Goal: Task Accomplishment & Management: Complete application form

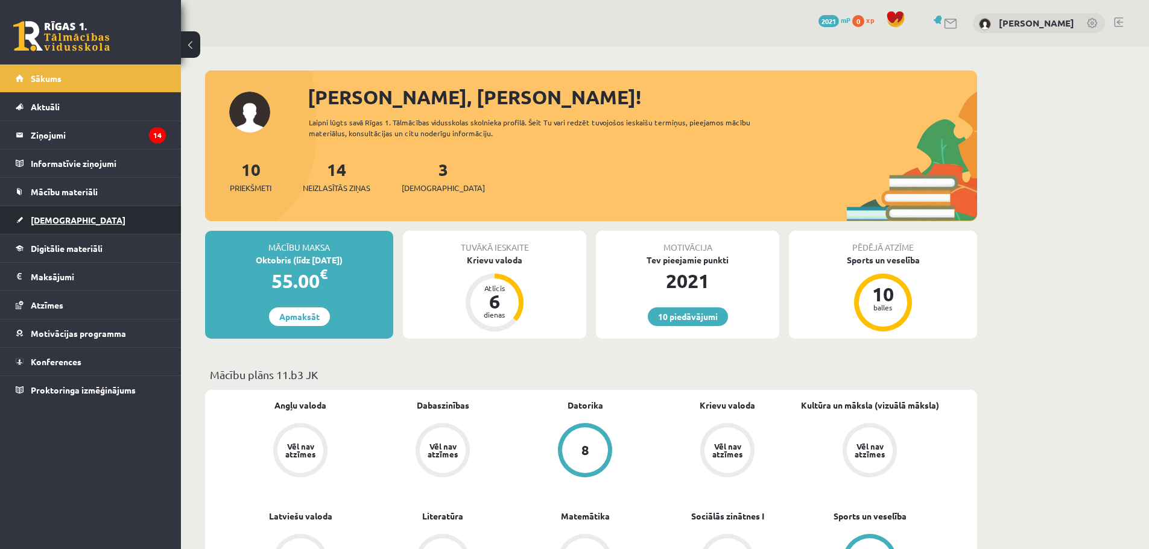
click at [52, 220] on span "[DEMOGRAPHIC_DATA]" at bounding box center [78, 220] width 95 height 11
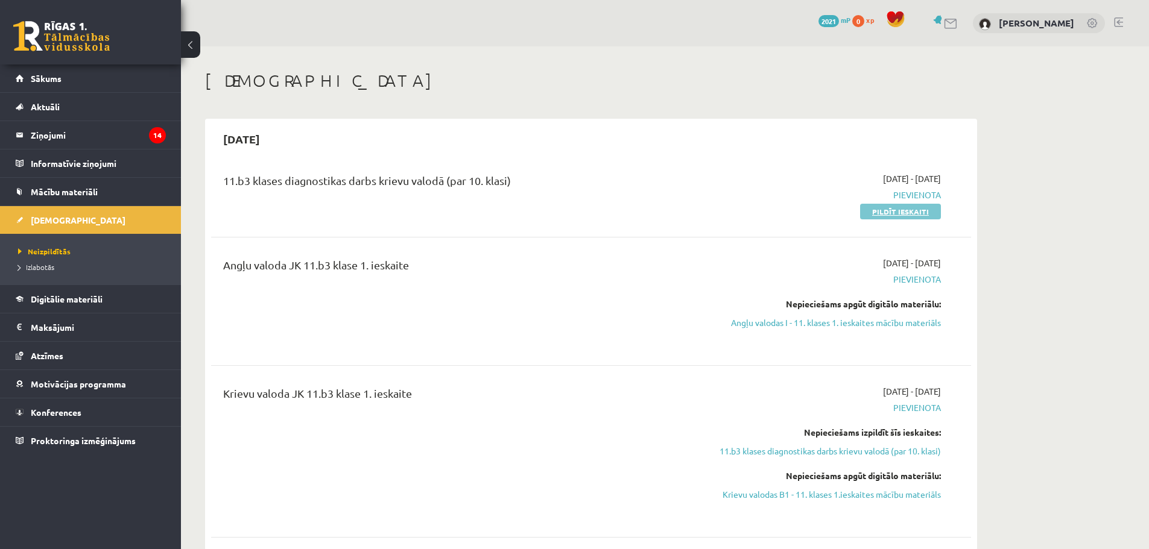
click at [895, 213] on link "Pildīt ieskaiti" at bounding box center [900, 212] width 81 height 16
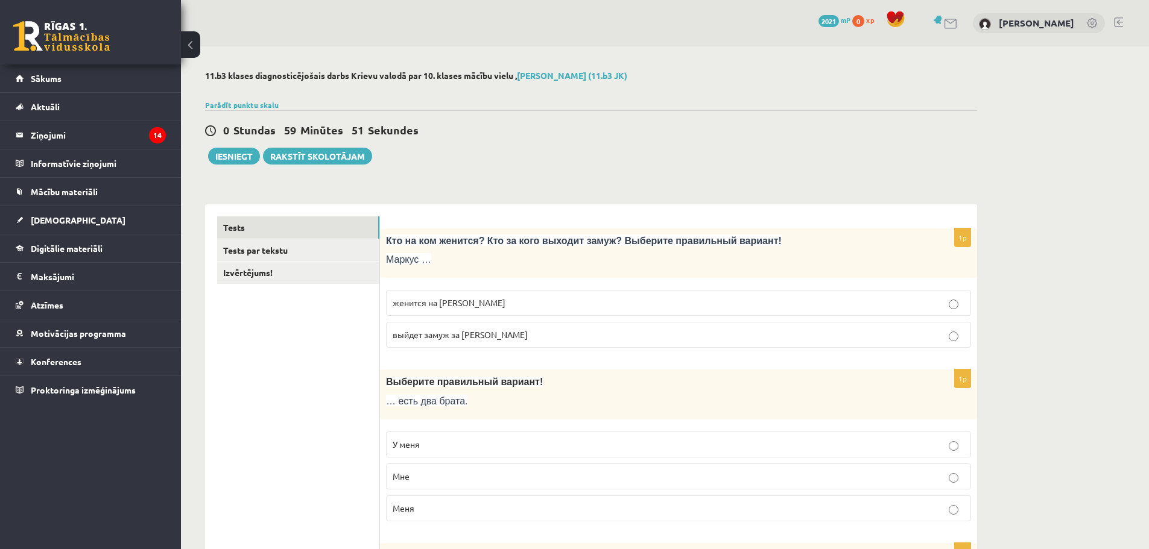
click at [451, 306] on span "женится на Агнии" at bounding box center [448, 302] width 113 height 11
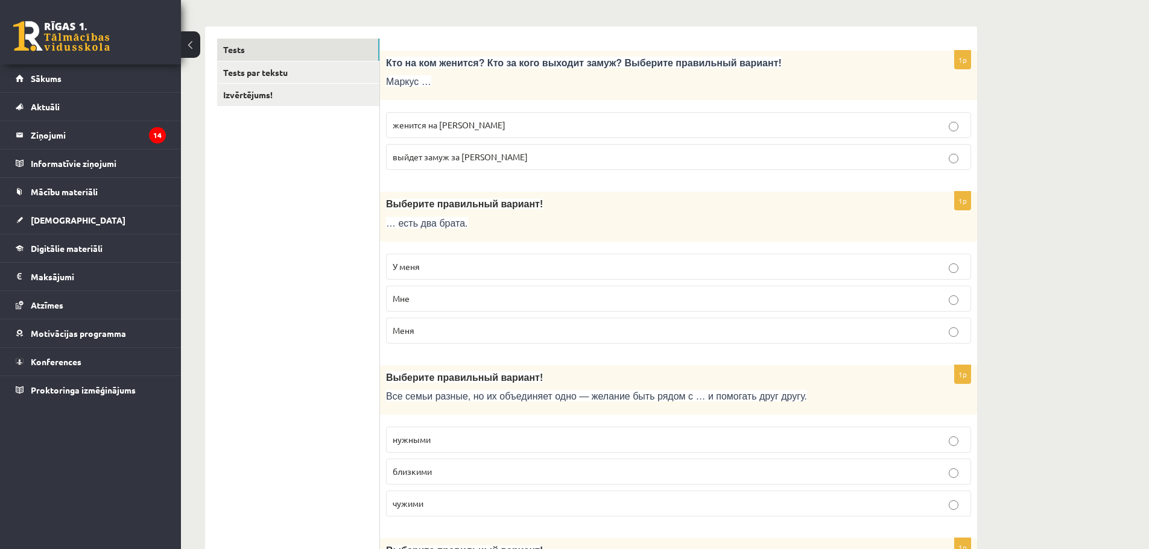
scroll to position [181, 0]
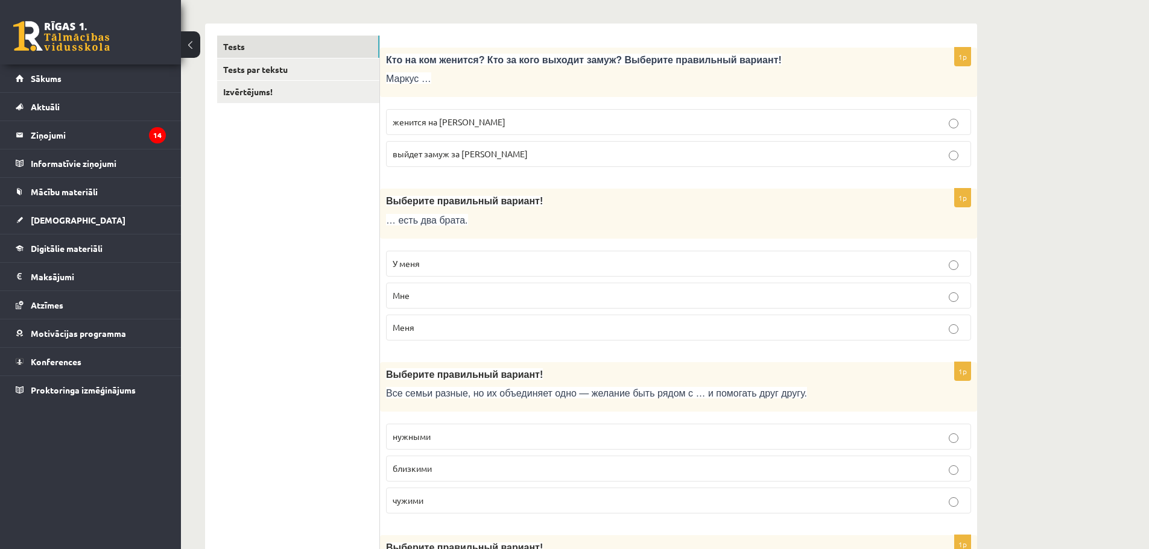
click at [420, 266] on span "У меня" at bounding box center [405, 263] width 27 height 11
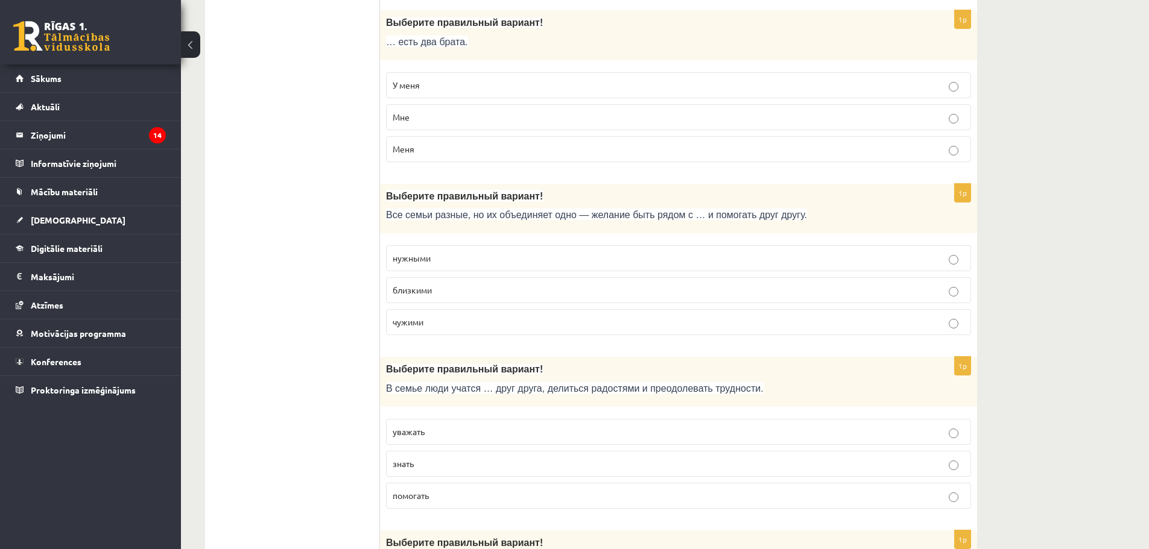
scroll to position [362, 0]
click at [427, 287] on span "близкими" at bounding box center [411, 287] width 39 height 11
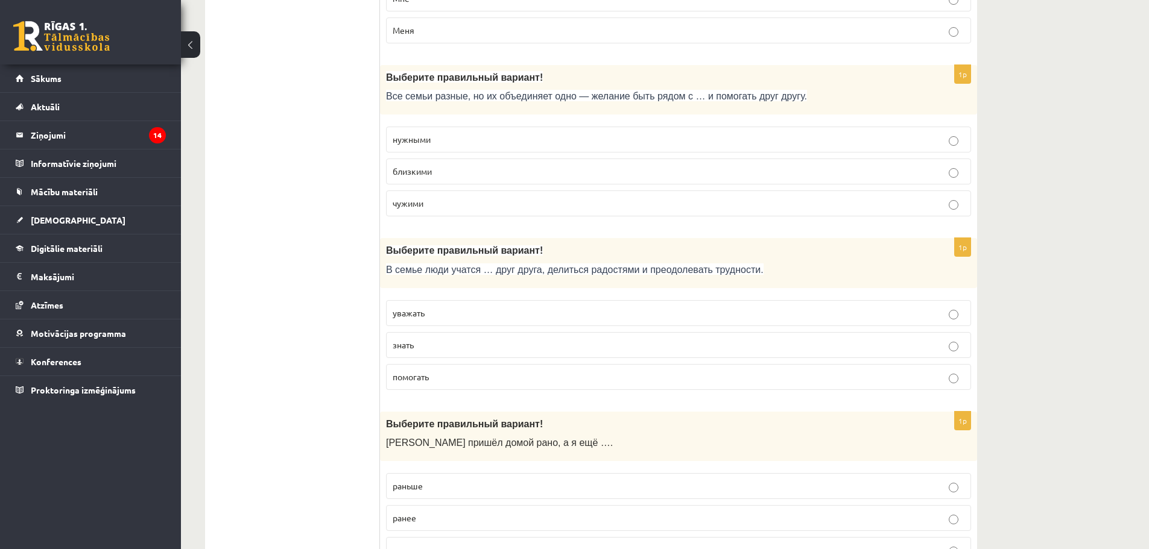
scroll to position [482, 0]
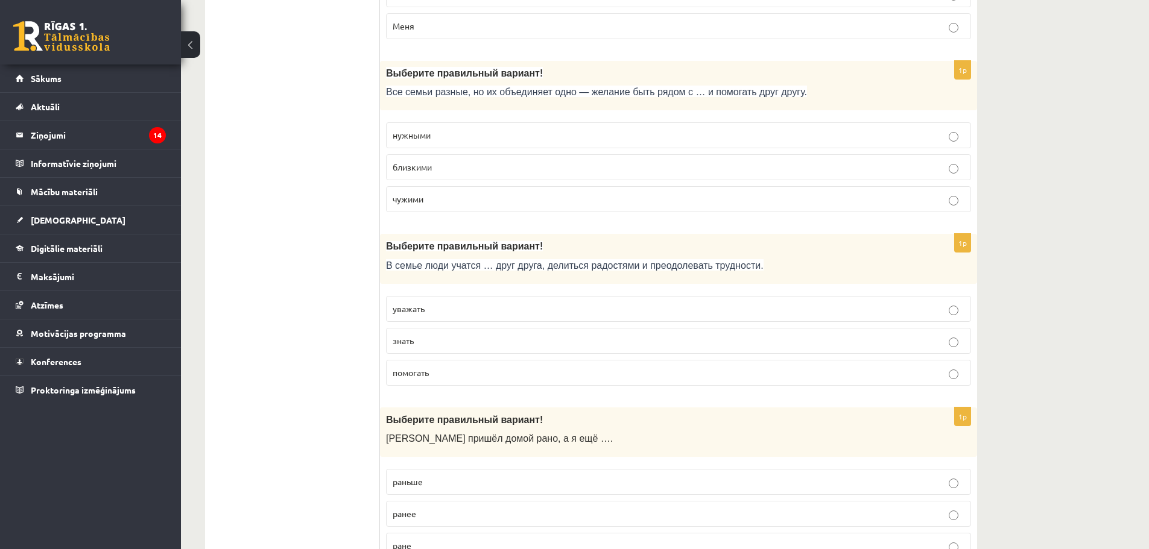
click at [428, 304] on p "уважать" at bounding box center [678, 309] width 572 height 13
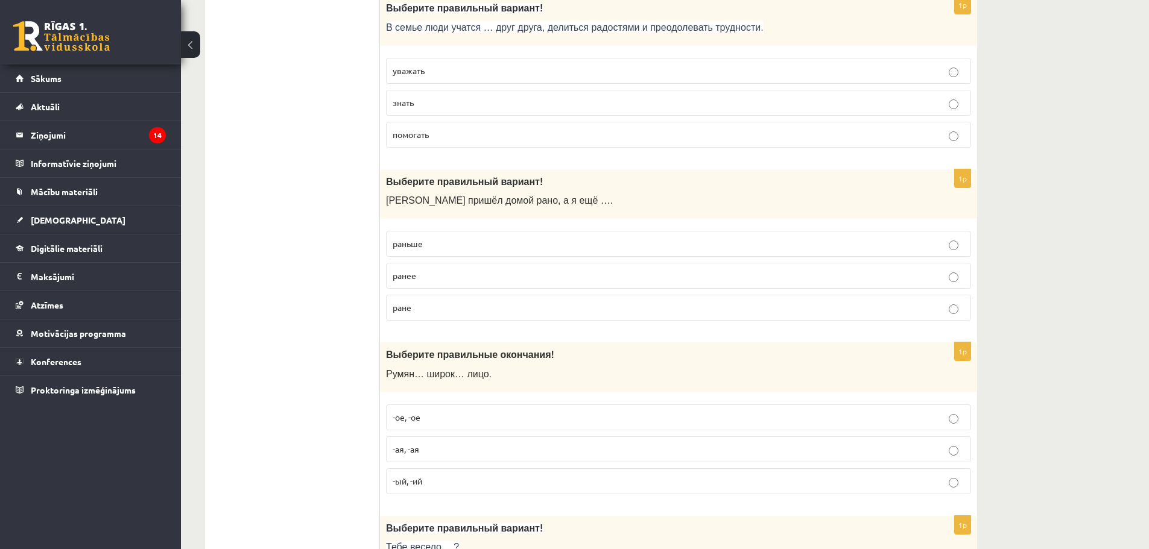
scroll to position [724, 0]
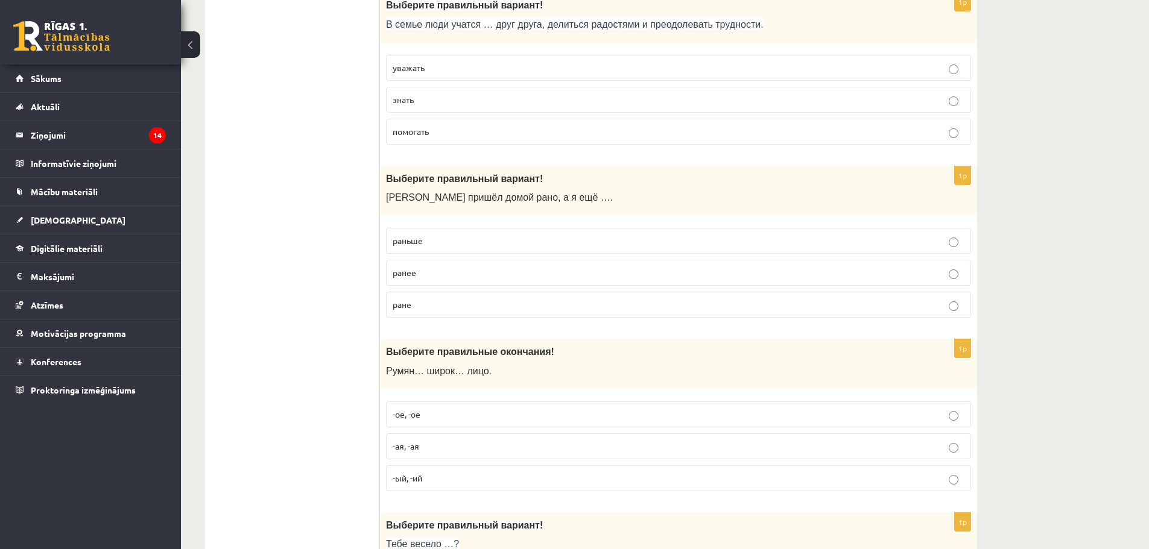
click at [429, 238] on p "раньше" at bounding box center [678, 241] width 572 height 13
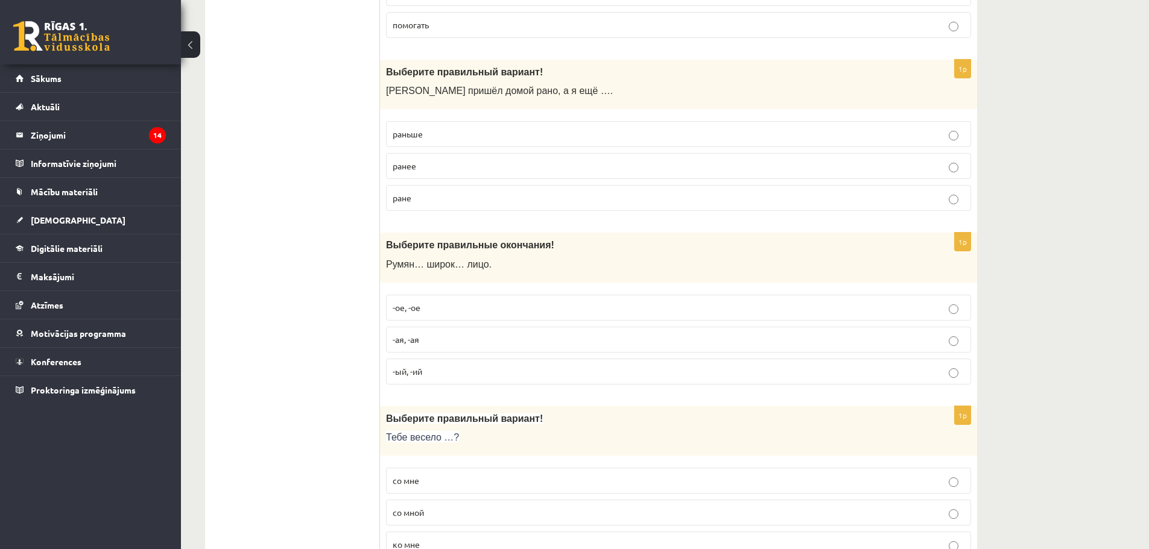
scroll to position [844, 0]
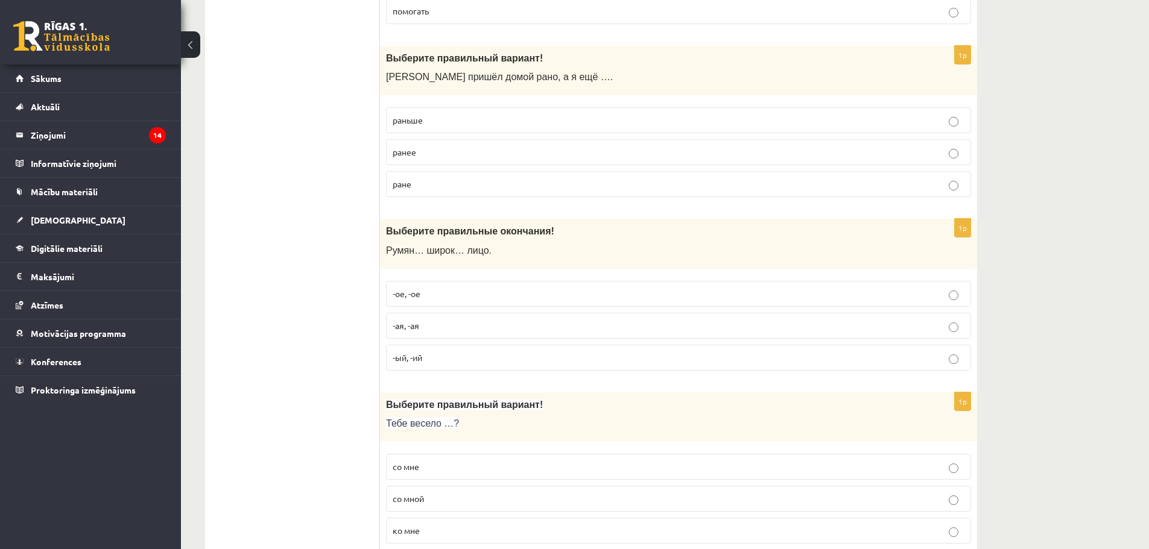
click at [416, 288] on p "-ое, -ое" at bounding box center [678, 294] width 572 height 13
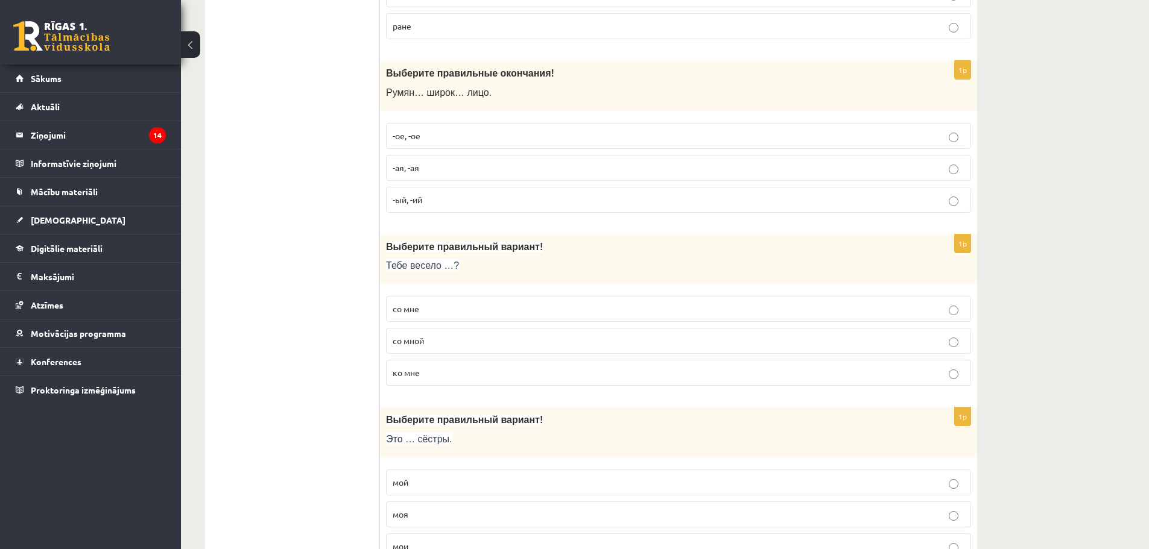
scroll to position [1025, 0]
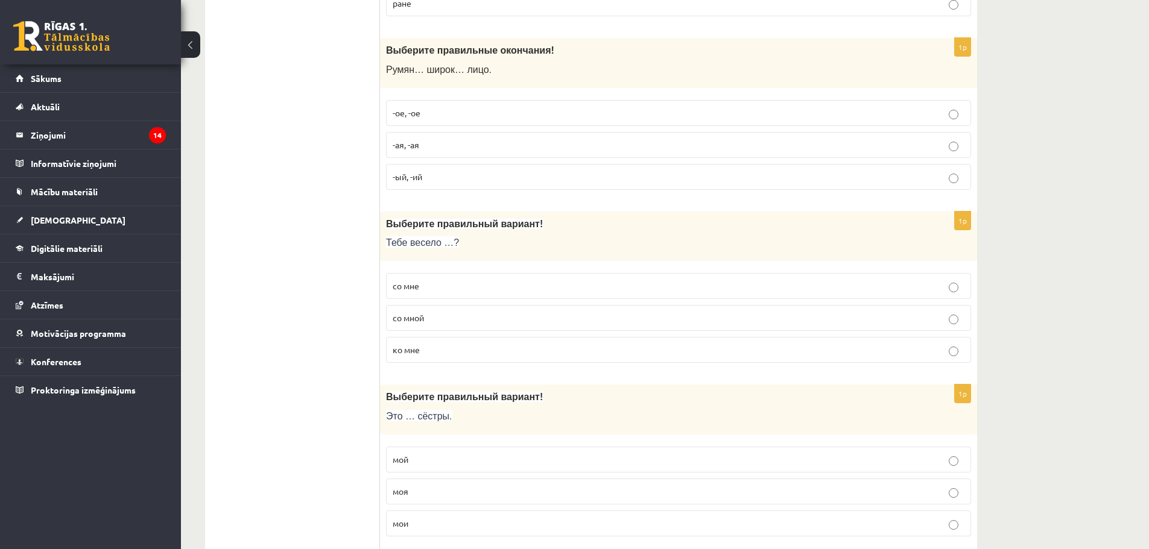
click at [421, 309] on label "со мной" at bounding box center [678, 318] width 585 height 26
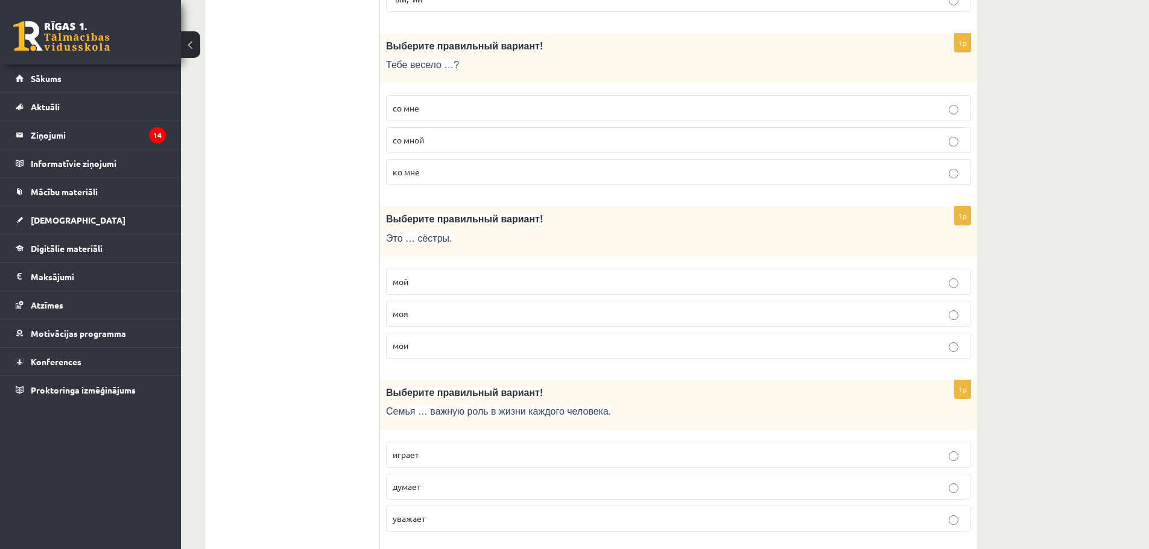
scroll to position [1206, 0]
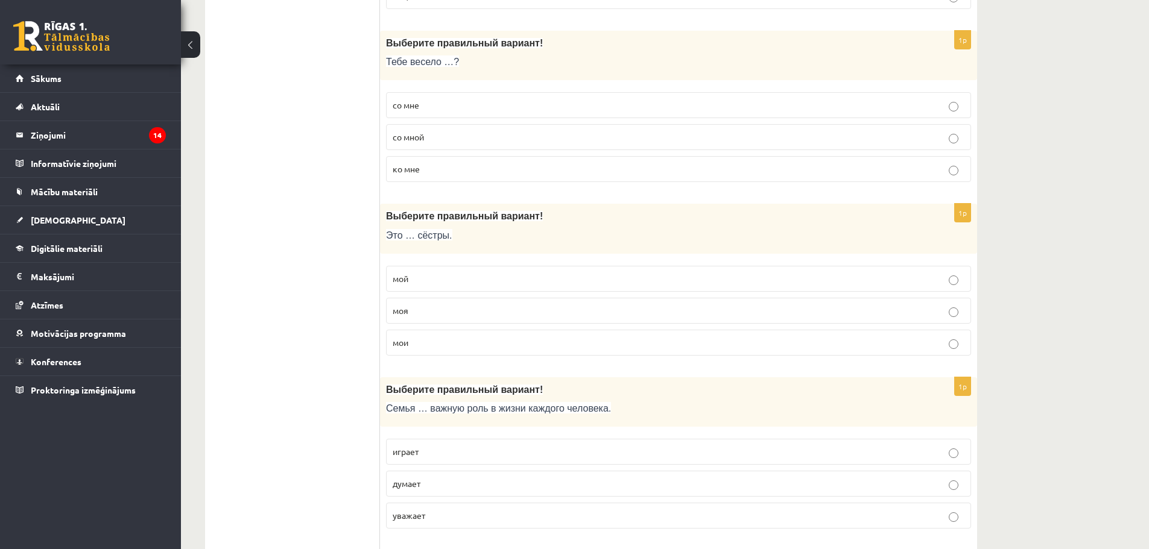
click at [418, 303] on label "моя" at bounding box center [678, 311] width 585 height 26
click at [426, 273] on p "мой" at bounding box center [678, 279] width 572 height 13
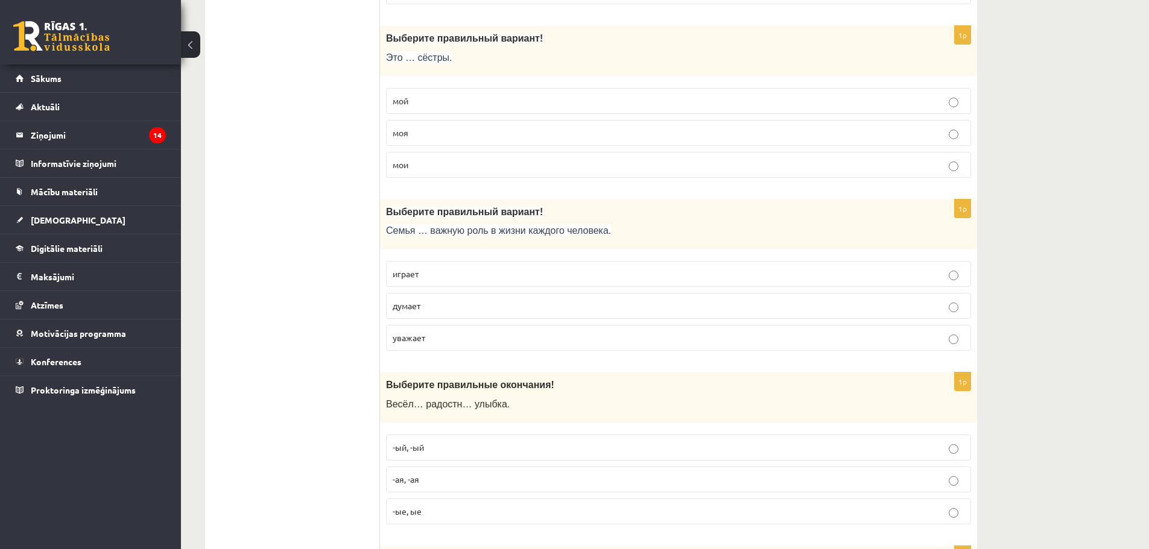
scroll to position [1387, 0]
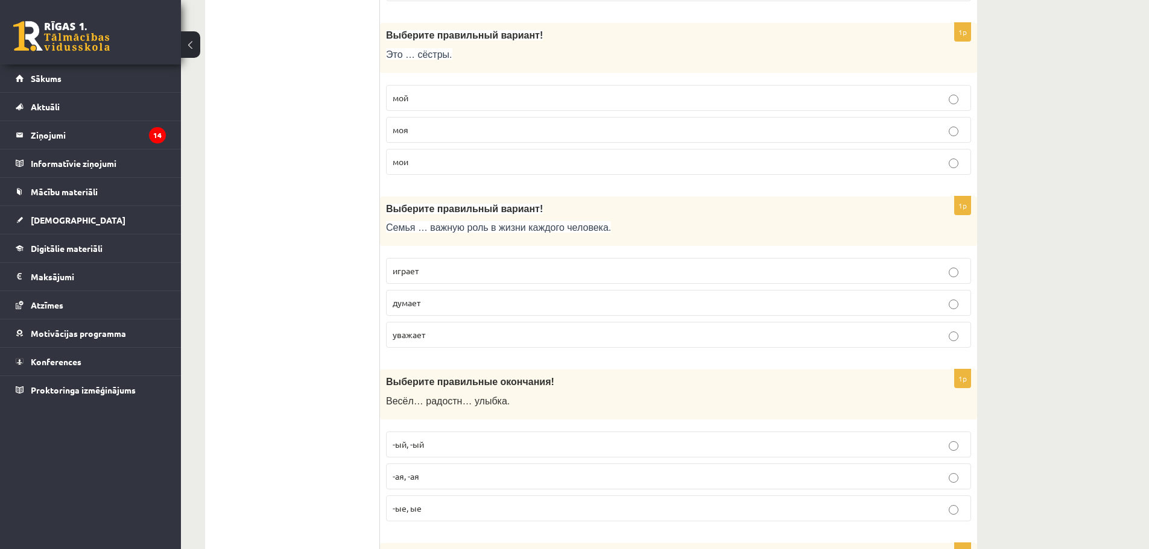
click at [435, 267] on p "играет" at bounding box center [678, 271] width 572 height 13
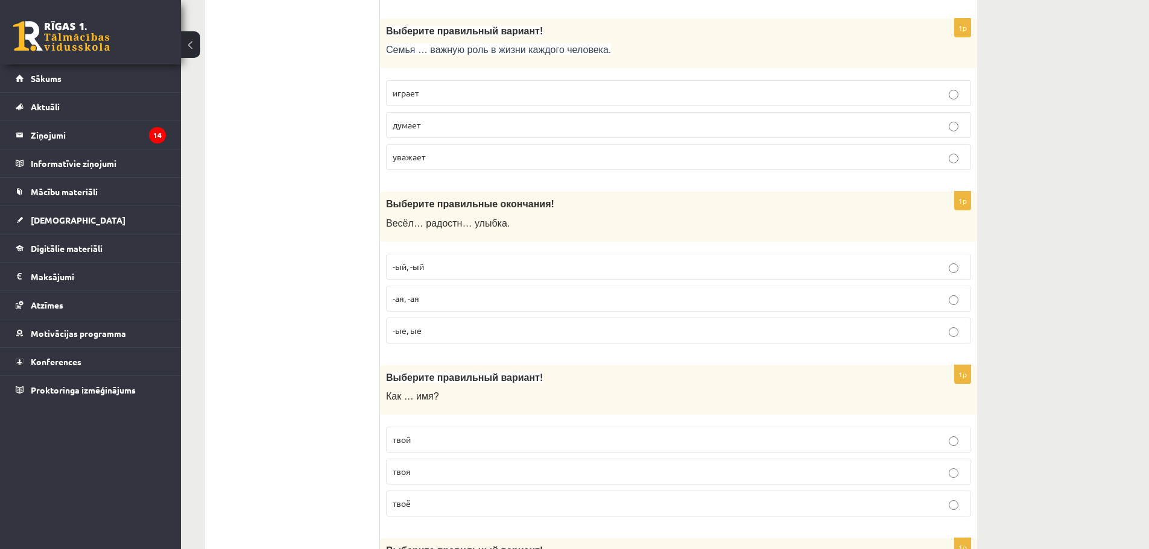
scroll to position [1568, 0]
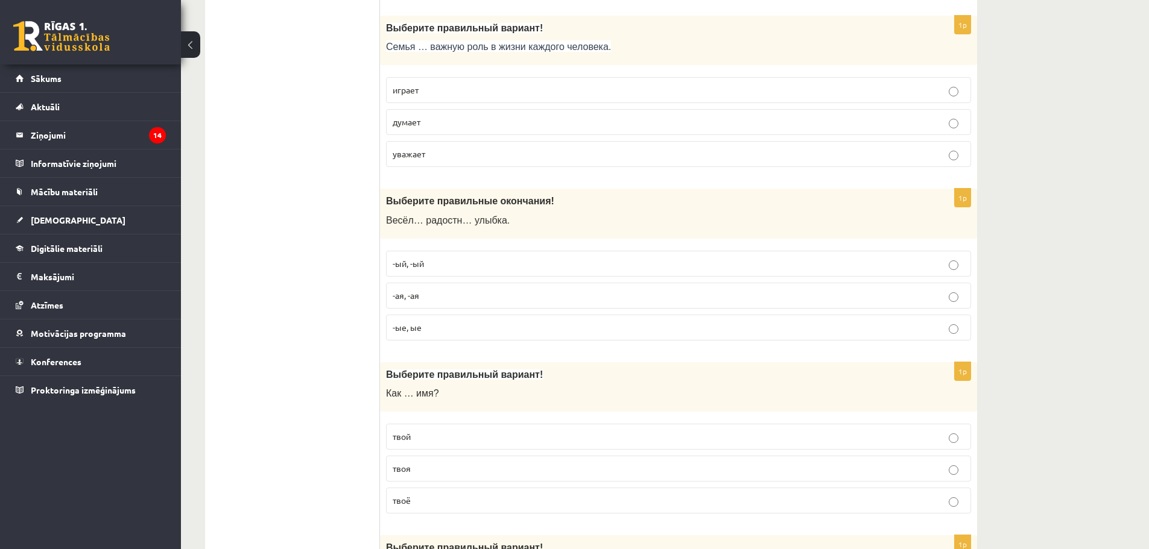
click at [426, 294] on p "-ая, -ая" at bounding box center [678, 295] width 572 height 13
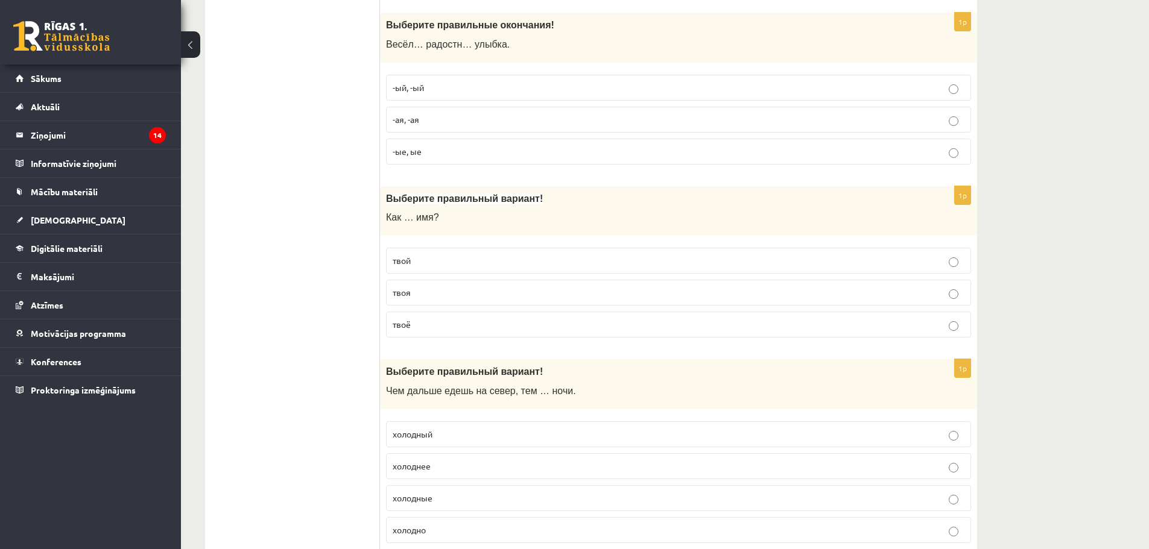
scroll to position [1748, 0]
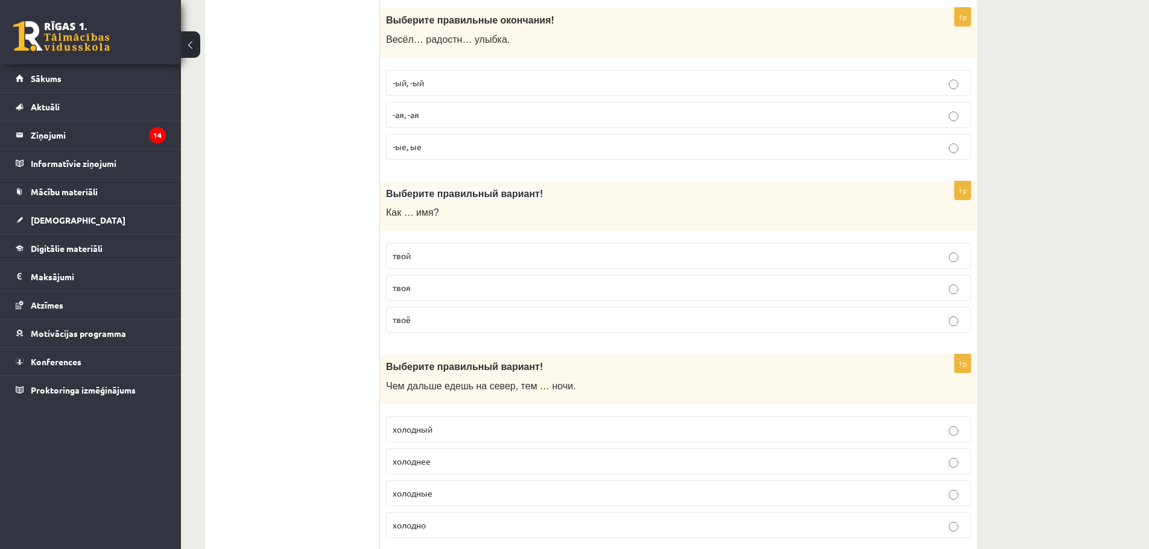
click at [418, 317] on p "твоё" at bounding box center [678, 320] width 572 height 13
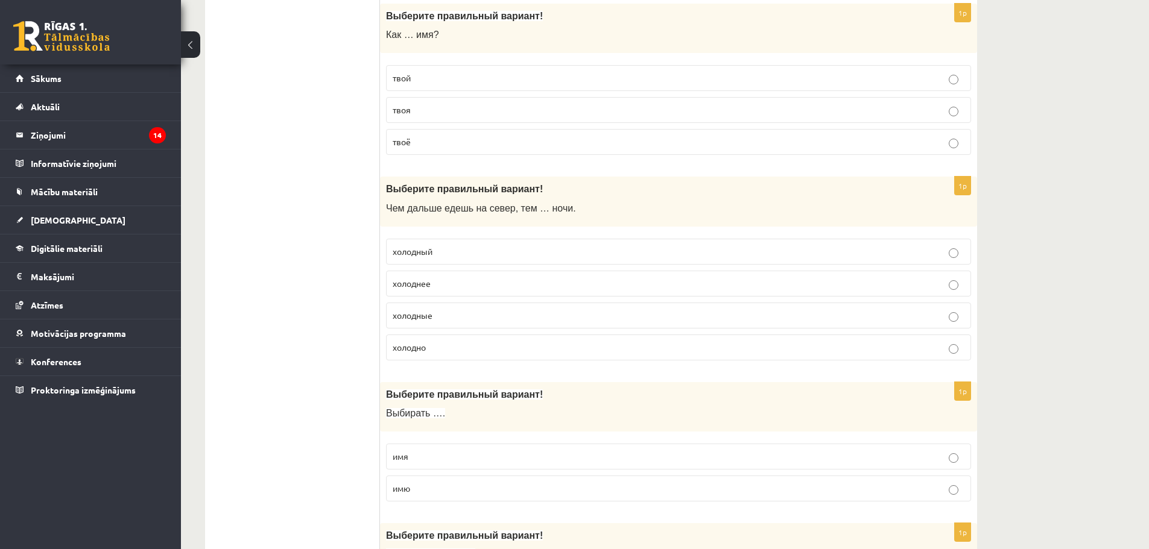
scroll to position [1929, 0]
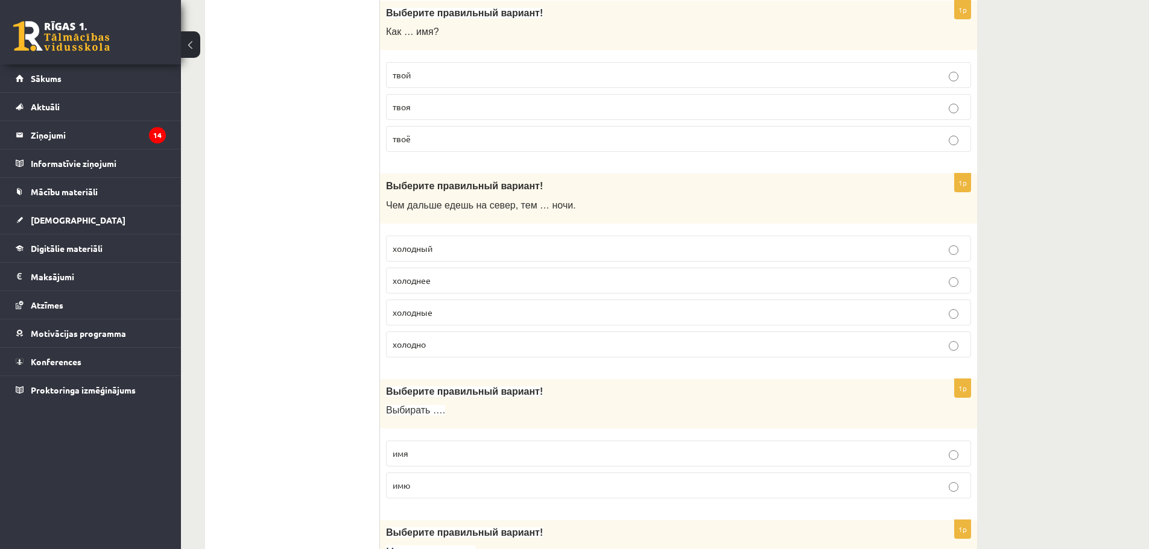
click at [432, 288] on label "холоднее" at bounding box center [678, 281] width 585 height 26
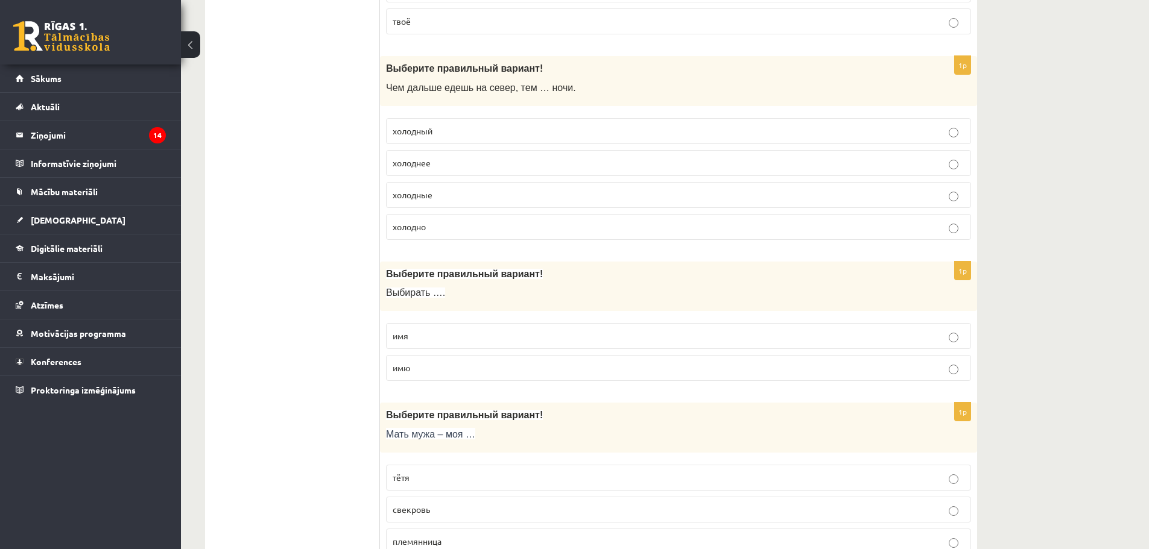
scroll to position [2050, 0]
click at [421, 326] on label "имя" at bounding box center [678, 333] width 585 height 26
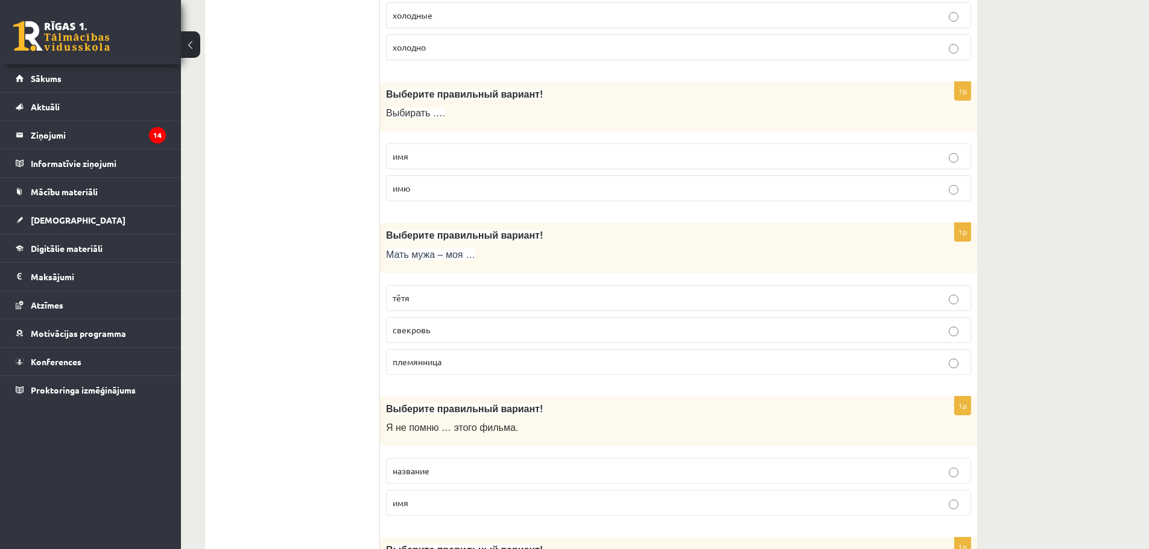
scroll to position [2231, 0]
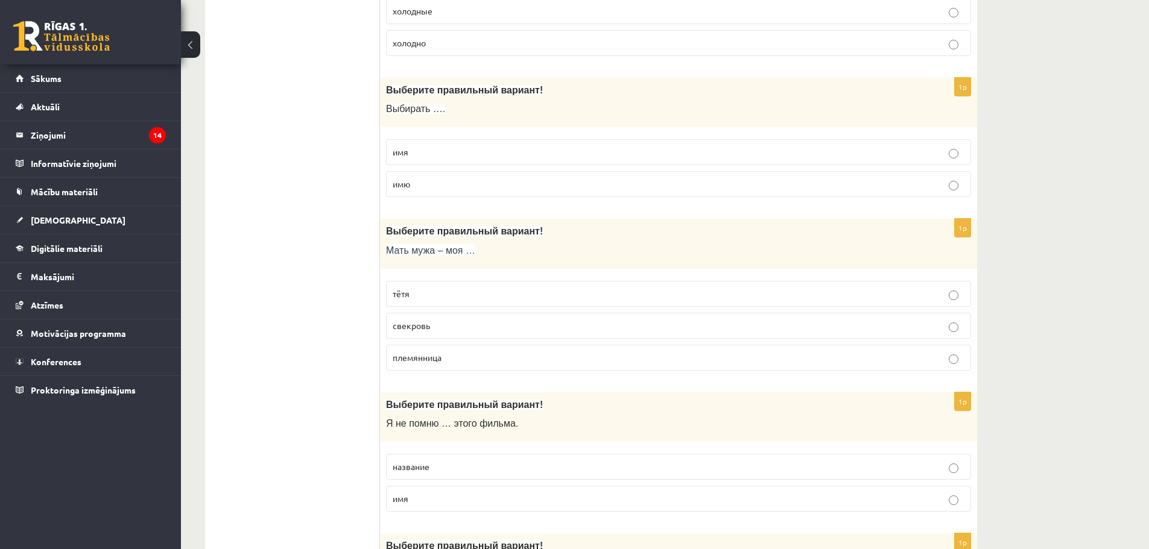
click at [422, 323] on span "свекровь" at bounding box center [410, 325] width 37 height 11
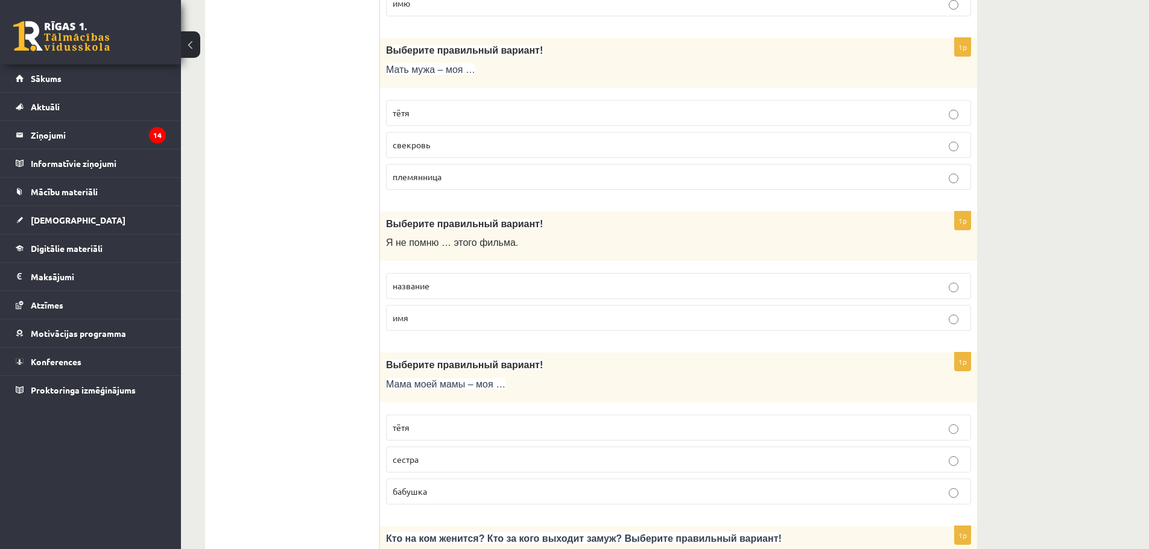
click at [493, 142] on p "свекровь" at bounding box center [678, 145] width 572 height 13
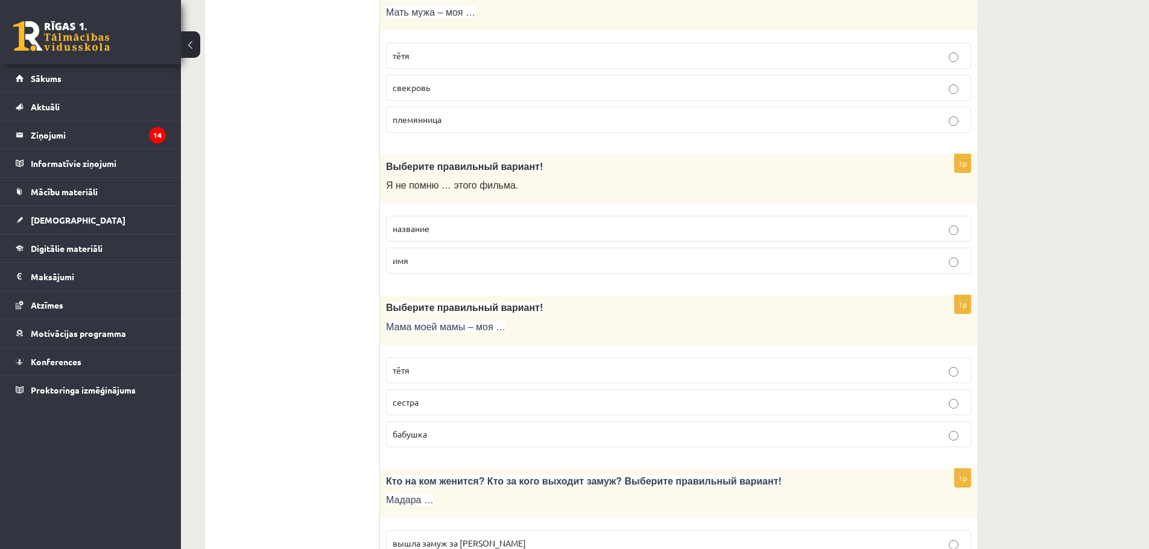
scroll to position [2472, 0]
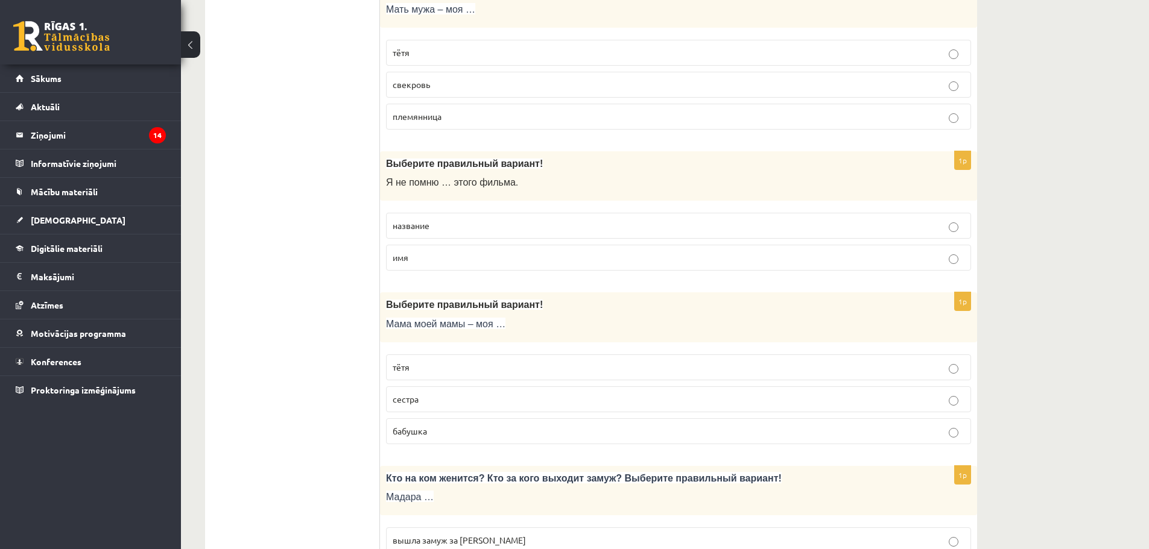
click at [432, 215] on label "название" at bounding box center [678, 226] width 585 height 26
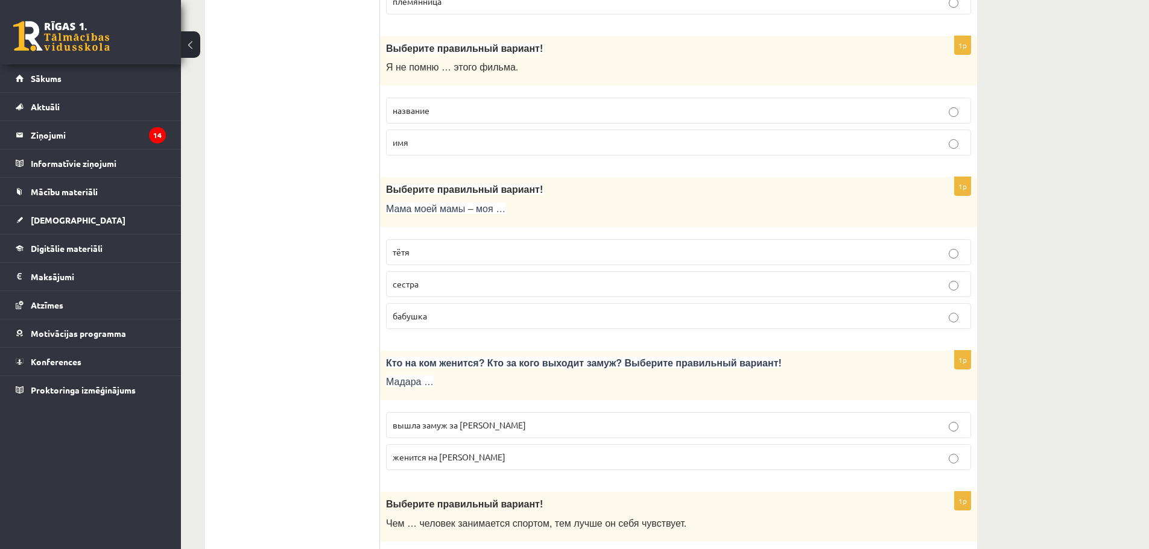
scroll to position [2593, 0]
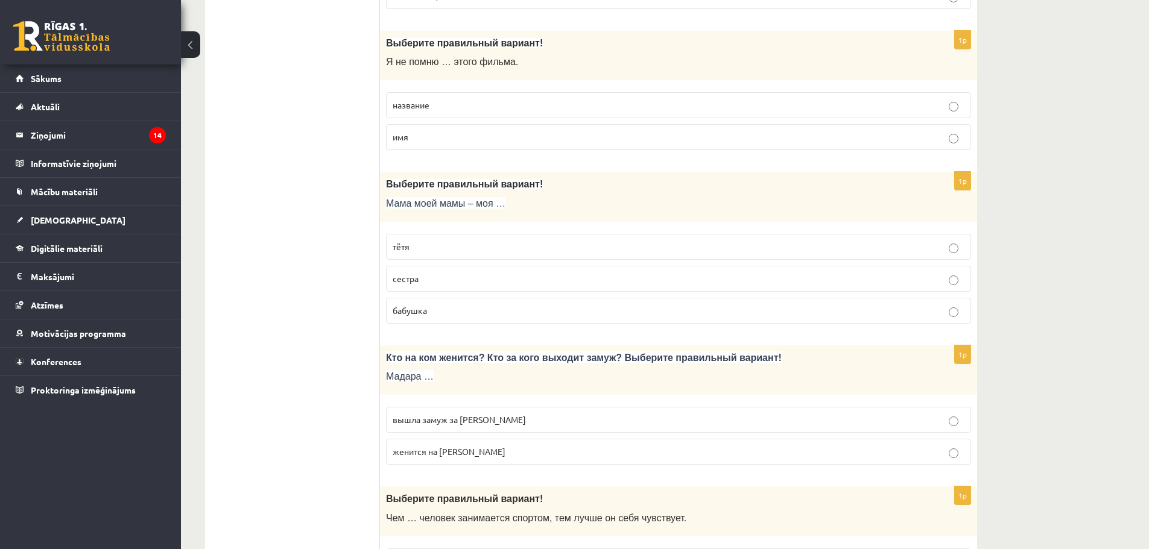
click at [420, 315] on span "бабушка" at bounding box center [409, 310] width 34 height 11
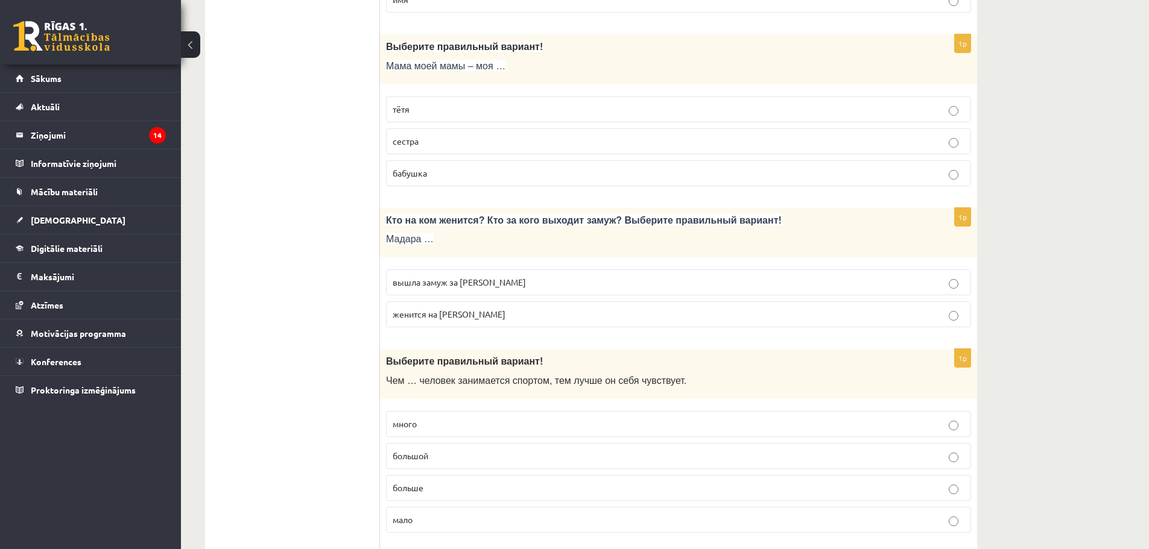
scroll to position [2773, 0]
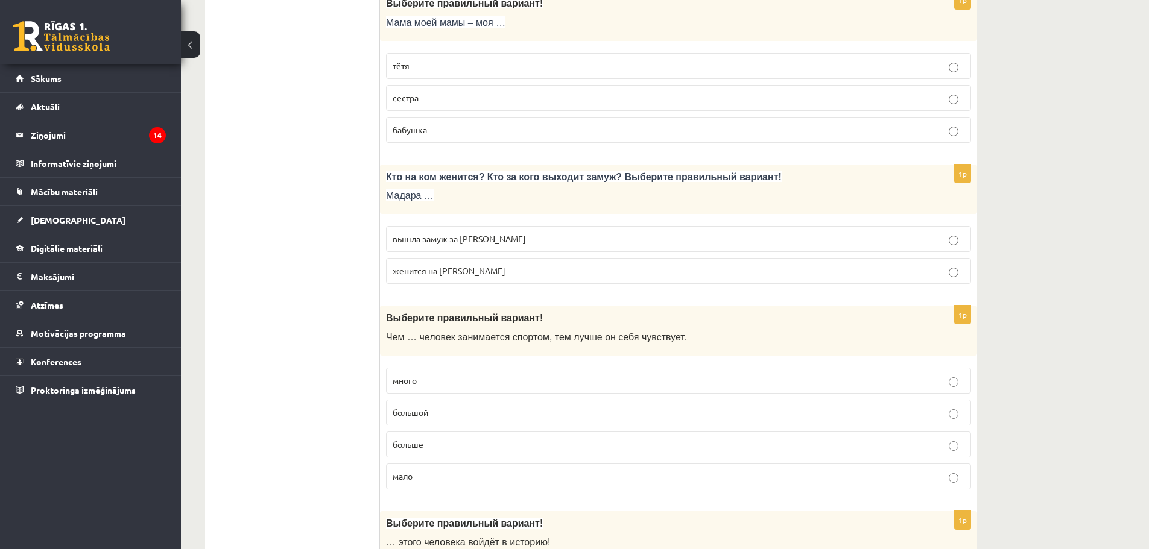
click at [432, 237] on span "вышла замуж за Марка" at bounding box center [458, 238] width 133 height 11
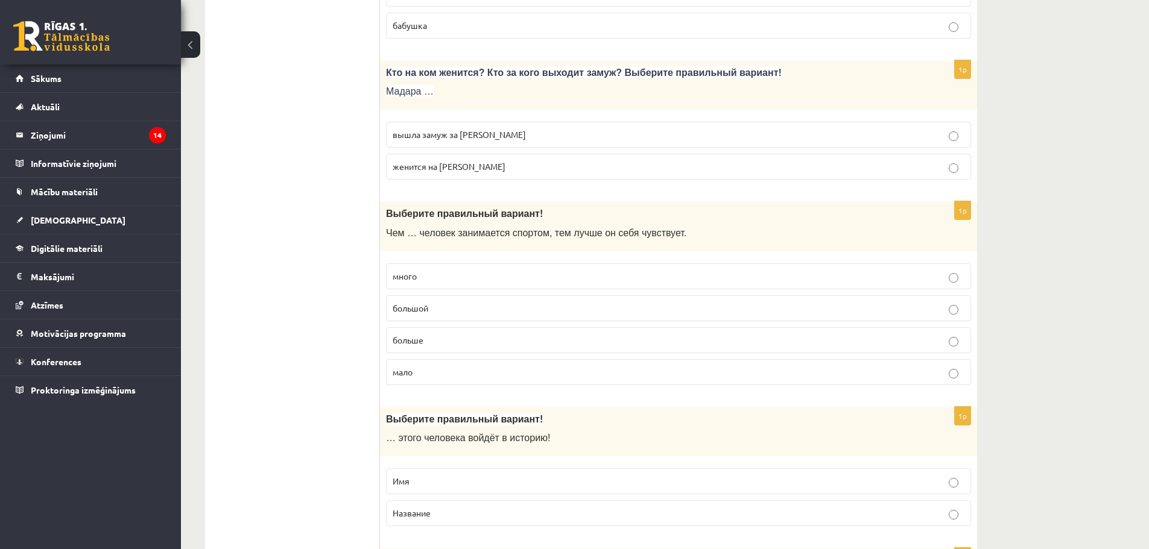
scroll to position [2894, 0]
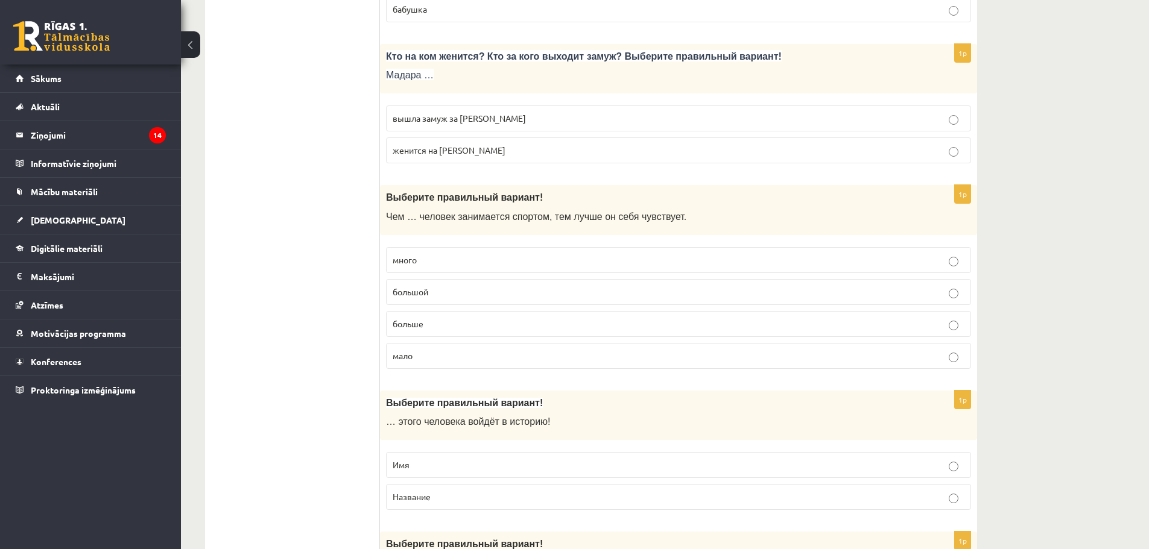
click at [422, 327] on span "больше" at bounding box center [407, 323] width 31 height 11
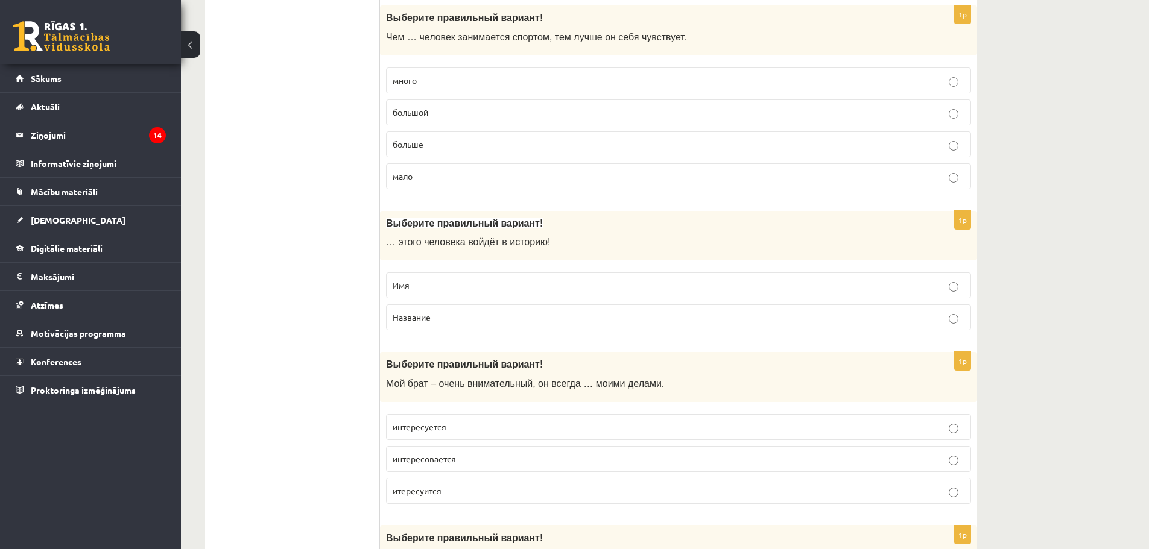
scroll to position [3075, 0]
click at [420, 279] on p "Имя" at bounding box center [678, 284] width 572 height 13
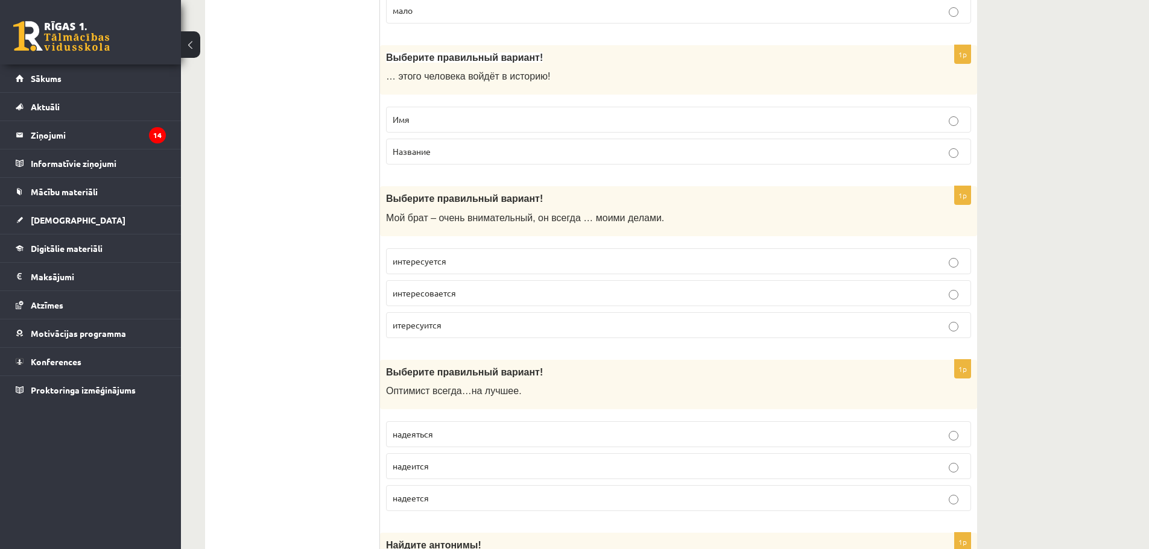
scroll to position [3256, 0]
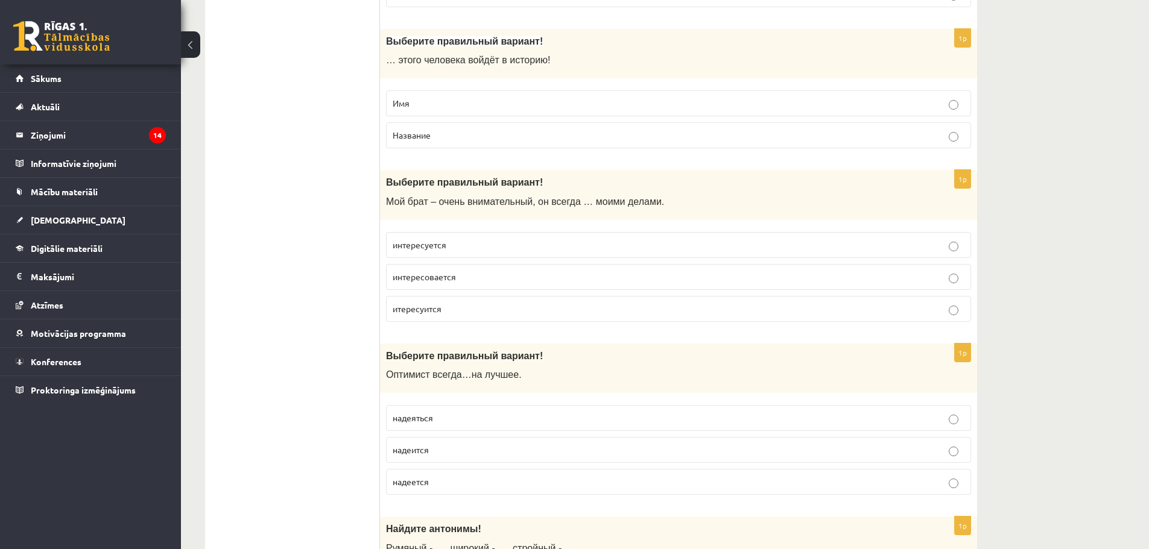
click at [419, 240] on span "интересуется" at bounding box center [419, 244] width 54 height 11
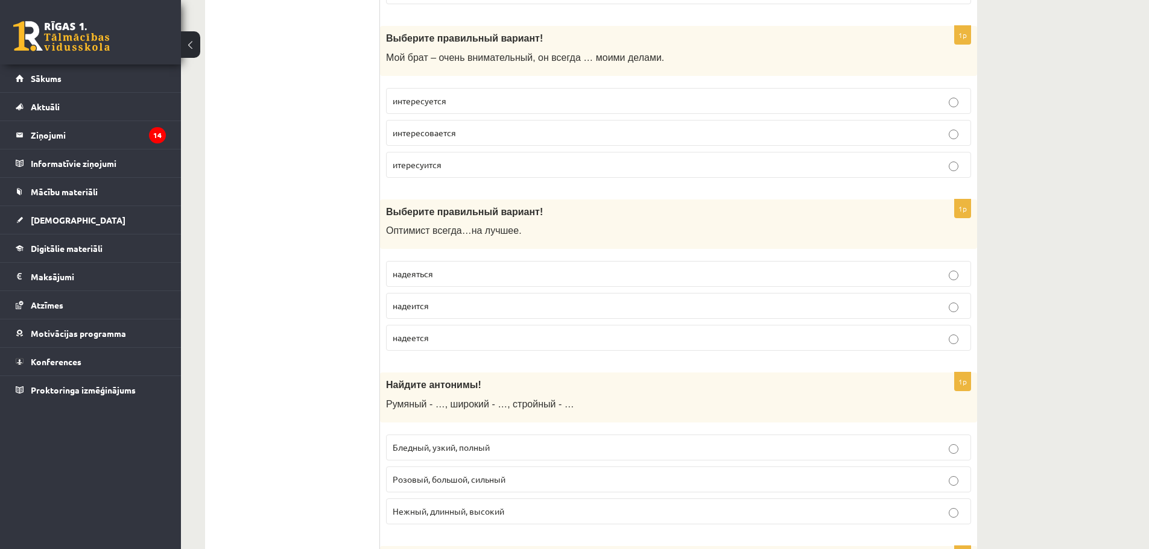
scroll to position [3437, 0]
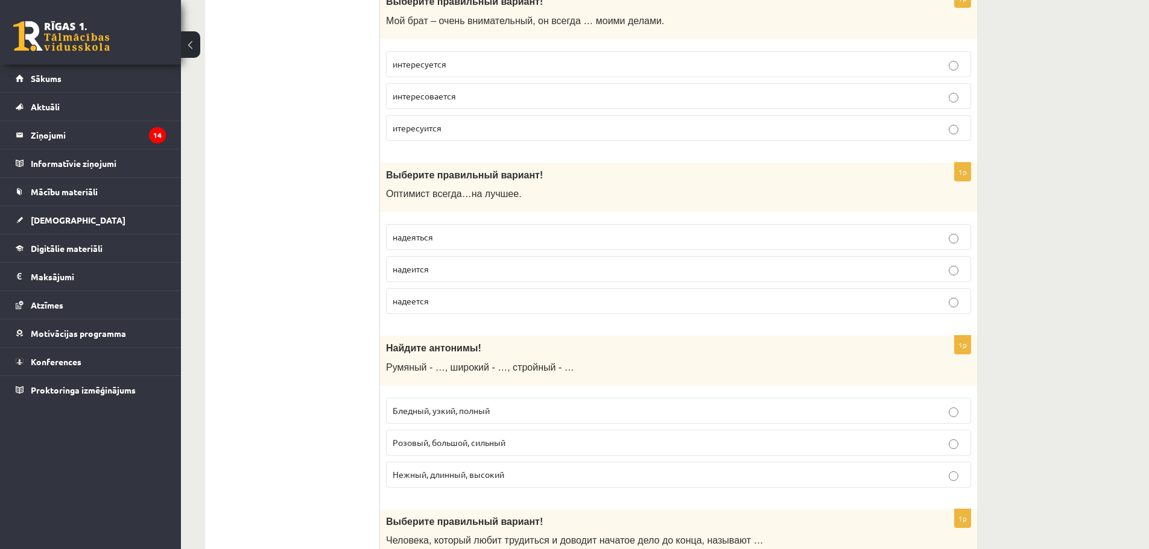
click at [422, 241] on span "надеяться" at bounding box center [412, 237] width 40 height 11
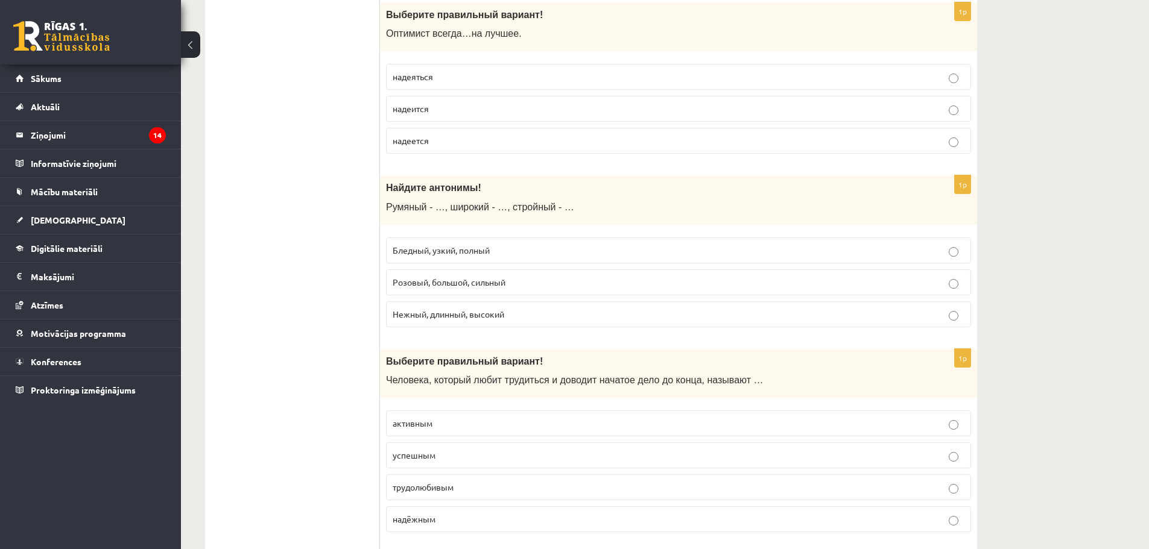
scroll to position [3618, 0]
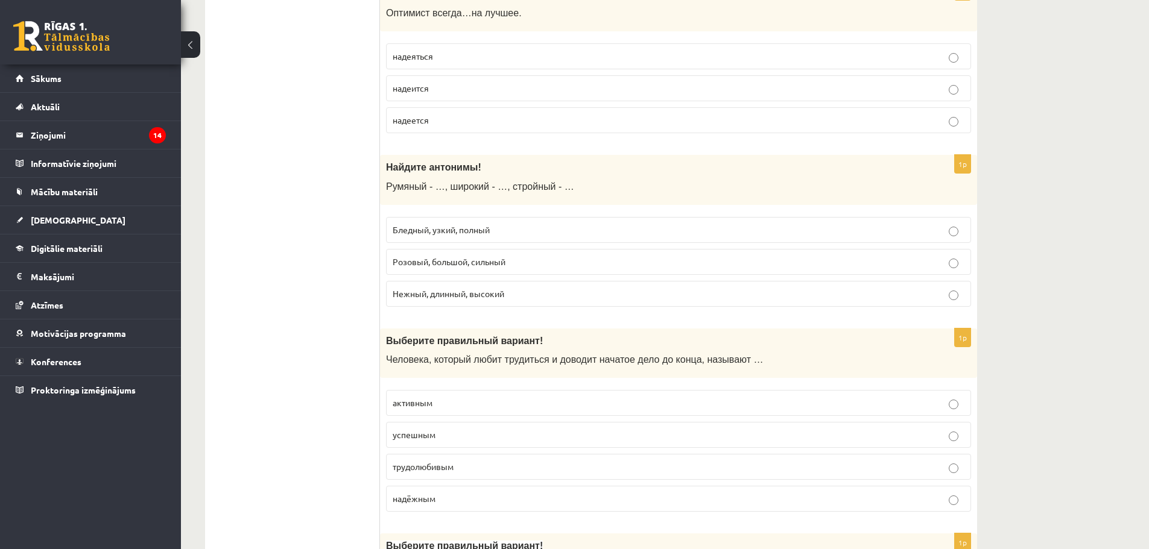
click at [431, 230] on span "Бледный, узкий, полный" at bounding box center [440, 229] width 97 height 11
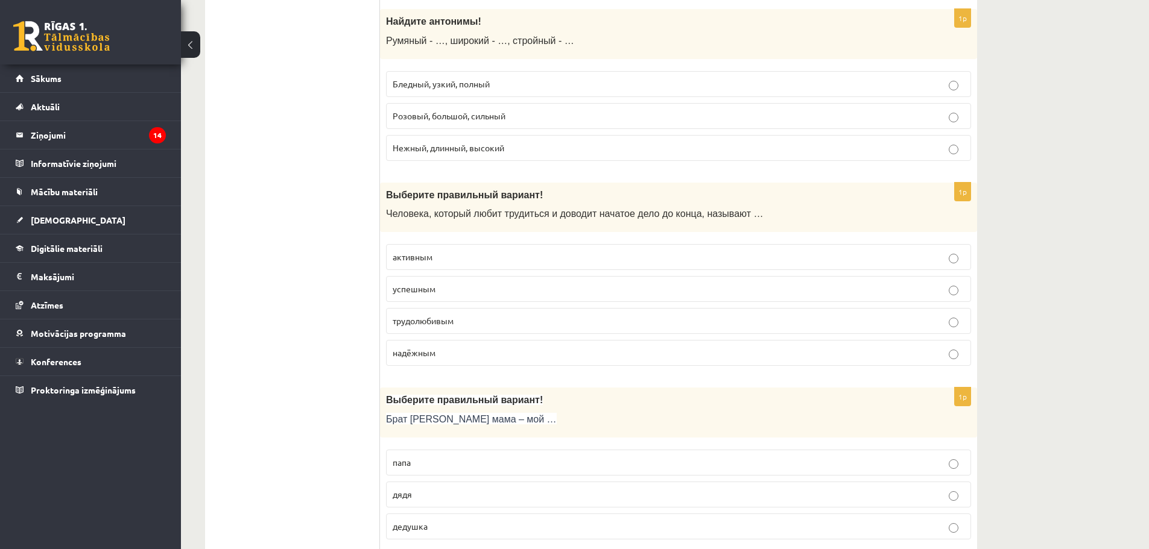
scroll to position [3798, 0]
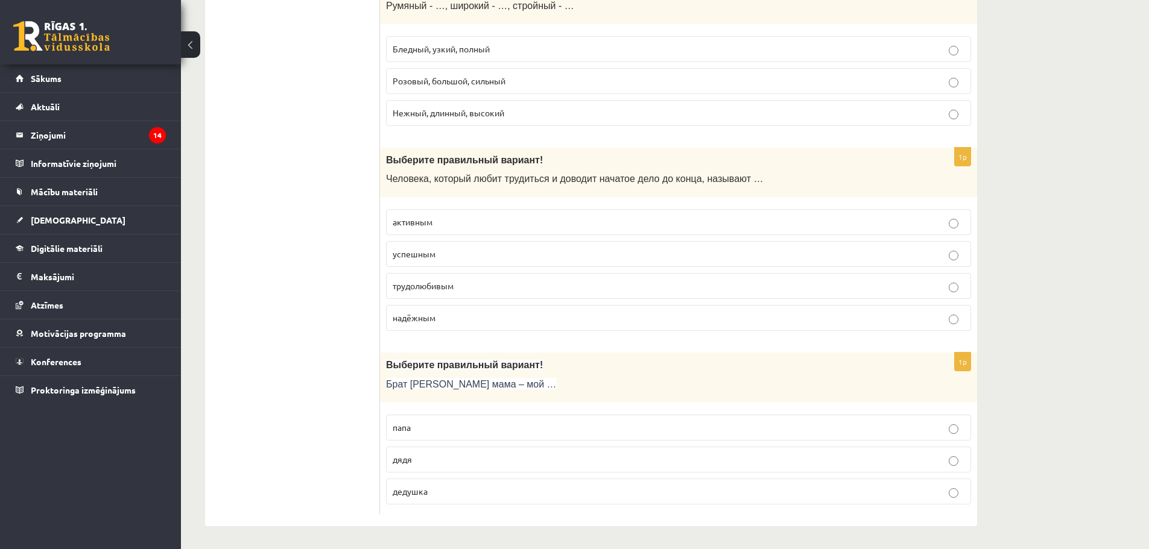
click at [441, 288] on span "трудолюбивым" at bounding box center [422, 285] width 61 height 11
click at [413, 455] on p "дядя" at bounding box center [678, 458] width 572 height 13
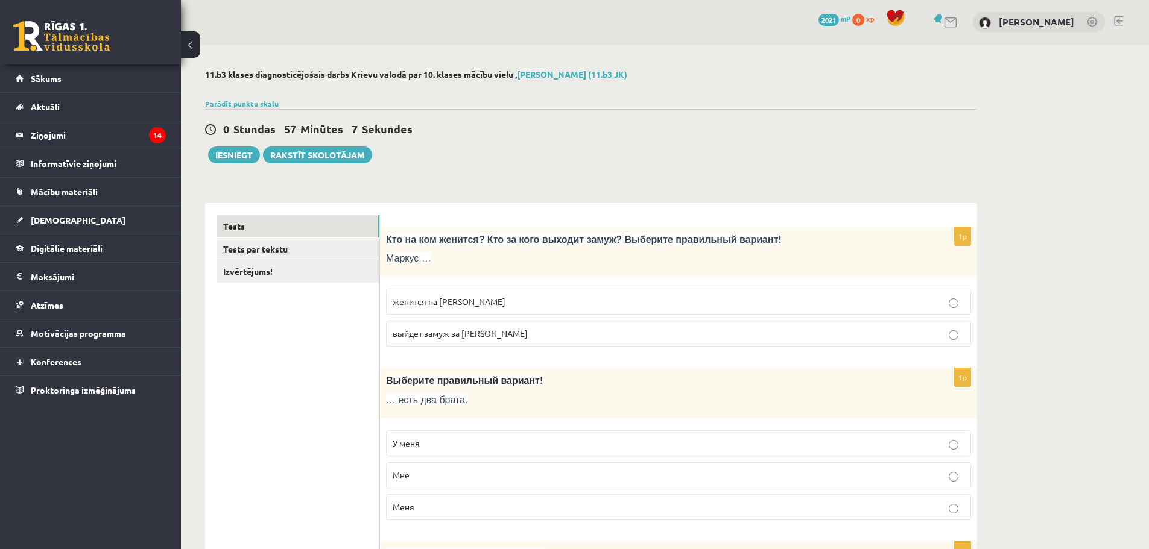
scroll to position [0, 0]
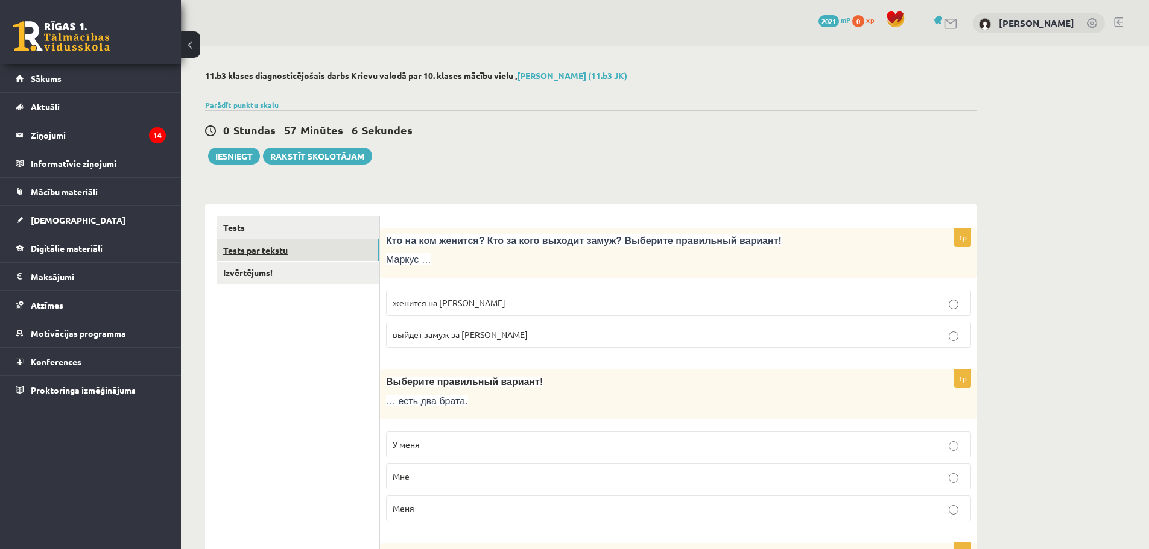
click at [275, 254] on link "Tests par tekstu" at bounding box center [298, 250] width 162 height 22
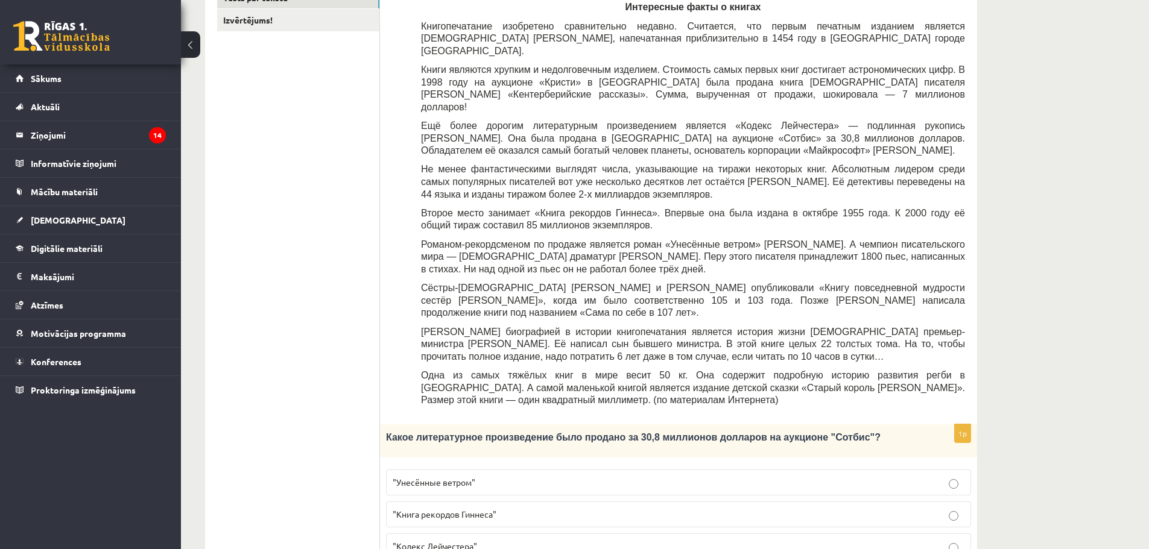
scroll to position [301, 0]
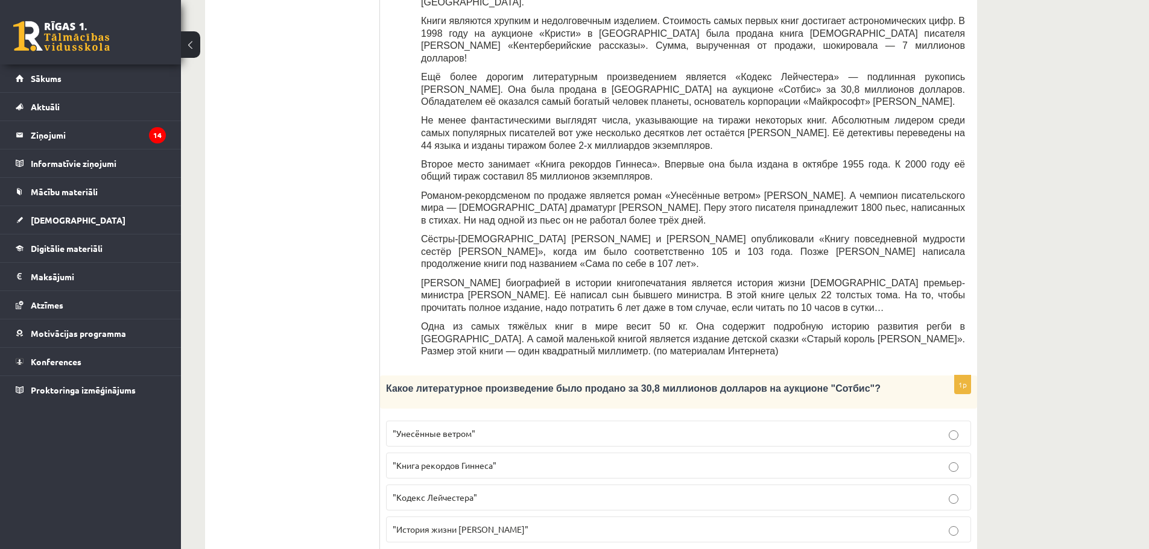
click at [480, 491] on p ""Кодекс Лейчестера"" at bounding box center [678, 497] width 572 height 13
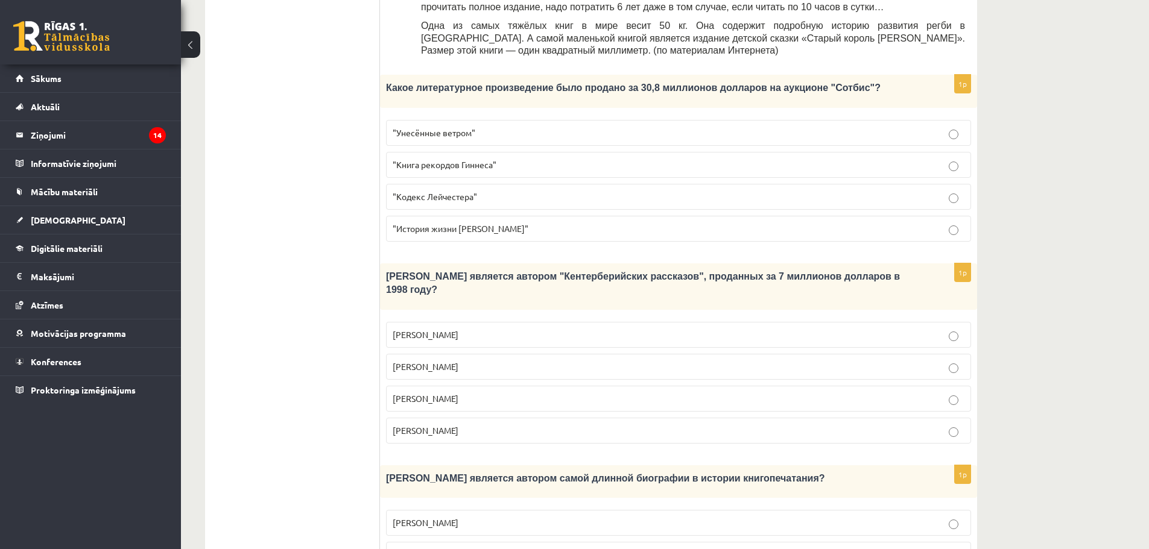
scroll to position [603, 0]
click at [459, 392] on p "Джефри Чосер" at bounding box center [678, 398] width 572 height 13
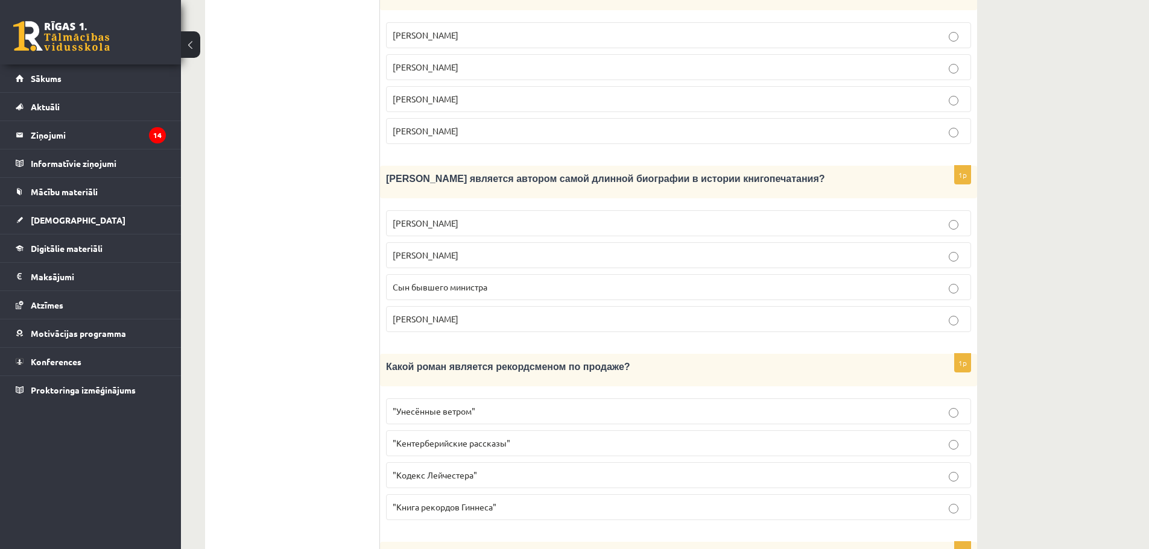
scroll to position [904, 0]
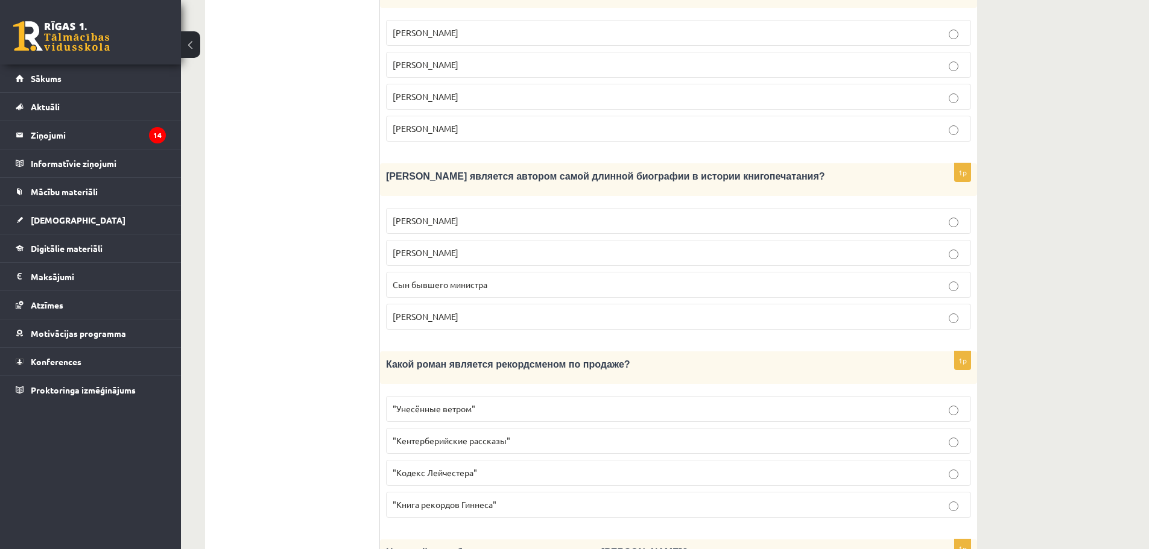
click at [488, 403] on p ""Унесённые ветром"" at bounding box center [678, 409] width 572 height 13
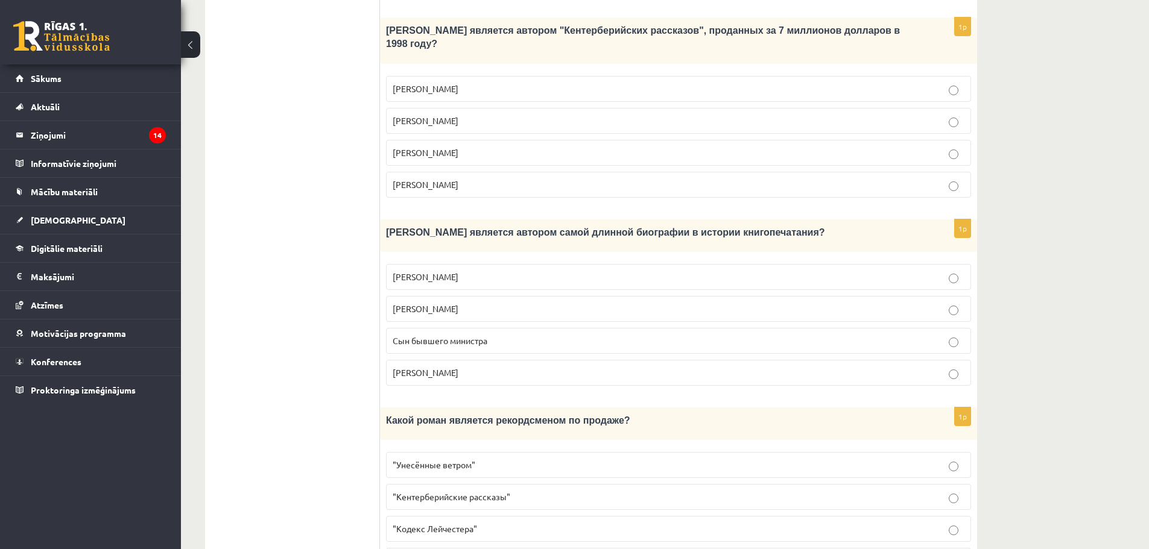
scroll to position [844, 0]
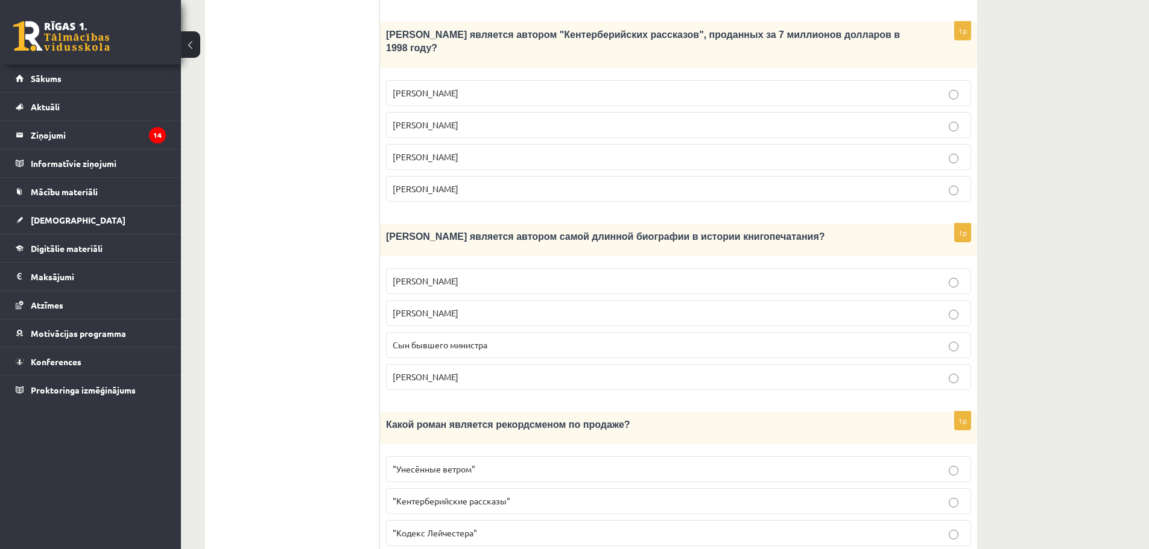
click at [471, 371] on p "Агата Кристи" at bounding box center [678, 377] width 572 height 13
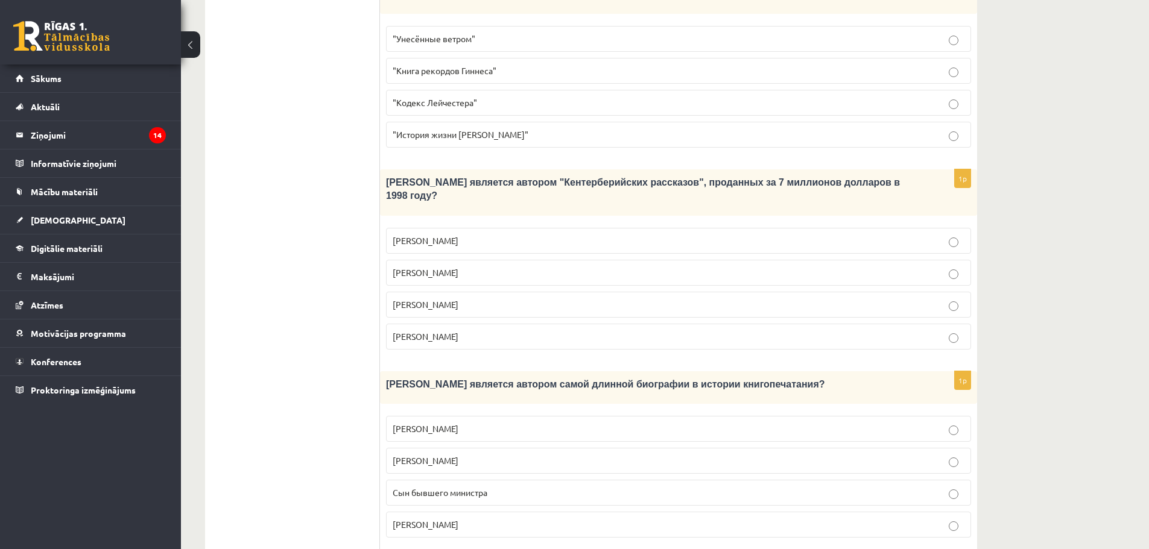
scroll to position [1058, 0]
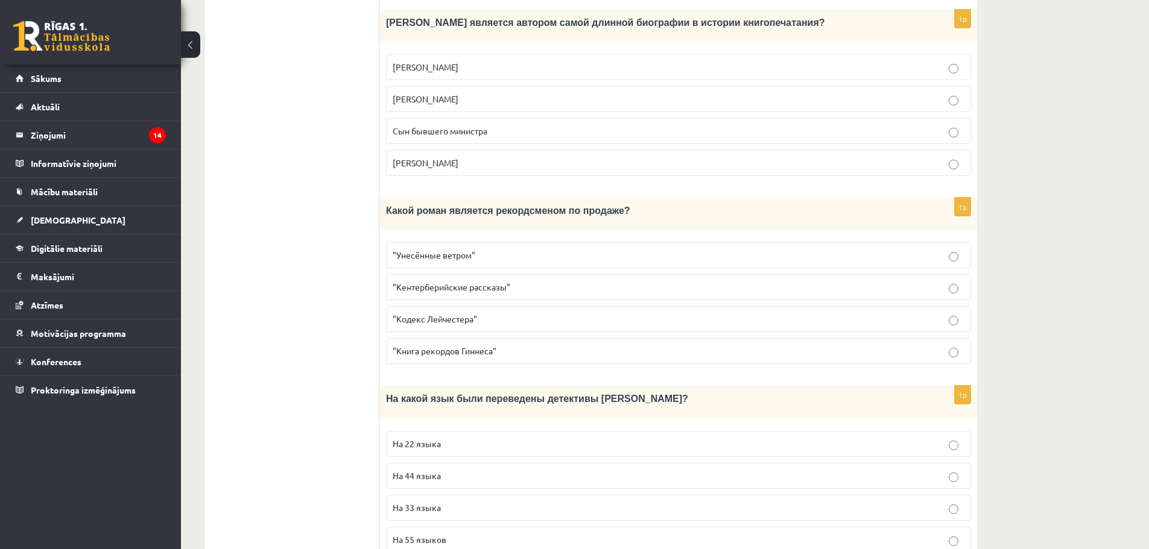
click at [436, 463] on label "На 44 языка" at bounding box center [678, 476] width 585 height 26
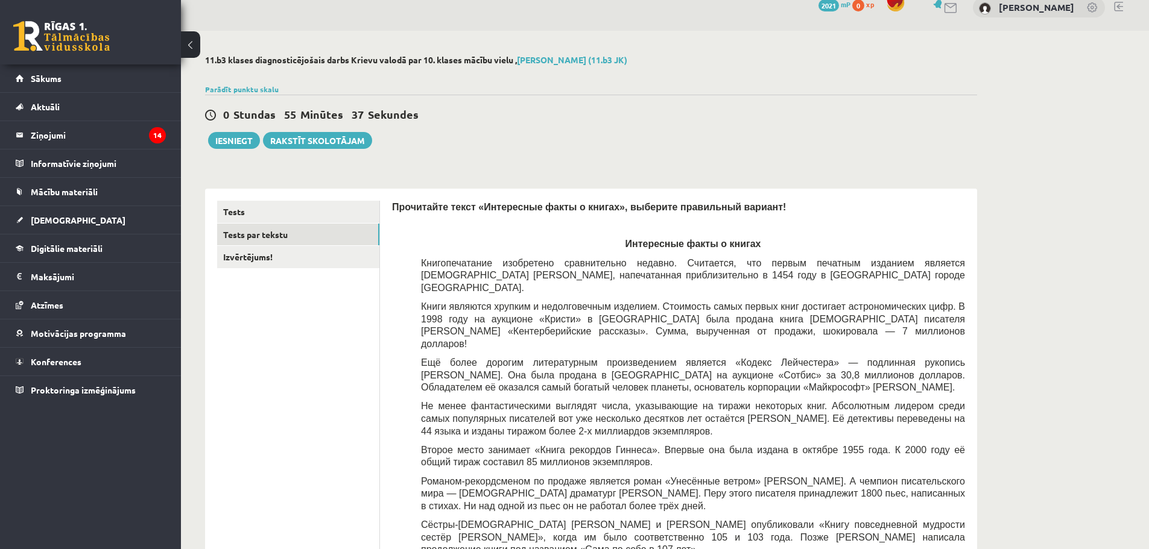
scroll to position [0, 0]
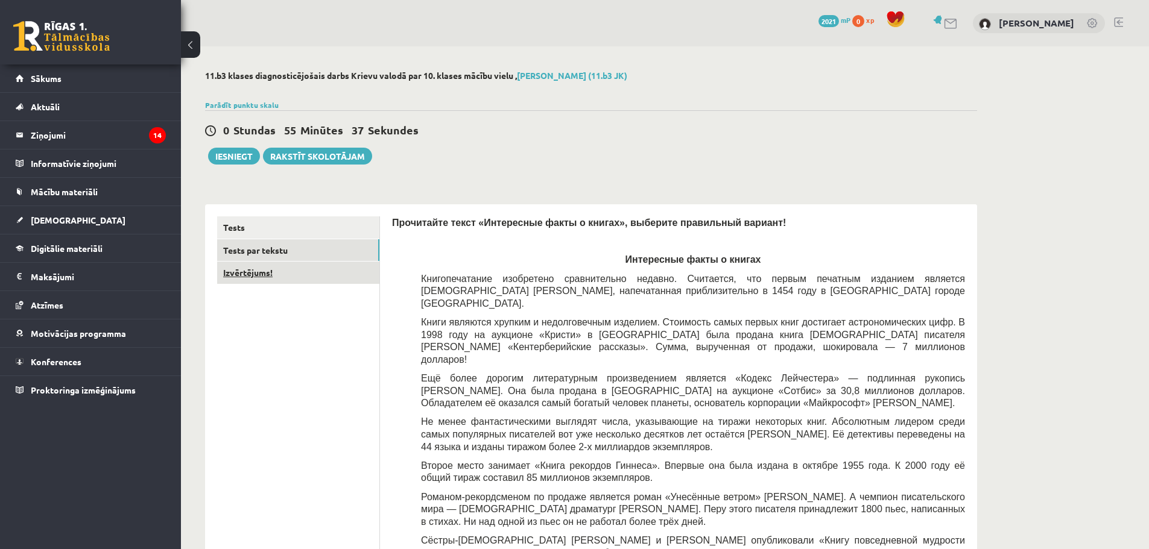
click at [244, 267] on link "Izvērtējums!" at bounding box center [298, 273] width 162 height 22
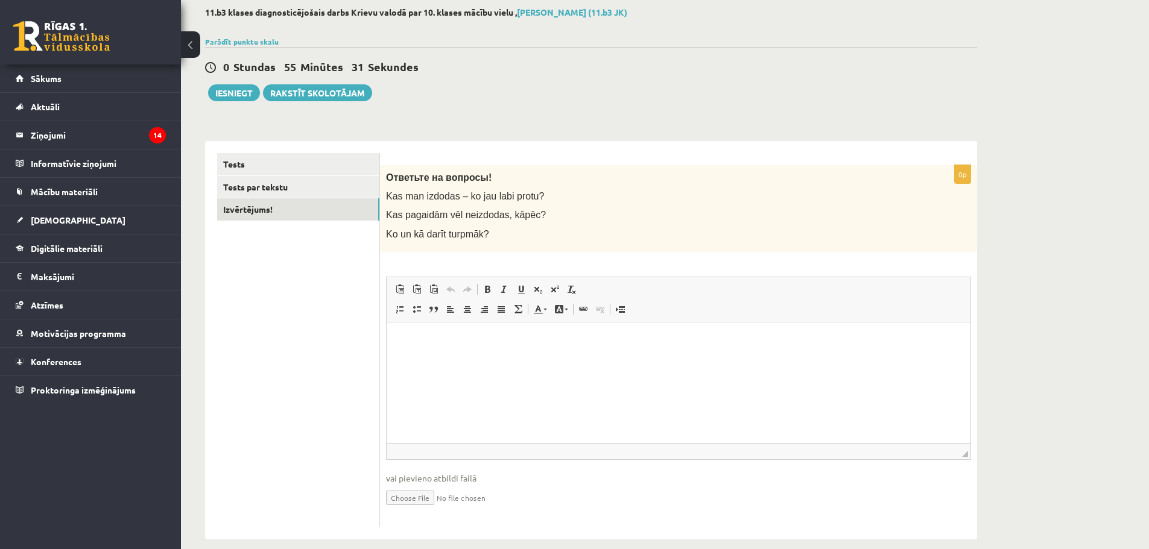
scroll to position [79, 0]
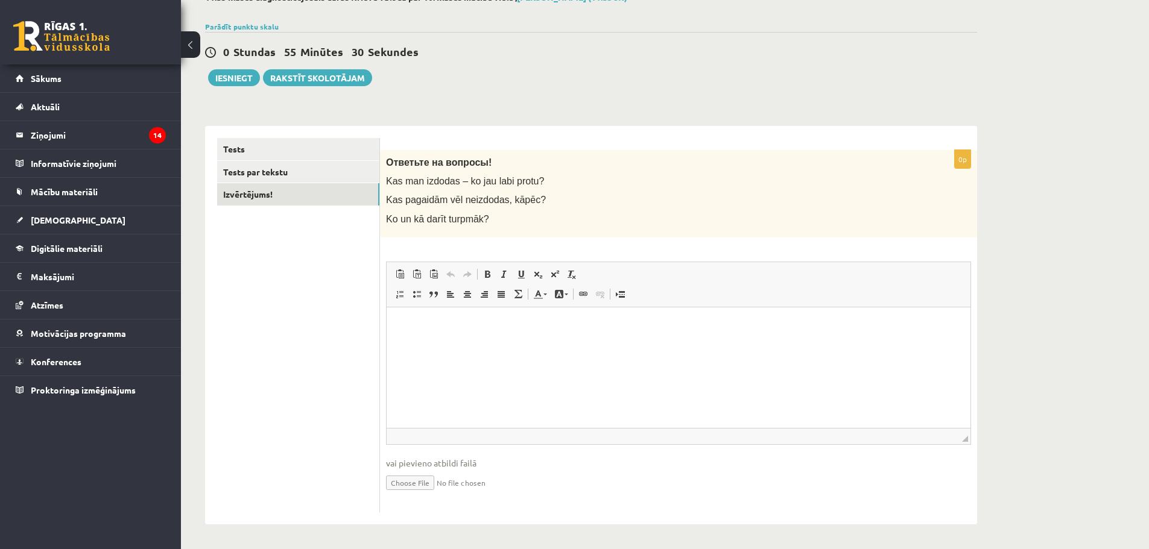
click at [462, 322] on p "Rich Text Editor, wiswyg-editor-user-answer-47024893159360" at bounding box center [679, 325] width 560 height 13
click at [244, 77] on button "Iesniegt" at bounding box center [234, 77] width 52 height 17
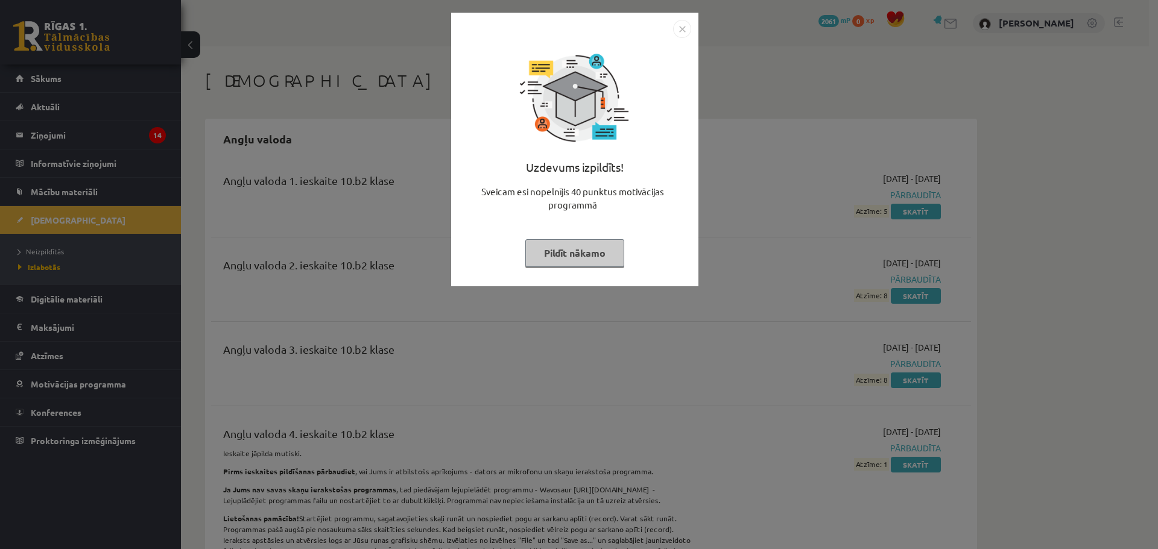
click at [681, 25] on img "Close" at bounding box center [682, 29] width 18 height 18
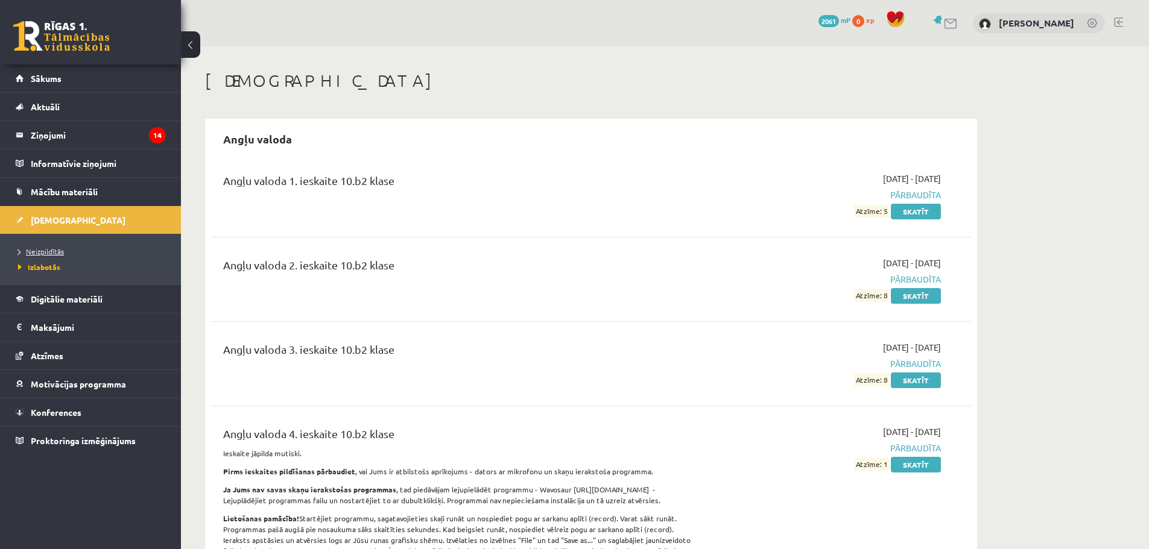
click at [46, 253] on span "Neizpildītās" at bounding box center [41, 252] width 46 height 10
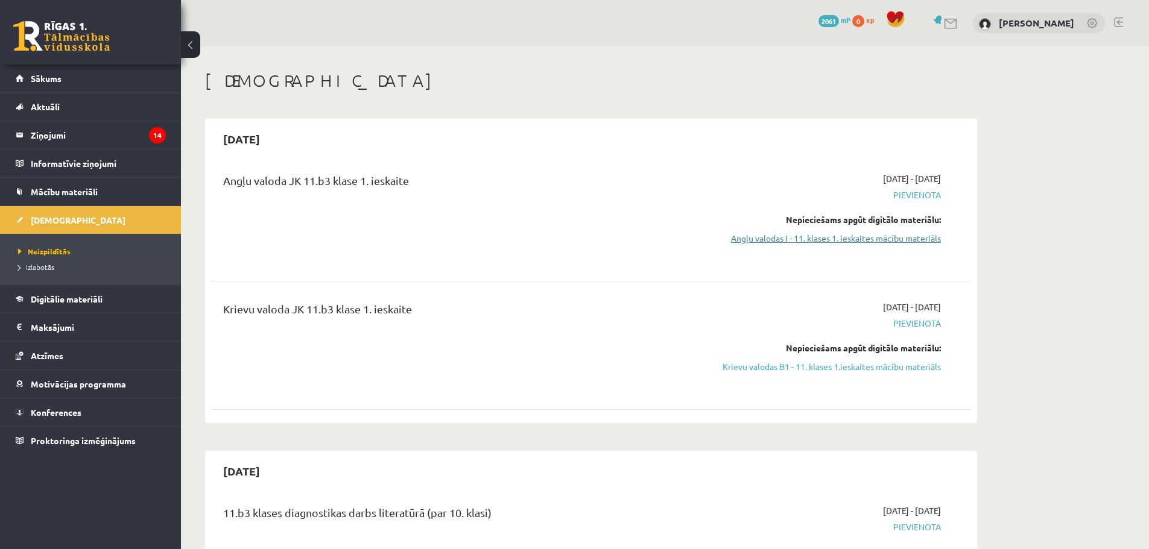
click at [799, 239] on link "Angļu valodas I - 11. klases 1. ieskaites mācību materiāls" at bounding box center [826, 238] width 227 height 13
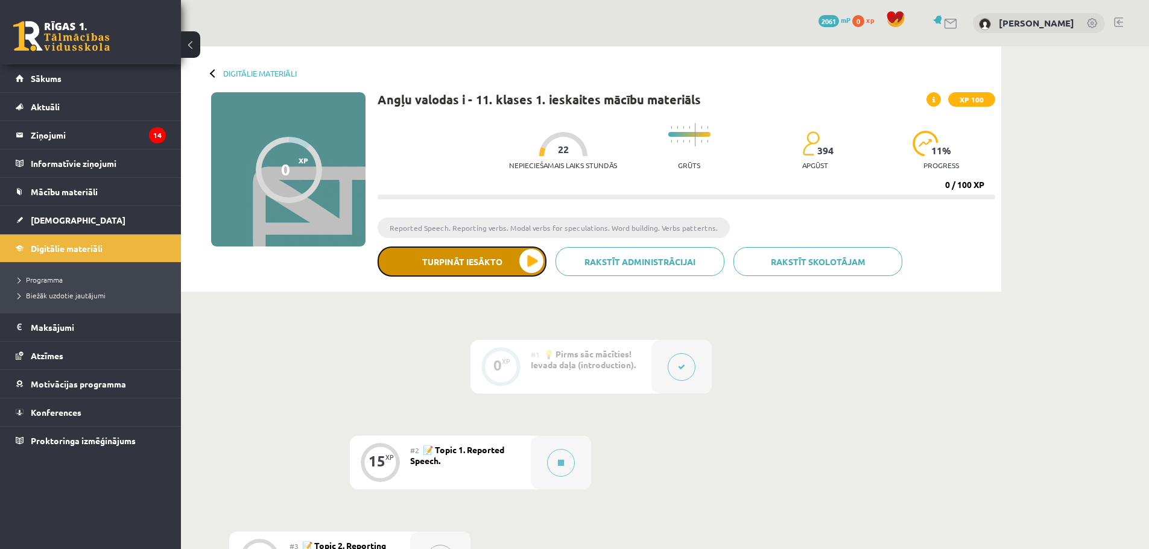
click at [531, 260] on button "Turpināt iesākto" at bounding box center [461, 262] width 169 height 30
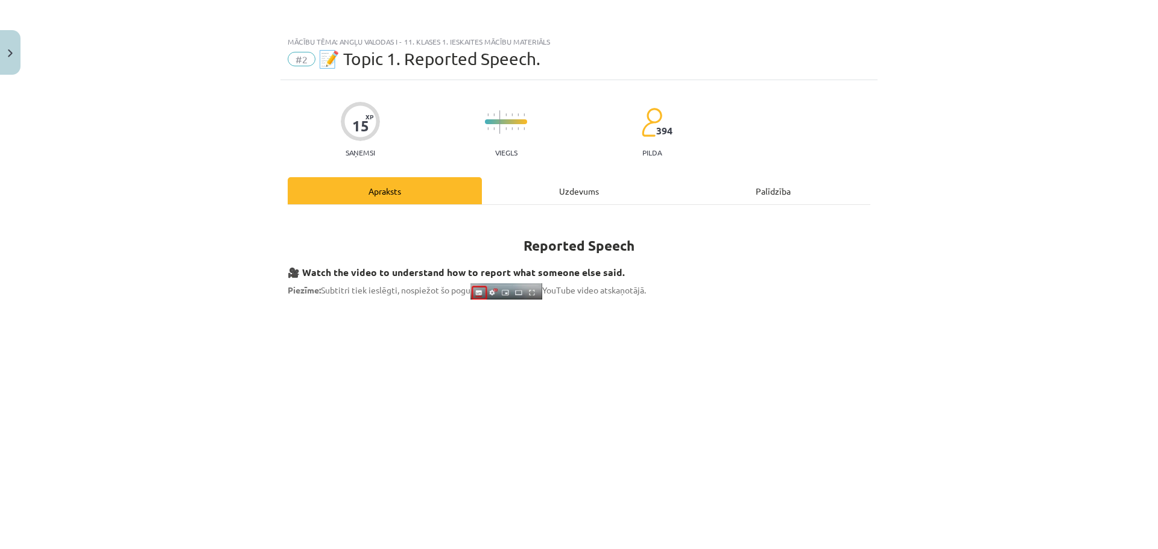
click at [575, 190] on div "Uzdevums" at bounding box center [579, 190] width 194 height 27
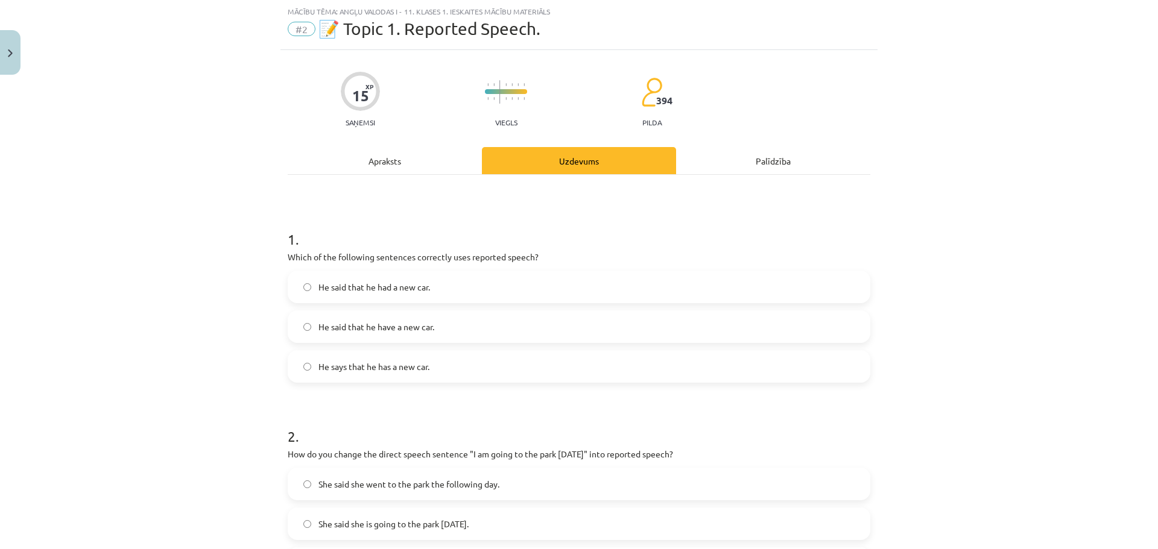
click at [377, 160] on div "Apraksts" at bounding box center [385, 160] width 194 height 27
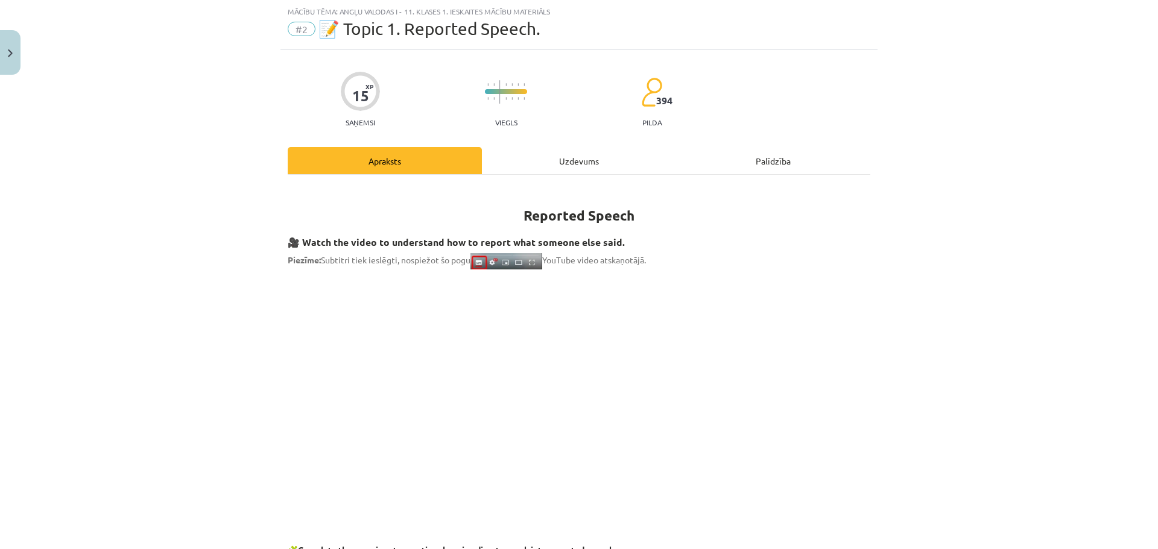
click at [552, 167] on div "Uzdevums" at bounding box center [579, 160] width 194 height 27
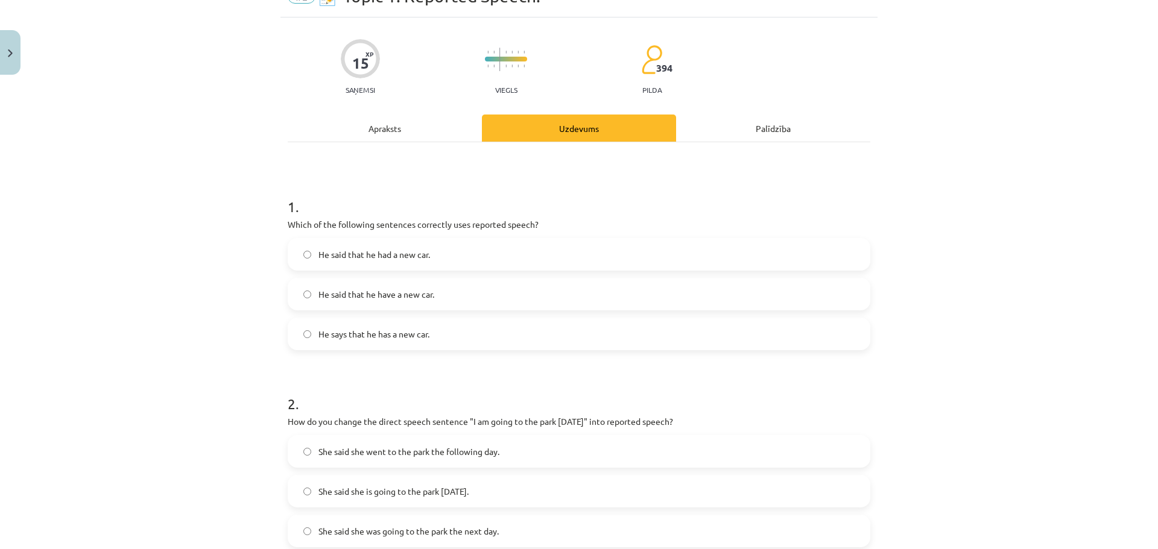
scroll to position [151, 0]
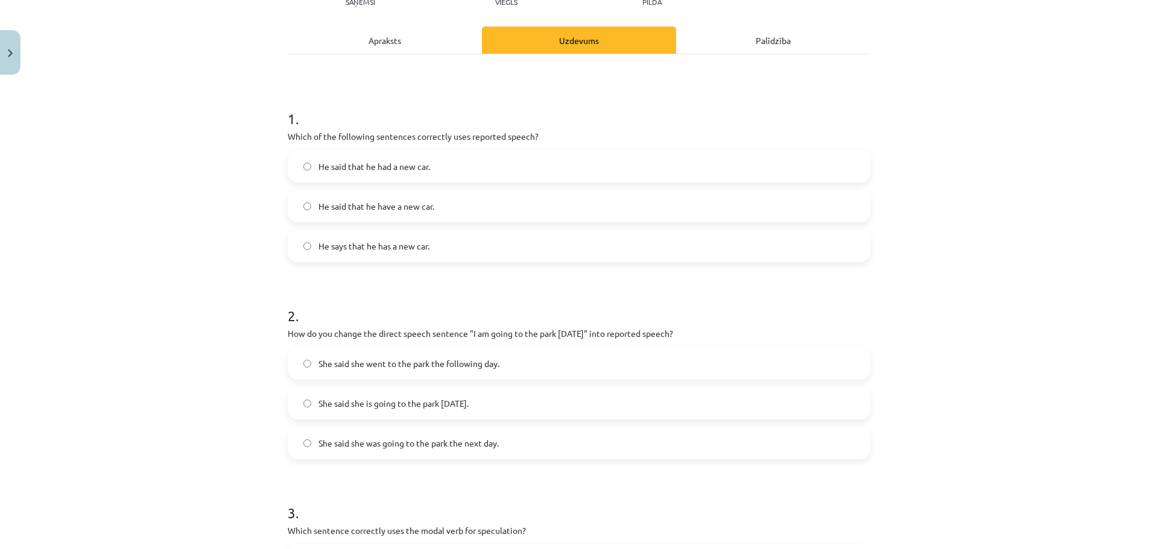
click at [298, 242] on label "He says that he has a new car." at bounding box center [579, 246] width 580 height 30
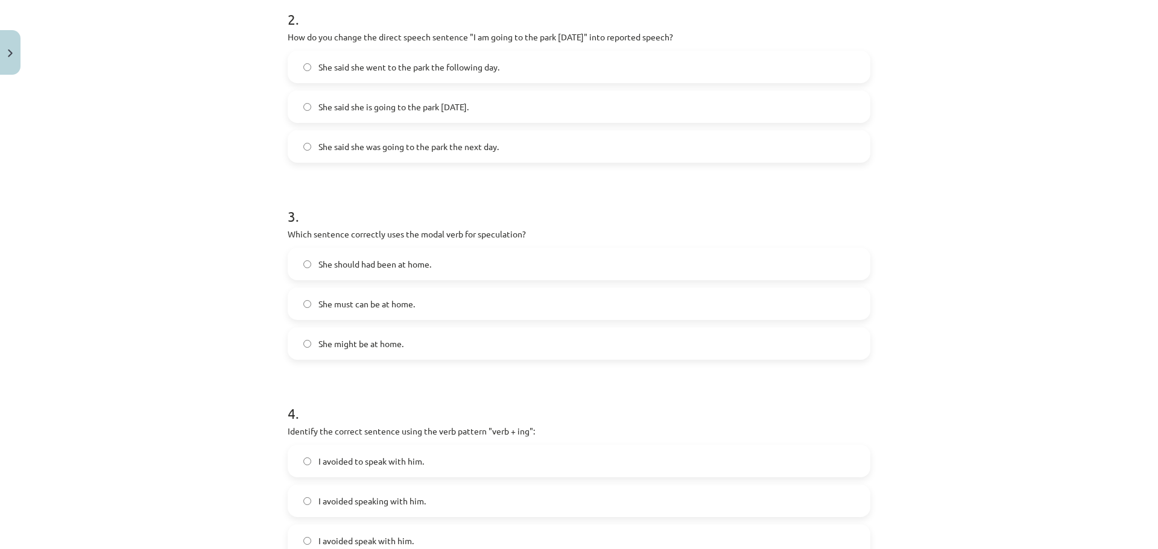
scroll to position [452, 0]
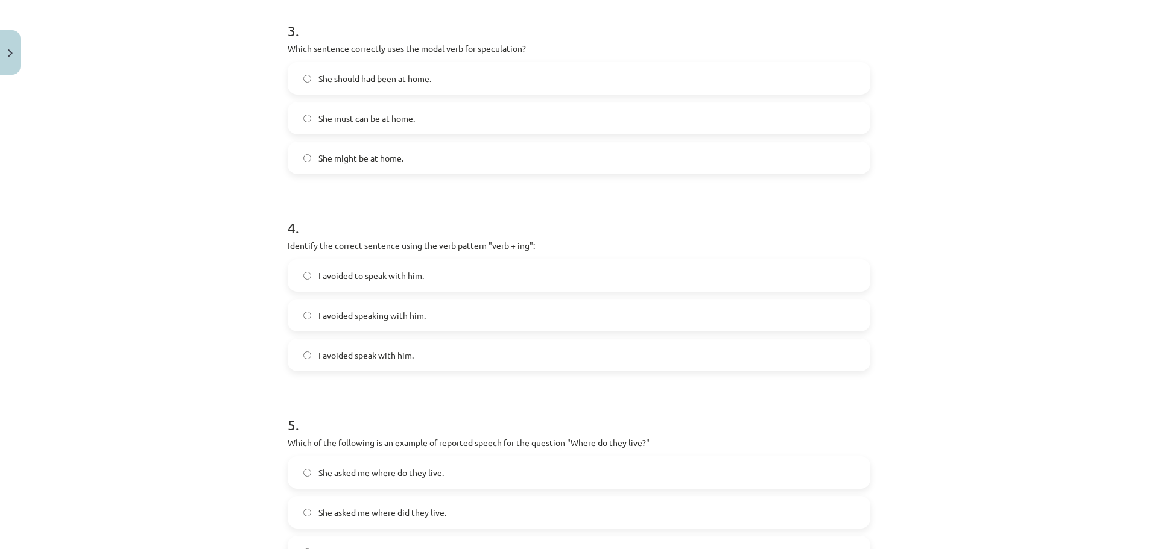
click at [304, 305] on label "I avoided speaking with him." at bounding box center [579, 315] width 580 height 30
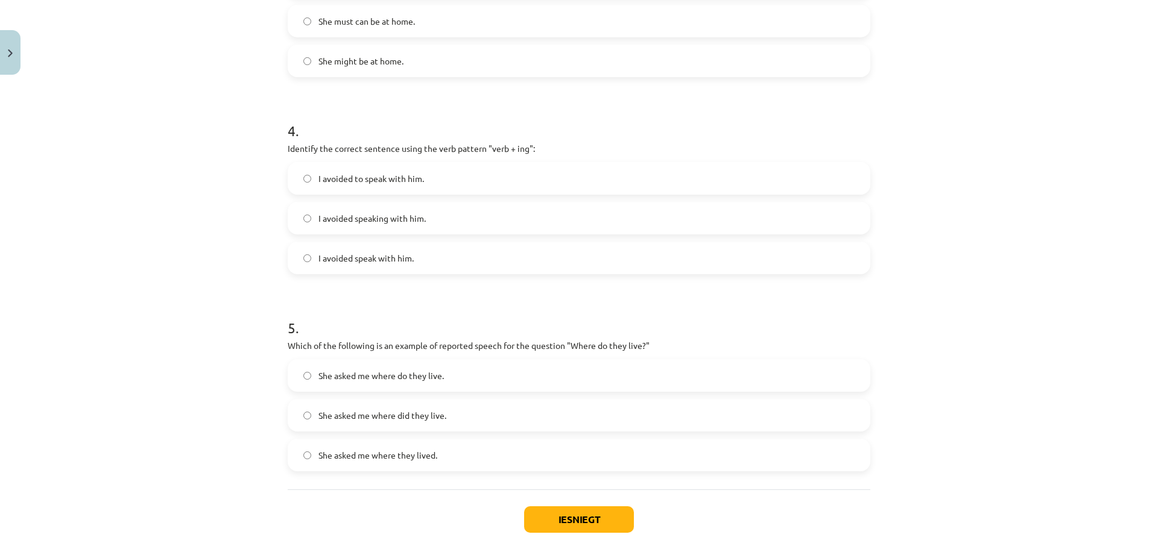
scroll to position [792, 0]
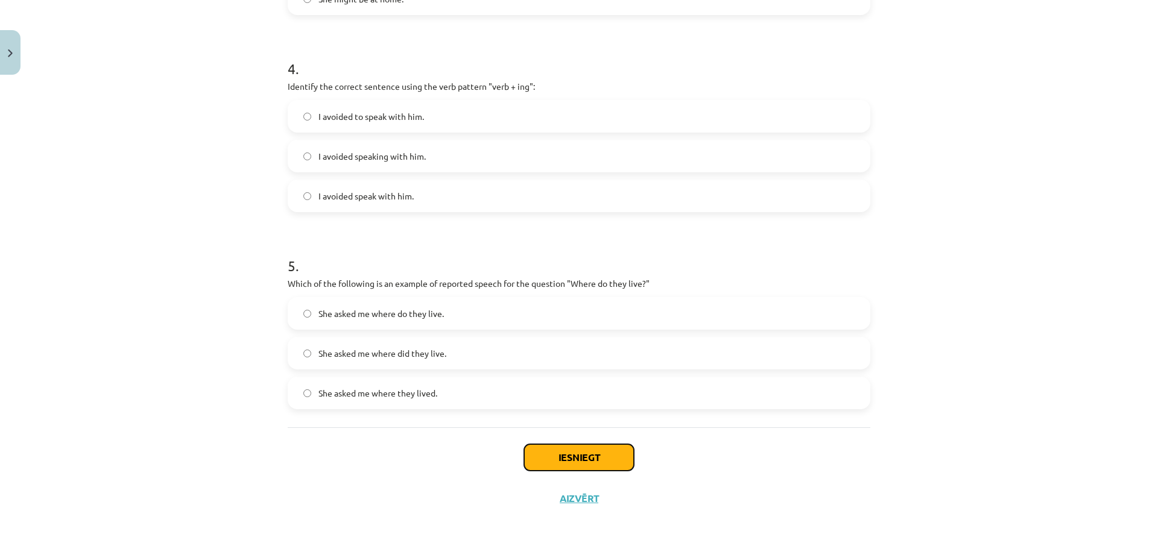
click at [584, 454] on button "Iesniegt" at bounding box center [579, 457] width 110 height 27
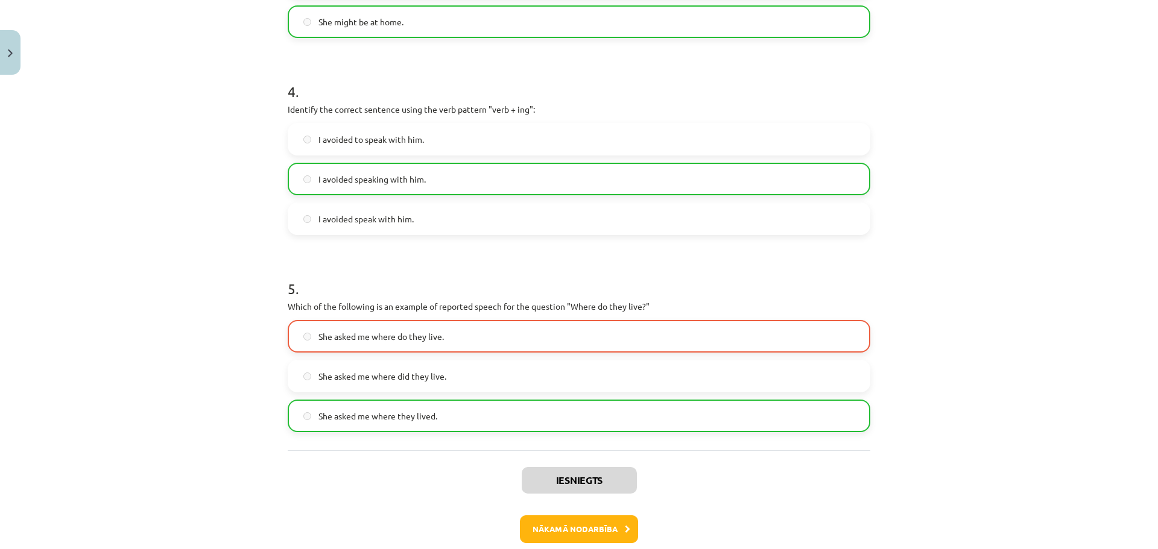
scroll to position [831, 0]
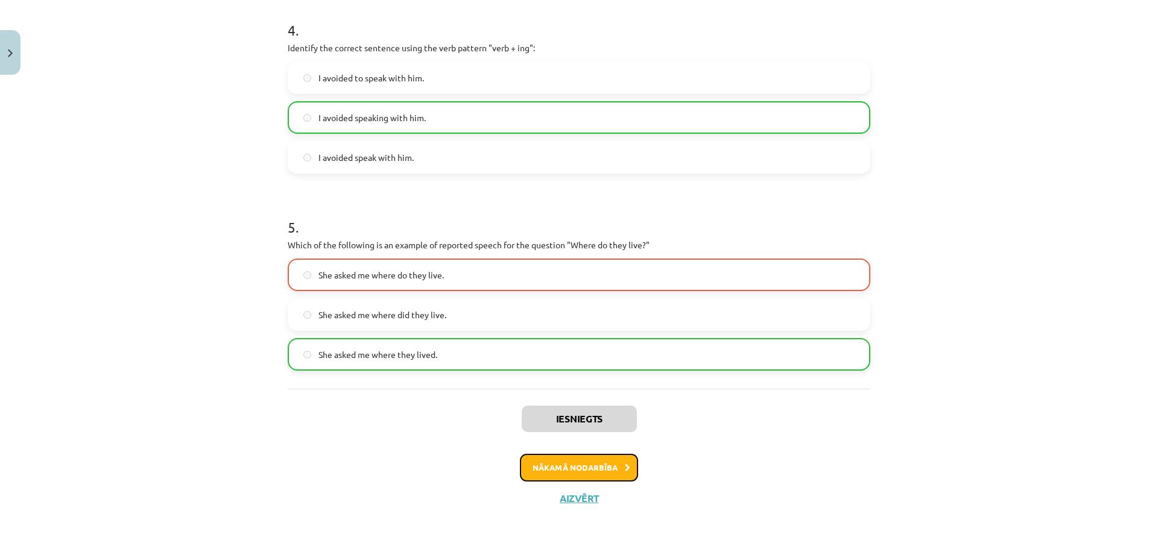
click at [578, 471] on button "Nākamā nodarbība" at bounding box center [579, 468] width 118 height 28
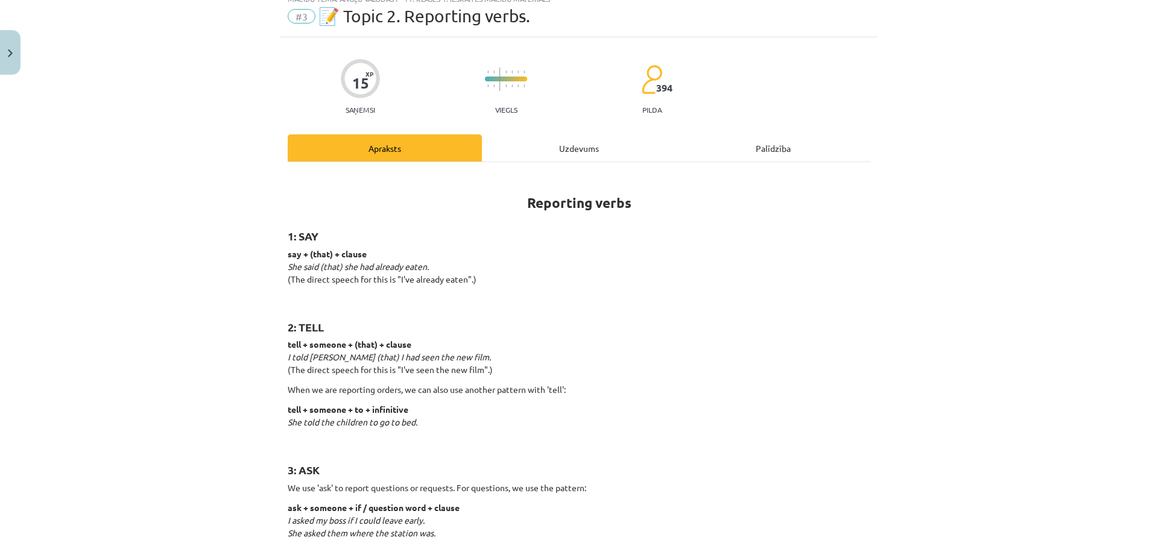
scroll to position [30, 0]
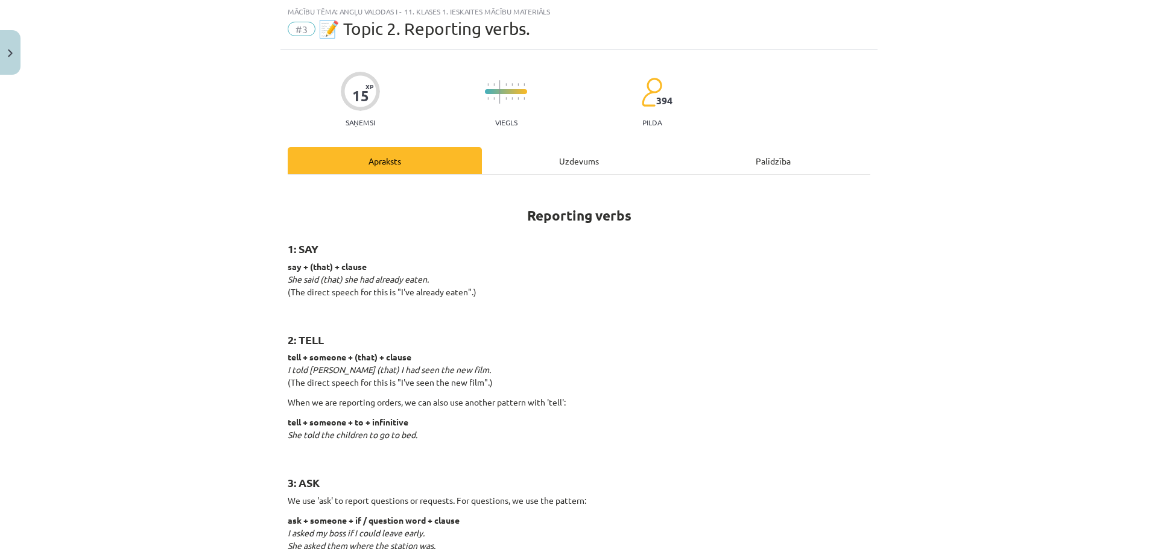
click at [566, 157] on div "Uzdevums" at bounding box center [579, 160] width 194 height 27
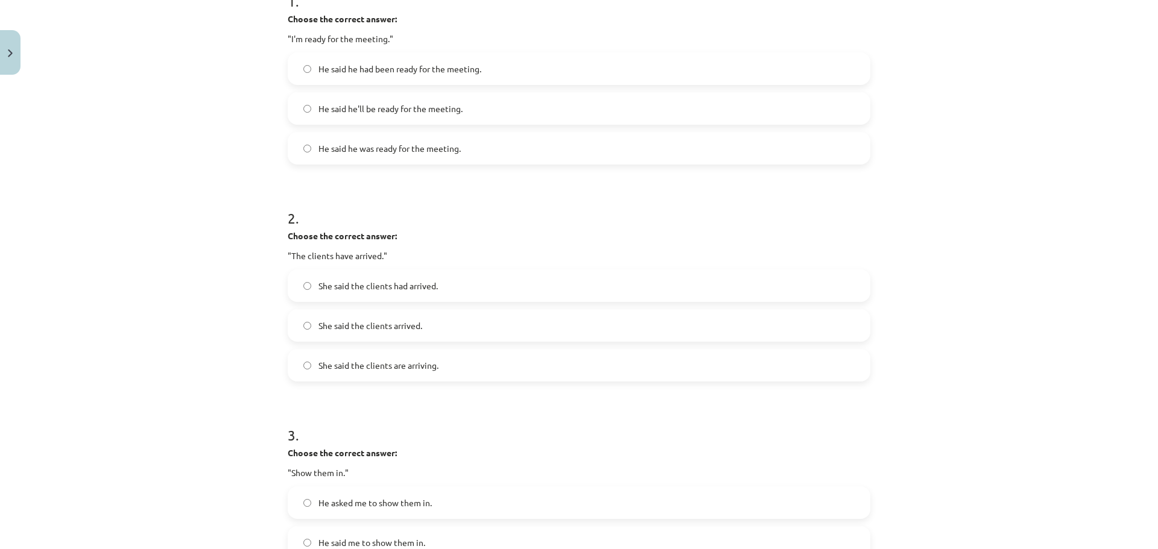
scroll to position [271, 0]
click at [307, 282] on label "She said the clients had arrived." at bounding box center [579, 283] width 580 height 30
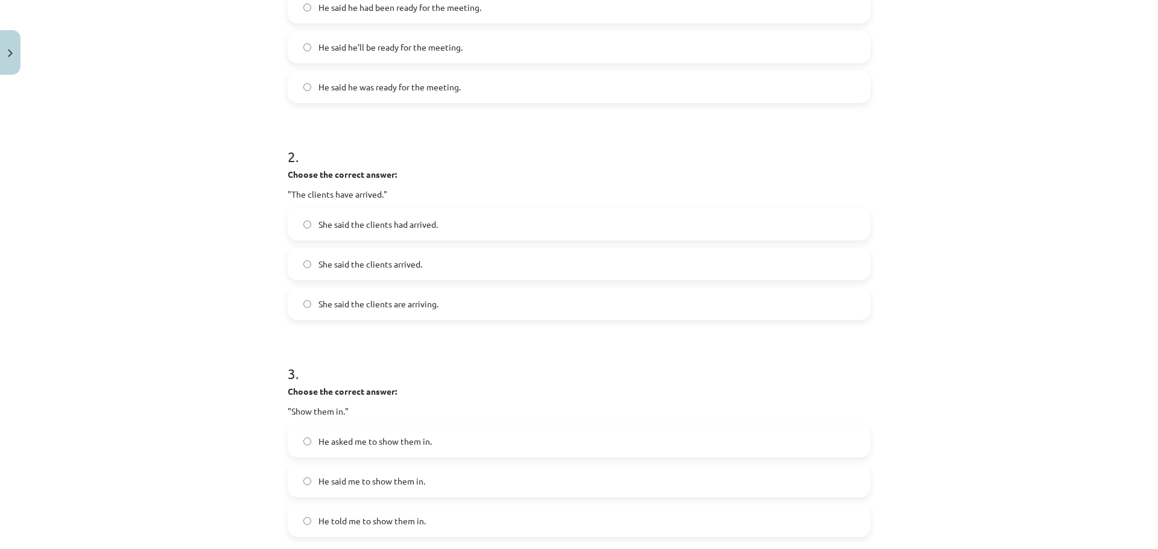
scroll to position [332, 0]
click at [320, 264] on span "She said the clients arrived." at bounding box center [370, 262] width 104 height 13
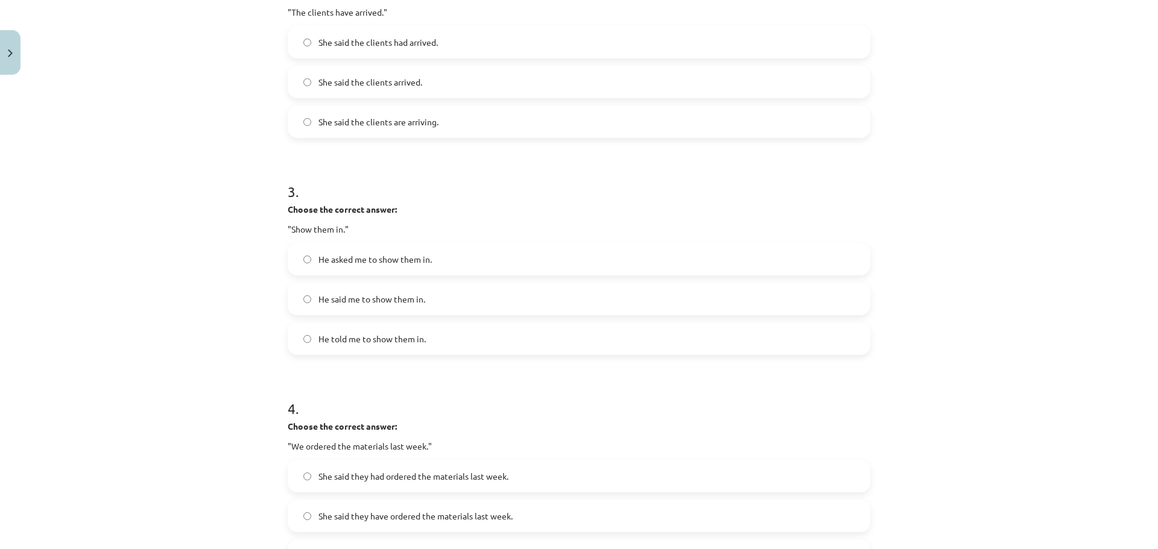
scroll to position [512, 0]
click at [307, 39] on label "She said the clients had arrived." at bounding box center [579, 42] width 580 height 30
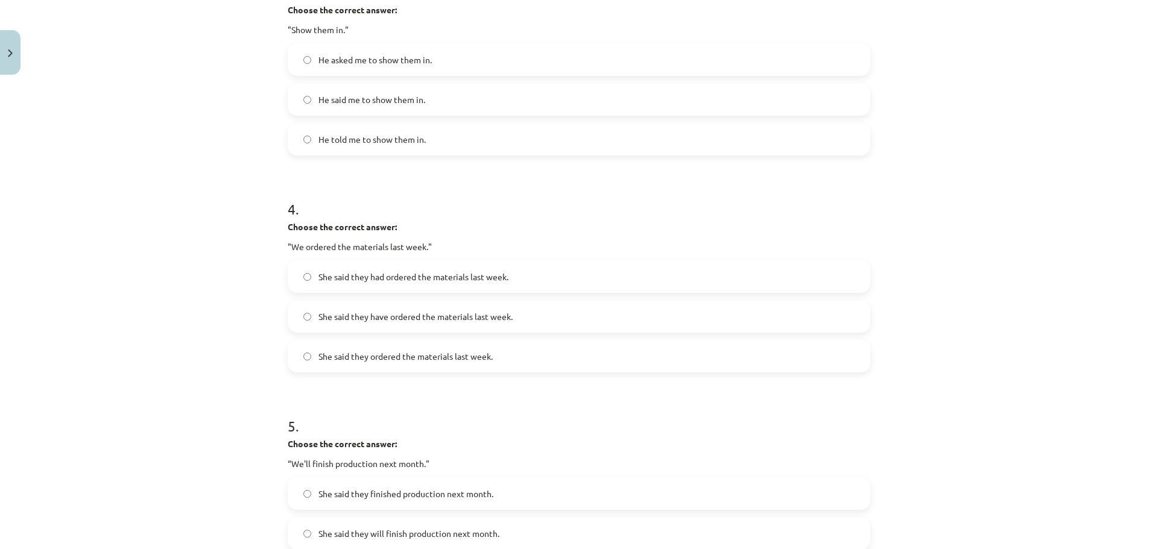
scroll to position [754, 0]
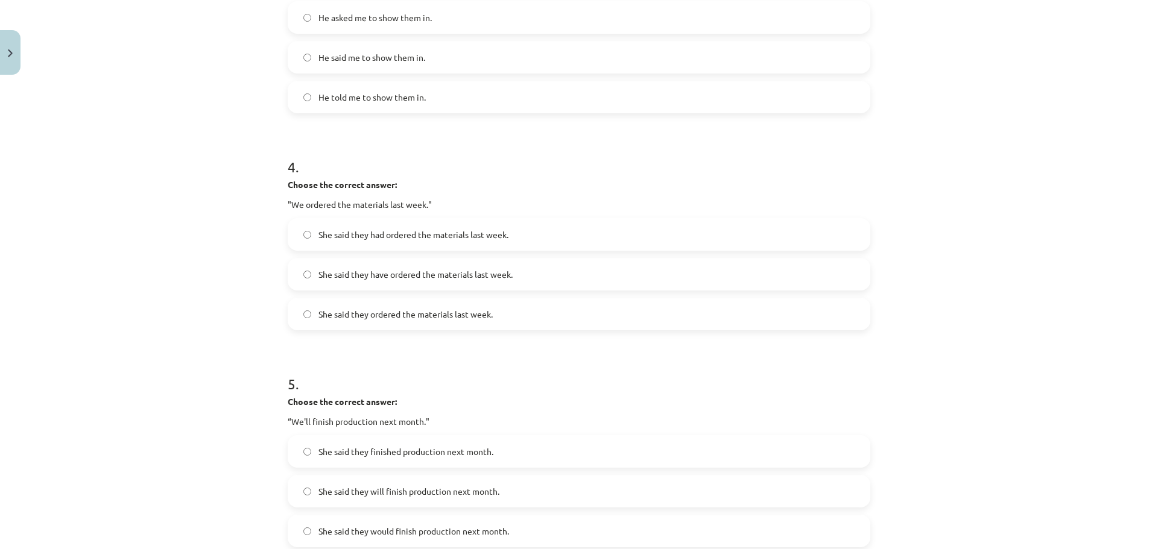
click at [377, 312] on span "She said they ordered the materials last week." at bounding box center [405, 314] width 174 height 13
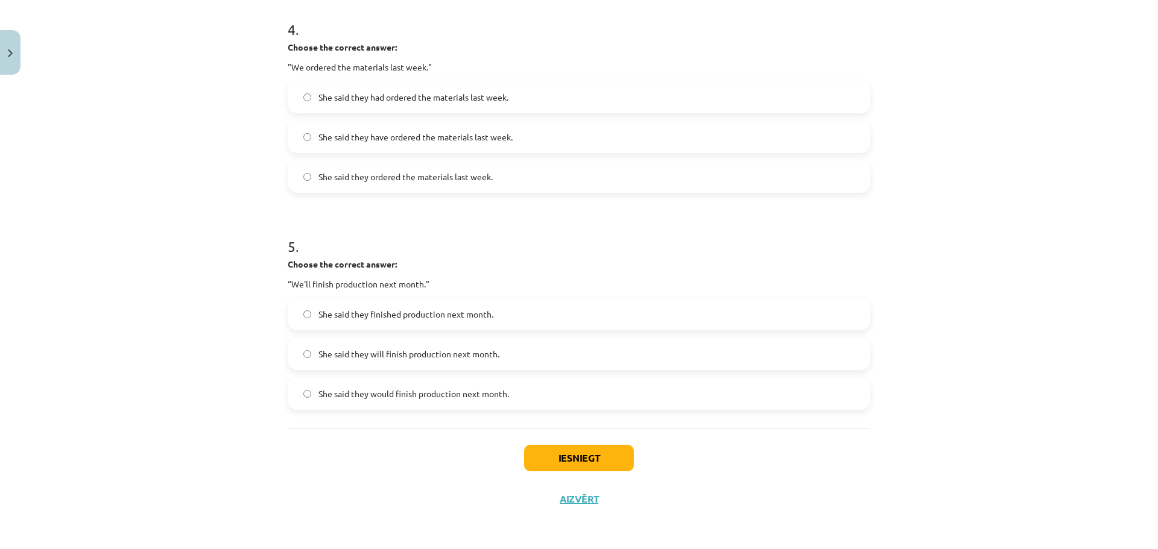
scroll to position [892, 0]
click at [320, 350] on span "She said they will finish production next month." at bounding box center [408, 353] width 181 height 13
click at [578, 459] on button "Iesniegt" at bounding box center [579, 457] width 110 height 27
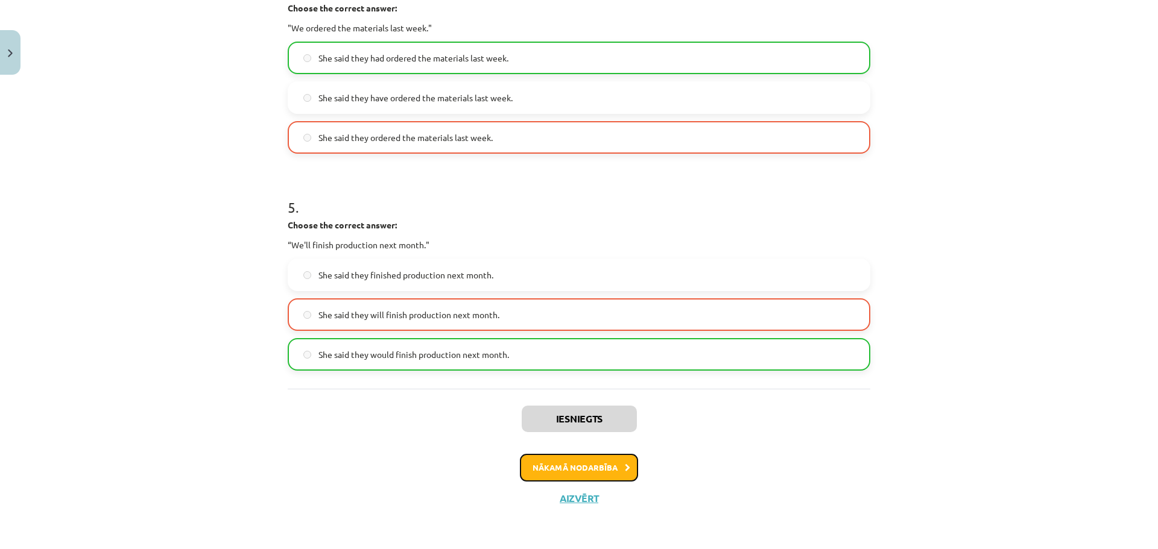
click at [580, 464] on button "Nākamā nodarbība" at bounding box center [579, 468] width 118 height 28
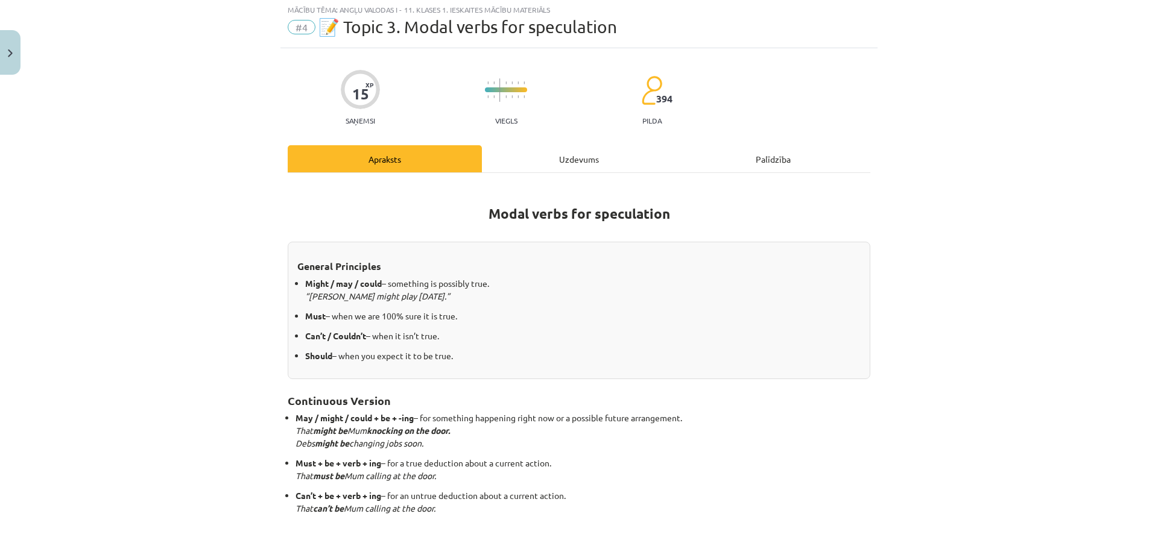
scroll to position [30, 0]
click at [587, 154] on div "Uzdevums" at bounding box center [579, 160] width 194 height 27
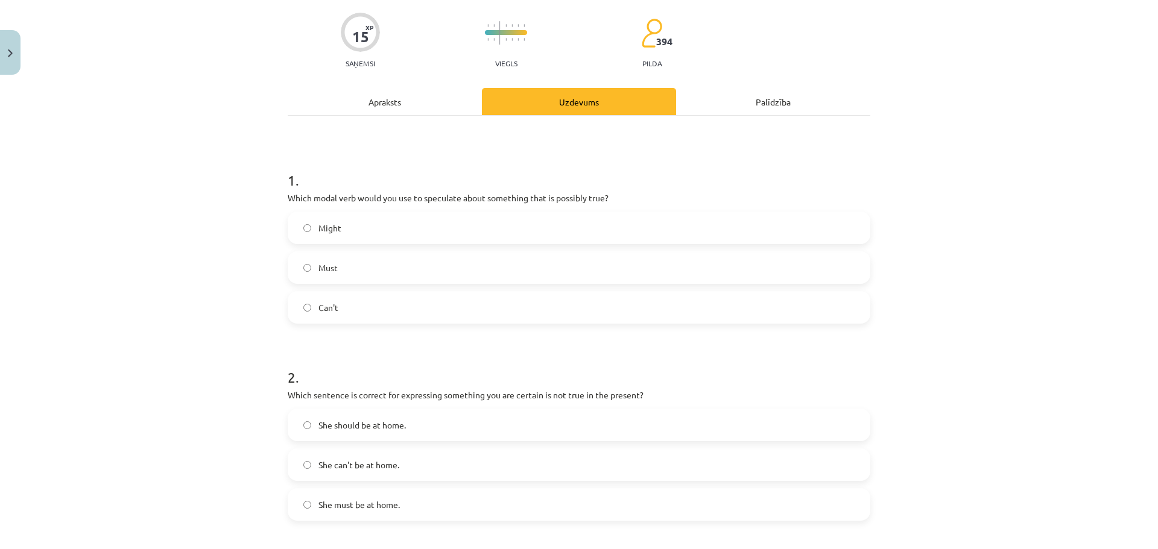
scroll to position [90, 0]
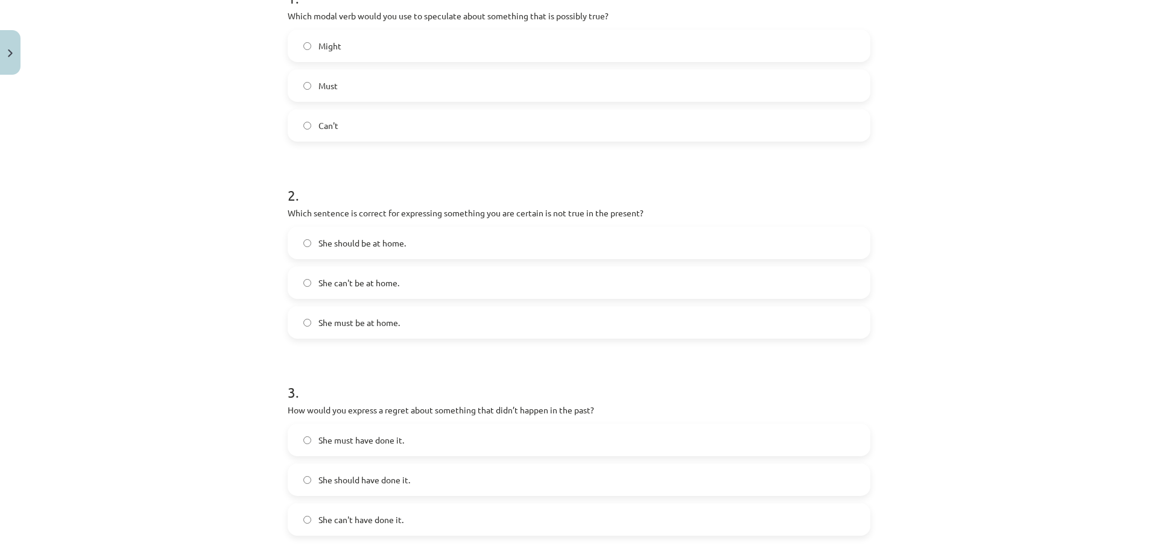
click at [307, 238] on label "She should be at home." at bounding box center [579, 243] width 580 height 30
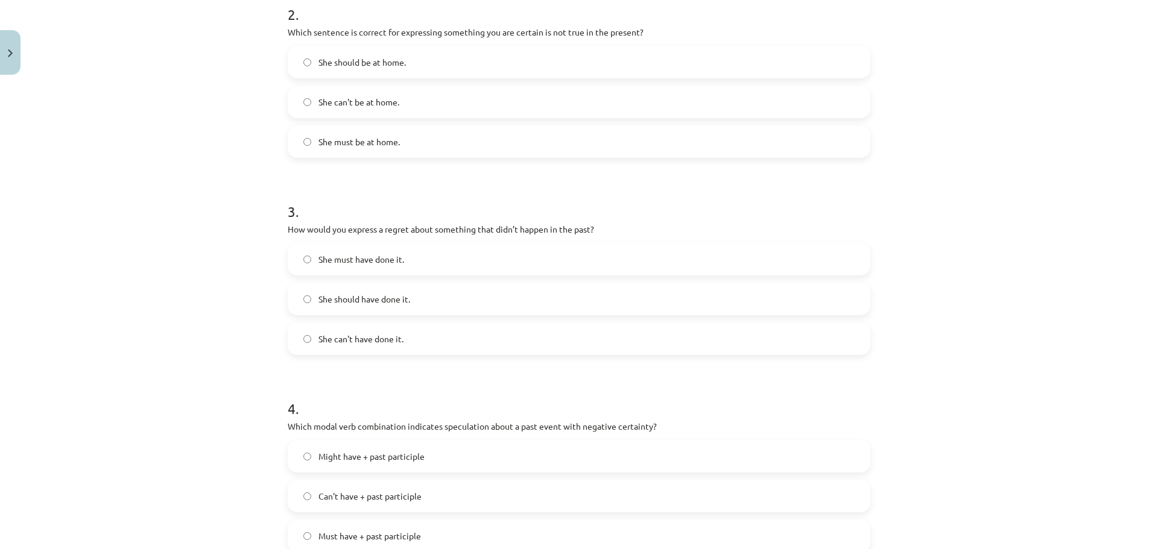
click at [304, 331] on label "She can't have done it." at bounding box center [579, 339] width 580 height 30
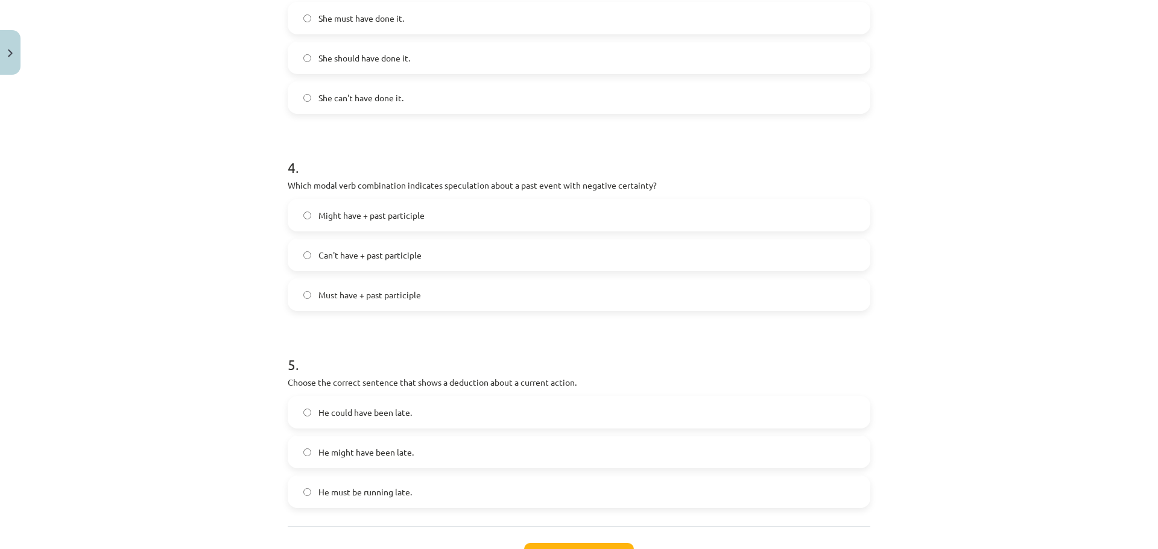
click at [303, 232] on div "Might have + past participle Can't have + past participle Must have + past part…" at bounding box center [579, 255] width 582 height 112
click at [312, 248] on label "Can't have + past participle" at bounding box center [579, 255] width 580 height 30
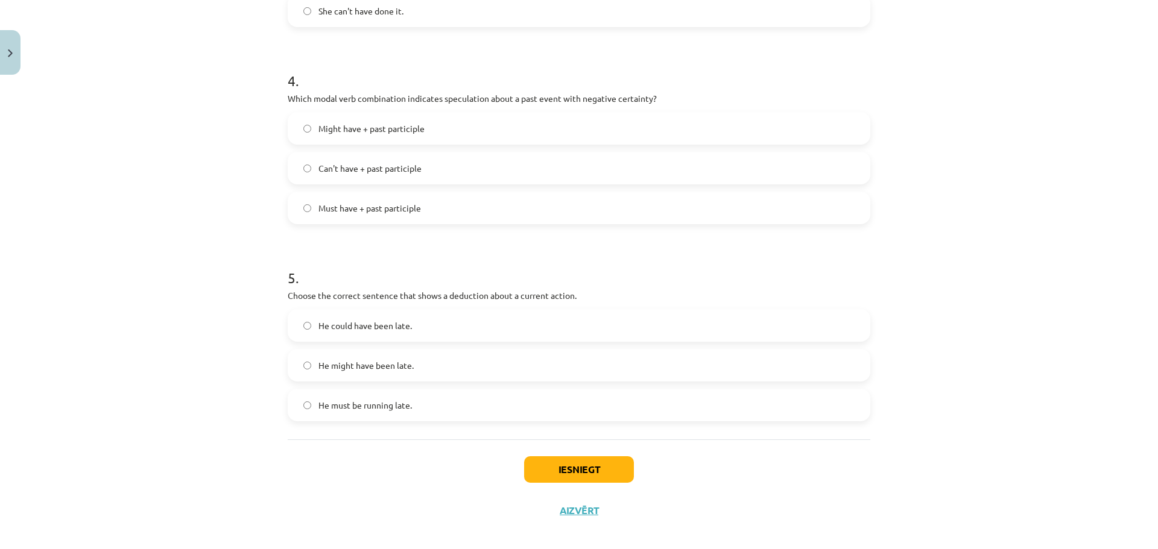
scroll to position [792, 0]
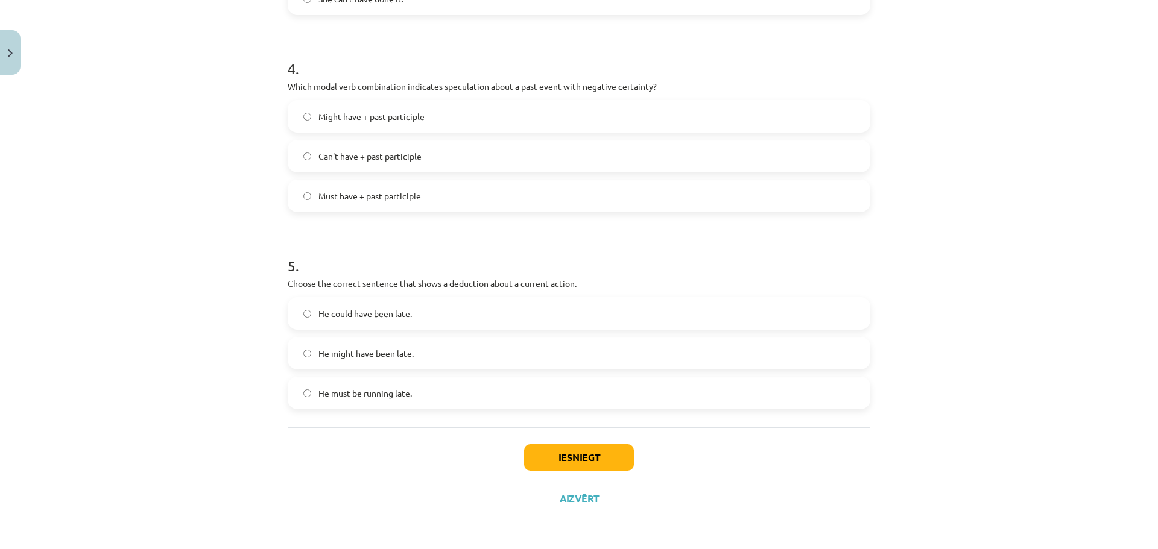
click at [314, 324] on label "He could have been late." at bounding box center [579, 313] width 580 height 30
click at [566, 456] on button "Iesniegt" at bounding box center [579, 457] width 110 height 27
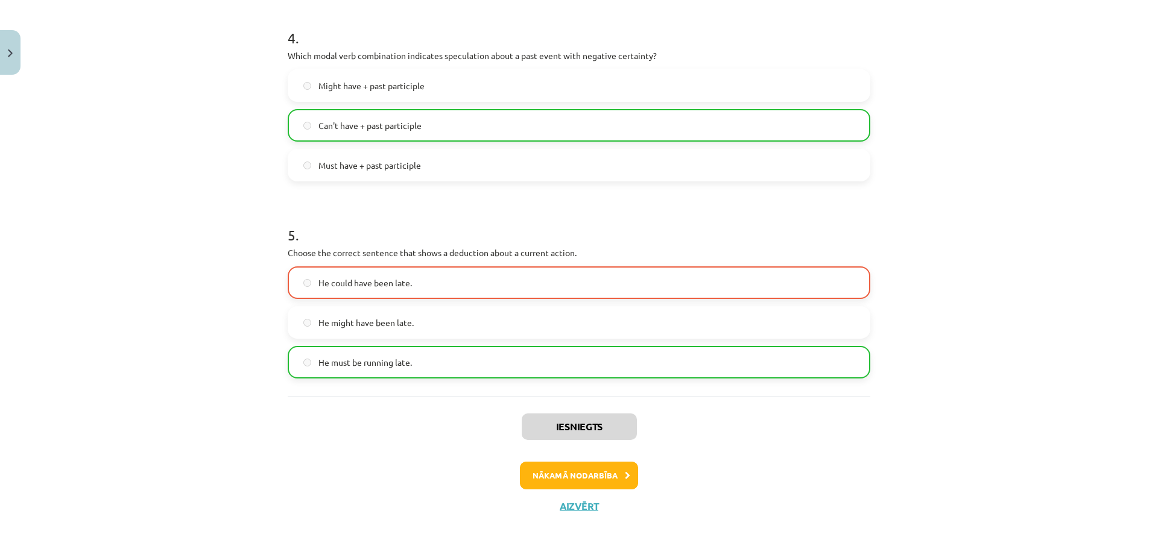
scroll to position [831, 0]
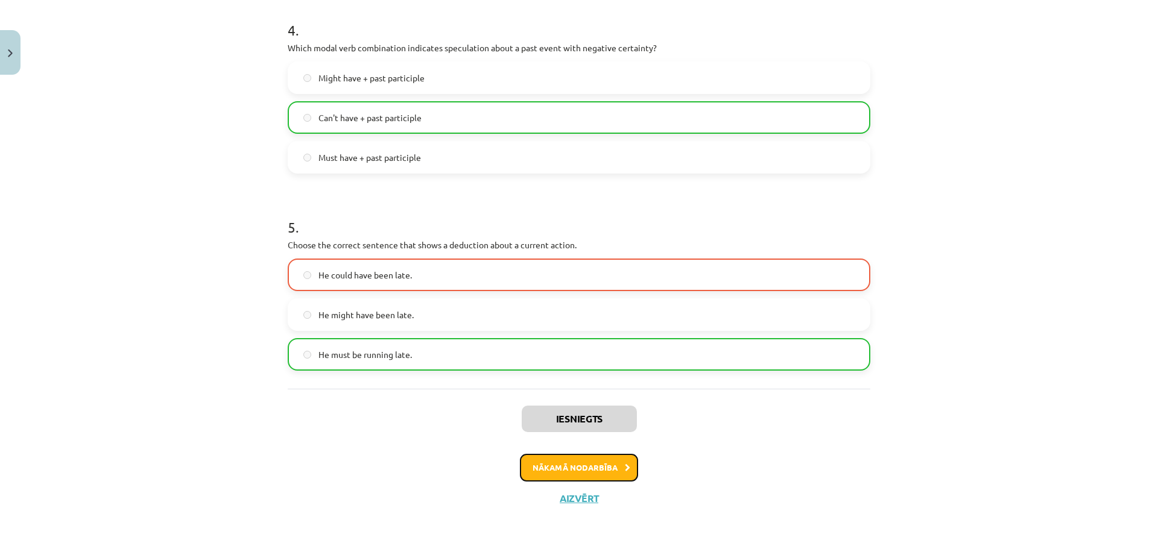
click at [563, 466] on button "Nākamā nodarbība" at bounding box center [579, 468] width 118 height 28
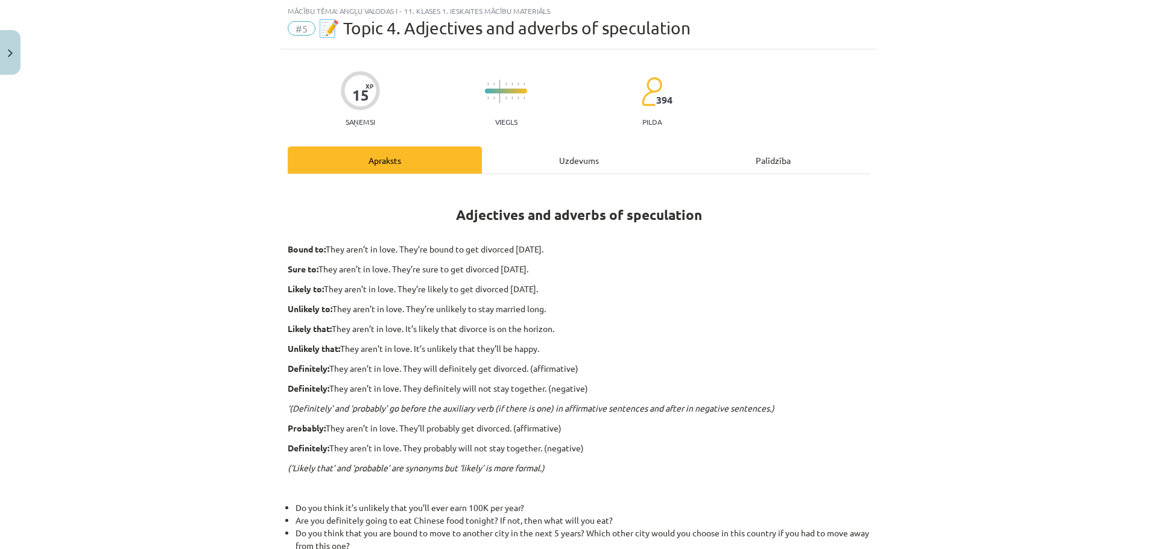
scroll to position [30, 0]
click at [564, 162] on div "Uzdevums" at bounding box center [579, 160] width 194 height 27
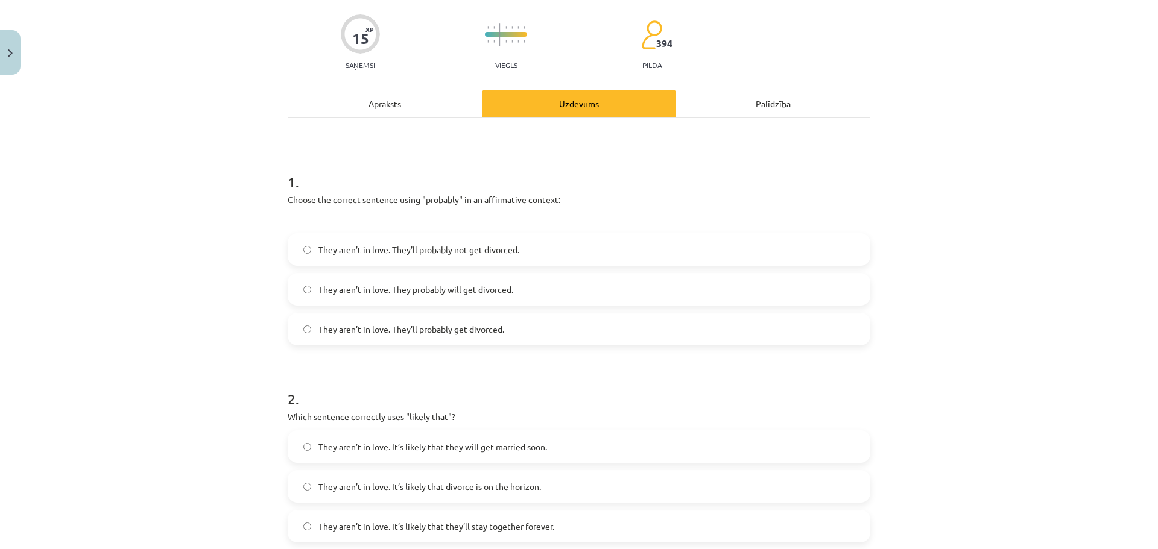
scroll to position [90, 0]
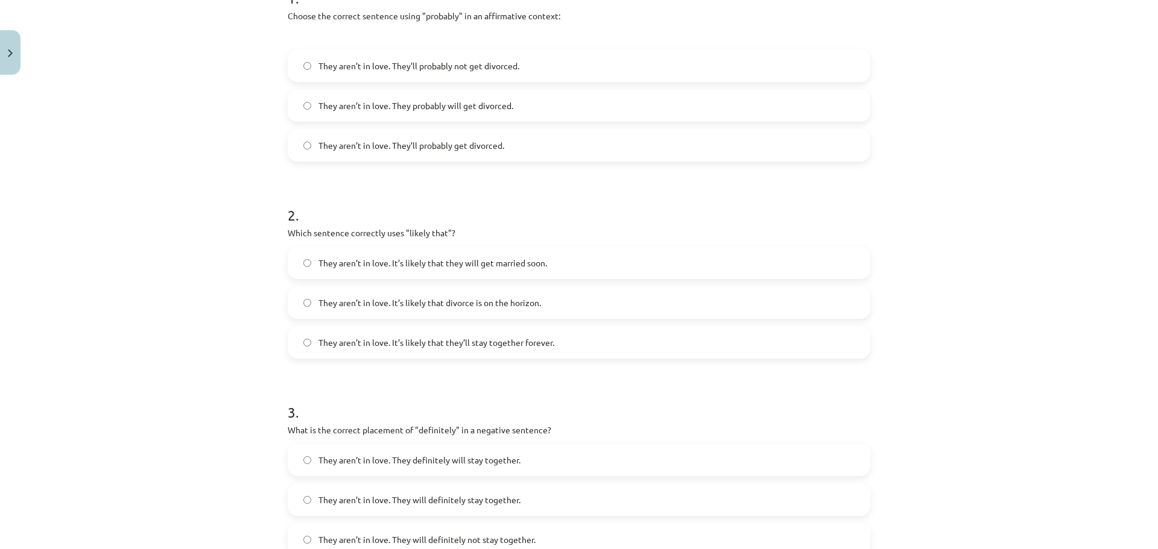
click at [297, 304] on label "They aren’t in love. It’s likely that divorce is on the horizon." at bounding box center [579, 303] width 580 height 30
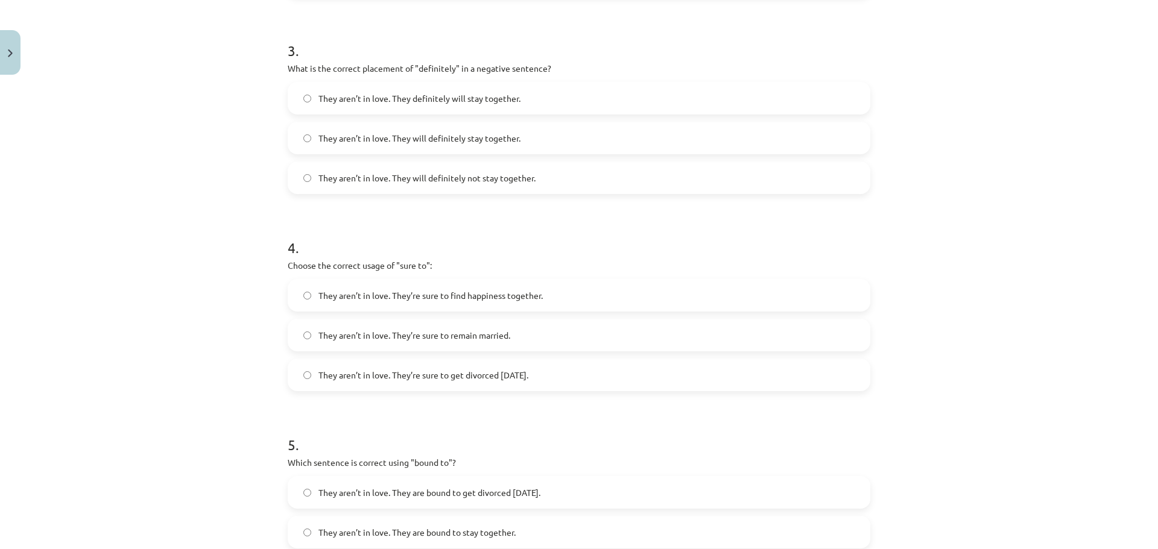
click at [307, 374] on label "They aren’t in love. They’re sure to get divorced [DATE]." at bounding box center [579, 375] width 580 height 30
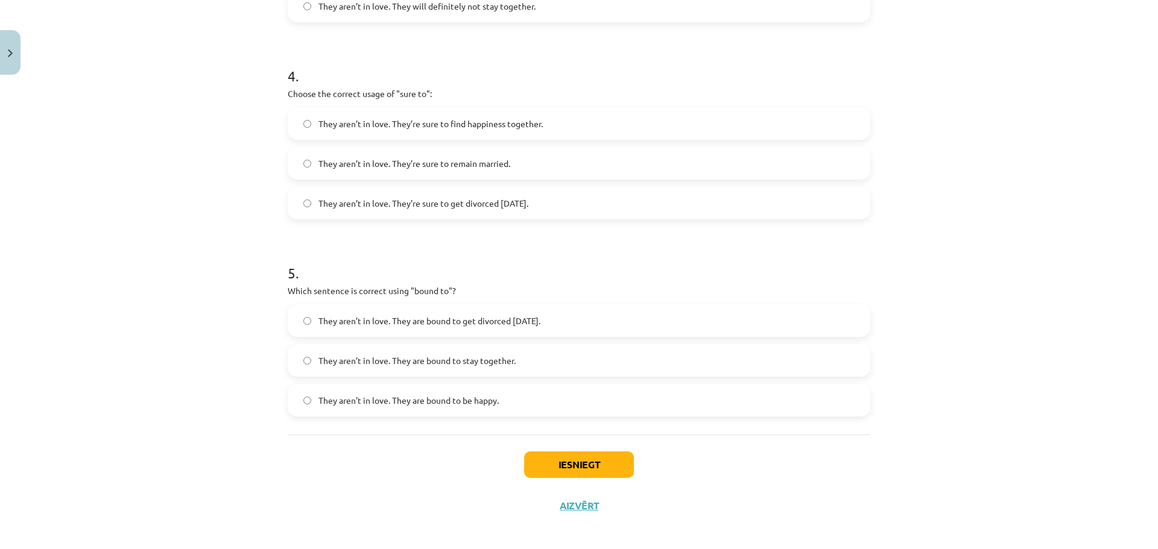
scroll to position [812, 0]
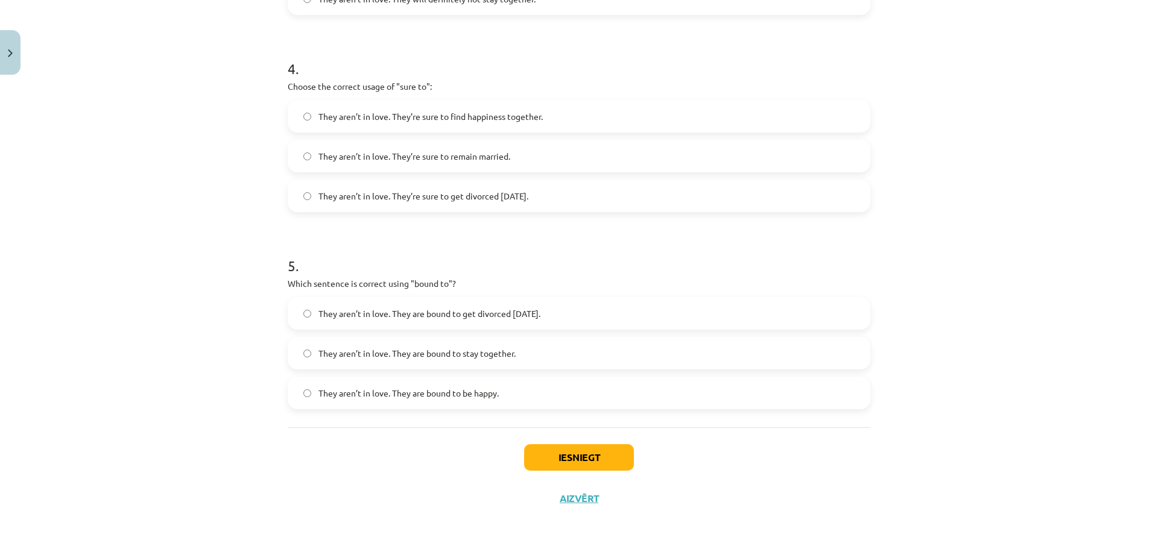
click at [309, 333] on div "They aren’t in love. They are bound to get divorced within six months. They are…" at bounding box center [579, 353] width 582 height 112
click at [309, 343] on label "They aren’t in love. They are bound to stay together." at bounding box center [579, 353] width 580 height 30
click at [572, 452] on button "Iesniegt" at bounding box center [579, 457] width 110 height 27
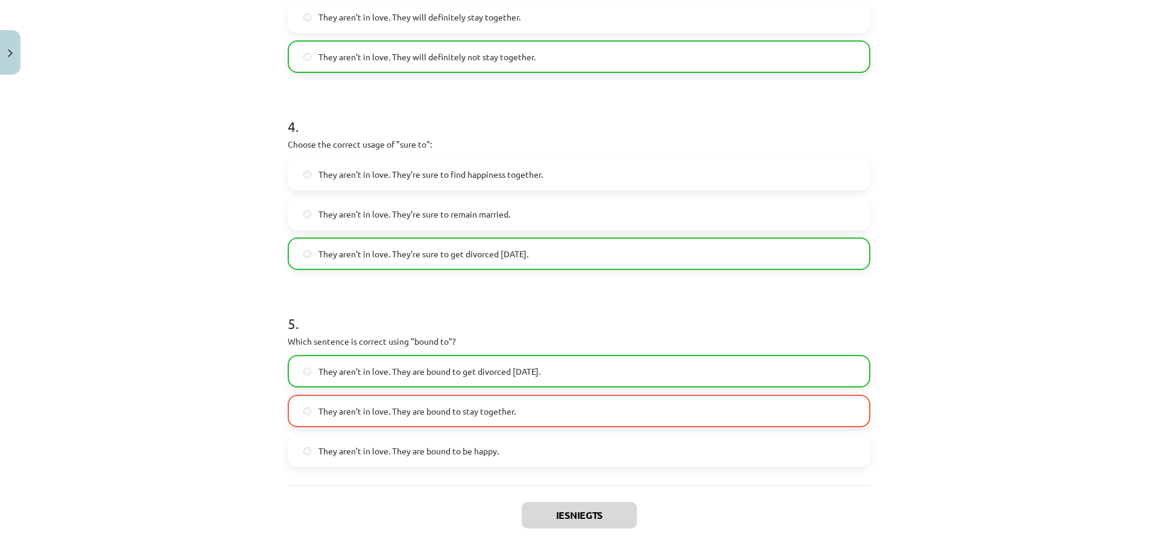
scroll to position [784, 0]
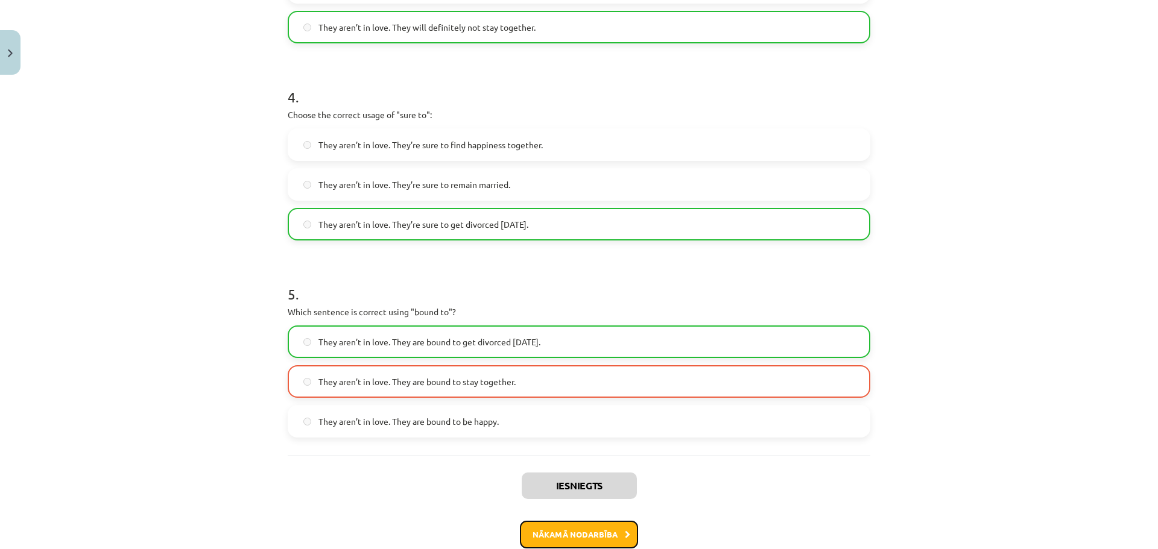
click at [616, 527] on button "Nākamā nodarbība" at bounding box center [579, 535] width 118 height 28
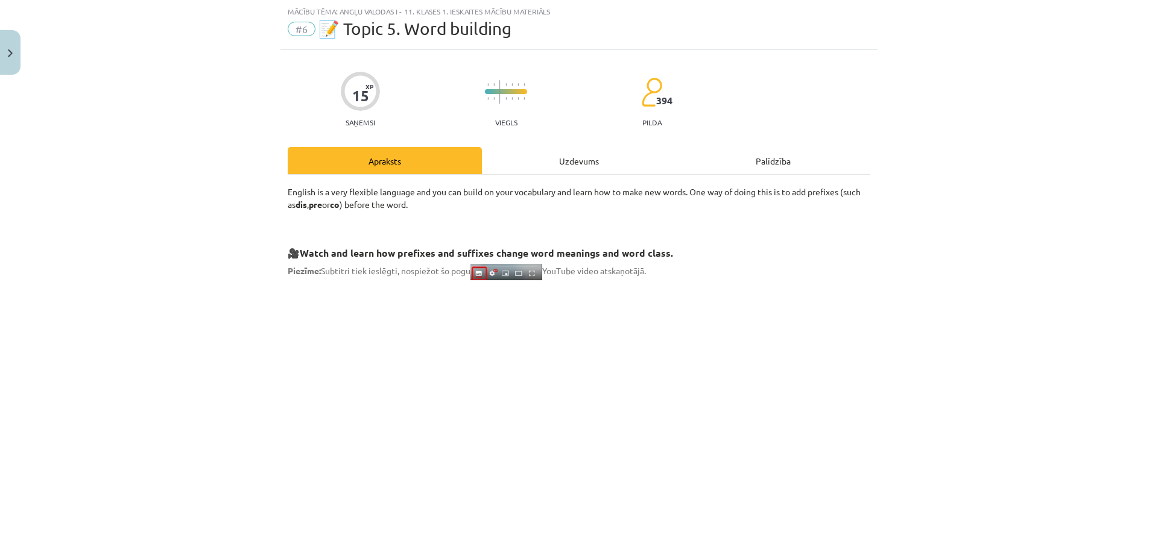
click at [585, 153] on div "Uzdevums" at bounding box center [579, 160] width 194 height 27
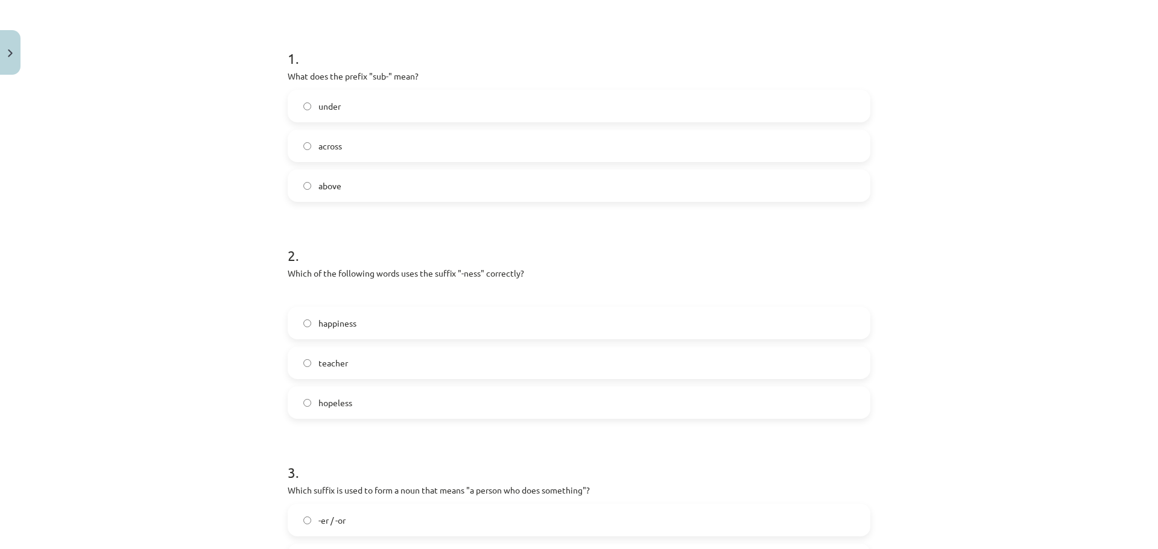
click at [318, 145] on span "across" at bounding box center [330, 146] width 24 height 13
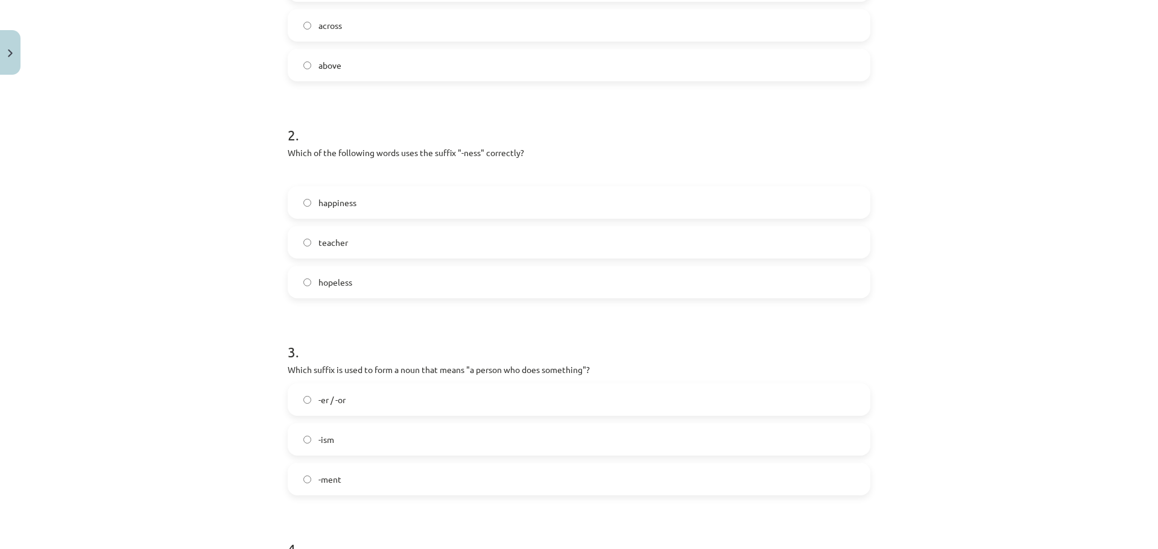
click at [312, 280] on label "hopeless" at bounding box center [579, 282] width 580 height 30
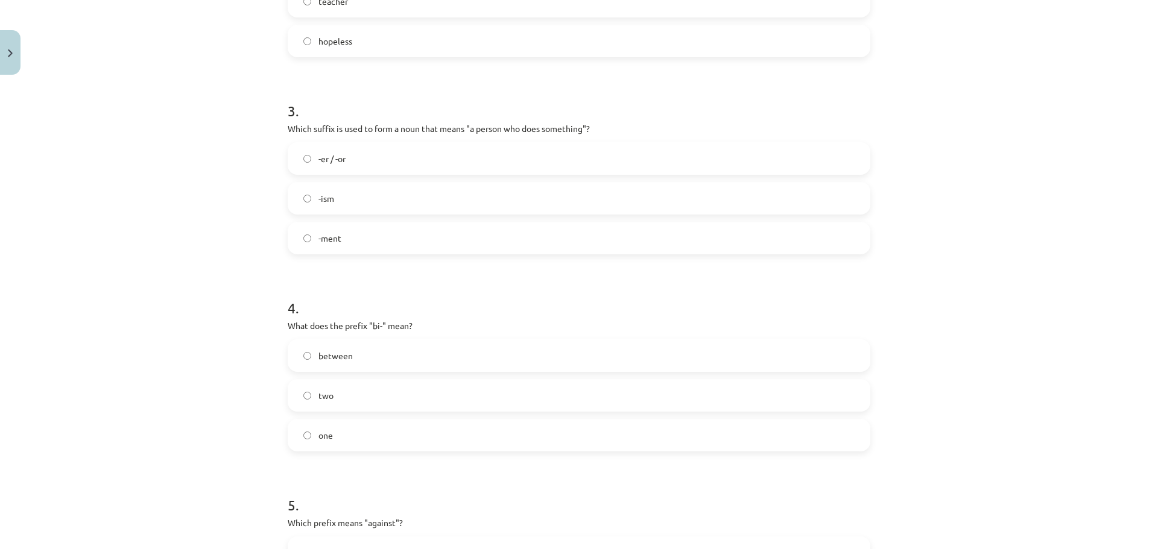
click at [334, 187] on label "-ism" at bounding box center [579, 198] width 580 height 30
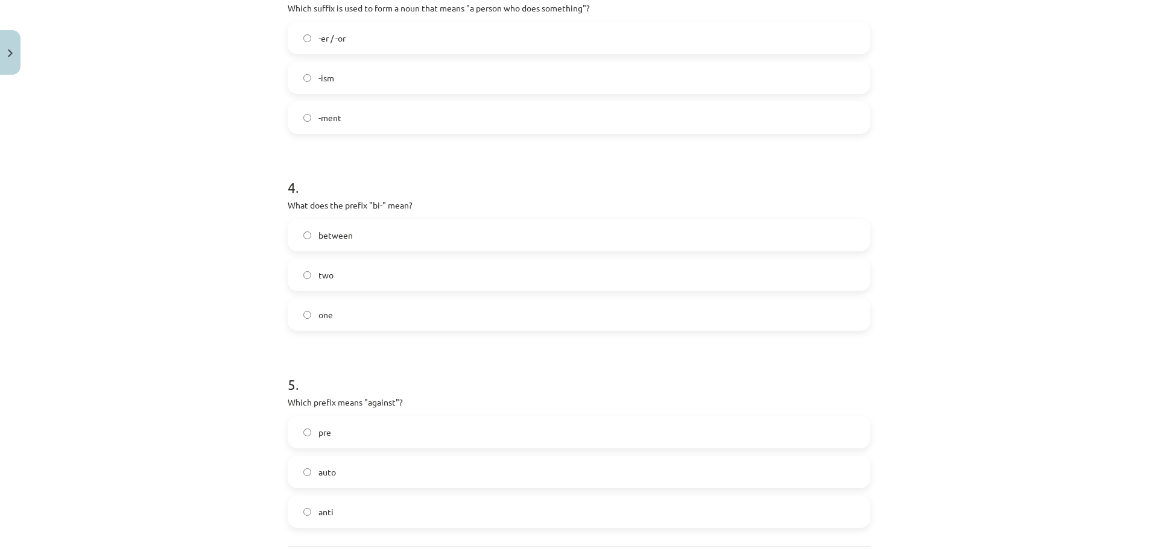
click at [339, 236] on span "between" at bounding box center [335, 235] width 34 height 13
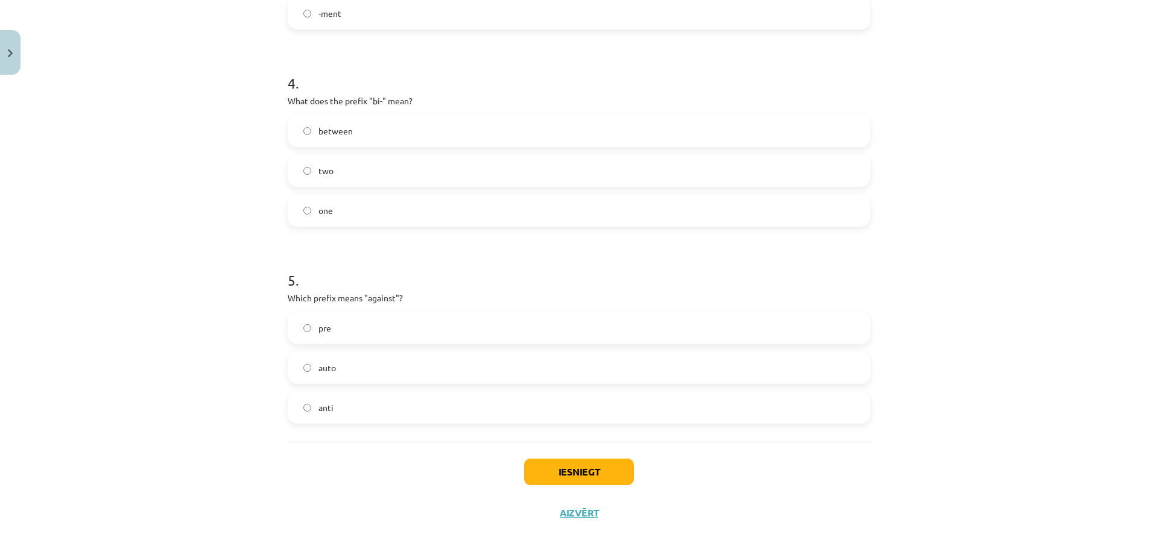
scroll to position [812, 0]
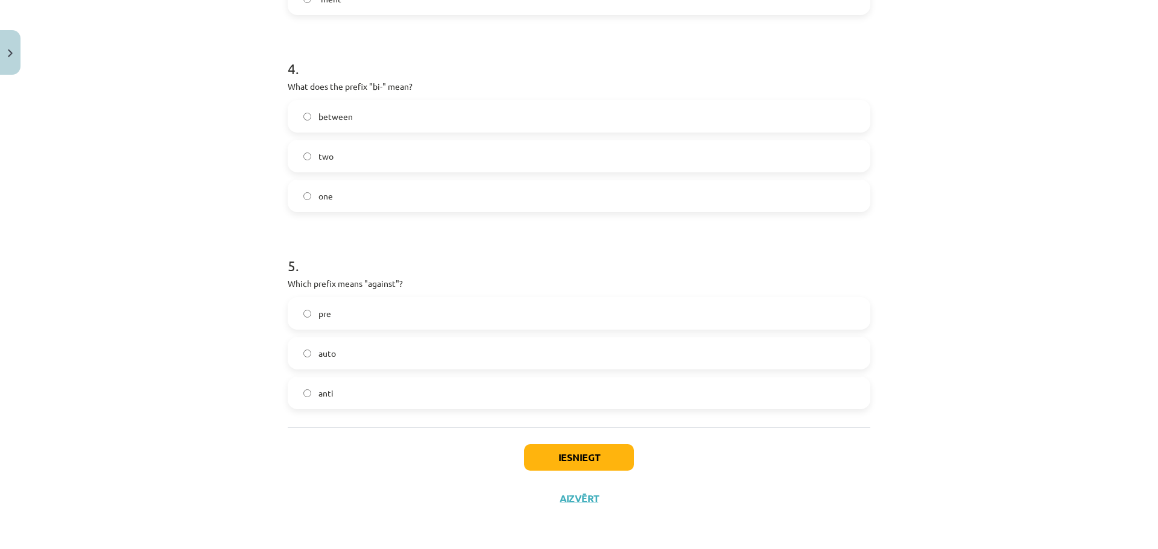
click at [338, 394] on label "anti" at bounding box center [579, 393] width 580 height 30
click at [590, 430] on div "Iesniegt Aizvērt" at bounding box center [579, 469] width 582 height 84
click at [587, 453] on button "Iesniegt" at bounding box center [579, 457] width 110 height 27
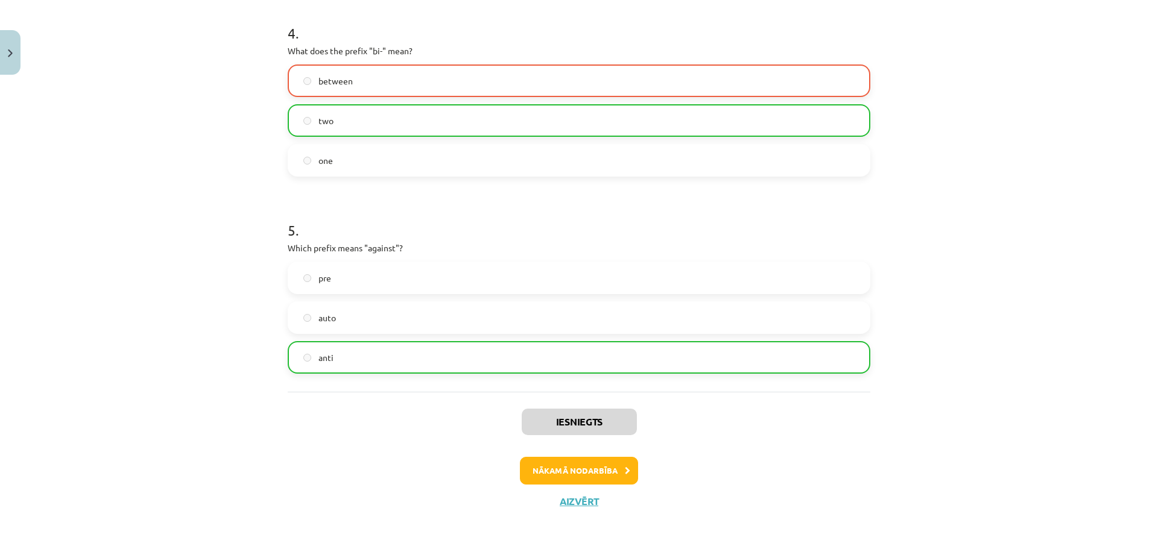
scroll to position [851, 0]
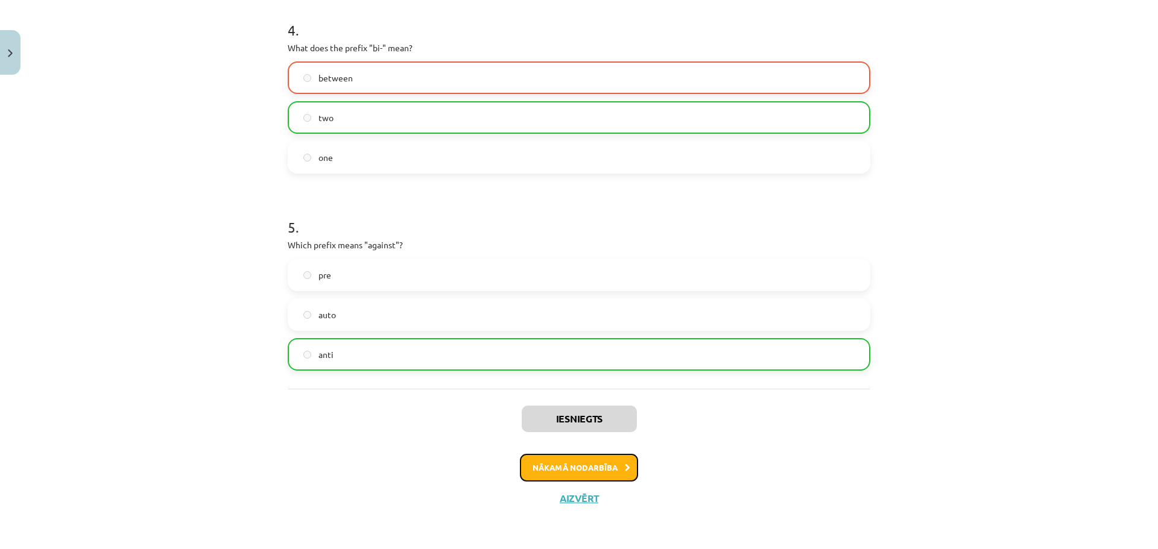
click at [601, 477] on button "Nākamā nodarbība" at bounding box center [579, 468] width 118 height 28
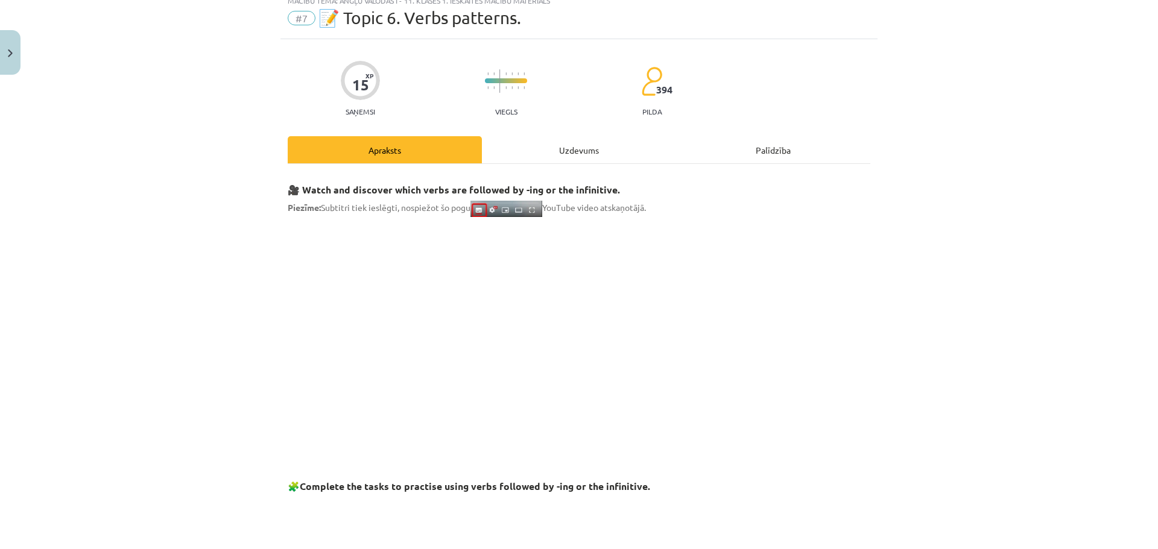
scroll to position [30, 0]
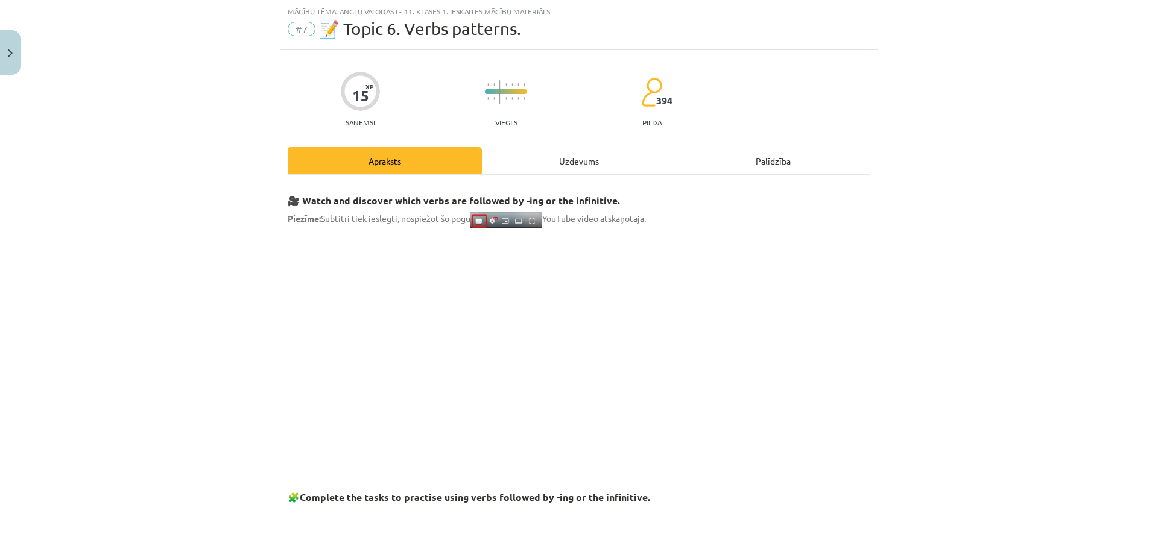
click at [566, 161] on div "Uzdevums" at bounding box center [579, 160] width 194 height 27
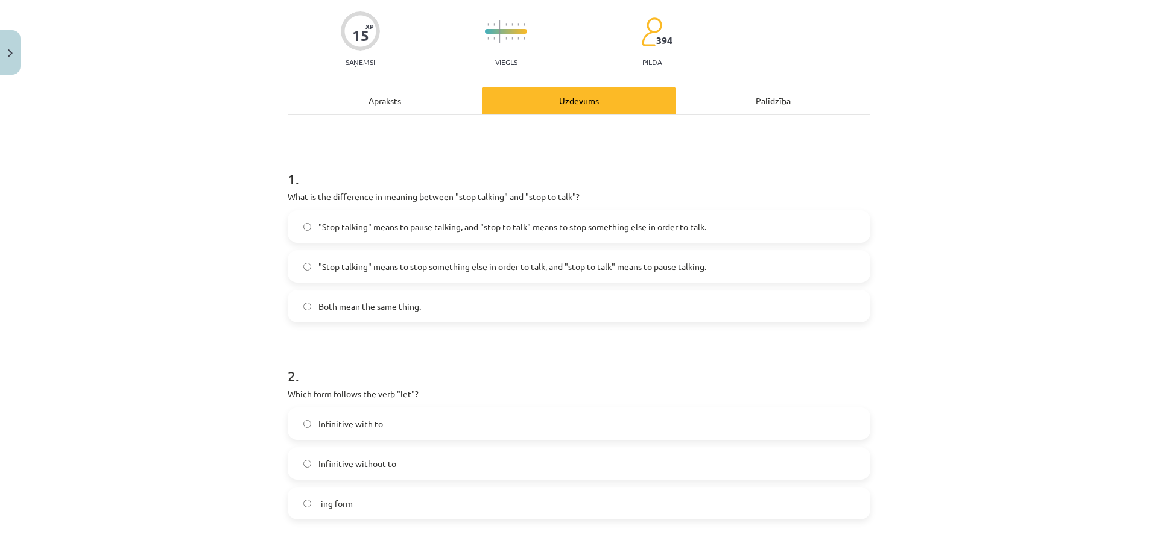
click at [301, 219] on label ""Stop talking" means to pause talking, and "stop to talk" means to stop somethi…" at bounding box center [579, 227] width 580 height 30
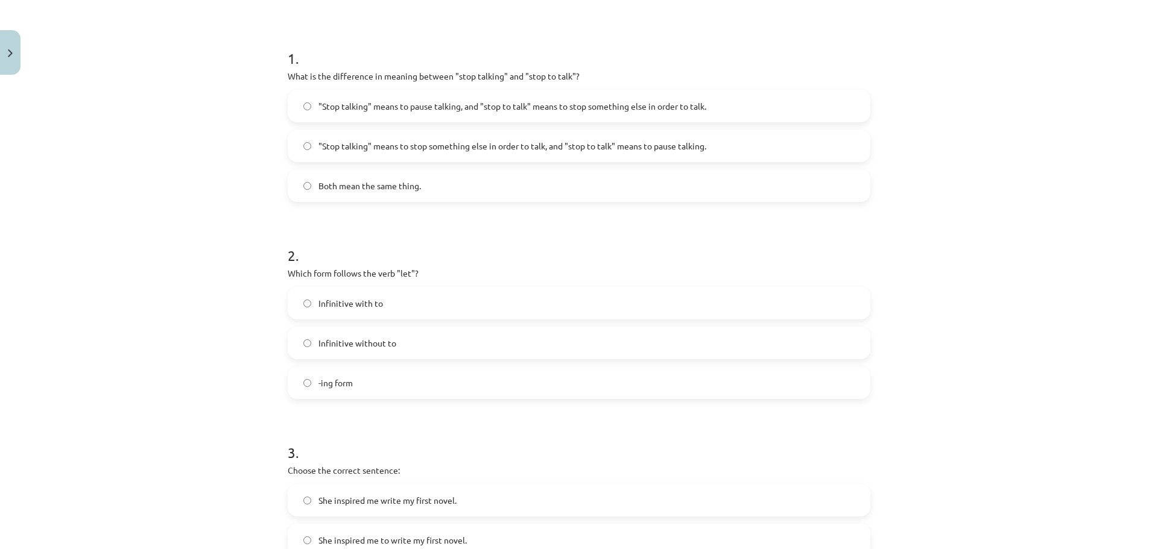
click at [336, 307] on span "Infinitive with to" at bounding box center [350, 303] width 65 height 13
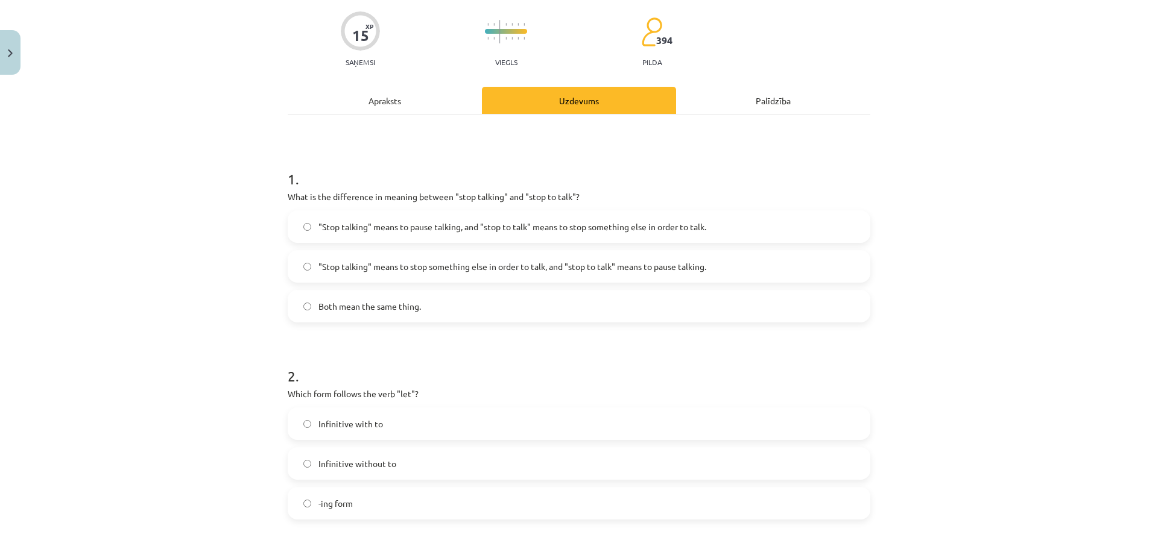
click at [340, 294] on label "Both mean the same thing." at bounding box center [579, 306] width 580 height 30
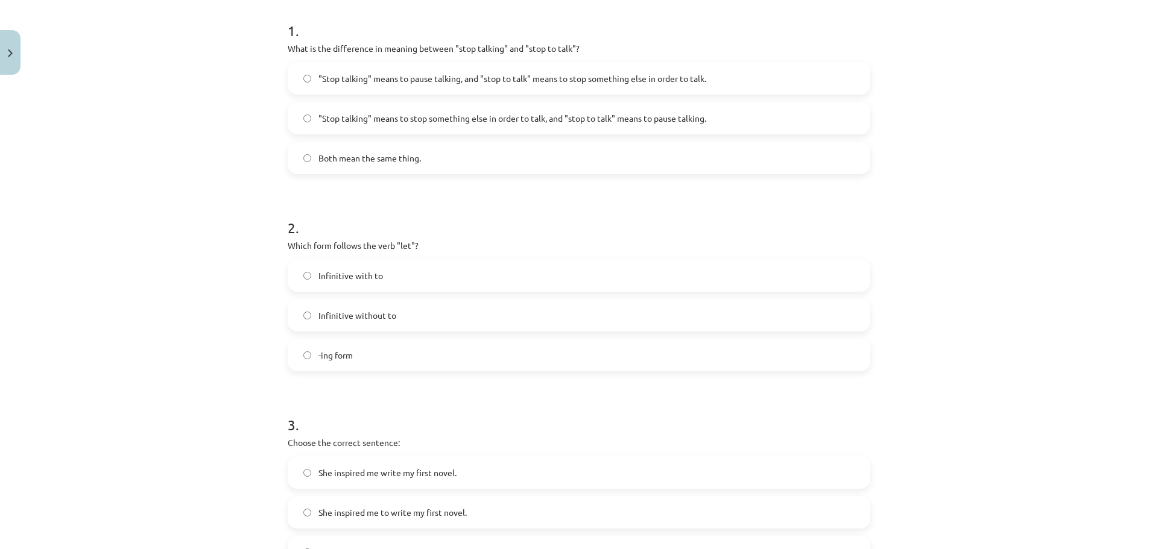
scroll to position [332, 0]
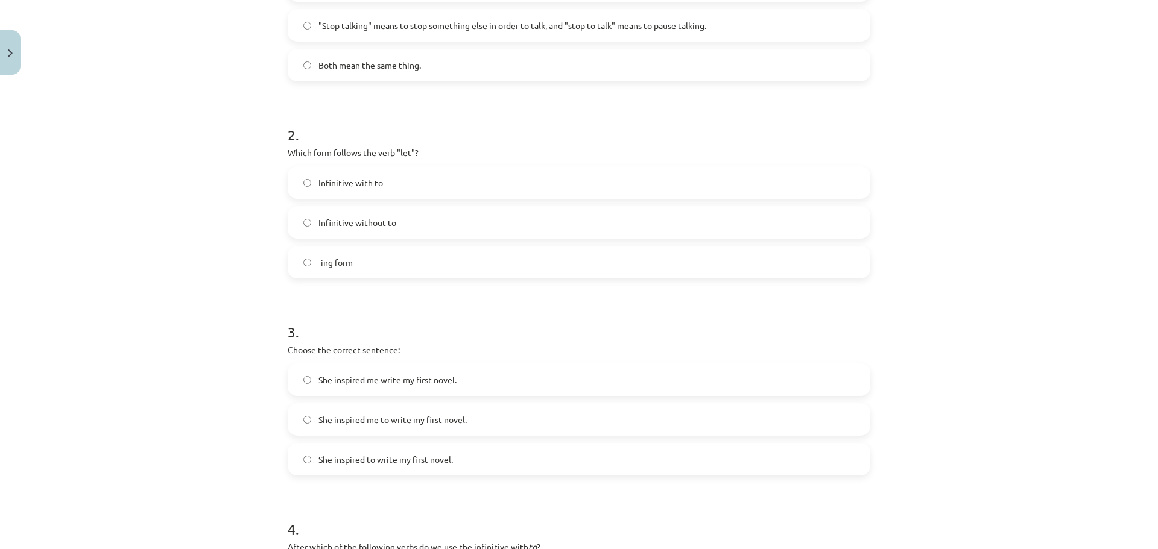
click at [333, 441] on div "She inspired me write my first novel. She inspired me to write my first novel. …" at bounding box center [579, 420] width 582 height 112
click at [341, 443] on div "She inspired to write my first novel." at bounding box center [579, 459] width 582 height 33
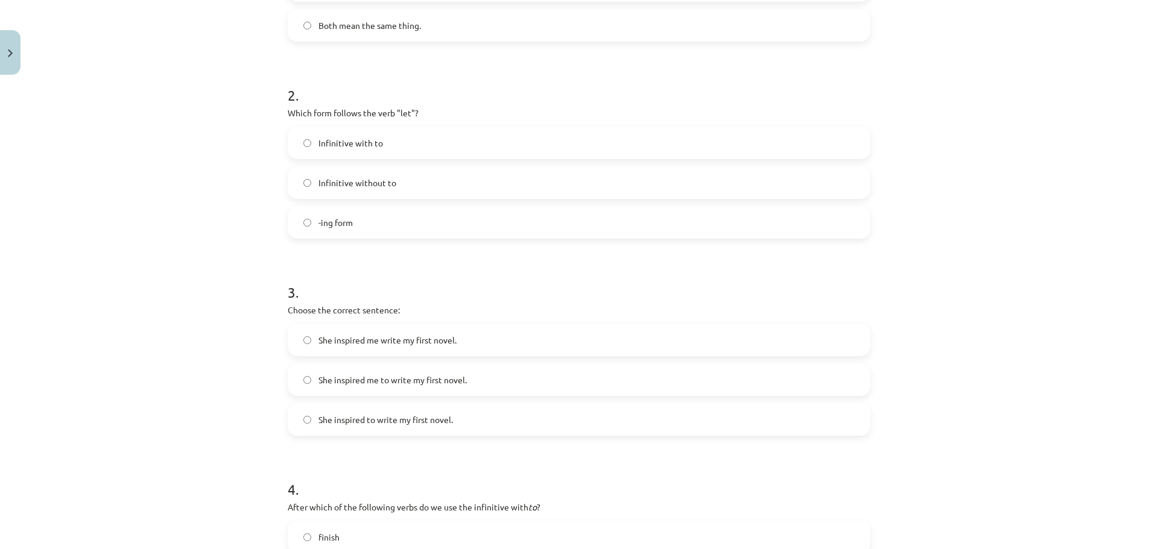
scroll to position [512, 0]
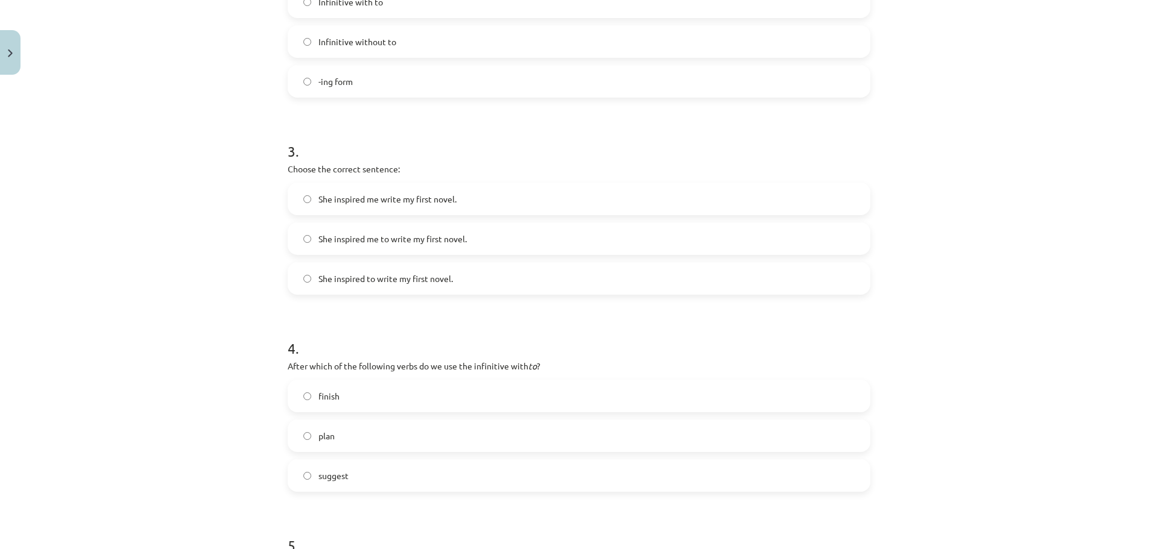
click at [359, 263] on div "She inspired to write my first novel." at bounding box center [579, 278] width 582 height 33
click at [361, 309] on form "1 . What is the difference in meaning between "stop talking" and "stop to talk"…" at bounding box center [579, 208] width 582 height 962
click at [362, 294] on div "She inspired to write my first novel." at bounding box center [579, 278] width 582 height 33
click at [343, 423] on label "plan" at bounding box center [579, 436] width 580 height 30
click at [353, 280] on span "She inspired to write my first novel." at bounding box center [385, 279] width 134 height 13
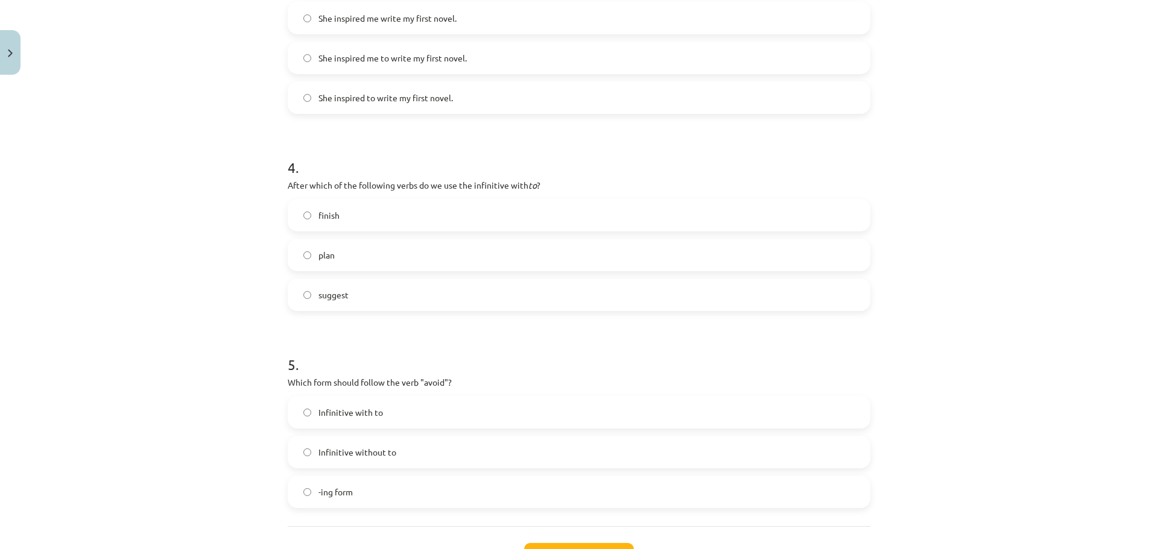
click at [358, 411] on span "Infinitive with to" at bounding box center [350, 412] width 65 height 13
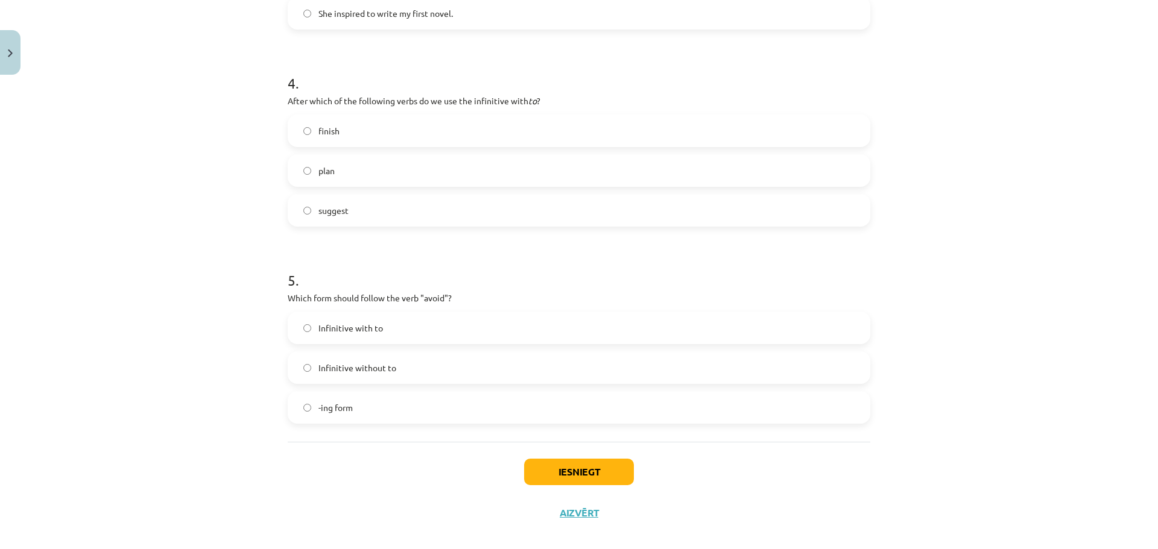
scroll to position [792, 0]
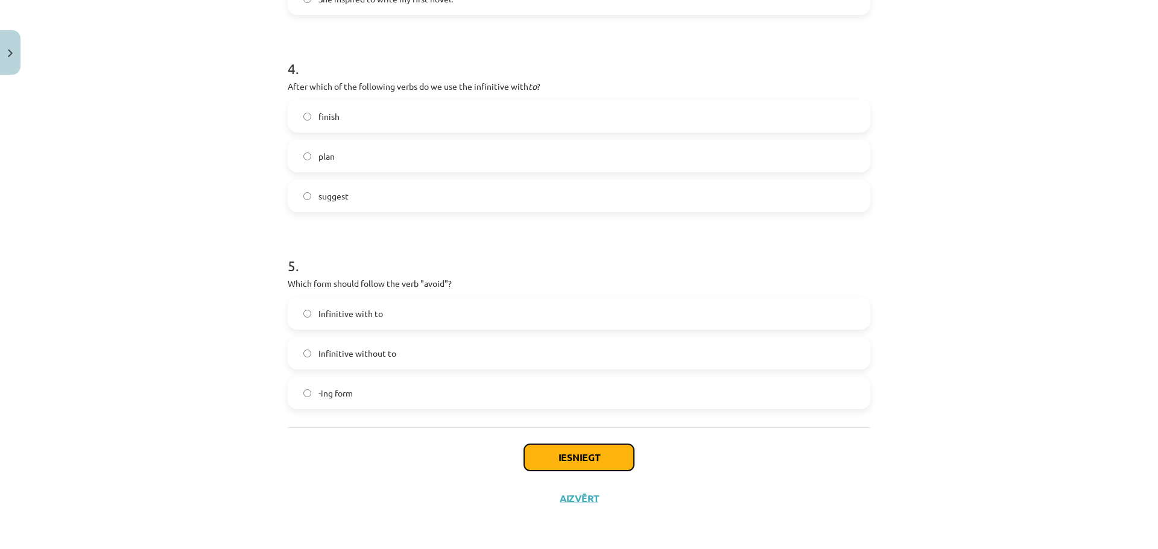
drag, startPoint x: 573, startPoint y: 468, endPoint x: 587, endPoint y: 391, distance: 77.9
click at [572, 468] on button "Iesniegt" at bounding box center [579, 457] width 110 height 27
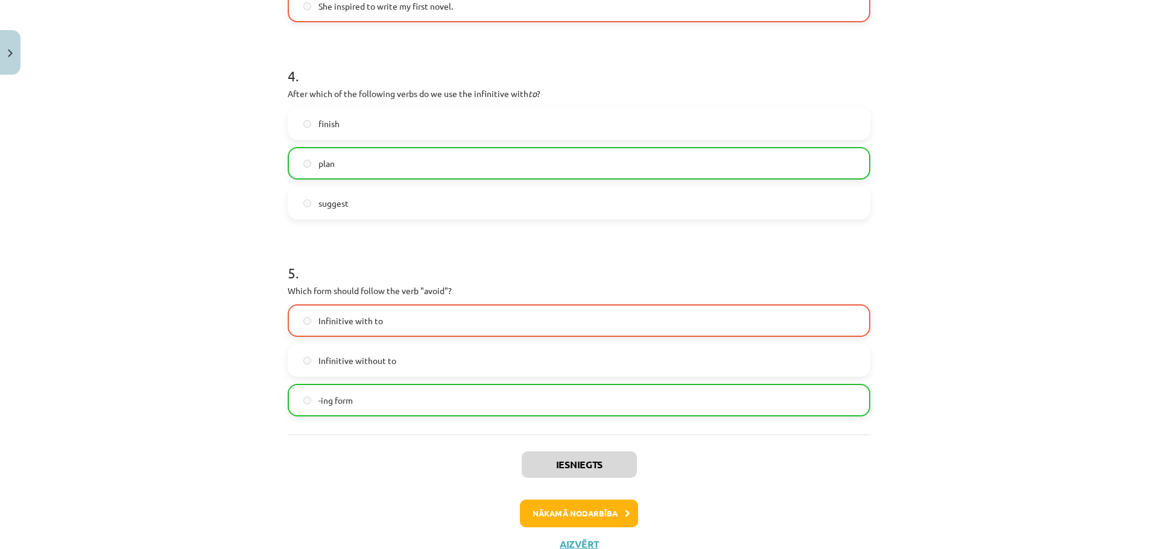
scroll to position [831, 0]
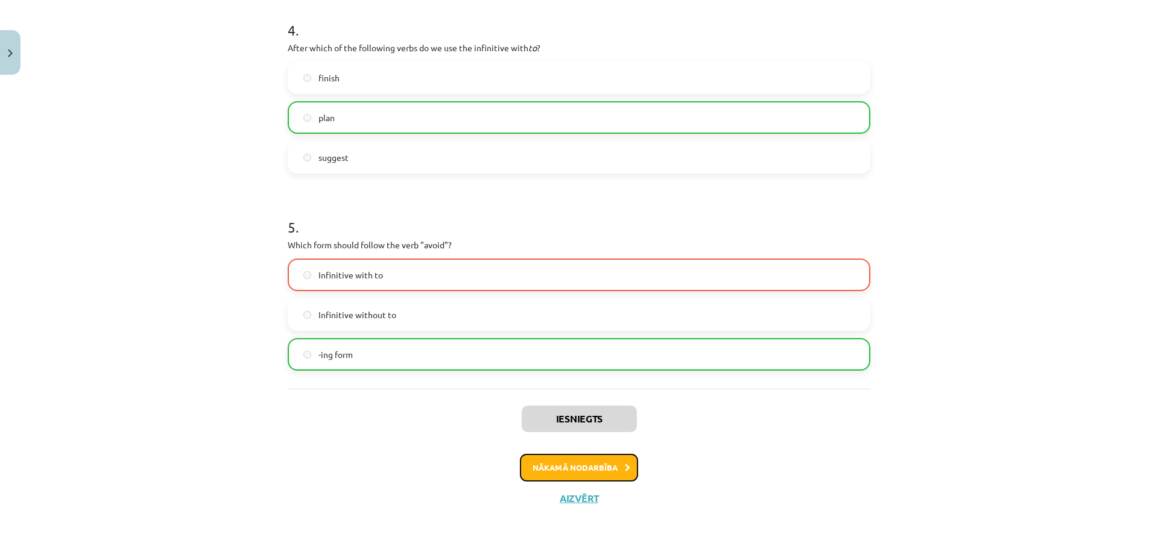
click at [592, 464] on button "Nākamā nodarbība" at bounding box center [579, 468] width 118 height 28
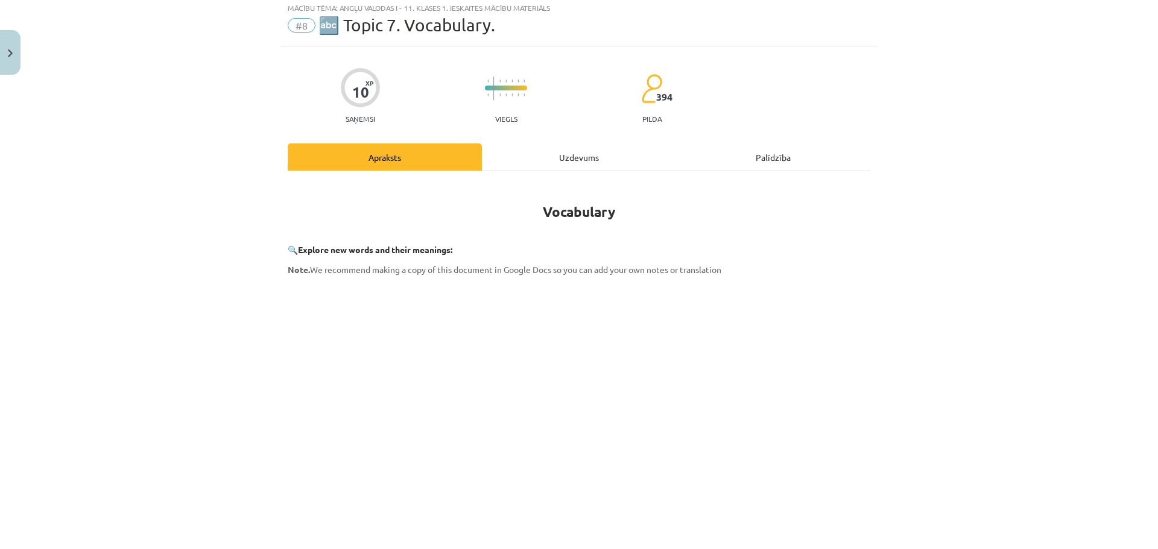
scroll to position [30, 0]
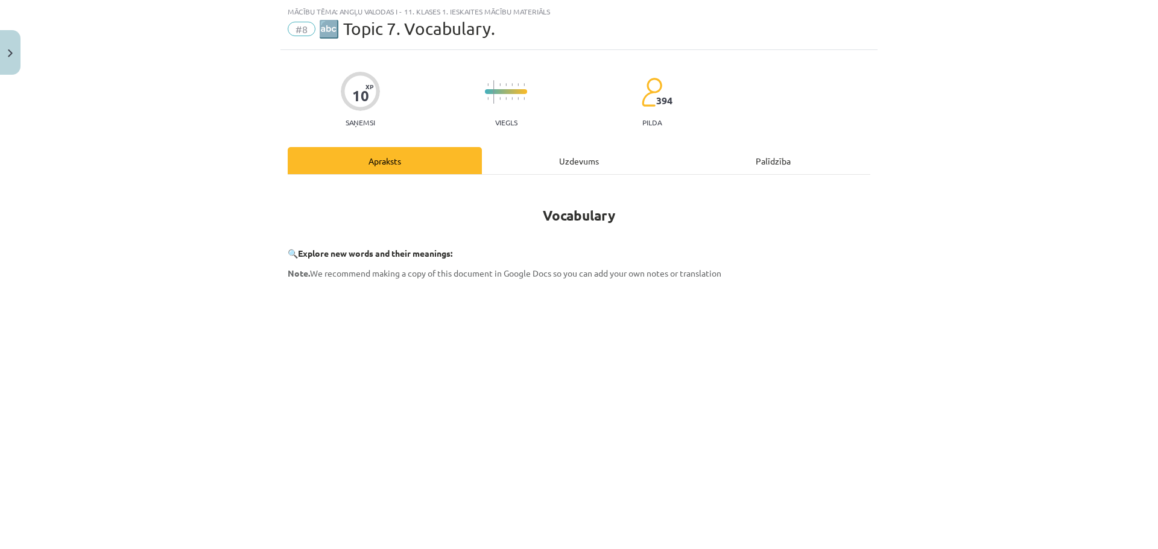
click at [602, 150] on div "Uzdevums" at bounding box center [579, 160] width 194 height 27
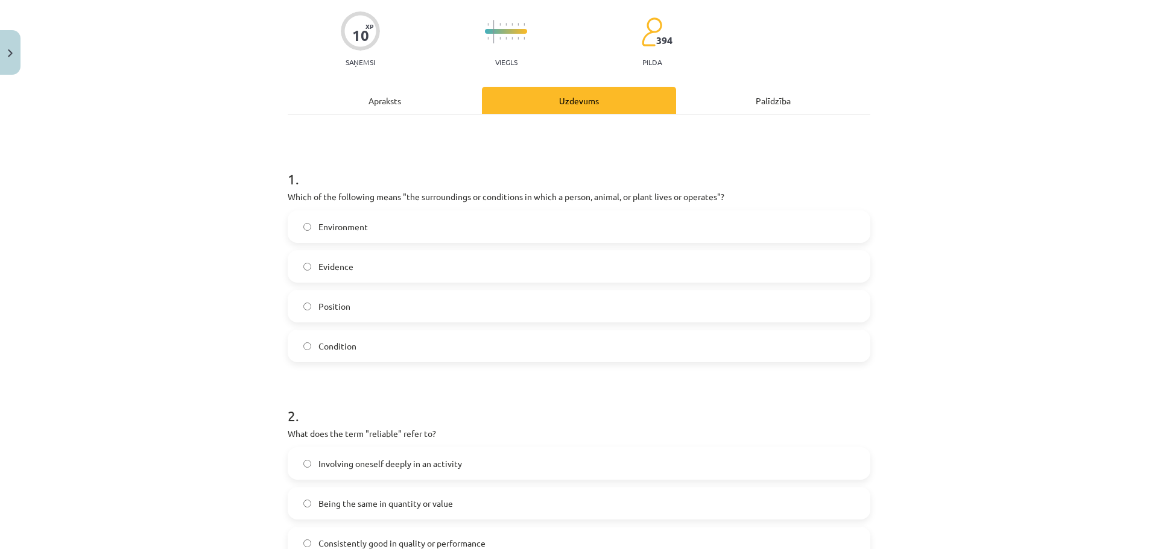
click at [405, 274] on label "Evidence" at bounding box center [579, 266] width 580 height 30
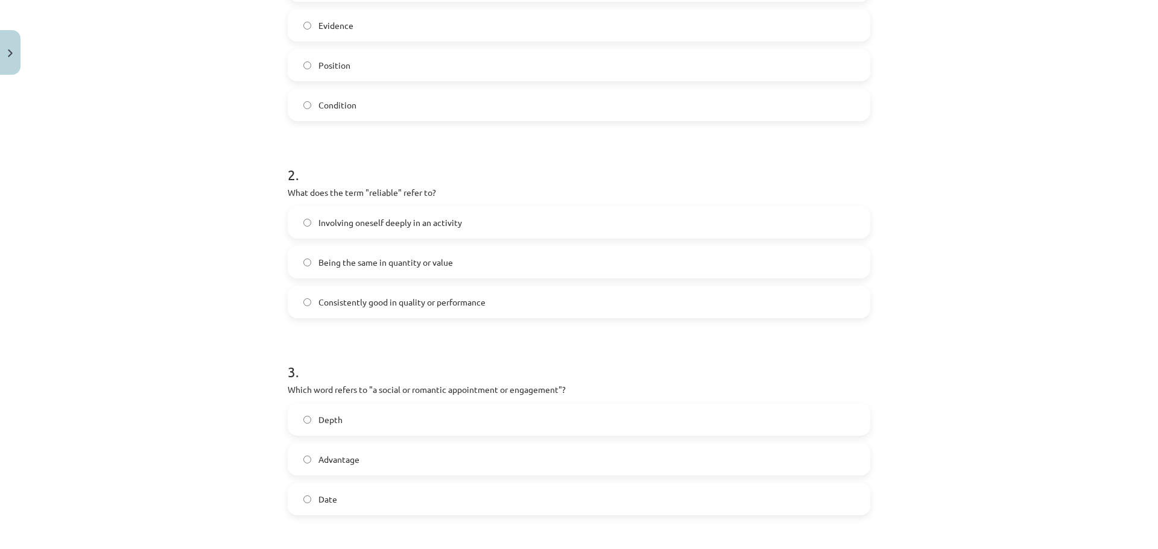
click at [338, 287] on label "Consistently good in quality or performance" at bounding box center [579, 302] width 580 height 30
click at [339, 296] on span "Consistently good in quality or performance" at bounding box center [401, 302] width 167 height 13
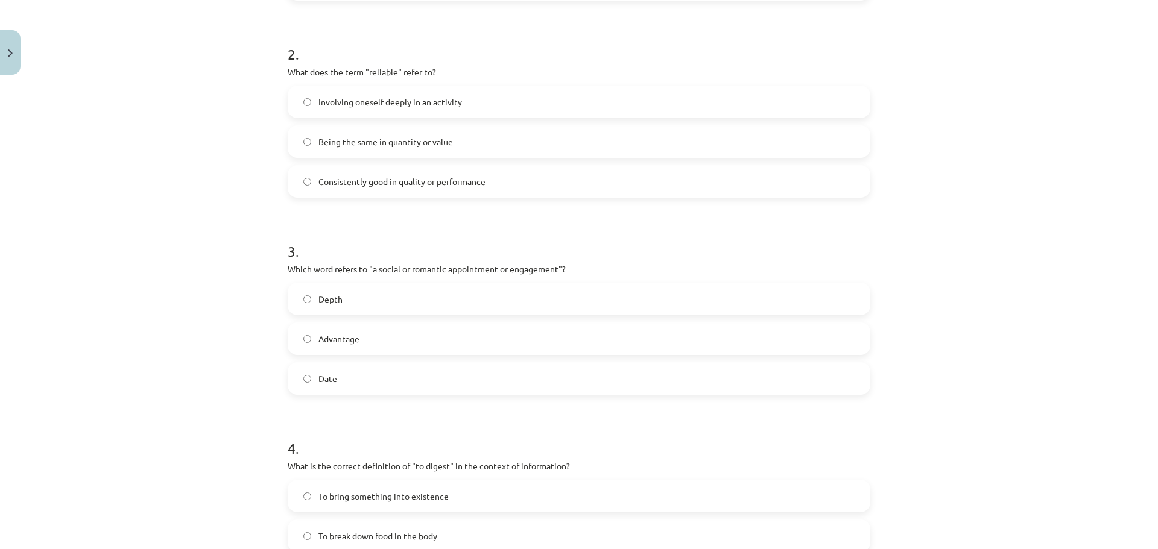
click at [368, 301] on label "Depth" at bounding box center [579, 299] width 580 height 30
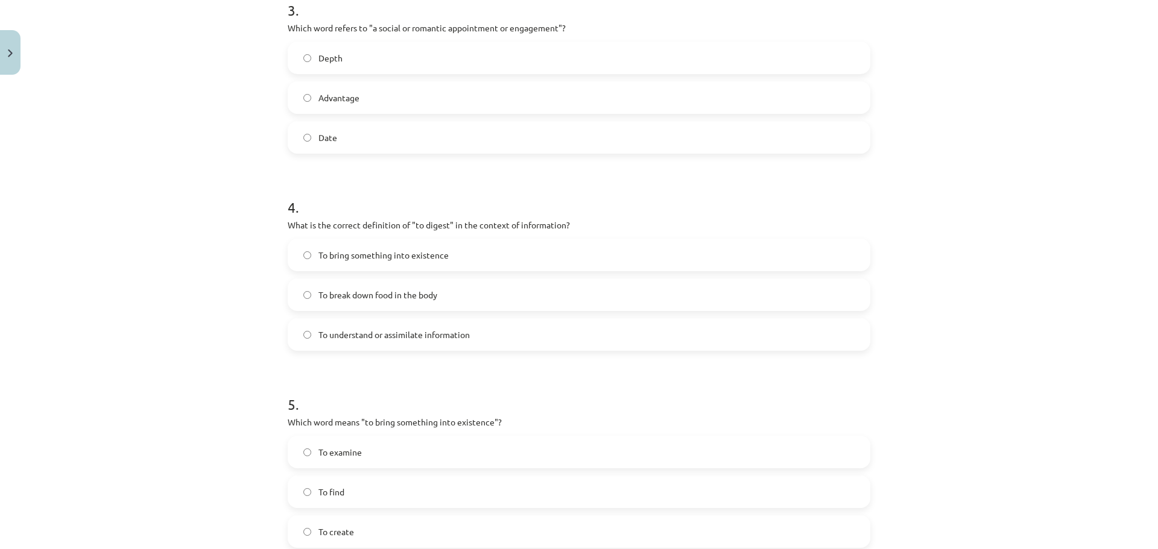
click at [375, 268] on label "To bring something into existence" at bounding box center [579, 255] width 580 height 30
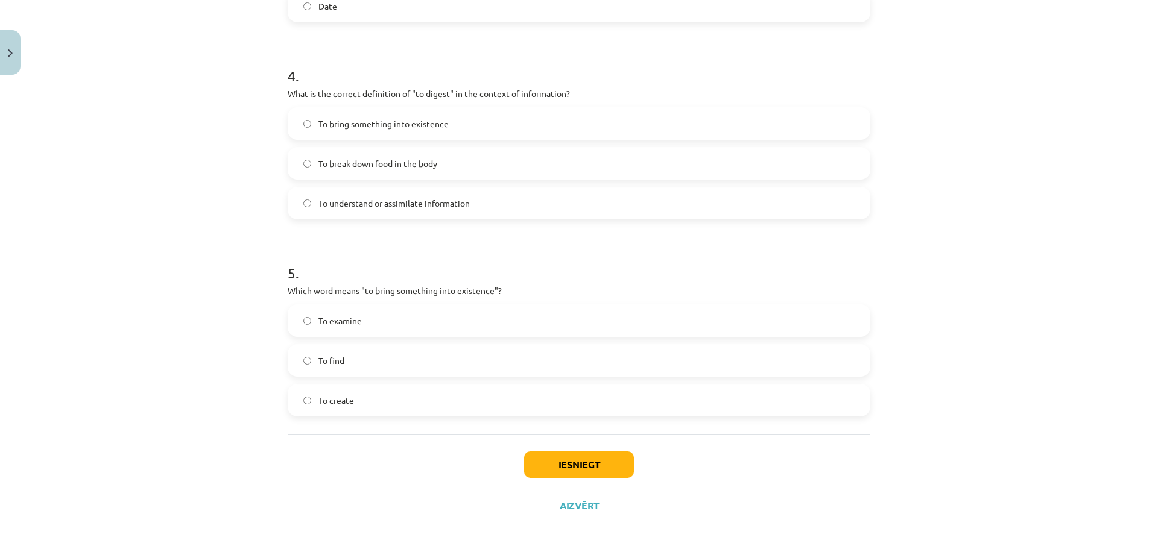
scroll to position [832, 0]
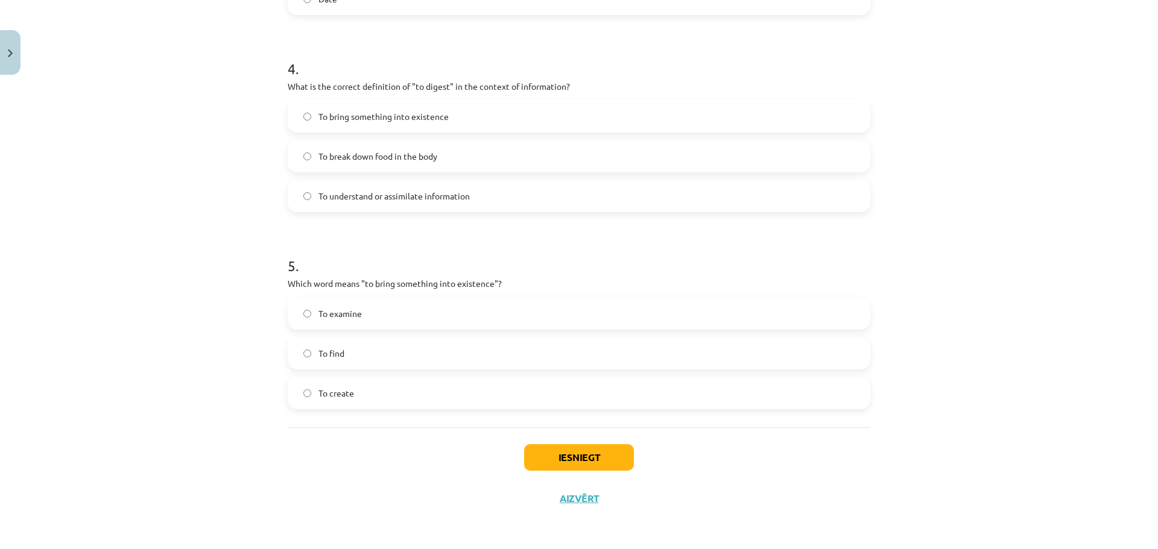
click at [373, 351] on label "To find" at bounding box center [579, 353] width 580 height 30
click at [579, 446] on button "Iesniegt" at bounding box center [579, 457] width 110 height 27
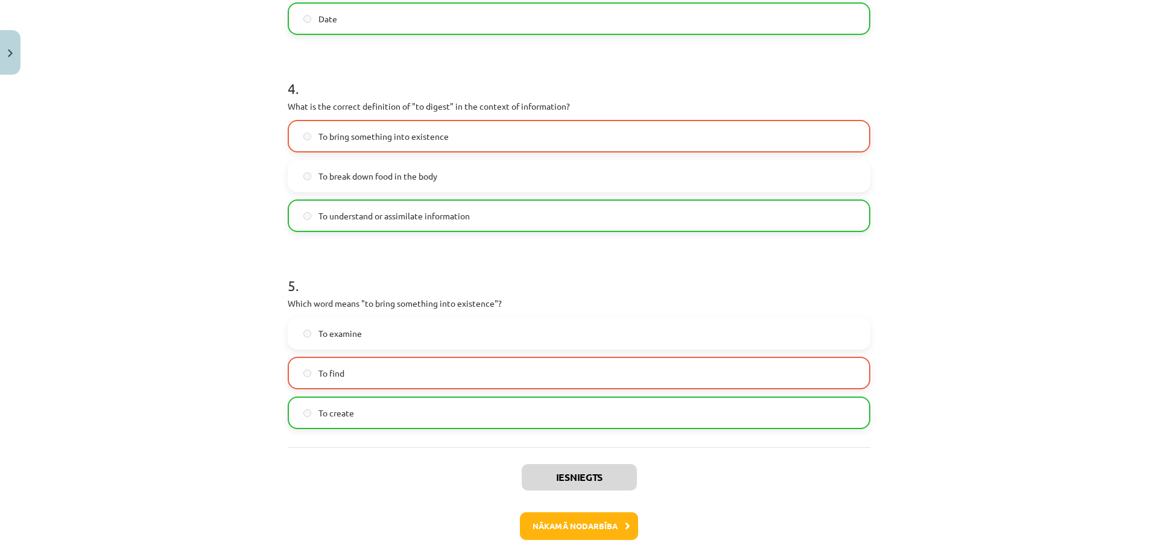
scroll to position [810, 0]
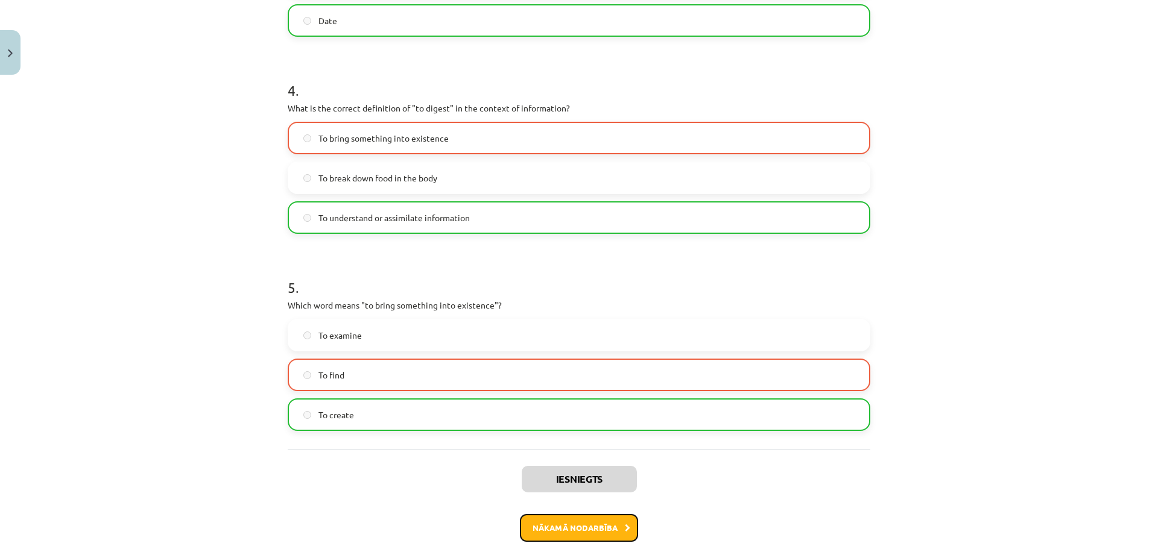
click at [597, 528] on button "Nākamā nodarbība" at bounding box center [579, 528] width 118 height 28
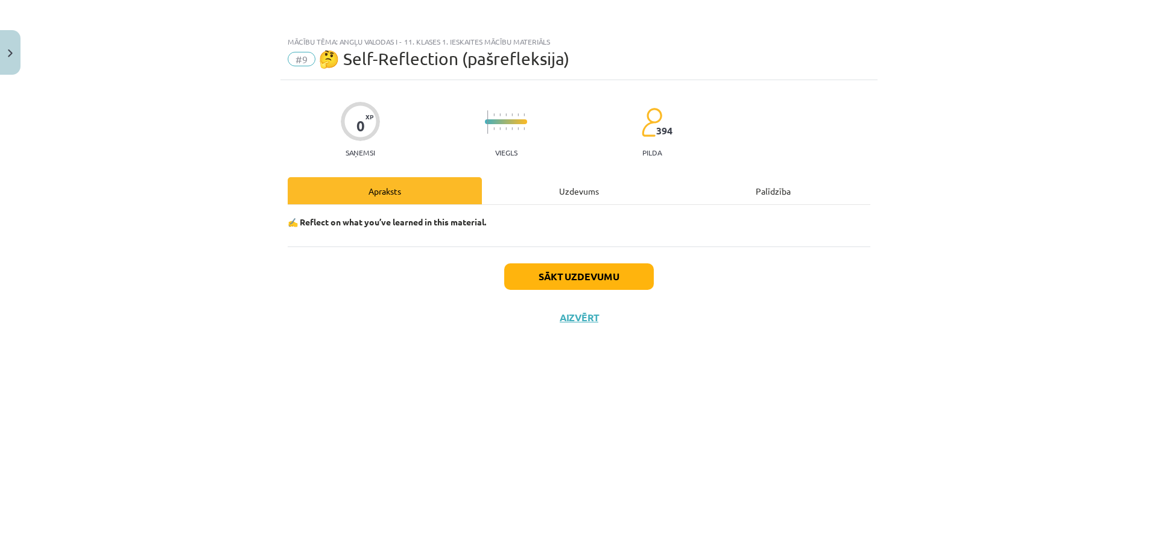
scroll to position [0, 0]
click at [549, 188] on div "Uzdevums" at bounding box center [579, 190] width 194 height 27
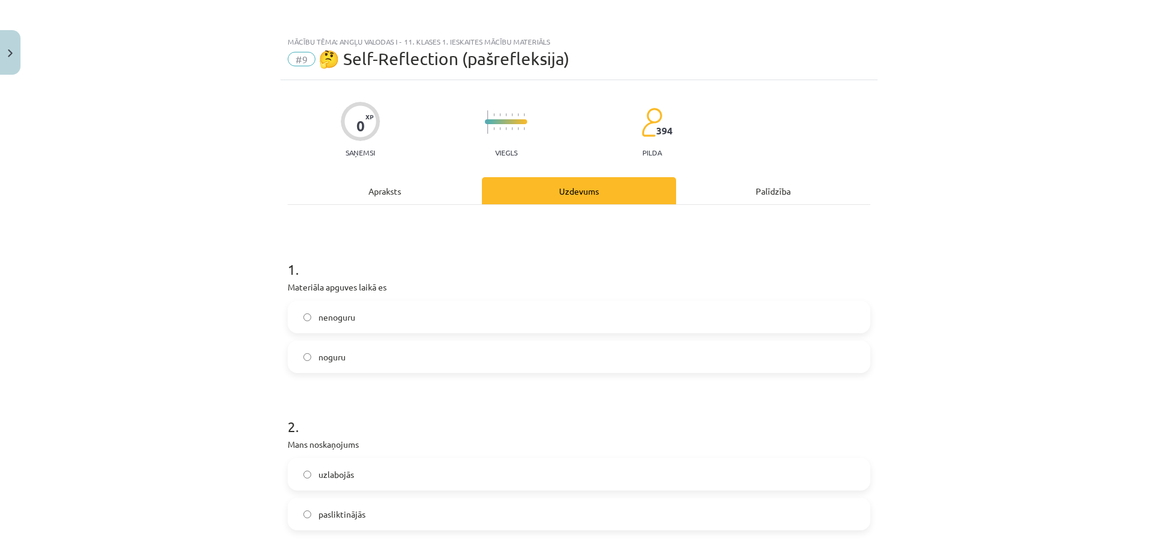
click at [319, 352] on span "noguru" at bounding box center [331, 357] width 27 height 13
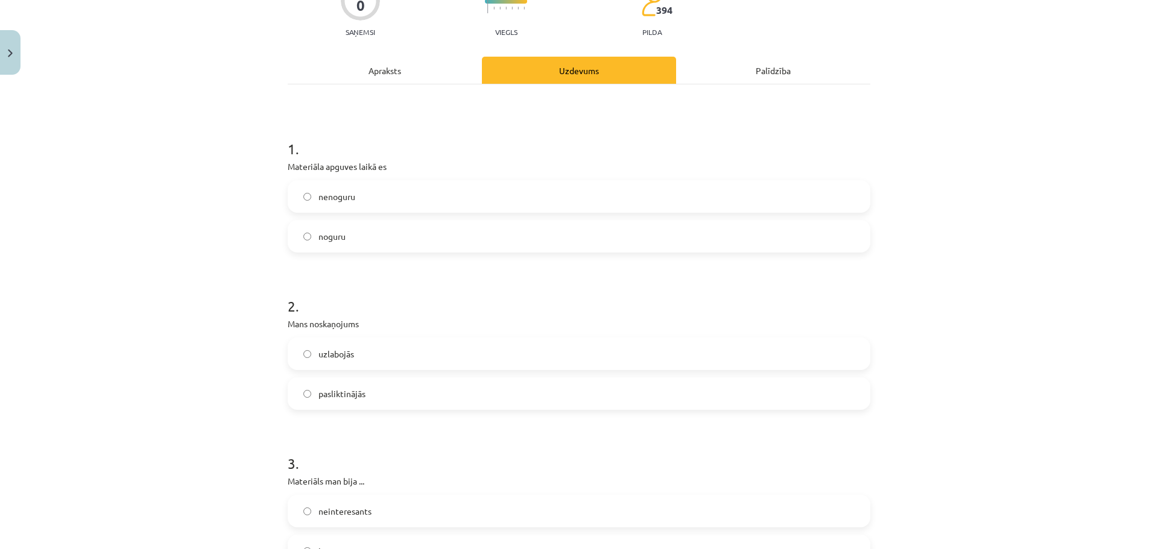
click at [339, 351] on span "uzlabojās" at bounding box center [336, 354] width 36 height 13
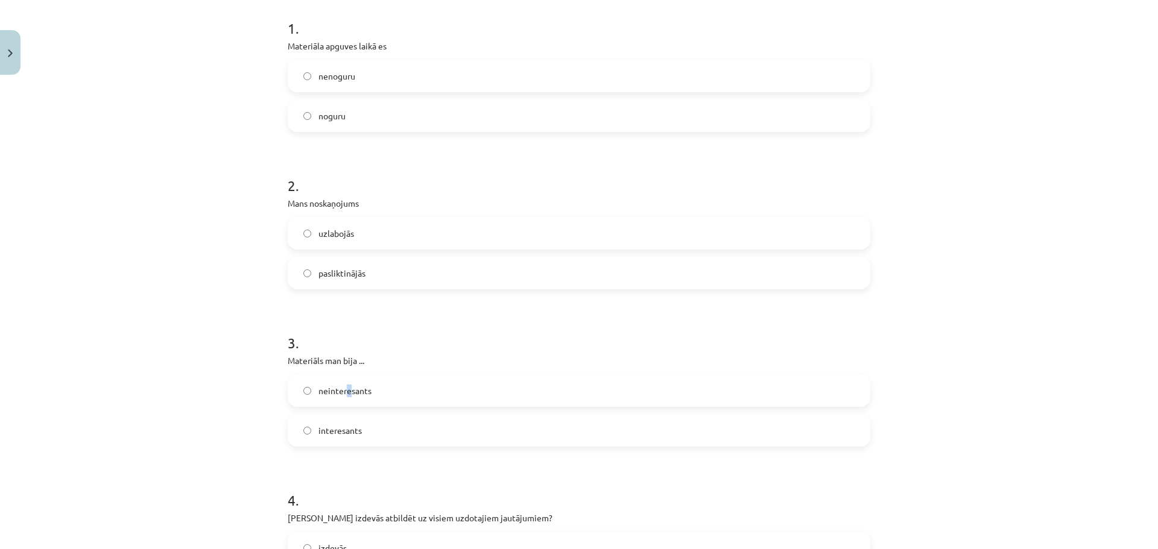
click at [343, 378] on label "neinteresants" at bounding box center [579, 391] width 580 height 30
click at [359, 393] on span "neinteresants" at bounding box center [344, 391] width 53 height 13
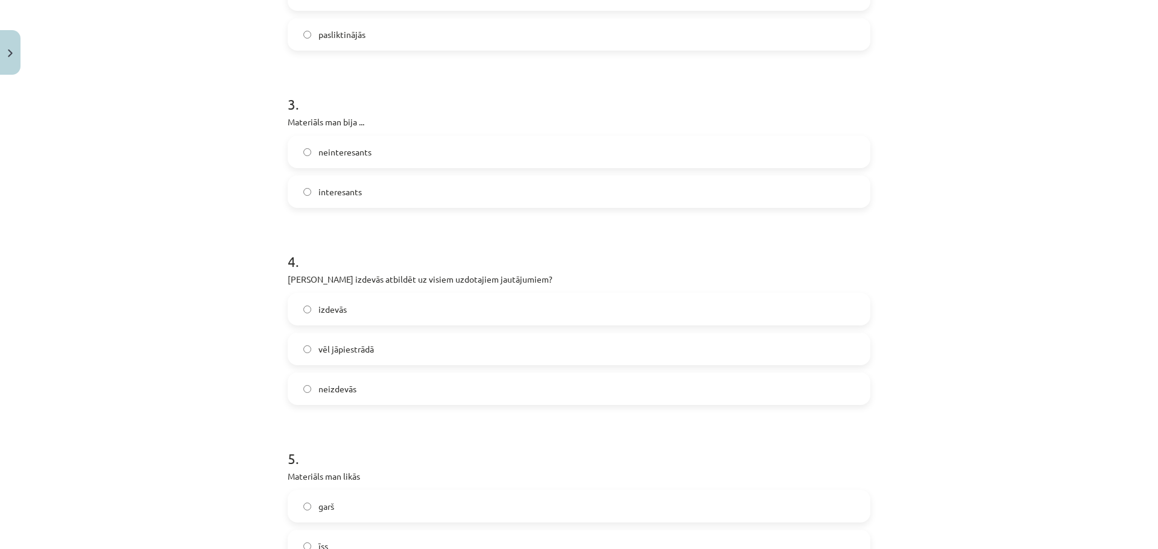
scroll to position [482, 0]
click at [334, 387] on span "neizdevās" at bounding box center [337, 386] width 38 height 13
click at [347, 359] on label "vēl jāpiestrādā" at bounding box center [579, 347] width 580 height 30
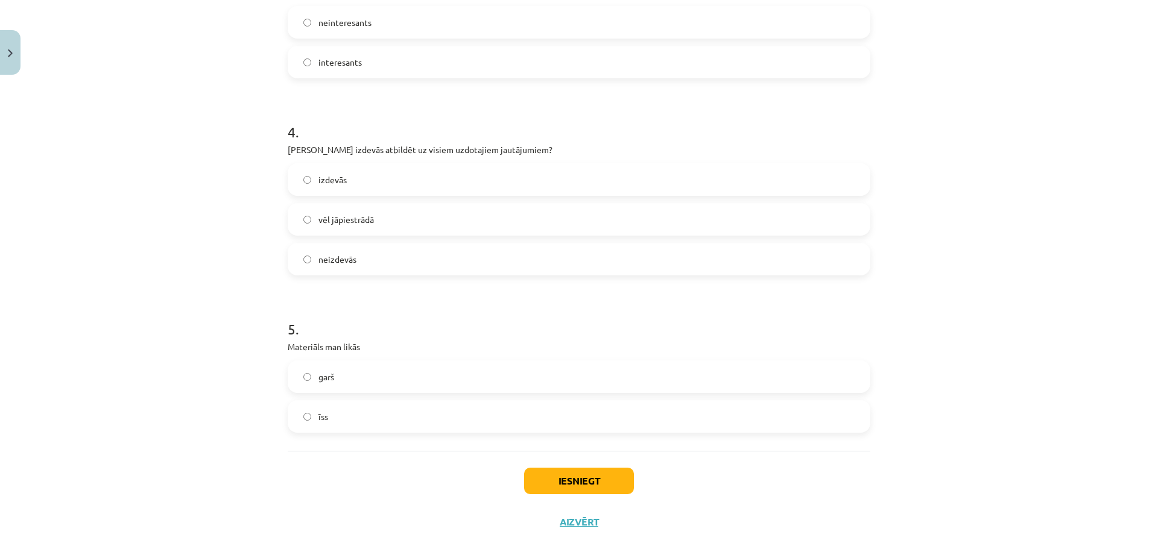
scroll to position [633, 0]
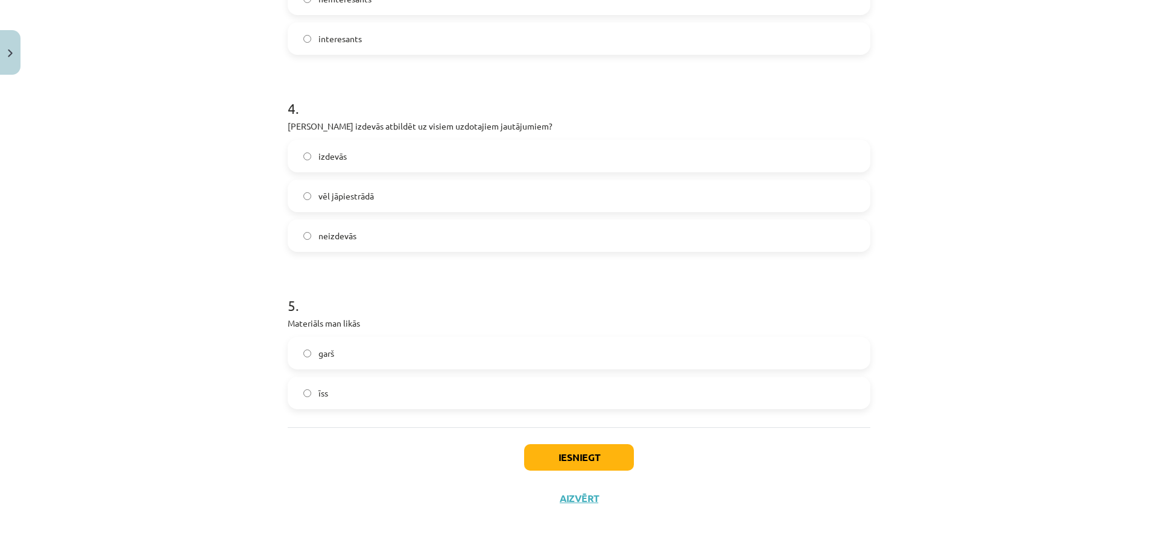
click at [334, 363] on label "garš" at bounding box center [579, 353] width 580 height 30
click at [558, 447] on button "Iesniegt" at bounding box center [579, 457] width 110 height 27
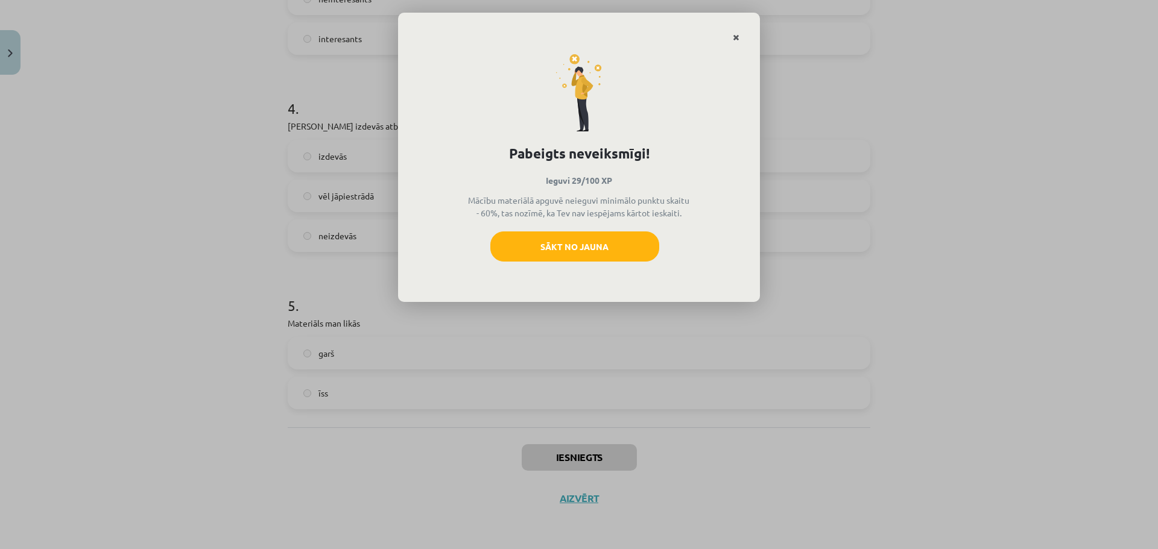
click at [742, 32] on link "Close" at bounding box center [735, 38] width 21 height 24
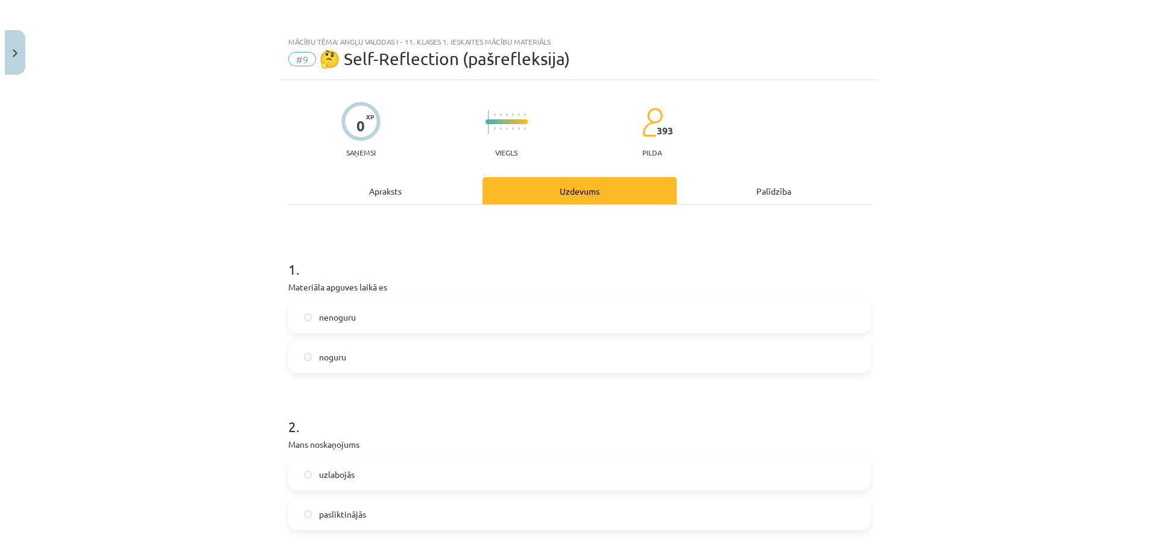
scroll to position [0, 0]
click at [379, 197] on div "Apraksts" at bounding box center [380, 190] width 194 height 27
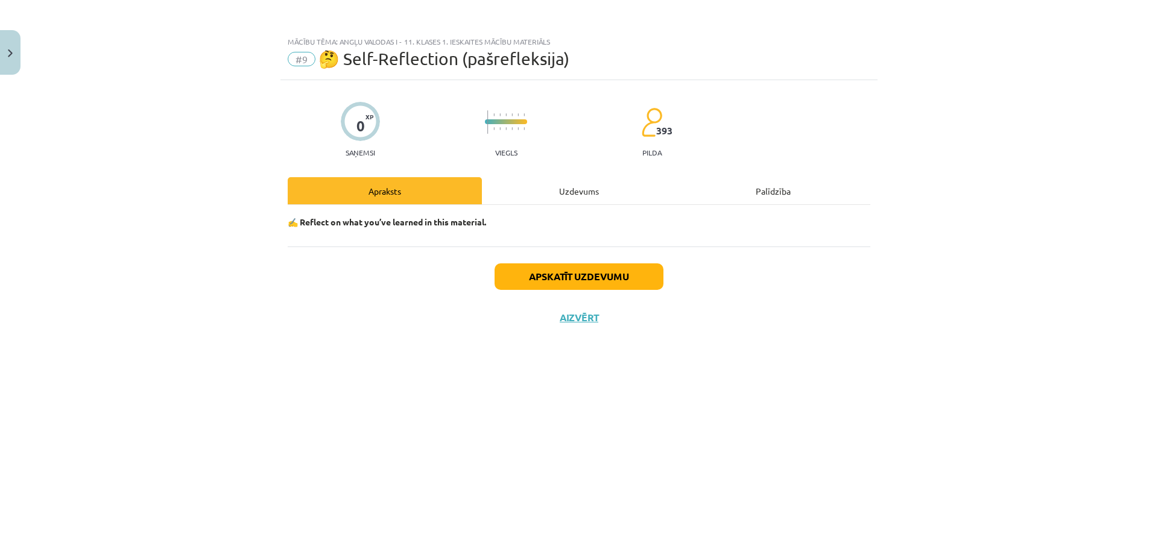
click at [549, 183] on div "Uzdevums" at bounding box center [579, 190] width 194 height 27
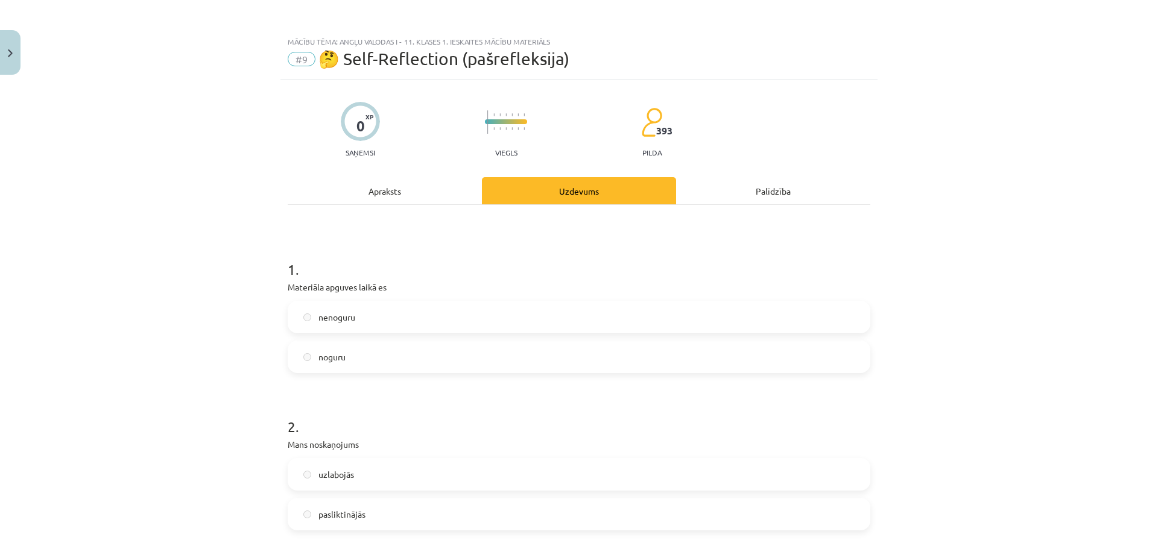
click at [760, 178] on div "Palīdzība" at bounding box center [773, 190] width 194 height 27
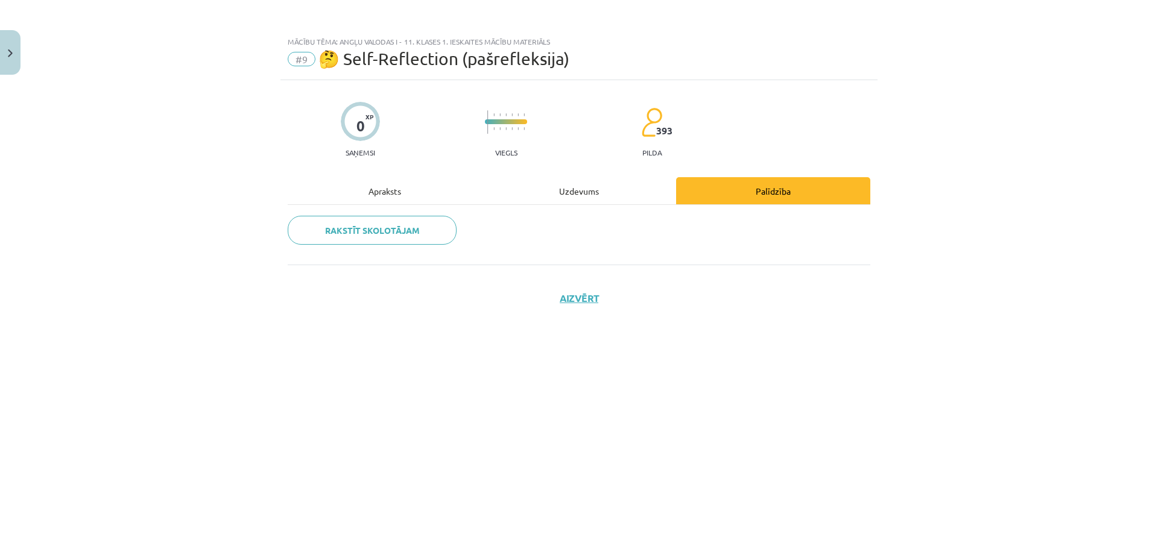
click at [591, 187] on div "Uzdevums" at bounding box center [579, 190] width 194 height 27
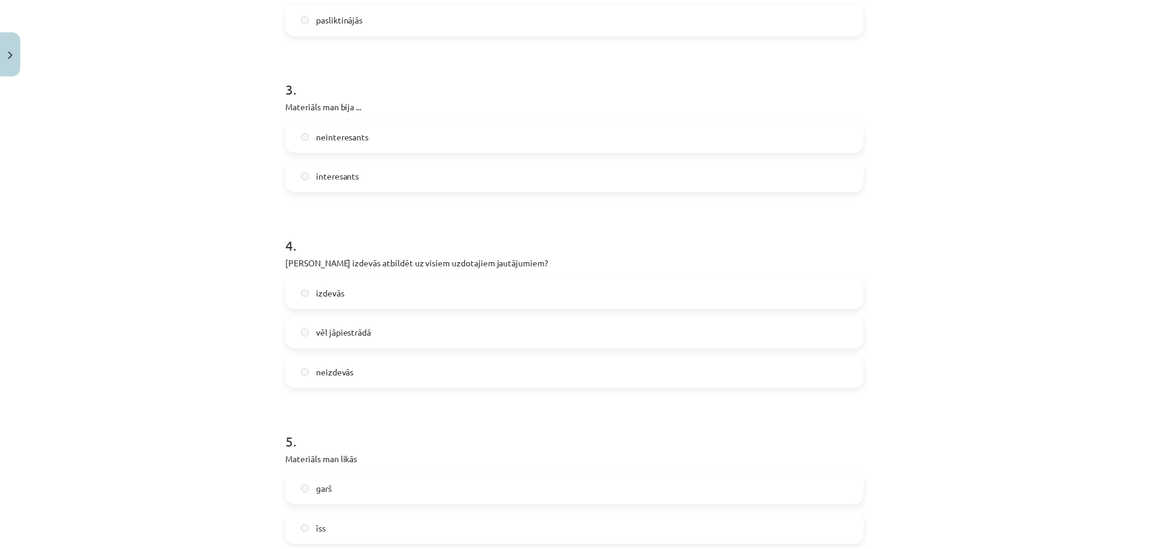
scroll to position [633, 0]
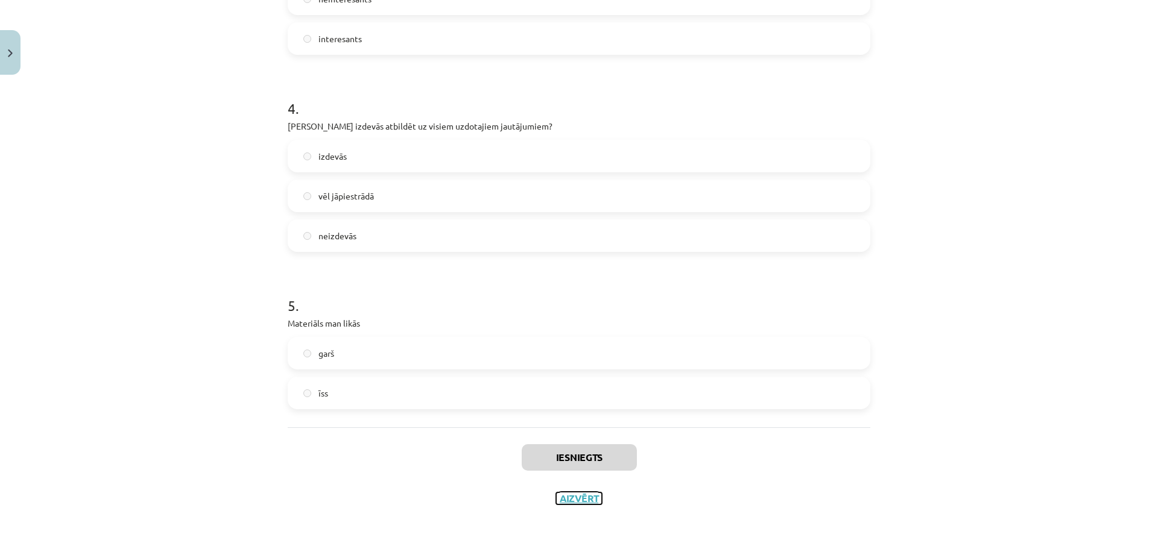
click at [568, 497] on button "Aizvērt" at bounding box center [579, 499] width 46 height 12
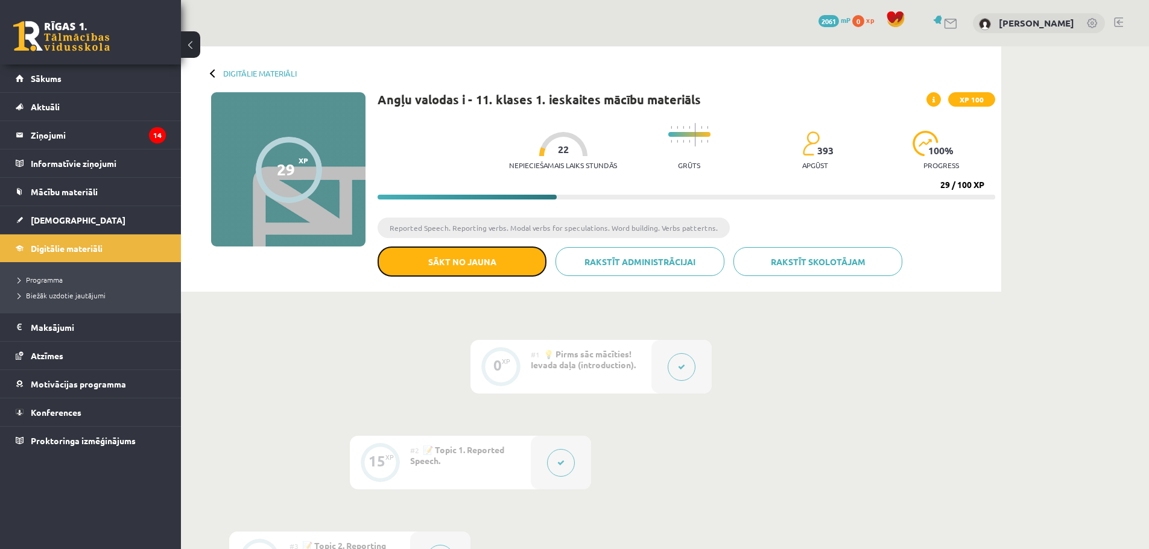
click at [477, 260] on button "Sākt no jauna" at bounding box center [461, 262] width 169 height 30
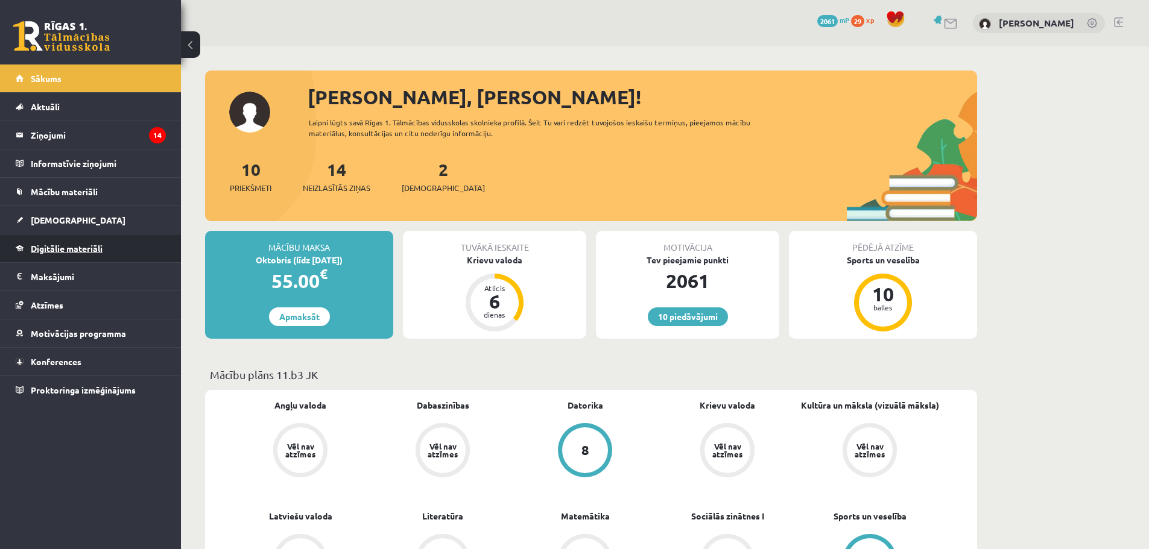
click at [71, 251] on span "Digitālie materiāli" at bounding box center [67, 248] width 72 height 11
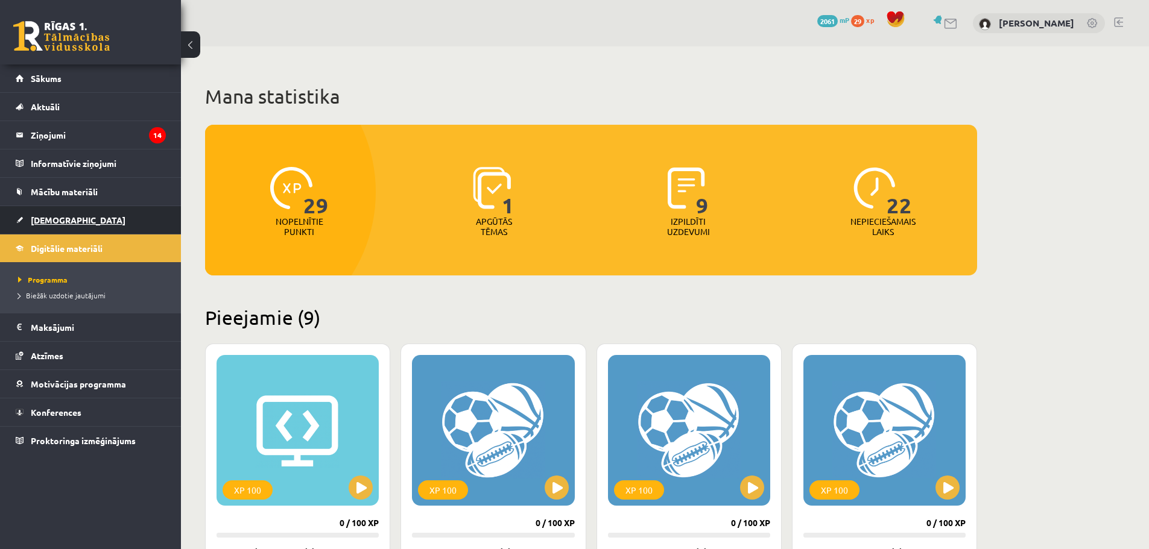
click at [48, 222] on span "[DEMOGRAPHIC_DATA]" at bounding box center [78, 220] width 95 height 11
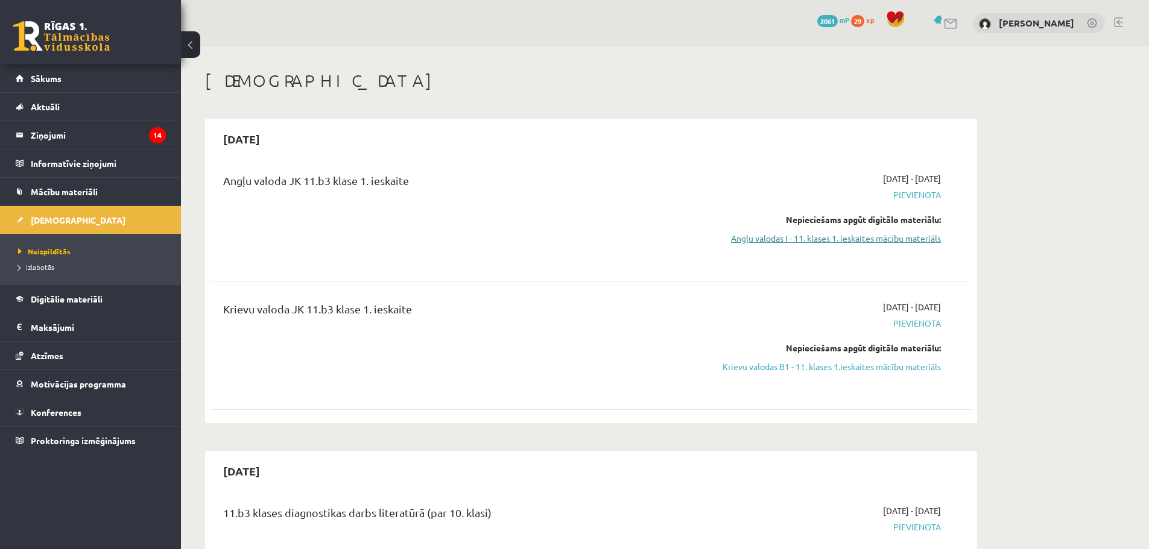
click at [836, 233] on link "Angļu valodas I - 11. klases 1. ieskaites mācību materiāls" at bounding box center [826, 238] width 227 height 13
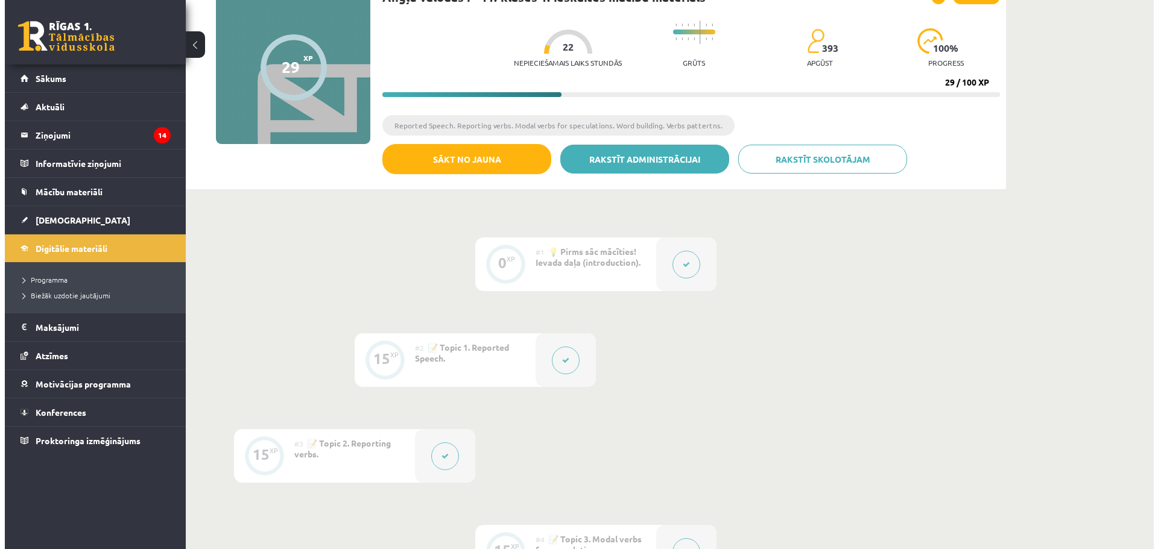
scroll to position [121, 0]
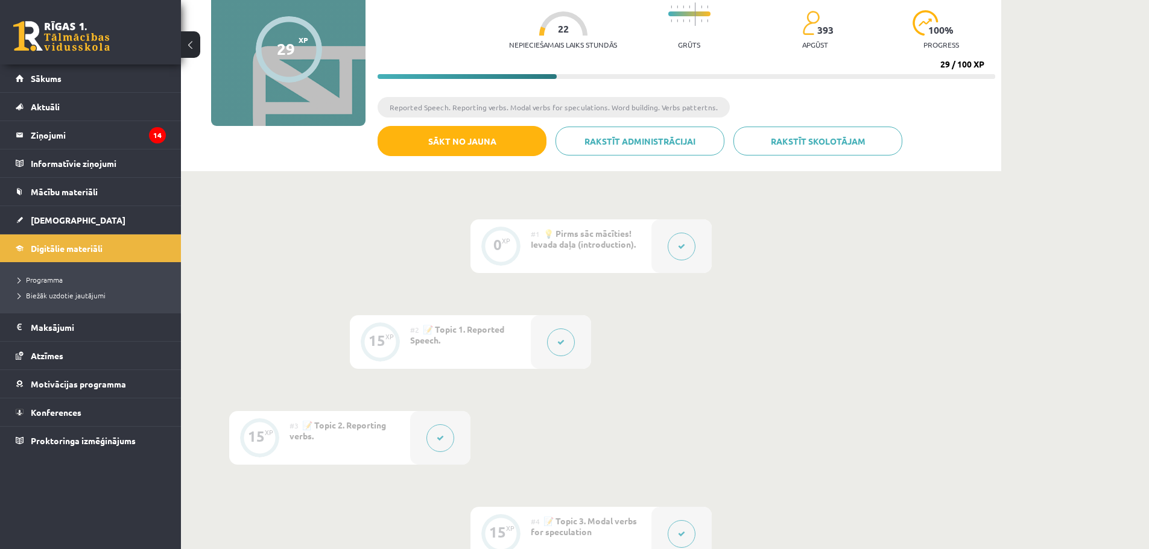
click at [558, 341] on icon at bounding box center [560, 342] width 7 height 7
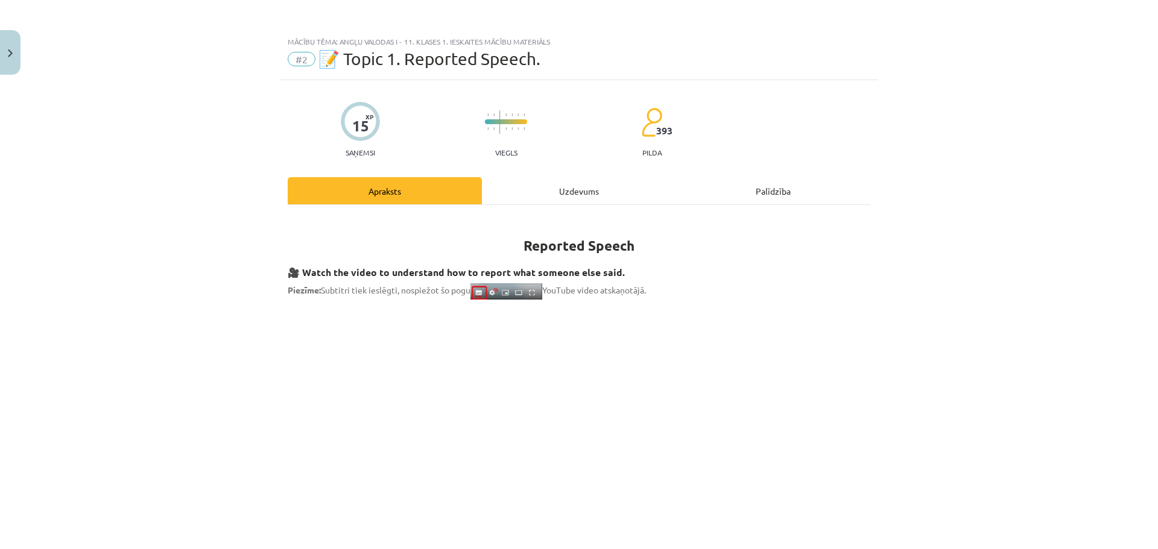
click at [612, 192] on div "Uzdevums" at bounding box center [579, 190] width 194 height 27
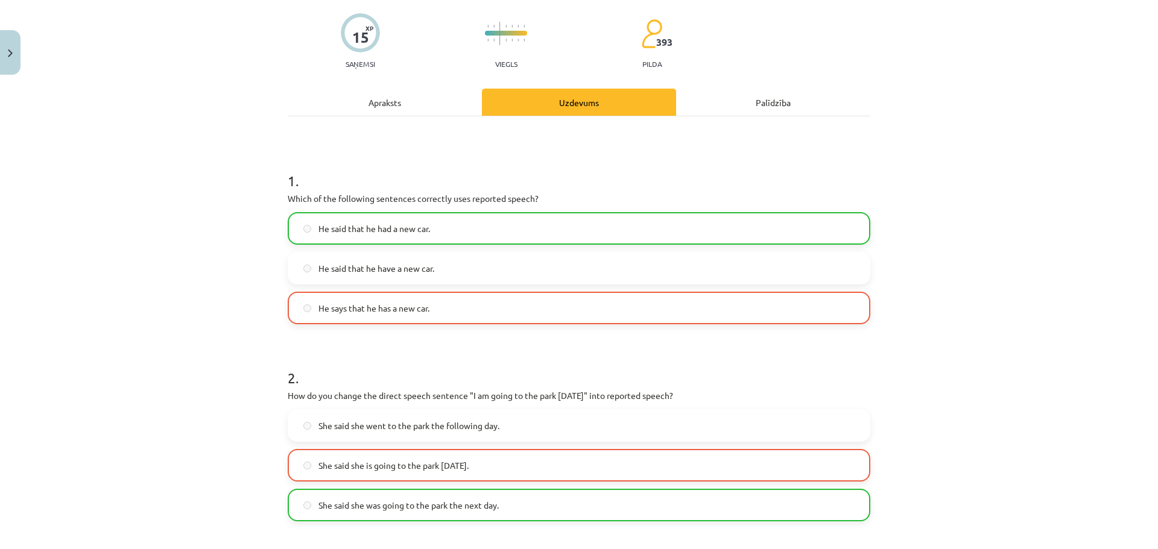
scroll to position [90, 0]
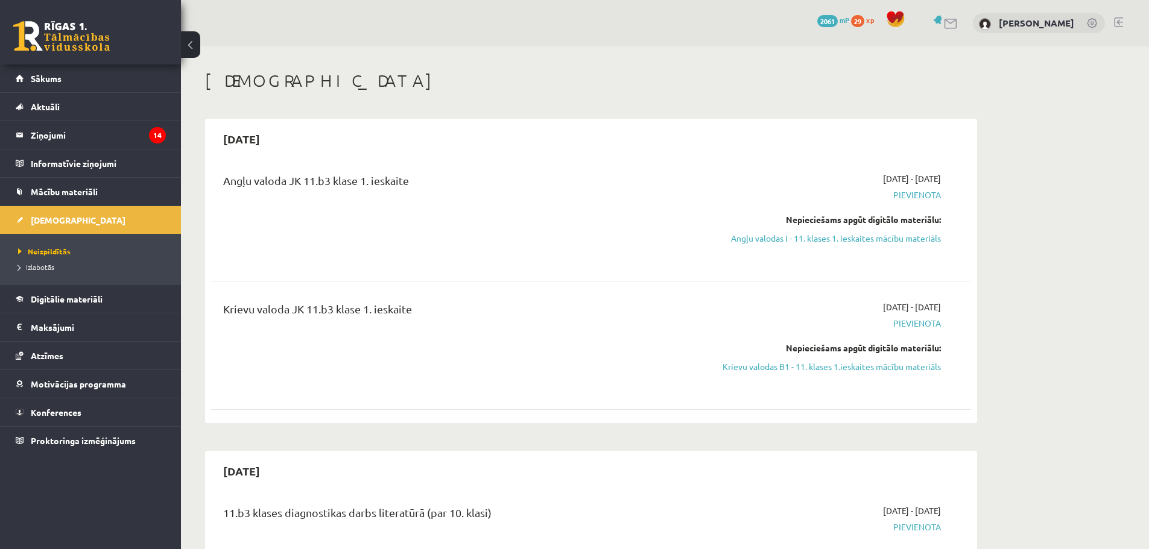
click at [787, 229] on div "Nepieciešams apgūt digitālo materiālu: Angļu valodas I - 11. klases 1. ieskaite…" at bounding box center [826, 228] width 227 height 31
click at [788, 238] on link "Angļu valodas I - 11. klases 1. ieskaites mācību materiāls" at bounding box center [826, 238] width 227 height 13
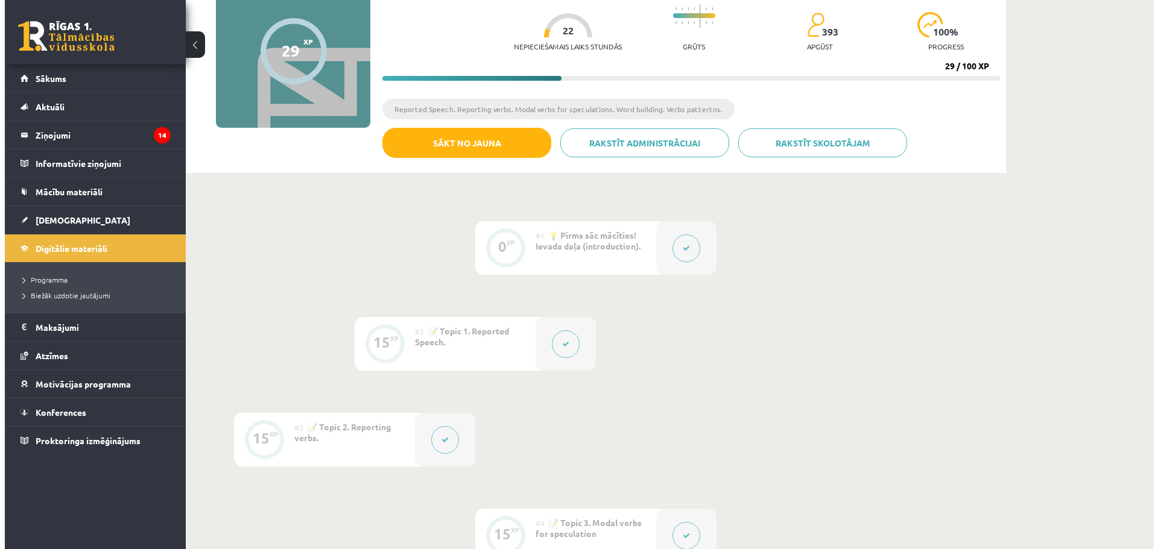
scroll to position [121, 0]
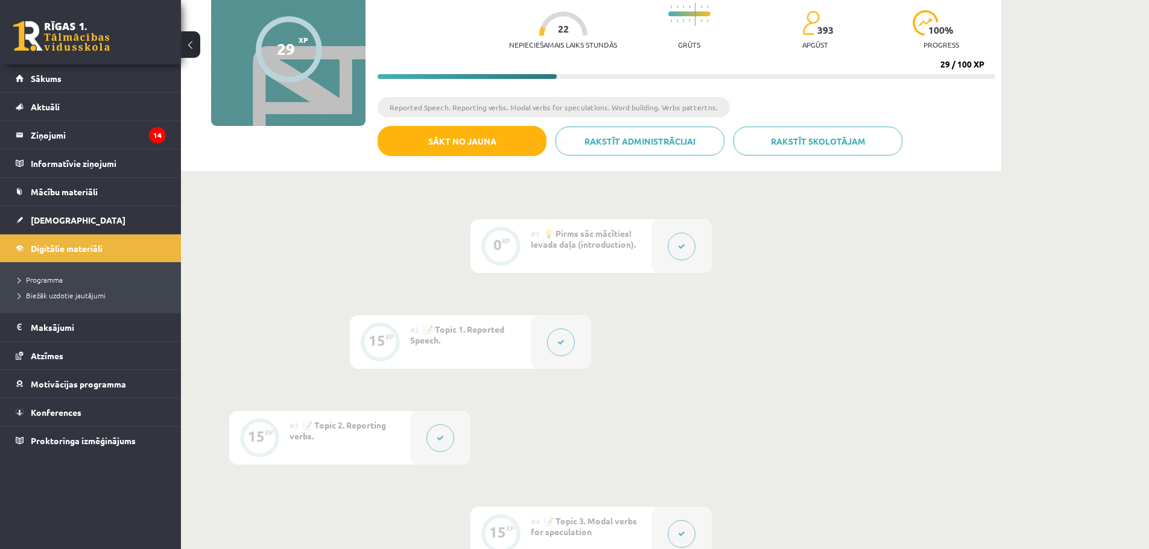
click at [554, 336] on button at bounding box center [561, 343] width 28 height 28
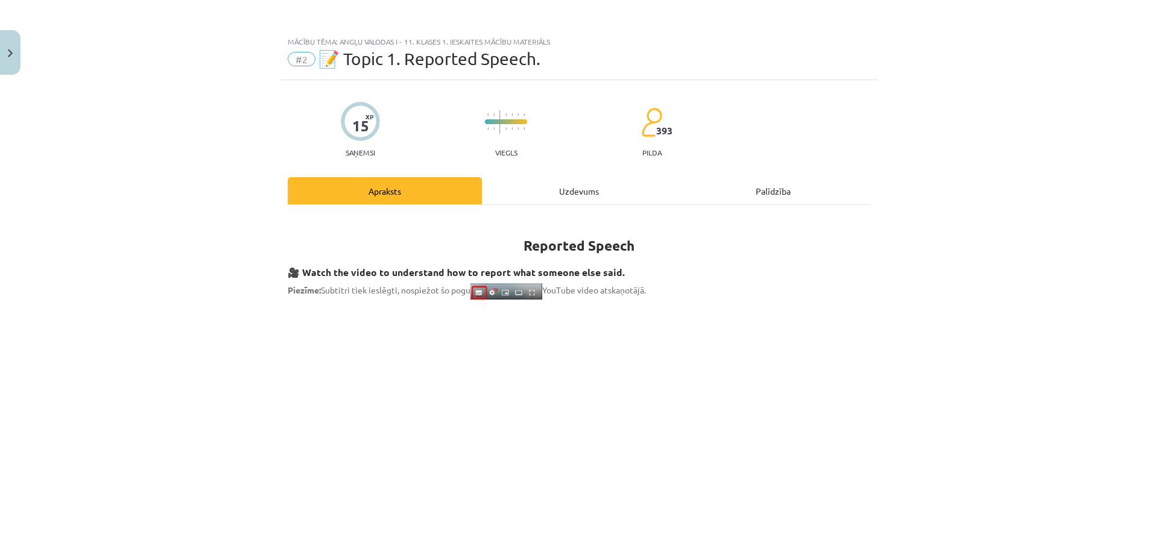
drag, startPoint x: 640, startPoint y: 206, endPoint x: 593, endPoint y: 195, distance: 48.9
click at [593, 195] on div "Uzdevums" at bounding box center [579, 190] width 194 height 27
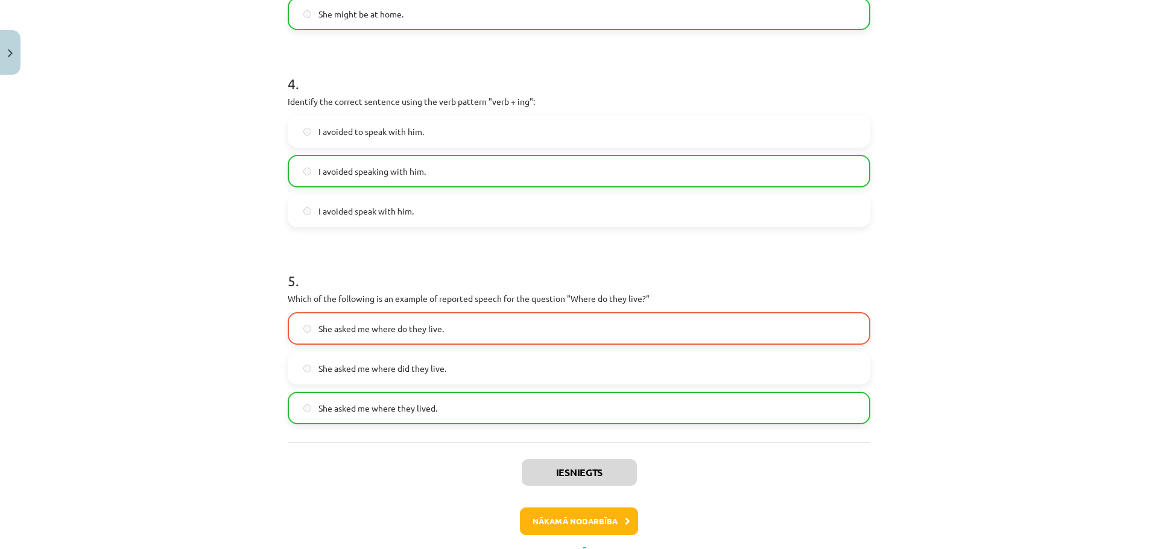
scroll to position [771, 0]
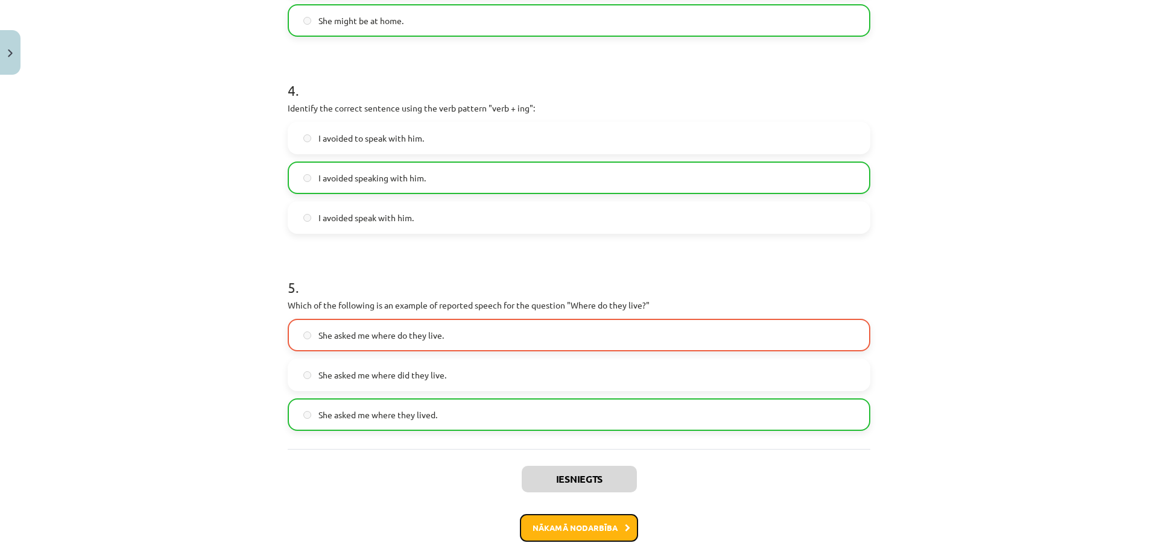
click at [613, 526] on button "Nākamā nodarbība" at bounding box center [579, 528] width 118 height 28
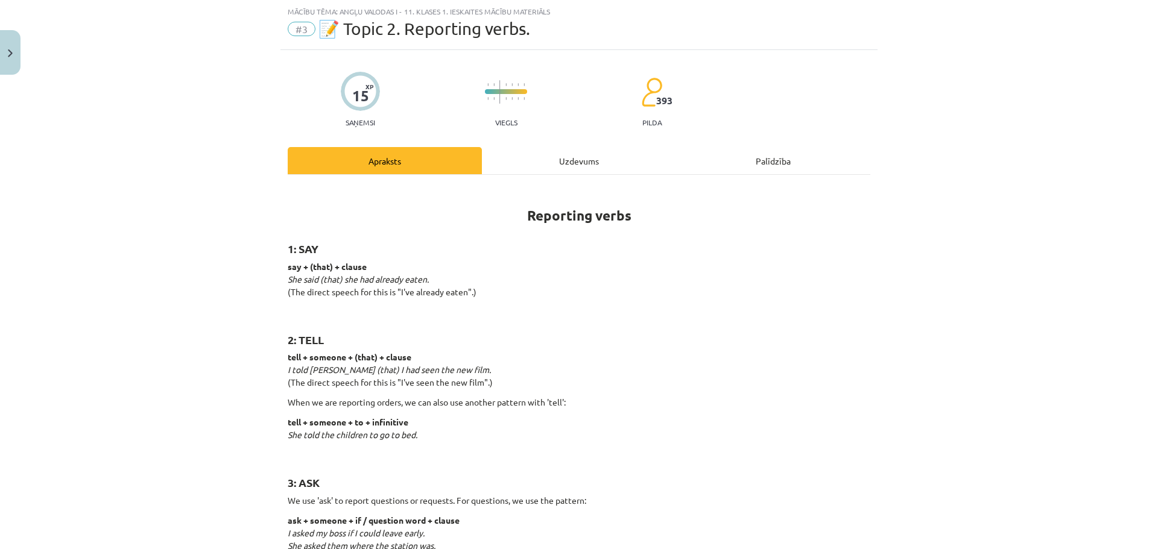
click at [578, 165] on div "Uzdevums" at bounding box center [579, 160] width 194 height 27
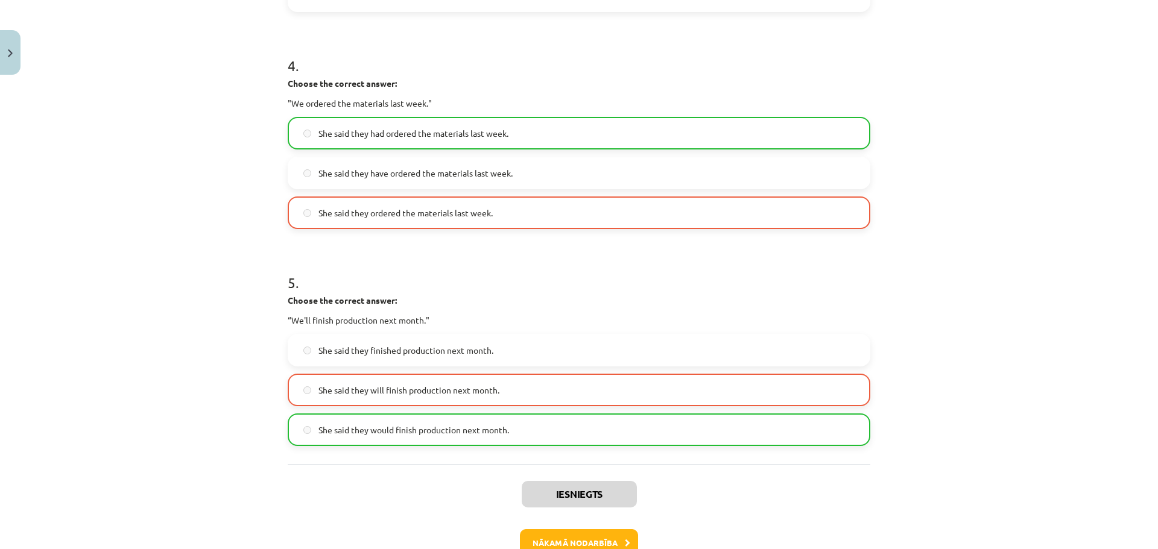
scroll to position [874, 0]
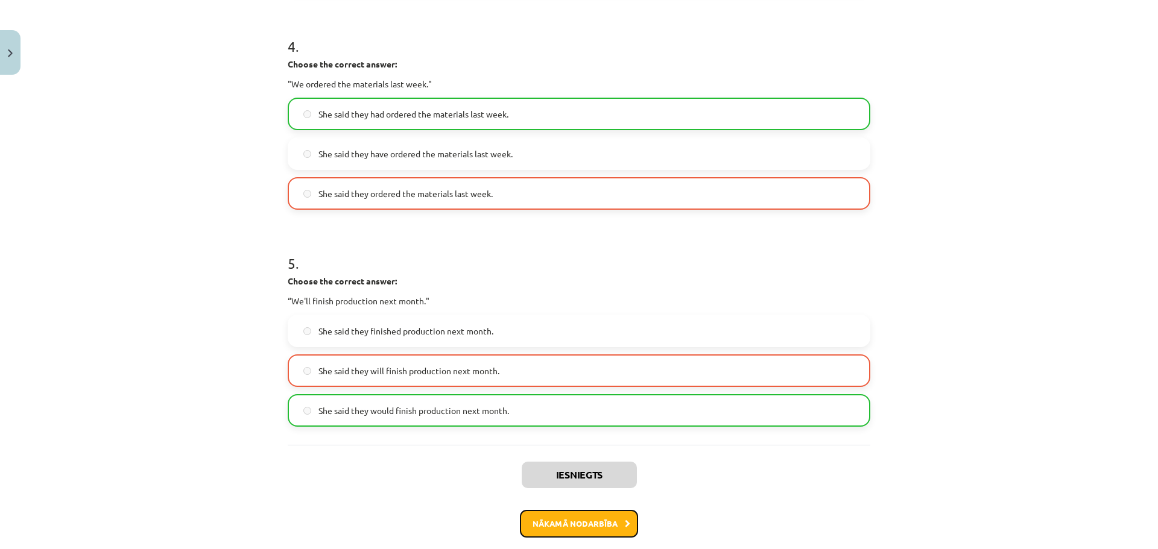
drag, startPoint x: 576, startPoint y: 536, endPoint x: 575, endPoint y: 517, distance: 18.7
click at [575, 537] on button "Nākamā nodarbība" at bounding box center [579, 524] width 118 height 28
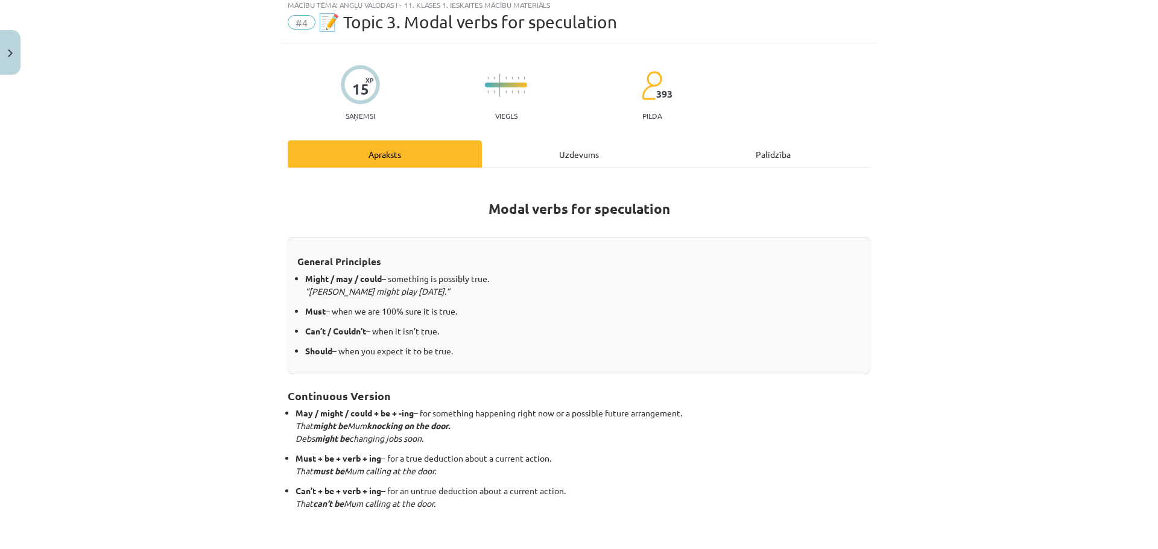
scroll to position [30, 0]
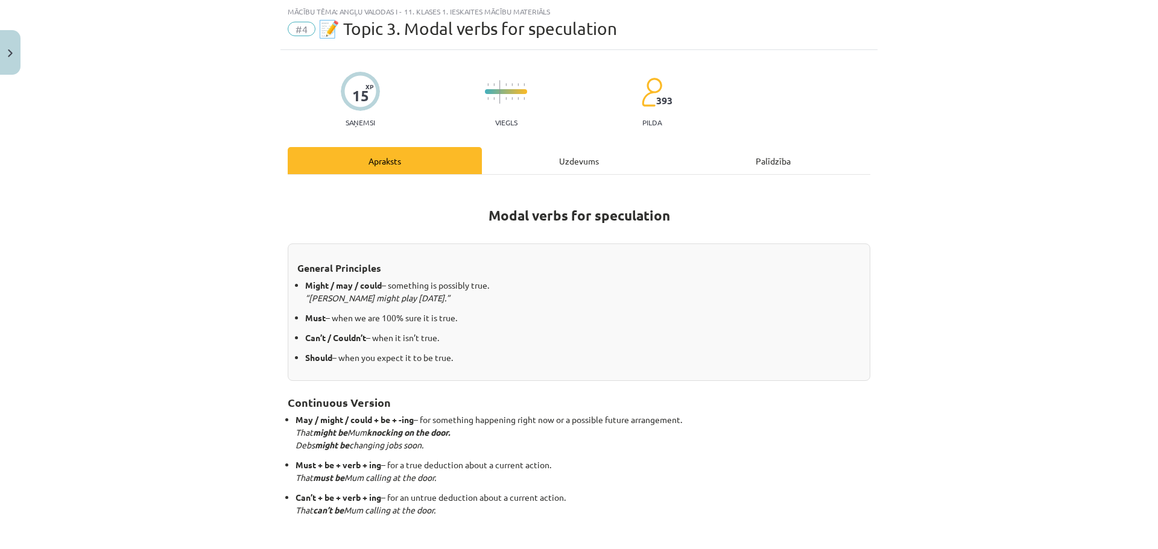
click at [573, 171] on div "Uzdevums" at bounding box center [579, 160] width 194 height 27
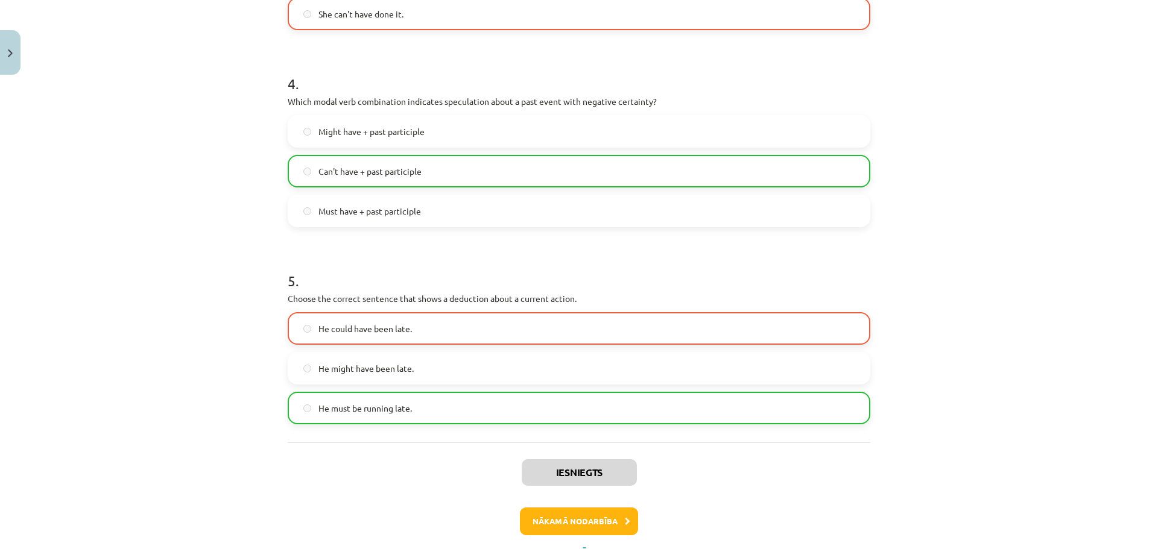
scroll to position [814, 0]
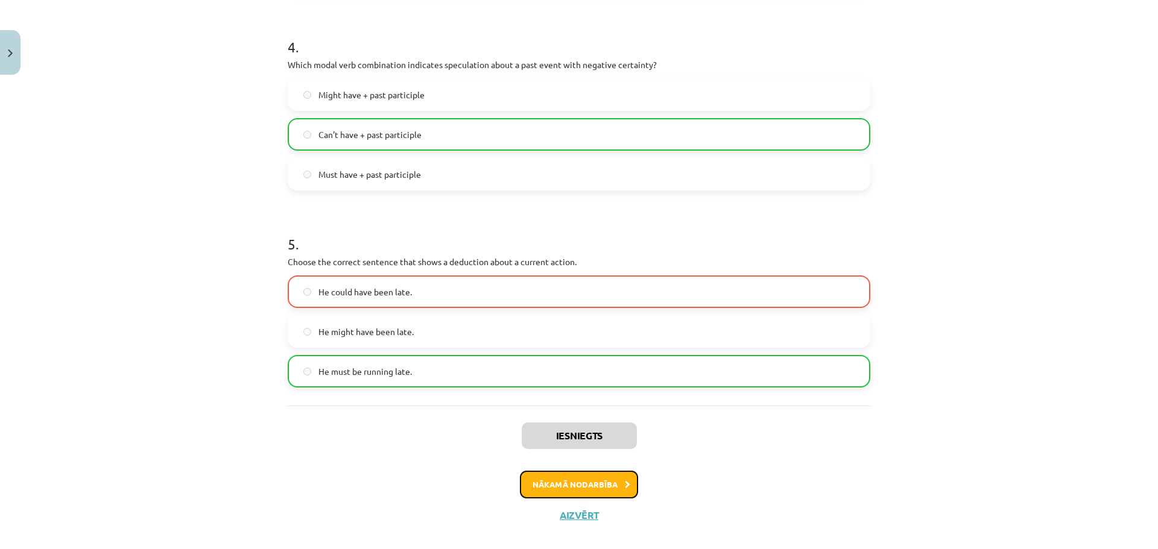
click at [590, 489] on button "Nākamā nodarbība" at bounding box center [579, 485] width 118 height 28
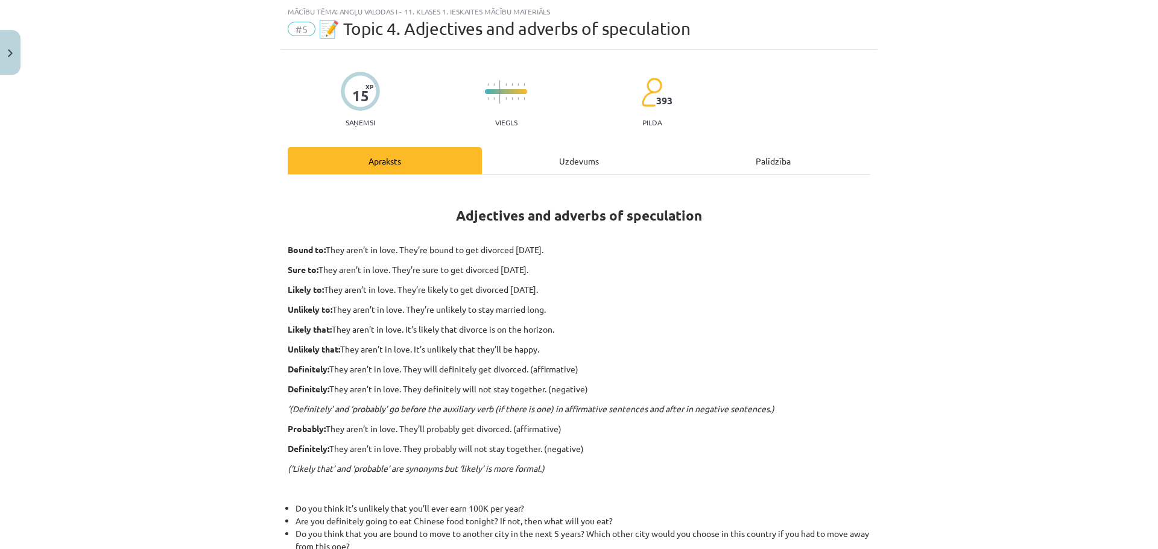
click at [569, 166] on div "Uzdevums" at bounding box center [579, 160] width 194 height 27
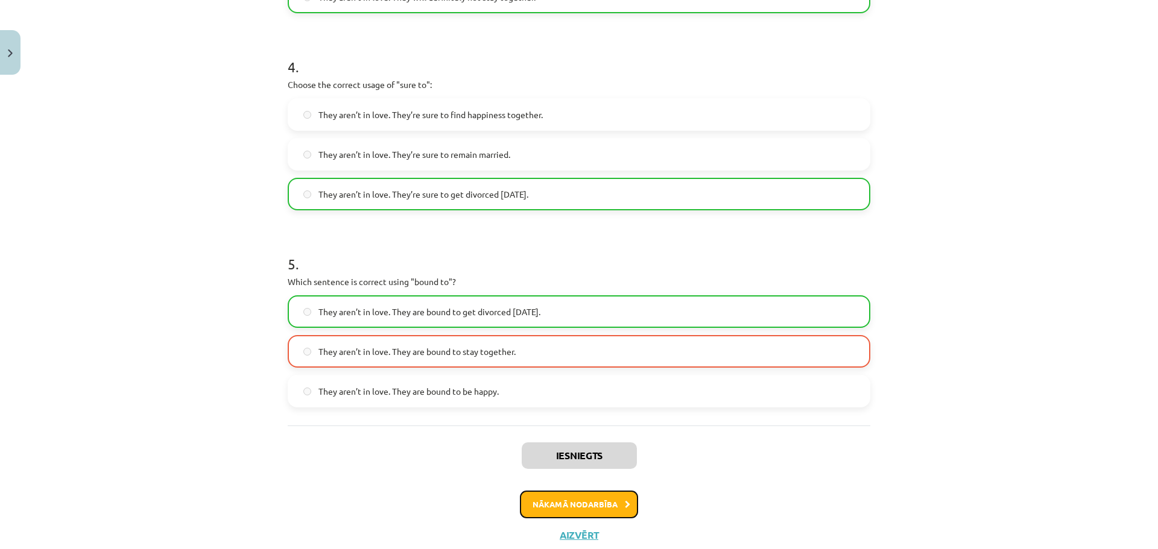
click at [557, 506] on button "Nākamā nodarbība" at bounding box center [579, 505] width 118 height 28
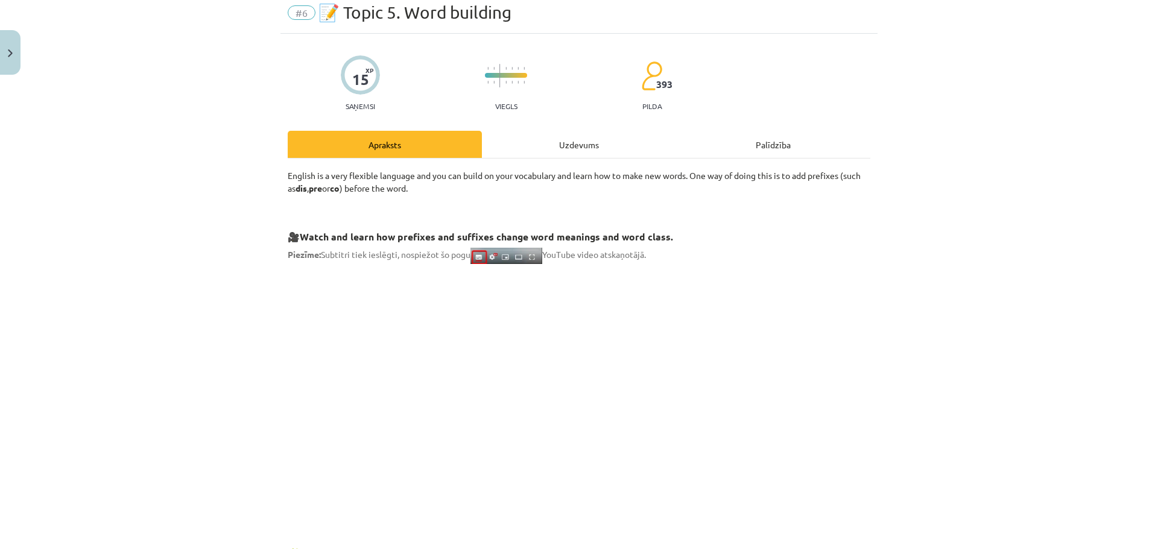
scroll to position [30, 0]
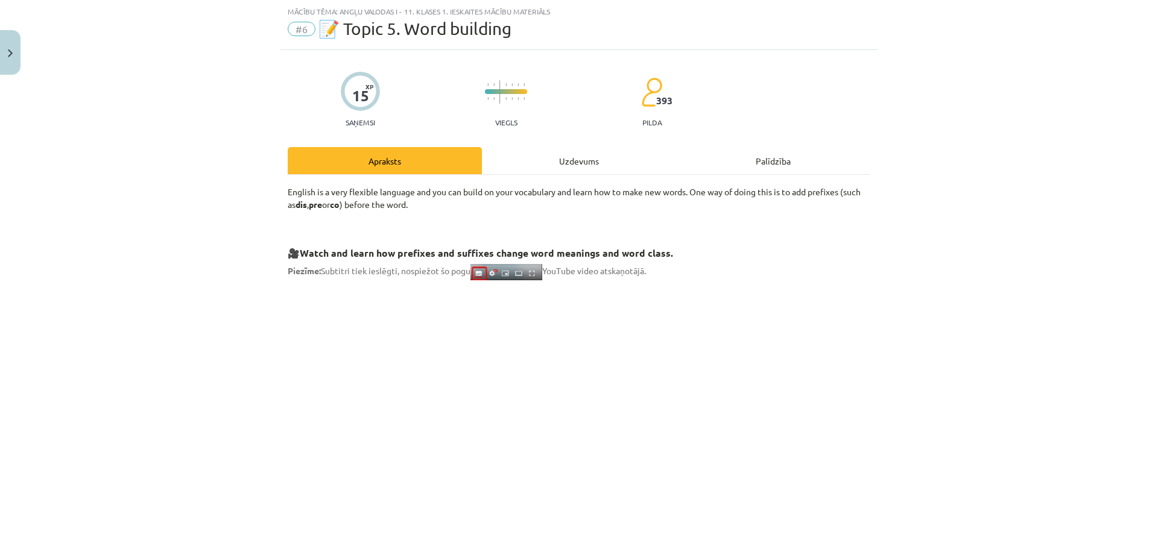
click at [562, 165] on div "Uzdevums" at bounding box center [579, 160] width 194 height 27
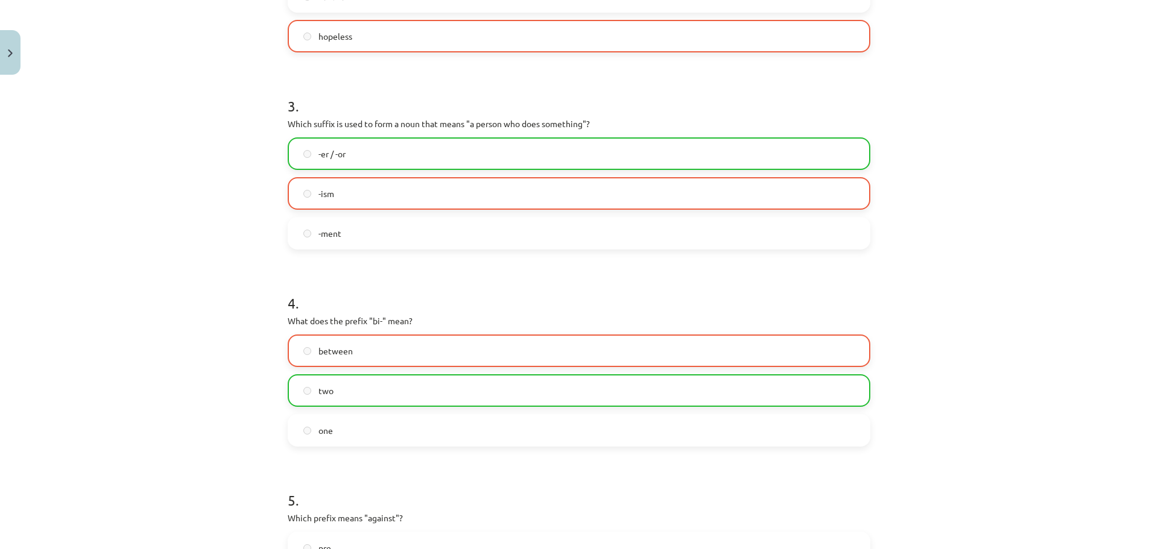
scroll to position [724, 0]
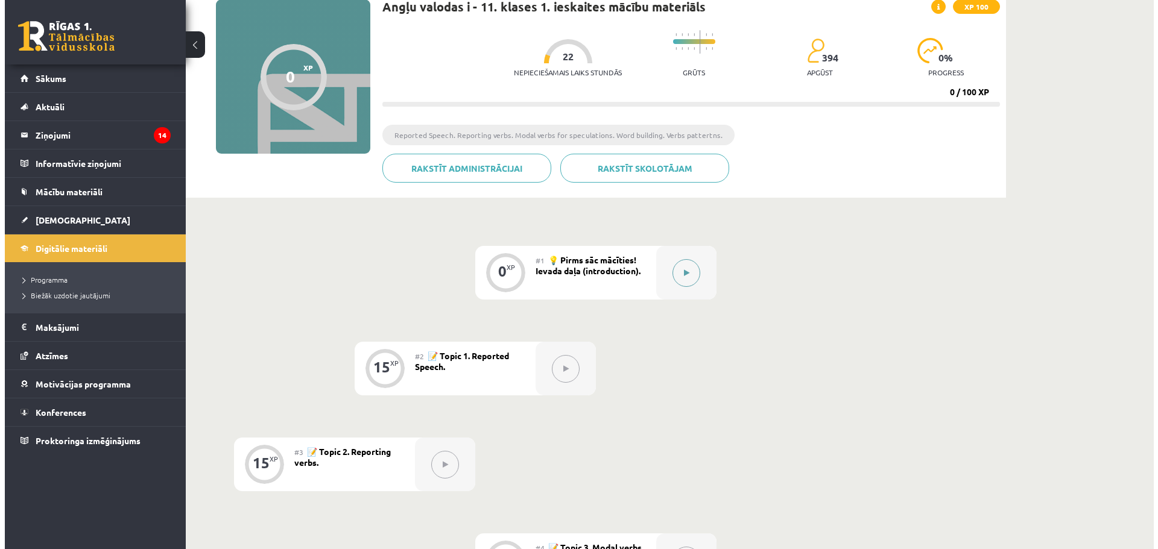
scroll to position [121, 0]
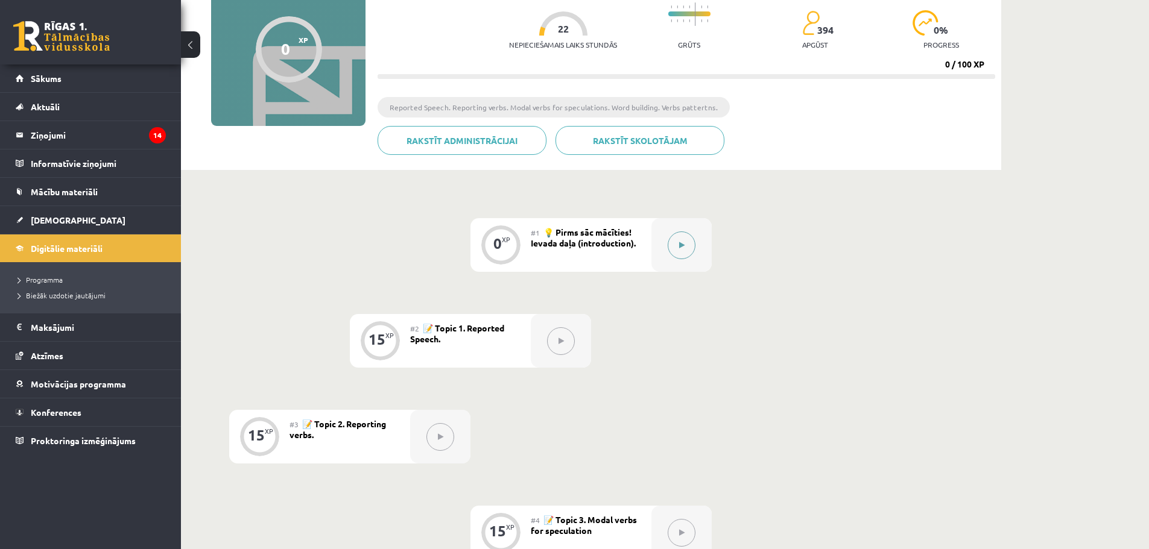
click at [679, 244] on icon at bounding box center [681, 245] width 5 height 7
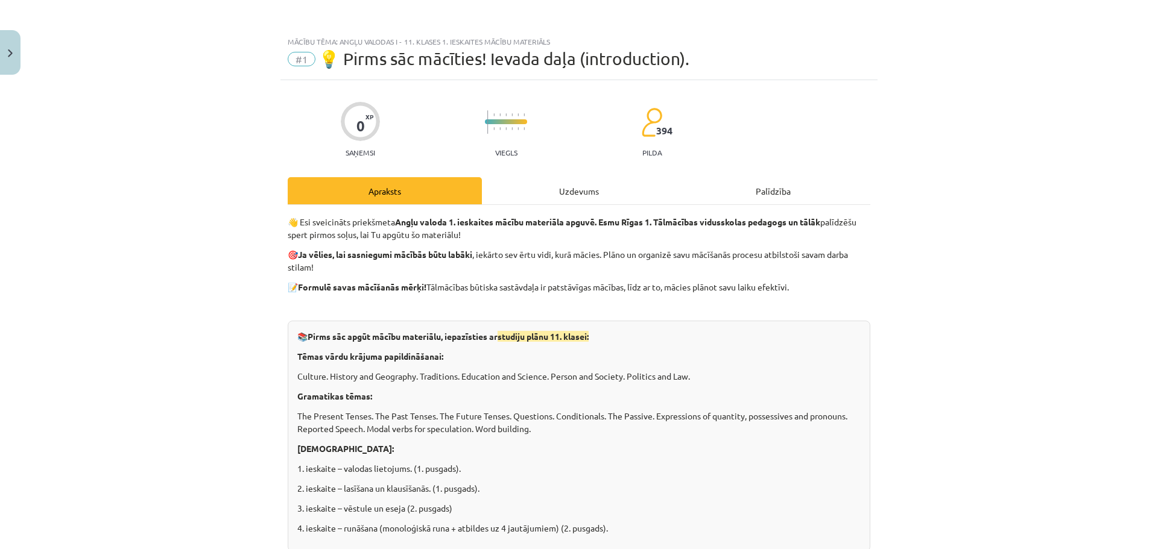
click at [589, 189] on div "Uzdevums" at bounding box center [579, 190] width 194 height 27
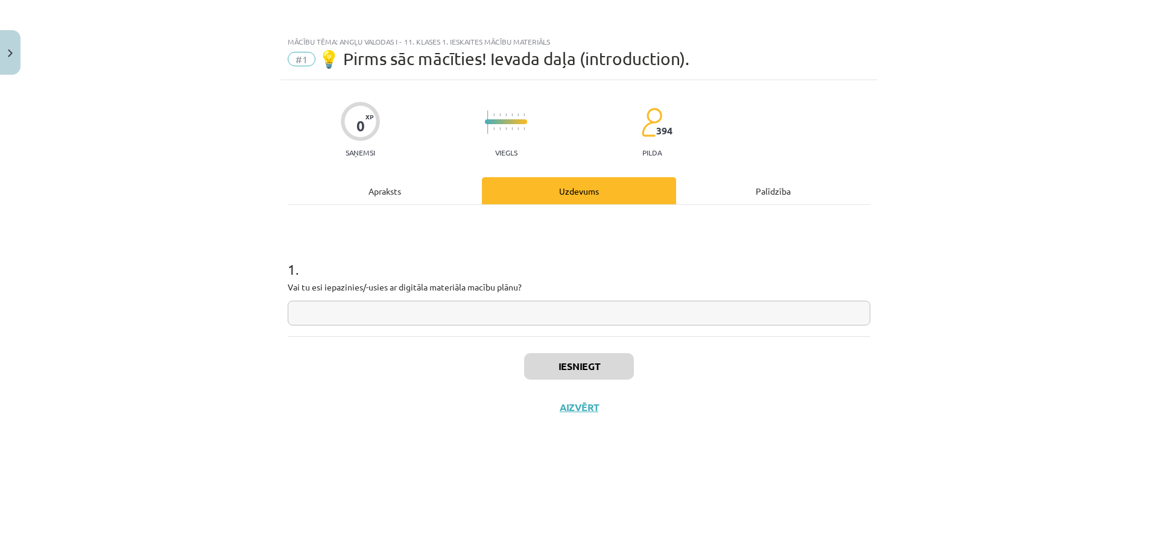
click at [391, 311] on input "text" at bounding box center [579, 313] width 582 height 25
type input "**"
click at [580, 371] on button "Iesniegt" at bounding box center [579, 366] width 110 height 27
click at [599, 434] on div "Iesniegts Nākamā nodarbība Aizvērt" at bounding box center [579, 397] width 582 height 123
click at [596, 415] on button "Nākamā nodarbība" at bounding box center [579, 416] width 118 height 28
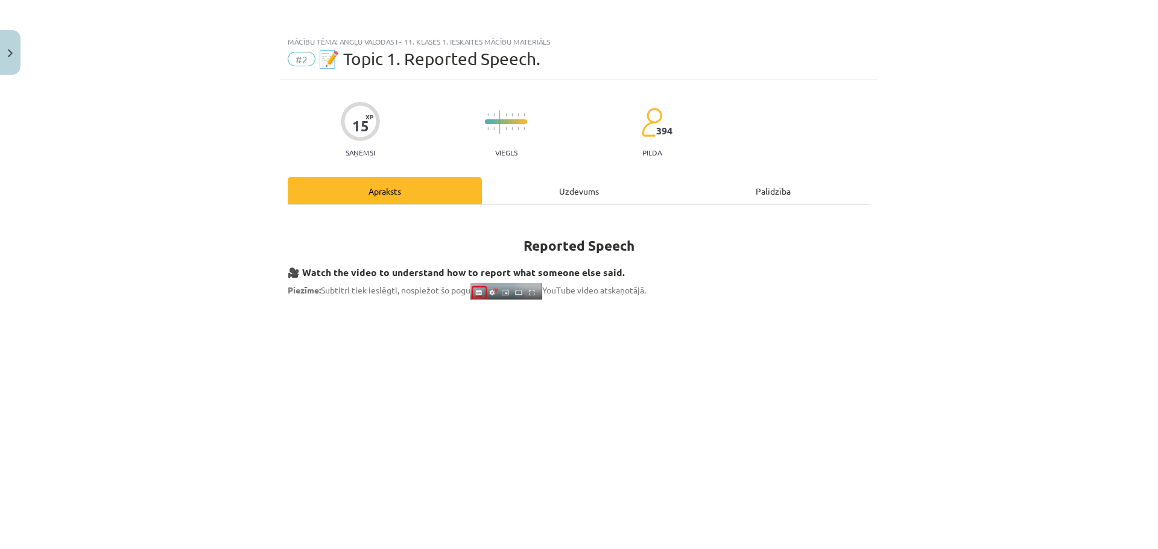
click at [587, 189] on div "Uzdevums" at bounding box center [579, 190] width 194 height 27
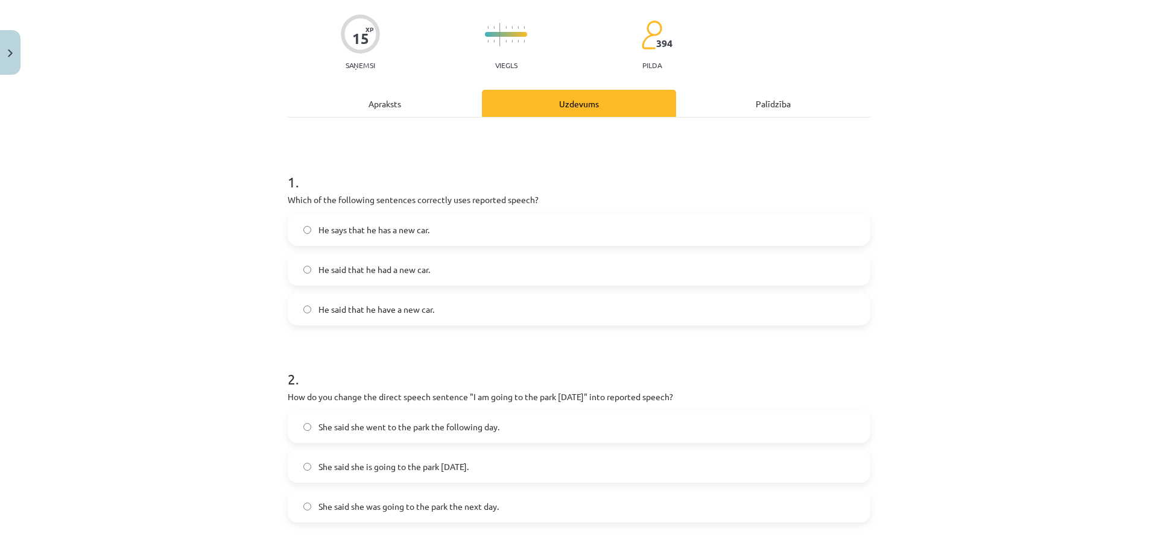
scroll to position [90, 0]
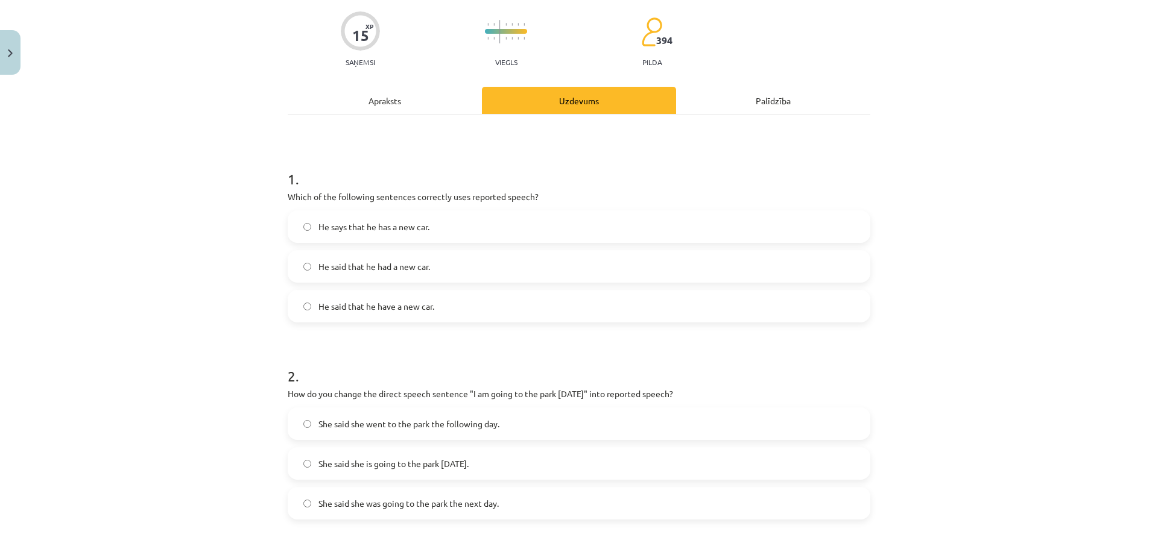
click at [360, 265] on span "He said that he had a new car." at bounding box center [374, 266] width 112 height 13
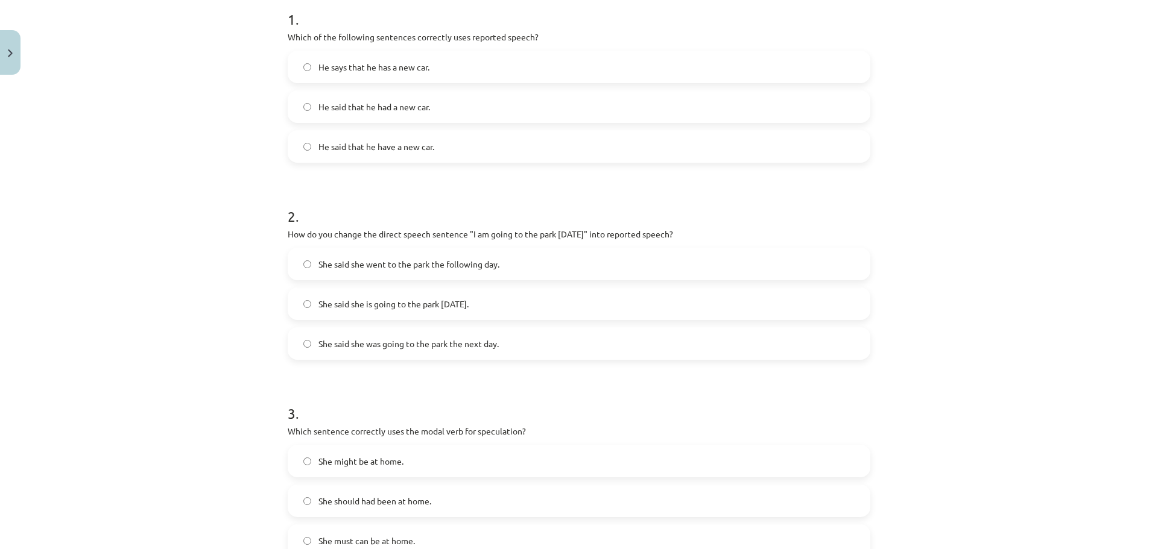
scroll to position [271, 0]
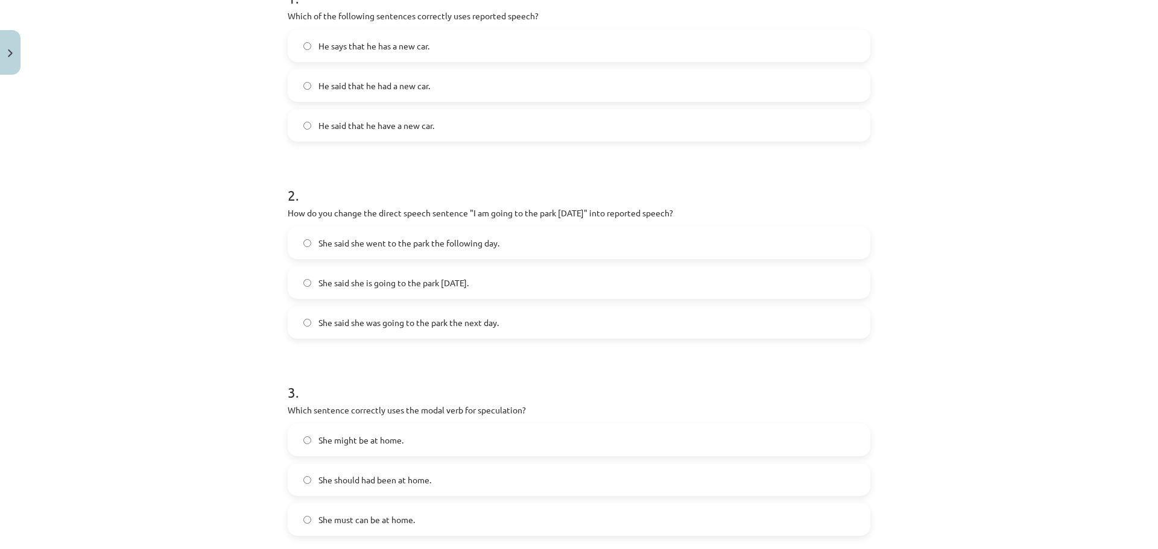
click at [477, 323] on span "She said she was going to the park the next day." at bounding box center [408, 323] width 180 height 13
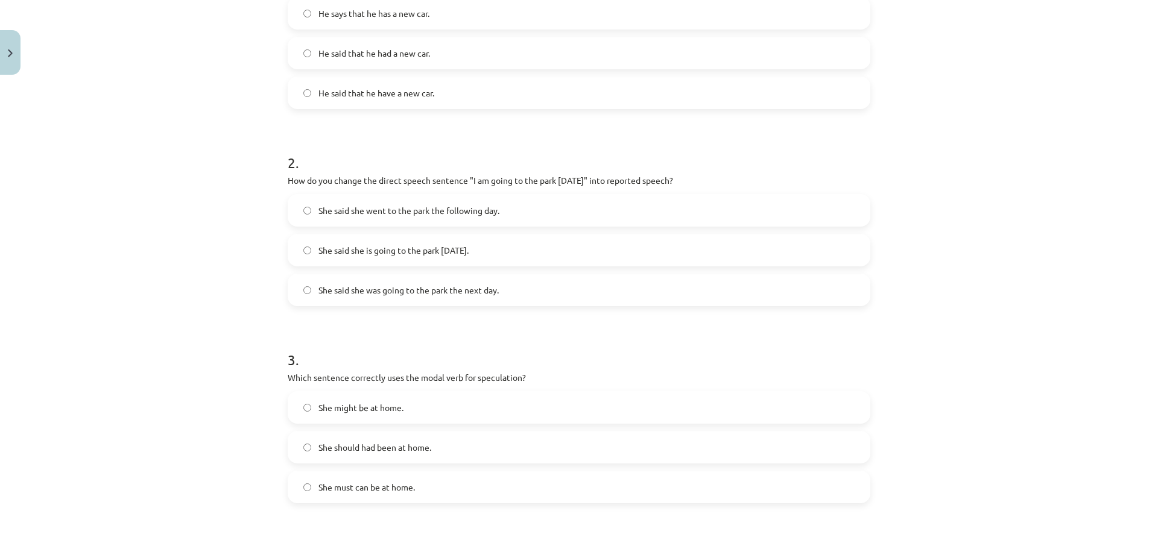
scroll to position [392, 0]
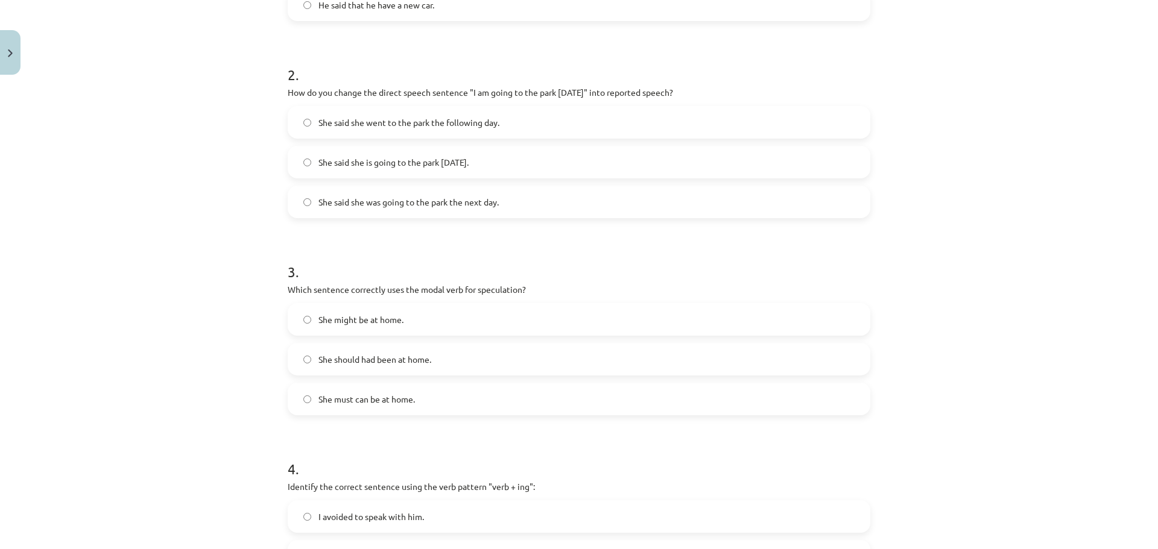
click at [373, 319] on span "She might be at home." at bounding box center [360, 320] width 85 height 13
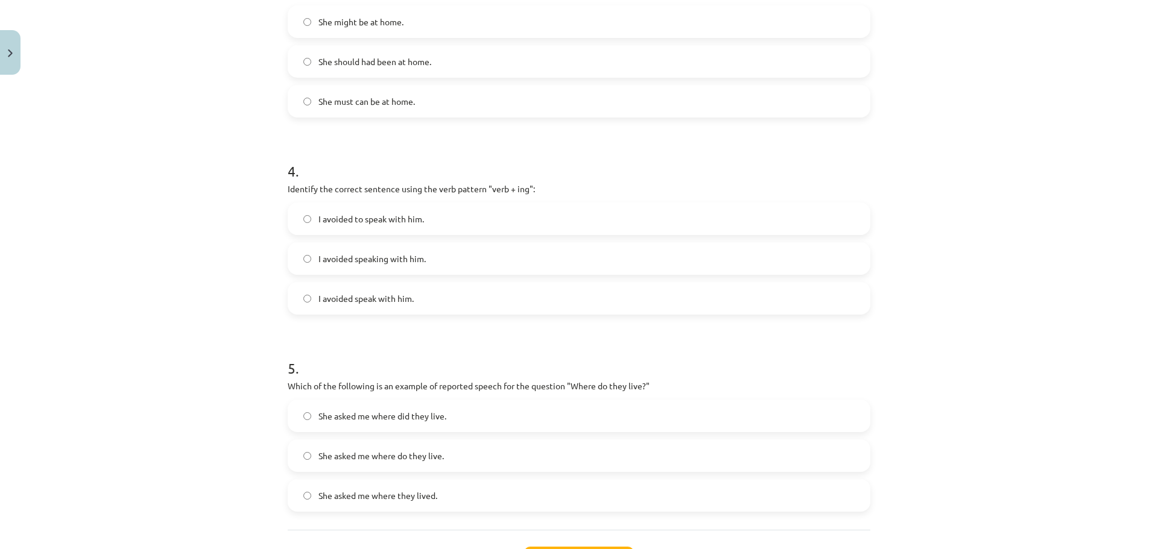
scroll to position [693, 0]
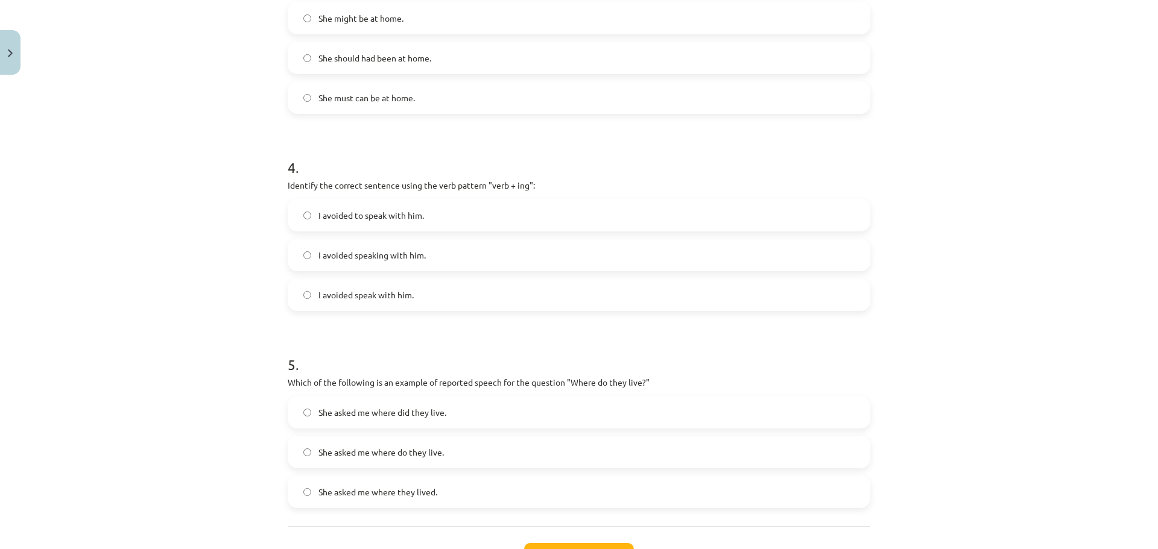
click at [413, 251] on span "I avoided speaking with him." at bounding box center [371, 255] width 107 height 13
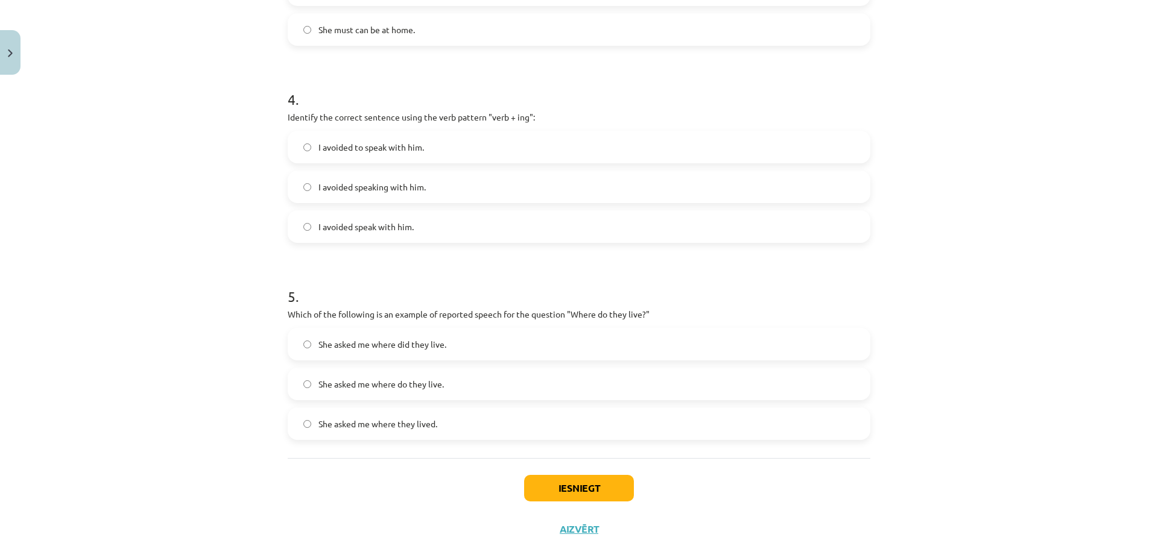
scroll to position [792, 0]
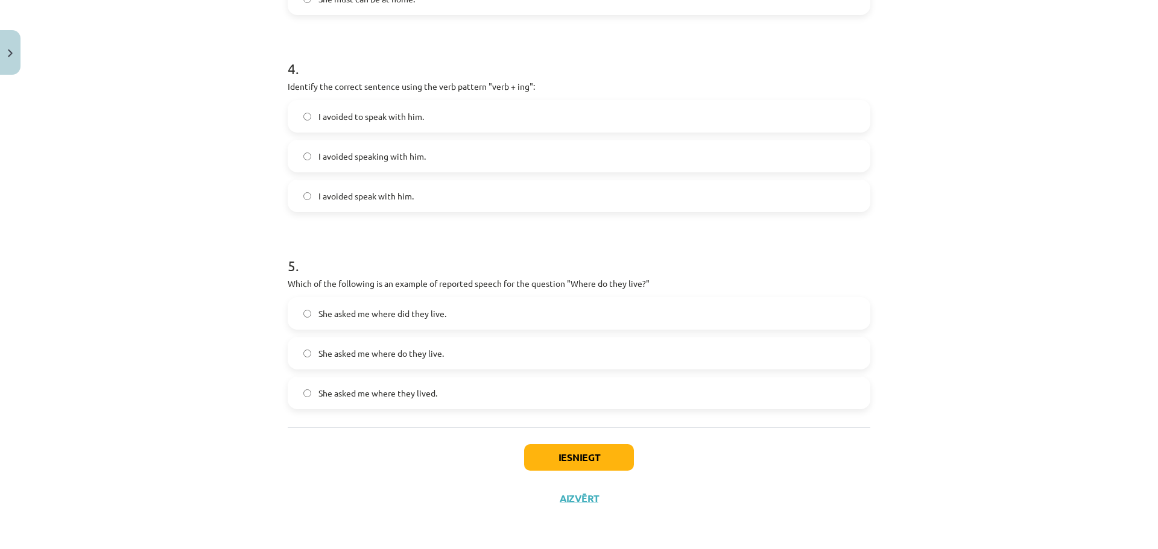
click at [405, 396] on span "She asked me where they lived." at bounding box center [377, 393] width 119 height 13
click at [596, 453] on button "Iesniegt" at bounding box center [579, 457] width 110 height 27
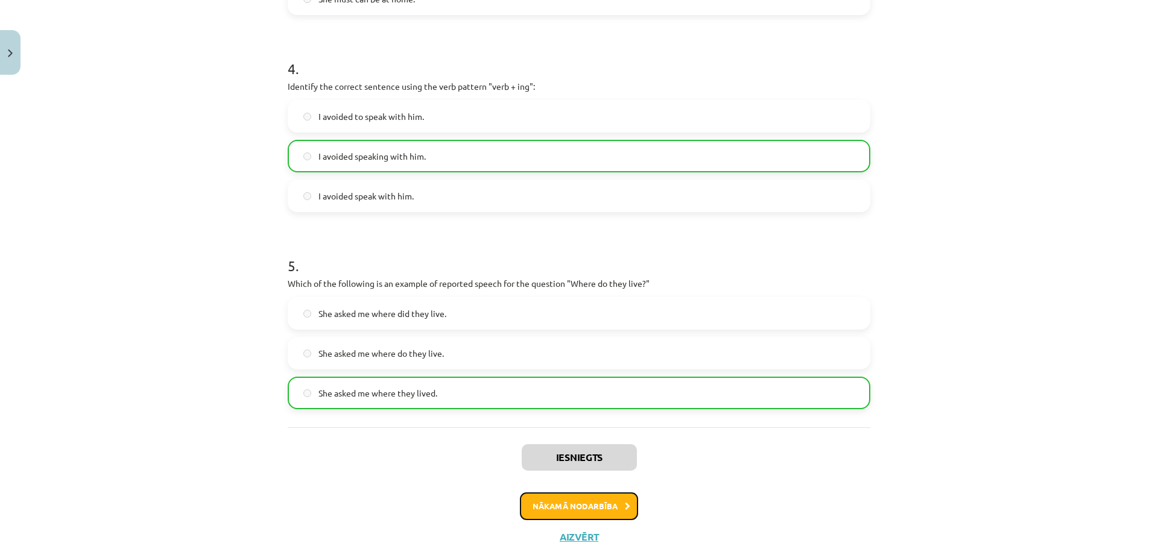
click at [606, 505] on button "Nākamā nodarbība" at bounding box center [579, 507] width 118 height 28
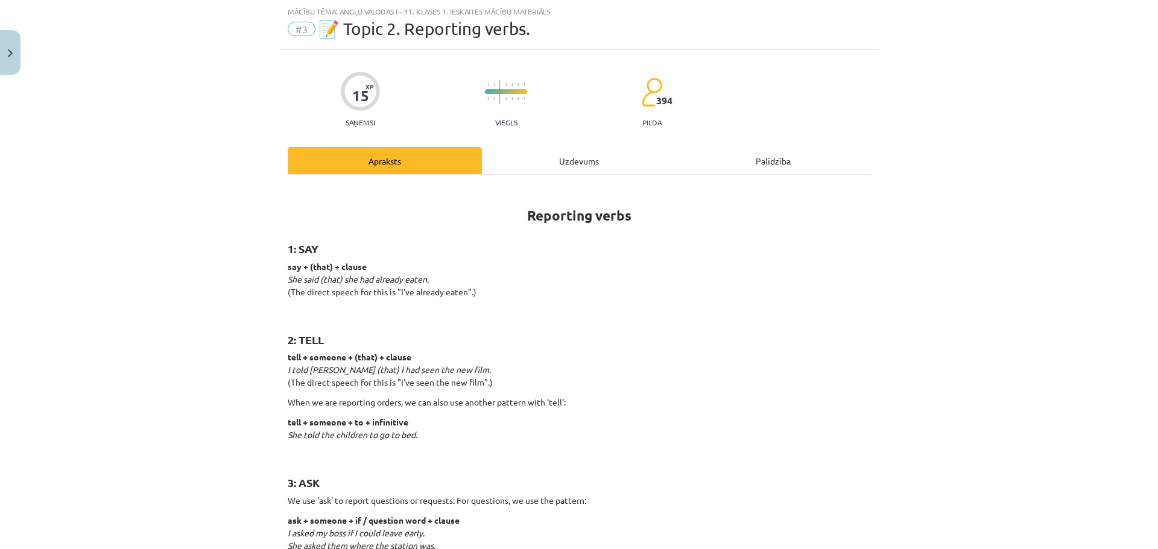
click at [551, 149] on div "Uzdevums" at bounding box center [579, 160] width 194 height 27
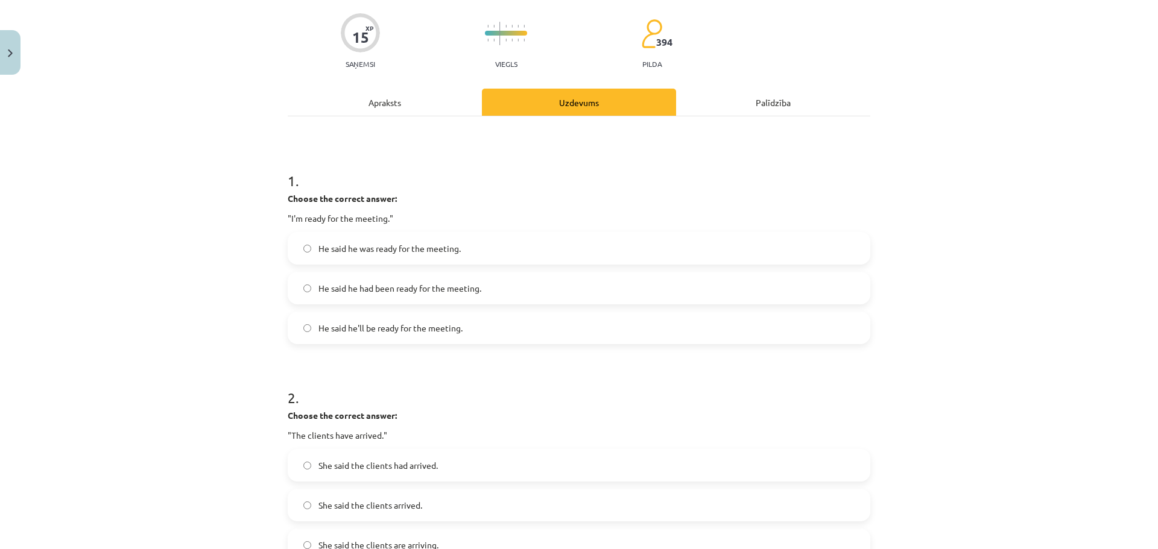
scroll to position [90, 0]
click at [358, 327] on span "He said he'll be ready for the meeting." at bounding box center [390, 326] width 144 height 13
click at [352, 254] on label "He said he was ready for the meeting." at bounding box center [579, 247] width 580 height 30
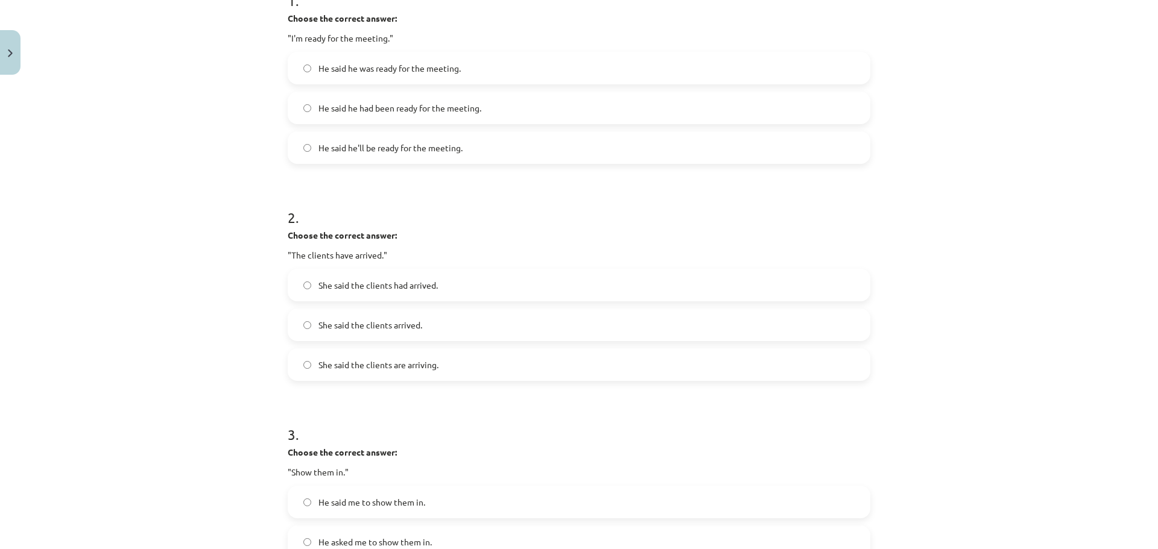
scroll to position [271, 0]
click at [355, 289] on label "She said the clients had arrived." at bounding box center [579, 283] width 580 height 30
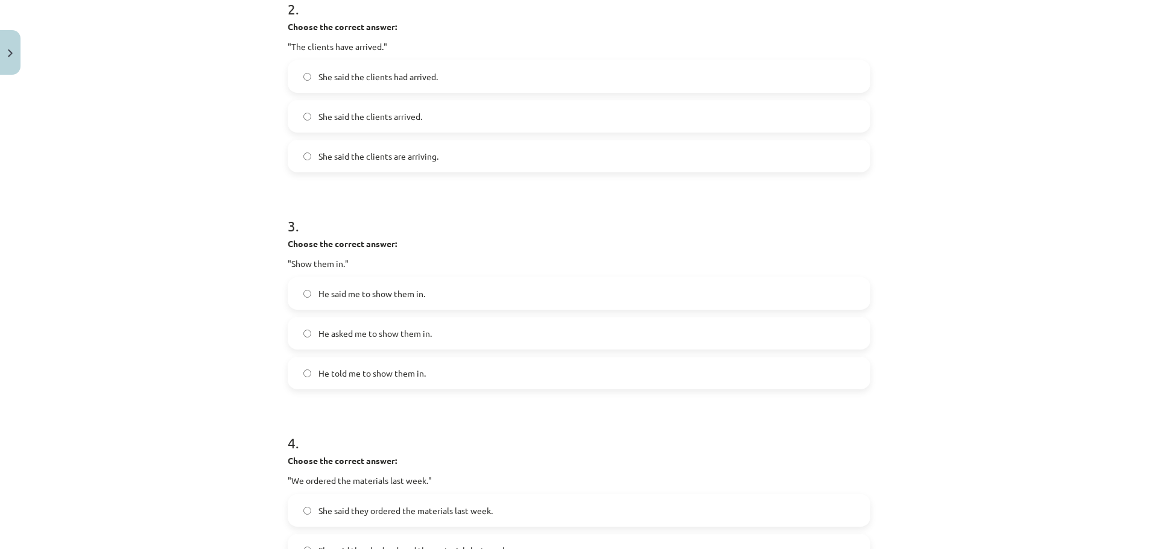
scroll to position [512, 0]
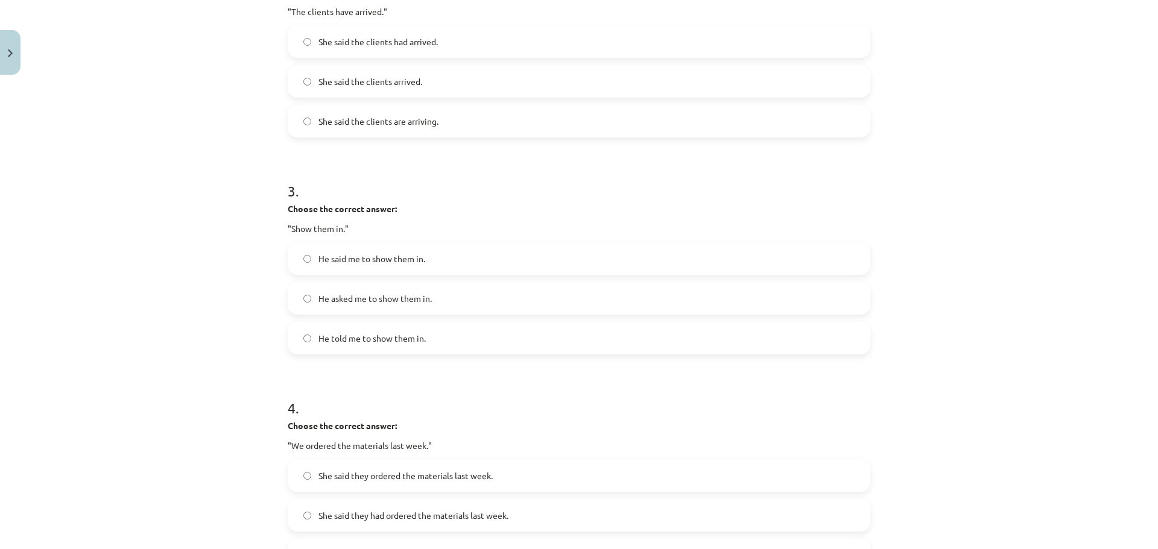
click at [368, 283] on label "He asked me to show them in." at bounding box center [579, 298] width 580 height 30
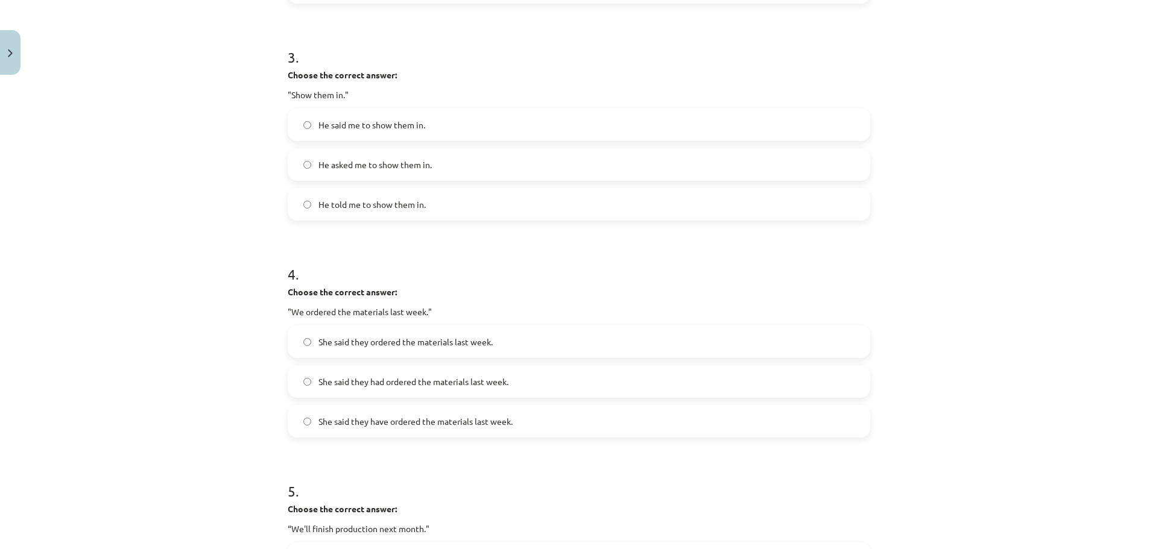
scroll to position [693, 0]
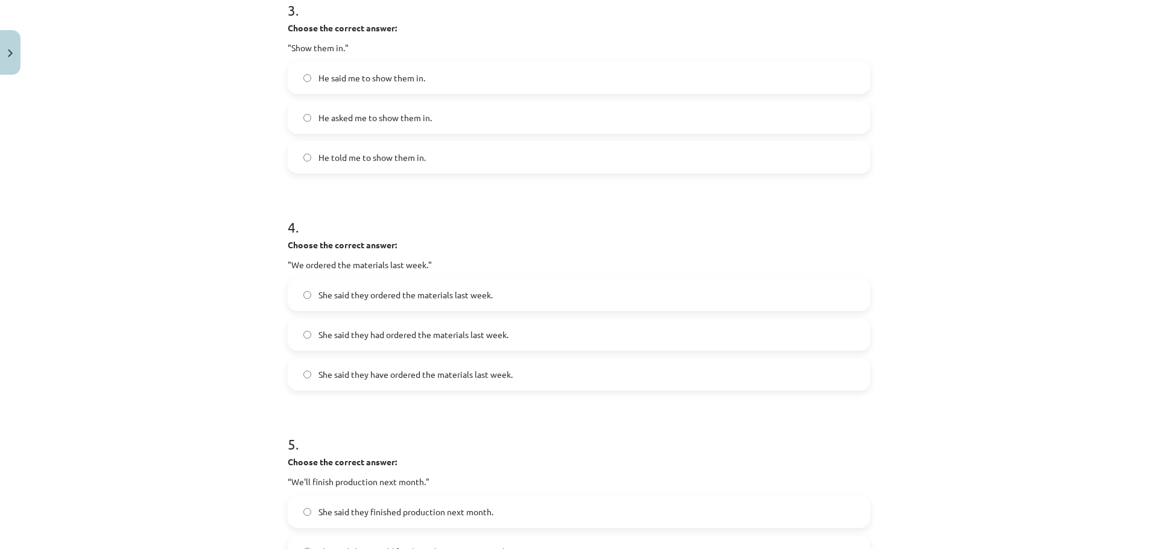
click at [440, 375] on span "She said they have ordered the materials last week." at bounding box center [415, 374] width 194 height 13
click at [367, 335] on span "She said they had ordered the materials last week." at bounding box center [413, 335] width 190 height 13
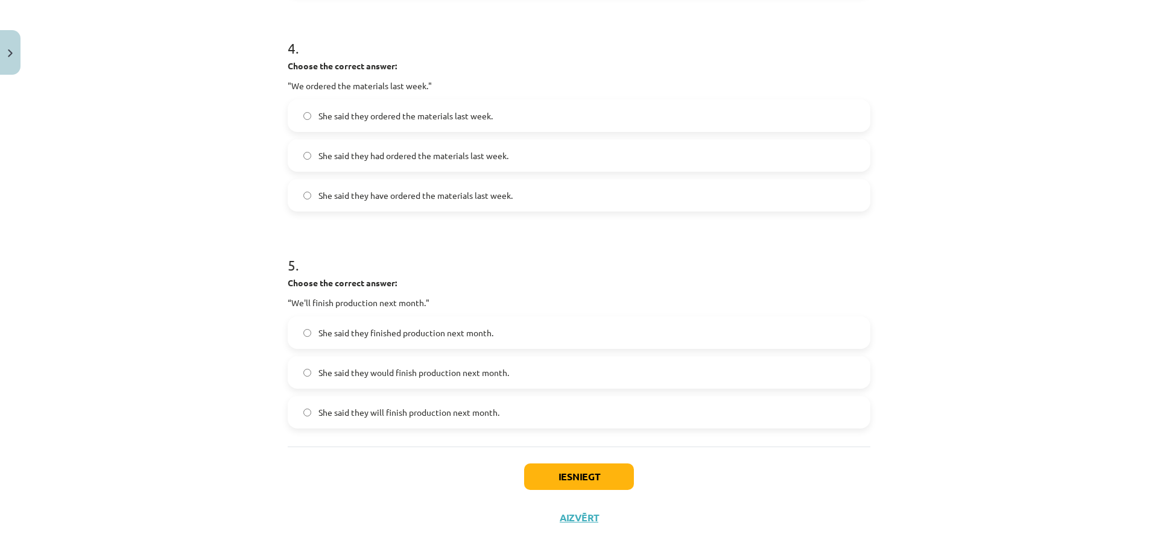
scroll to position [874, 0]
click at [368, 373] on span "She said they would finish production next month." at bounding box center [413, 371] width 191 height 13
click at [563, 474] on button "Iesniegt" at bounding box center [579, 475] width 110 height 27
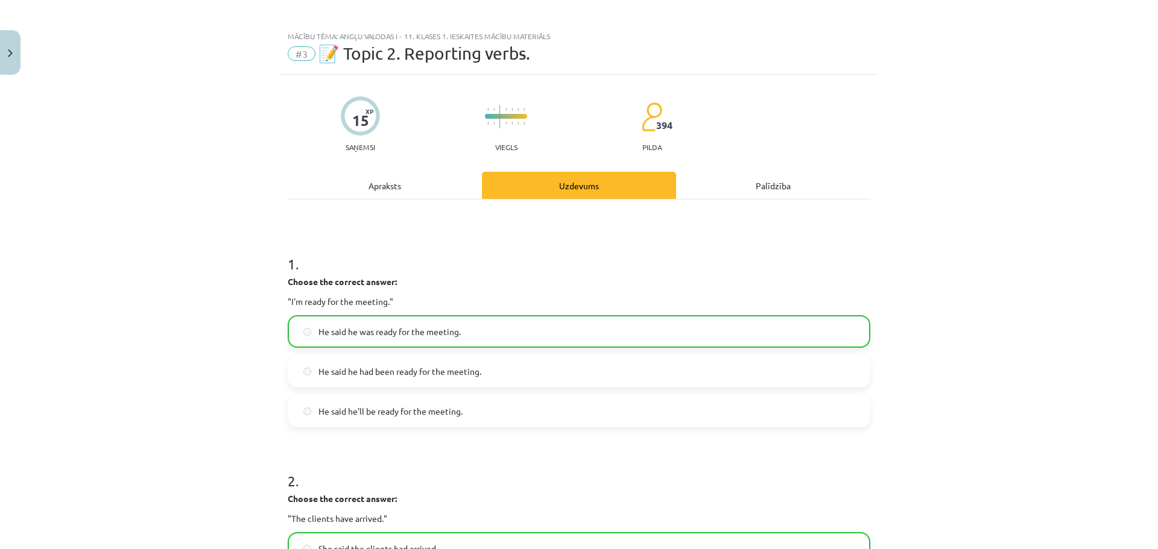
scroll to position [0, 0]
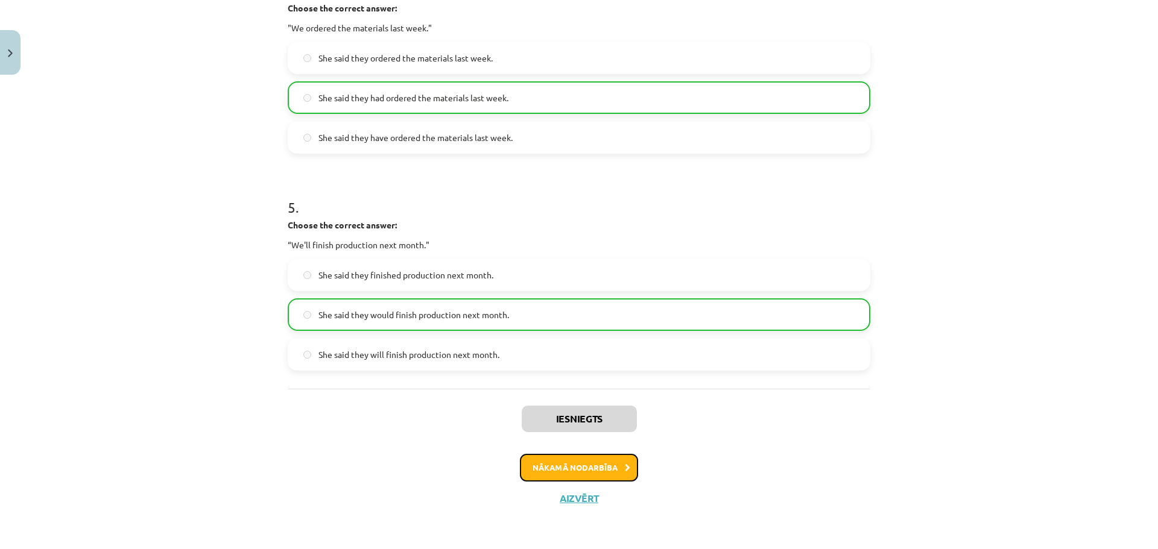
click at [603, 463] on button "Nākamā nodarbība" at bounding box center [579, 468] width 118 height 28
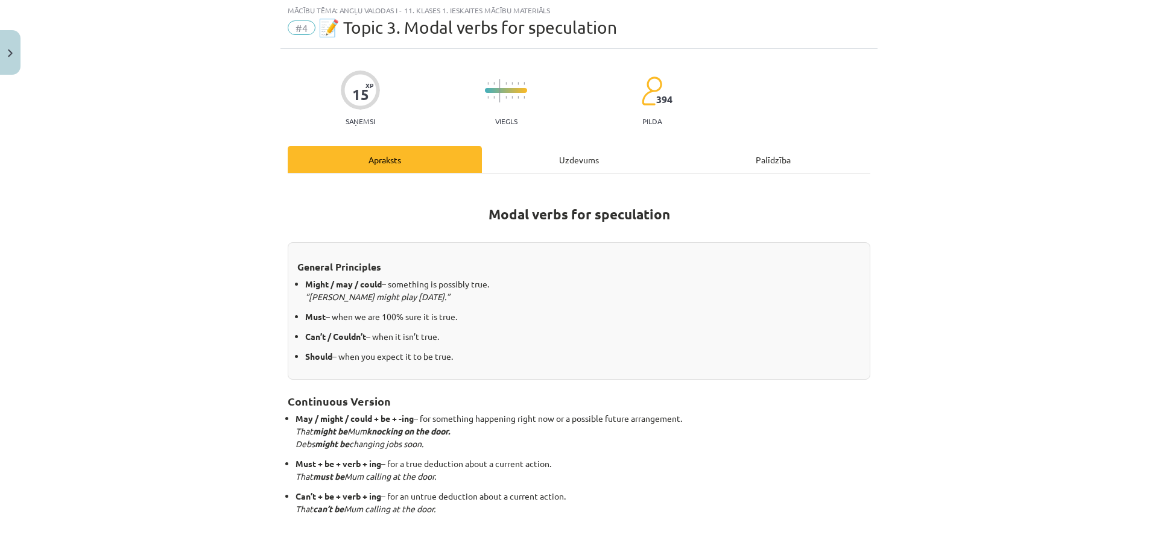
scroll to position [30, 0]
drag, startPoint x: 560, startPoint y: 175, endPoint x: 563, endPoint y: 169, distance: 7.6
click at [560, 175] on div "Modal verbs for speculation General Principles Might / may / could – something …" at bounding box center [579, 390] width 582 height 430
click at [566, 165] on div "Uzdevums" at bounding box center [579, 160] width 194 height 27
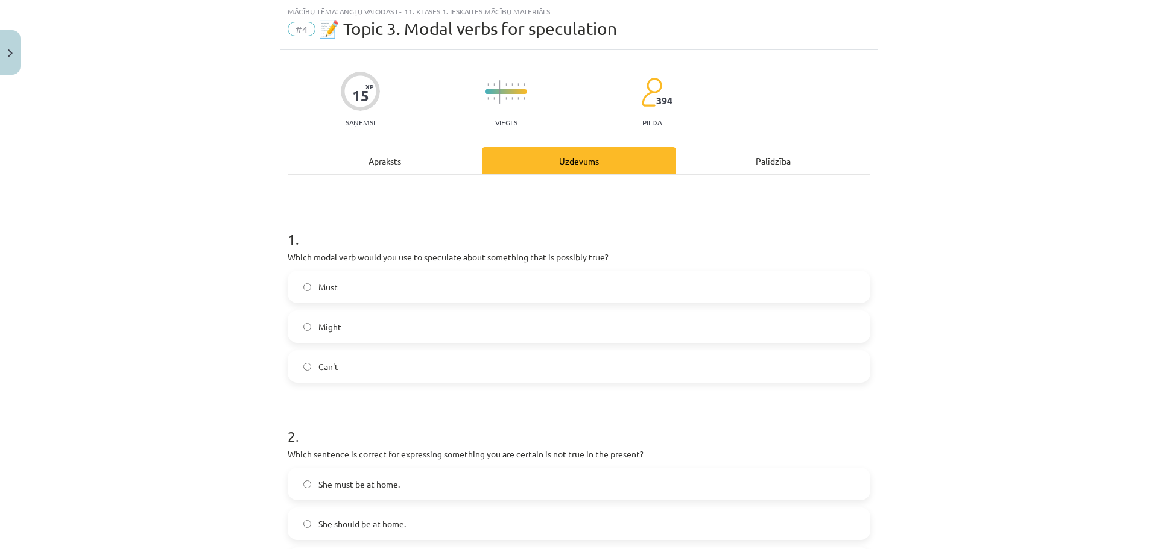
click at [330, 328] on span "Might" at bounding box center [329, 327] width 23 height 13
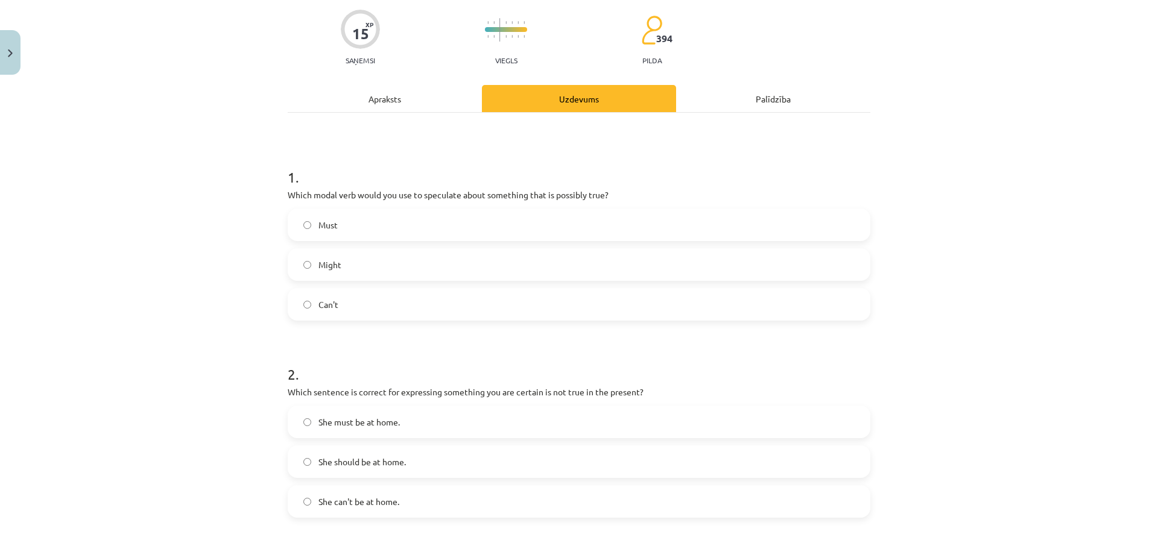
scroll to position [271, 0]
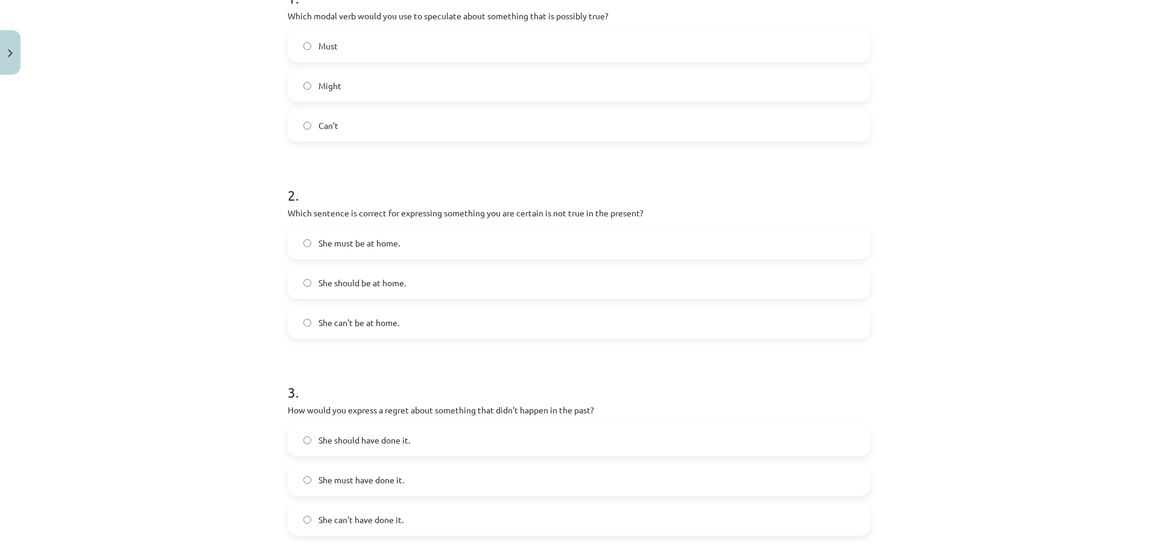
click at [365, 324] on span "She can't be at home." at bounding box center [358, 323] width 81 height 13
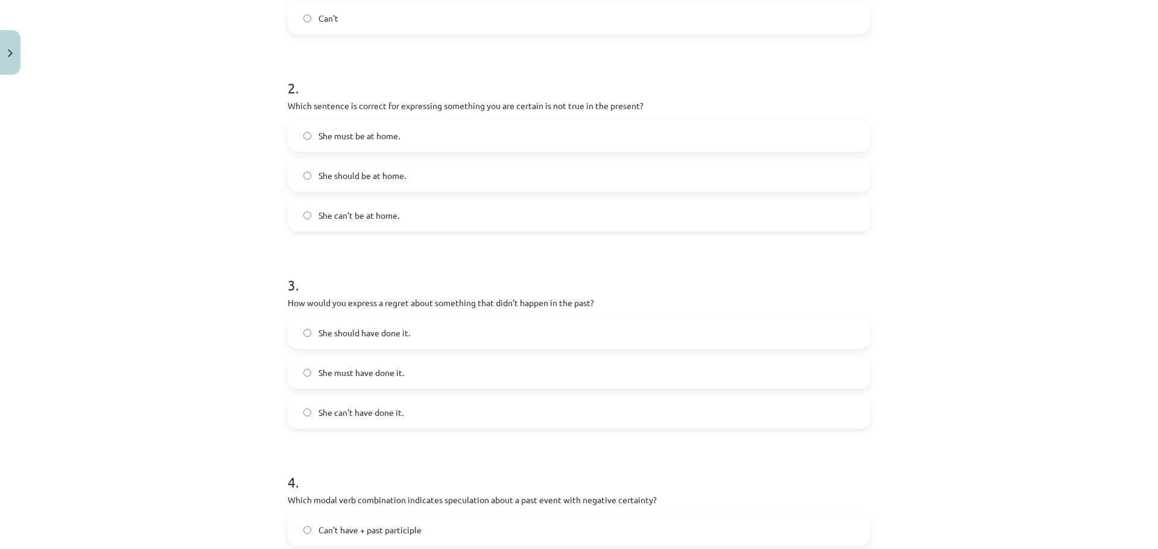
scroll to position [392, 0]
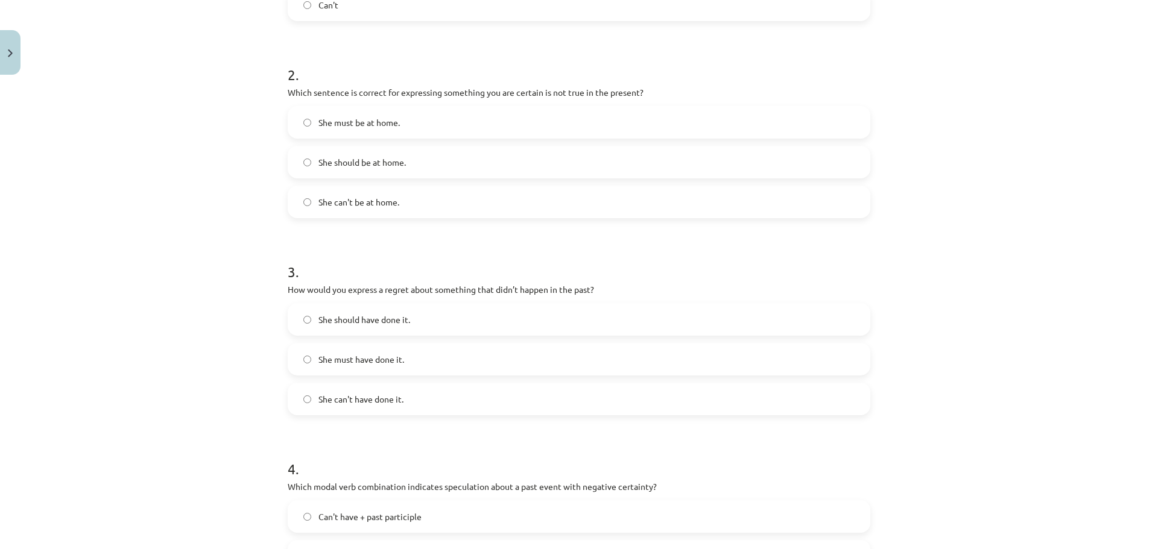
click at [377, 322] on span "She should have done it." at bounding box center [364, 320] width 92 height 13
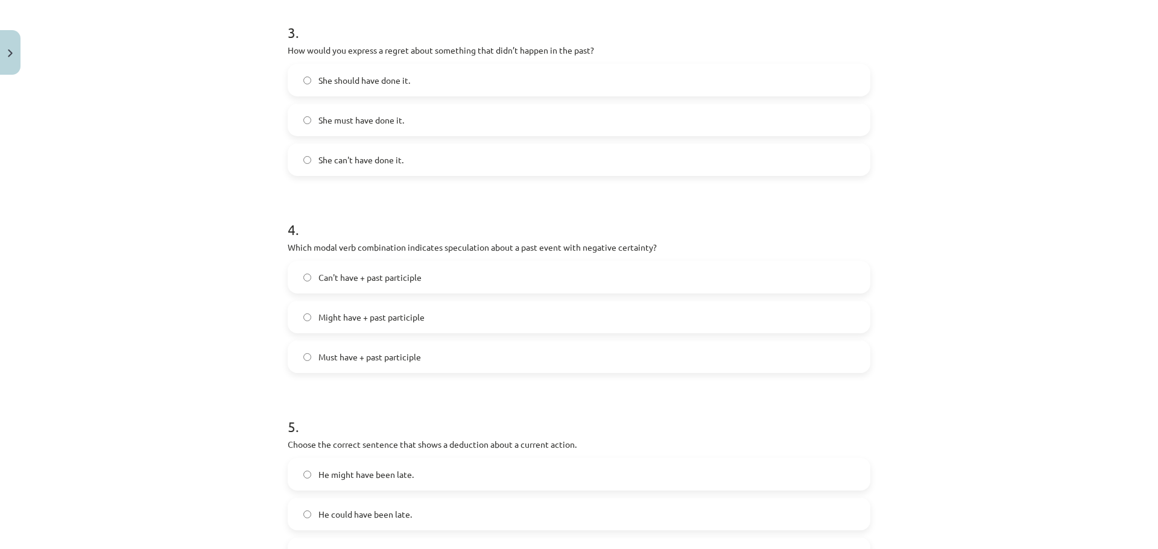
scroll to position [633, 0]
click at [401, 277] on span "Can't have + past participle" at bounding box center [369, 276] width 103 height 13
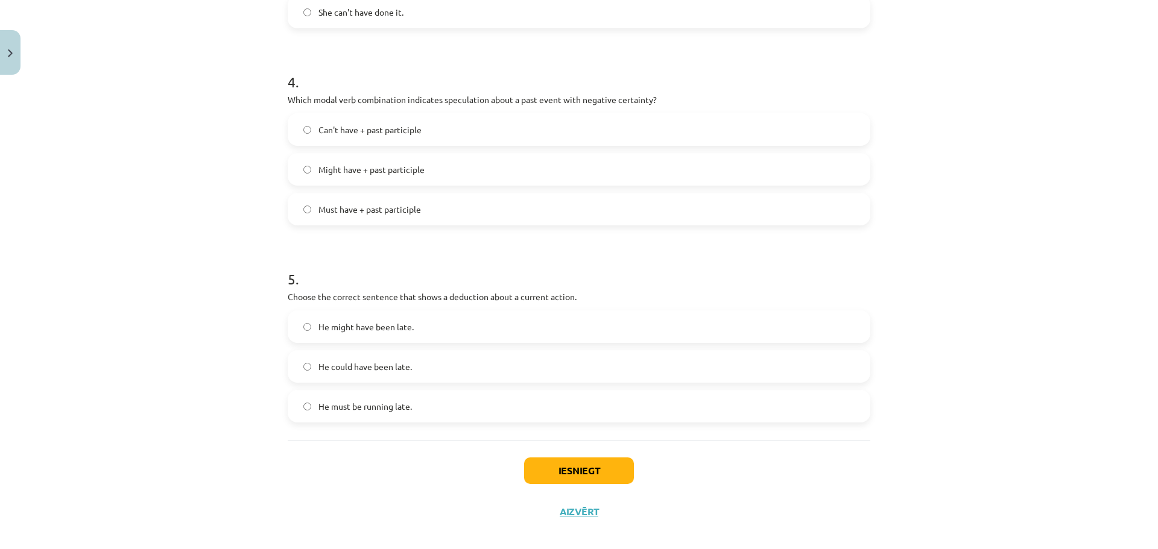
scroll to position [792, 0]
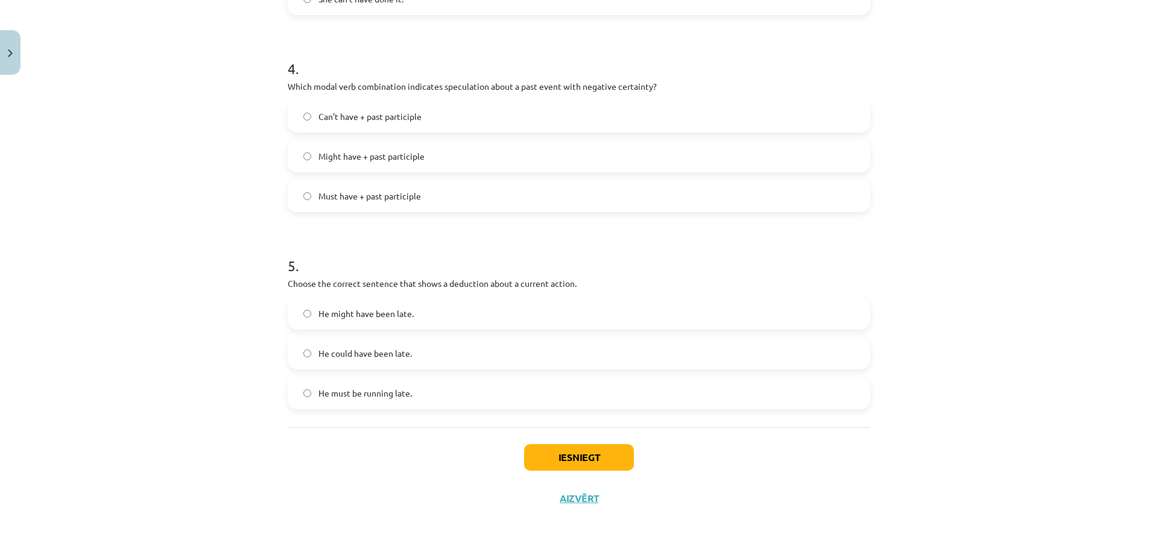
click at [391, 396] on span "He must be running late." at bounding box center [364, 393] width 93 height 13
click at [595, 456] on button "Iesniegt" at bounding box center [579, 457] width 110 height 27
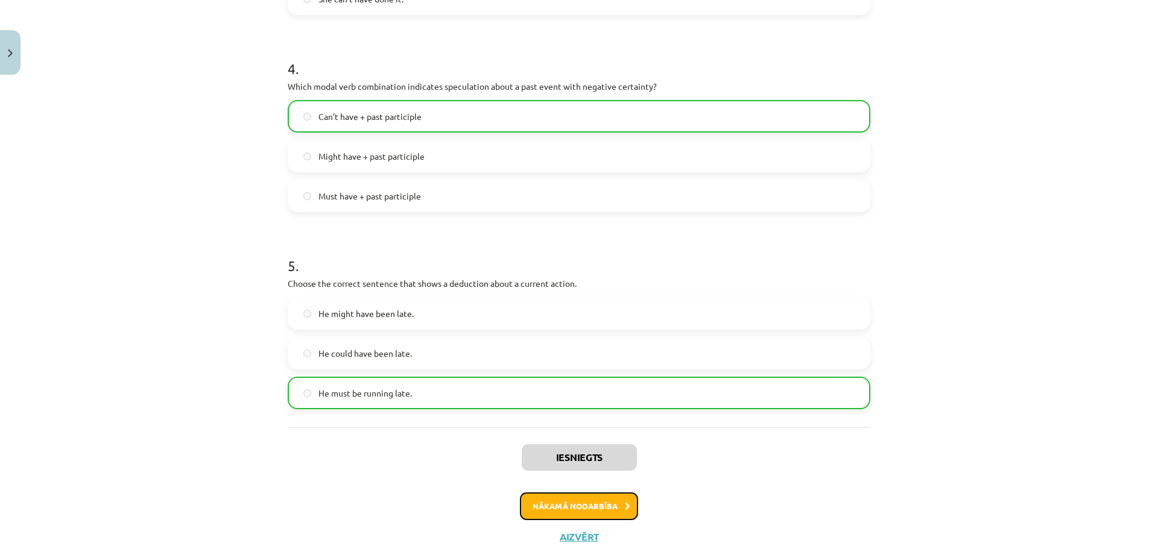
click at [587, 498] on button "Nākamā nodarbība" at bounding box center [579, 507] width 118 height 28
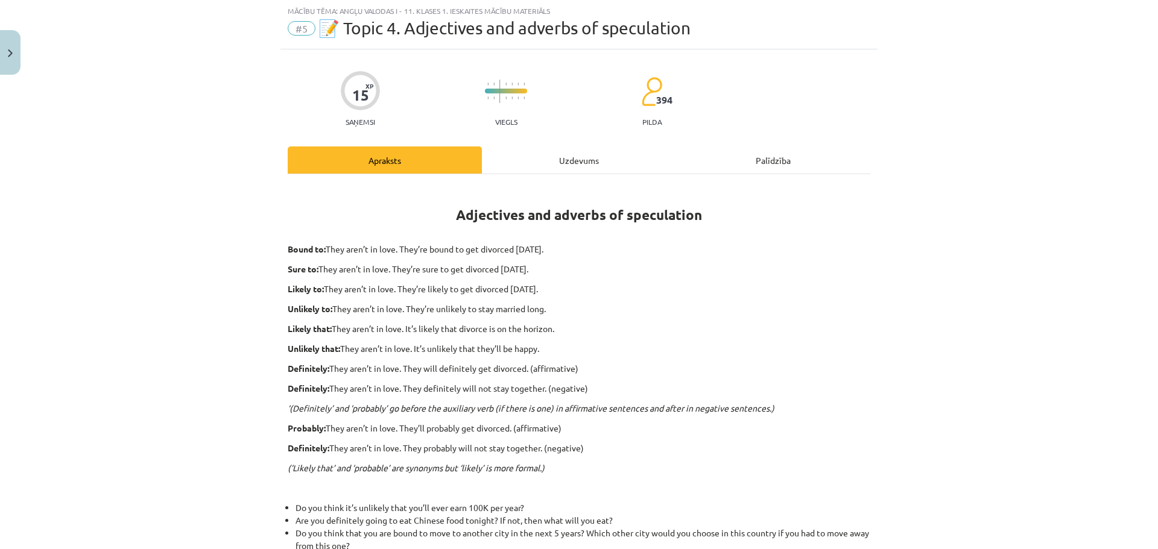
scroll to position [30, 0]
click at [575, 166] on div "Uzdevums" at bounding box center [579, 160] width 194 height 27
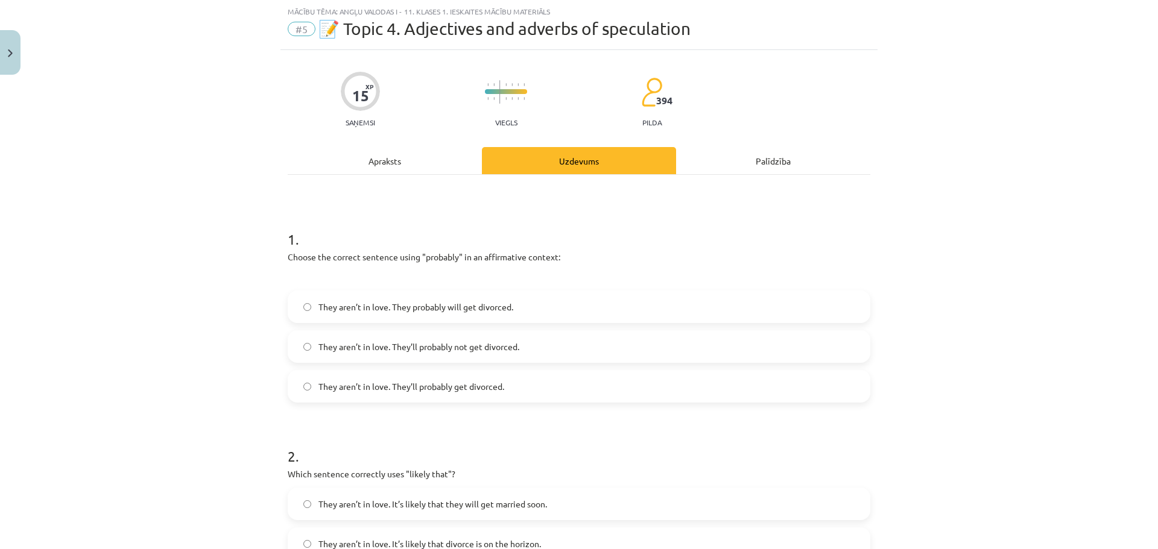
click at [407, 387] on span "They aren’t in love. They’ll probably get divorced." at bounding box center [411, 386] width 186 height 13
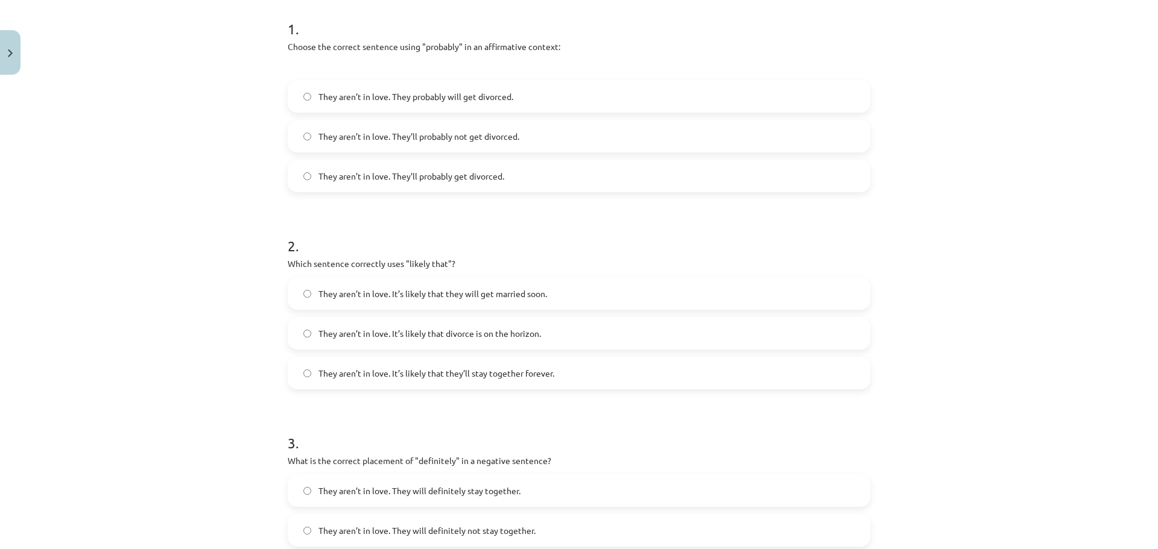
scroll to position [271, 0]
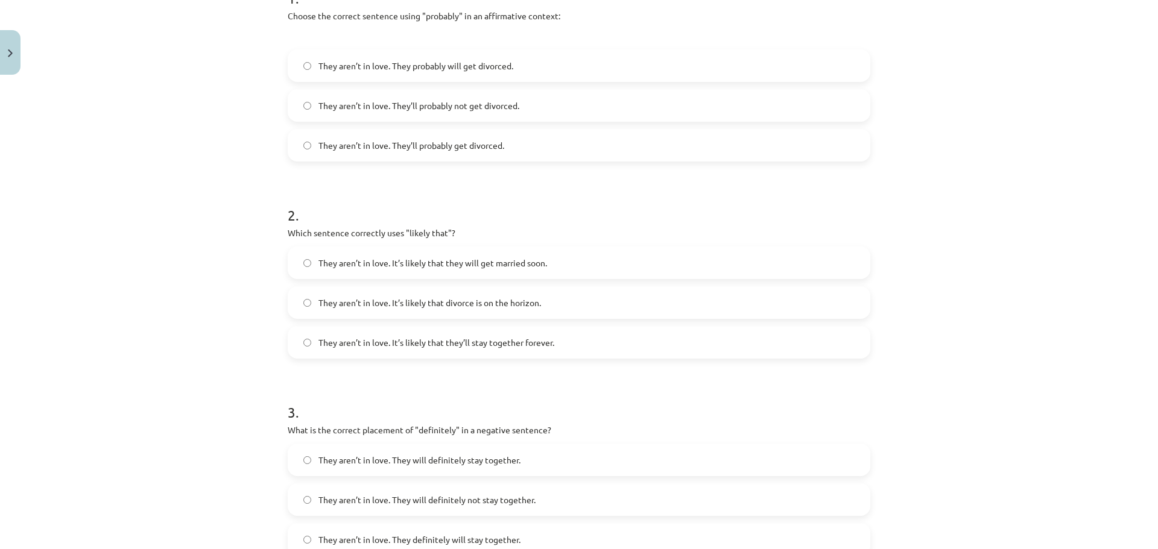
click at [458, 303] on span "They aren’t in love. It’s likely that divorce is on the horizon." at bounding box center [429, 303] width 222 height 13
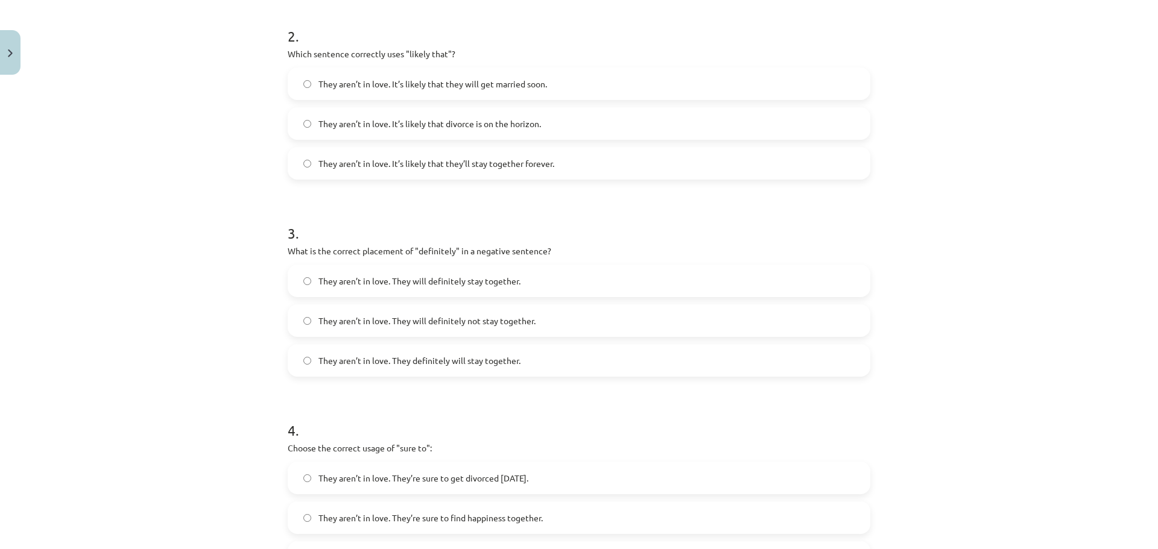
scroll to position [452, 0]
click at [458, 359] on span "They aren’t in love. They definitely will stay together." at bounding box center [419, 359] width 202 height 13
click at [414, 322] on span "They aren’t in love. They will definitely not stay together." at bounding box center [426, 319] width 217 height 13
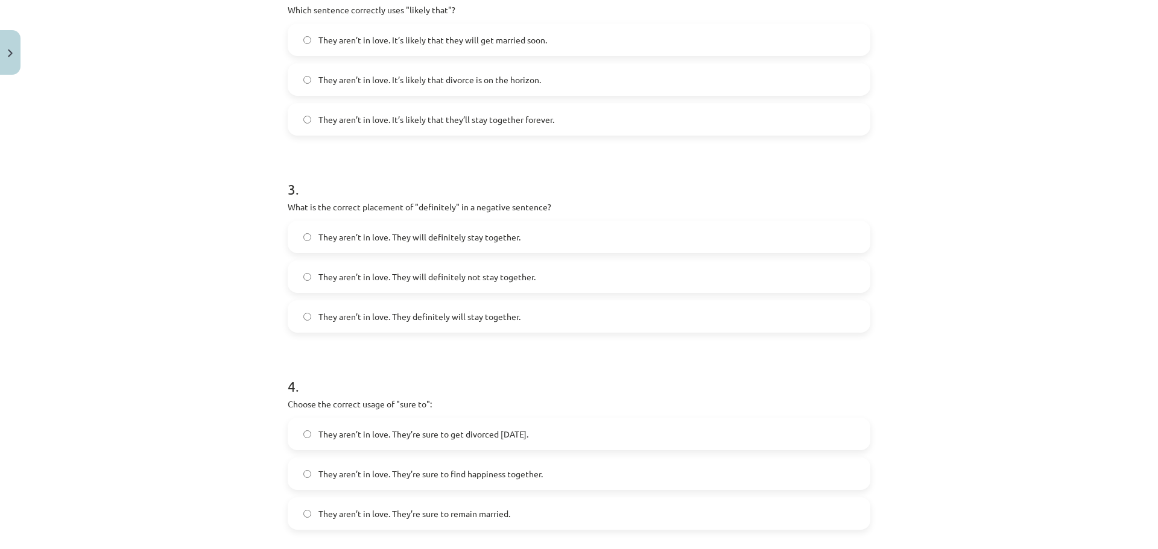
scroll to position [693, 0]
click at [364, 272] on span "They aren’t in love. They’re sure to find happiness together." at bounding box center [430, 275] width 224 height 13
click at [528, 229] on span "They aren’t in love. They’re sure to get divorced within six months." at bounding box center [423, 235] width 210 height 13
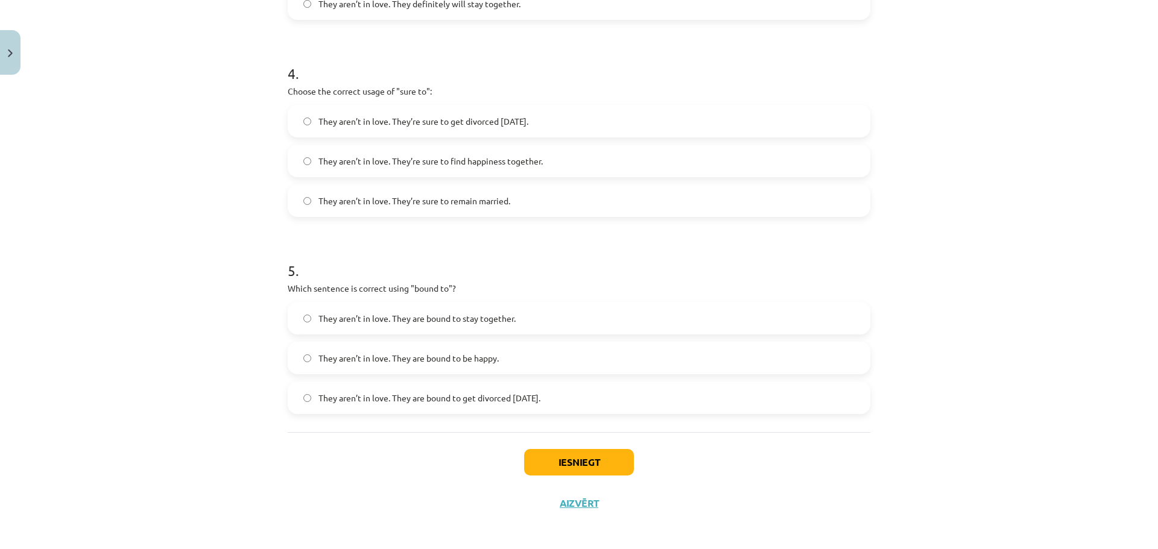
scroll to position [812, 0]
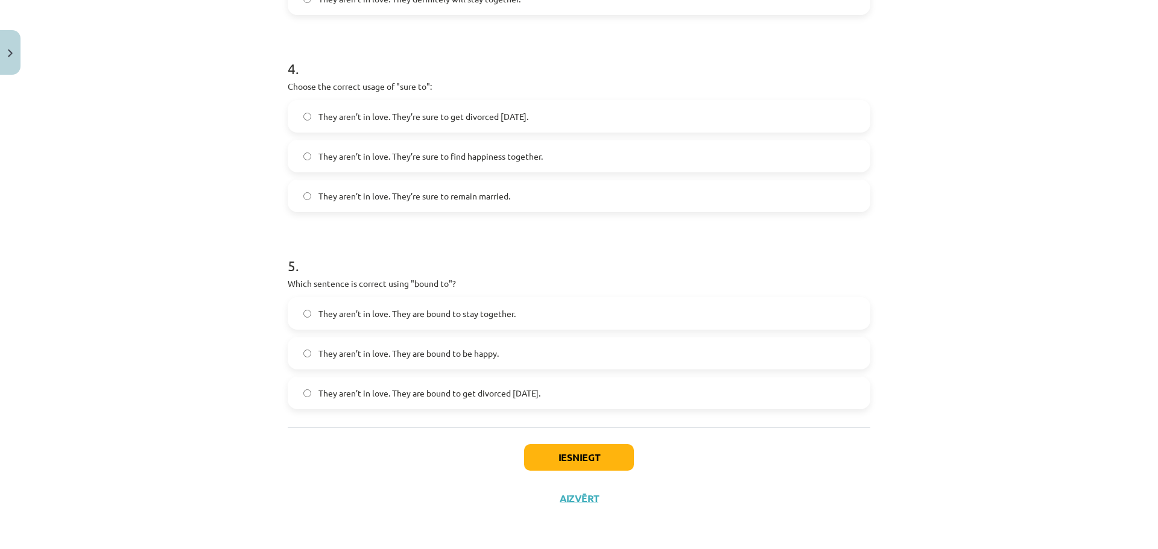
click at [456, 398] on span "They aren’t in love. They are bound to get divorced within six months." at bounding box center [429, 393] width 222 height 13
drag, startPoint x: 581, startPoint y: 462, endPoint x: 582, endPoint y: 453, distance: 8.5
click at [581, 461] on button "Iesniegt" at bounding box center [579, 457] width 110 height 27
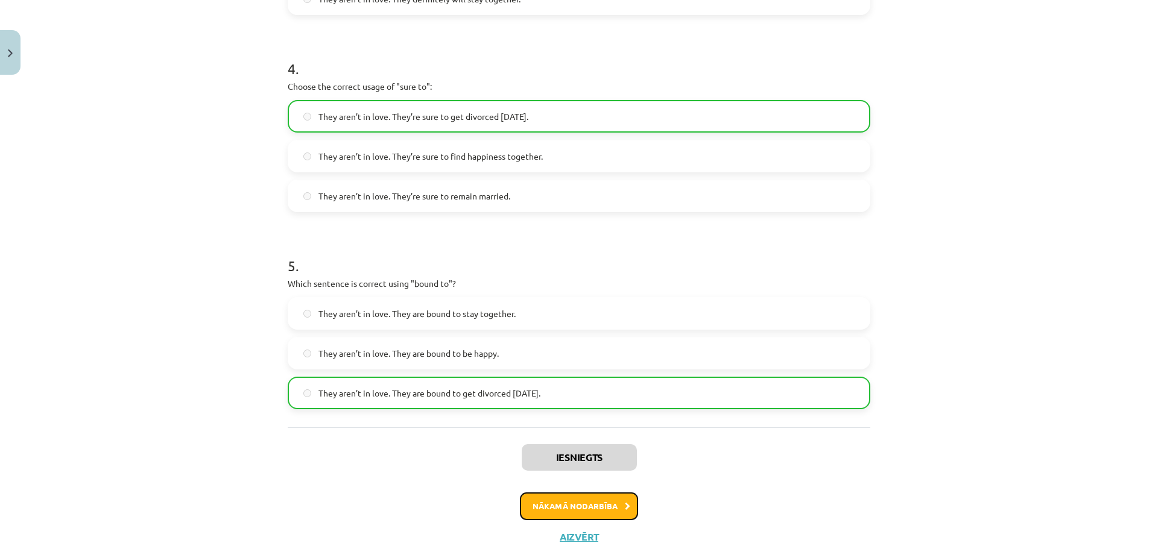
click at [574, 499] on button "Nākamā nodarbība" at bounding box center [579, 507] width 118 height 28
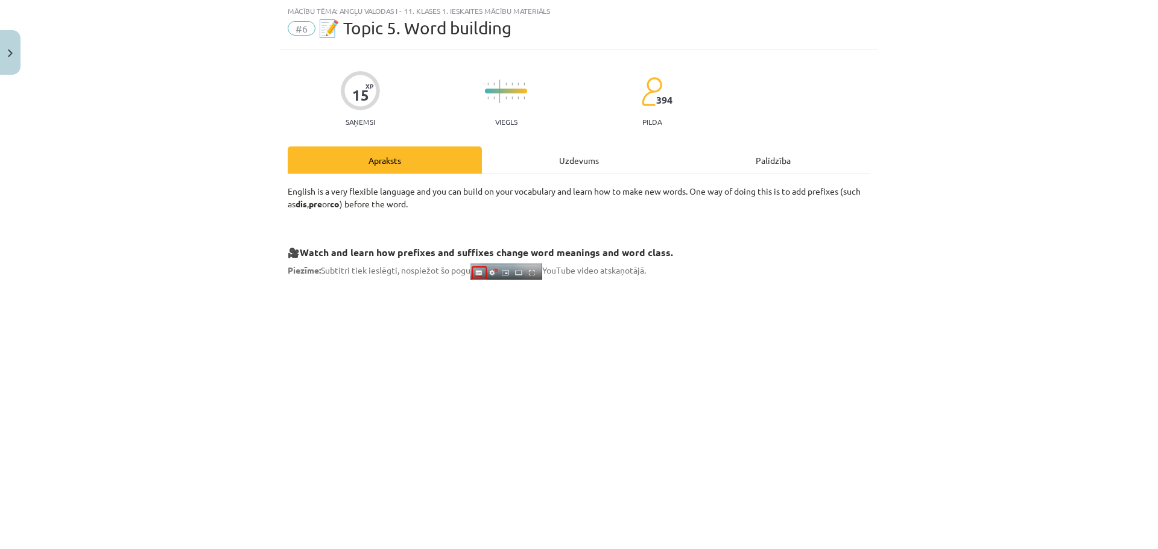
scroll to position [30, 0]
click at [552, 162] on div "Uzdevums" at bounding box center [579, 160] width 194 height 27
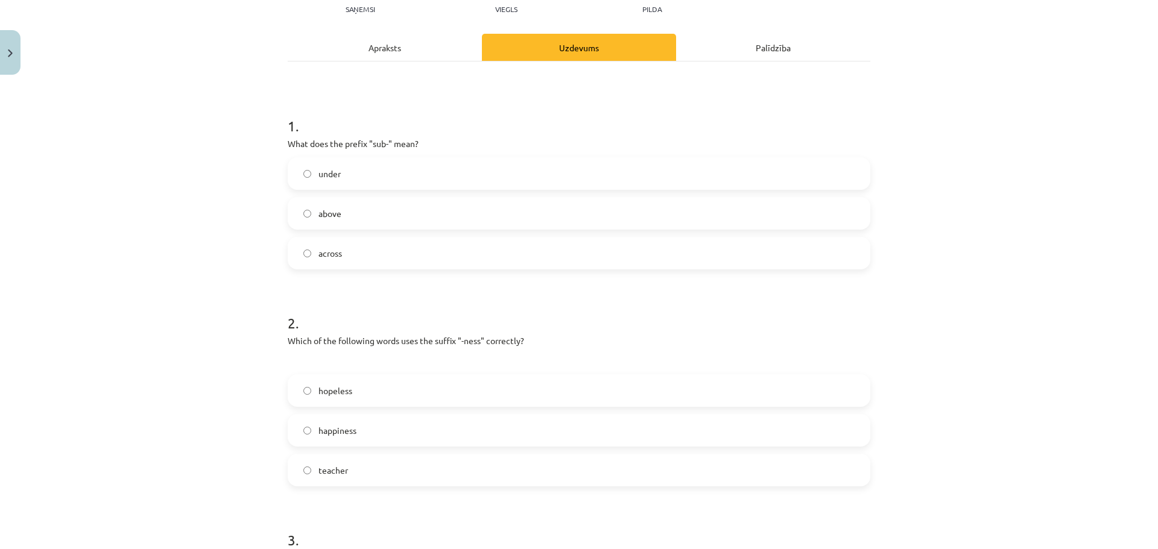
scroll to position [151, 0]
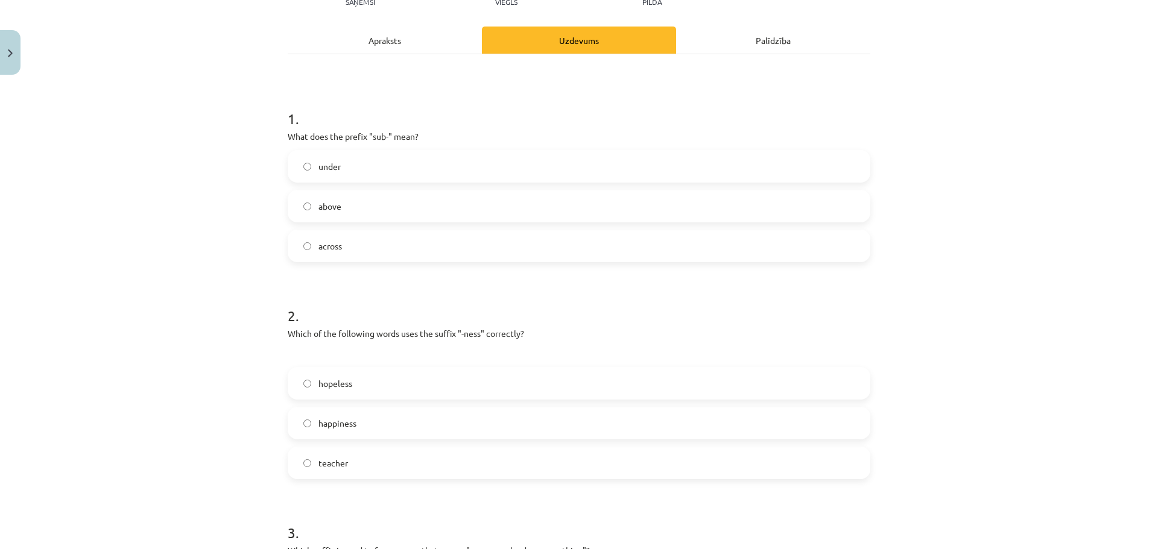
click at [339, 165] on label "under" at bounding box center [579, 166] width 580 height 30
click at [347, 430] on label "happiness" at bounding box center [579, 423] width 580 height 30
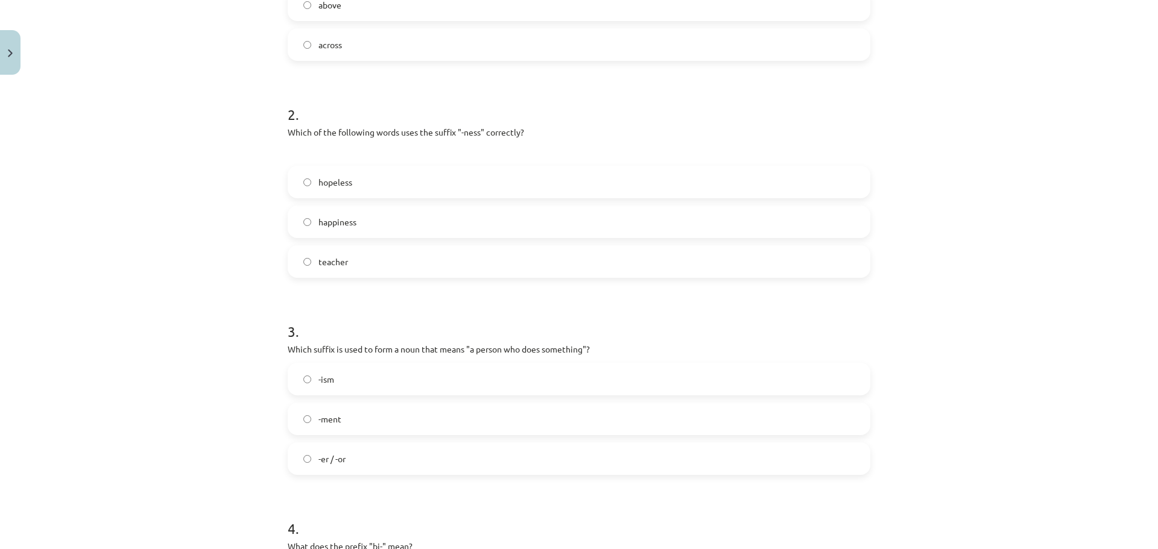
scroll to position [392, 0]
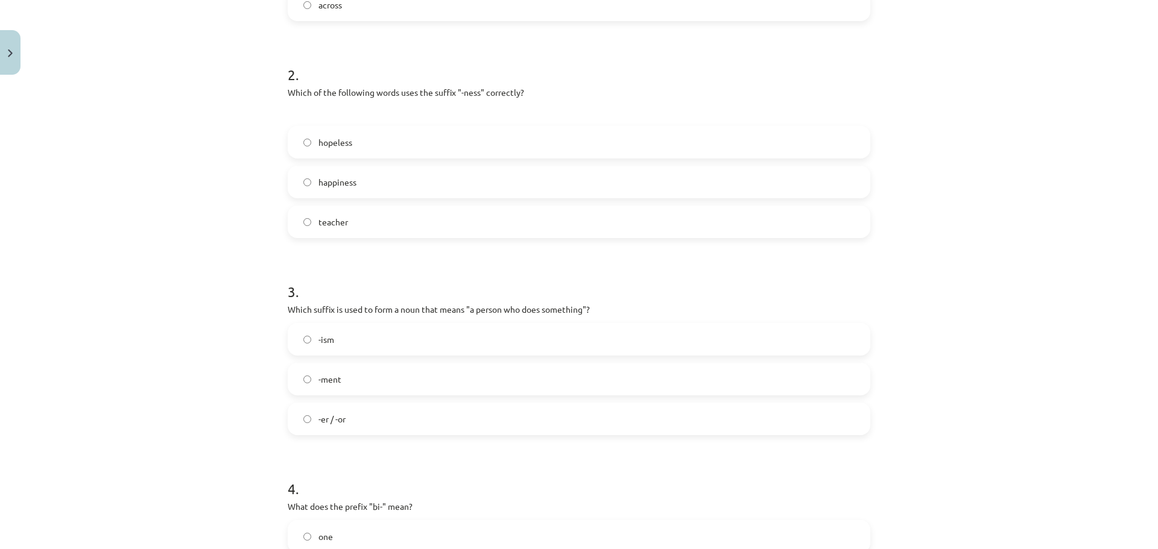
click at [343, 423] on label "-er / -or" at bounding box center [579, 419] width 580 height 30
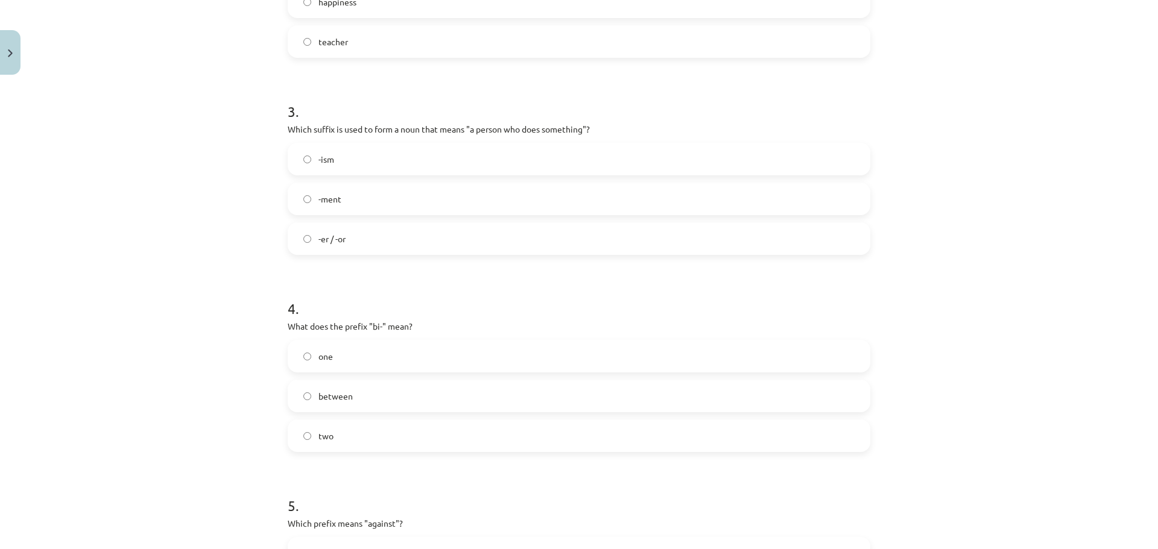
scroll to position [573, 0]
click at [339, 424] on label "two" at bounding box center [579, 435] width 580 height 30
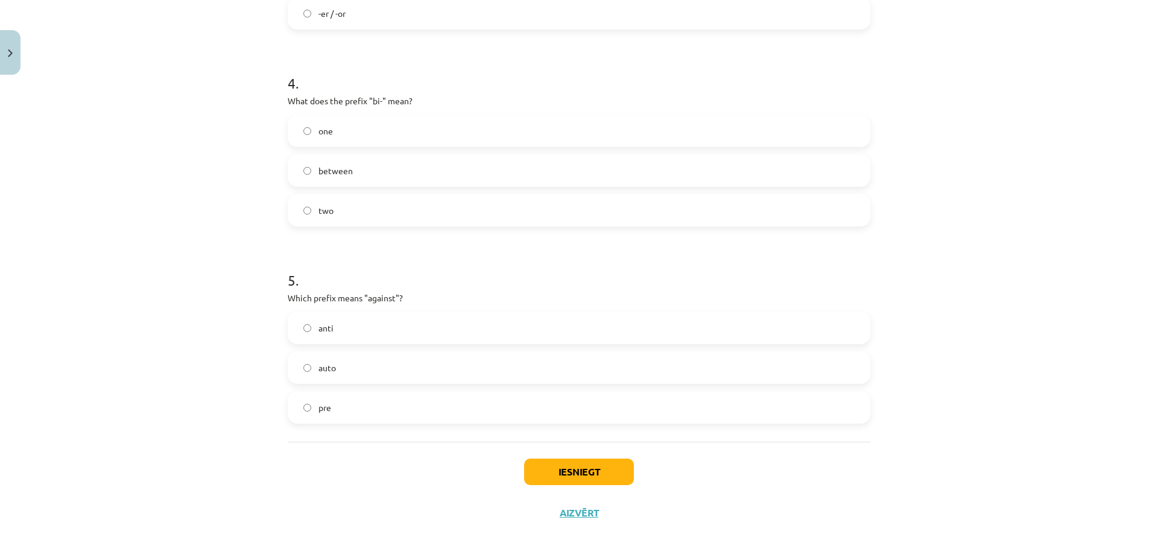
scroll to position [812, 0]
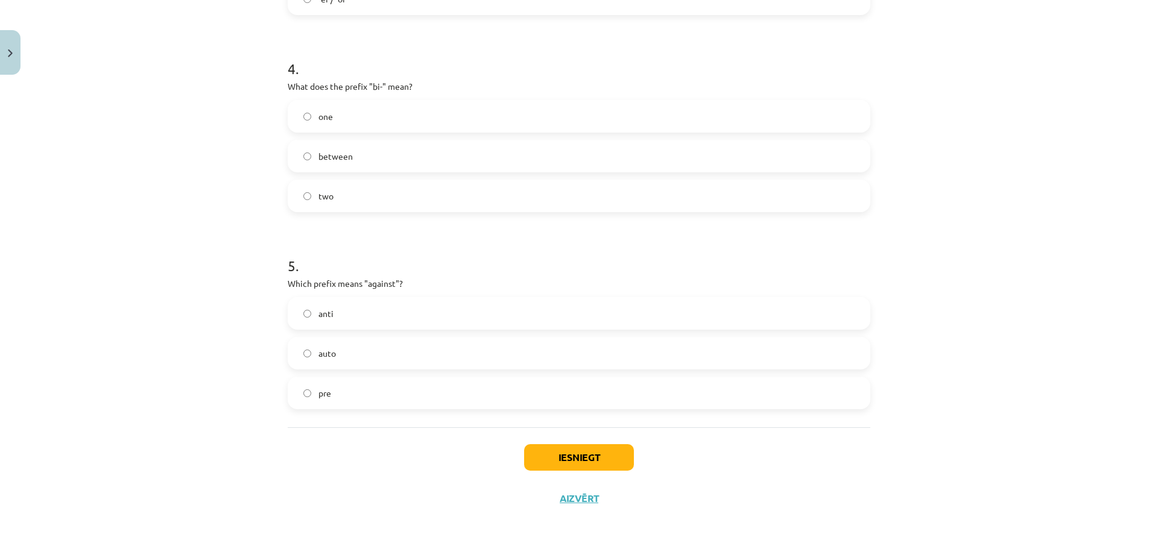
click at [345, 302] on label "anti" at bounding box center [579, 313] width 580 height 30
click at [556, 451] on button "Iesniegt" at bounding box center [579, 457] width 110 height 27
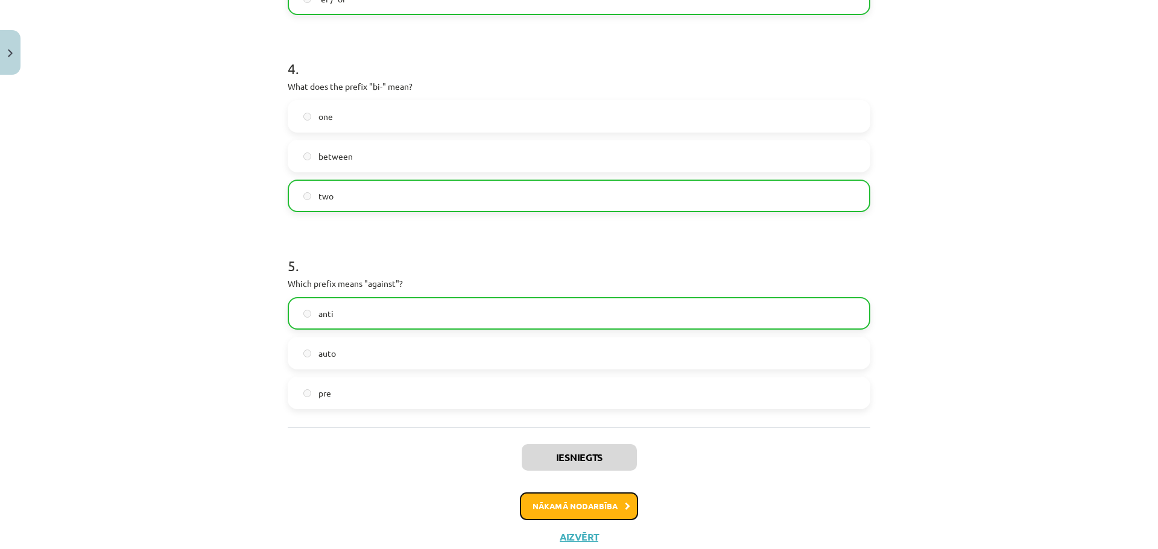
click at [557, 511] on button "Nākamā nodarbība" at bounding box center [579, 507] width 118 height 28
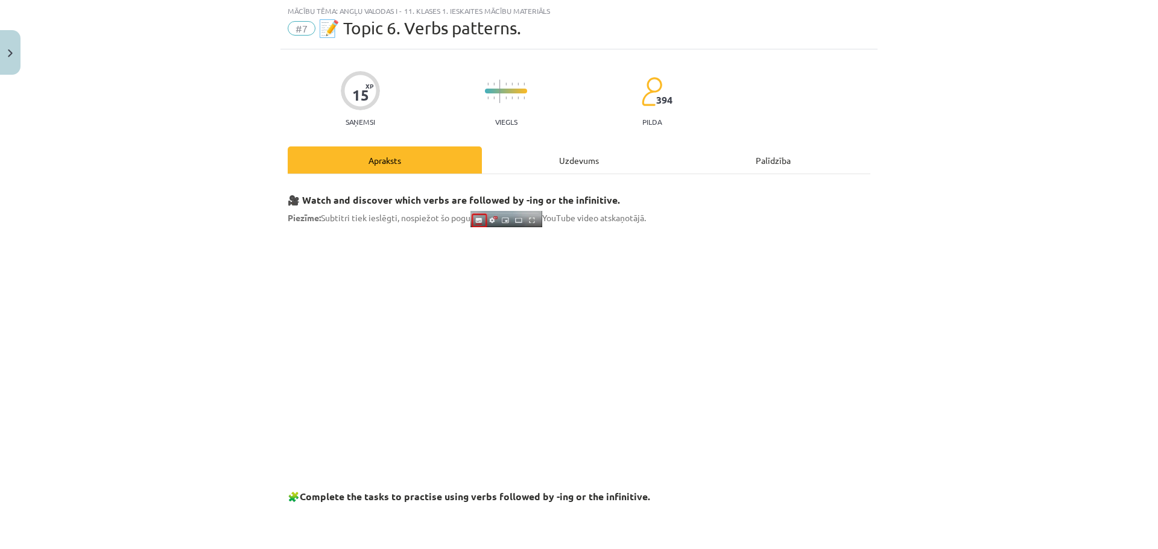
scroll to position [30, 0]
click at [543, 169] on div "Uzdevums" at bounding box center [579, 160] width 194 height 27
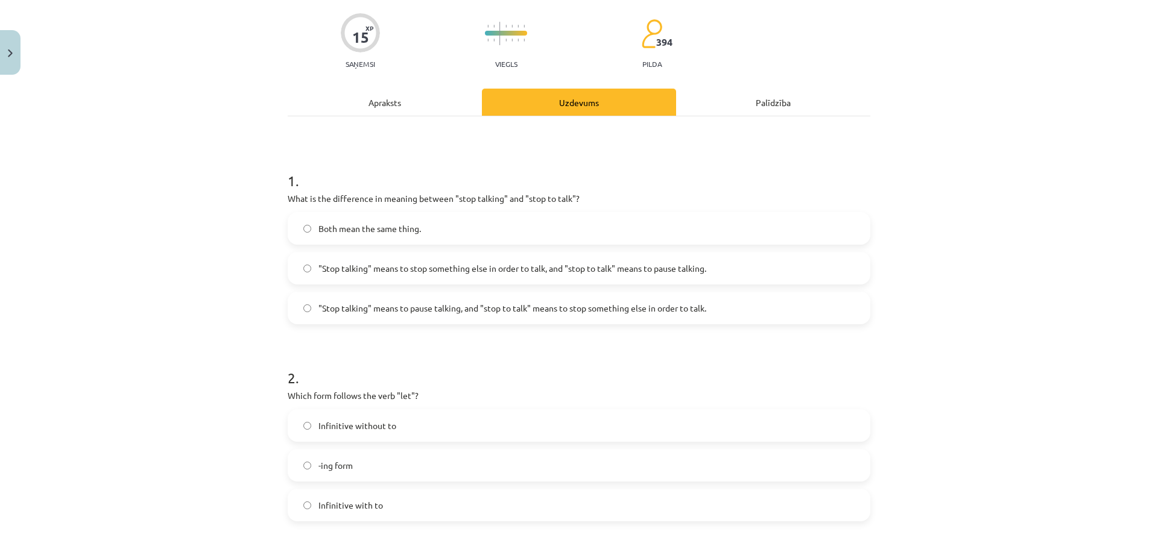
scroll to position [90, 0]
click at [669, 307] on span ""Stop talking" means to pause talking, and "stop to talk" means to stop somethi…" at bounding box center [512, 306] width 388 height 13
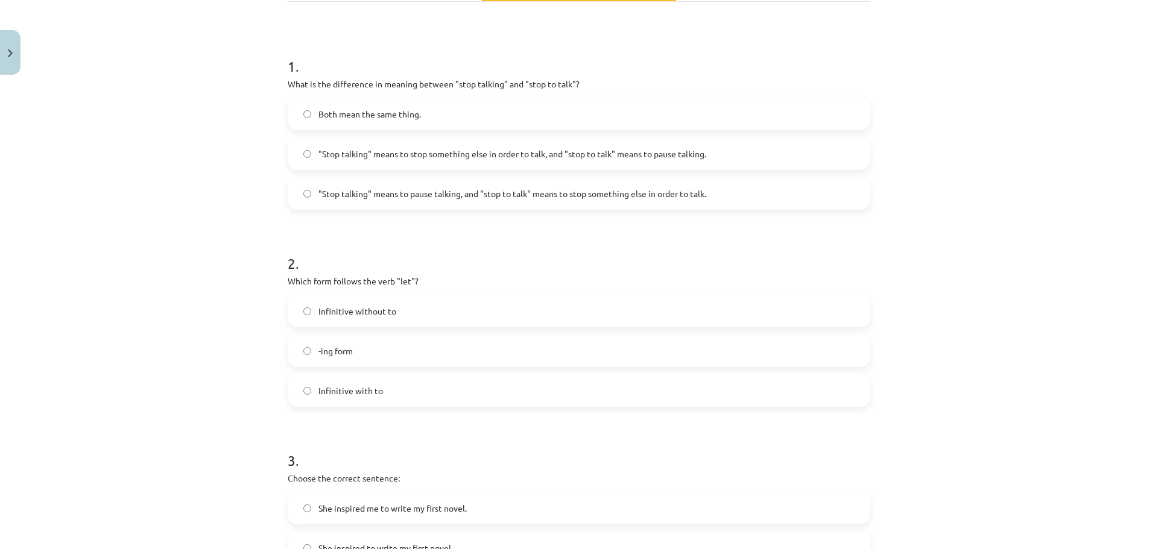
scroll to position [211, 0]
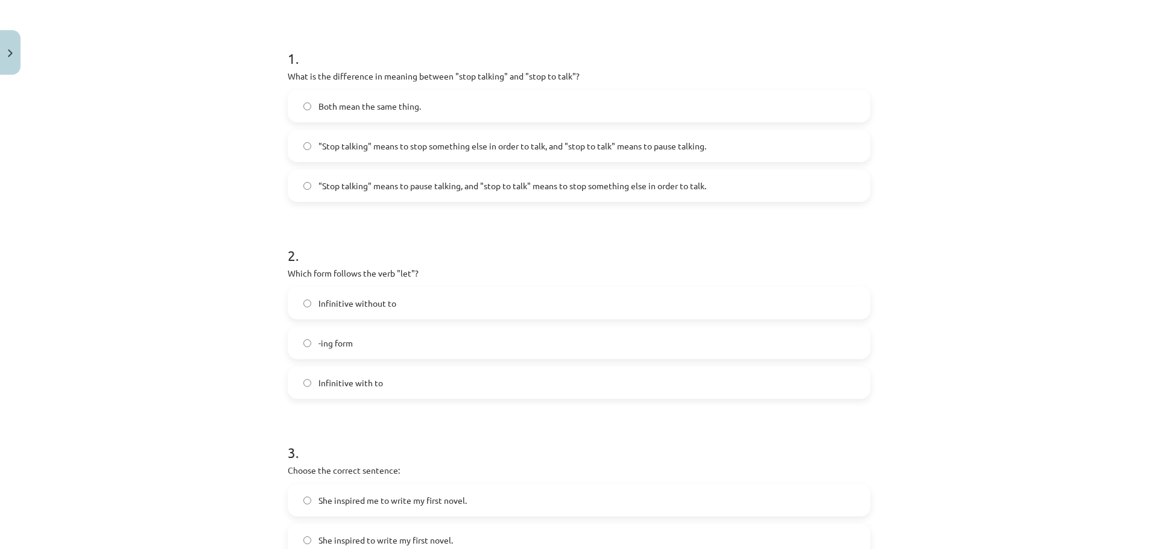
click at [356, 385] on span "Infinitive with to" at bounding box center [350, 383] width 65 height 13
drag, startPoint x: 394, startPoint y: 307, endPoint x: 413, endPoint y: 306, distance: 19.3
click at [394, 306] on label "Infinitive without to" at bounding box center [579, 303] width 580 height 30
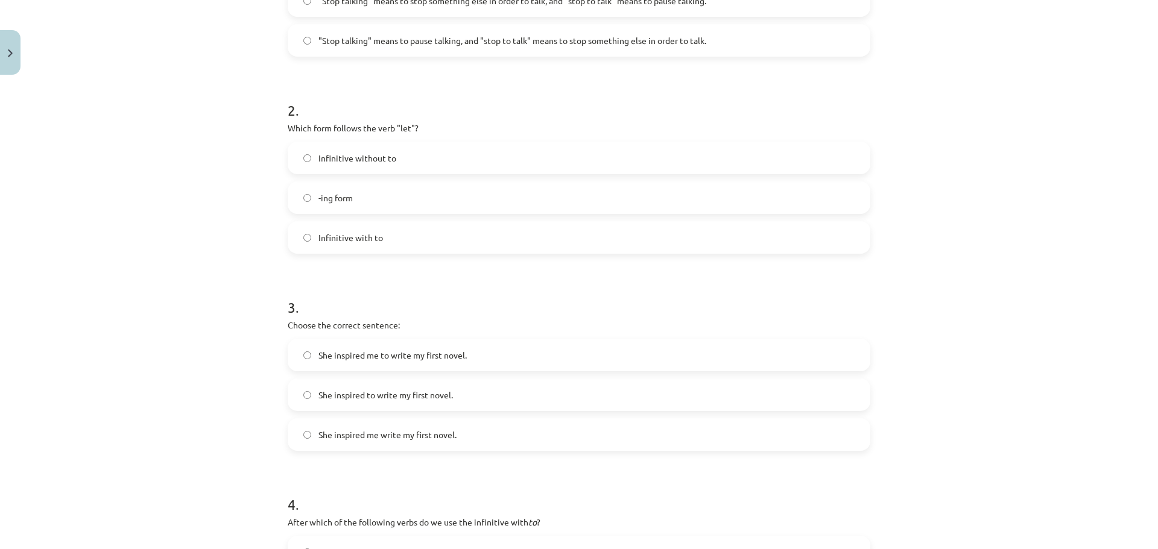
scroll to position [392, 0]
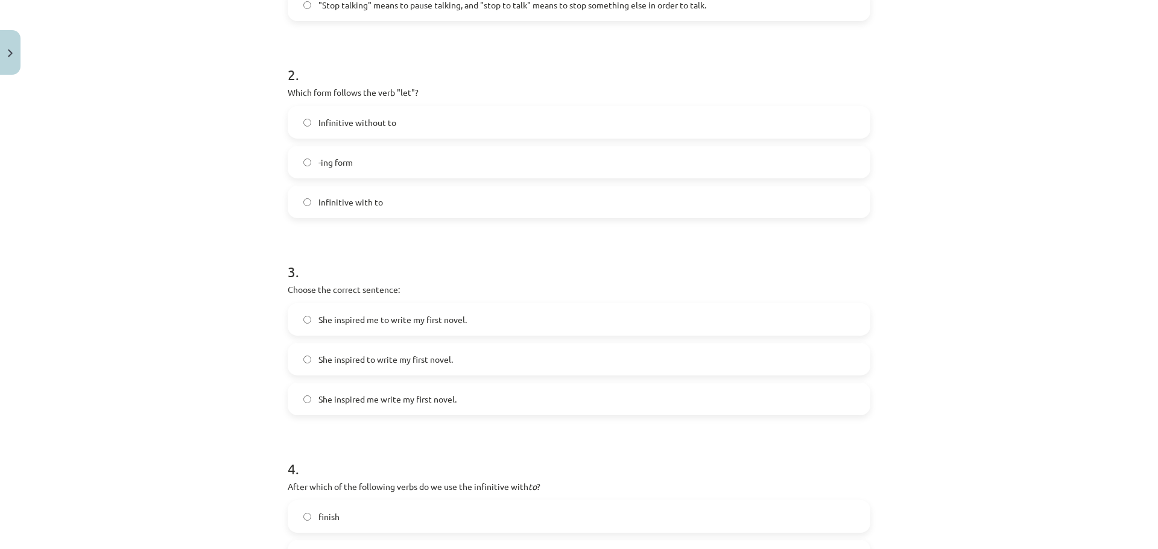
click at [411, 358] on span "She inspired to write my first novel." at bounding box center [385, 359] width 134 height 13
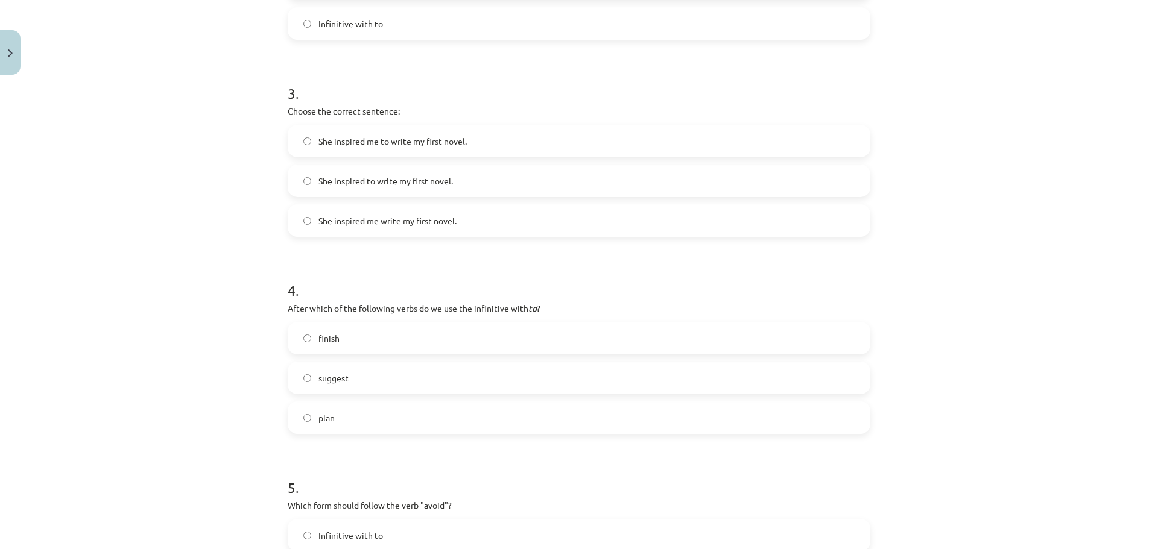
scroll to position [573, 0]
click at [352, 415] on label "plan" at bounding box center [579, 415] width 580 height 30
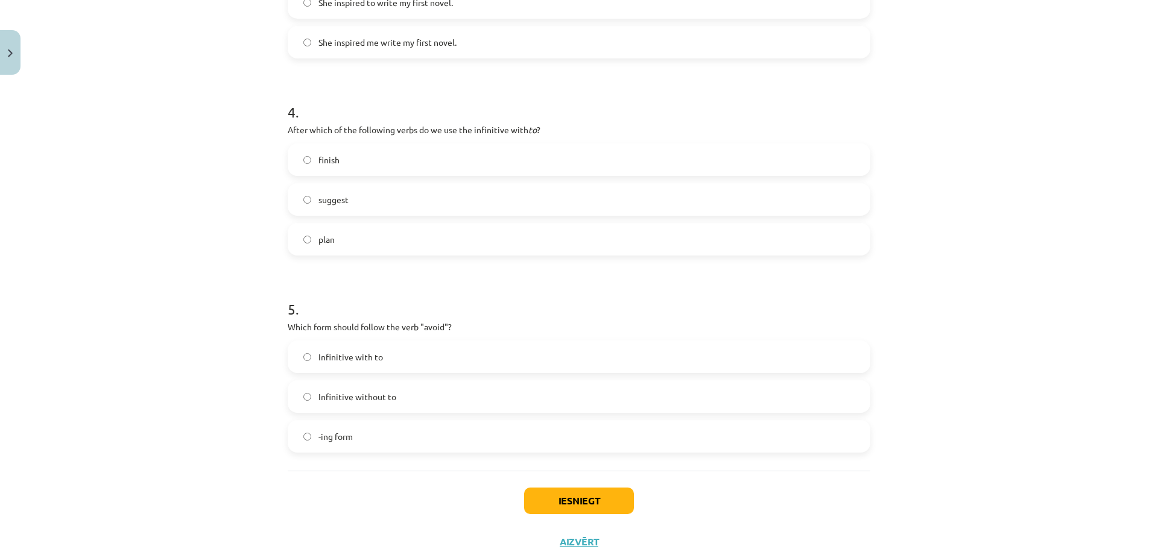
scroll to position [754, 0]
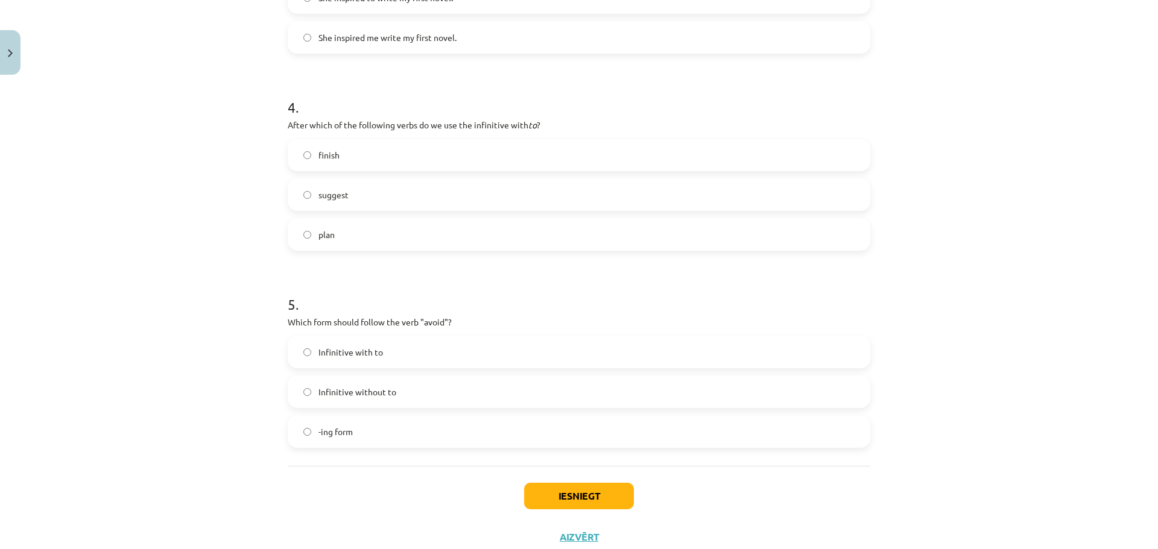
click at [369, 440] on label "-ing form" at bounding box center [579, 432] width 580 height 30
click at [609, 494] on button "Iesniegt" at bounding box center [579, 496] width 110 height 27
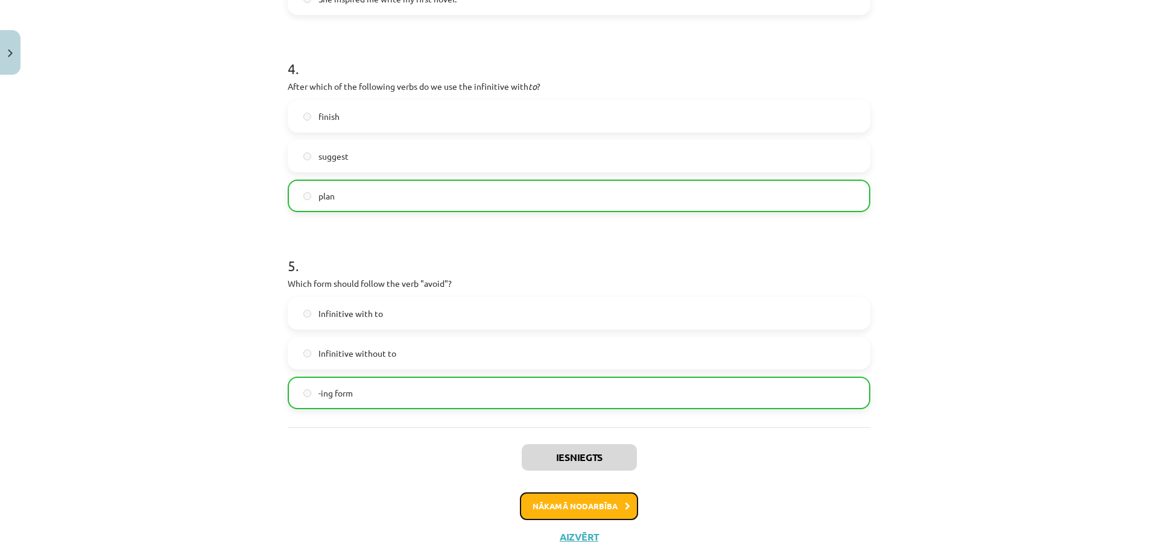
click at [588, 496] on button "Nākamā nodarbība" at bounding box center [579, 507] width 118 height 28
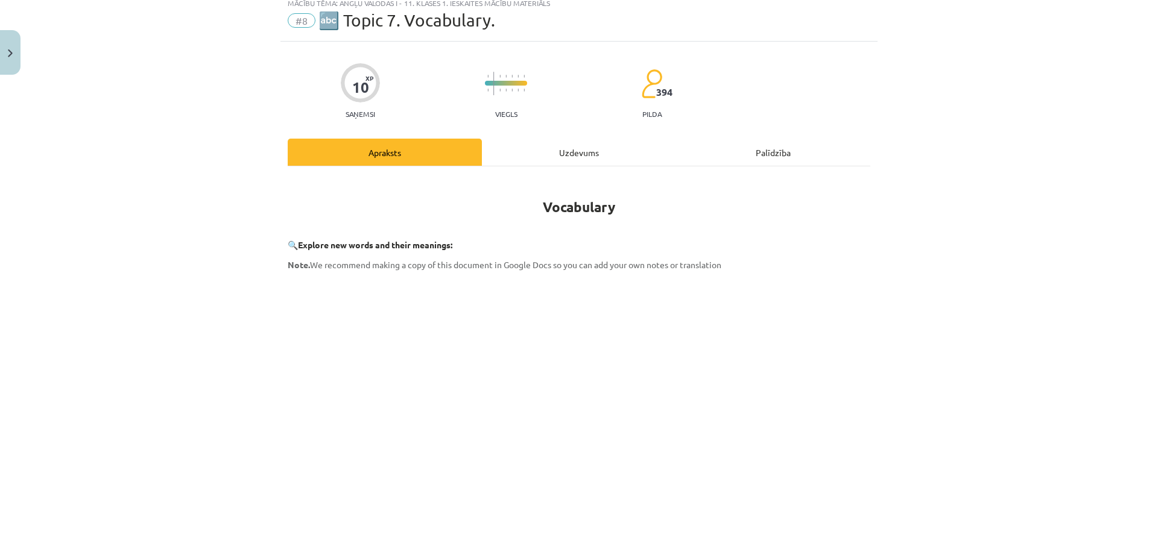
scroll to position [30, 0]
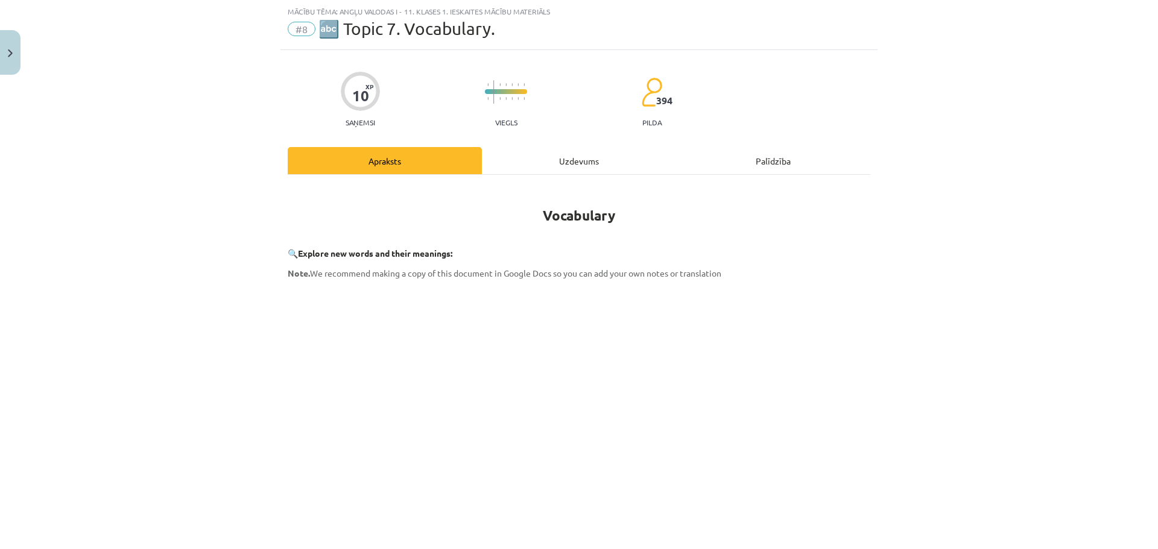
click at [554, 154] on div "Uzdevums" at bounding box center [579, 160] width 194 height 27
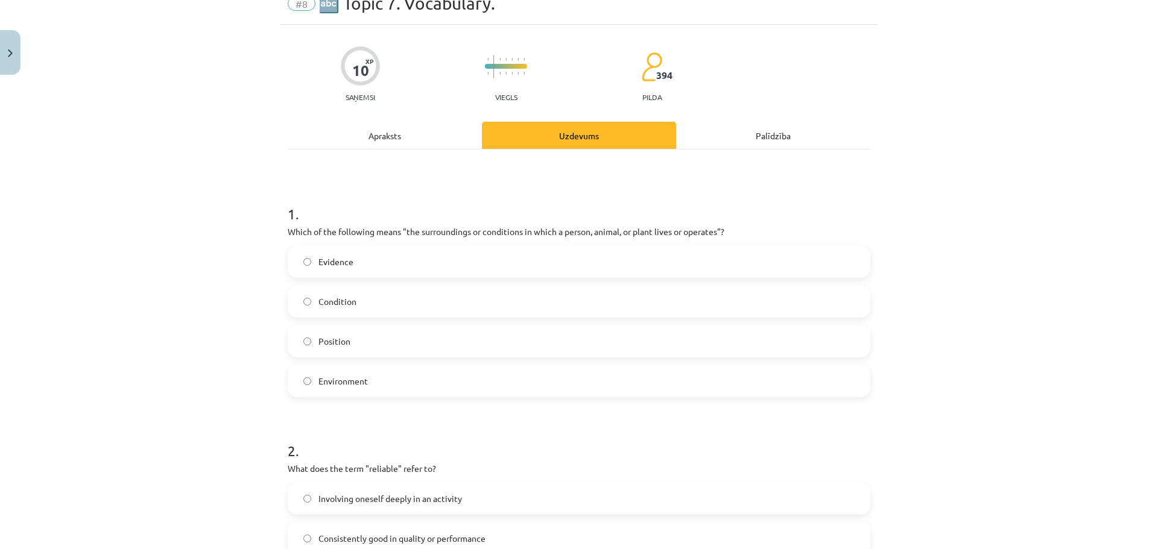
scroll to position [60, 0]
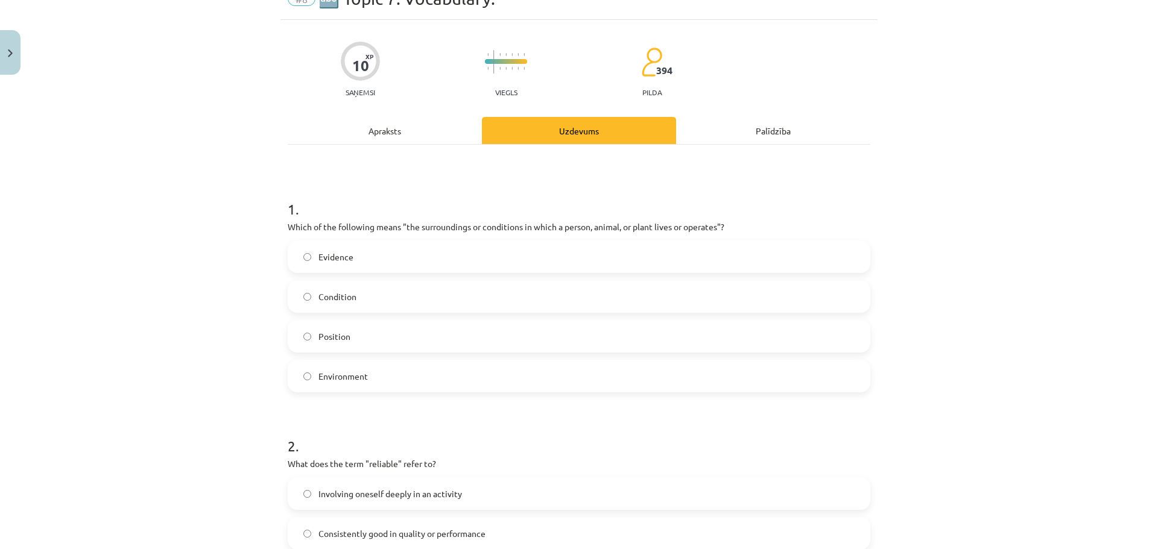
click at [362, 261] on label "Evidence" at bounding box center [579, 257] width 580 height 30
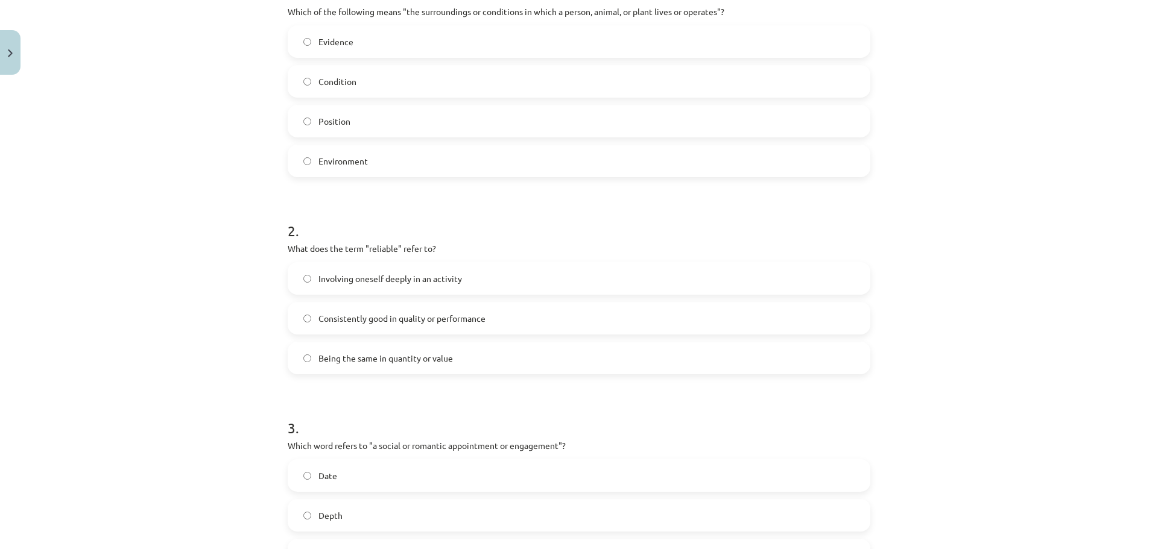
scroll to position [301, 0]
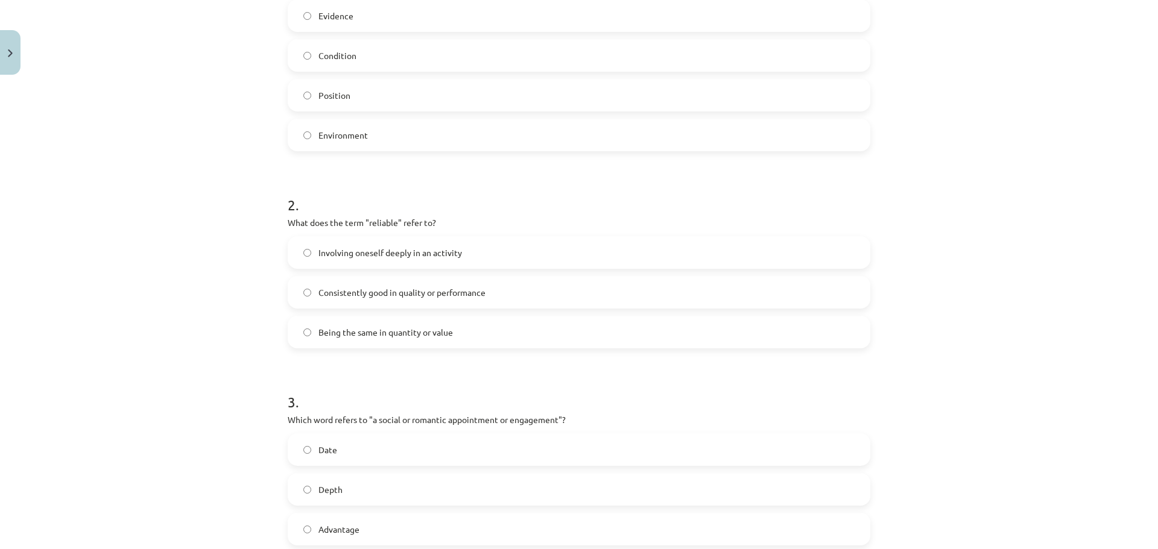
click at [376, 301] on label "Consistently good in quality or performance" at bounding box center [579, 292] width 580 height 30
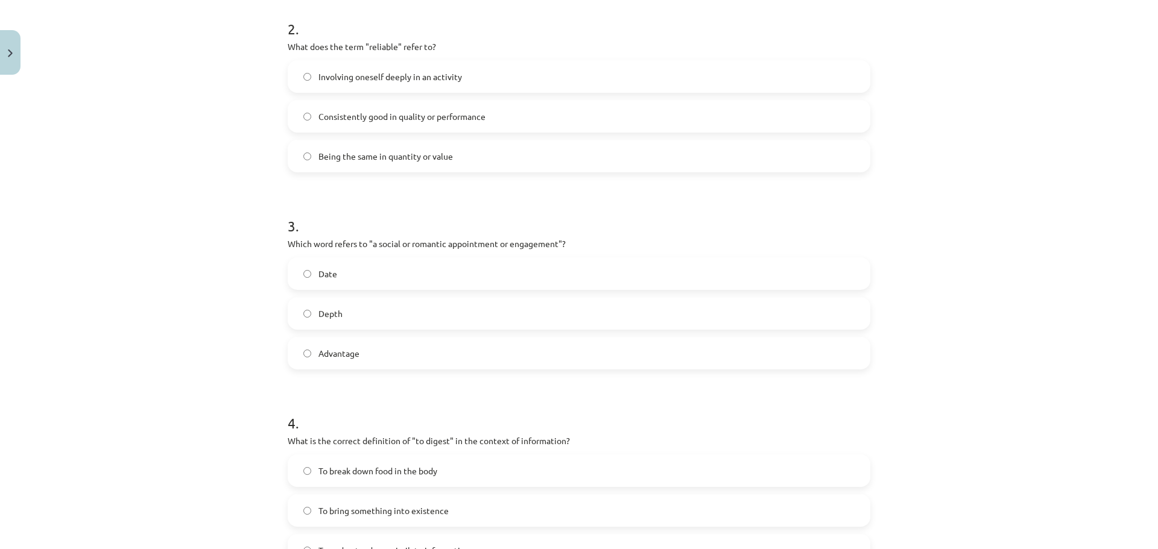
scroll to position [482, 0]
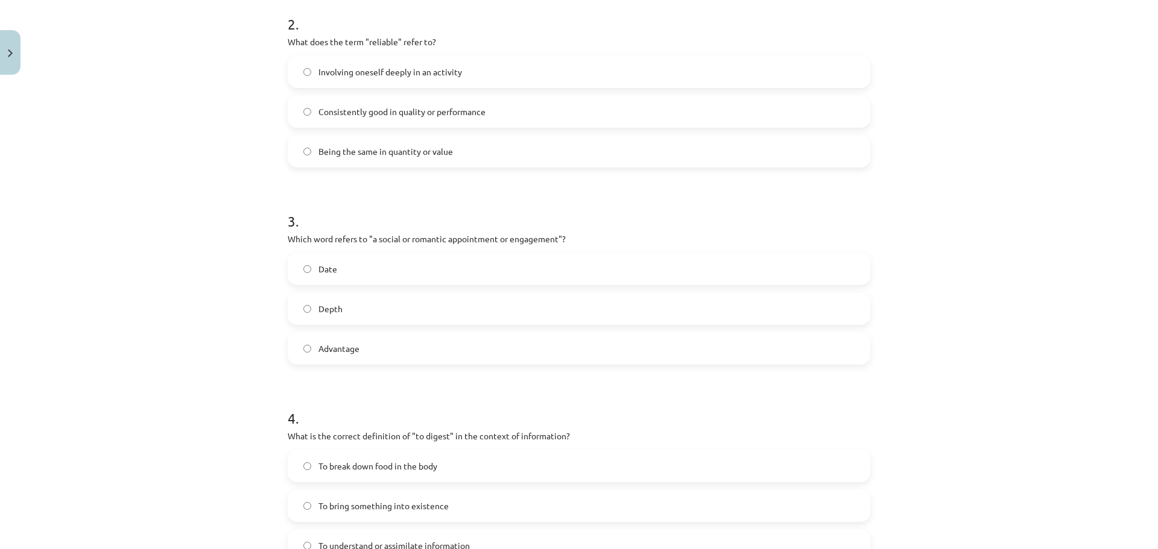
click at [354, 282] on label "Date" at bounding box center [579, 269] width 580 height 30
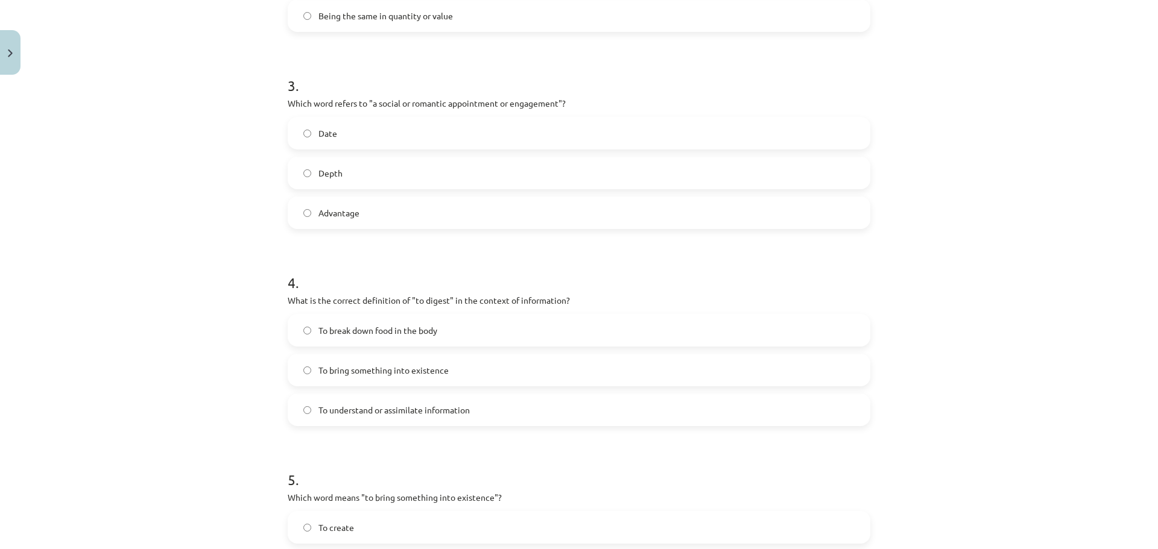
scroll to position [663, 0]
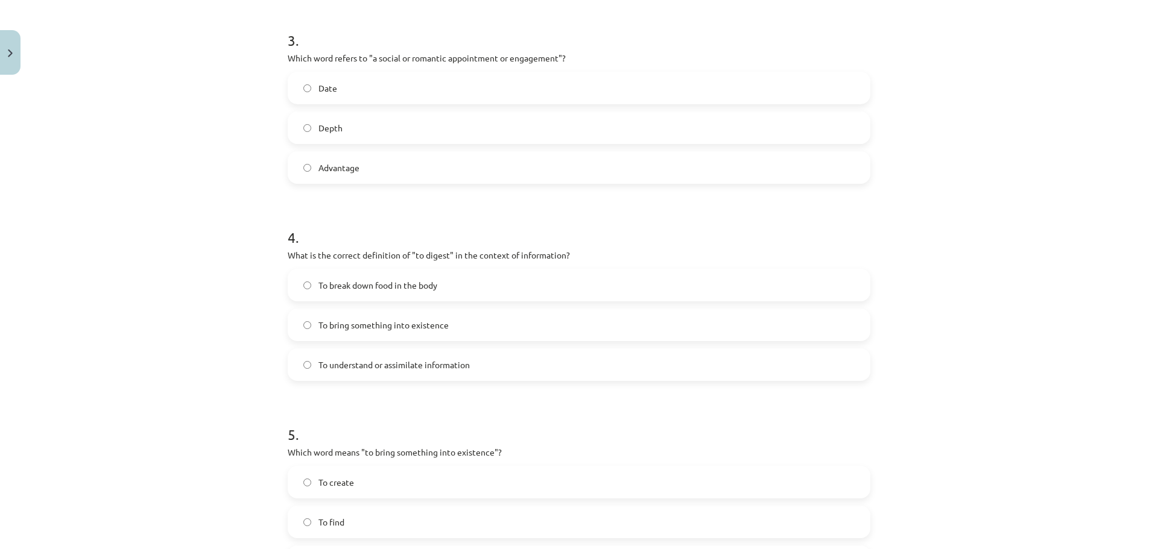
click at [371, 358] on label "To understand or assimilate information" at bounding box center [579, 365] width 580 height 30
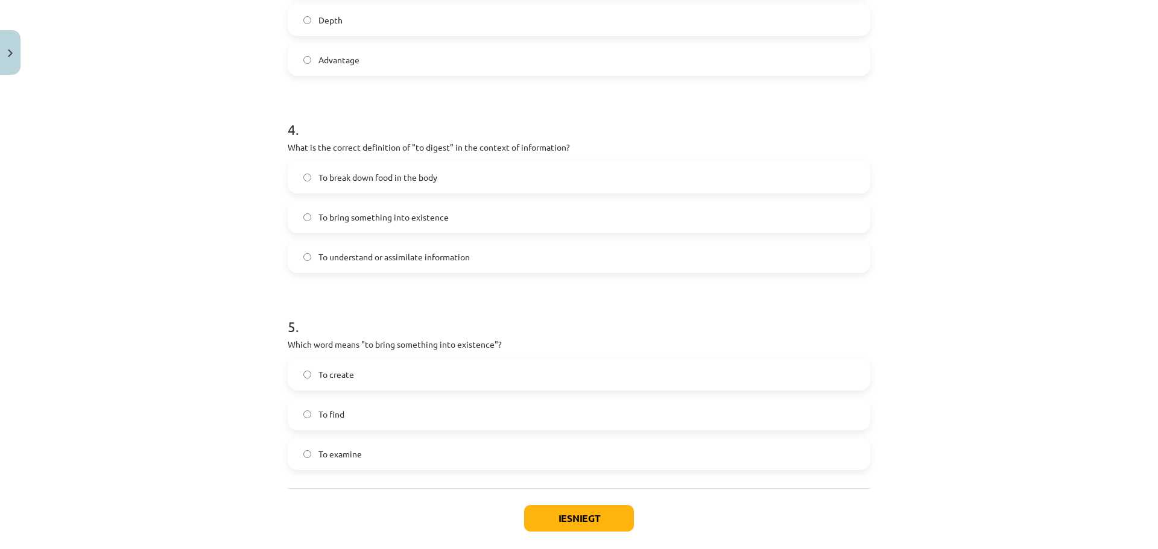
scroll to position [784, 0]
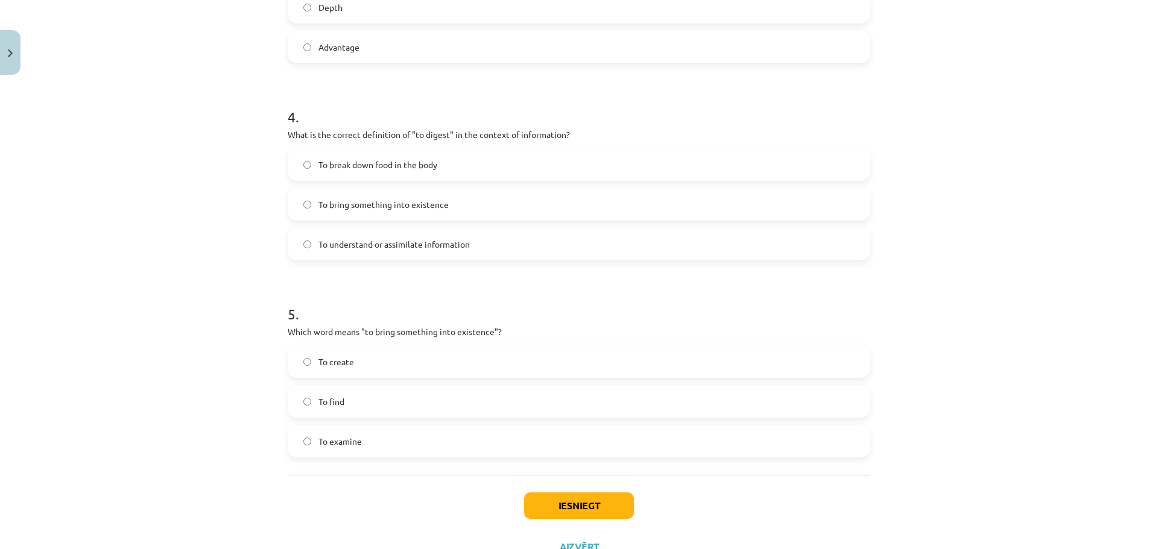
click at [359, 366] on label "To create" at bounding box center [579, 362] width 580 height 30
click at [535, 502] on button "Iesniegt" at bounding box center [579, 506] width 110 height 27
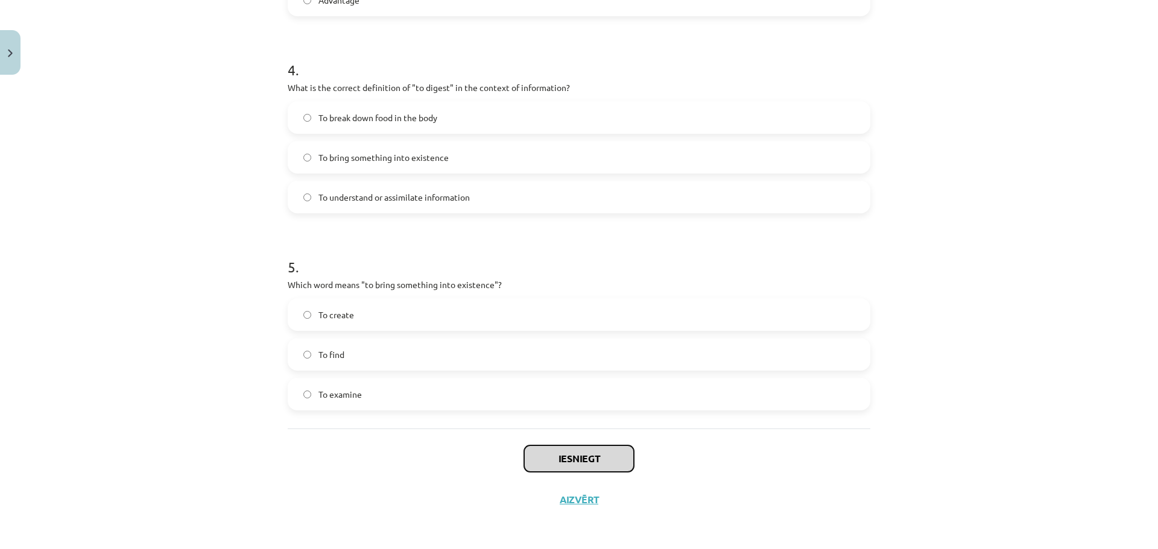
scroll to position [832, 0]
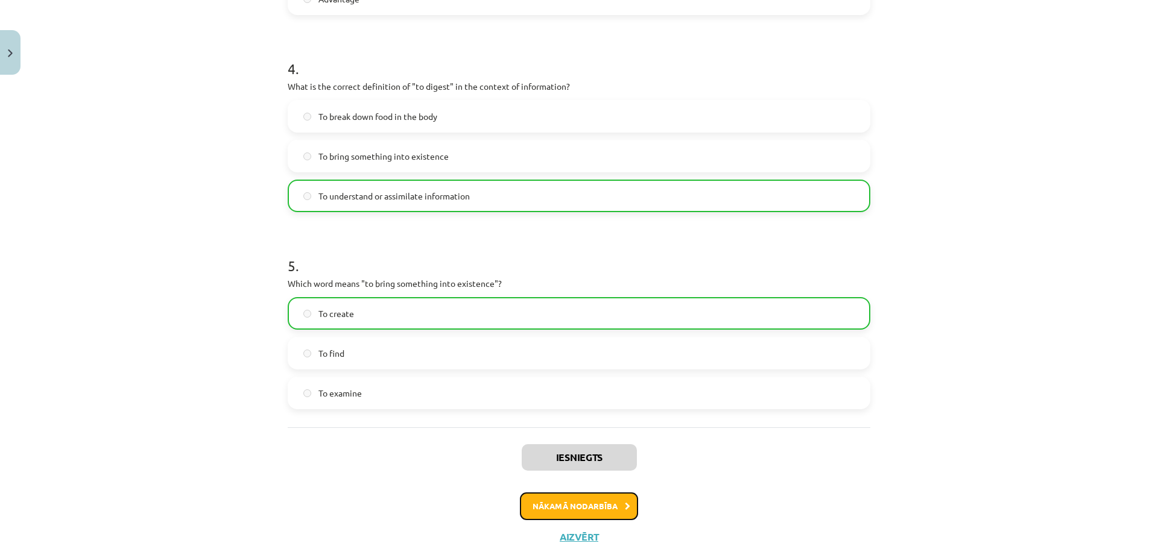
click at [585, 505] on button "Nākamā nodarbība" at bounding box center [579, 507] width 118 height 28
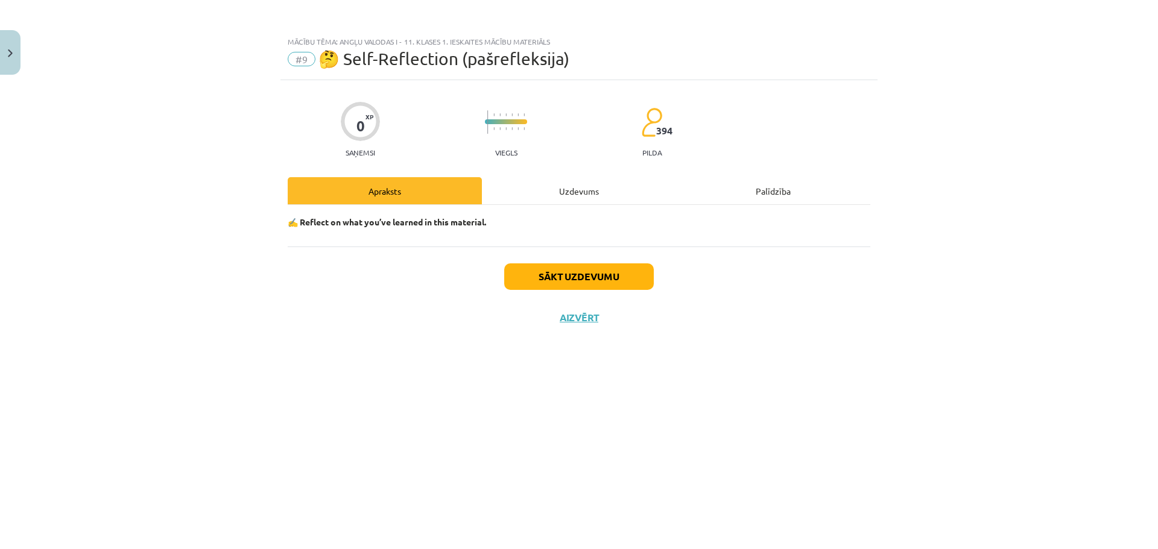
scroll to position [0, 0]
click at [579, 194] on div "Uzdevums" at bounding box center [579, 190] width 194 height 27
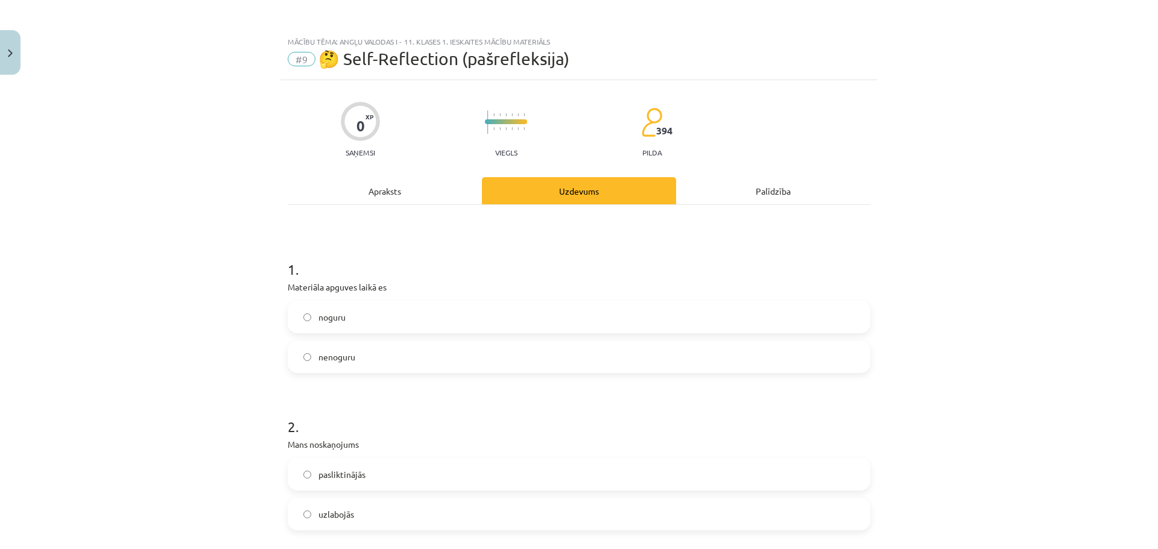
click at [353, 324] on label "noguru" at bounding box center [579, 317] width 580 height 30
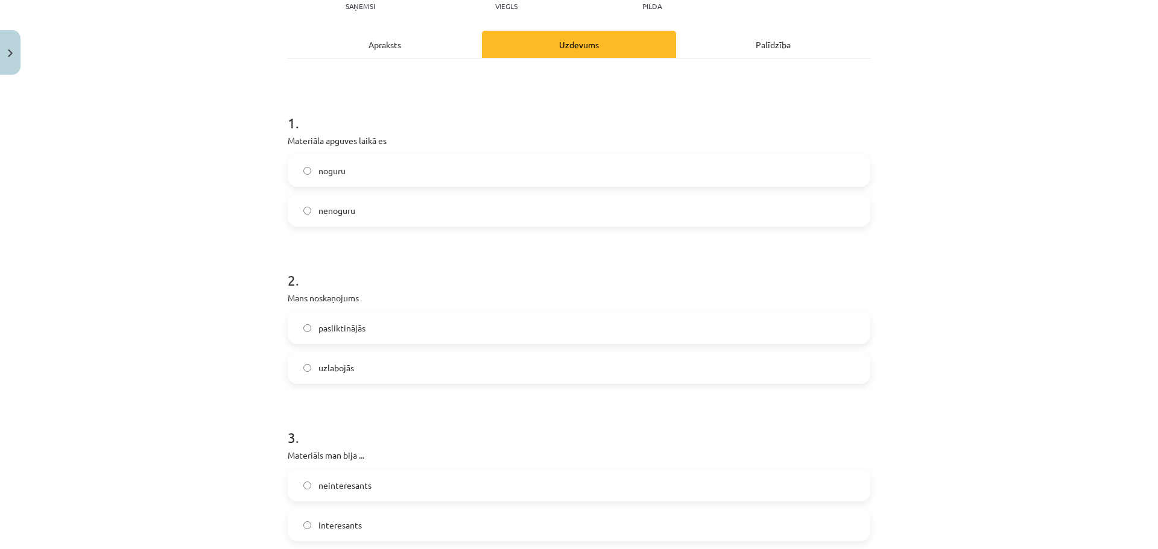
scroll to position [181, 0]
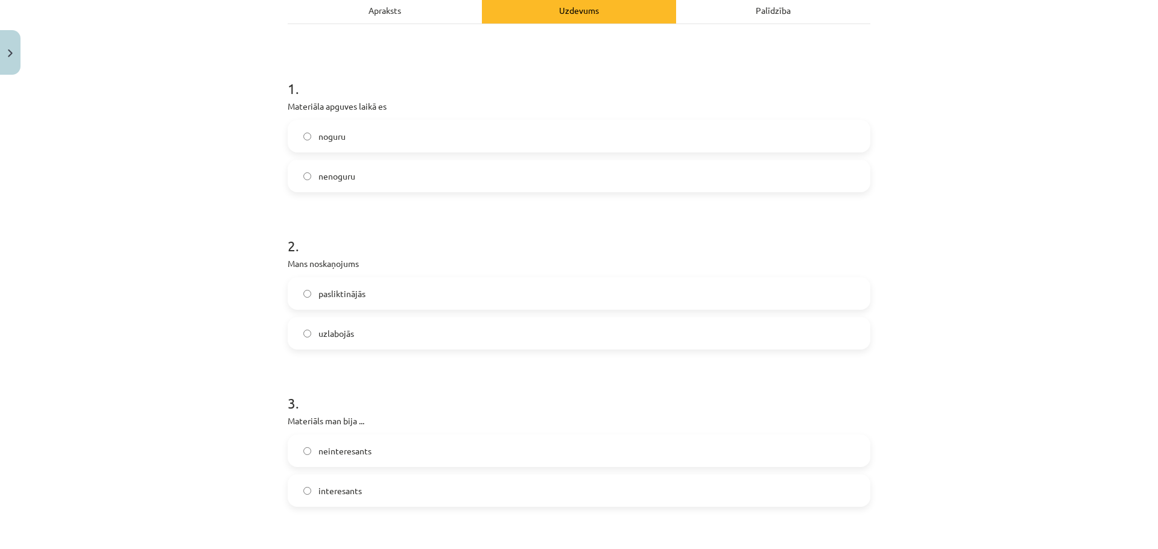
click at [344, 331] on span "uzlabojās" at bounding box center [336, 333] width 36 height 13
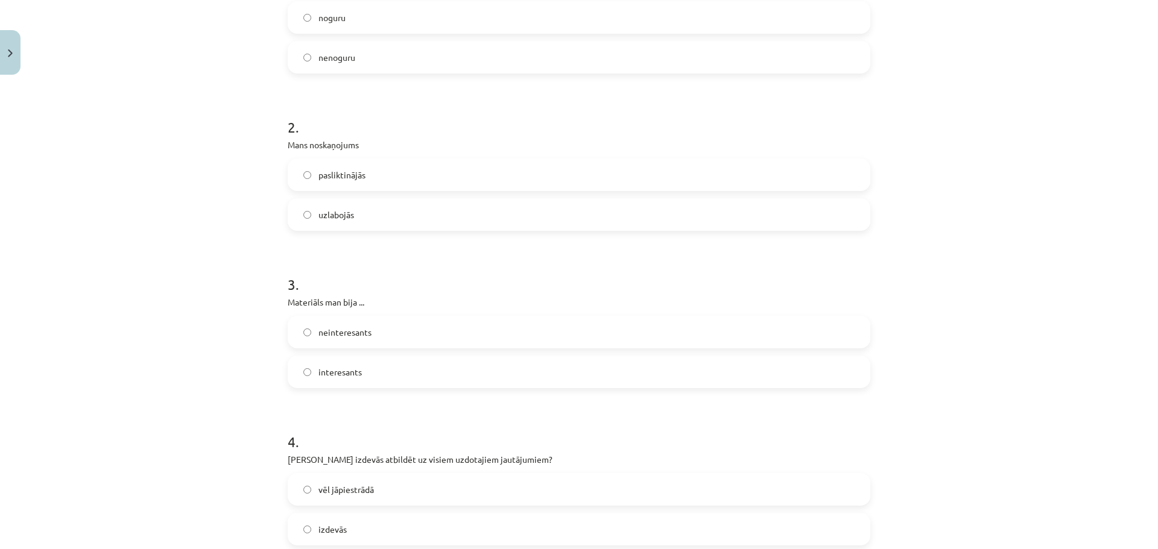
scroll to position [301, 0]
click at [342, 328] on span "neinteresants" at bounding box center [344, 330] width 53 height 13
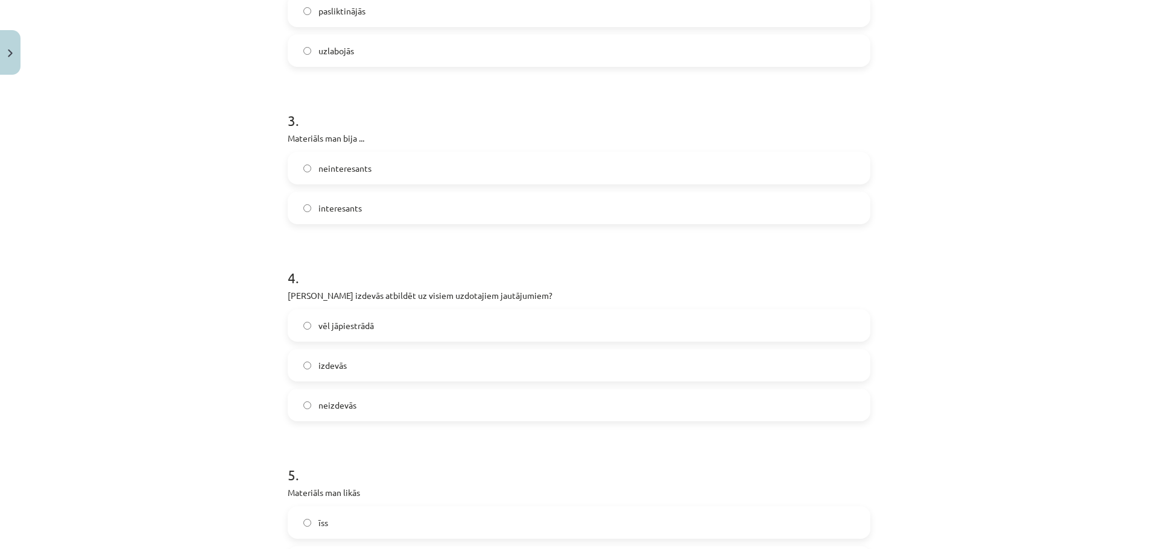
scroll to position [482, 0]
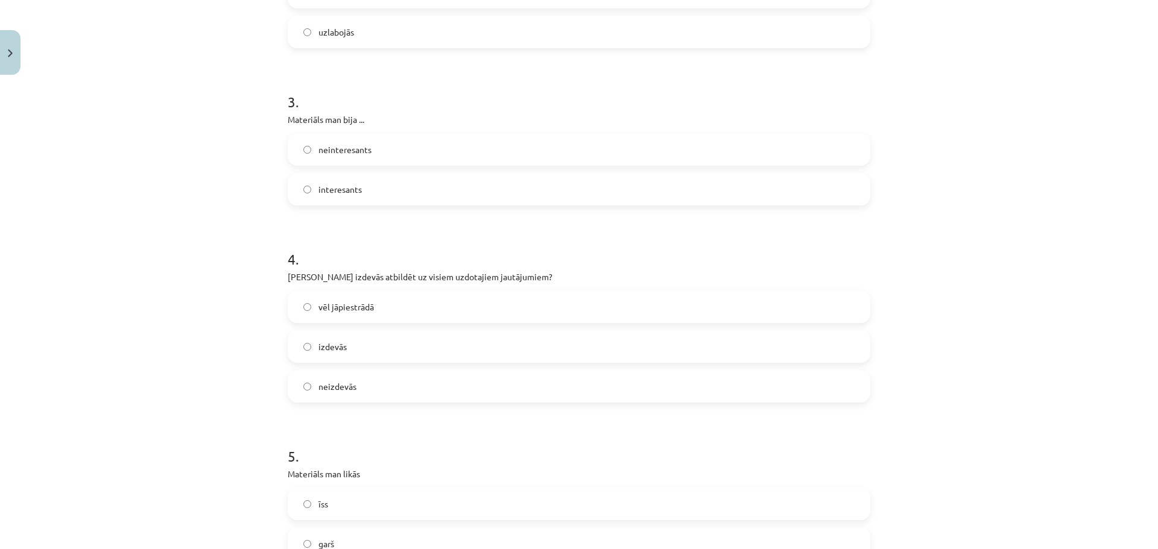
click at [358, 313] on span "vēl jāpiestrādā" at bounding box center [345, 307] width 55 height 13
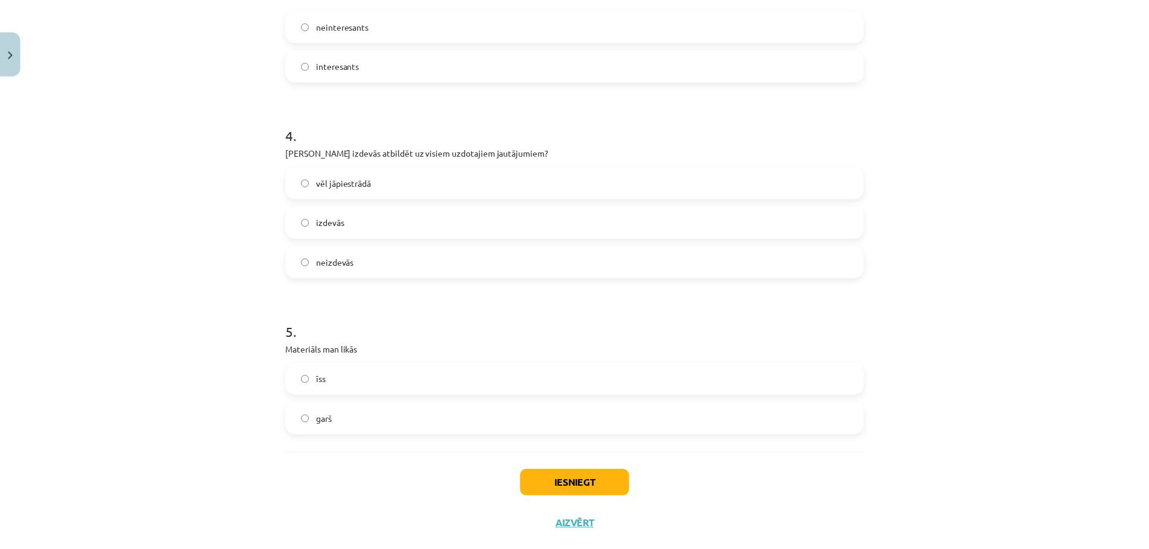
scroll to position [633, 0]
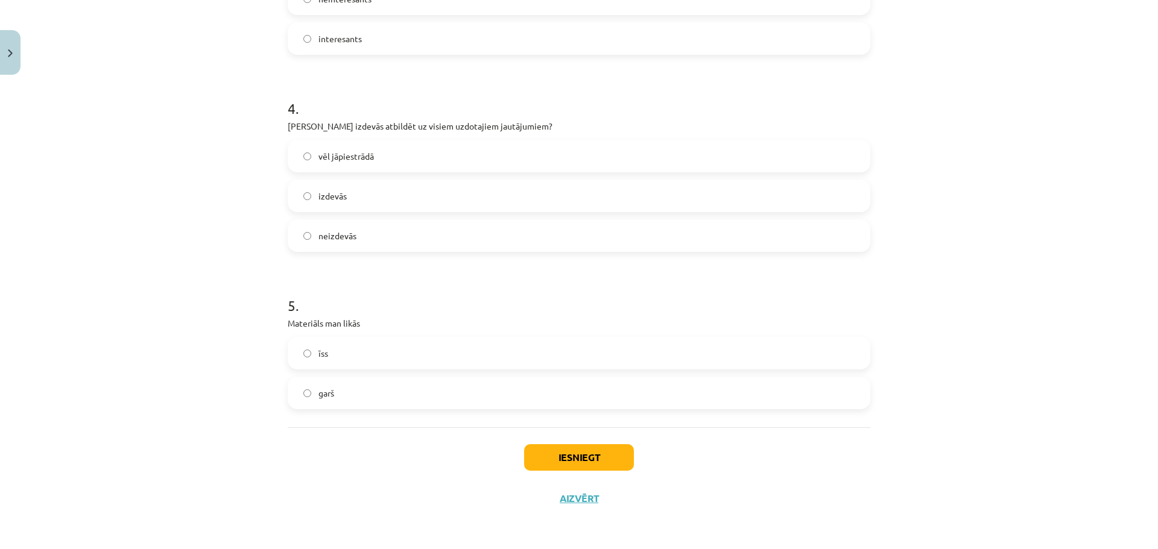
click at [345, 355] on label "īss" at bounding box center [579, 353] width 580 height 30
click at [345, 379] on label "garš" at bounding box center [579, 393] width 580 height 30
click at [565, 443] on div "Iesniegt Aizvērt" at bounding box center [579, 469] width 582 height 84
click at [564, 451] on button "Iesniegt" at bounding box center [579, 457] width 110 height 27
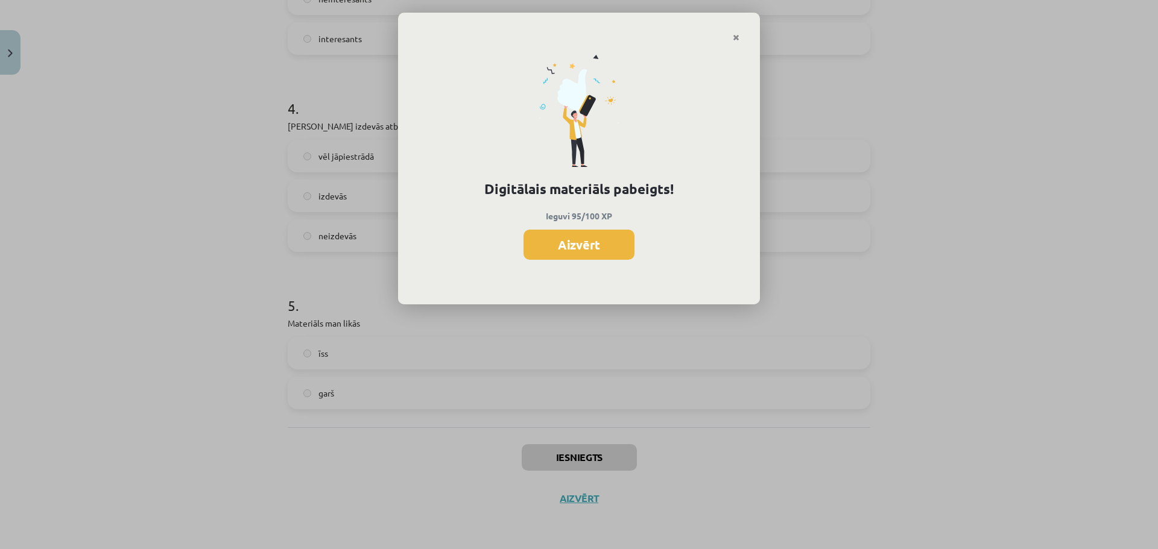
click at [579, 241] on button "Aizvērt" at bounding box center [578, 245] width 111 height 30
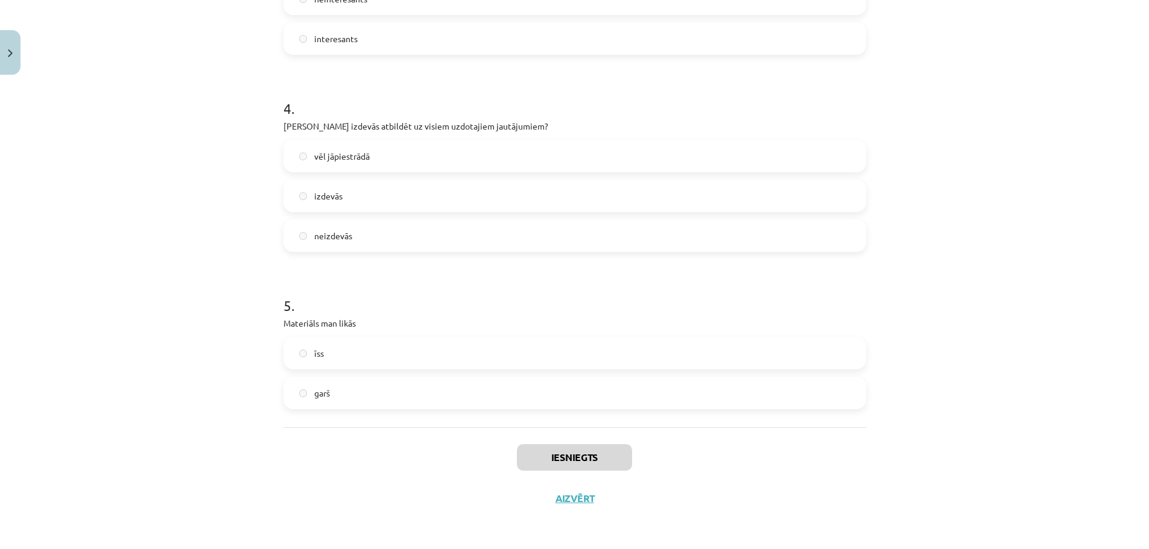
scroll to position [422, 0]
click at [576, 502] on button "Aizvērt" at bounding box center [575, 499] width 46 height 12
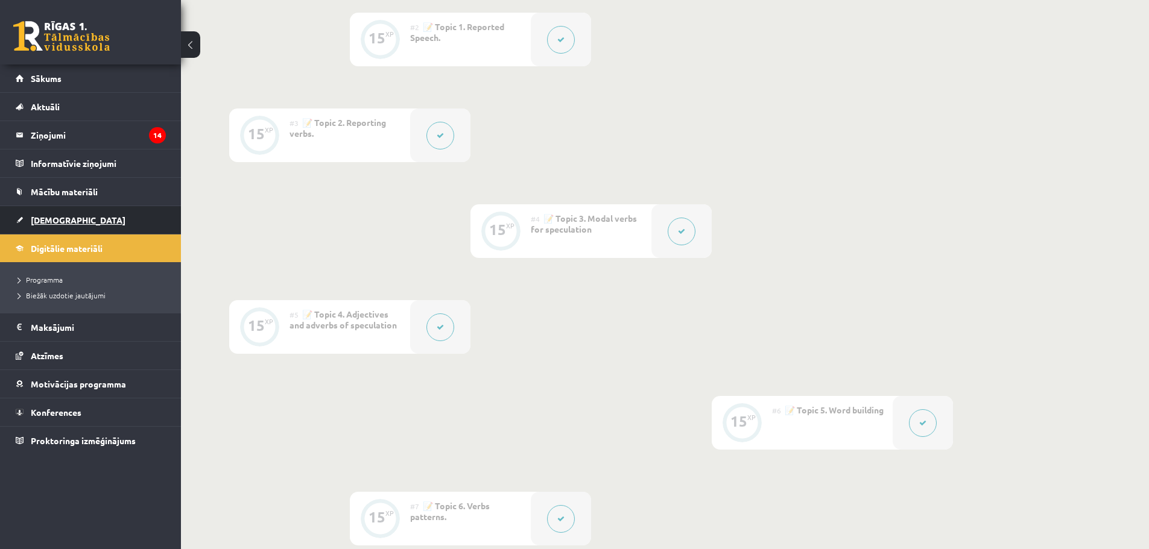
click at [40, 213] on link "[DEMOGRAPHIC_DATA]" at bounding box center [91, 220] width 150 height 28
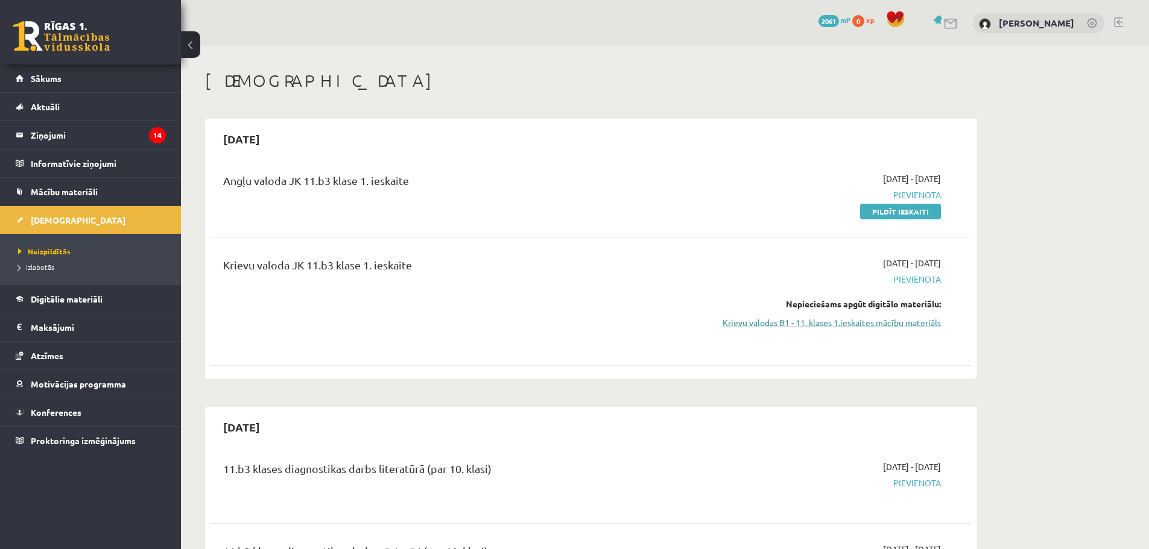
click at [852, 320] on link "Krievu valodas B1 - 11. klases 1.ieskaites mācību materiāls" at bounding box center [826, 323] width 227 height 13
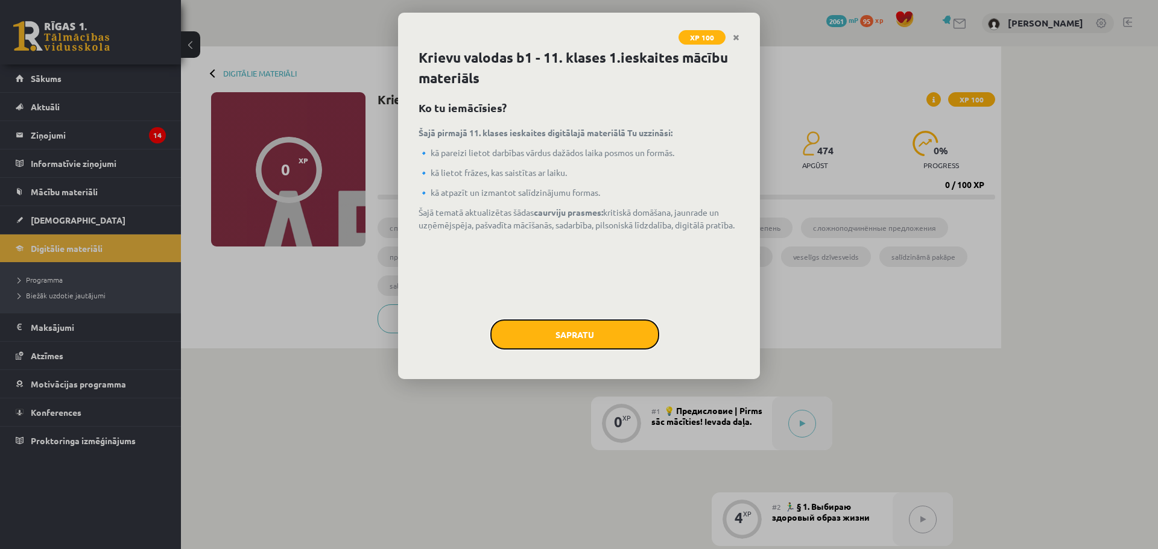
click at [579, 330] on button "Sapratu" at bounding box center [574, 335] width 169 height 30
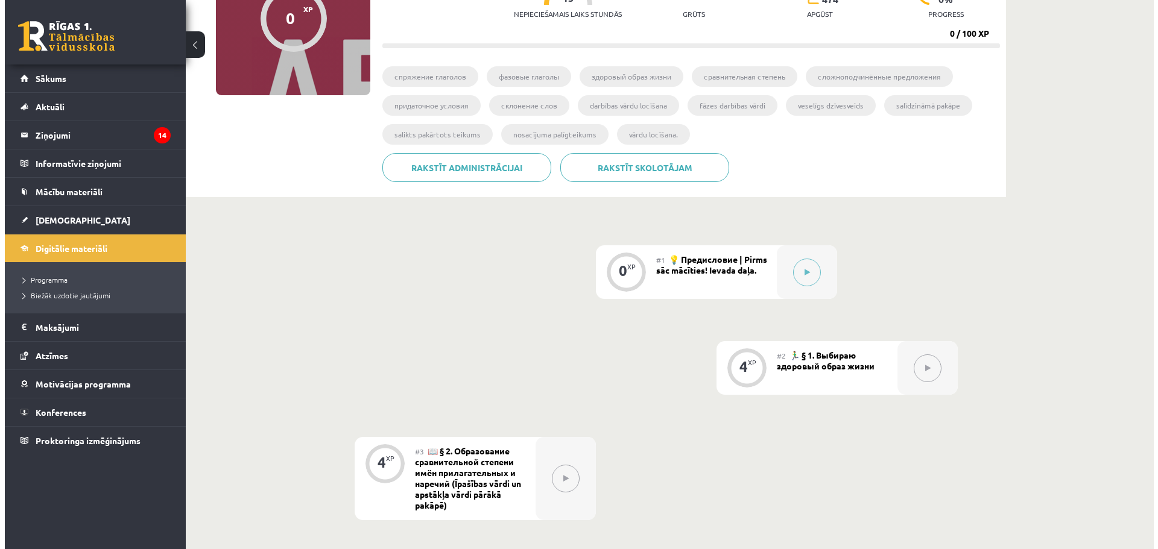
scroll to position [121, 0]
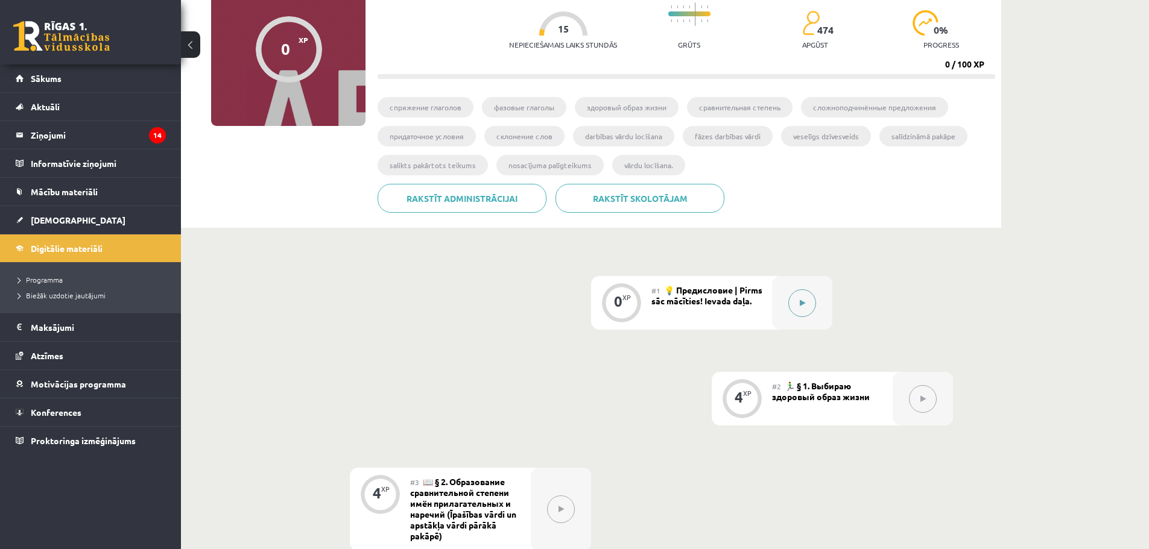
click at [810, 299] on button at bounding box center [802, 303] width 28 height 28
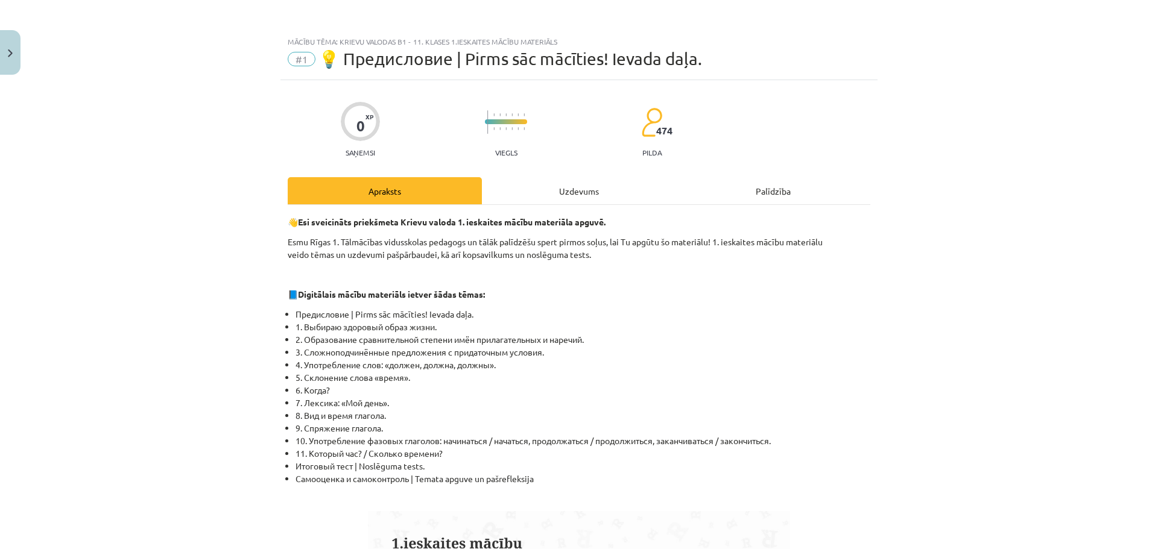
click at [652, 189] on div "Uzdevums" at bounding box center [579, 190] width 194 height 27
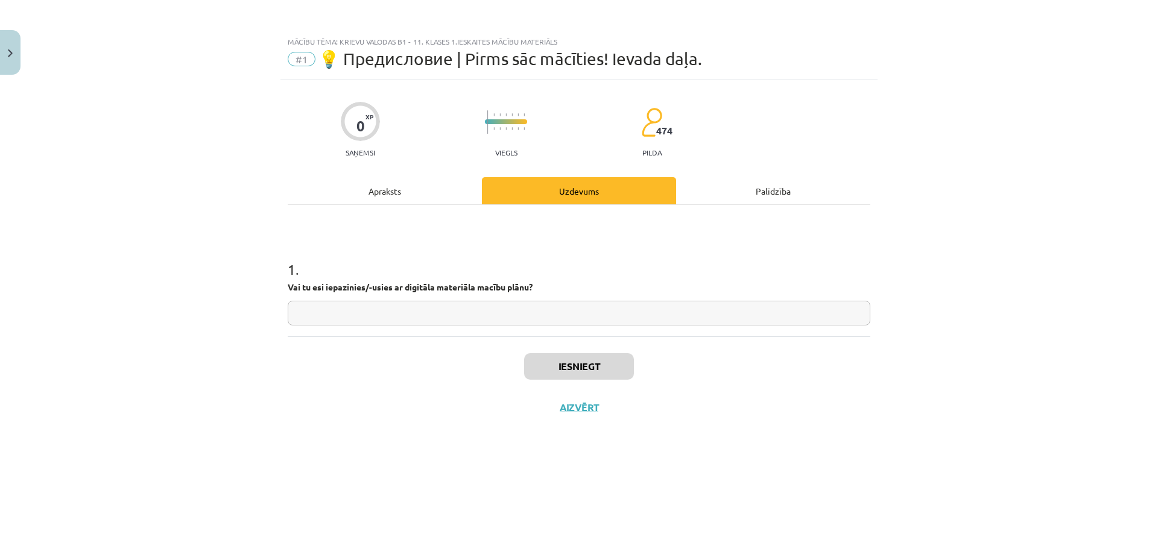
click at [563, 325] on input "text" at bounding box center [579, 313] width 582 height 25
type input "**"
drag, startPoint x: 575, startPoint y: 363, endPoint x: 588, endPoint y: 288, distance: 76.5
click at [575, 363] on button "Iesniegt" at bounding box center [579, 366] width 110 height 27
click at [585, 420] on button "Nākamā nodarbība" at bounding box center [579, 416] width 118 height 28
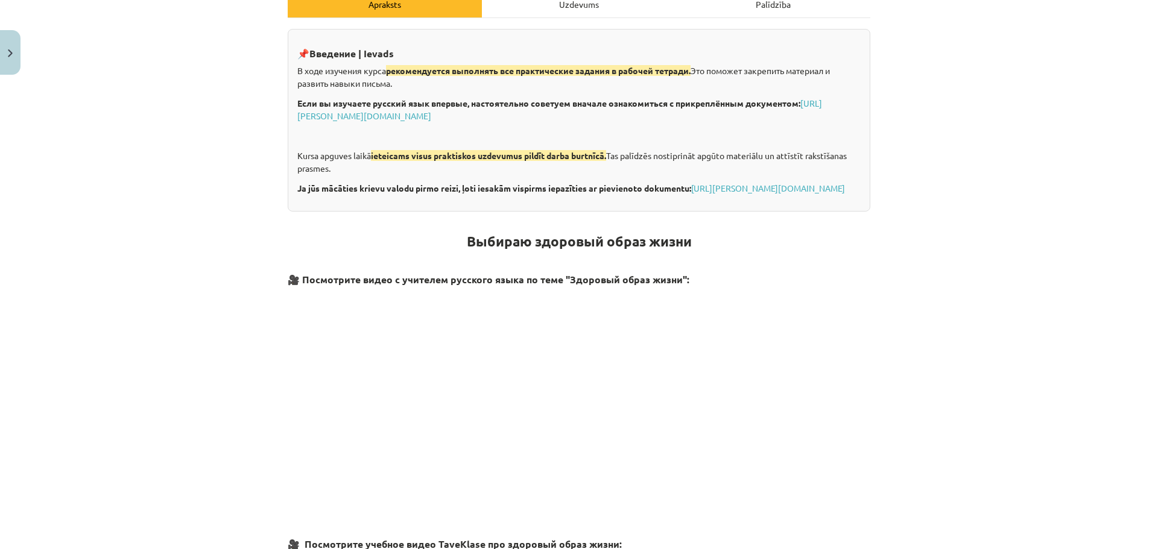
scroll to position [0, 0]
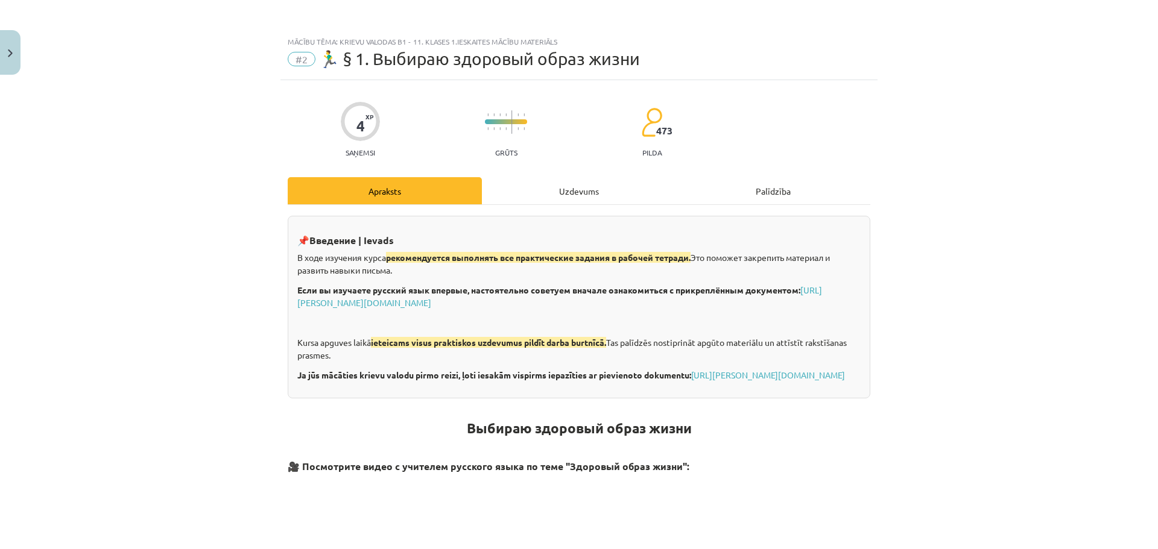
click at [582, 195] on div "Uzdevums" at bounding box center [579, 190] width 194 height 27
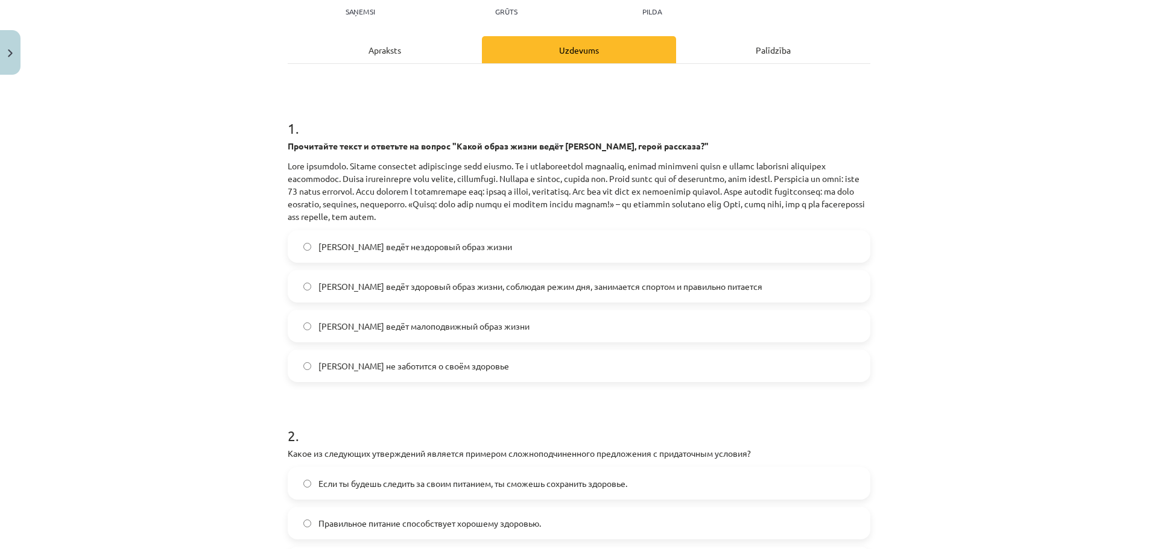
scroll to position [151, 0]
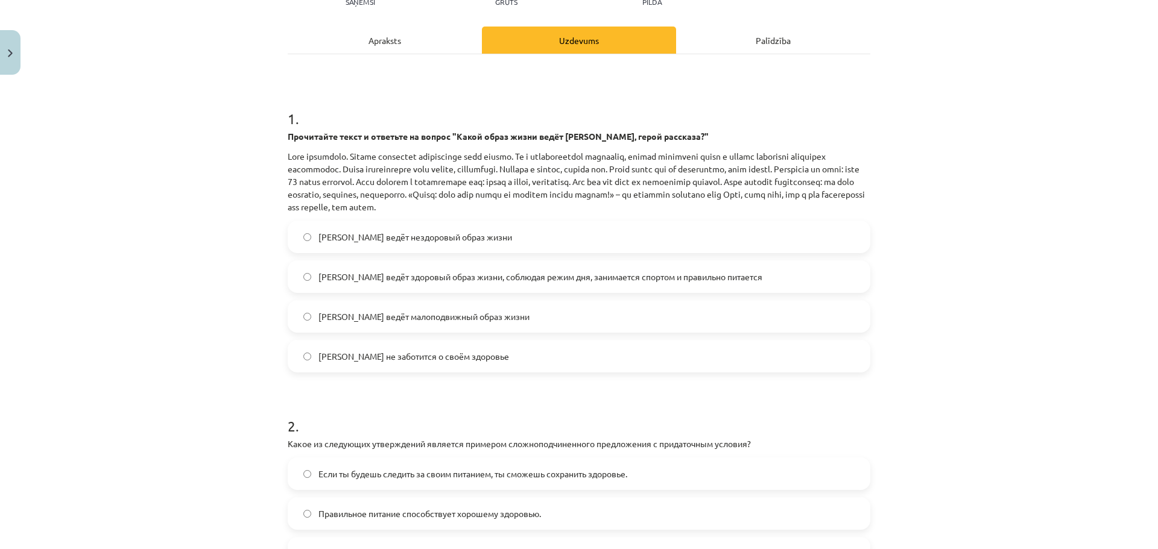
click at [379, 284] on label "Олег ведёт здоровый образ жизни, соблюдая режим дня, занимается спортом и прави…" at bounding box center [579, 277] width 580 height 30
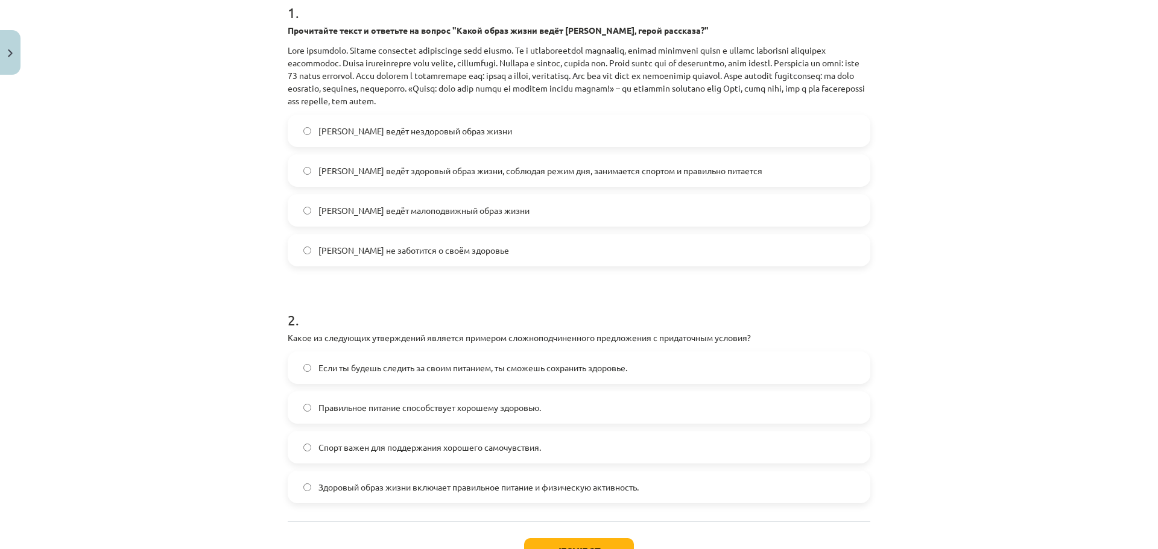
scroll to position [332, 0]
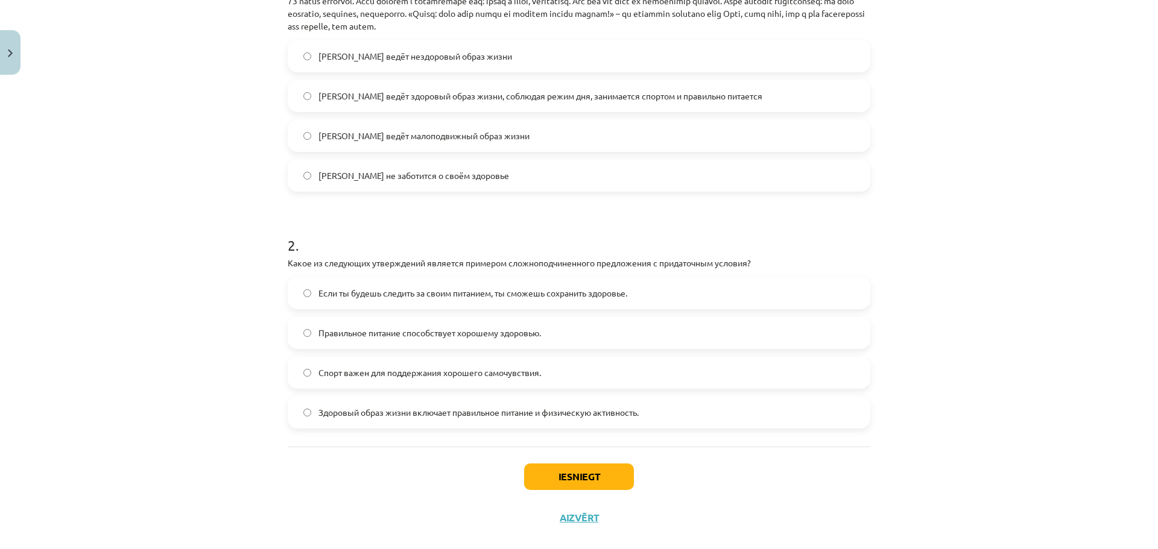
click at [386, 291] on span "Если ты будешь следить за своим питанием, ты сможешь сохранить здоровье." at bounding box center [472, 293] width 309 height 13
drag, startPoint x: 560, startPoint y: 485, endPoint x: 554, endPoint y: 409, distance: 76.8
click at [560, 485] on button "Iesniegt" at bounding box center [579, 477] width 110 height 27
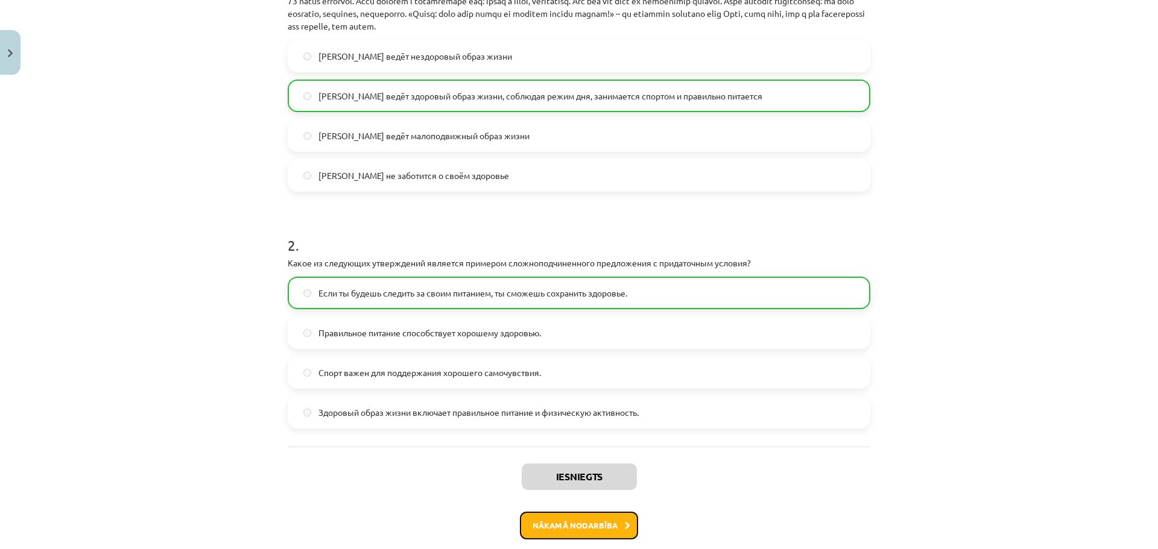
click at [601, 520] on button "Nākamā nodarbība" at bounding box center [579, 526] width 118 height 28
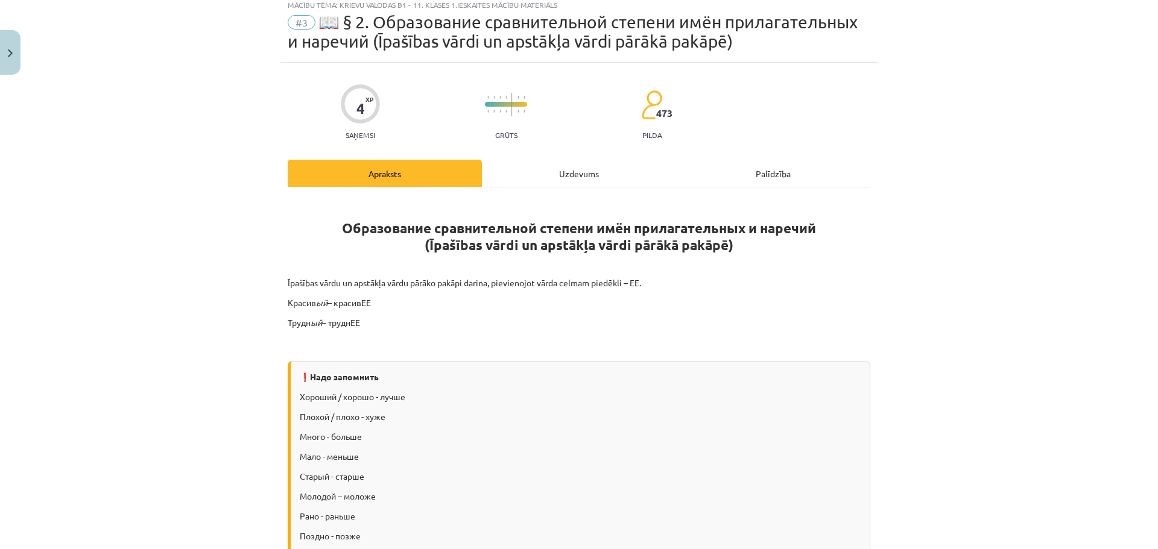
scroll to position [30, 0]
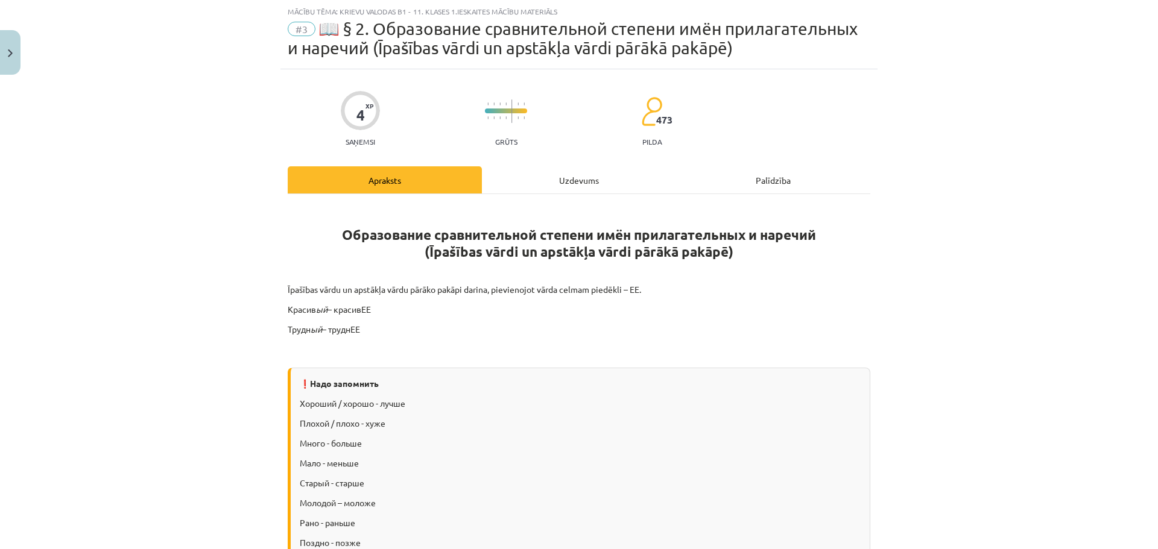
click at [561, 178] on div "Uzdevums" at bounding box center [579, 179] width 194 height 27
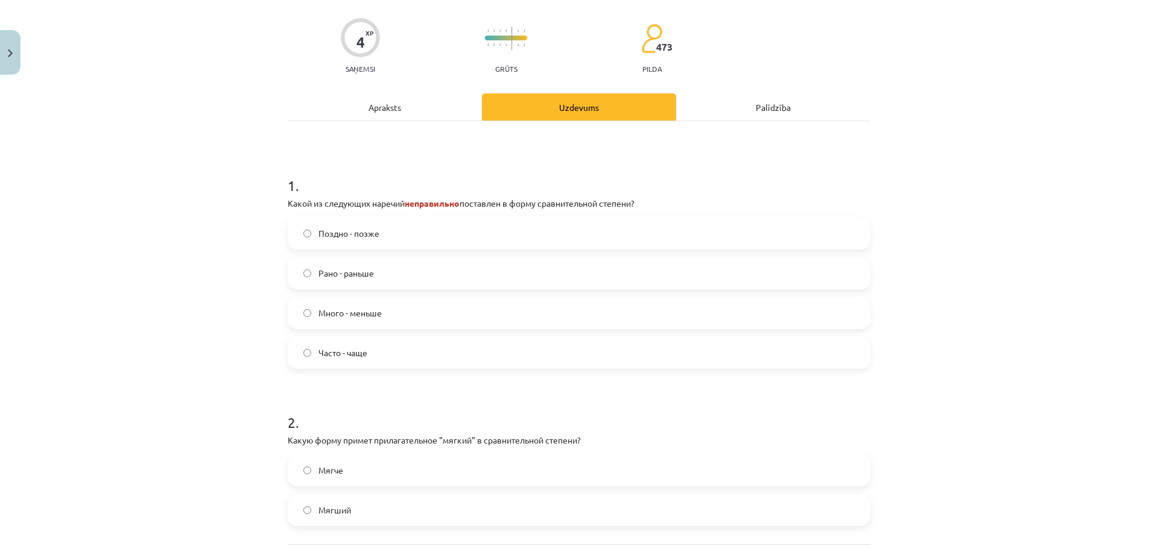
scroll to position [121, 0]
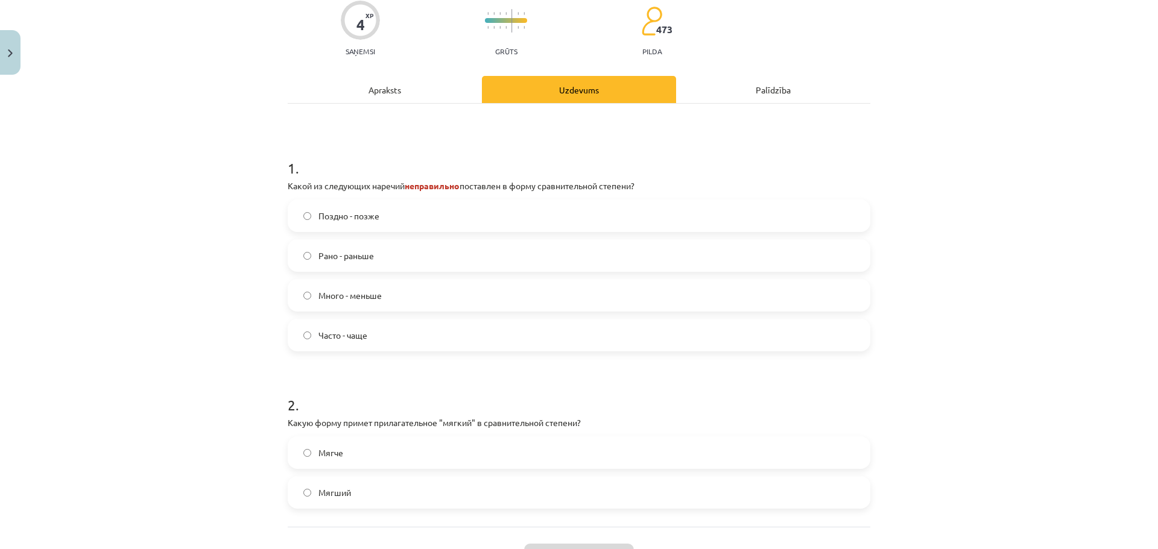
click at [329, 295] on span "Много - меньше" at bounding box center [349, 295] width 63 height 13
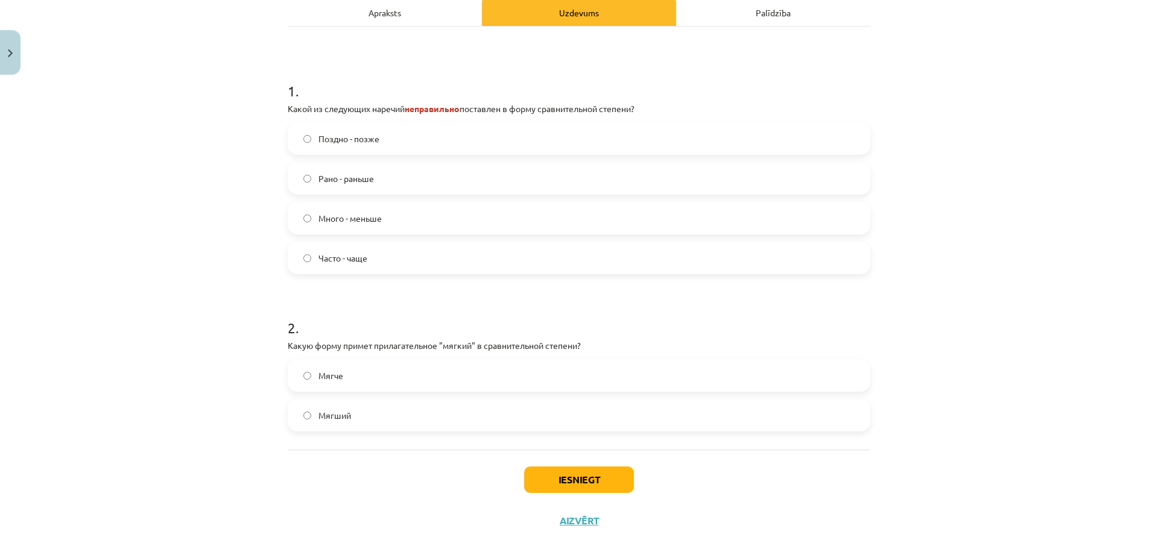
scroll to position [220, 0]
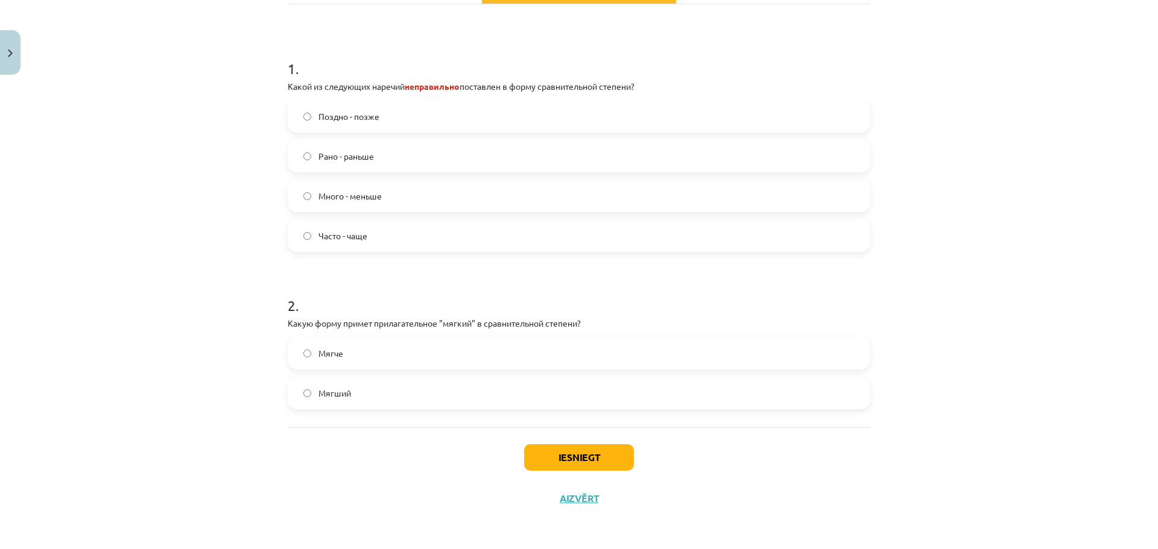
click at [306, 348] on label "Мягче" at bounding box center [579, 353] width 580 height 30
click at [542, 451] on button "Iesniegt" at bounding box center [579, 457] width 110 height 27
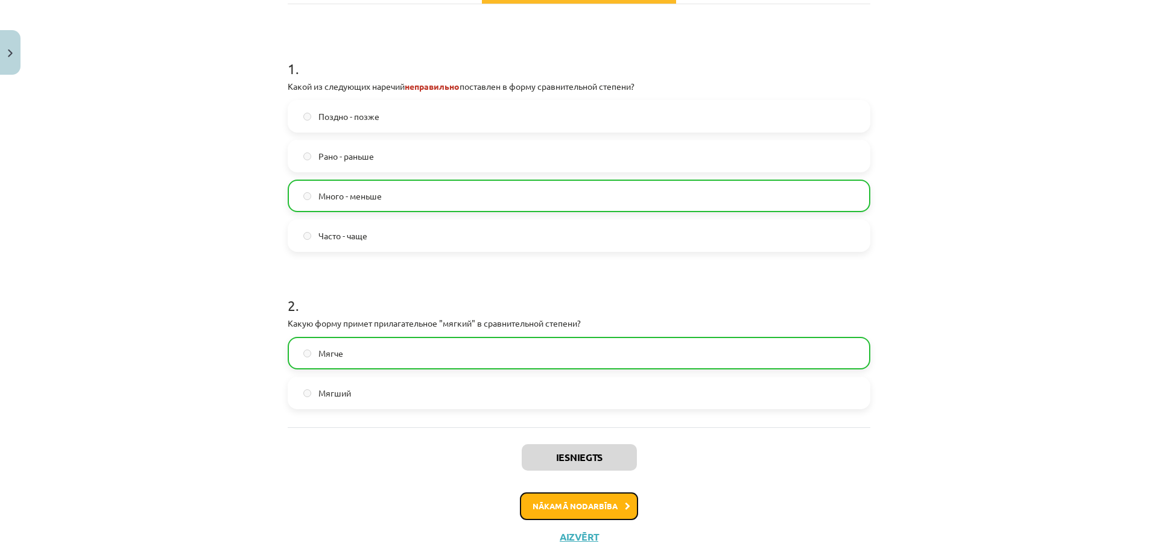
click at [553, 499] on button "Nākamā nodarbība" at bounding box center [579, 507] width 118 height 28
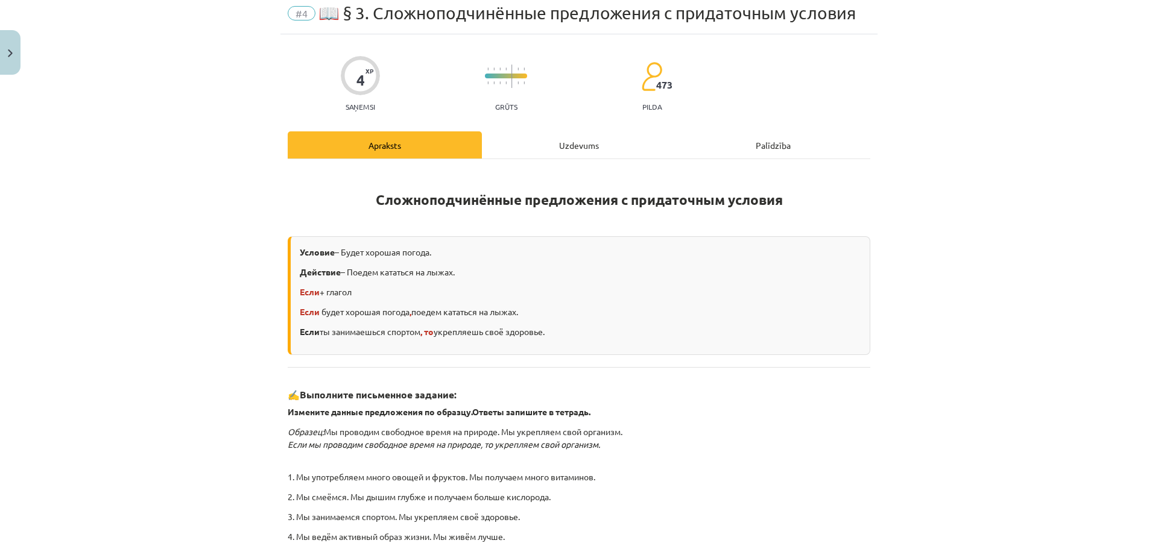
scroll to position [30, 0]
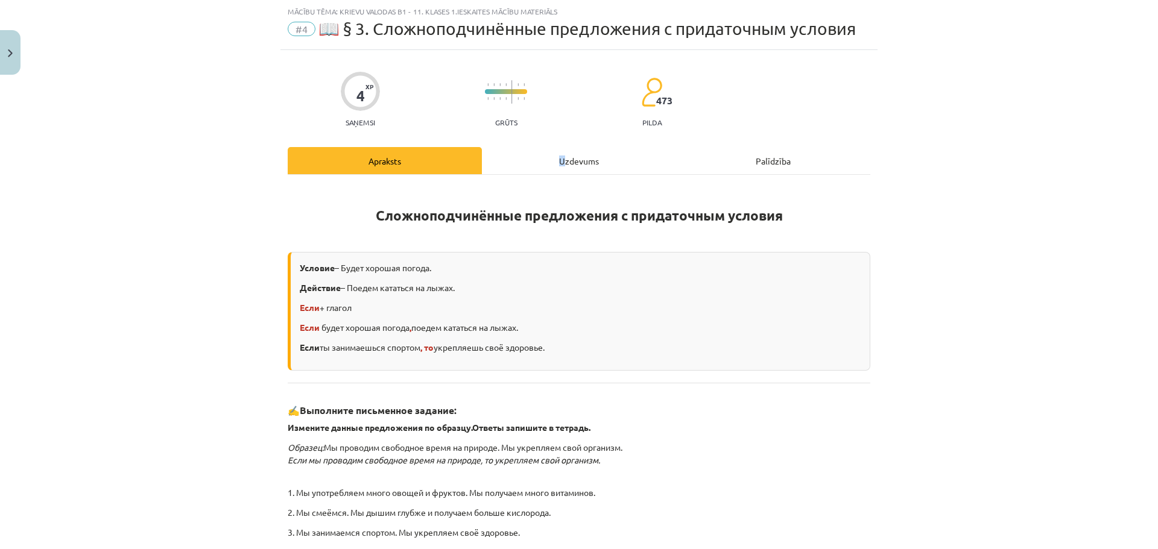
click at [558, 167] on div "Uzdevums" at bounding box center [579, 160] width 194 height 27
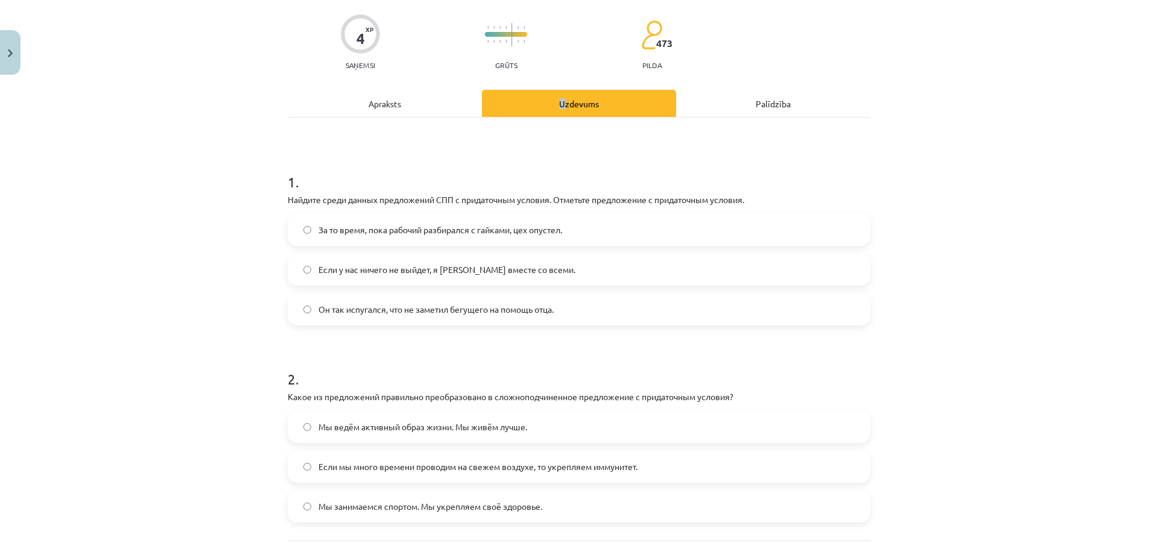
scroll to position [90, 0]
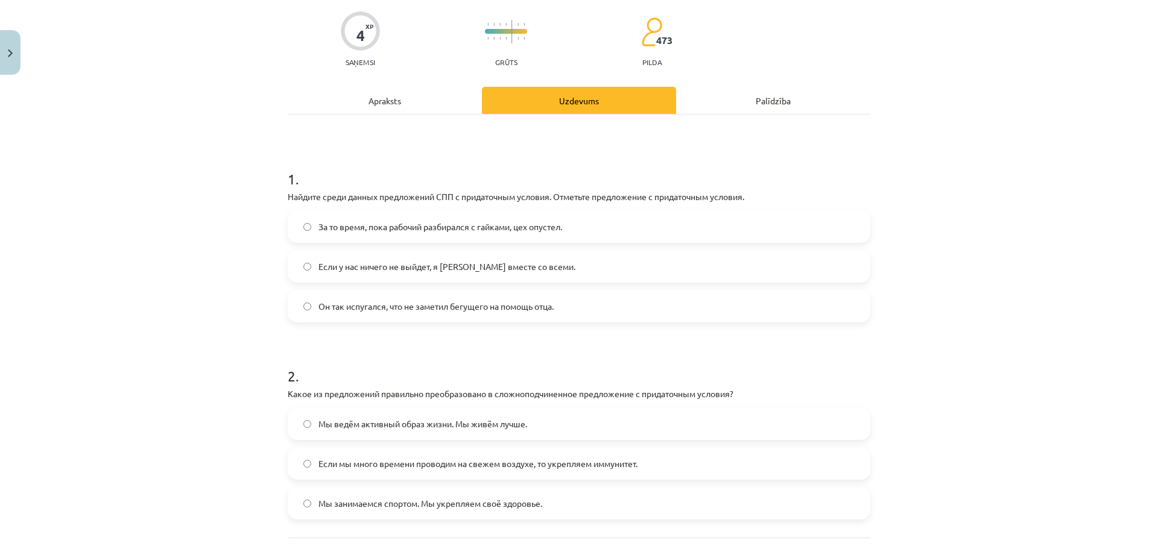
click at [332, 260] on span "Если у нас ничего не выйдет, я уеду вместе со всеми." at bounding box center [446, 266] width 257 height 13
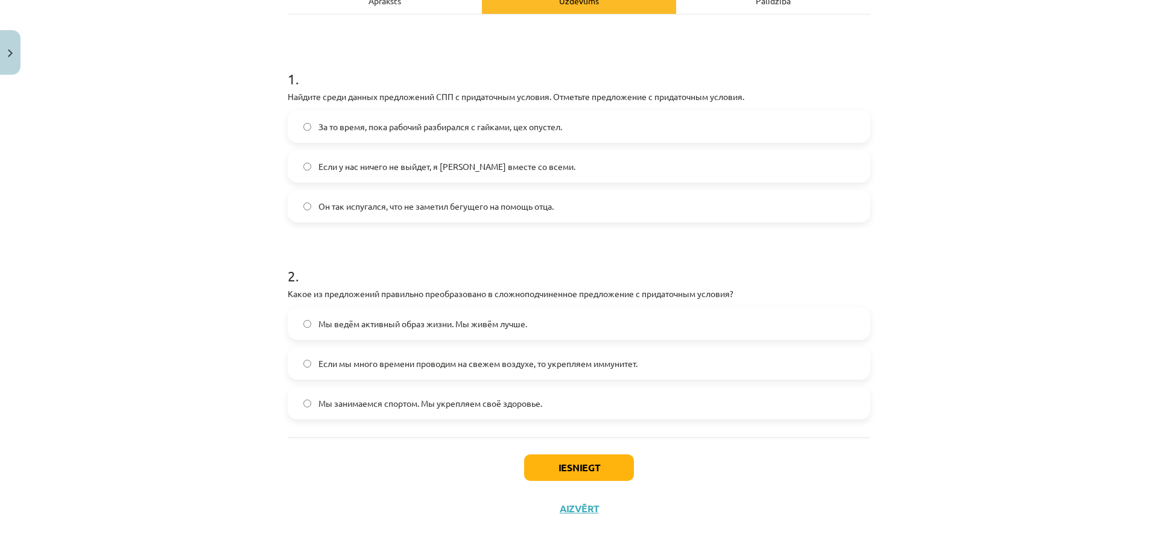
scroll to position [201, 0]
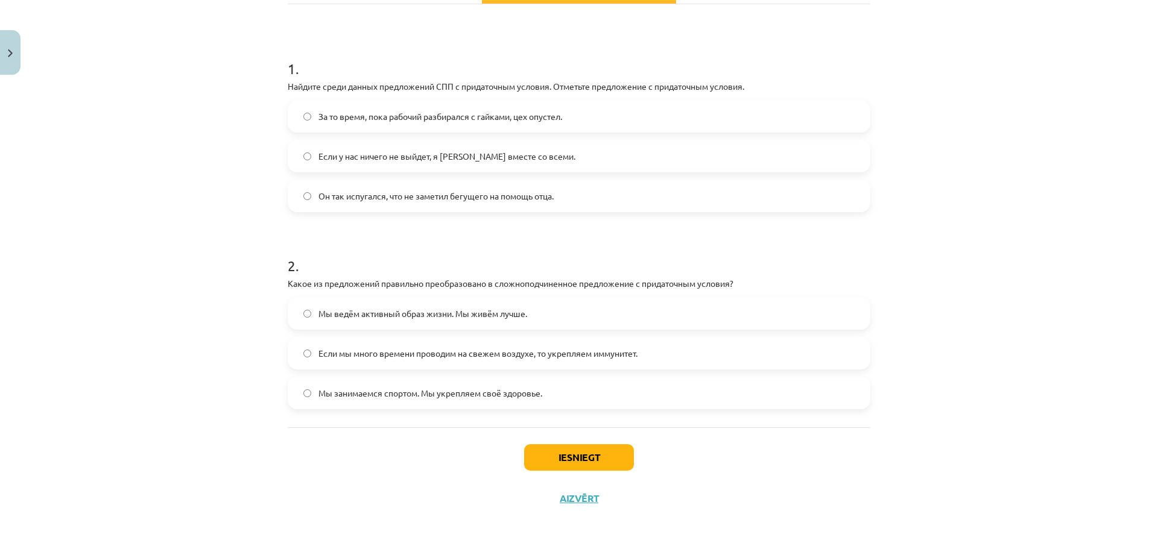
click at [337, 354] on span "Если мы много времени проводим на свежем воздухе, то укрепляем иммунитет." at bounding box center [477, 353] width 319 height 13
click at [623, 451] on button "Iesniegt" at bounding box center [579, 457] width 110 height 27
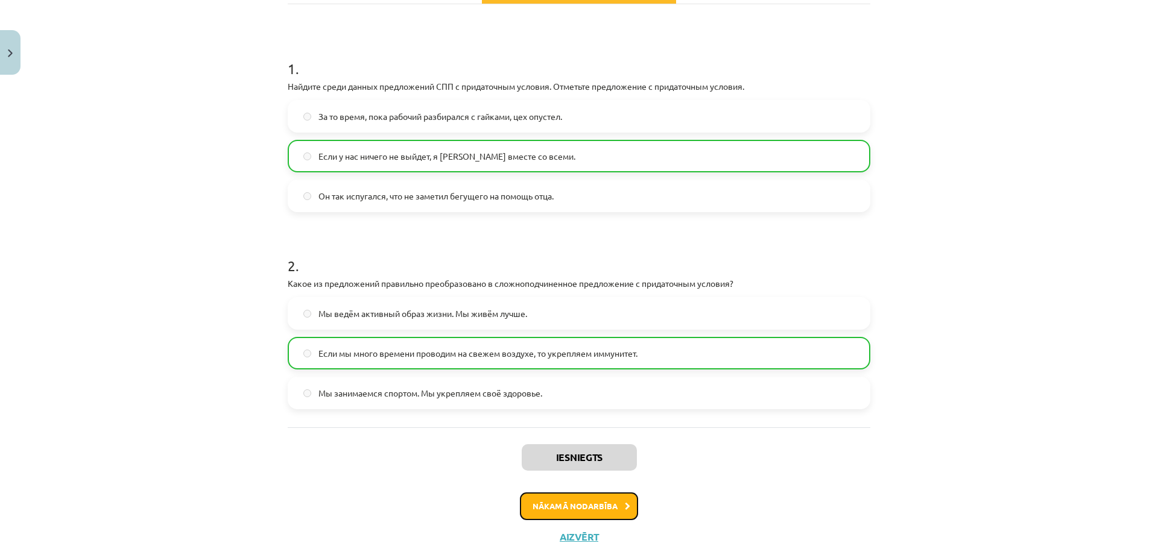
click at [578, 493] on button "Nākamā nodarbība" at bounding box center [579, 507] width 118 height 28
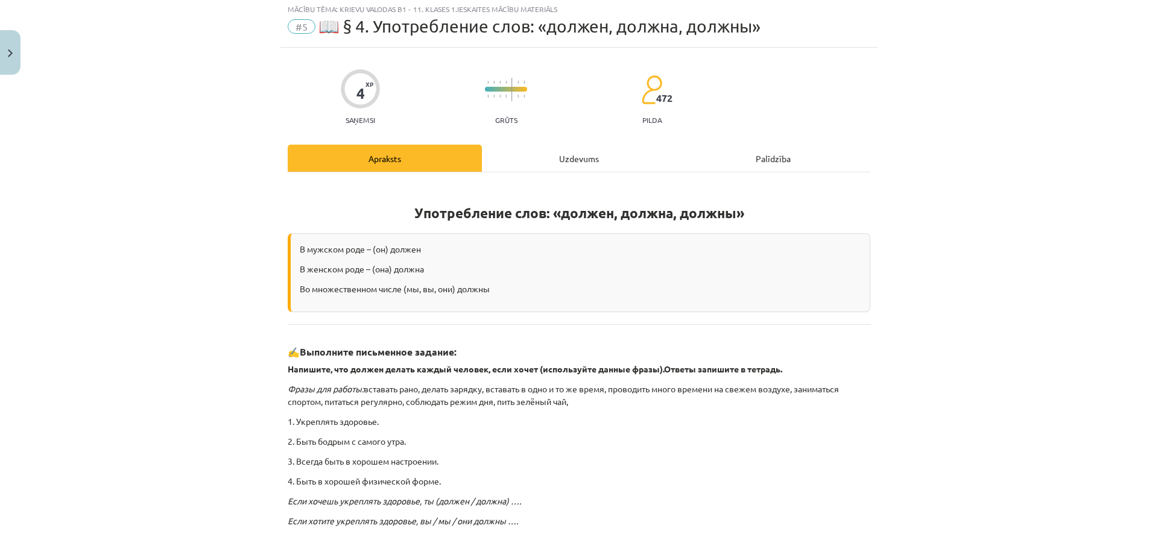
scroll to position [30, 0]
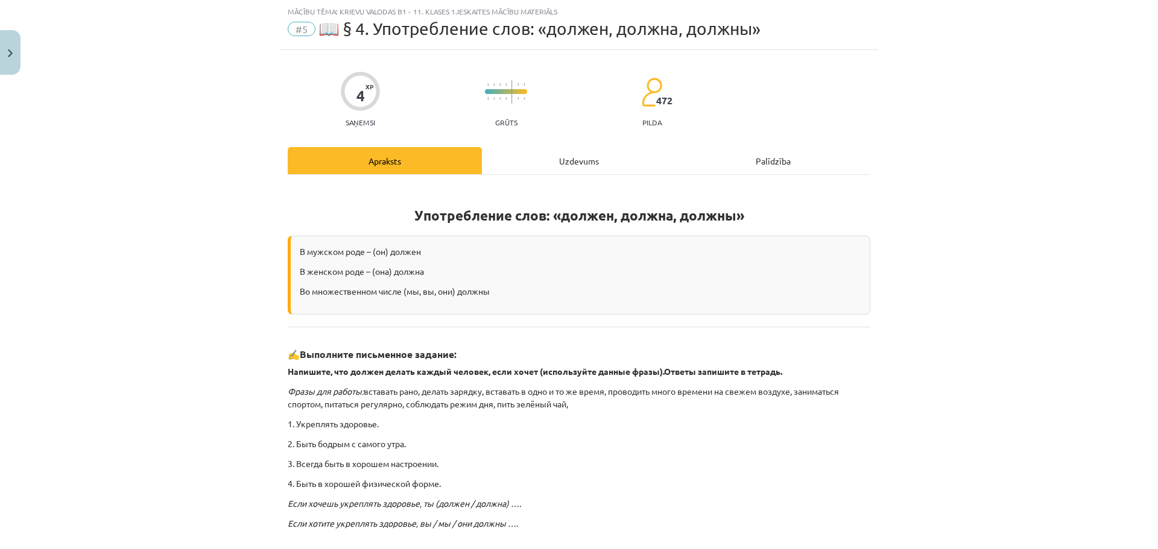
click at [584, 167] on div "Uzdevums" at bounding box center [579, 160] width 194 height 27
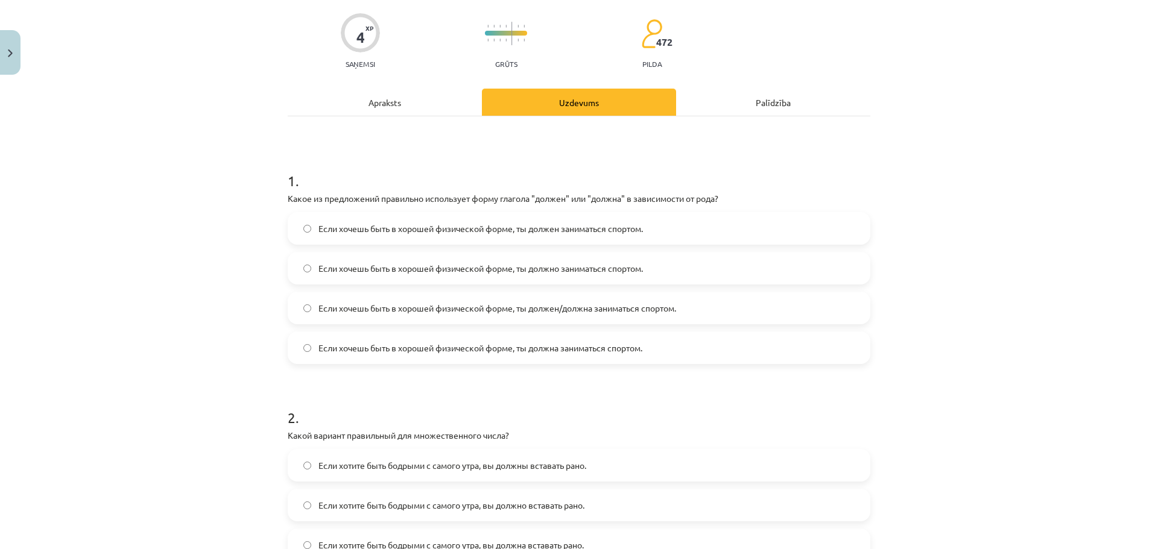
scroll to position [90, 0]
click at [599, 312] on span "Если хочешь быть в хорошей физической форме, ты должен/должна заниматься спорто…" at bounding box center [497, 306] width 358 height 13
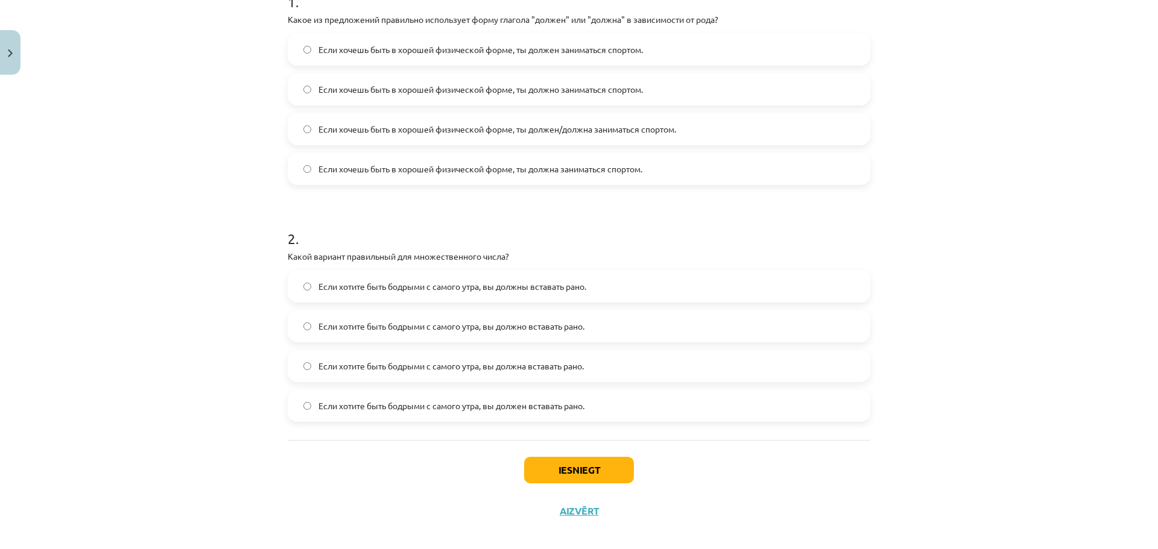
scroll to position [280, 0]
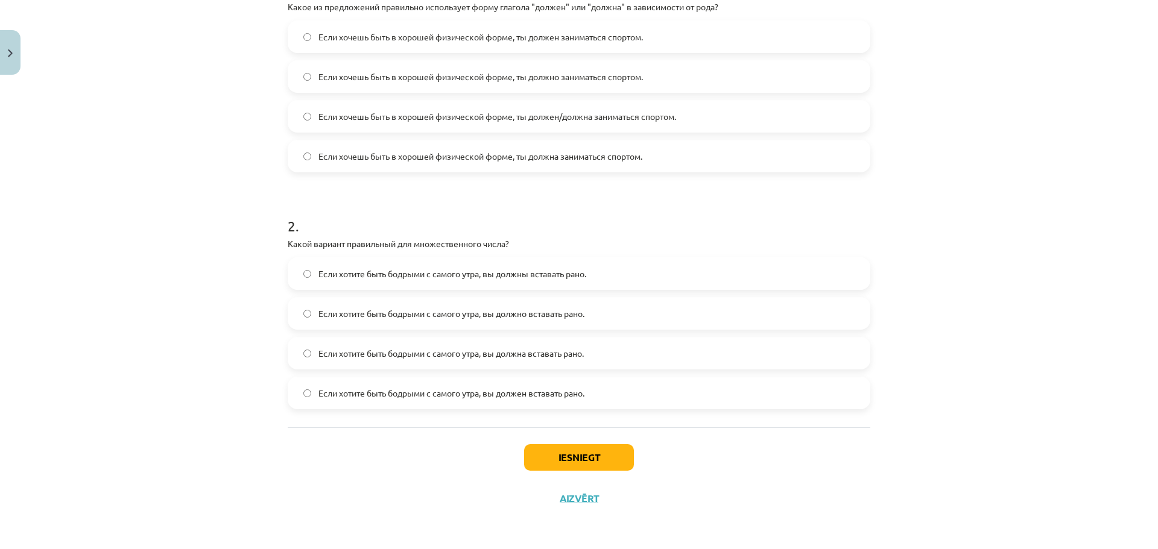
click at [411, 313] on span "Если хотите быть бодрыми с самого утра, вы должно вставать рано." at bounding box center [451, 313] width 266 height 13
click at [559, 452] on button "Iesniegt" at bounding box center [579, 457] width 110 height 27
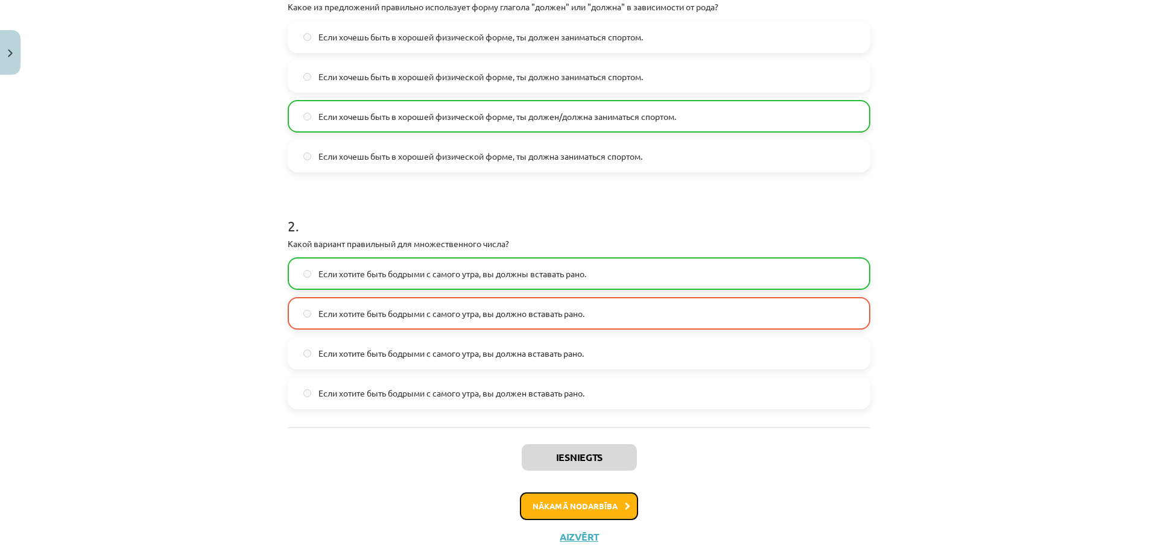
click at [599, 497] on button "Nākamā nodarbība" at bounding box center [579, 507] width 118 height 28
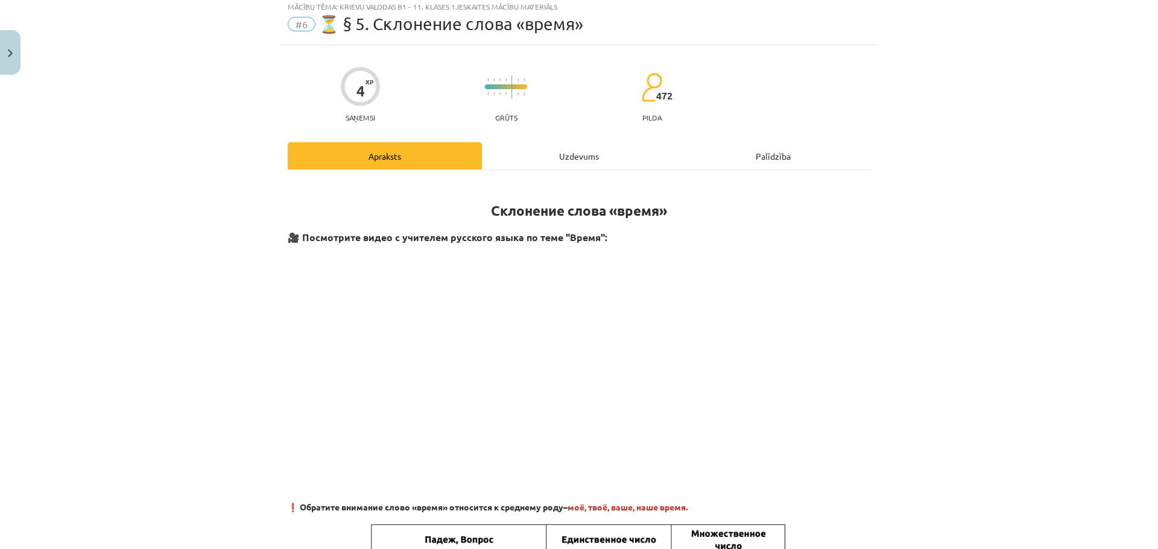
scroll to position [30, 0]
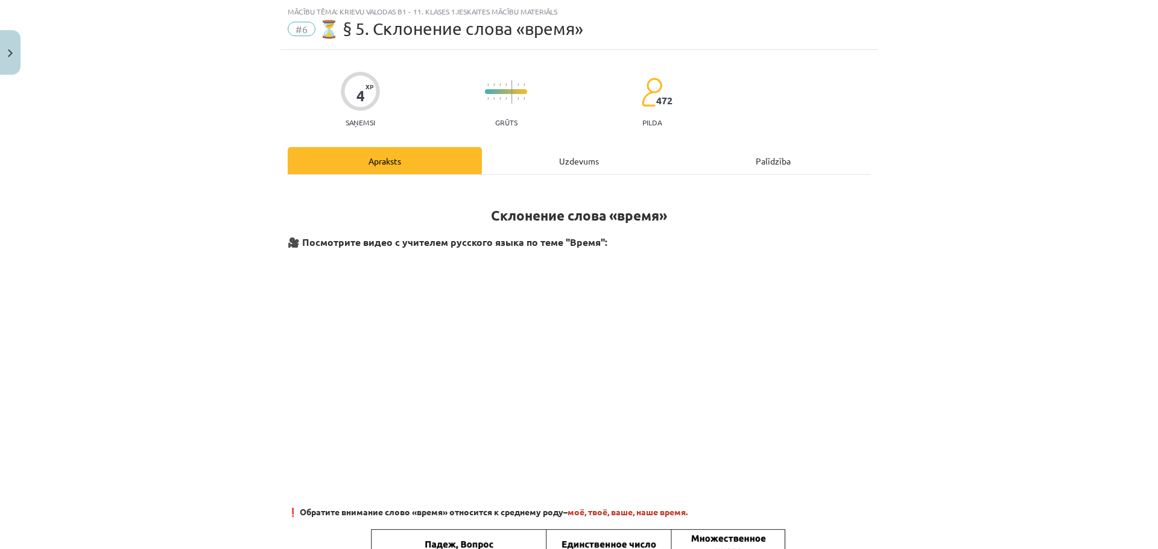
click at [550, 165] on div "Uzdevums" at bounding box center [579, 160] width 194 height 27
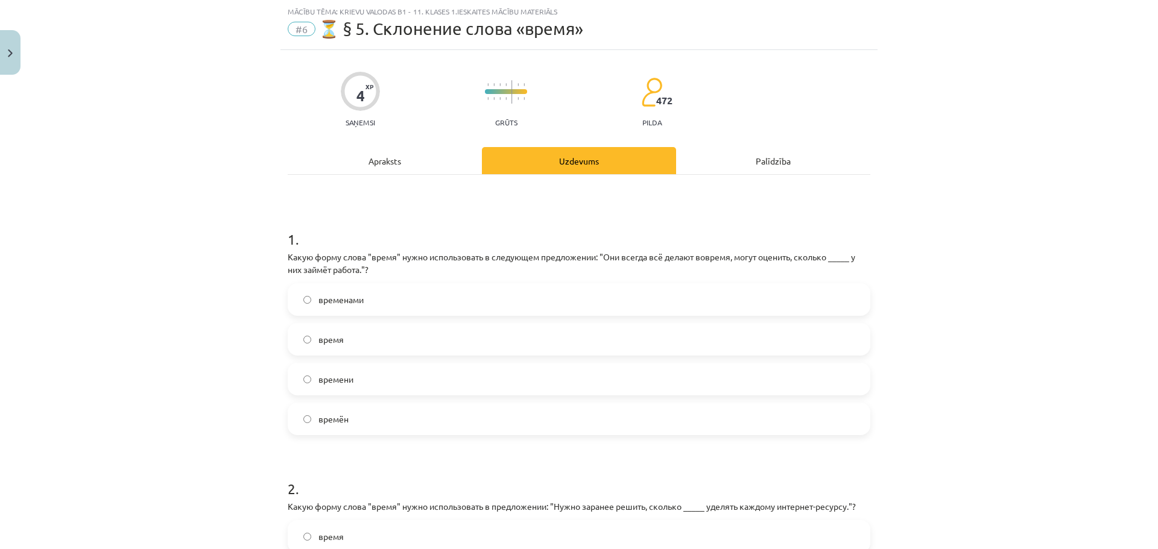
click at [345, 380] on span "времени" at bounding box center [335, 379] width 35 height 13
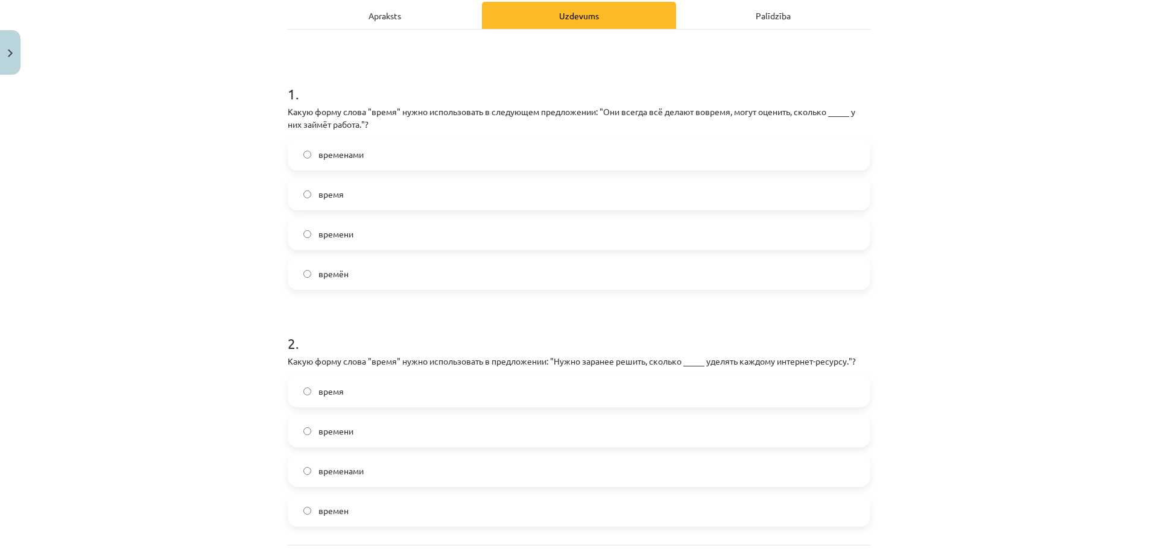
scroll to position [271, 0]
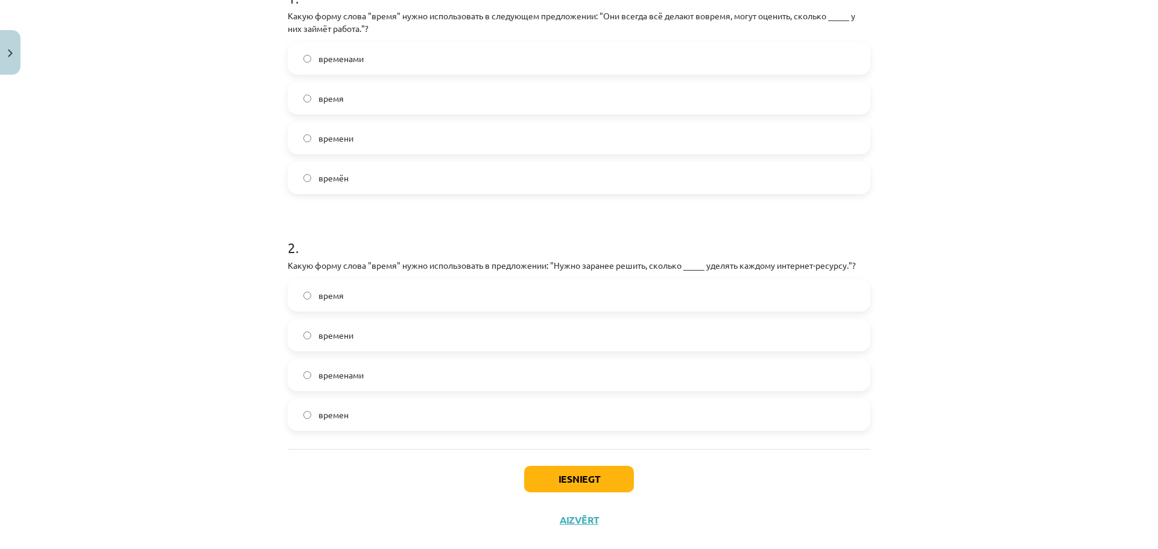
click at [336, 338] on span "времени" at bounding box center [335, 335] width 35 height 13
click at [618, 295] on label "время" at bounding box center [579, 295] width 580 height 30
click at [594, 473] on button "Iesniegt" at bounding box center [579, 479] width 110 height 27
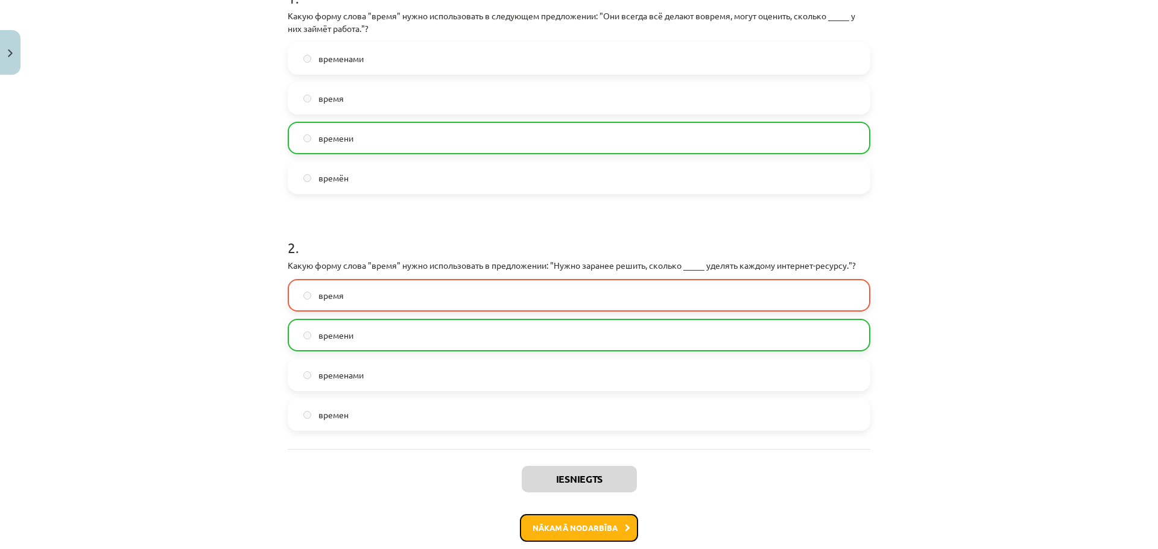
click at [580, 538] on button "Nākamā nodarbība" at bounding box center [579, 528] width 118 height 28
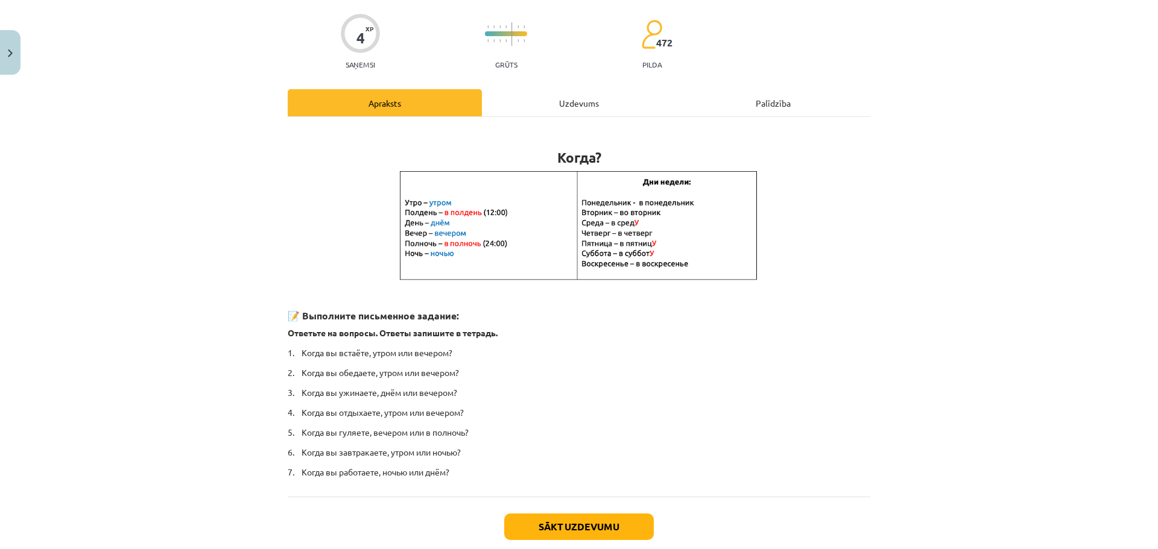
scroll to position [30, 0]
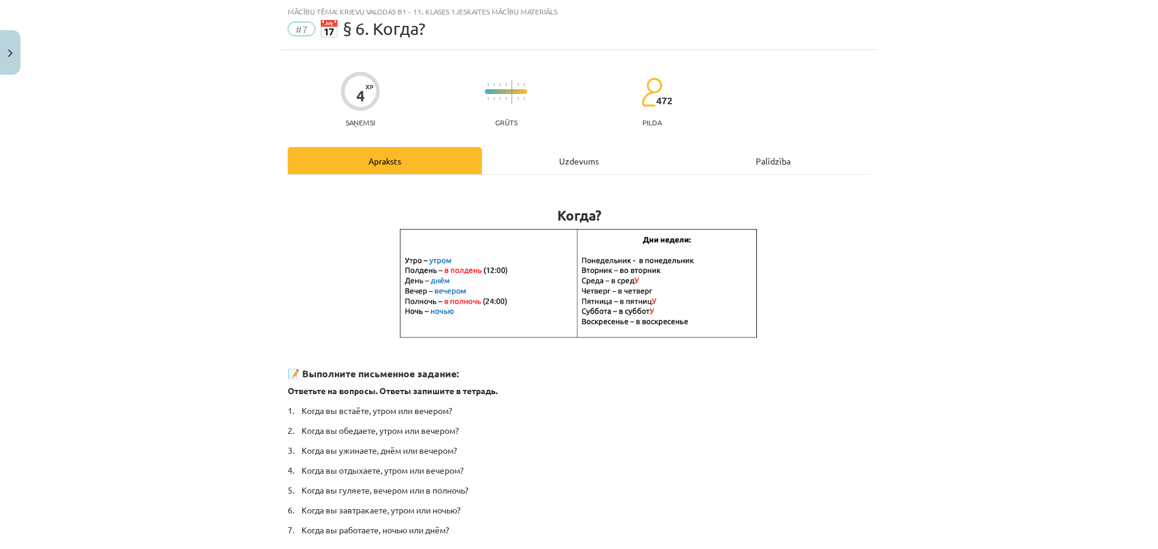
click at [572, 172] on div "Uzdevums" at bounding box center [579, 160] width 194 height 27
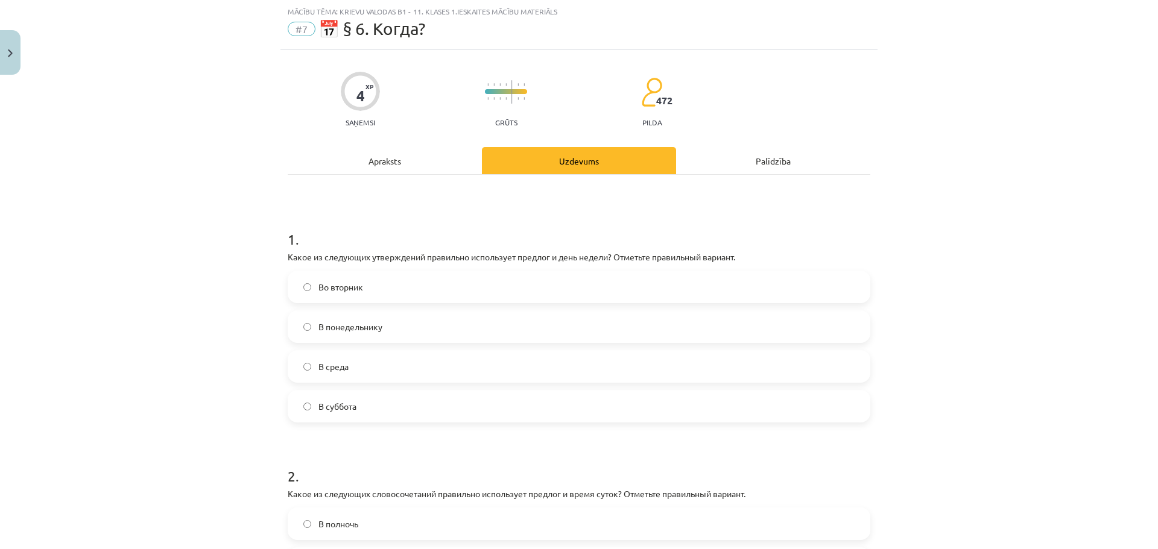
click at [298, 323] on label "В понедельнику" at bounding box center [579, 327] width 580 height 30
click at [298, 288] on label "Во вторник" at bounding box center [579, 287] width 580 height 30
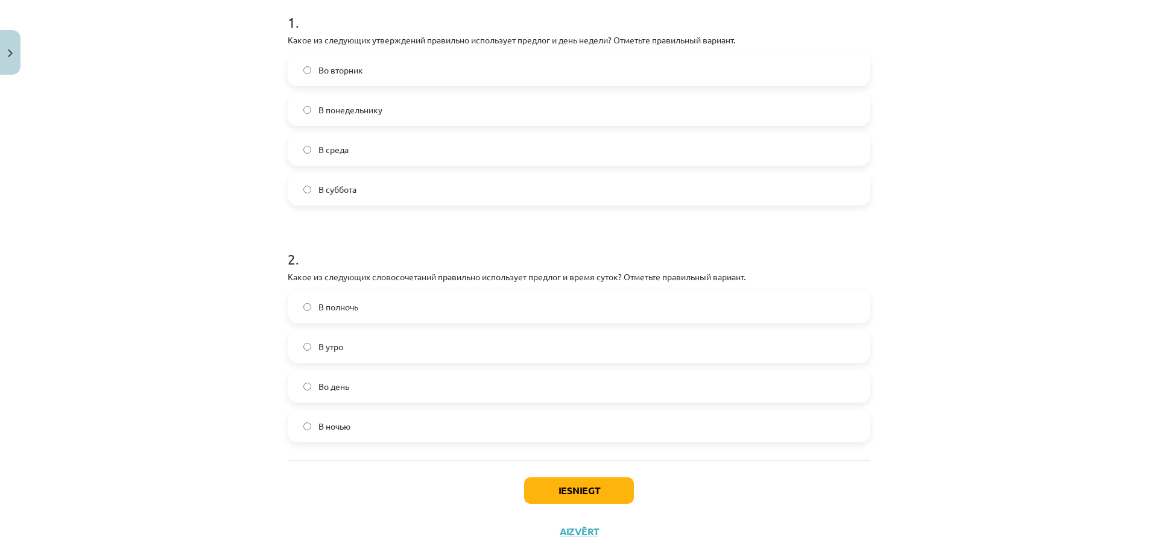
scroll to position [271, 0]
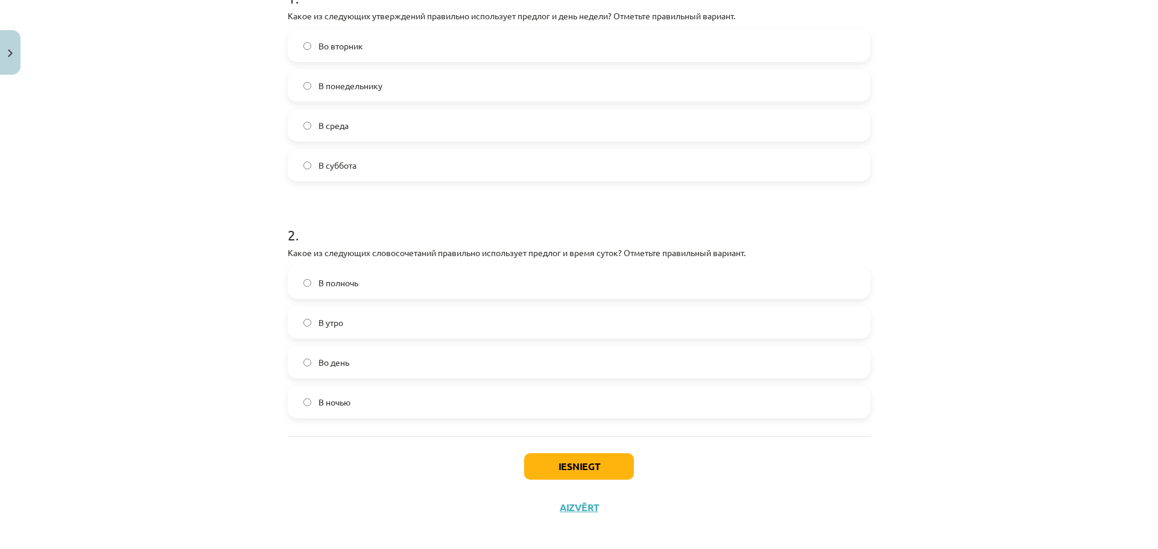
click at [308, 279] on label "В полночь" at bounding box center [579, 283] width 580 height 30
click at [556, 462] on button "Iesniegt" at bounding box center [579, 466] width 110 height 27
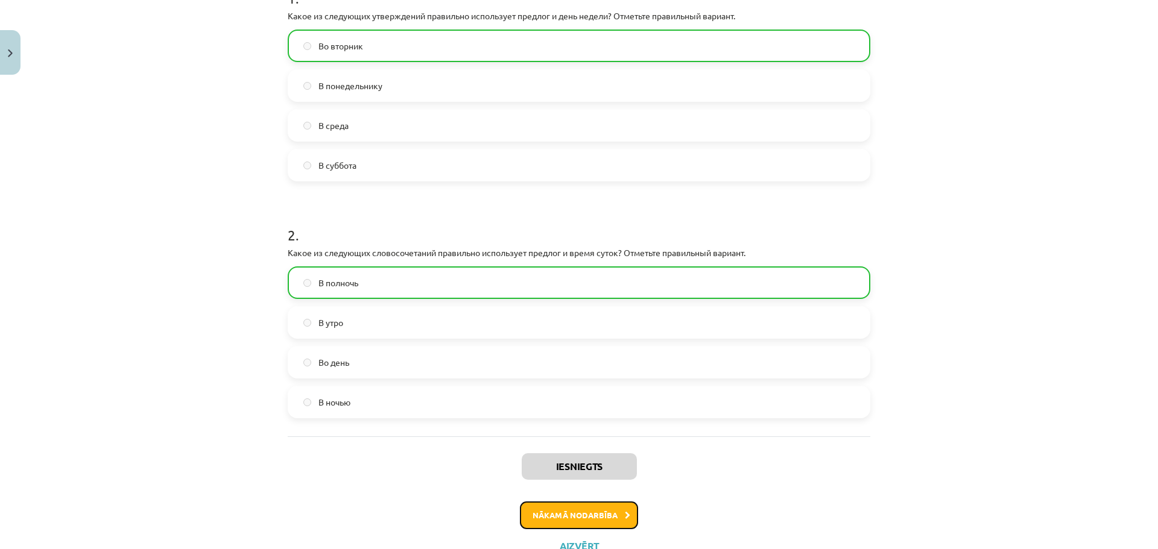
click at [590, 508] on button "Nākamā nodarbība" at bounding box center [579, 516] width 118 height 28
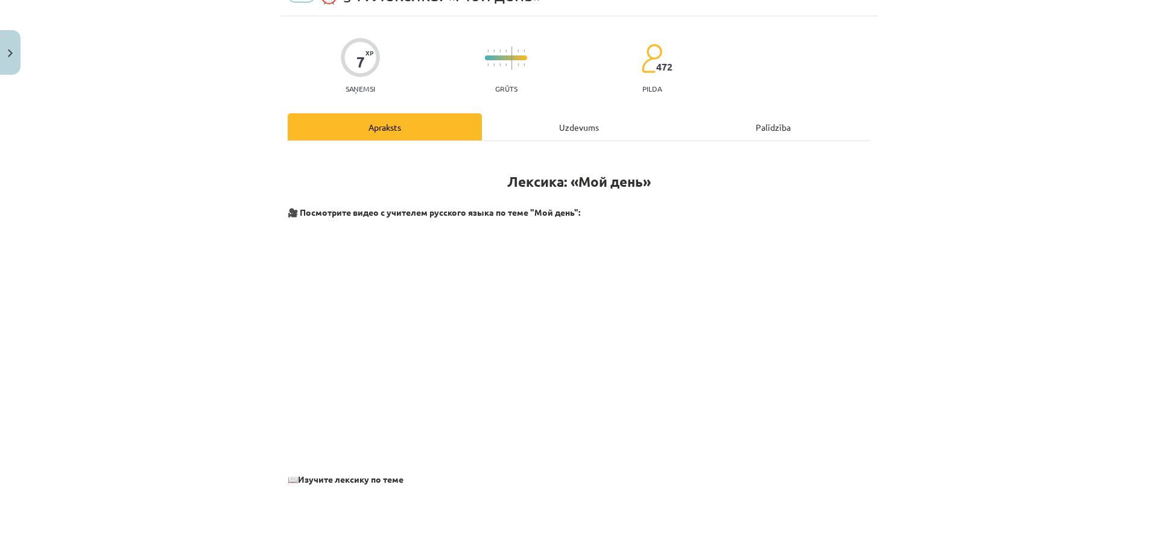
scroll to position [30, 0]
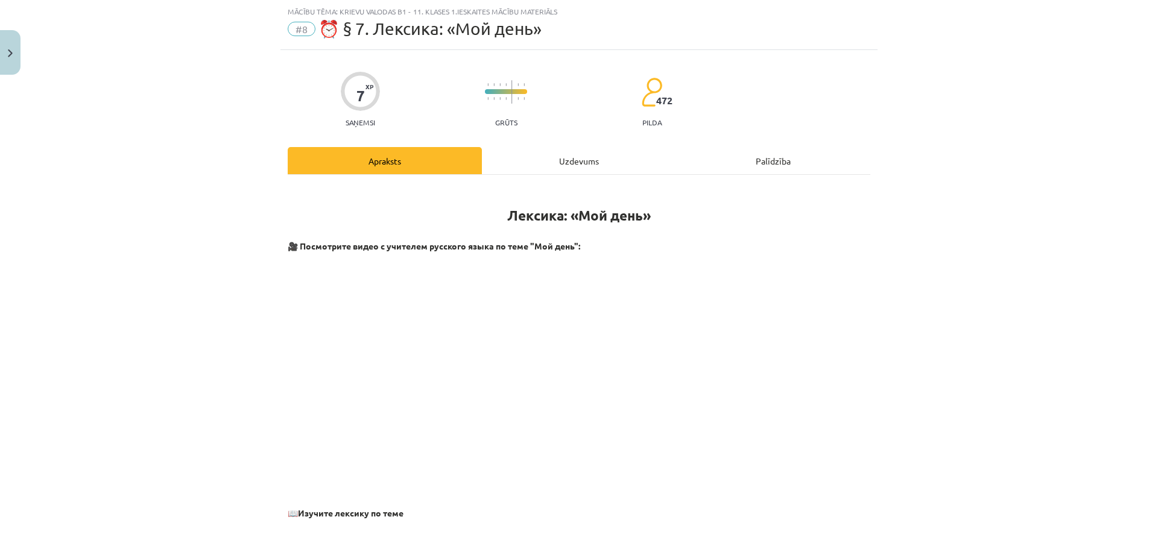
click at [588, 160] on div "Uzdevums" at bounding box center [579, 160] width 194 height 27
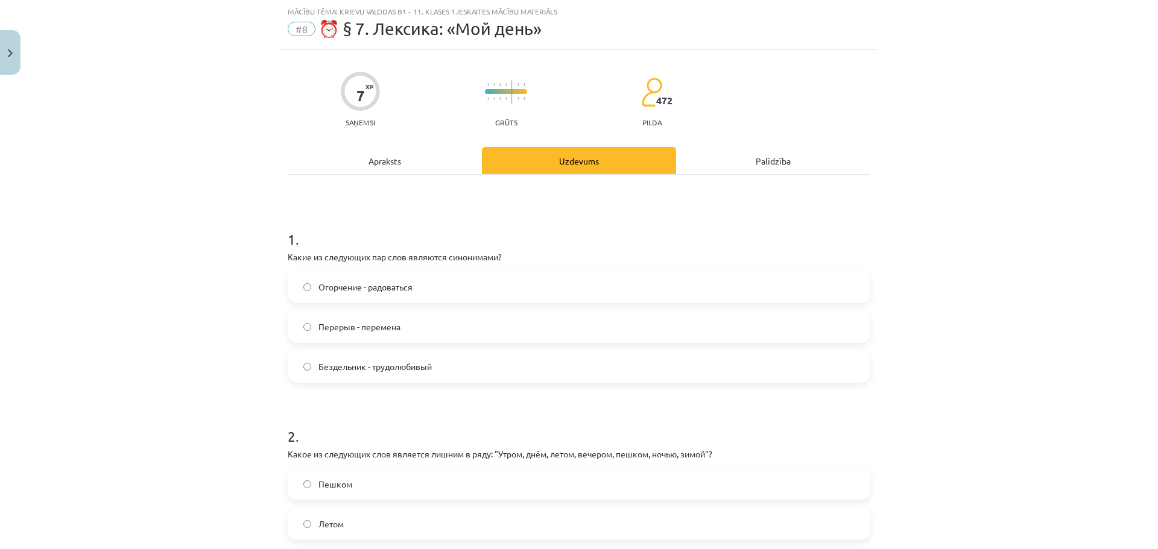
click at [323, 286] on span "Огорчение - радоваться" at bounding box center [365, 287] width 94 height 13
click at [359, 366] on span "Бездельник - трудолюбивый" at bounding box center [374, 367] width 113 height 13
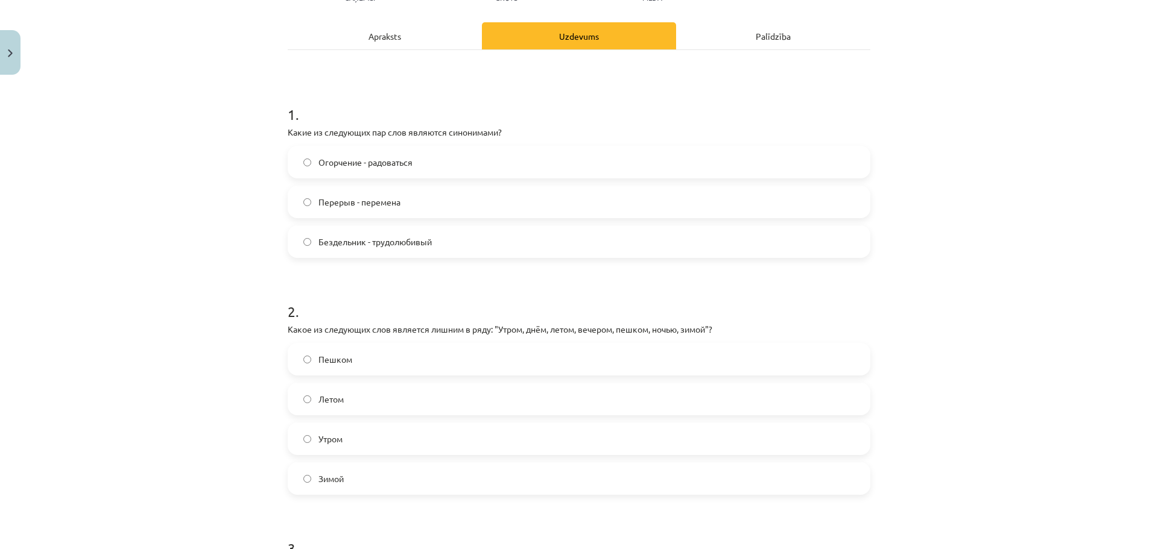
scroll to position [211, 0]
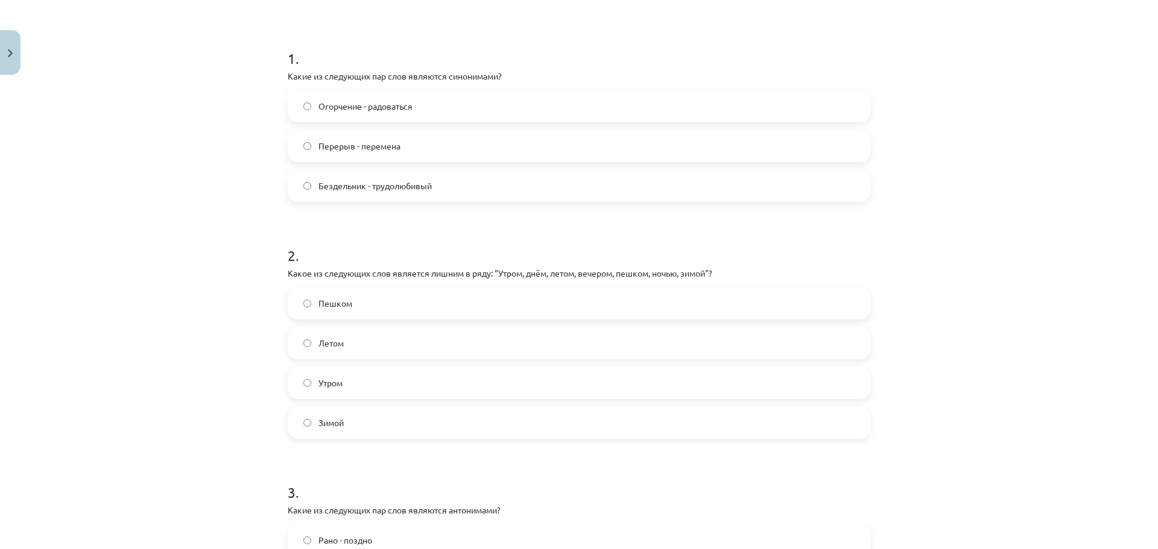
click at [320, 423] on span "Зимой" at bounding box center [330, 423] width 25 height 13
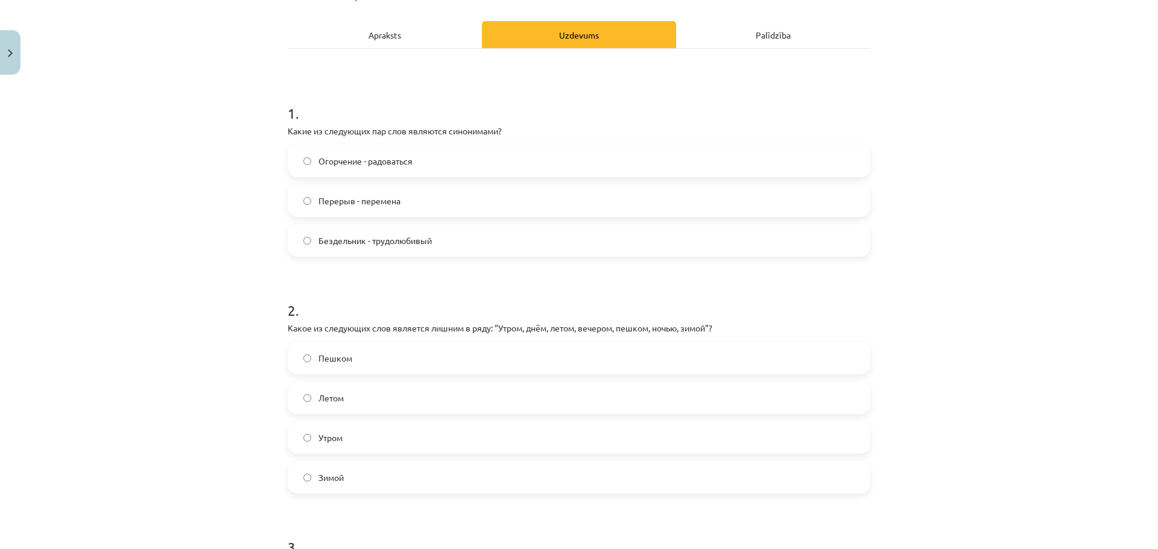
scroll to position [151, 0]
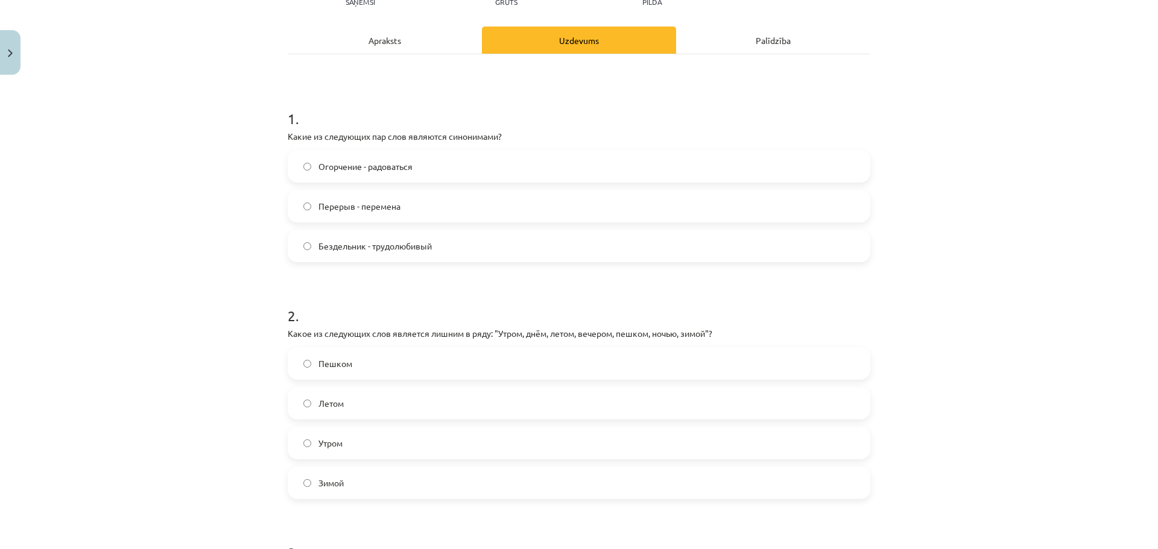
click at [353, 170] on span "Огорчение - радоваться" at bounding box center [365, 166] width 94 height 13
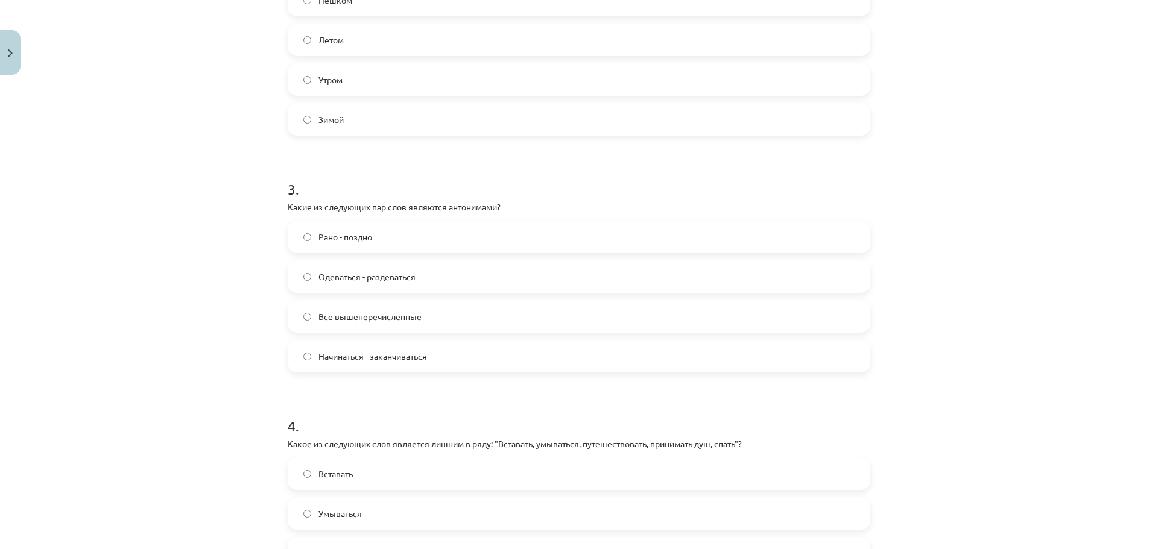
scroll to position [512, 0]
click at [313, 241] on label "Рано - поздно" at bounding box center [579, 239] width 580 height 30
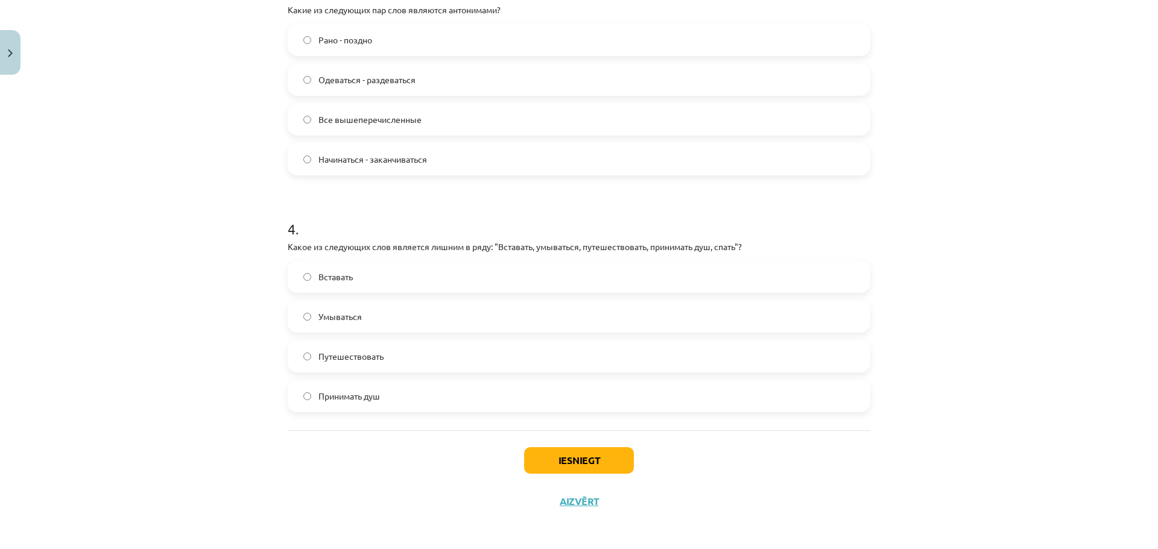
scroll to position [714, 0]
click at [327, 388] on span "Принимать душ" at bounding box center [348, 393] width 61 height 13
click at [341, 315] on span "Умываться" at bounding box center [339, 313] width 43 height 13
click at [566, 459] on button "Iesniegt" at bounding box center [579, 457] width 110 height 27
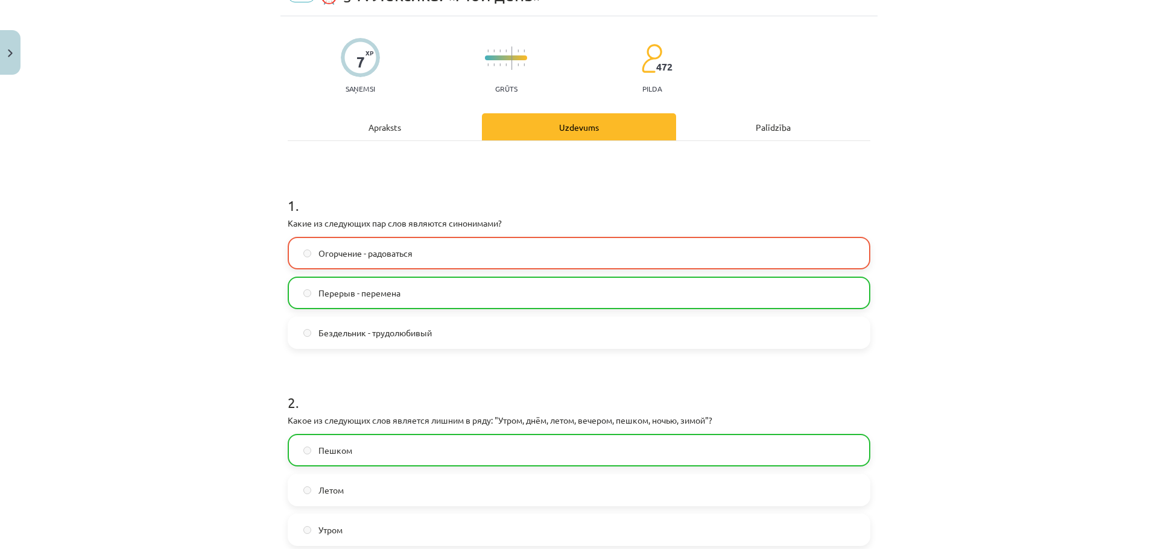
scroll to position [51, 0]
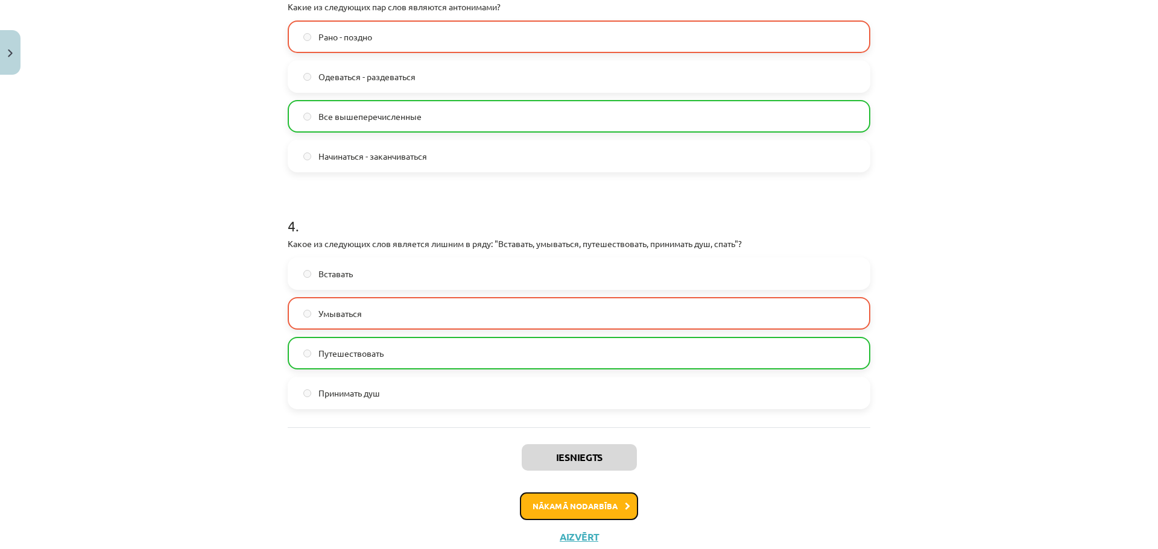
click at [594, 497] on button "Nākamā nodarbība" at bounding box center [579, 507] width 118 height 28
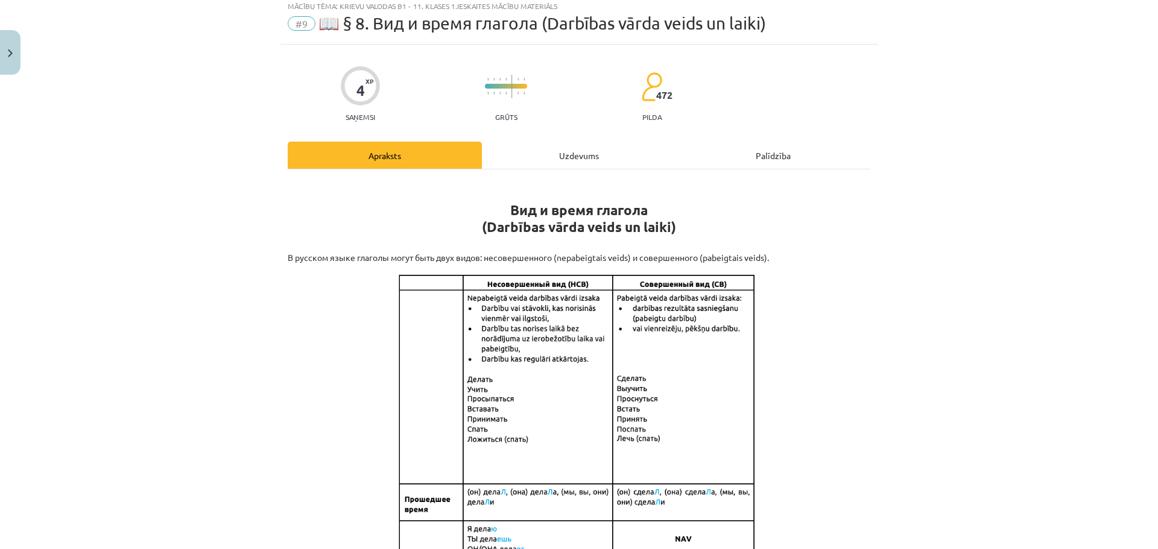
scroll to position [30, 0]
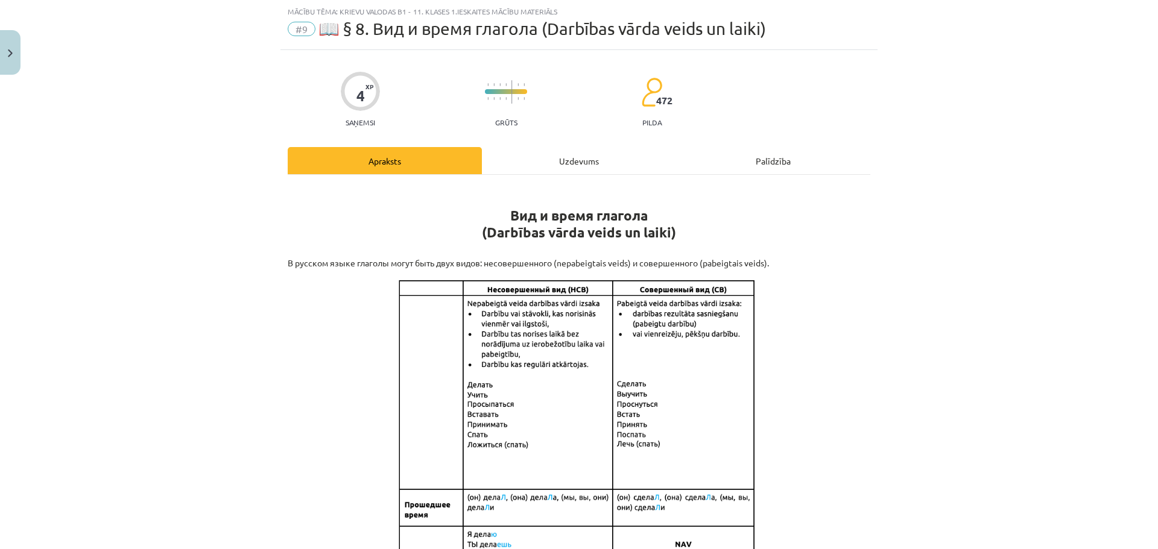
click at [552, 169] on div "Uzdevums" at bounding box center [579, 160] width 194 height 27
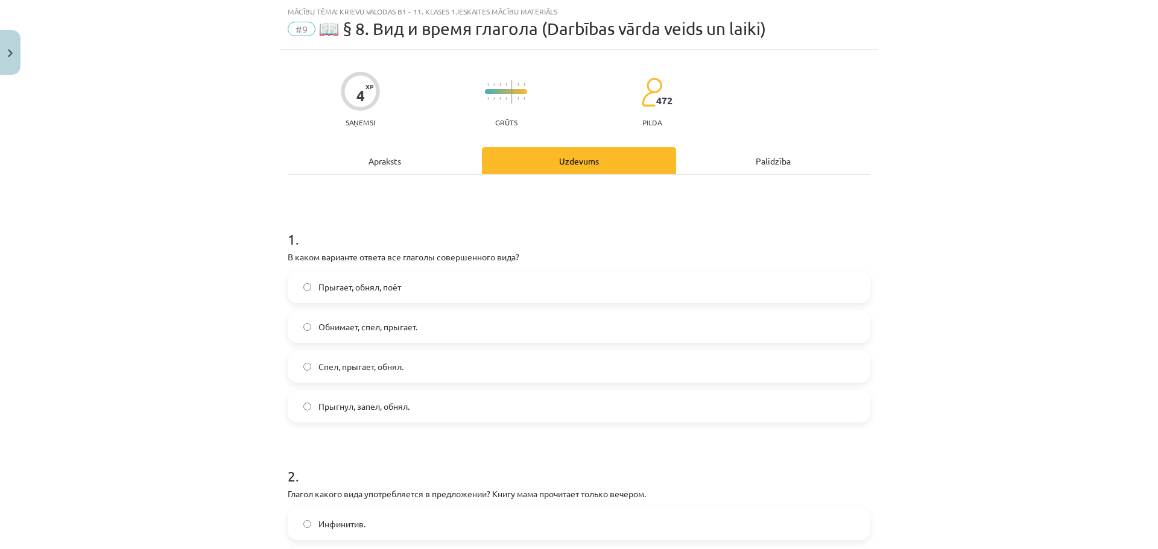
click at [339, 405] on span "Прыгнул, запел, обнял." at bounding box center [363, 406] width 91 height 13
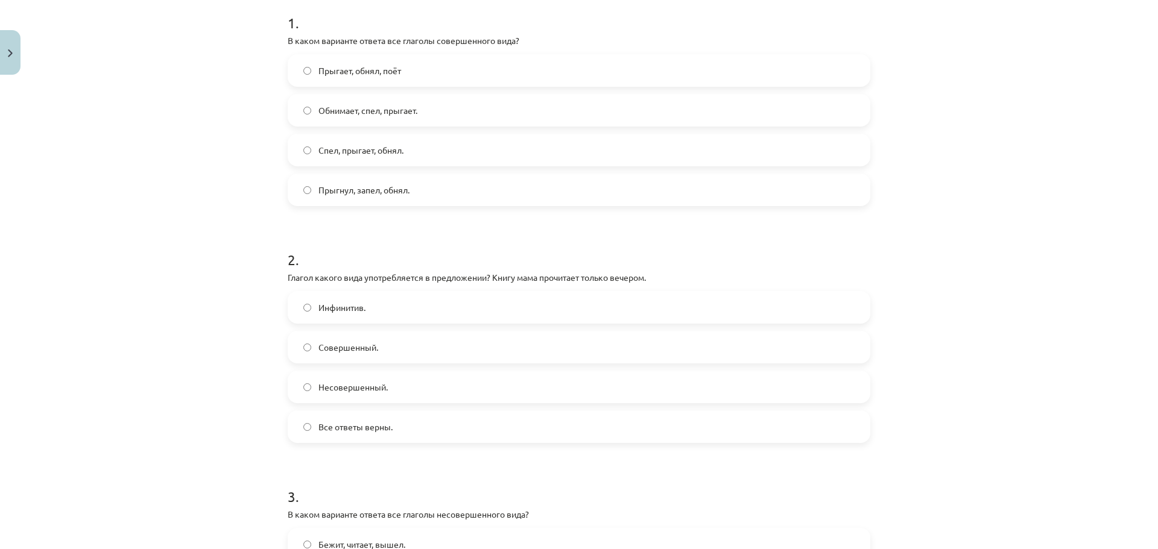
scroll to position [271, 0]
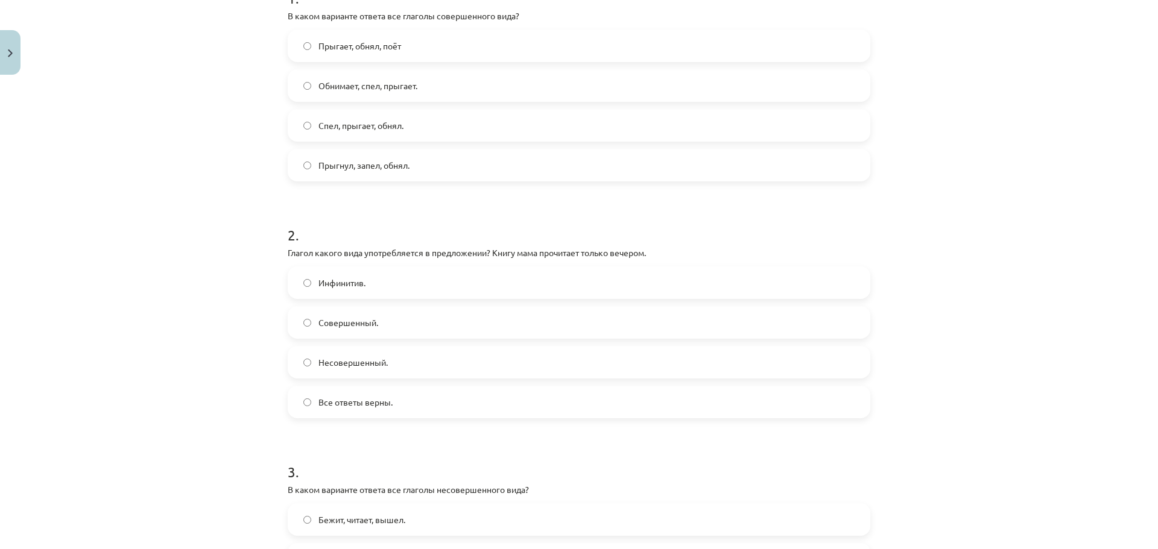
click at [331, 286] on span "Инфинитив." at bounding box center [341, 283] width 47 height 13
click at [350, 326] on span "Совершенный." at bounding box center [348, 323] width 60 height 13
click at [347, 369] on label "Несовершенный." at bounding box center [579, 362] width 580 height 30
click at [348, 404] on span "Все ответы верны." at bounding box center [355, 402] width 74 height 13
click at [343, 321] on span "Совершенный." at bounding box center [348, 323] width 60 height 13
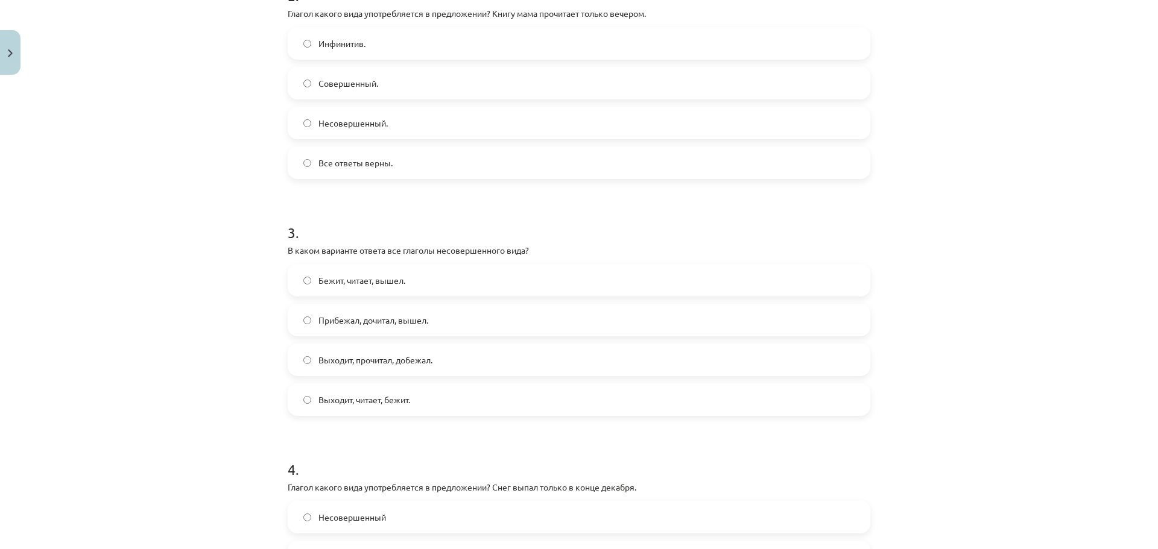
scroll to position [512, 0]
click at [336, 368] on label "Выходит, прочитал, добежал." at bounding box center [579, 358] width 580 height 30
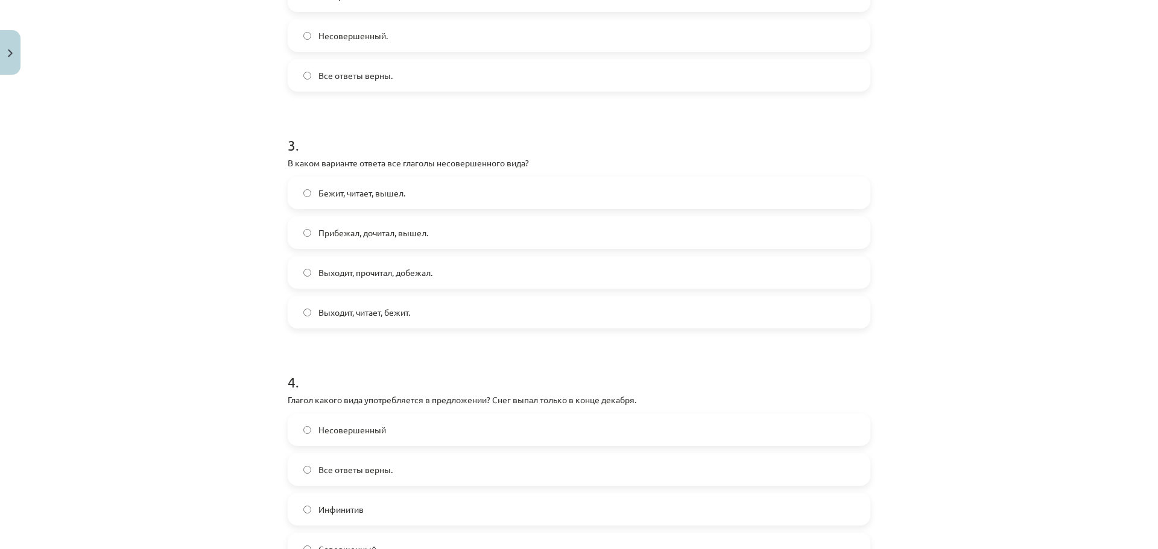
scroll to position [754, 0]
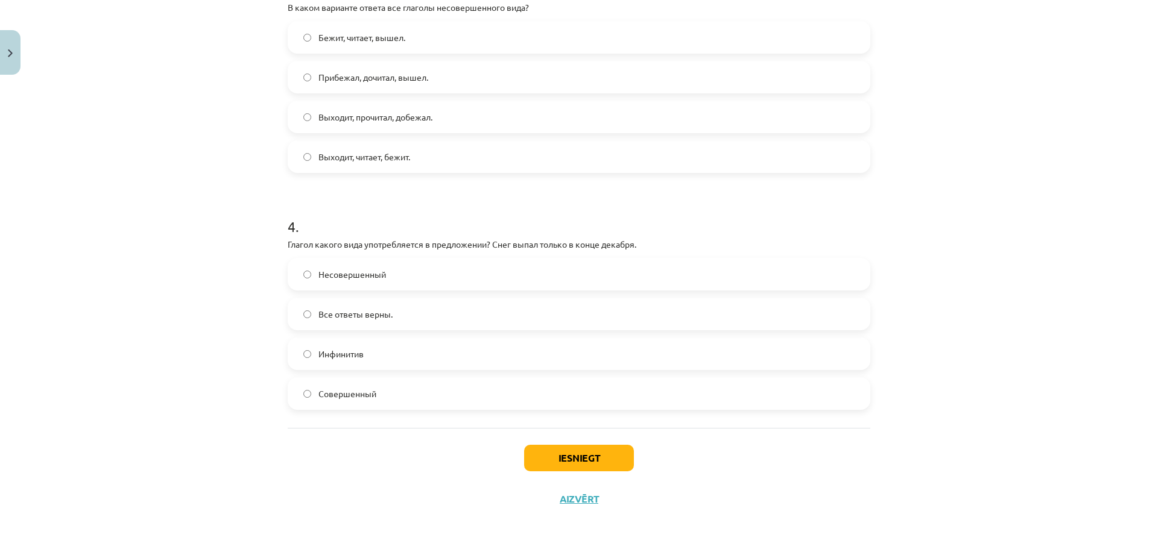
click at [330, 312] on span "Все ответы верны." at bounding box center [355, 314] width 74 height 13
click at [586, 466] on button "Iesniegt" at bounding box center [579, 458] width 110 height 27
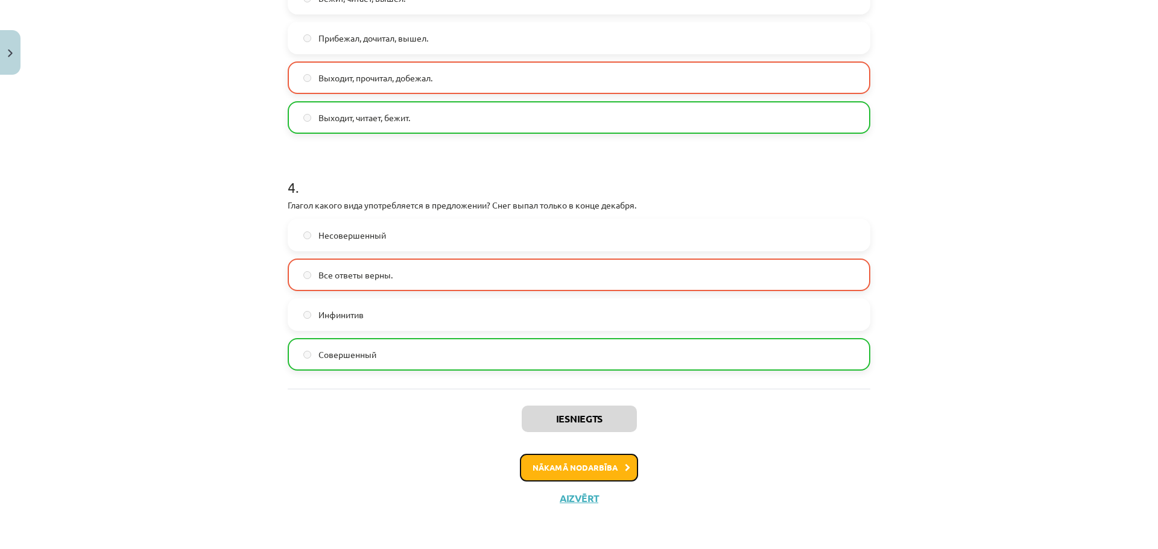
click at [579, 465] on button "Nākamā nodarbība" at bounding box center [579, 468] width 118 height 28
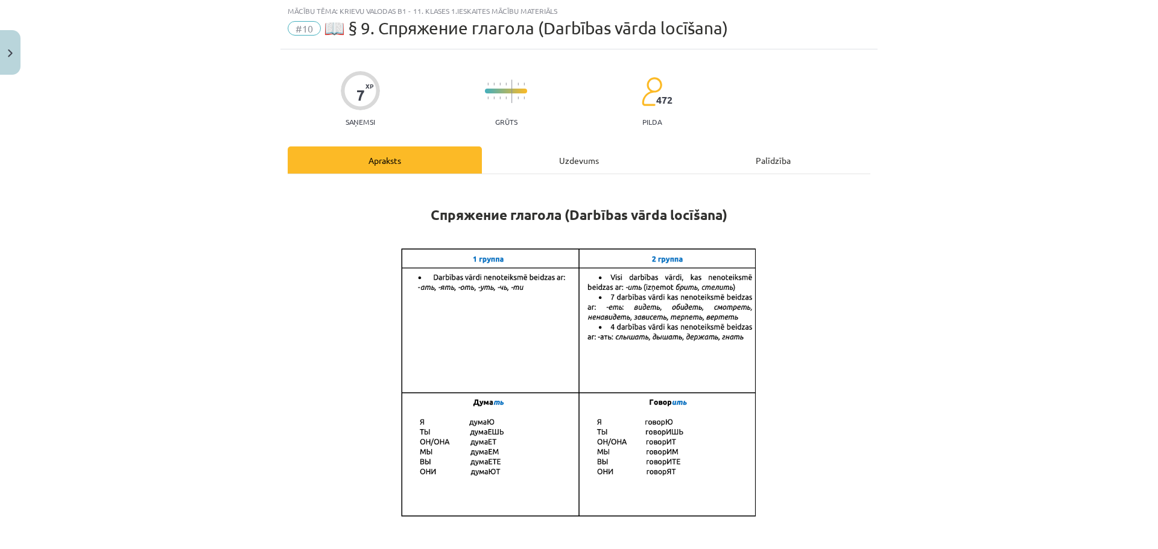
scroll to position [30, 0]
click at [566, 163] on div "Uzdevums" at bounding box center [579, 160] width 194 height 27
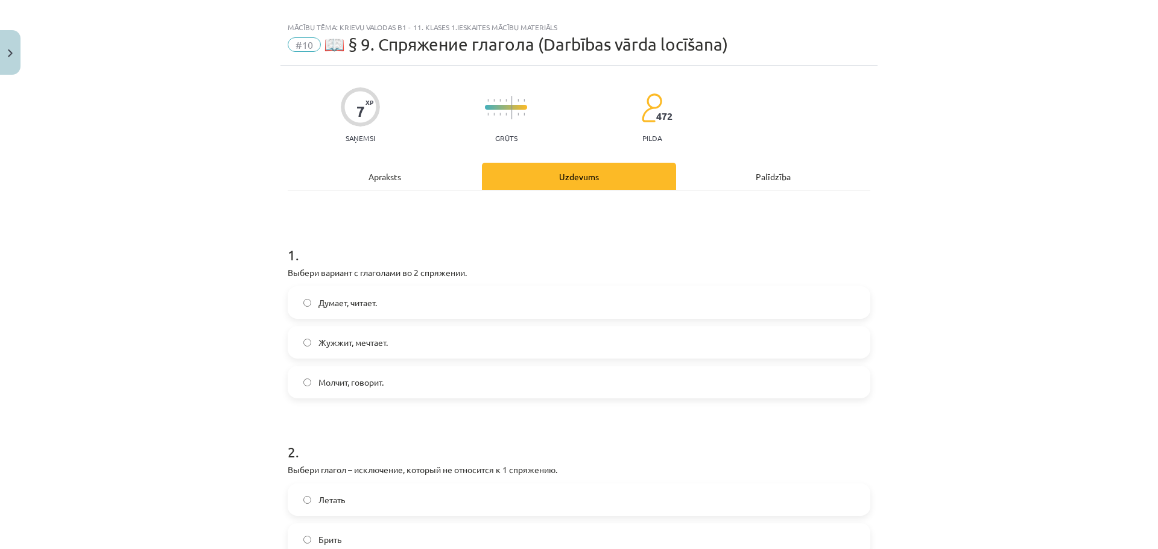
scroll to position [0, 0]
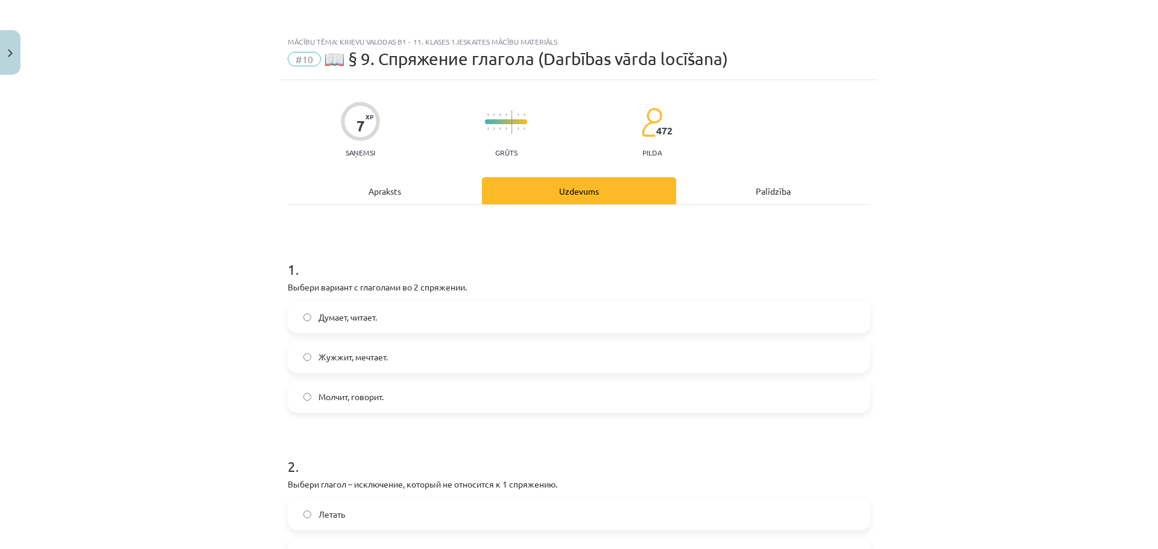
click at [327, 311] on span "Думает, читает." at bounding box center [347, 317] width 58 height 13
click at [332, 343] on label "Жужжит, мечтает." at bounding box center [579, 357] width 580 height 30
click at [332, 318] on span "Думает, читает." at bounding box center [347, 317] width 58 height 13
click at [339, 385] on label "Молчит, говорит." at bounding box center [579, 397] width 580 height 30
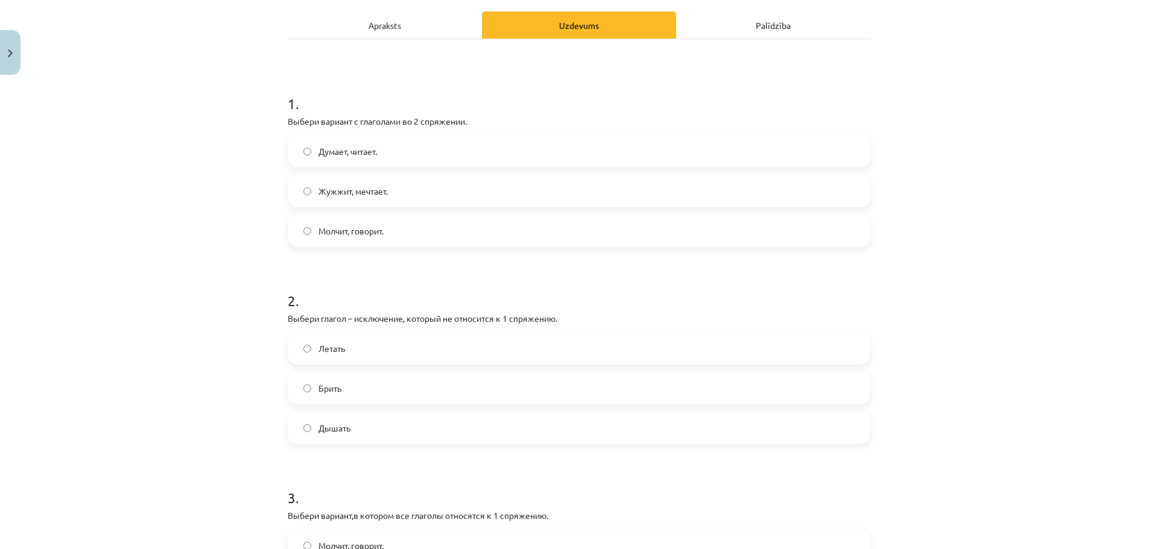
scroll to position [181, 0]
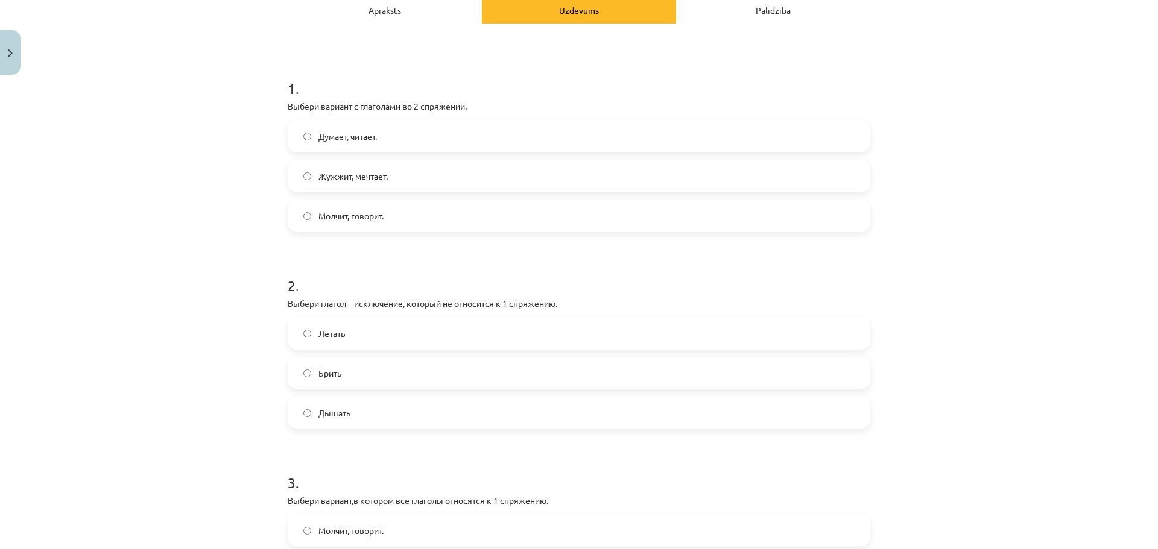
click at [320, 332] on span "Летать" at bounding box center [331, 333] width 27 height 13
click at [311, 374] on label "Брить" at bounding box center [579, 373] width 580 height 30
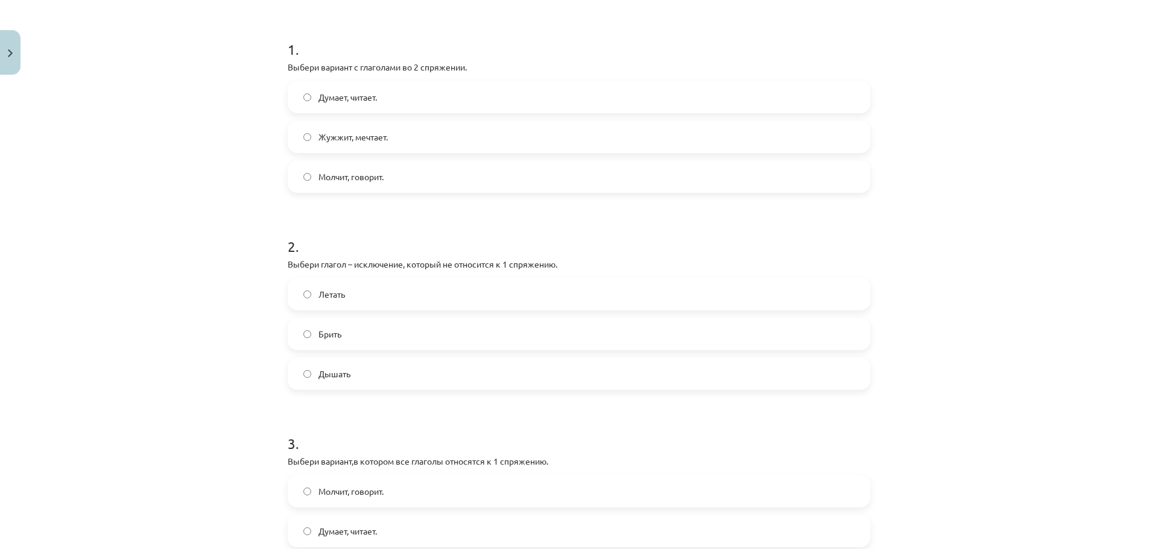
scroll to position [362, 0]
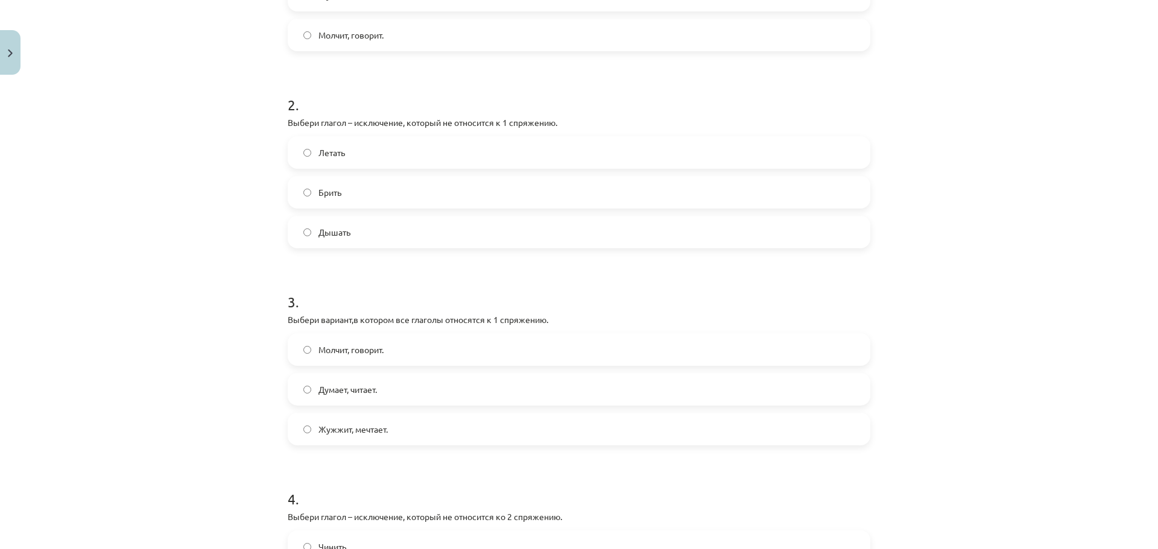
click at [323, 159] on span "Летать" at bounding box center [331, 153] width 27 height 13
click at [309, 169] on div "Летать Брить Дышать" at bounding box center [579, 192] width 582 height 112
click at [312, 189] on label "Брить" at bounding box center [579, 192] width 580 height 30
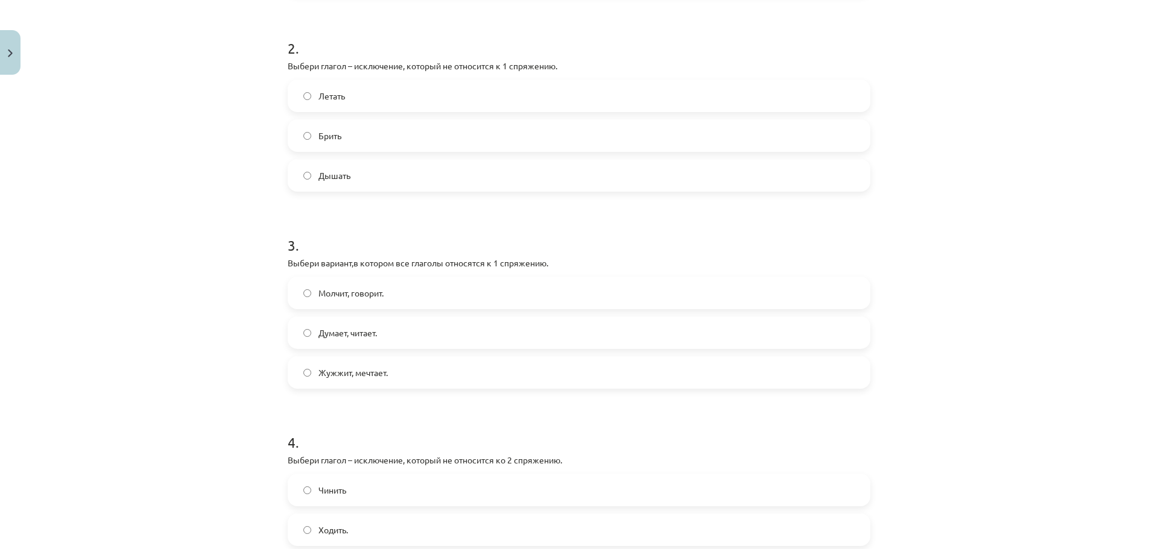
scroll to position [422, 0]
click at [297, 288] on label "Молчит, говорит." at bounding box center [579, 289] width 580 height 30
drag, startPoint x: 307, startPoint y: 334, endPoint x: 314, endPoint y: 336, distance: 6.9
click at [307, 335] on label "Думает, читает." at bounding box center [579, 329] width 580 height 30
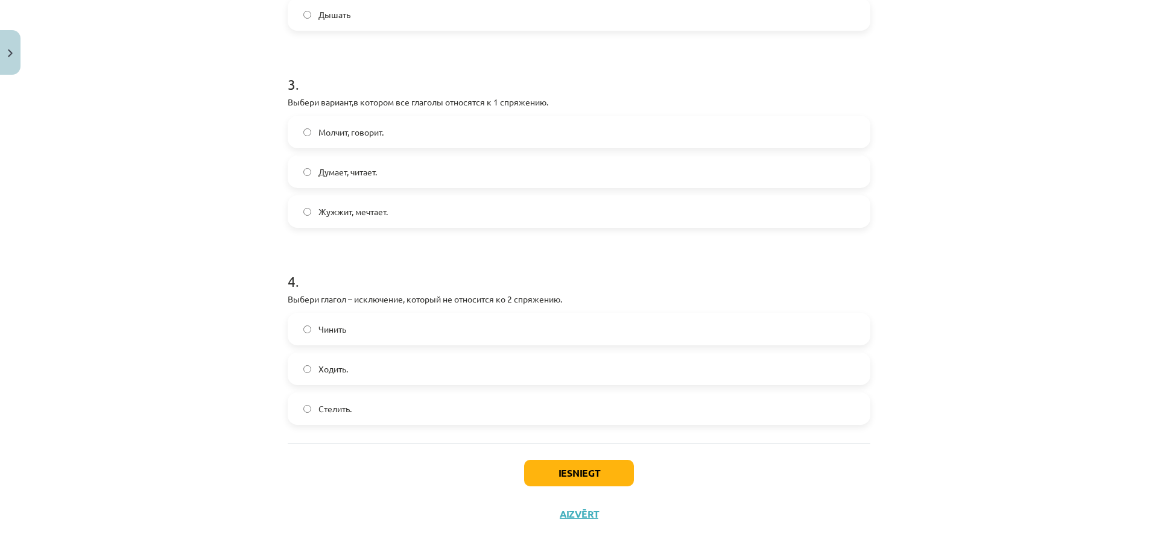
scroll to position [595, 0]
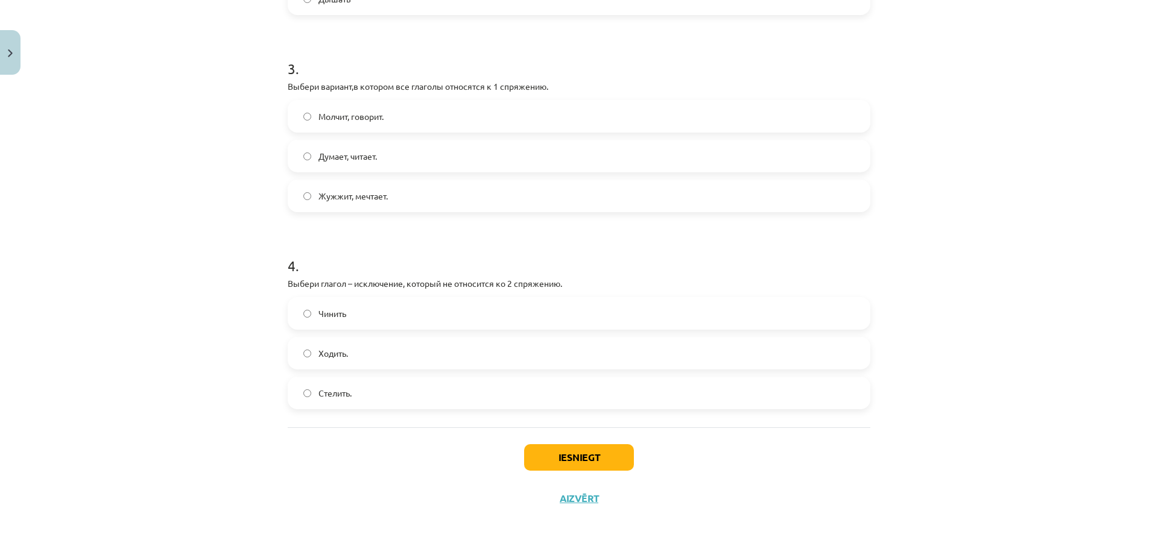
click at [299, 346] on label "Ходить." at bounding box center [579, 353] width 580 height 30
click at [563, 451] on button "Iesniegt" at bounding box center [579, 457] width 110 height 27
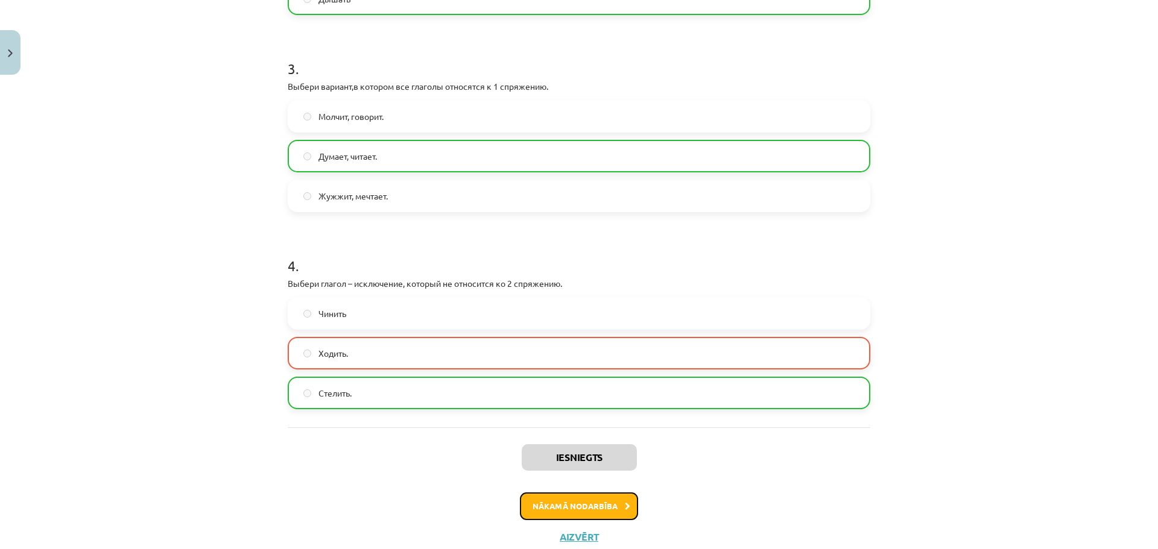
click at [587, 507] on button "Nākamā nodarbība" at bounding box center [579, 507] width 118 height 28
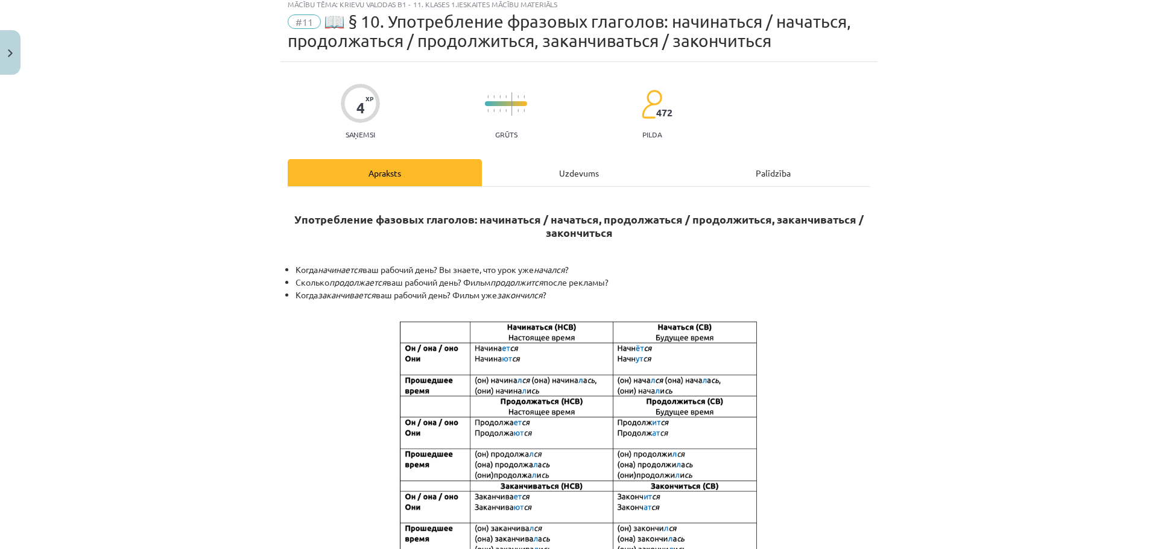
scroll to position [30, 0]
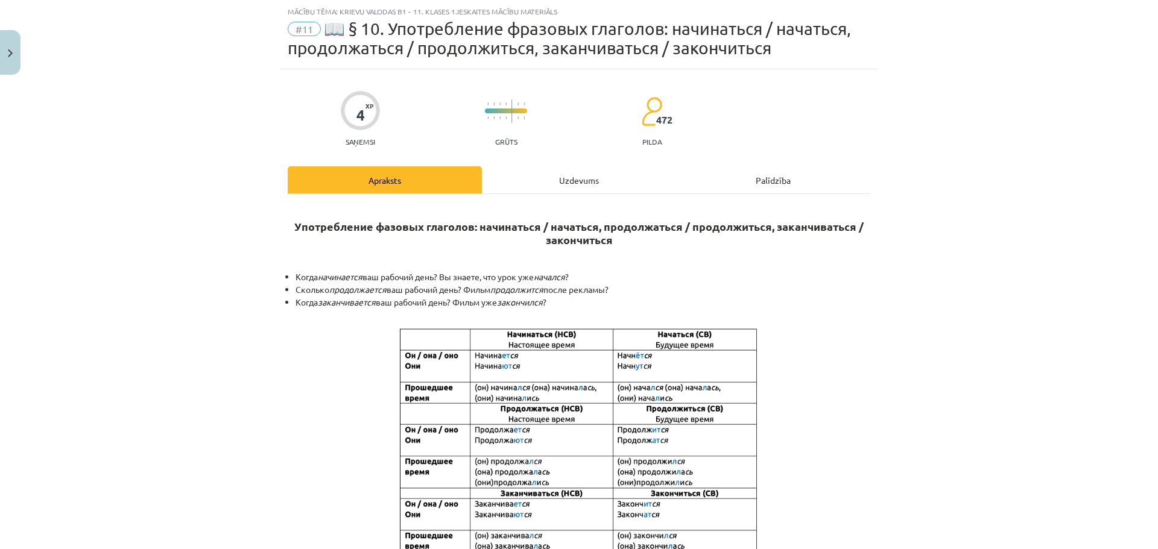
click at [573, 185] on div "Uzdevums" at bounding box center [579, 179] width 194 height 27
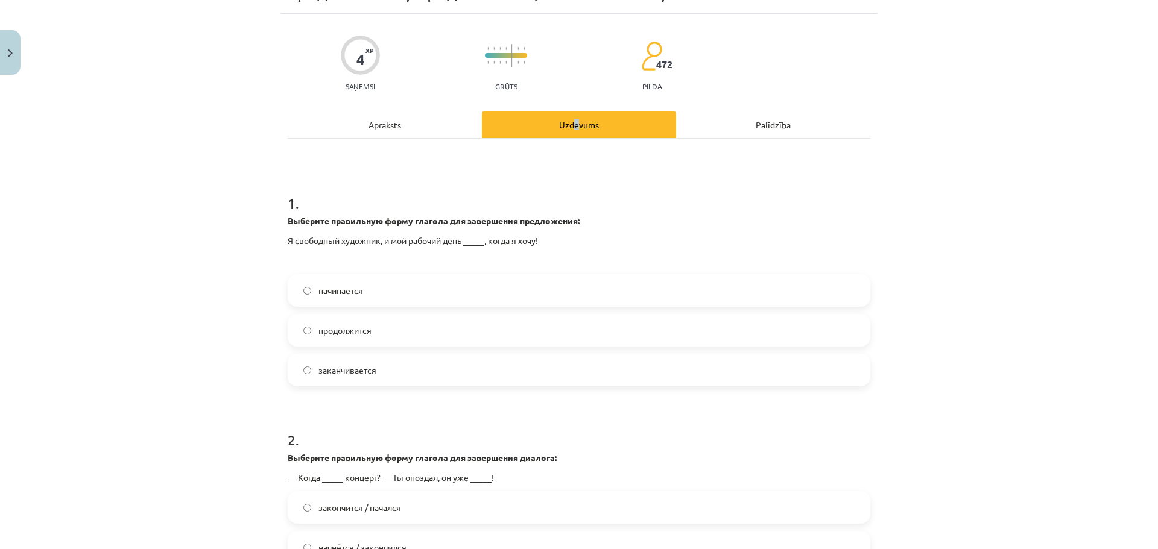
scroll to position [90, 0]
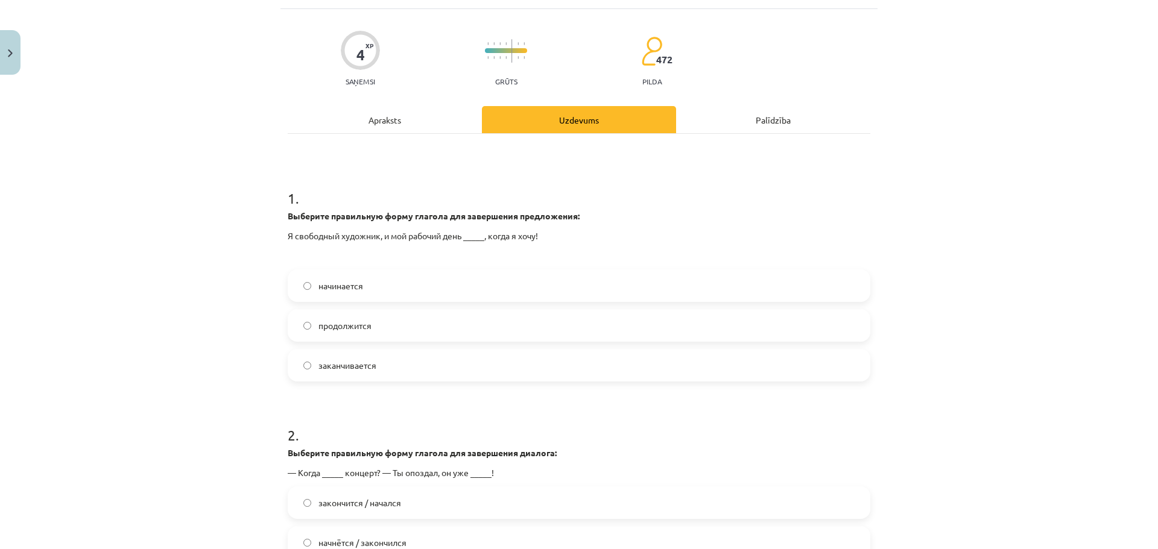
click at [332, 285] on span "начинается" at bounding box center [340, 286] width 45 height 13
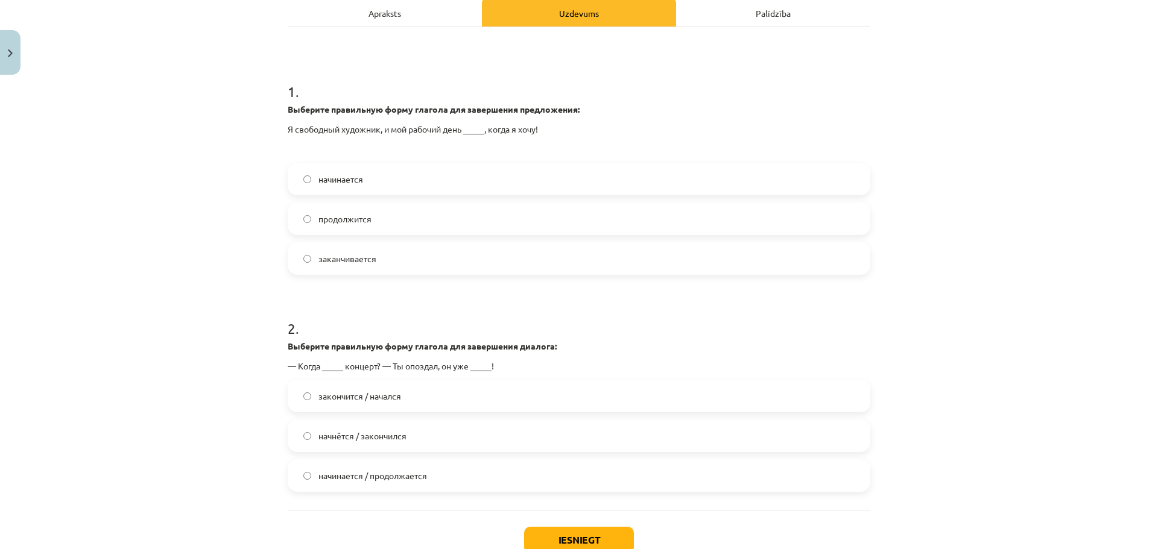
scroll to position [271, 0]
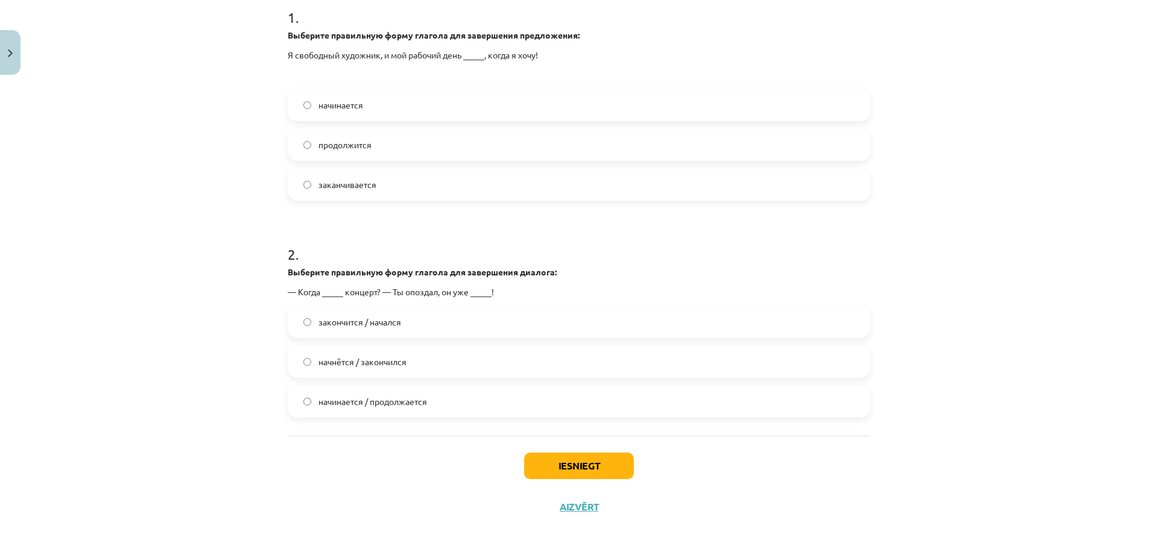
click at [370, 362] on span "начнётся / закончился" at bounding box center [362, 362] width 88 height 13
click at [550, 464] on button "Iesniegt" at bounding box center [579, 466] width 110 height 27
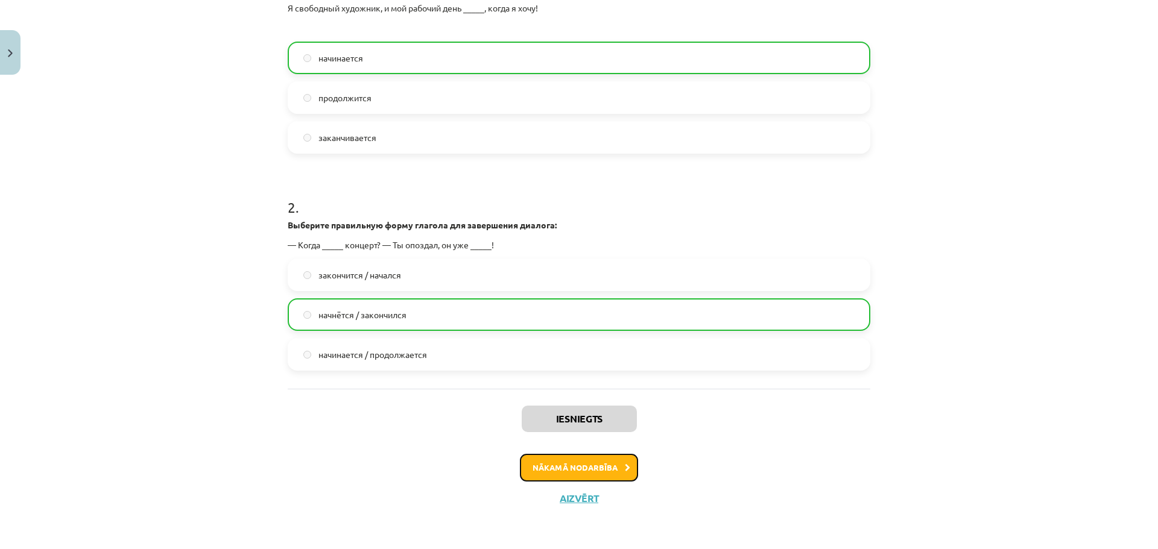
click at [622, 478] on button "Nākamā nodarbība" at bounding box center [579, 468] width 118 height 28
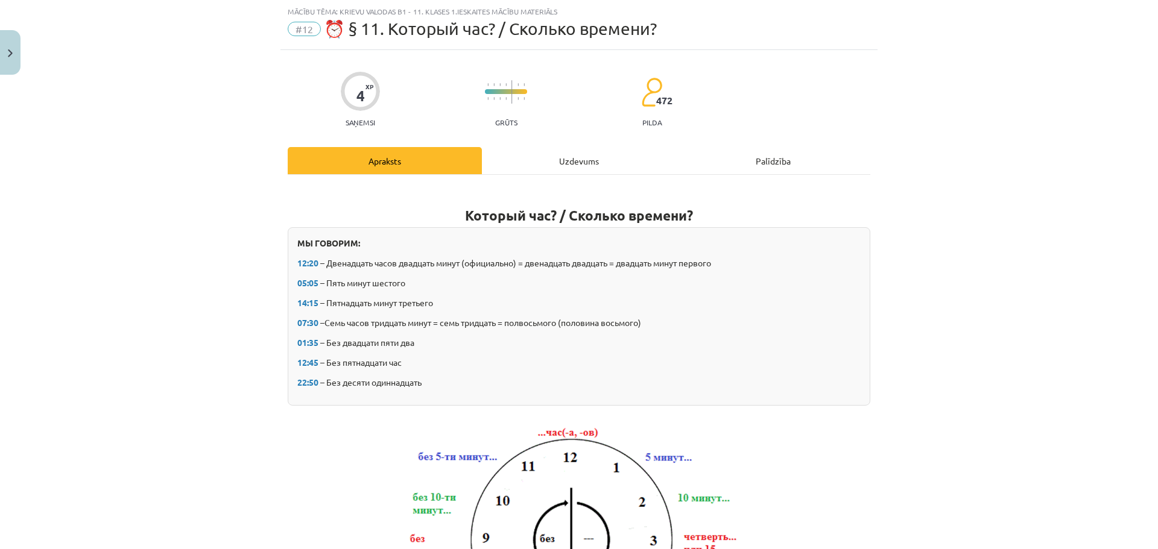
click at [555, 157] on div "Uzdevums" at bounding box center [579, 160] width 194 height 27
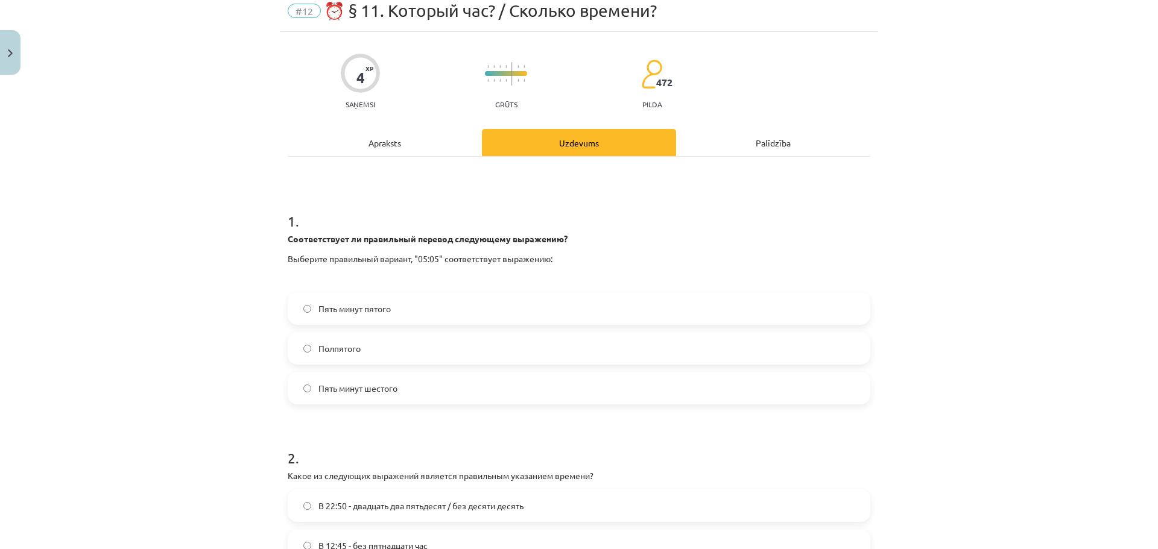
scroll to position [90, 0]
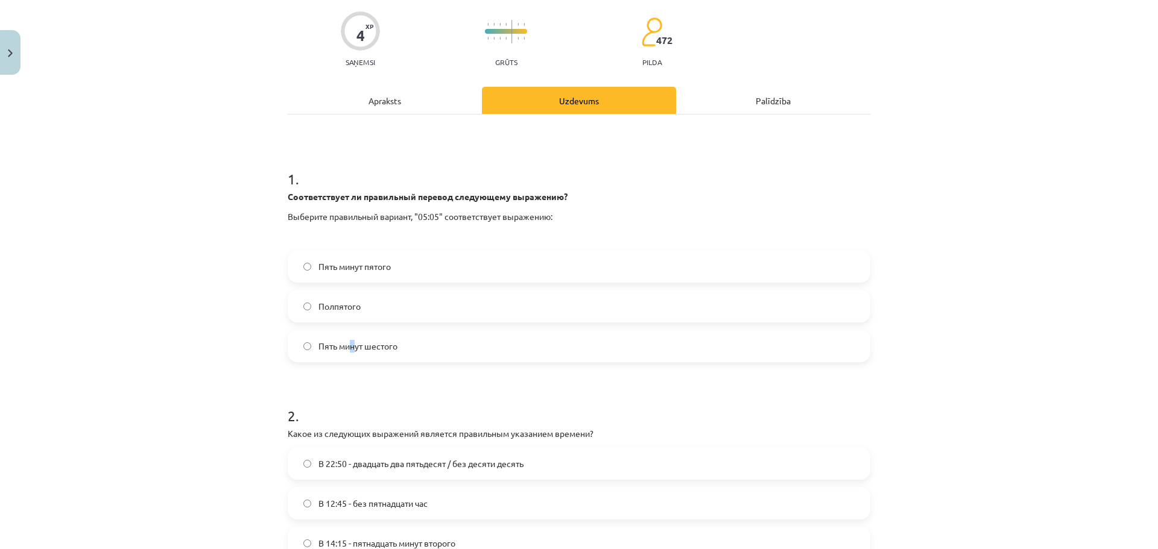
click at [348, 352] on span "Пять минут шестого" at bounding box center [357, 346] width 79 height 13
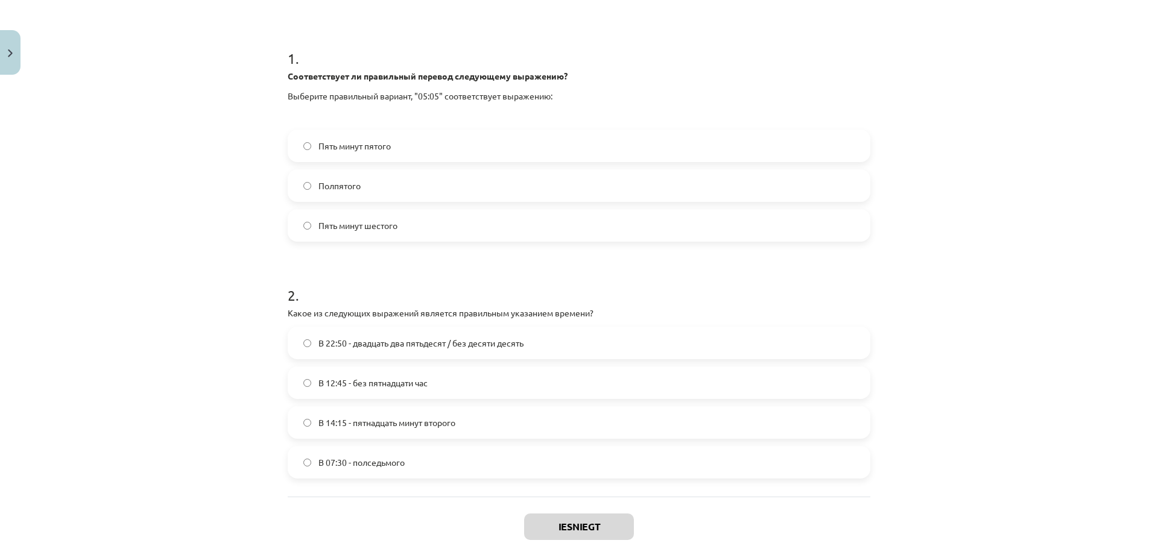
click at [312, 224] on label "Пять минут шестого" at bounding box center [579, 225] width 580 height 30
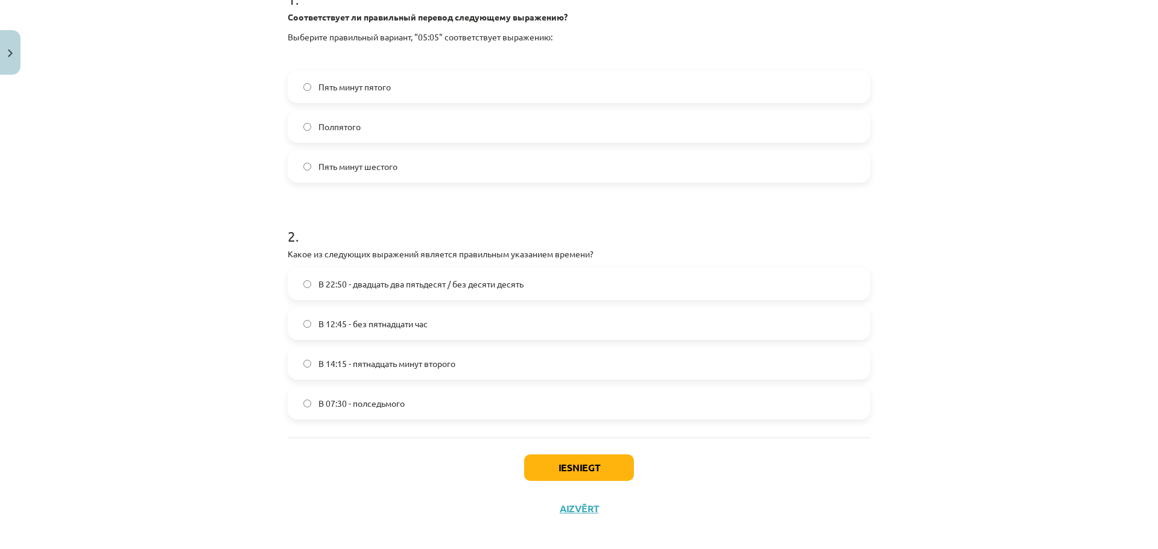
scroll to position [280, 0]
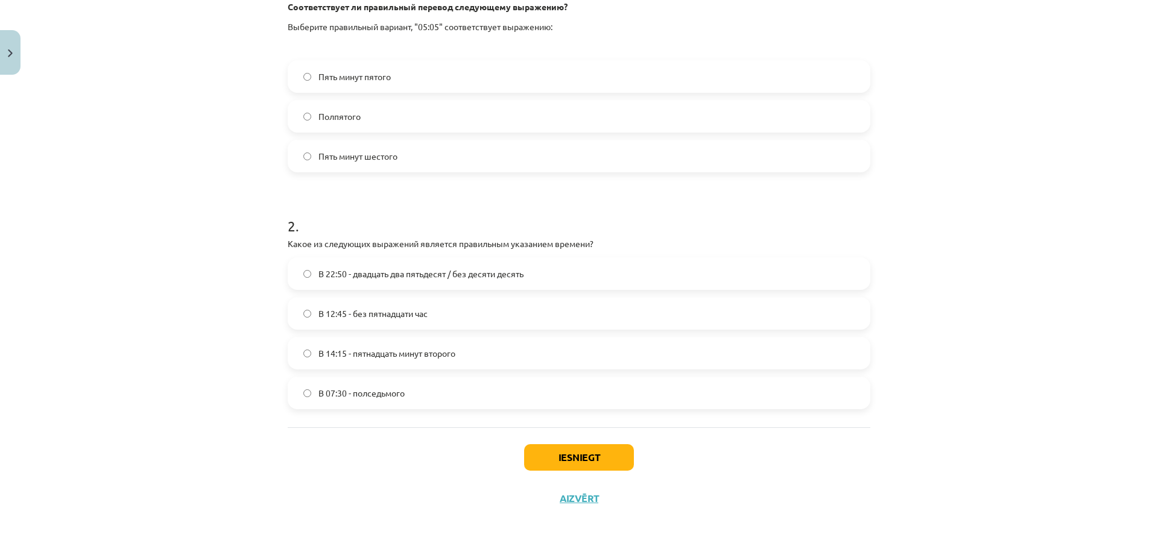
click at [409, 274] on span "В 22:50 - двадцать два пятьдесят / без десяти десять" at bounding box center [420, 274] width 205 height 13
click at [340, 396] on span "В 07:30 - полседьмого" at bounding box center [361, 393] width 86 height 13
click at [348, 352] on span "В 14:15 - пятнадцать минут второго" at bounding box center [386, 353] width 137 height 13
click at [374, 320] on span "В 12:45 - без пятнадцати час" at bounding box center [372, 313] width 109 height 13
click at [584, 452] on button "Iesniegt" at bounding box center [579, 457] width 110 height 27
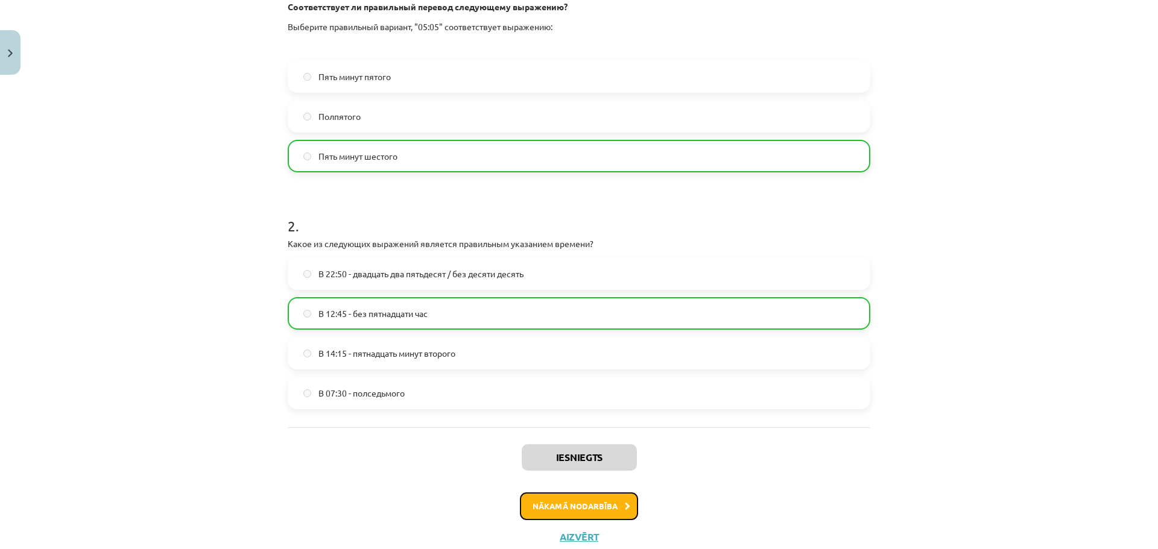
drag, startPoint x: 591, startPoint y: 502, endPoint x: 540, endPoint y: 243, distance: 263.6
click at [591, 501] on button "Nākamā nodarbība" at bounding box center [579, 507] width 118 height 28
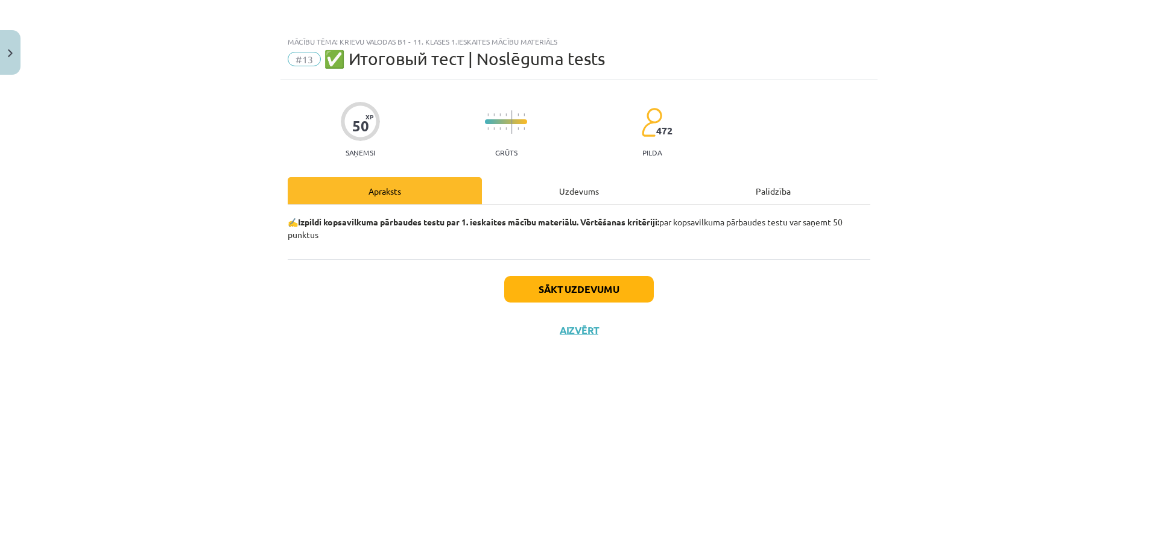
click at [555, 199] on div "Uzdevums" at bounding box center [579, 190] width 194 height 27
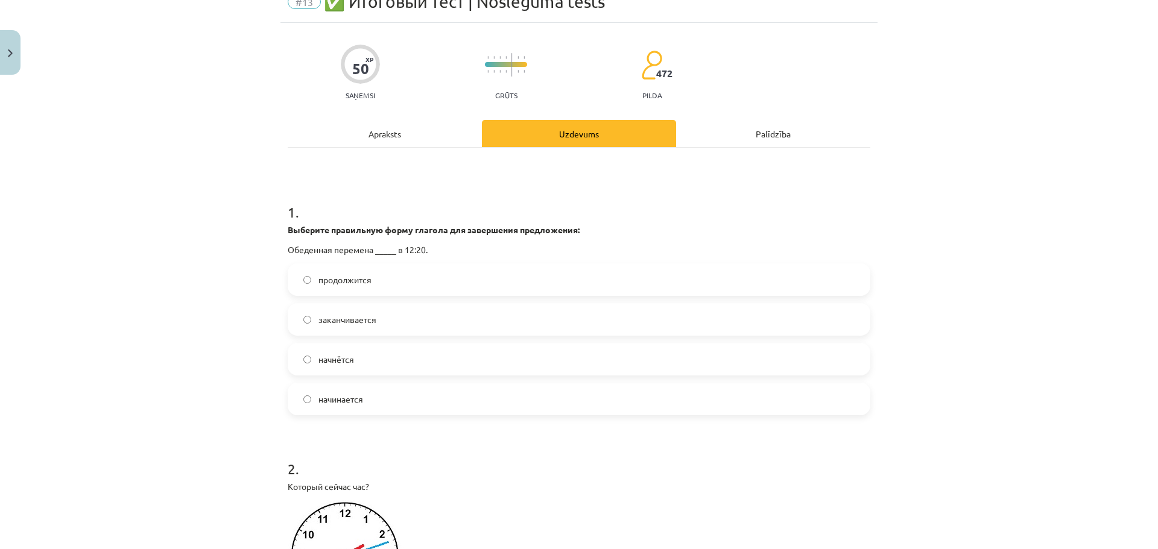
scroll to position [60, 0]
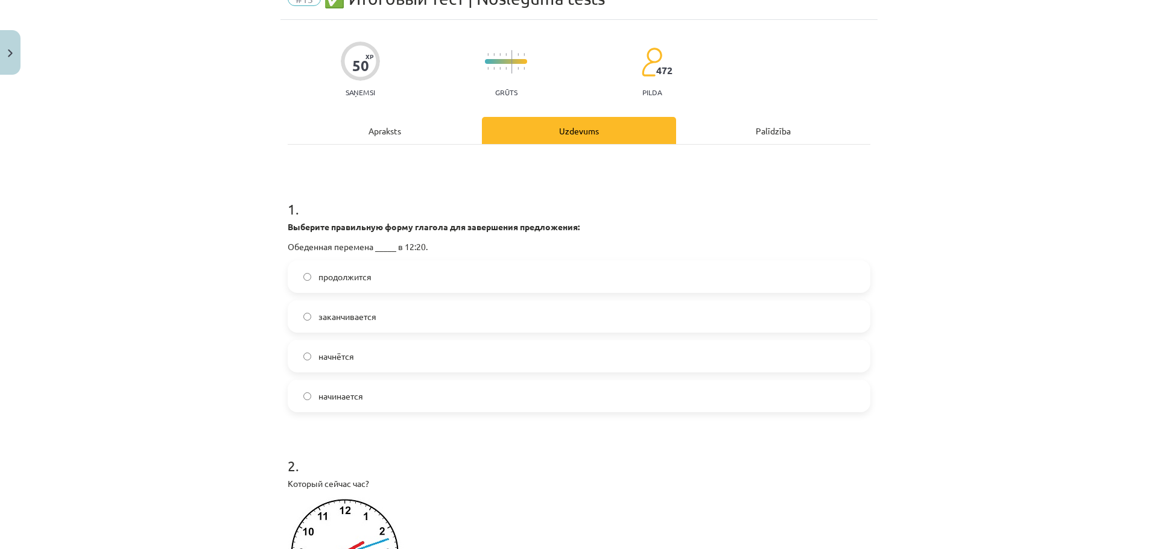
click at [357, 349] on label "начнётся" at bounding box center [579, 356] width 580 height 30
click at [351, 399] on span "начинается" at bounding box center [340, 396] width 45 height 13
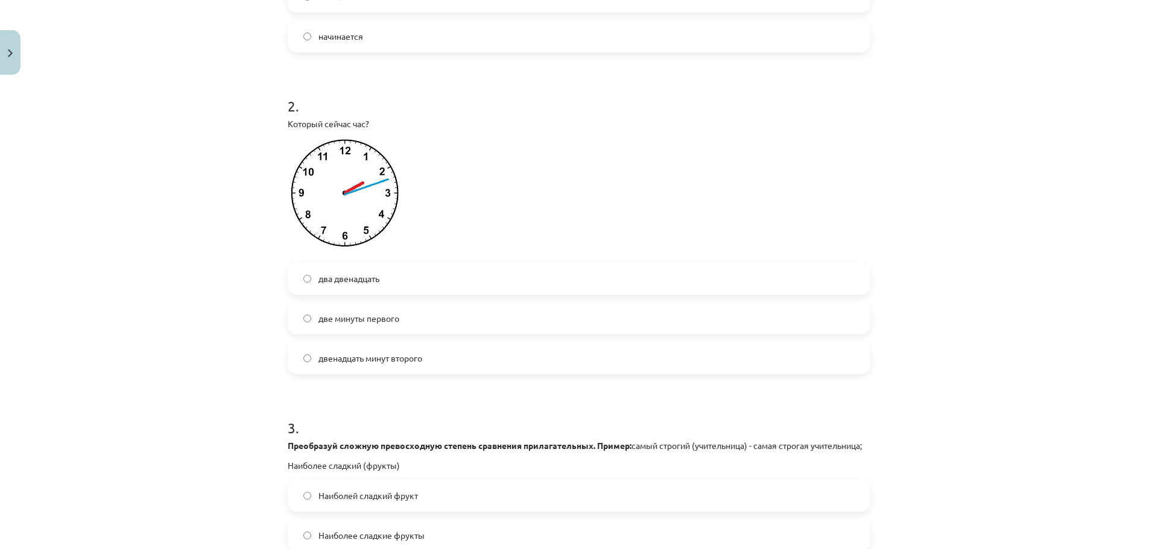
scroll to position [422, 0]
click at [361, 275] on span "два двенадцать" at bounding box center [348, 277] width 61 height 13
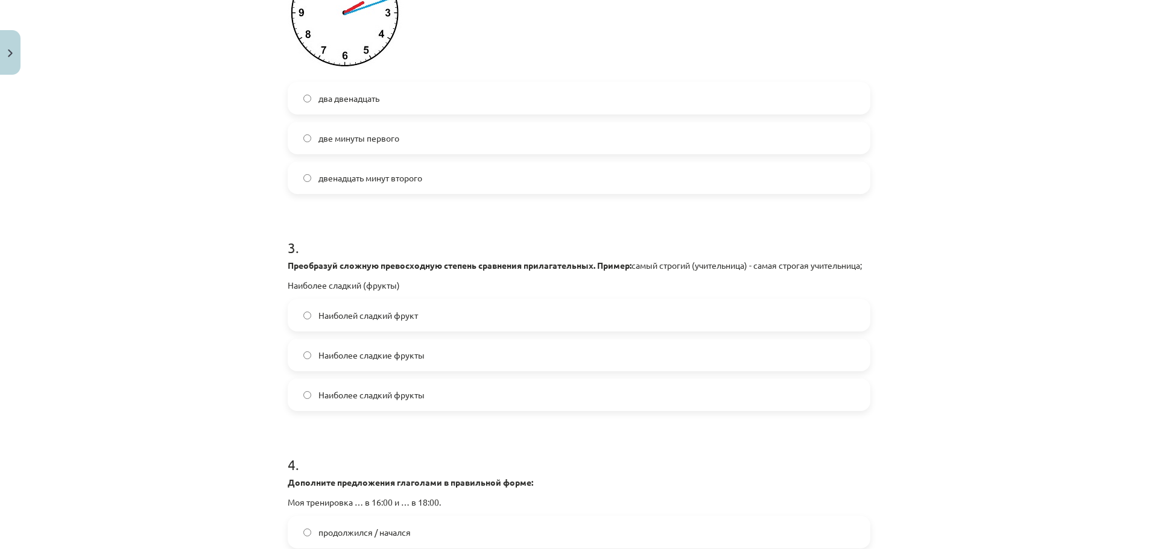
scroll to position [603, 0]
click at [356, 359] on span "Наиболее сладкие фрукты" at bounding box center [371, 353] width 106 height 13
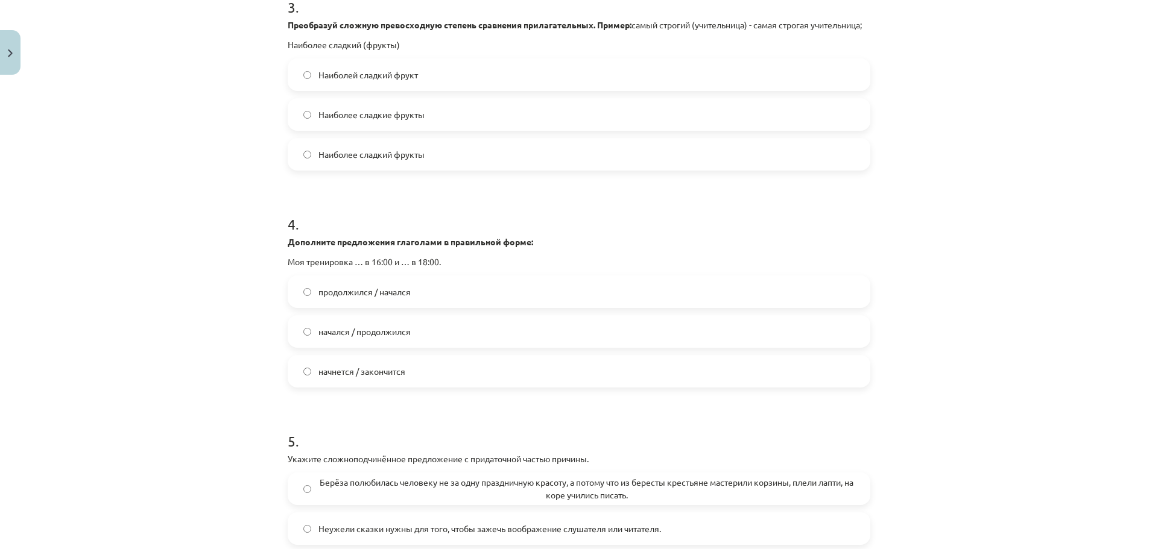
scroll to position [844, 0]
click at [339, 375] on span "начнется / закончится" at bounding box center [361, 368] width 87 height 13
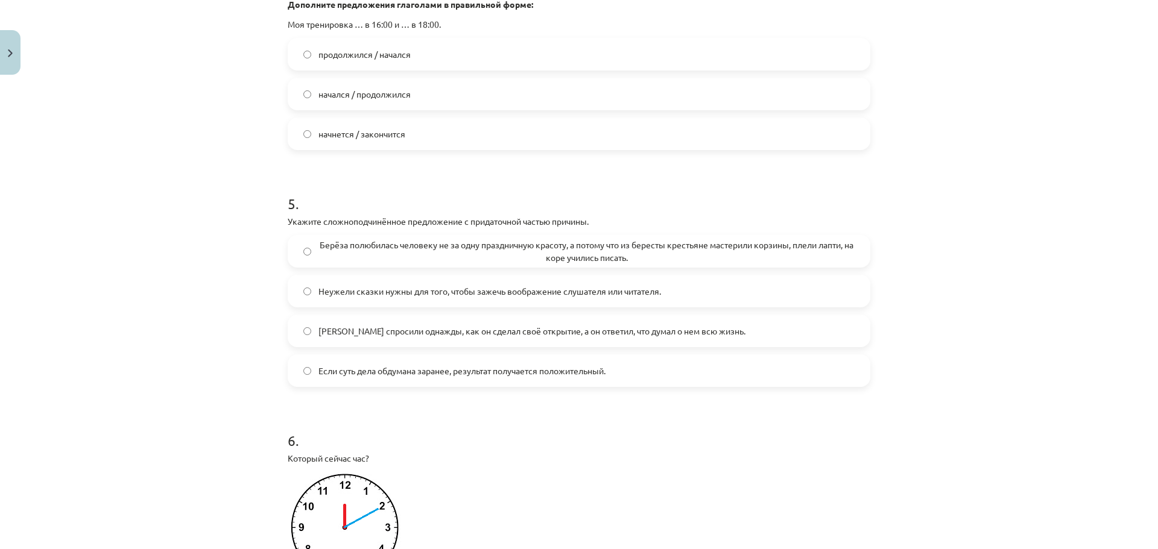
scroll to position [1085, 0]
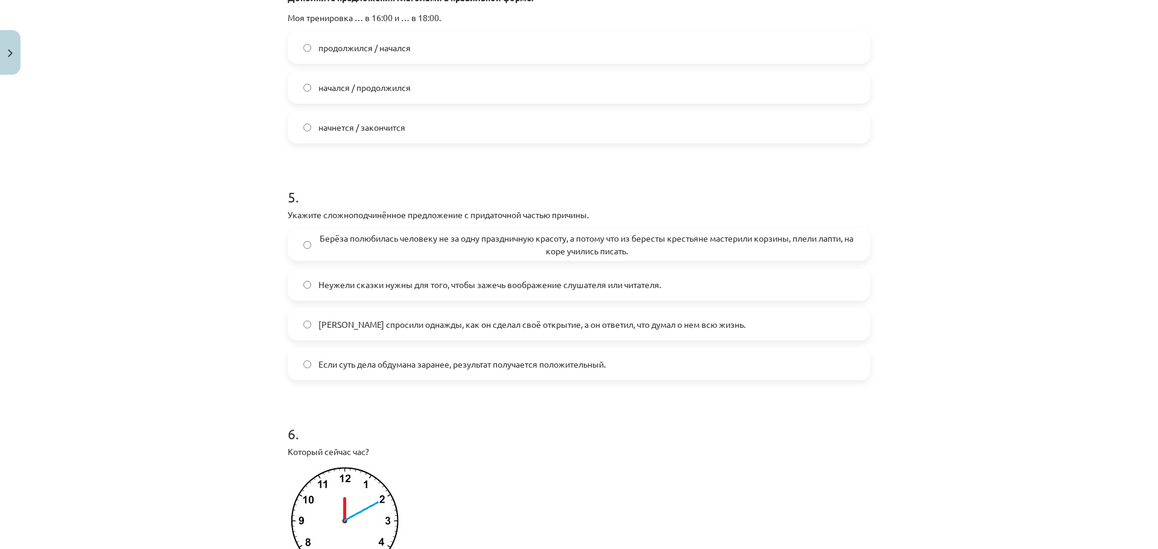
click at [314, 328] on label "Менделеева спросили однажды, как он сделал своё открытие, а он ответил, что дум…" at bounding box center [579, 324] width 580 height 30
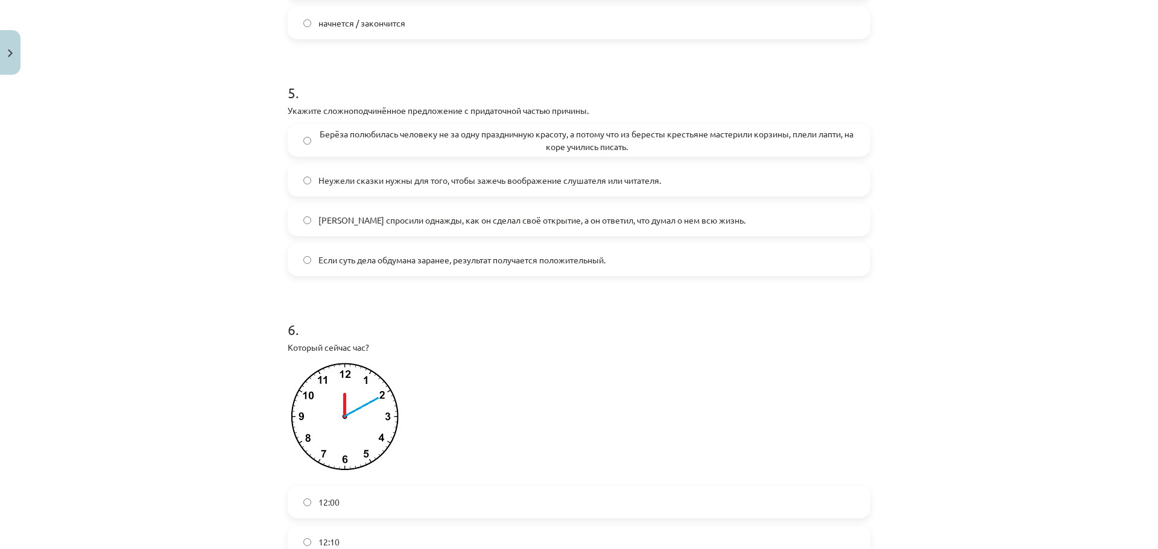
scroll to position [1146, 0]
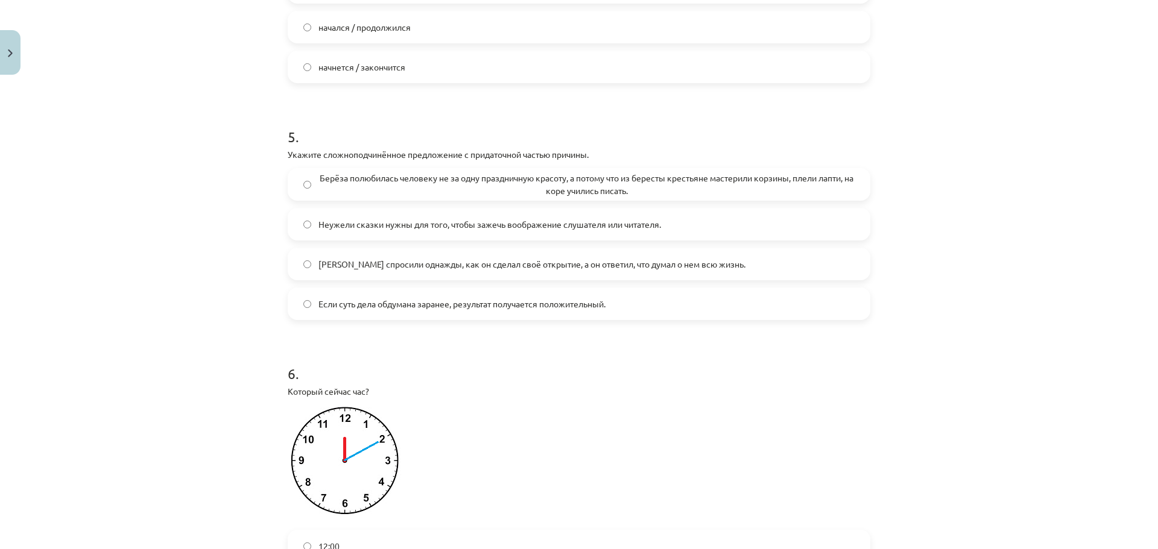
click at [458, 190] on span "Берёза полюбилась человеку не за одну праздничную красоту, а потому что из бере…" at bounding box center [586, 184] width 536 height 25
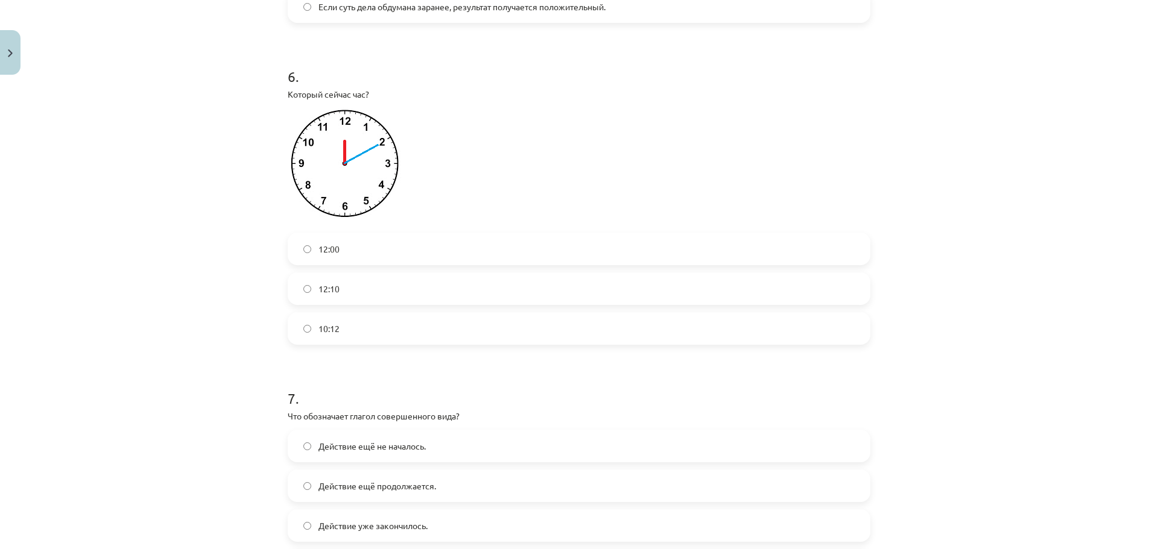
scroll to position [1447, 0]
click at [333, 288] on label "12:10" at bounding box center [579, 285] width 580 height 30
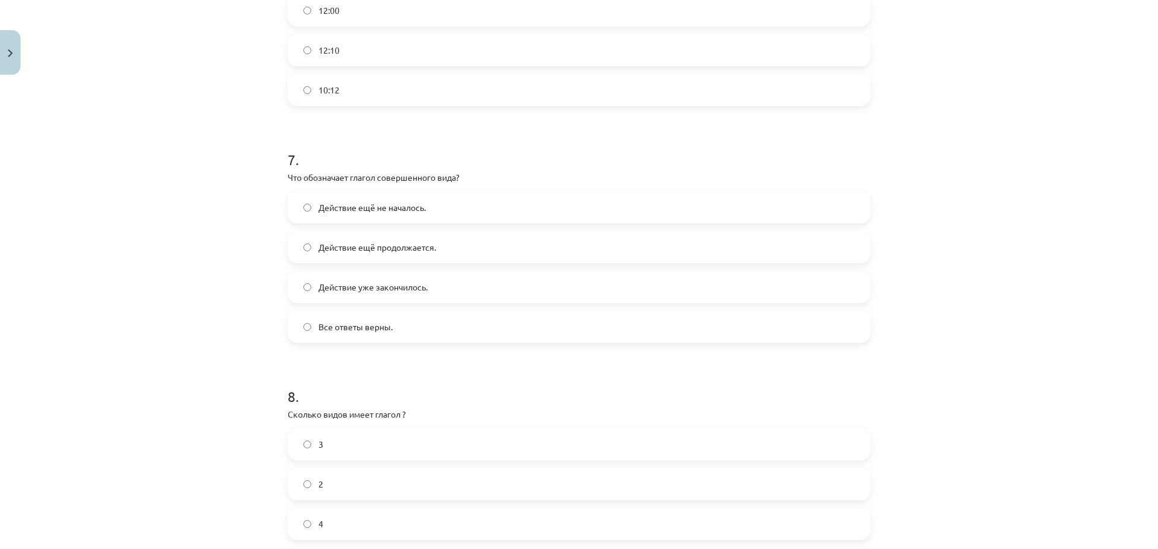
scroll to position [1688, 0]
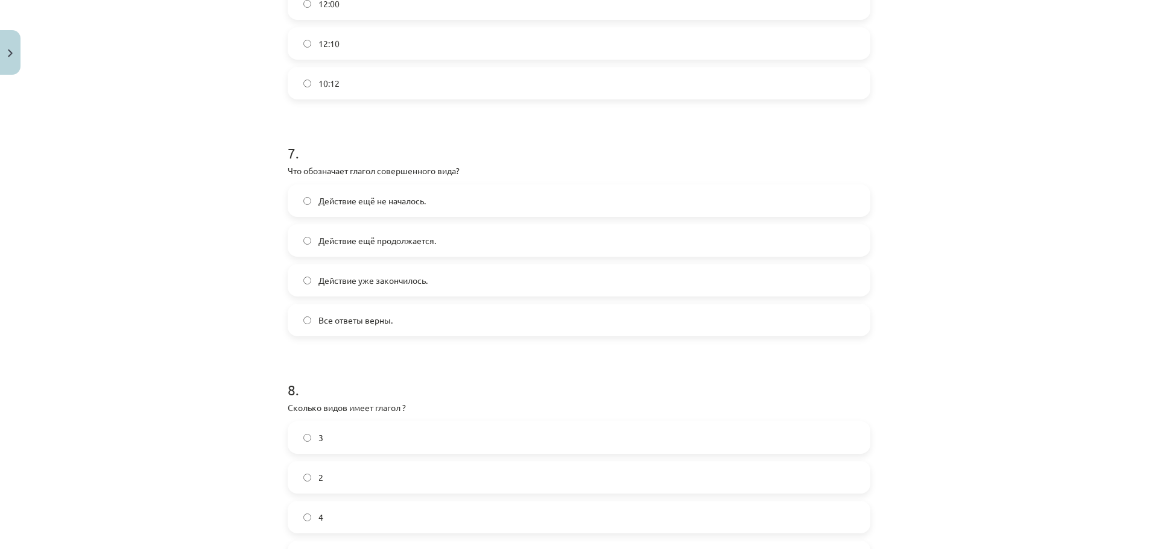
click at [339, 287] on span "Действие уже закончилось." at bounding box center [372, 280] width 109 height 13
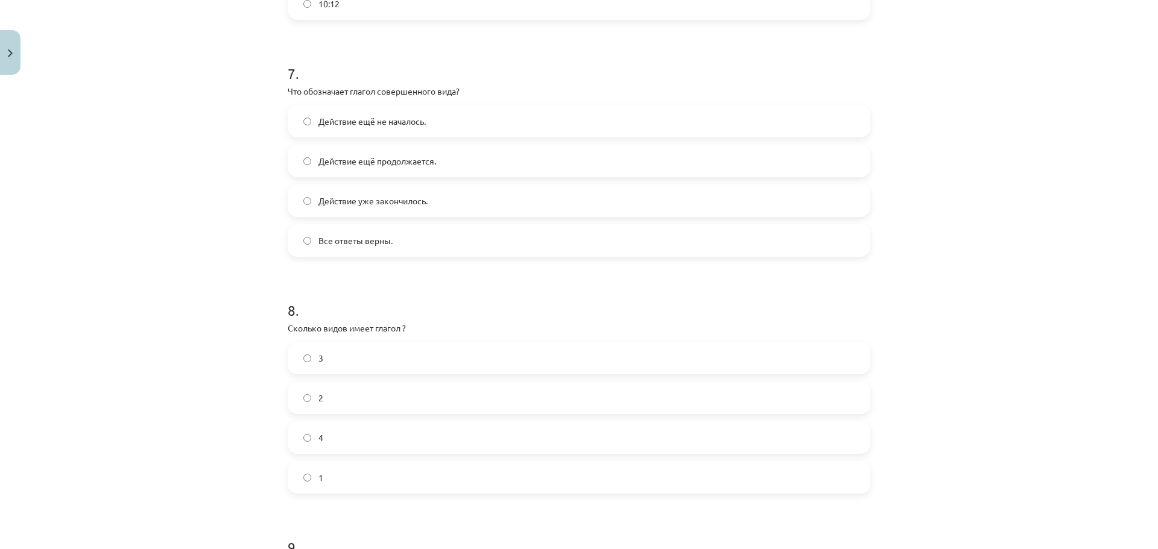
scroll to position [1748, 0]
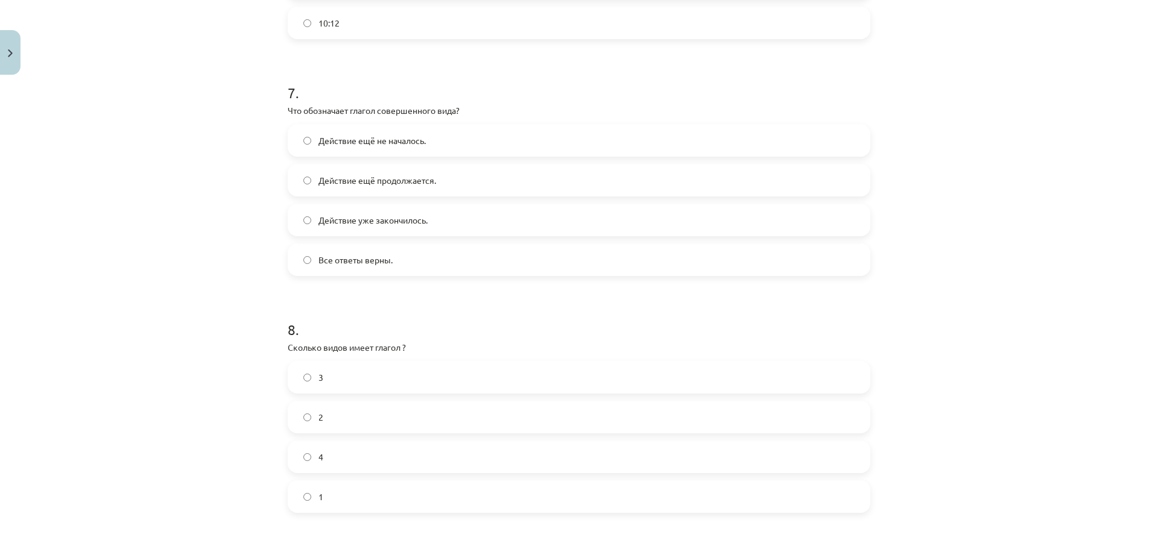
click at [347, 187] on span "Действие ещё продолжается." at bounding box center [377, 180] width 118 height 13
click at [343, 227] on span "Действие уже закончилось." at bounding box center [372, 220] width 109 height 13
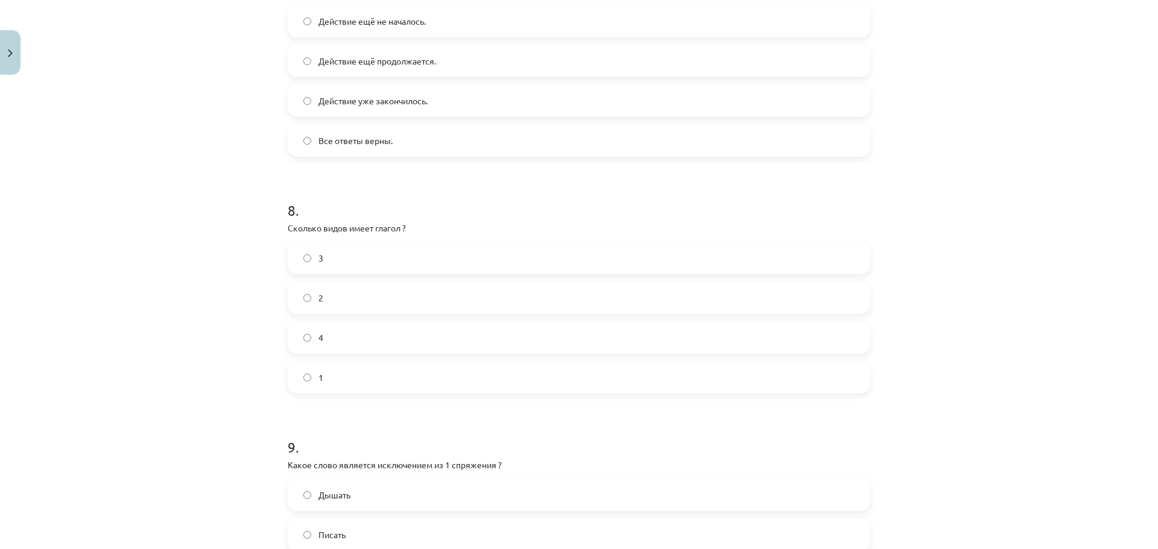
scroll to position [1869, 0]
click at [332, 312] on label "2" at bounding box center [579, 297] width 580 height 30
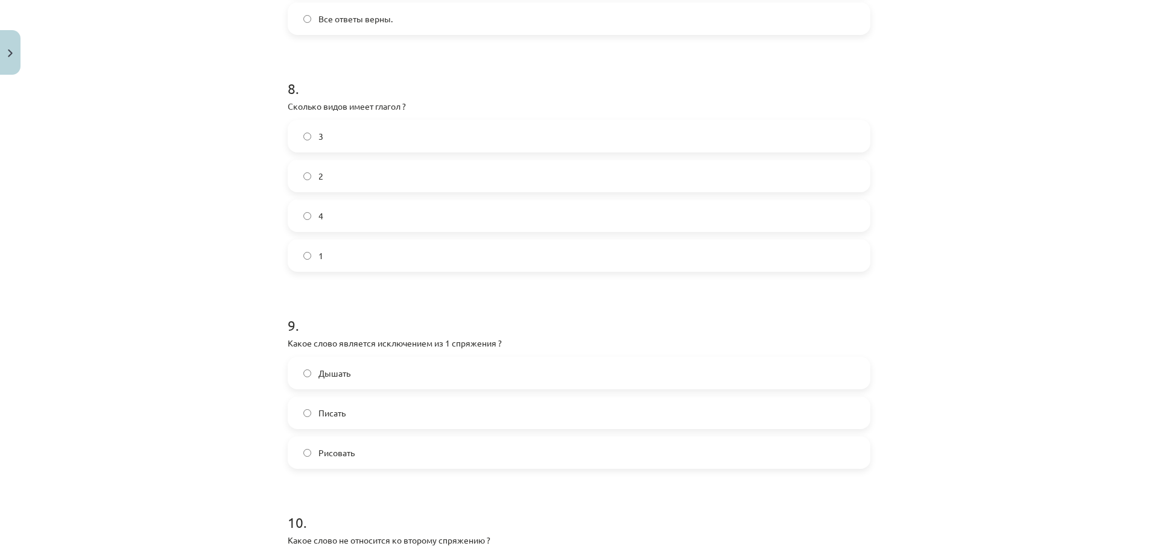
click at [333, 231] on label "4" at bounding box center [579, 216] width 580 height 30
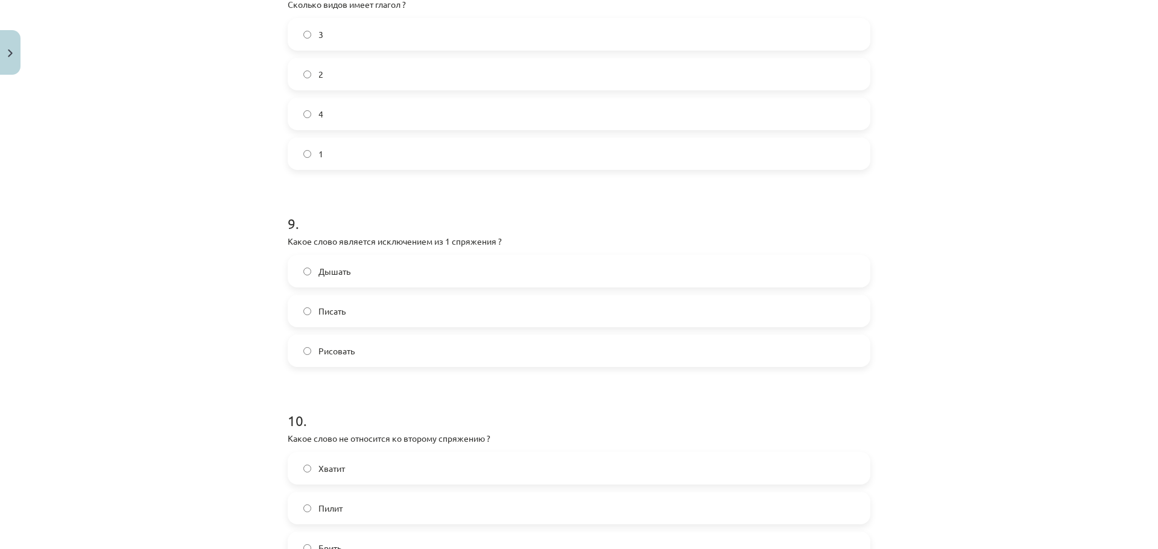
scroll to position [2110, 0]
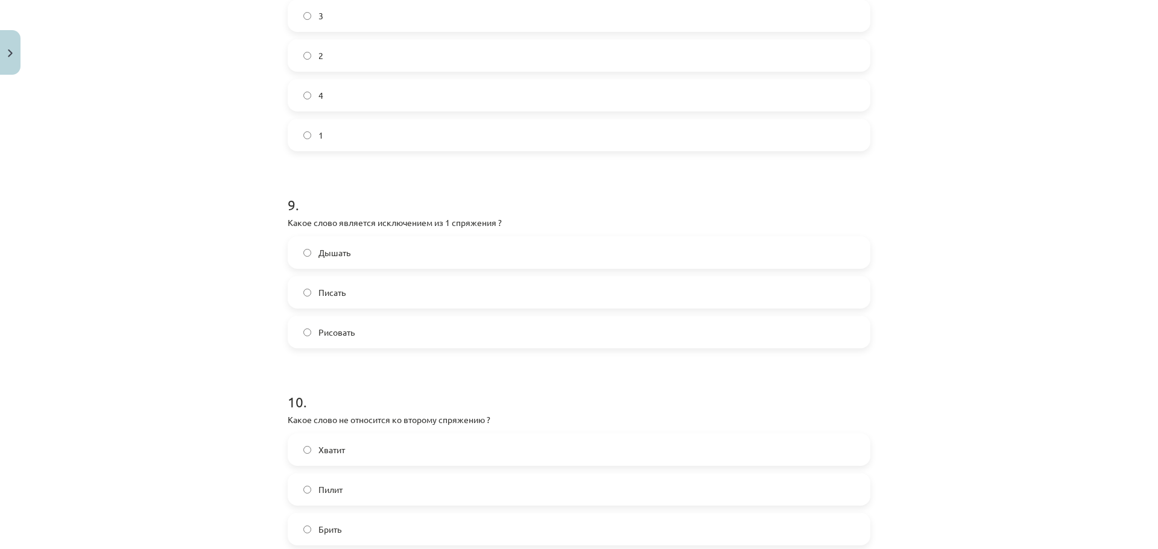
click at [362, 71] on label "2" at bounding box center [579, 55] width 580 height 30
click at [342, 259] on span "Дышать" at bounding box center [334, 253] width 32 height 13
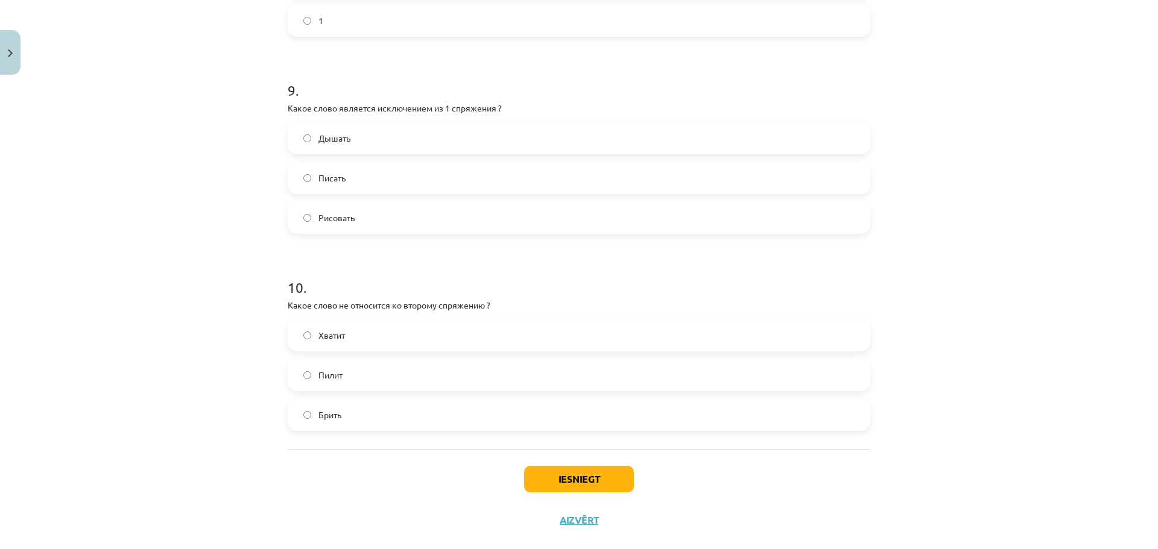
scroll to position [2259, 0]
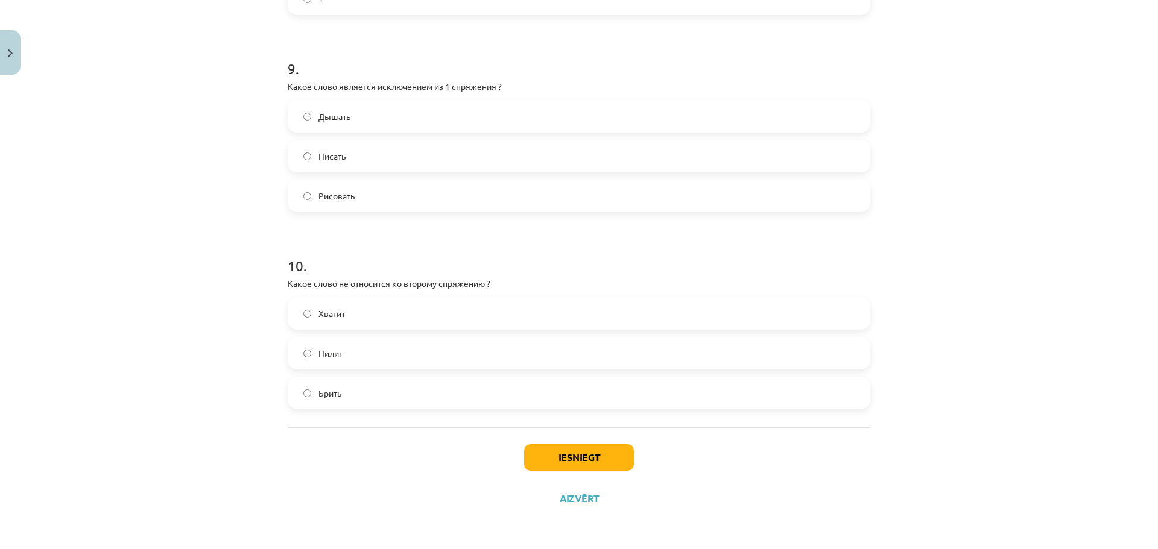
click at [336, 355] on span "Пилит" at bounding box center [330, 353] width 24 height 13
click at [613, 457] on button "Iesniegt" at bounding box center [579, 457] width 110 height 27
click at [321, 391] on span "Брить" at bounding box center [329, 393] width 23 height 13
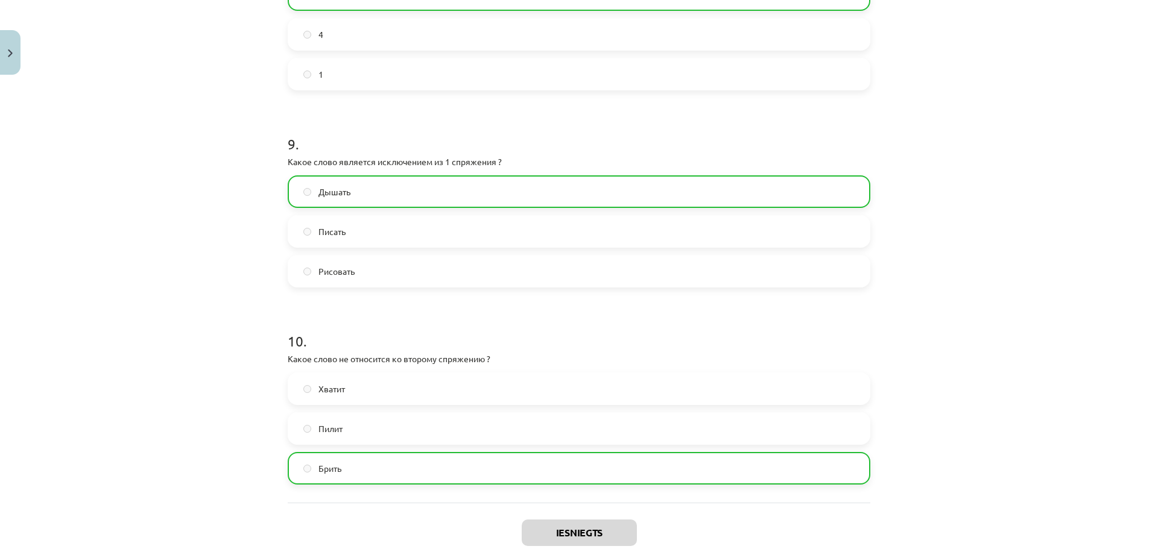
scroll to position [2298, 0]
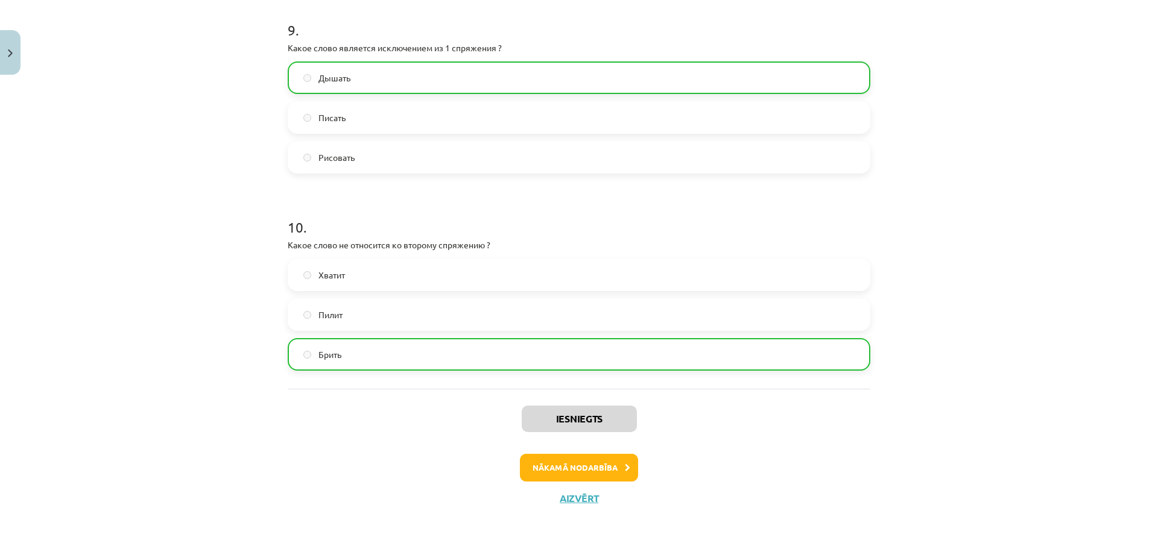
click at [324, 317] on span "Пилит" at bounding box center [330, 315] width 24 height 13
click at [320, 309] on span "Пилит" at bounding box center [330, 315] width 24 height 13
click at [318, 358] on span "Брить" at bounding box center [329, 354] width 23 height 13
click at [580, 462] on button "Nākamā nodarbība" at bounding box center [579, 468] width 118 height 28
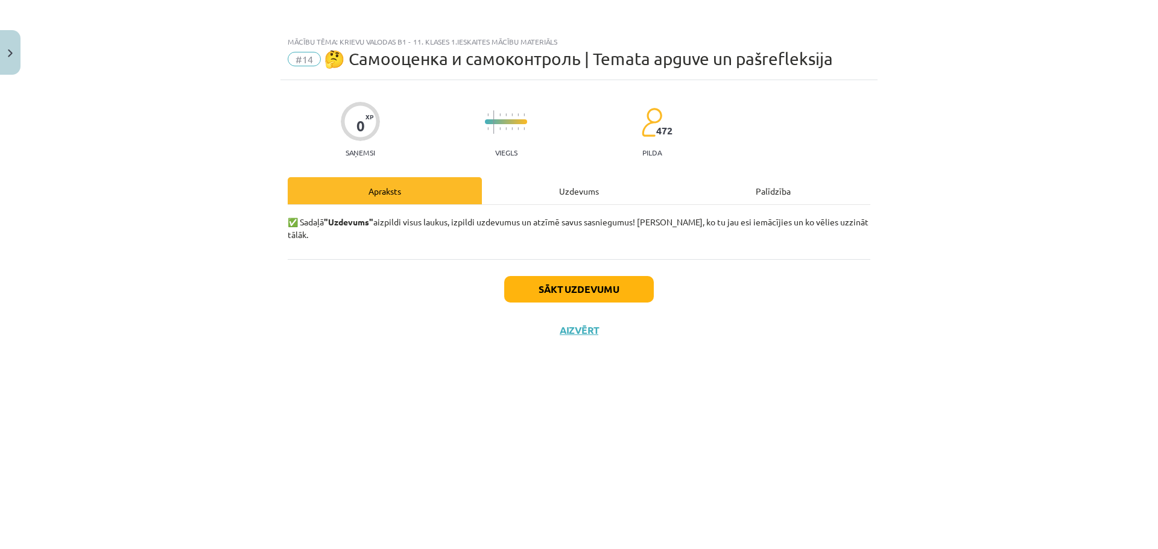
click at [570, 184] on div "Uzdevums" at bounding box center [579, 190] width 194 height 27
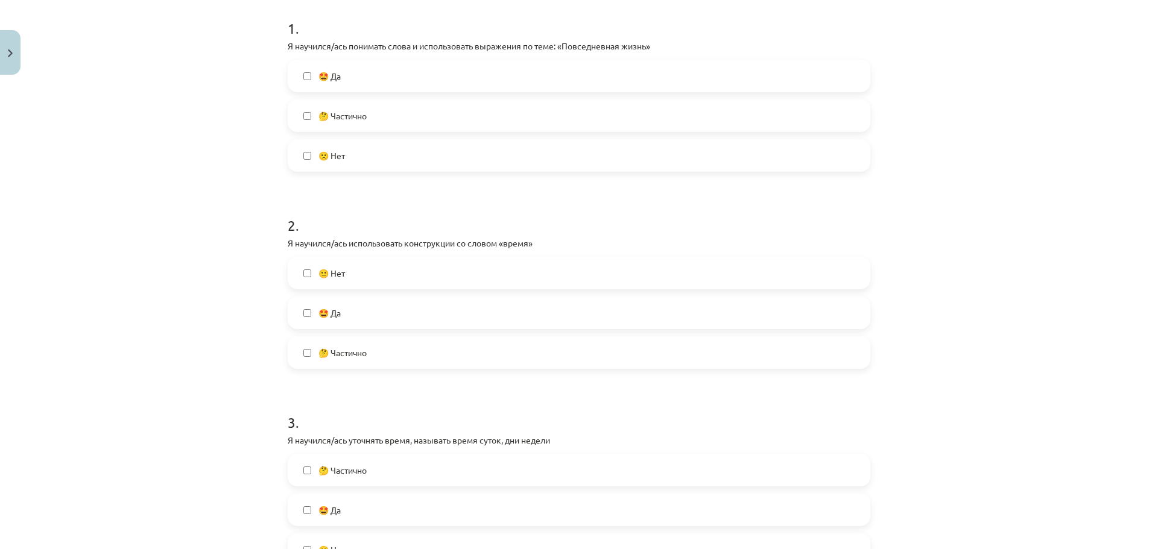
click at [311, 309] on label "🤩 Да" at bounding box center [579, 313] width 580 height 30
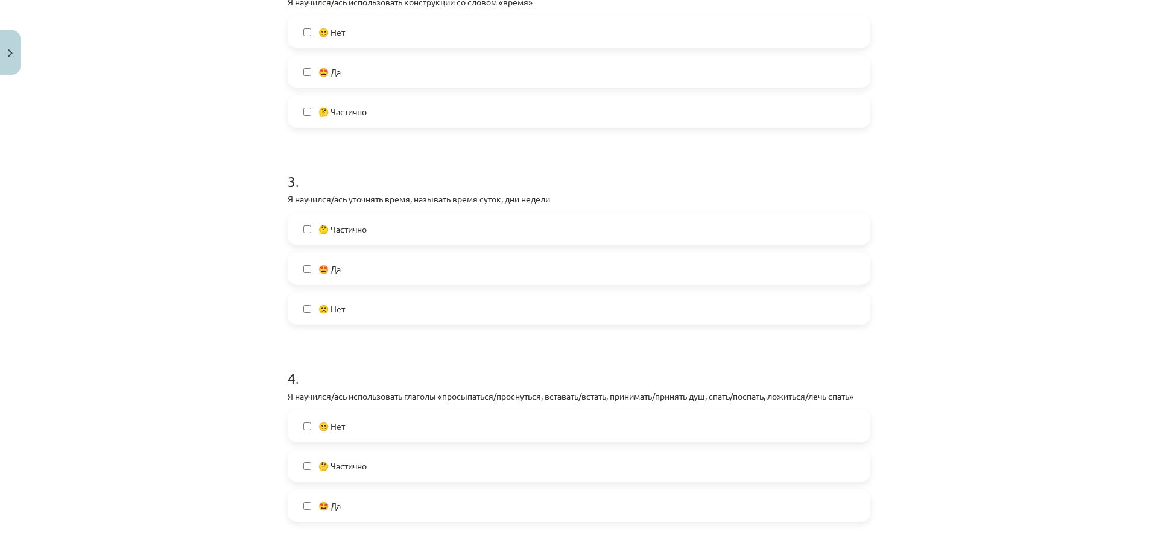
click at [307, 270] on label "🤩 Да" at bounding box center [579, 269] width 580 height 30
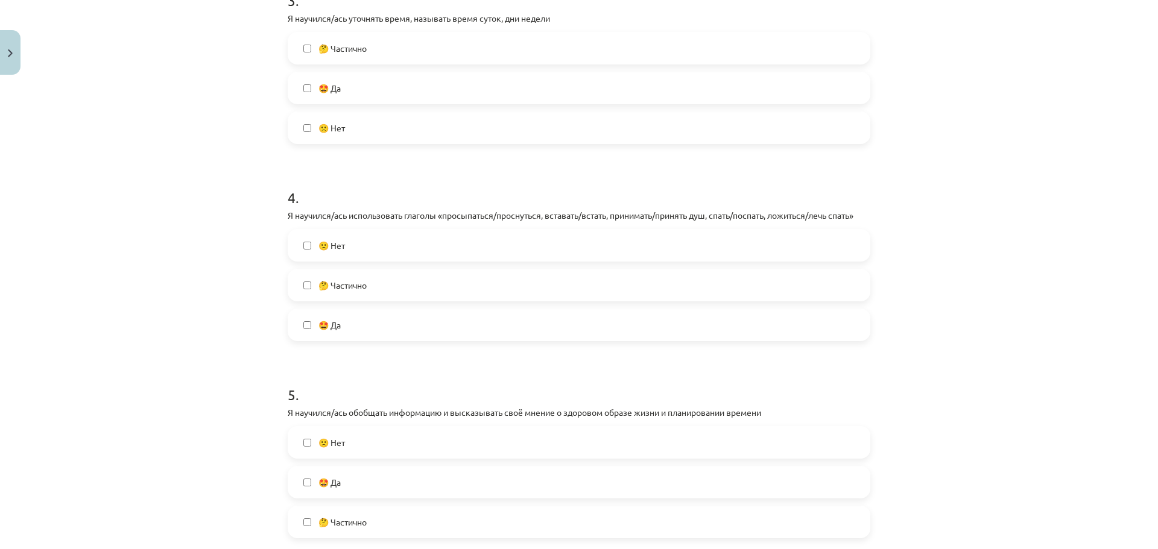
click at [318, 324] on span "🤩 Да" at bounding box center [329, 325] width 22 height 13
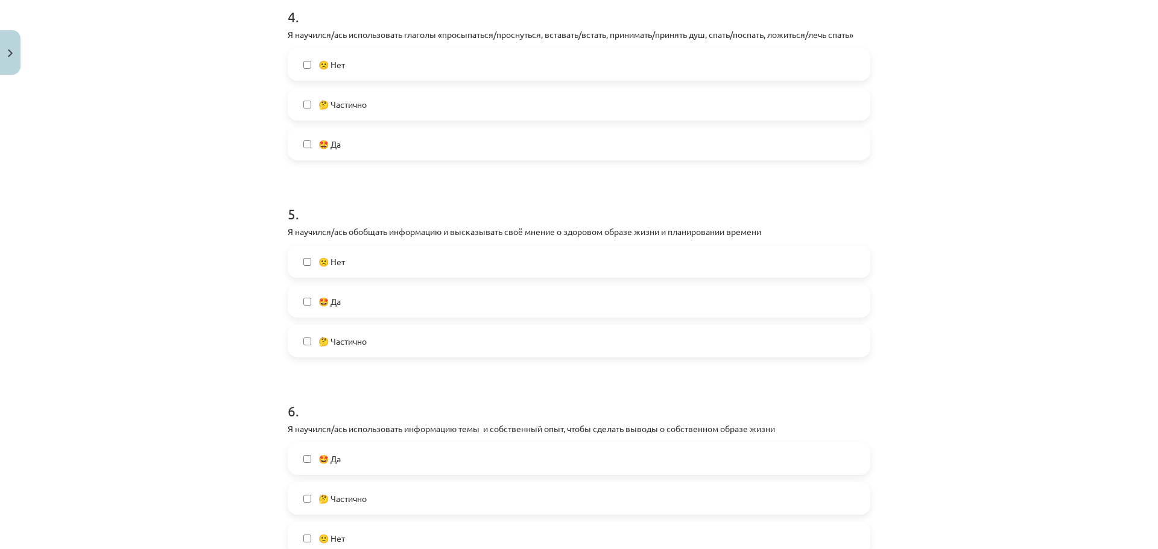
click at [328, 314] on label "🤩 Да" at bounding box center [579, 301] width 580 height 30
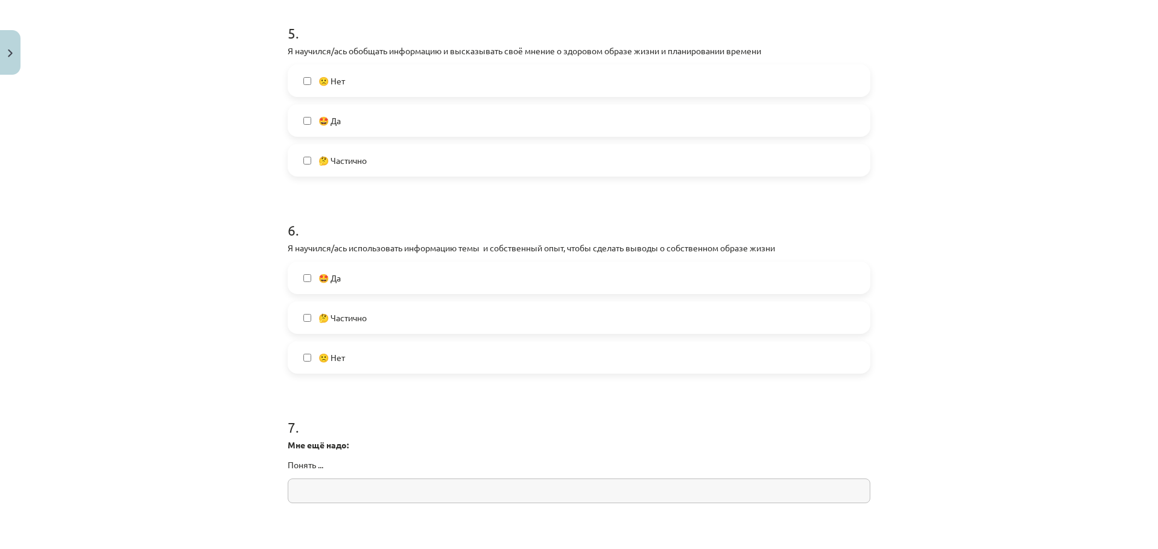
click at [330, 263] on label "🤩 Да" at bounding box center [579, 278] width 580 height 30
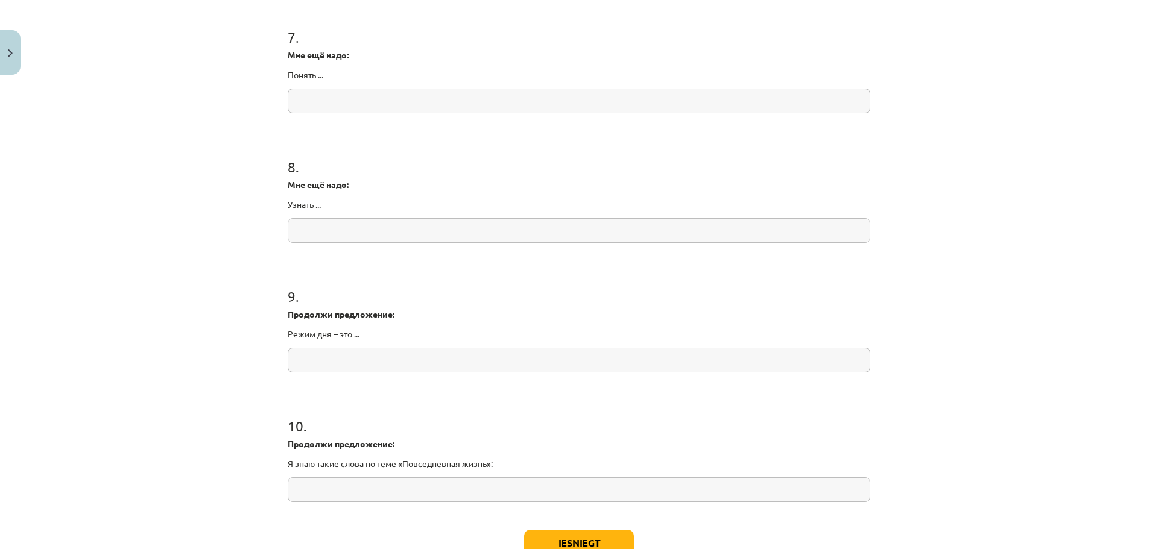
scroll to position [1501, 0]
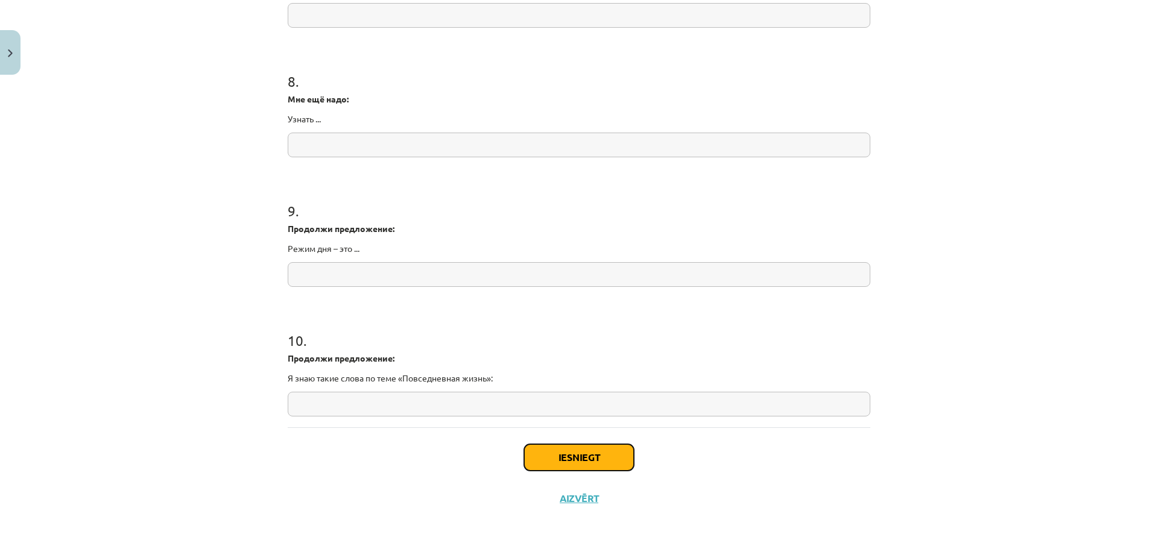
click at [582, 450] on button "Iesniegt" at bounding box center [579, 457] width 110 height 27
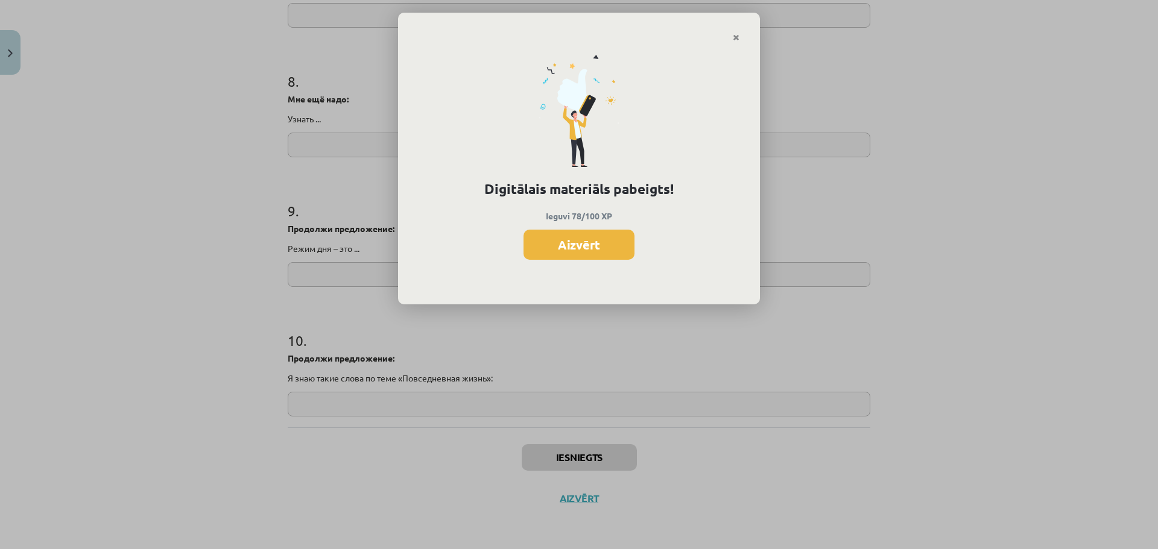
click at [591, 240] on button "Aizvērt" at bounding box center [578, 245] width 111 height 30
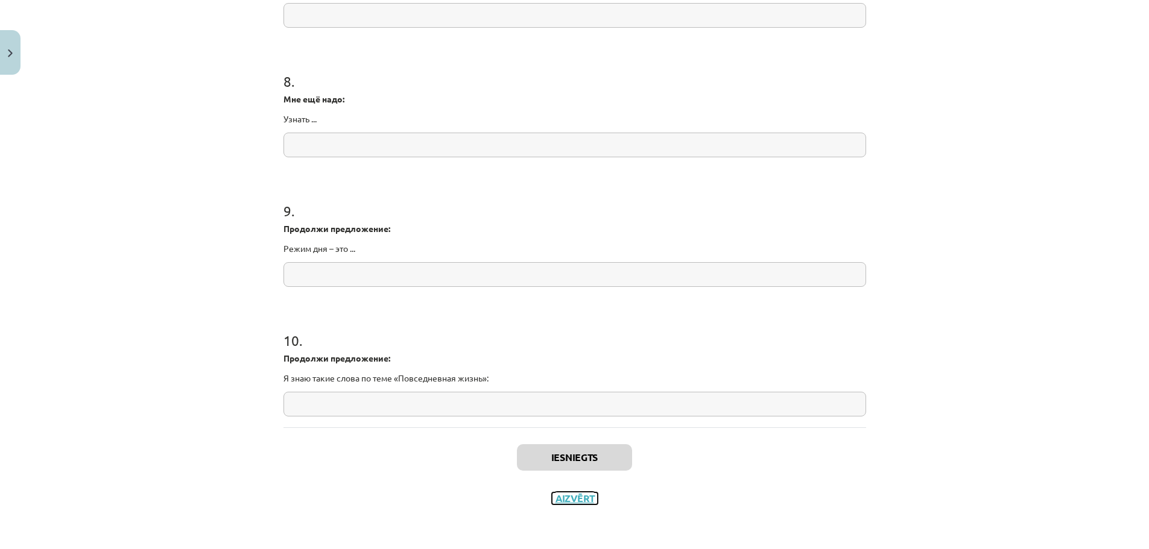
drag, startPoint x: 567, startPoint y: 501, endPoint x: 526, endPoint y: 272, distance: 232.7
click at [567, 500] on button "Aizvērt" at bounding box center [575, 499] width 46 height 12
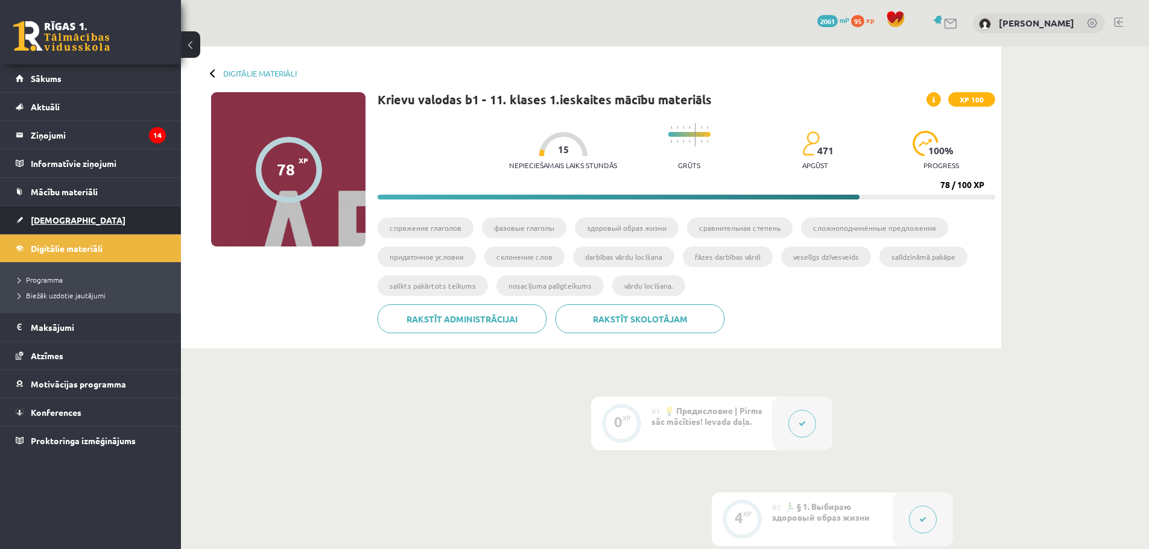
click at [55, 215] on span "[DEMOGRAPHIC_DATA]" at bounding box center [78, 220] width 95 height 11
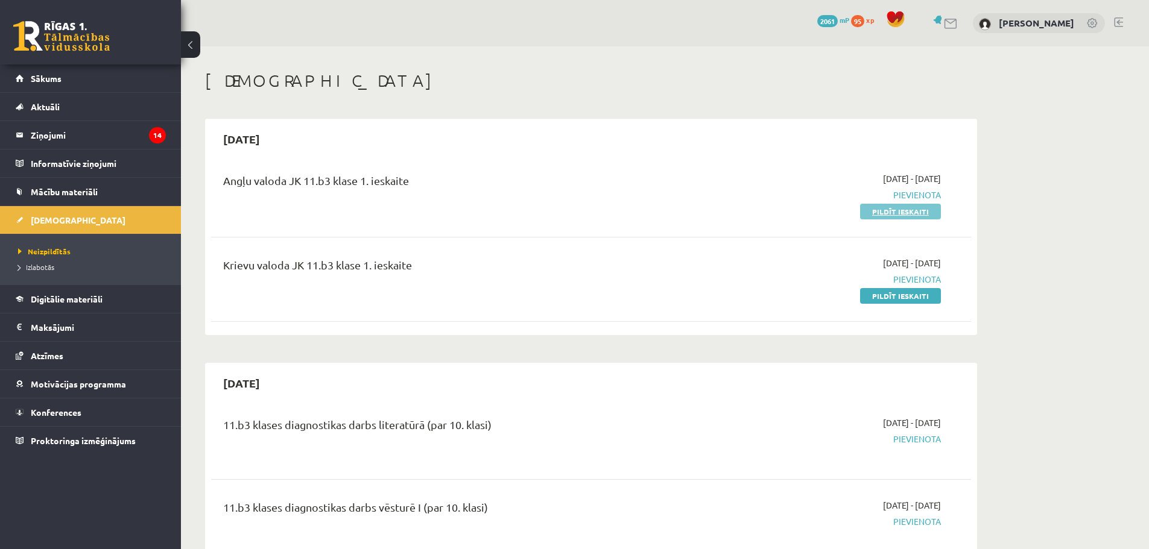
click at [906, 209] on link "Pildīt ieskaiti" at bounding box center [900, 212] width 81 height 16
click at [874, 297] on link "Pildīt ieskaiti" at bounding box center [900, 296] width 81 height 16
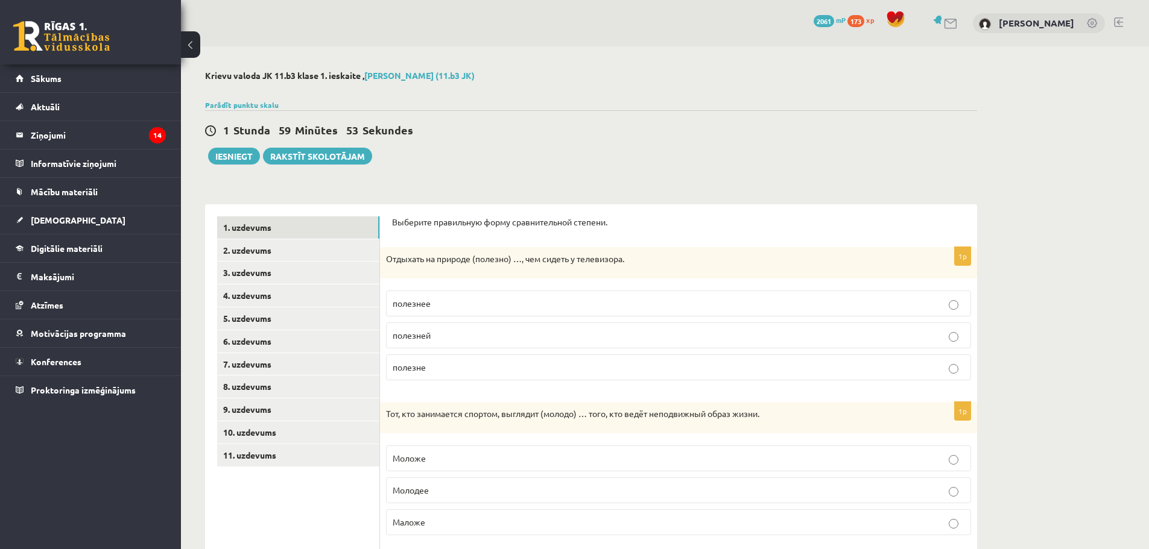
click at [467, 303] on p "полезнее" at bounding box center [678, 303] width 572 height 13
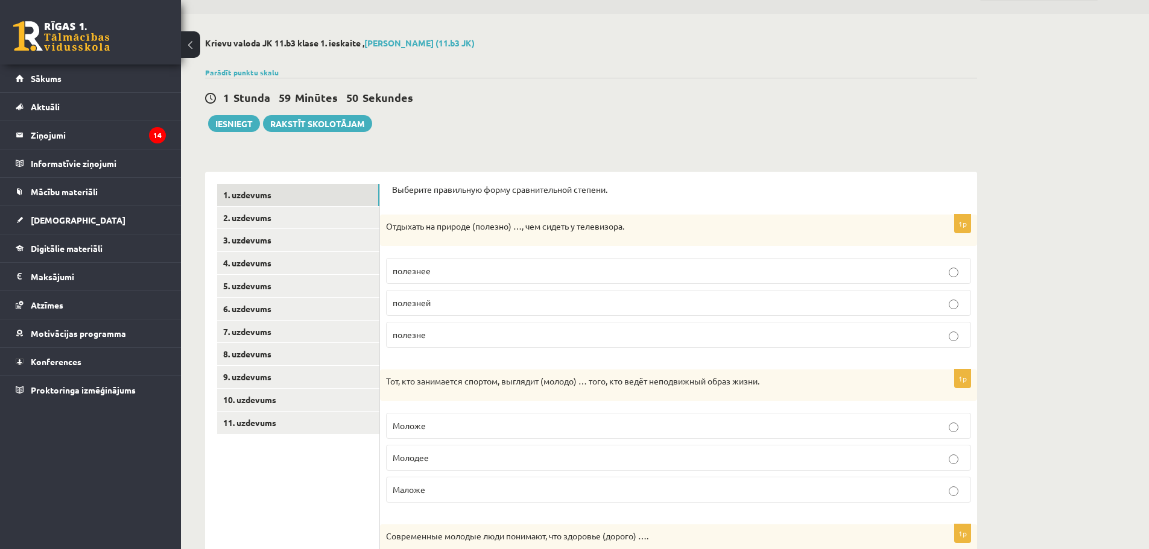
scroll to position [121, 0]
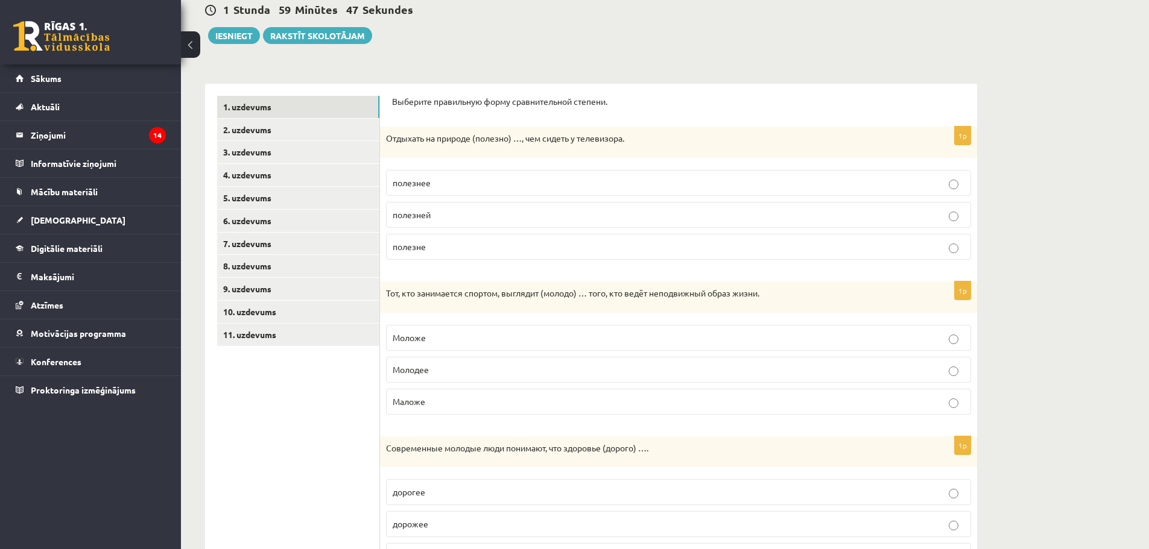
click at [432, 339] on p "Моложе" at bounding box center [678, 338] width 572 height 13
click at [430, 407] on p "Маложе" at bounding box center [678, 402] width 572 height 13
click at [424, 333] on span "Моложе" at bounding box center [408, 337] width 33 height 11
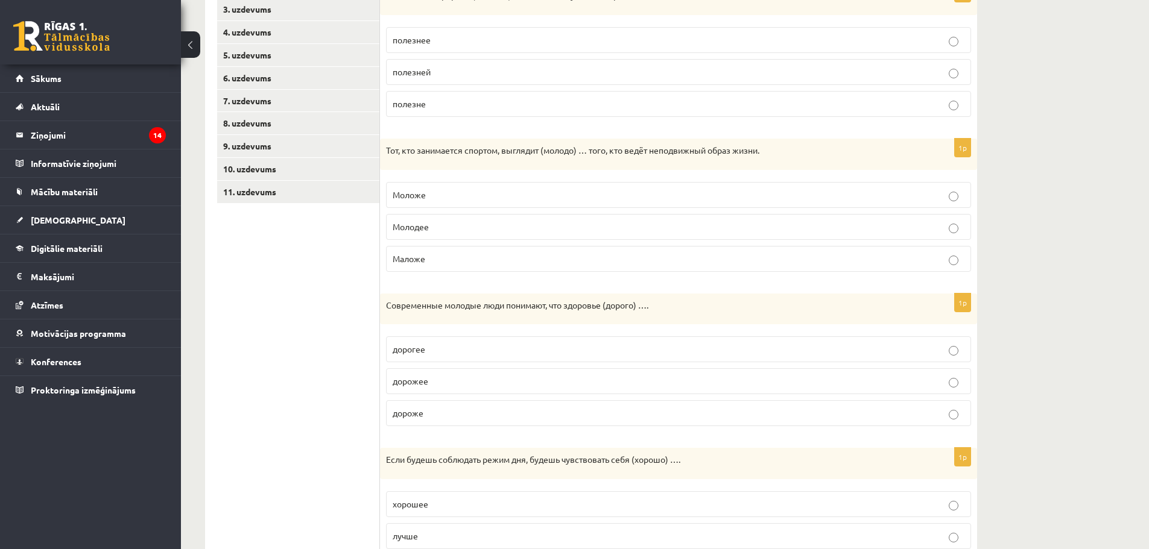
scroll to position [301, 0]
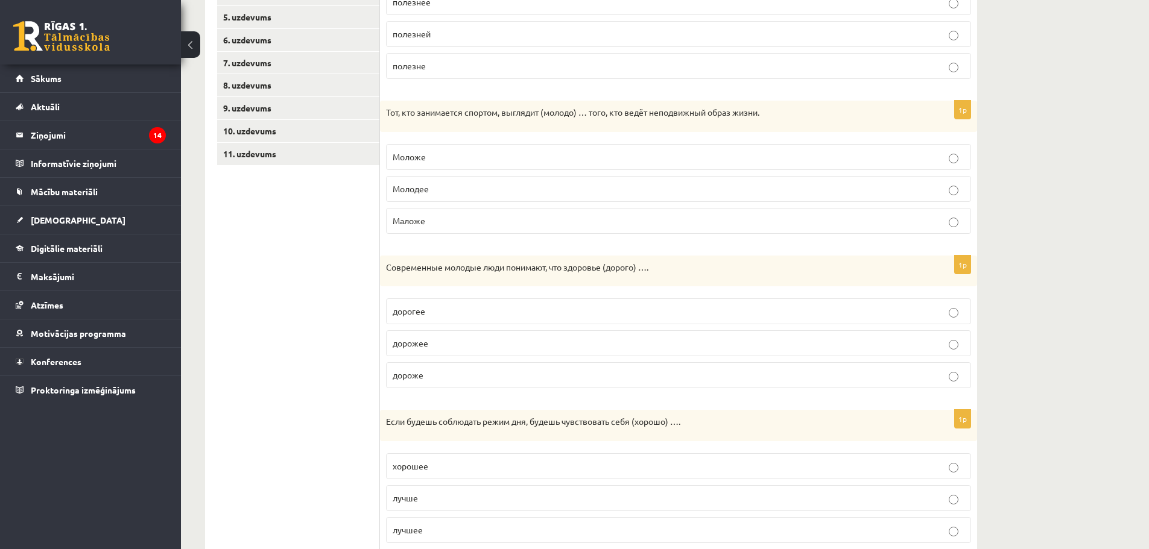
click at [450, 371] on p "дороже" at bounding box center [678, 375] width 572 height 13
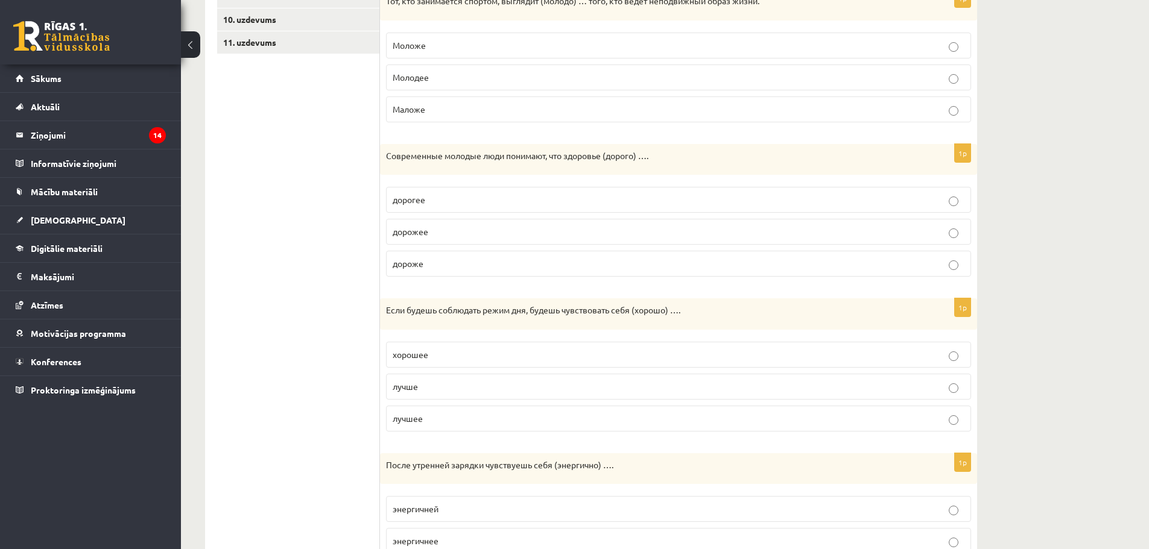
scroll to position [422, 0]
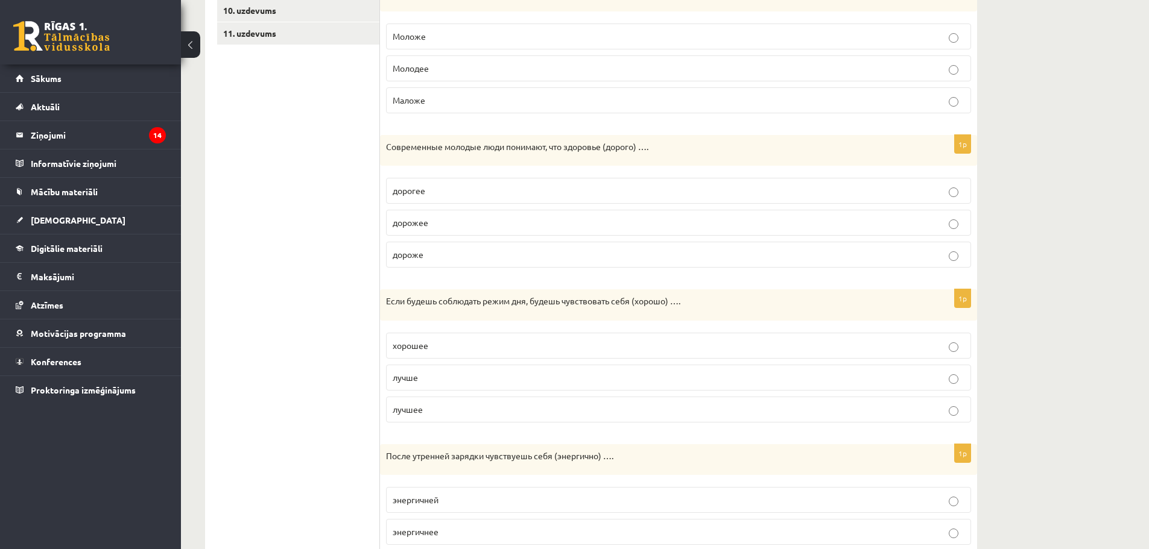
click at [431, 194] on p "дорогее" at bounding box center [678, 190] width 572 height 13
click at [431, 261] on p "дороже" at bounding box center [678, 254] width 572 height 13
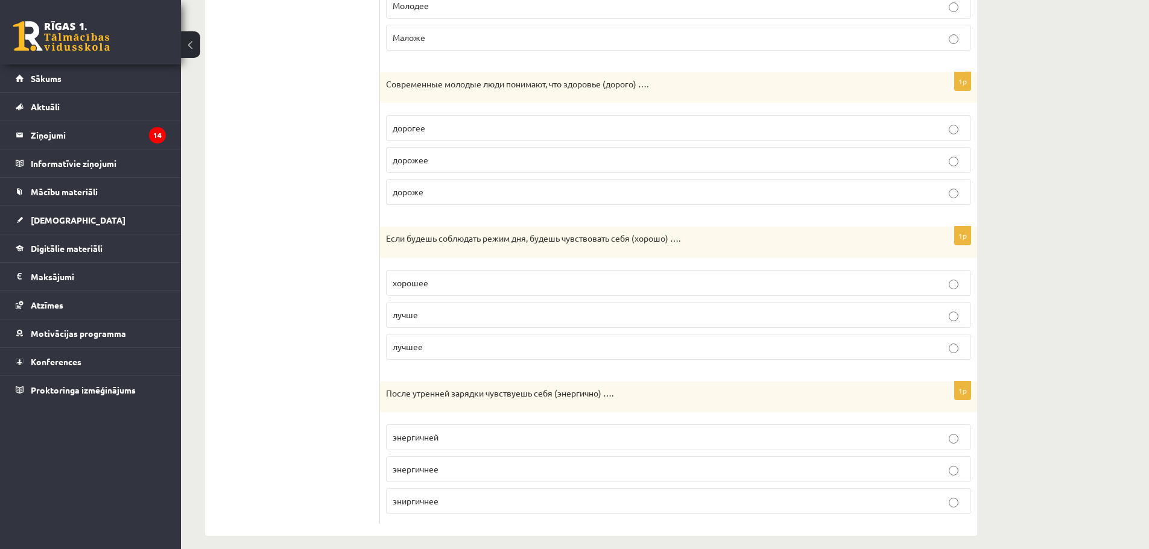
scroll to position [496, 0]
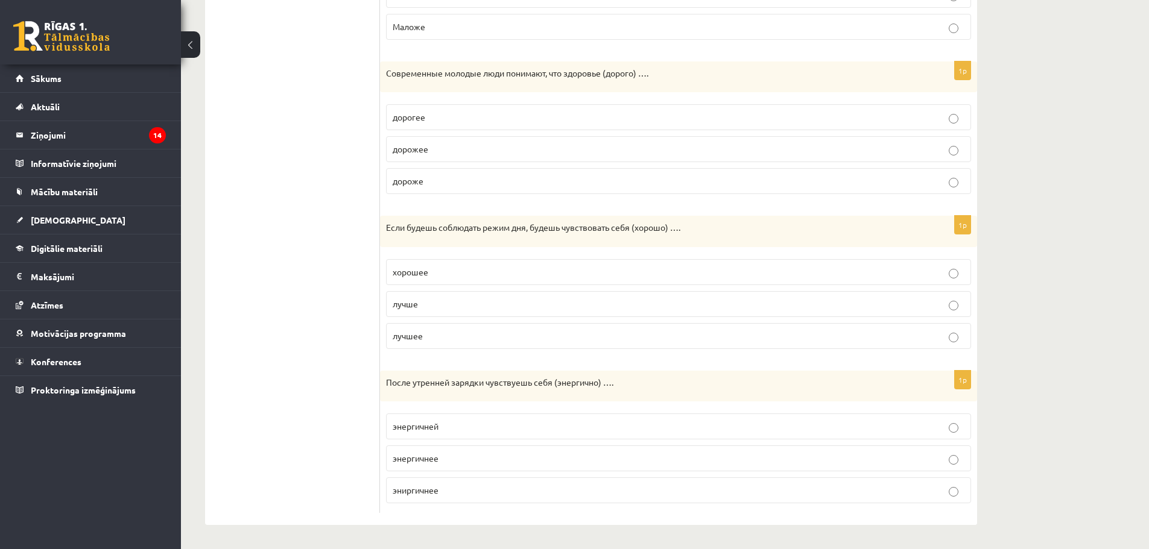
click at [433, 303] on p "лучше" at bounding box center [678, 304] width 572 height 13
click at [450, 453] on p "энергичнее" at bounding box center [678, 458] width 572 height 13
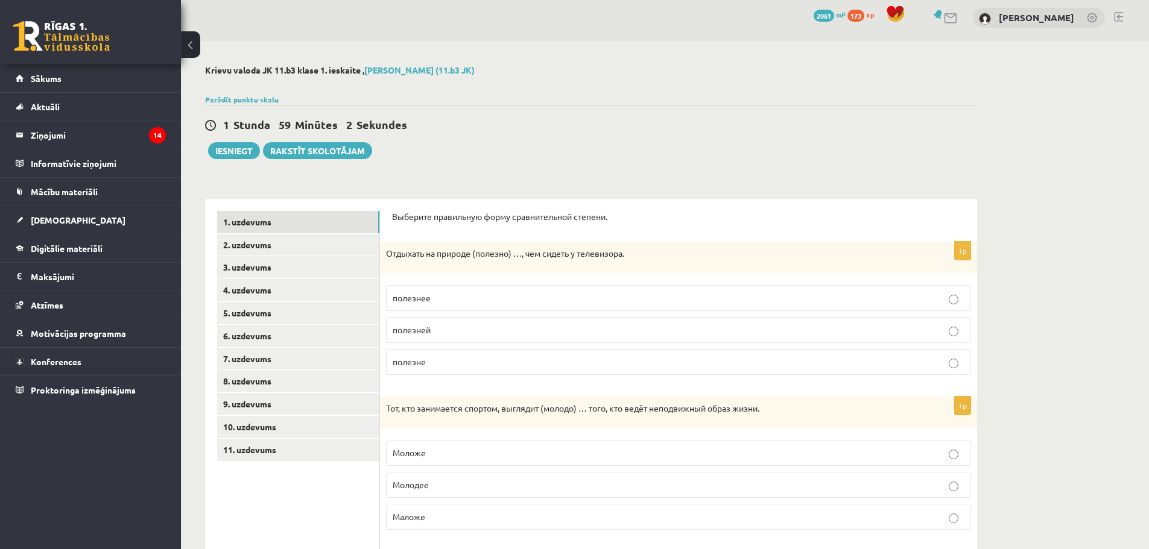
scroll to position [0, 0]
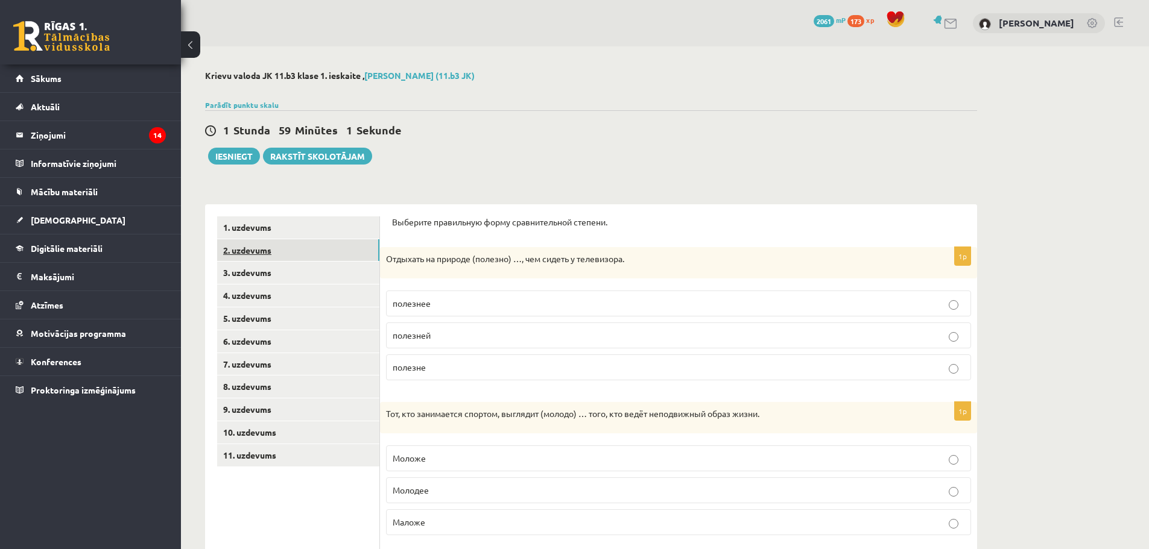
click at [250, 249] on link "2. uzdevums" at bounding box center [298, 250] width 162 height 22
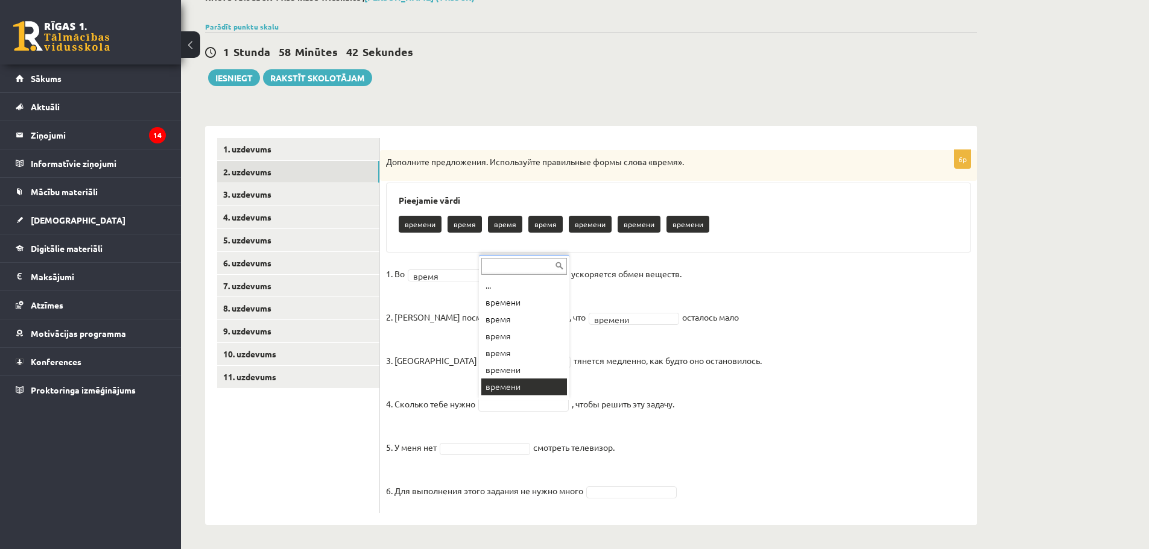
scroll to position [14, 0]
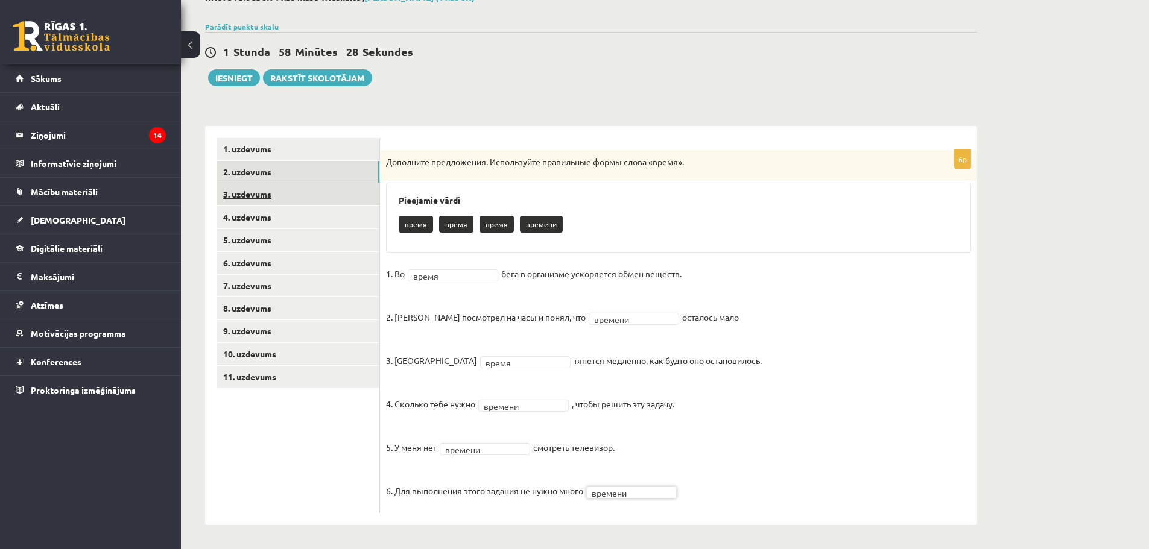
click at [254, 192] on link "3. uzdevums" at bounding box center [298, 194] width 162 height 22
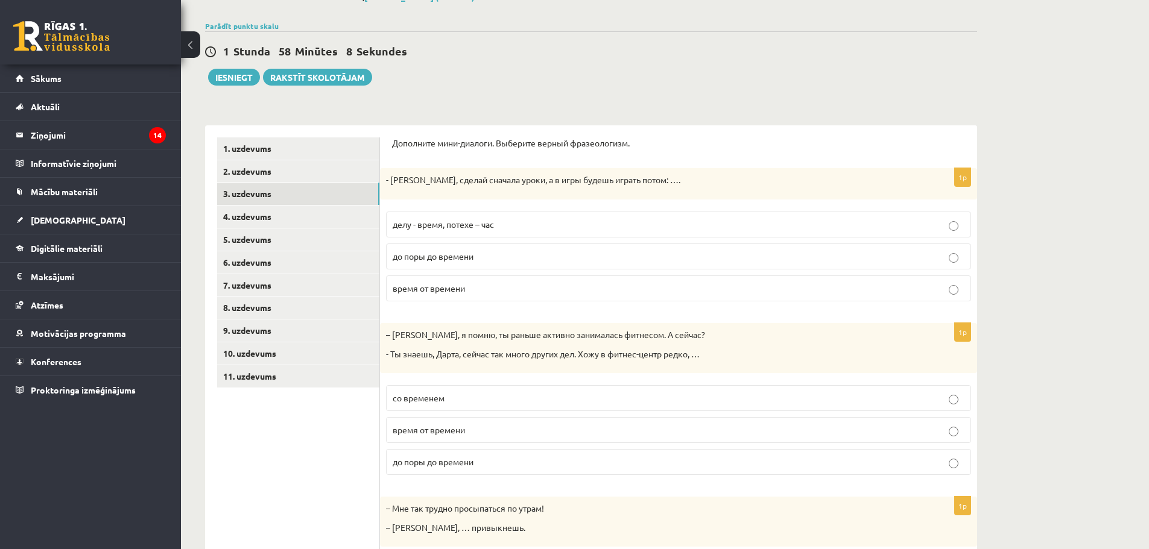
click at [484, 227] on span "делу - время, потехе – час" at bounding box center [442, 224] width 101 height 11
click at [462, 297] on label "время от времени" at bounding box center [678, 289] width 585 height 26
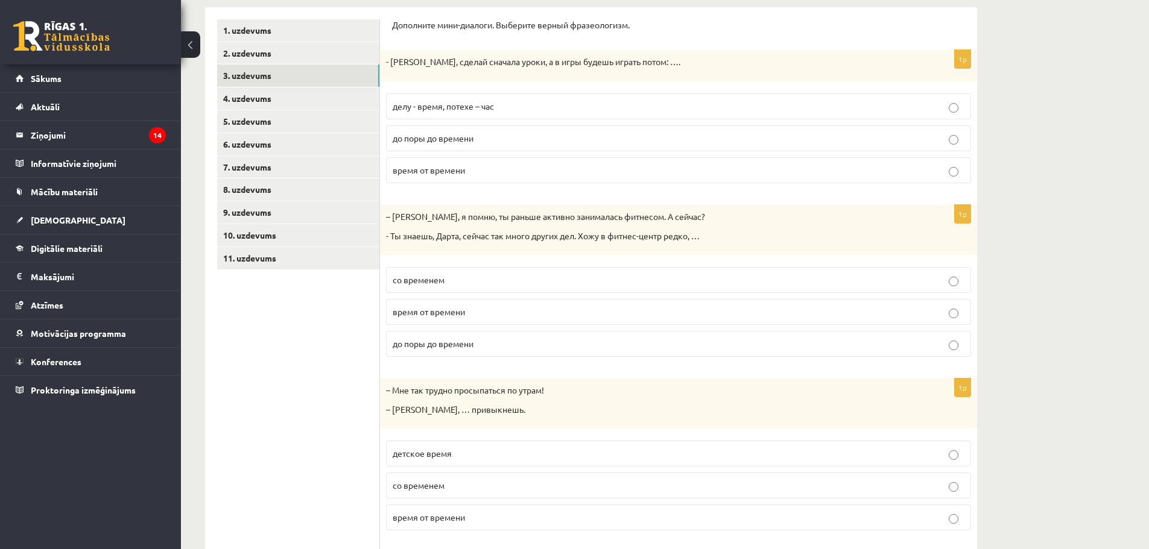
scroll to position [200, 0]
click at [451, 277] on p "со временем" at bounding box center [678, 277] width 572 height 13
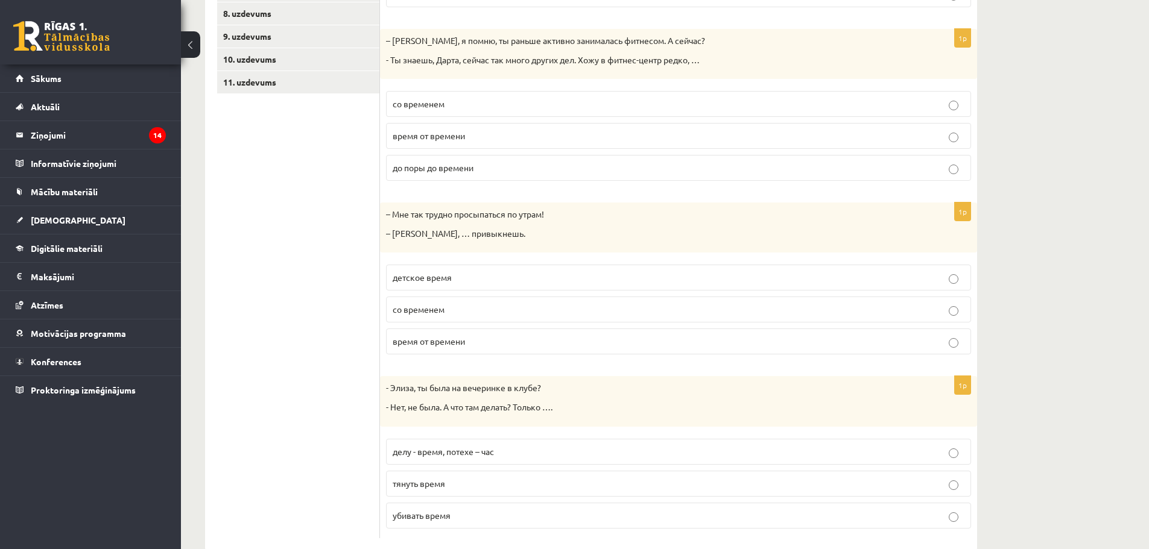
scroll to position [380, 0]
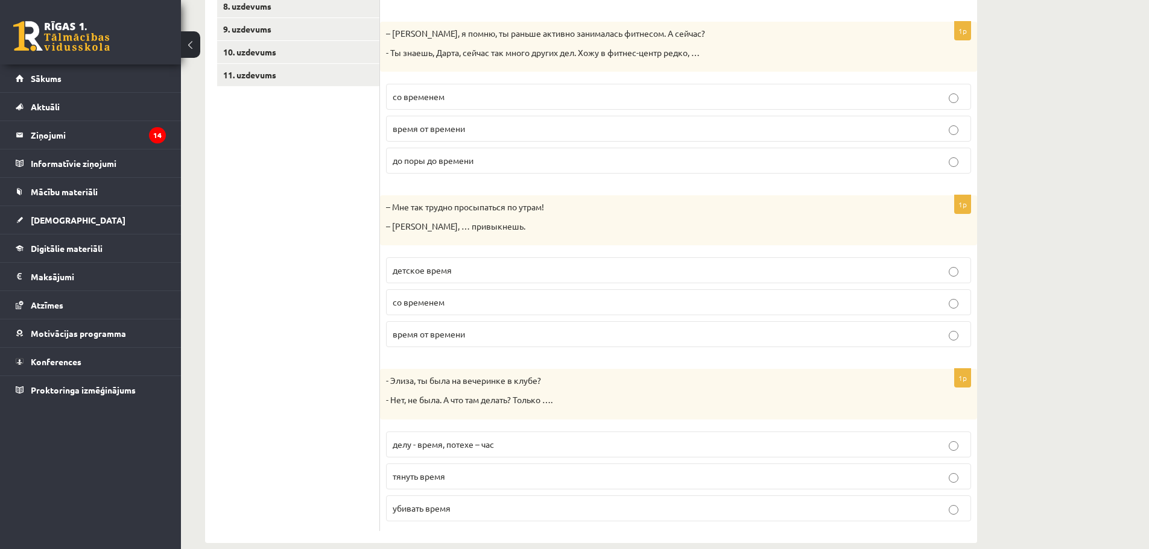
click at [446, 300] on p "со временем" at bounding box center [678, 302] width 572 height 13
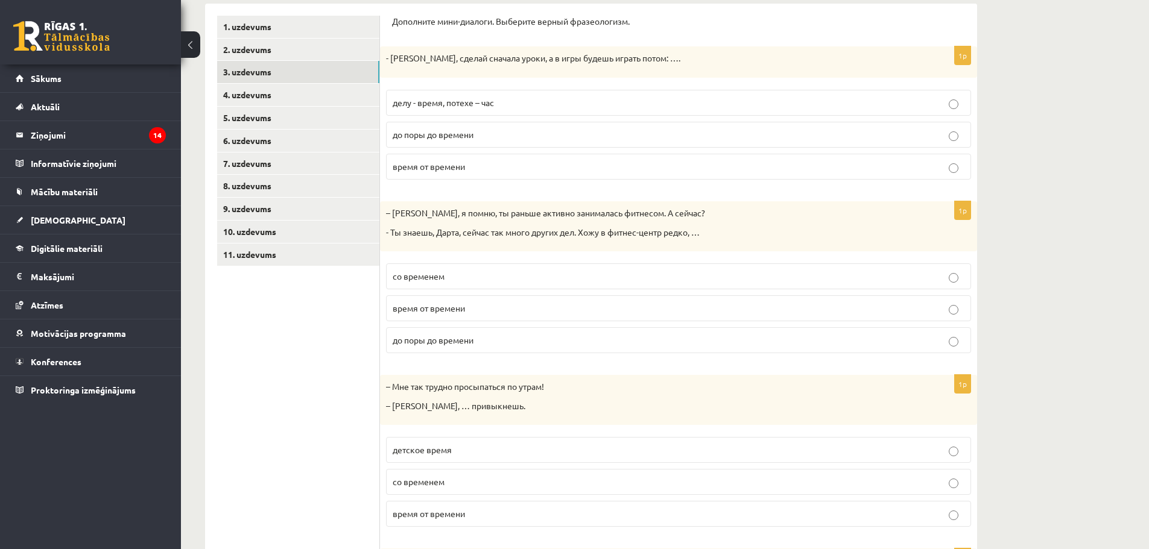
scroll to position [200, 0]
click at [454, 311] on span "время от времени" at bounding box center [428, 309] width 72 height 11
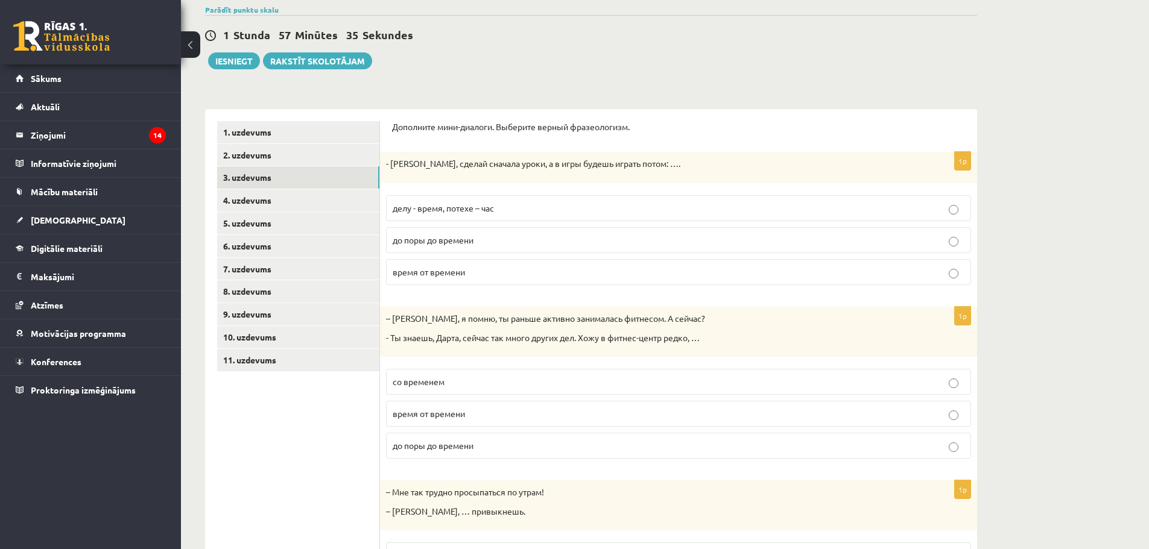
scroll to position [79, 0]
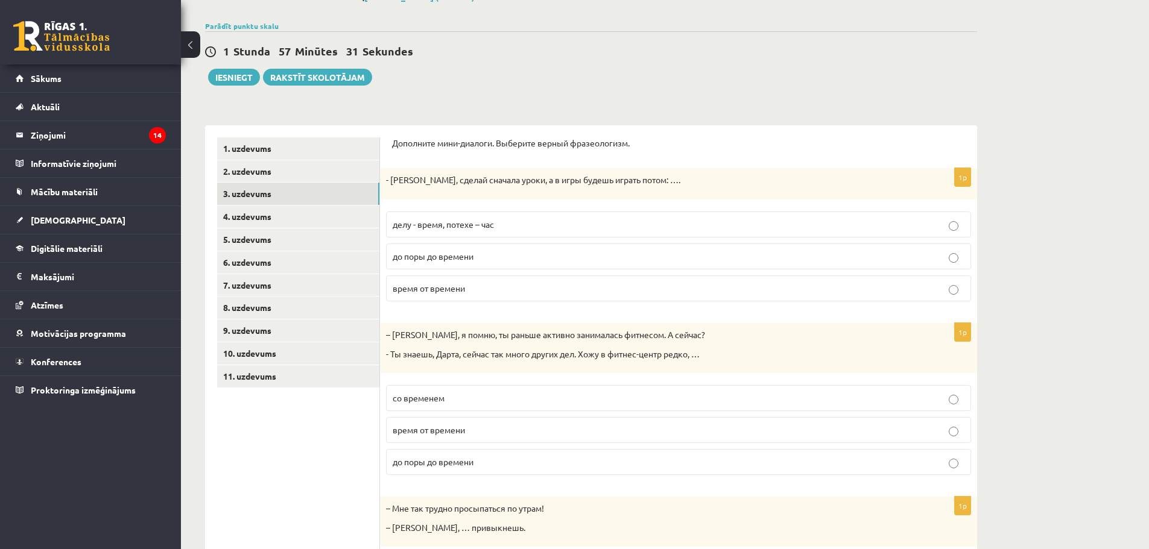
click at [446, 235] on label "делу - время, потехе – час" at bounding box center [678, 225] width 585 height 26
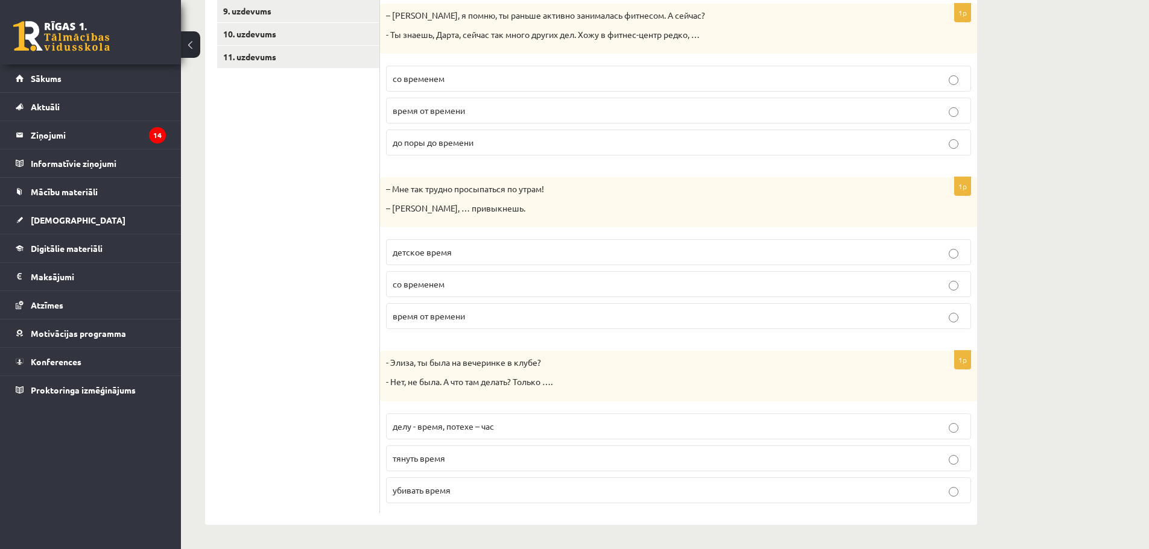
scroll to position [399, 0]
click at [442, 490] on span "убивать время" at bounding box center [421, 490] width 58 height 11
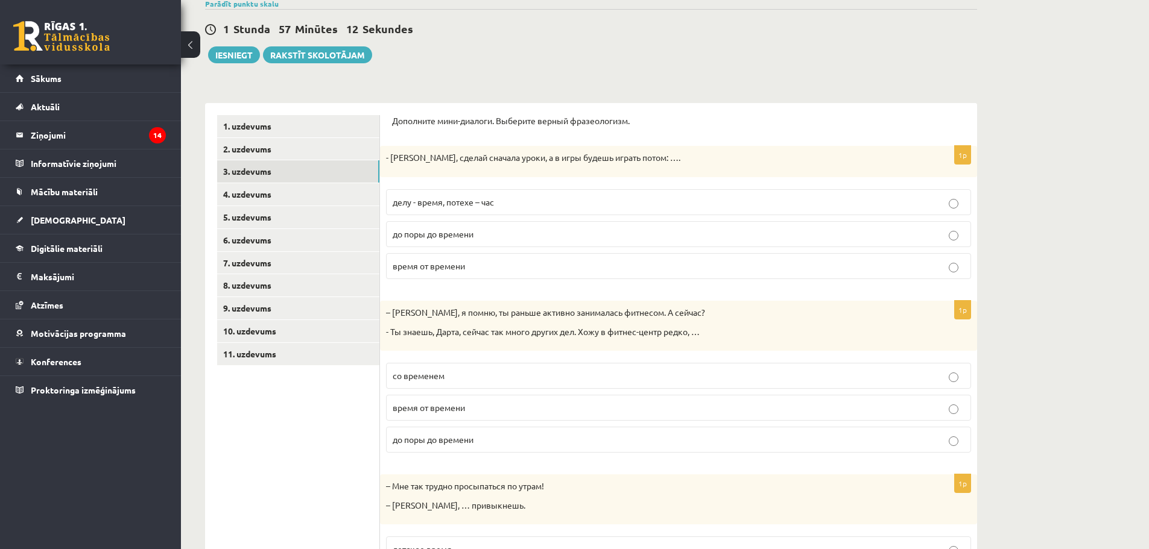
scroll to position [98, 0]
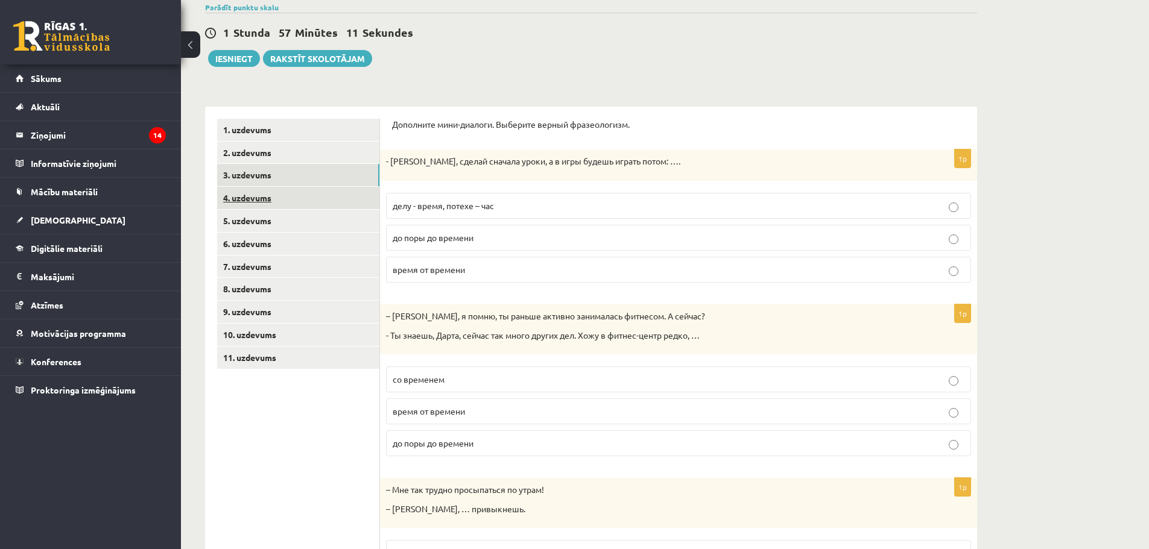
click at [242, 190] on link "4. uzdevums" at bounding box center [298, 198] width 162 height 22
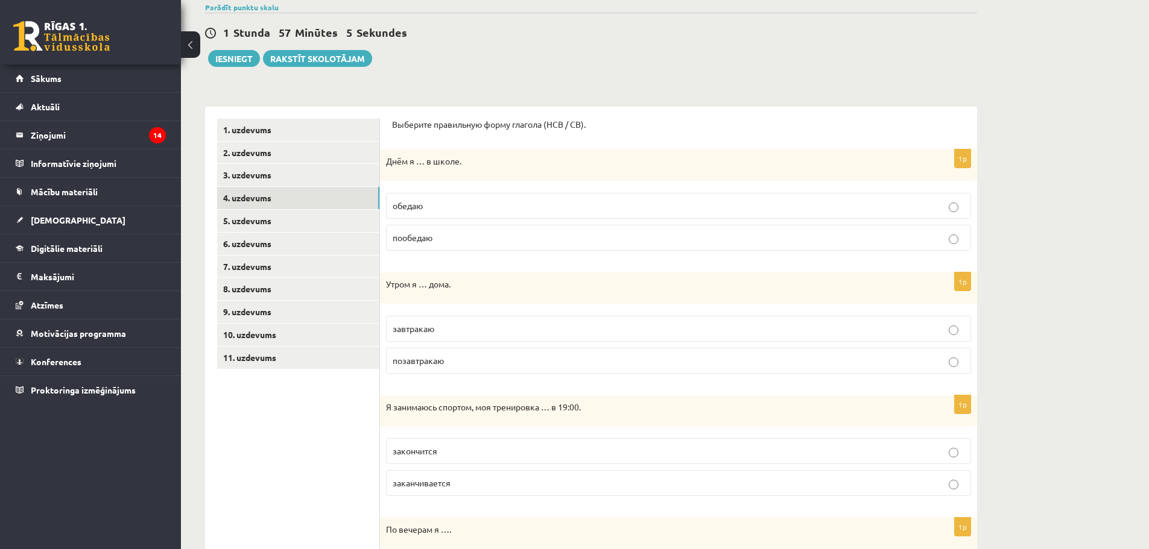
click at [417, 207] on span "обедаю" at bounding box center [407, 205] width 30 height 11
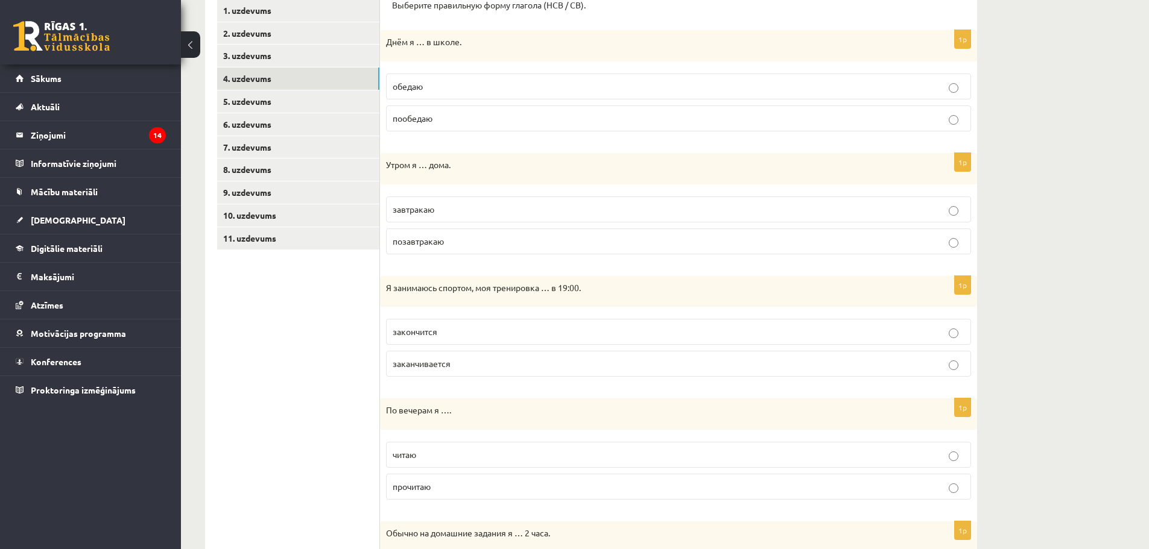
scroll to position [218, 0]
click at [435, 207] on p "завтракаю" at bounding box center [678, 208] width 572 height 13
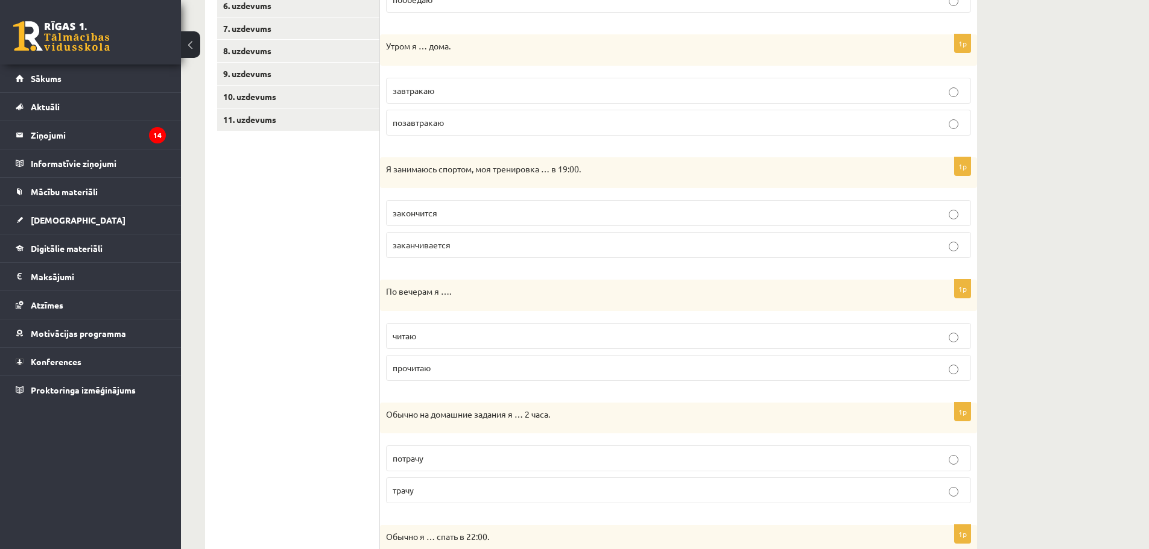
scroll to position [339, 0]
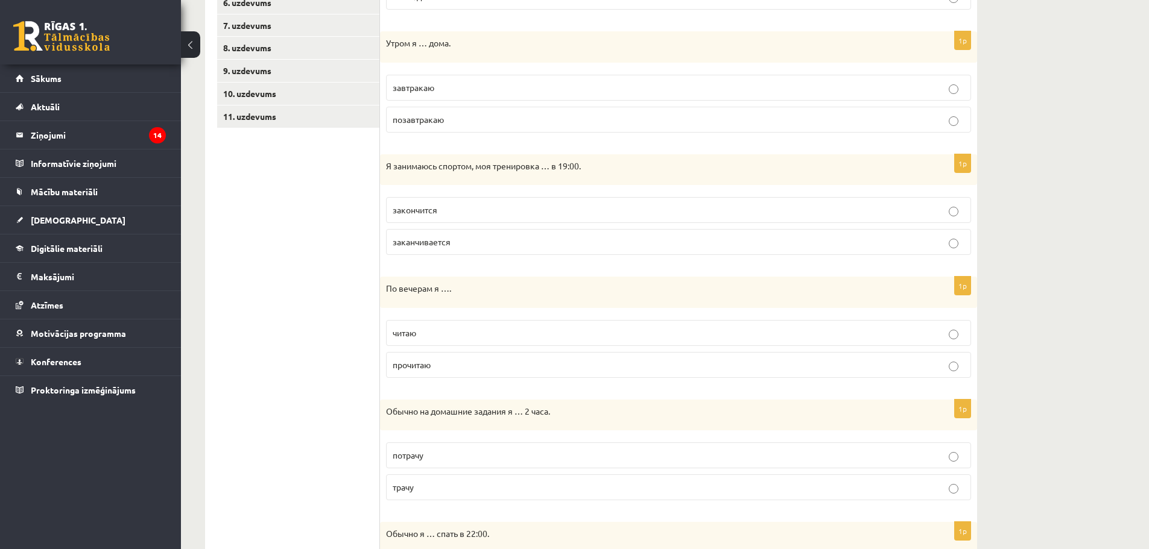
click at [453, 242] on p "заканчивается" at bounding box center [678, 242] width 572 height 13
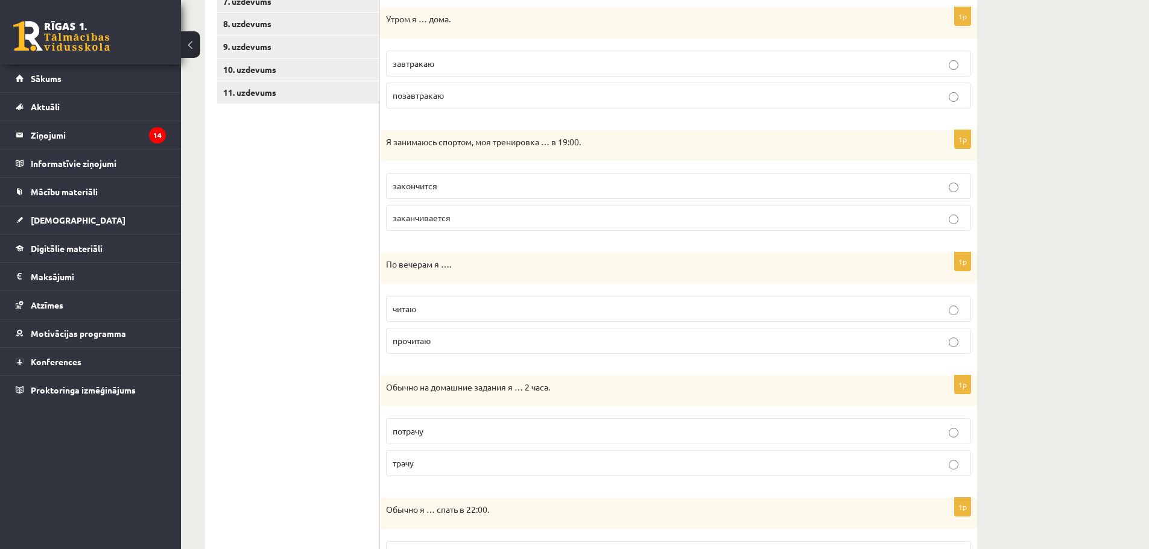
scroll to position [459, 0]
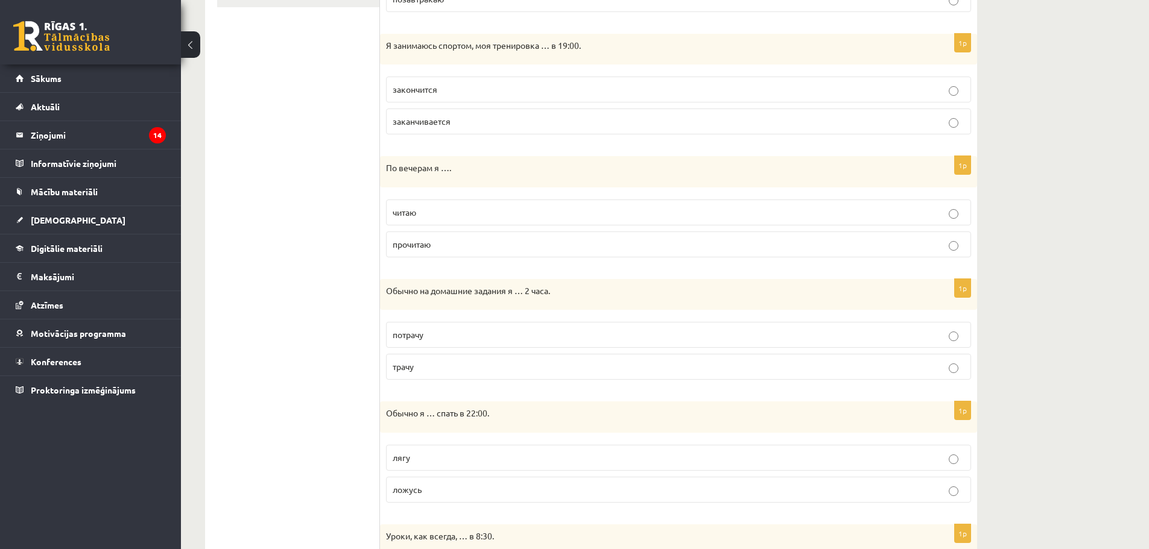
click at [444, 207] on p "читаю" at bounding box center [678, 212] width 572 height 13
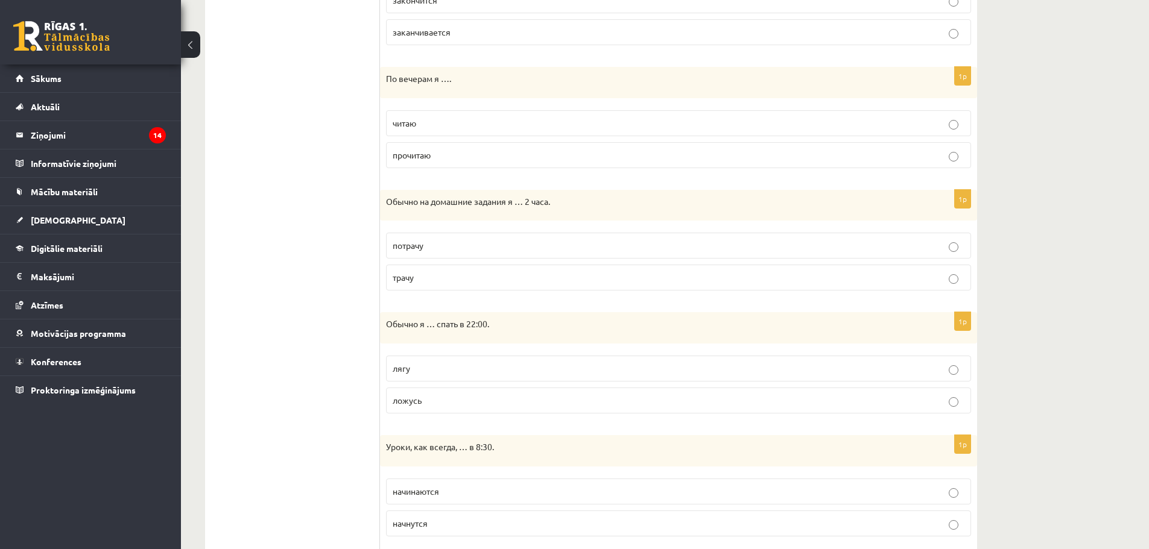
scroll to position [580, 0]
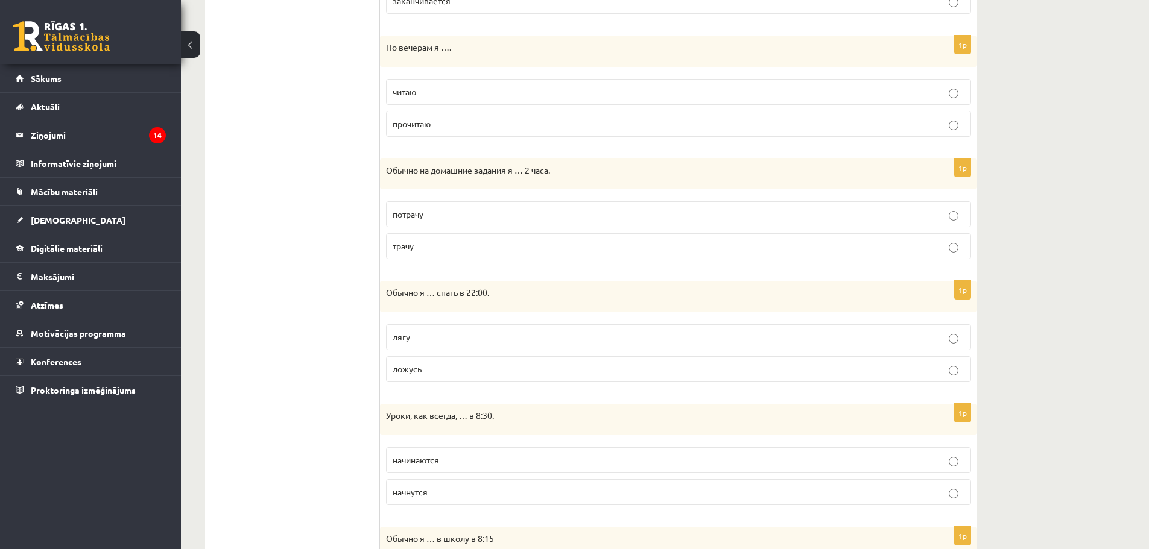
click at [418, 237] on label "трачу" at bounding box center [678, 246] width 585 height 26
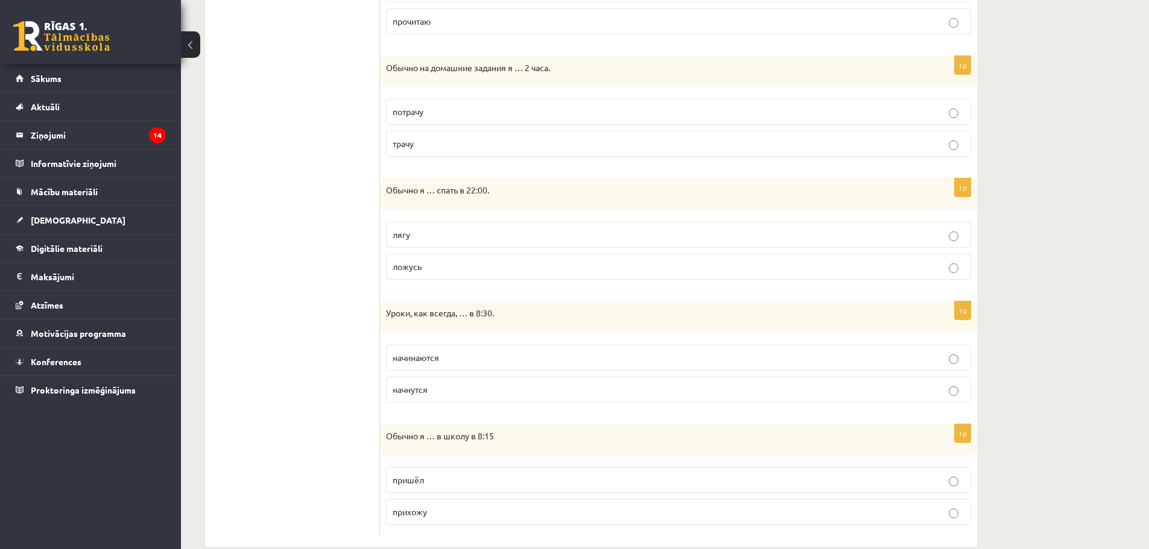
scroll to position [705, 0]
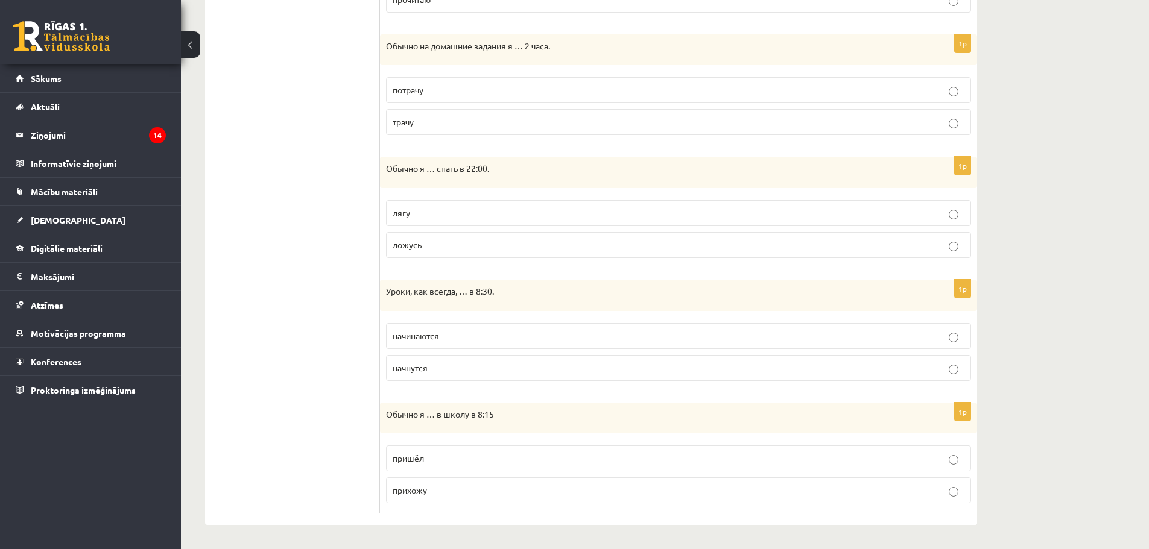
click at [418, 241] on span "ложусь" at bounding box center [406, 244] width 29 height 11
click at [444, 332] on p "начинаются" at bounding box center [678, 336] width 572 height 13
click at [432, 487] on p "прихожу" at bounding box center [678, 490] width 572 height 13
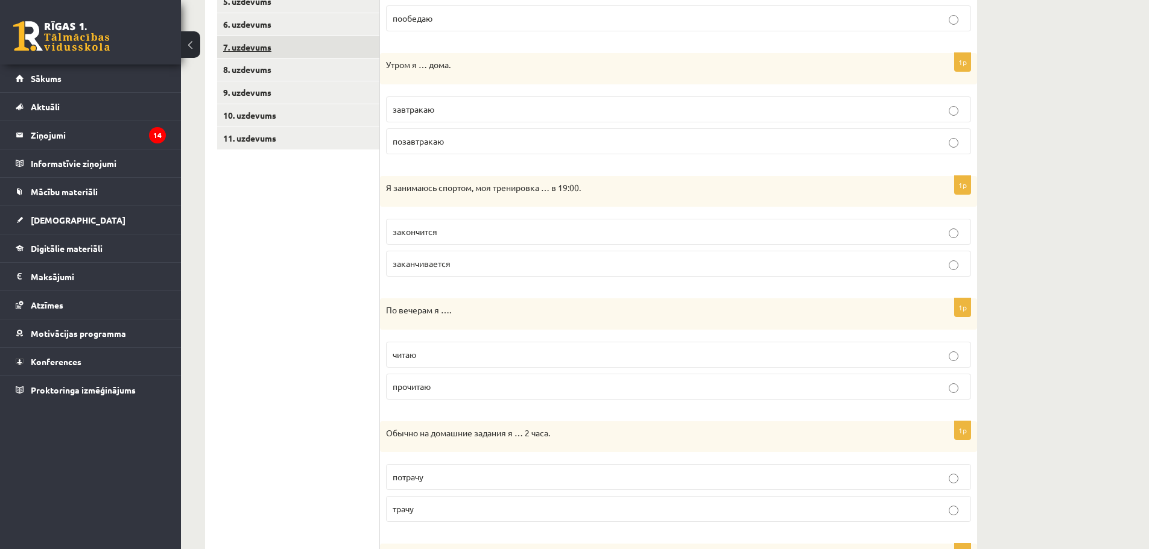
scroll to position [162, 0]
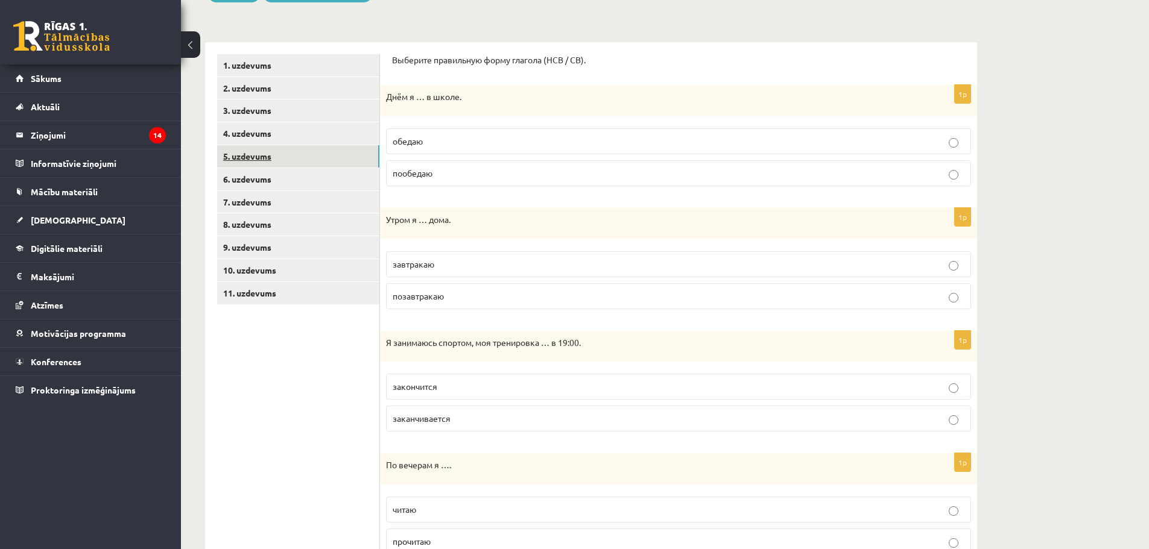
click at [261, 157] on link "5. uzdevums" at bounding box center [298, 156] width 162 height 22
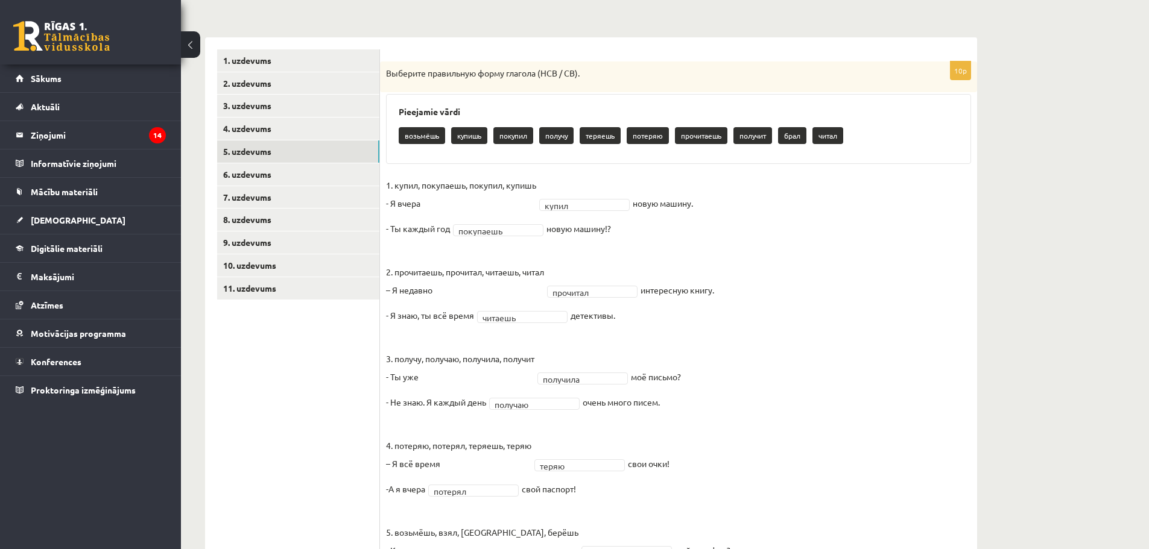
scroll to position [0, 0]
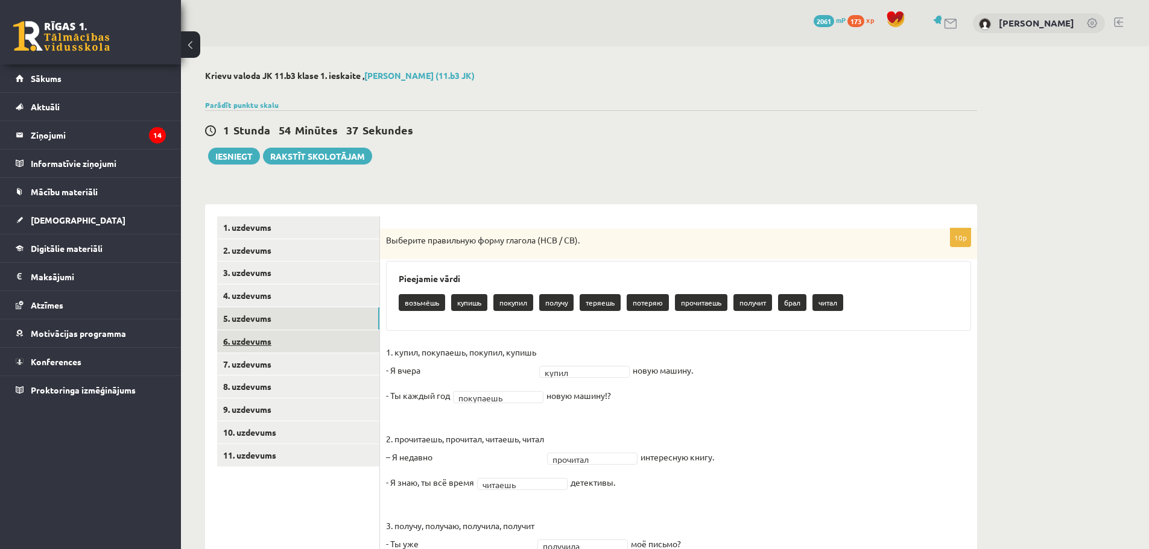
click at [248, 339] on link "6. uzdevums" at bounding box center [298, 341] width 162 height 22
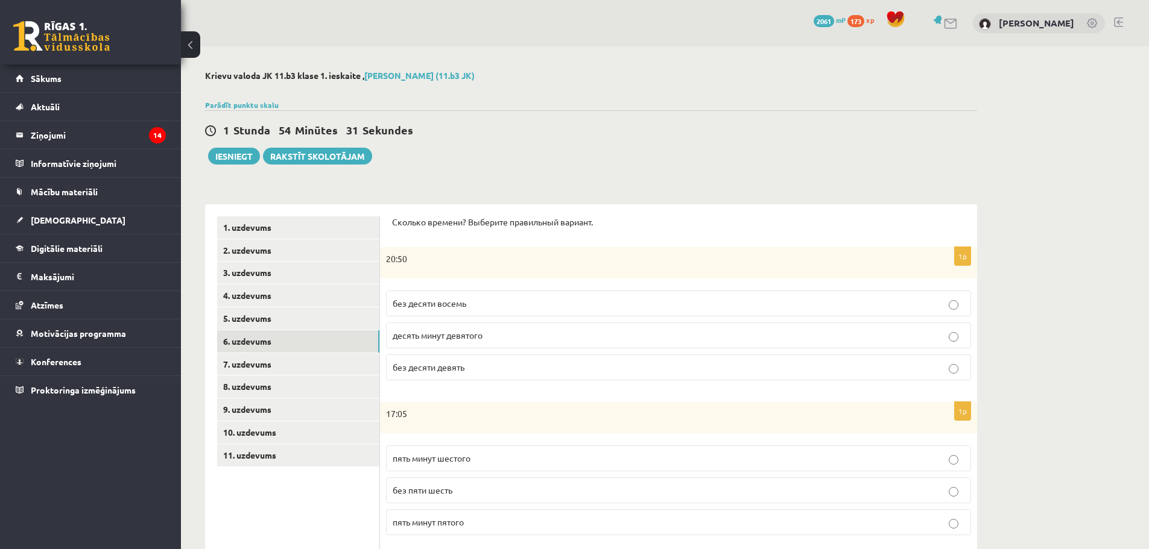
click at [479, 370] on p "без десяти девять" at bounding box center [678, 367] width 572 height 13
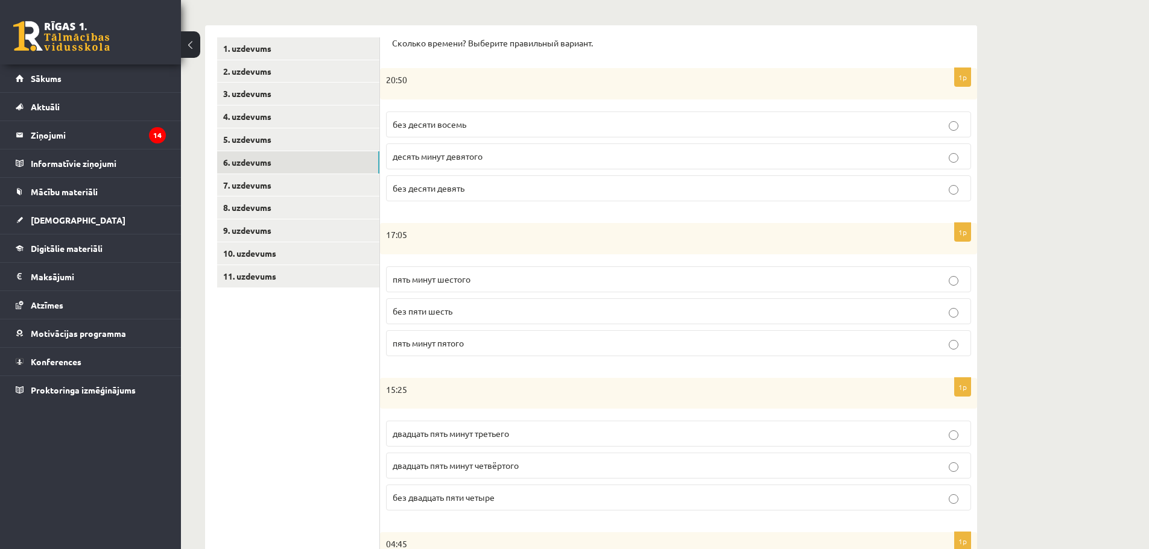
scroll to position [181, 0]
click at [440, 280] on span "пять минут шестого" at bounding box center [431, 277] width 78 height 11
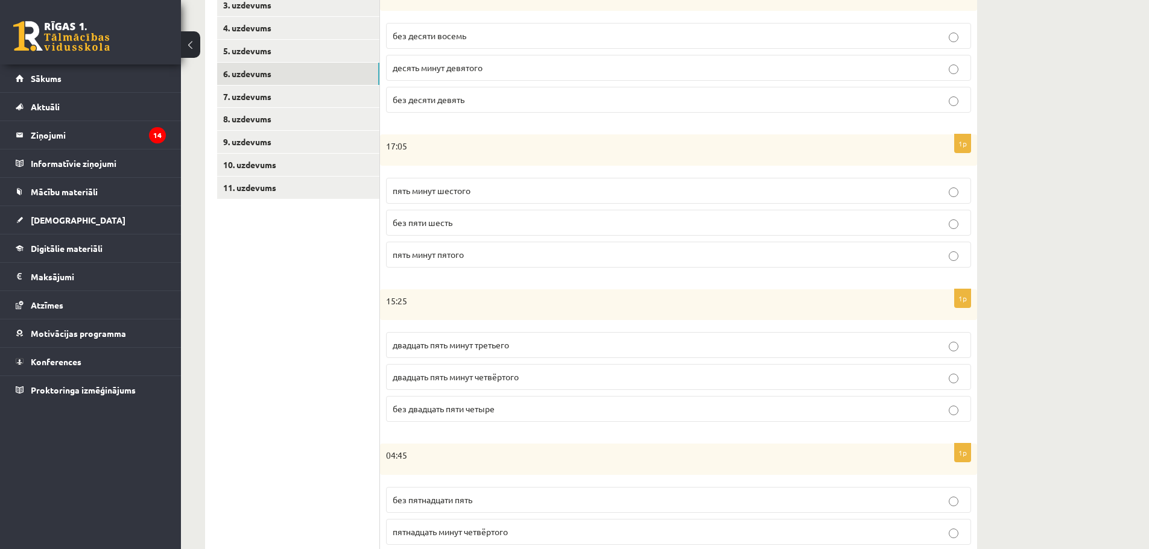
scroll to position [362, 0]
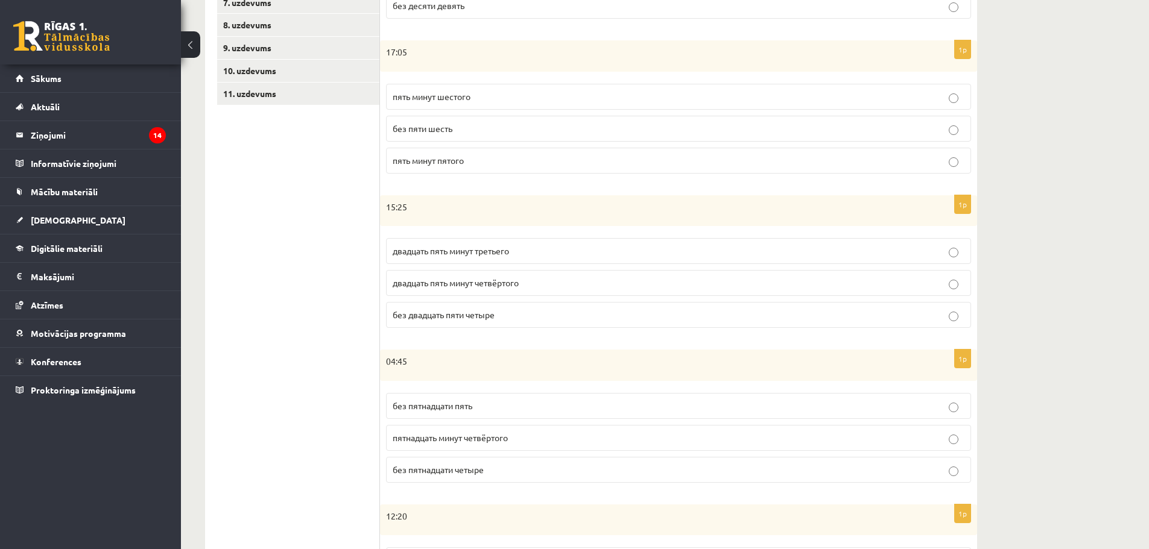
click at [497, 282] on span "двадцать пять минут четвёртого" at bounding box center [455, 282] width 126 height 11
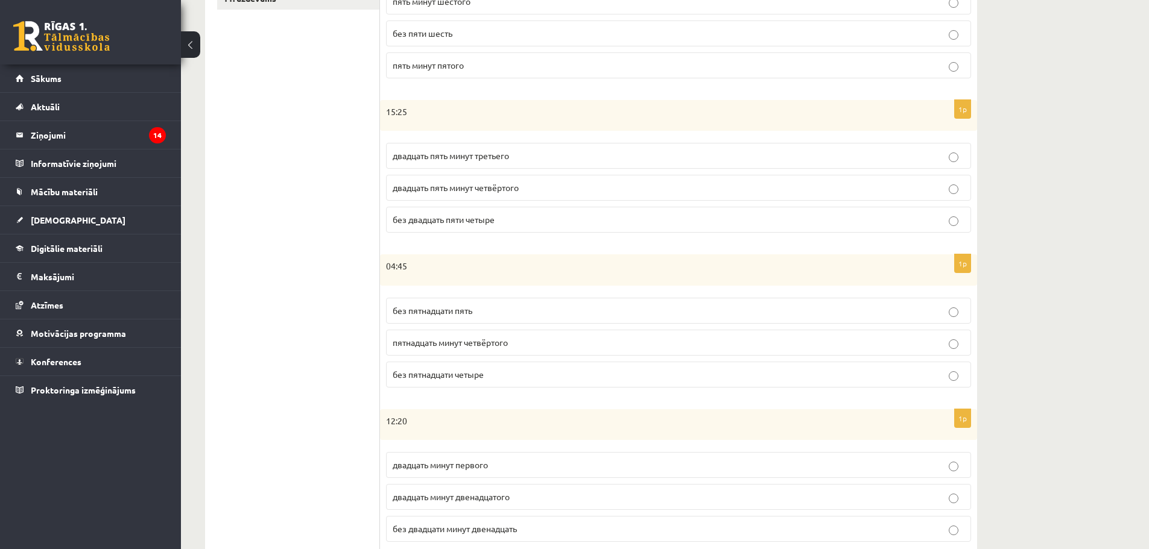
scroll to position [482, 0]
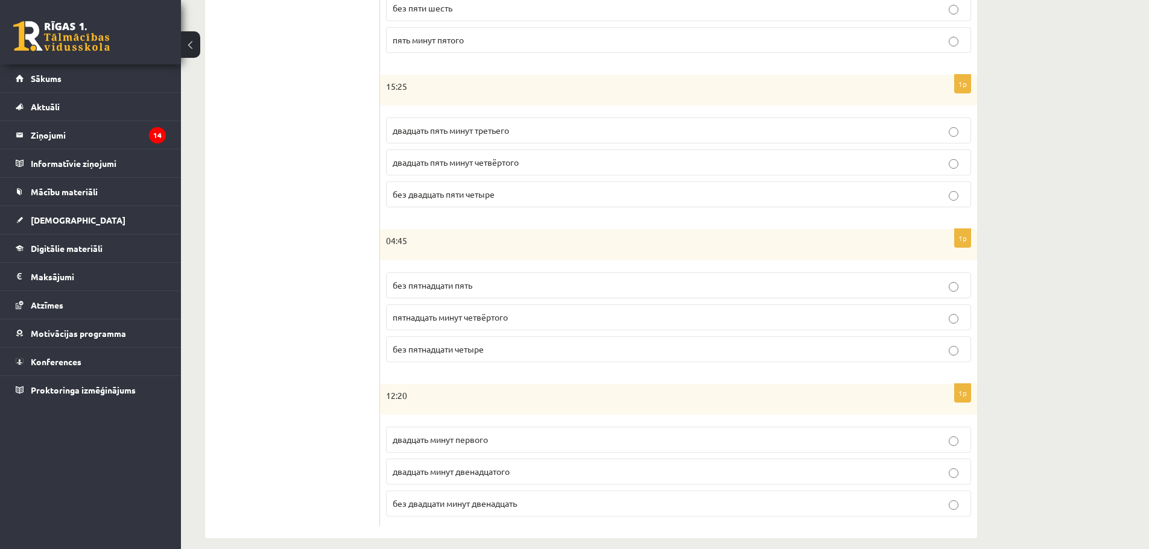
click at [458, 287] on span "без пятнадцати пять" at bounding box center [432, 285] width 80 height 11
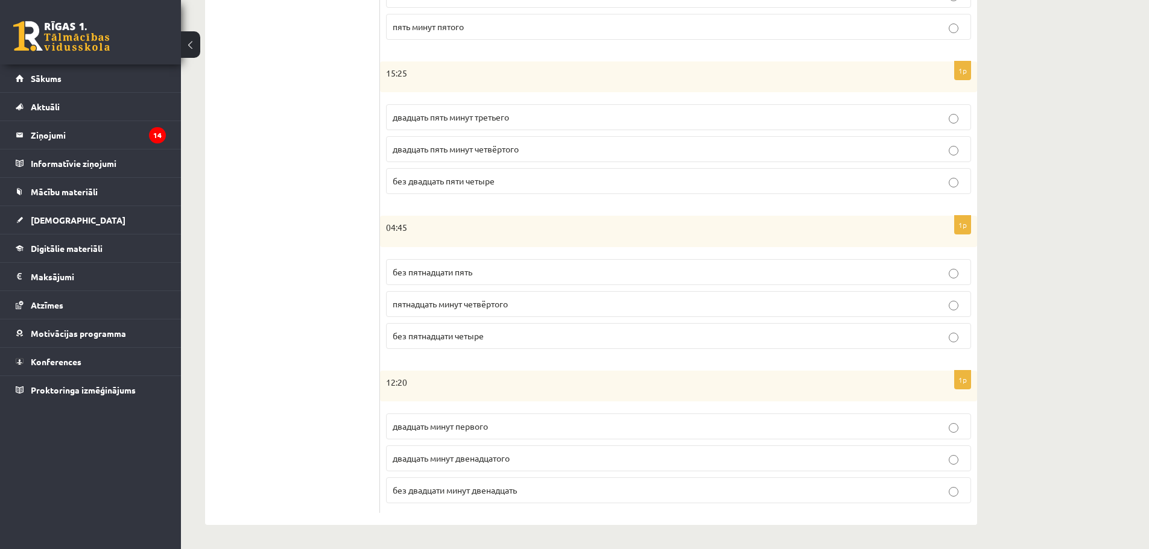
scroll to position [496, 0]
click at [443, 423] on span "двадцать минут первого" at bounding box center [439, 426] width 95 height 11
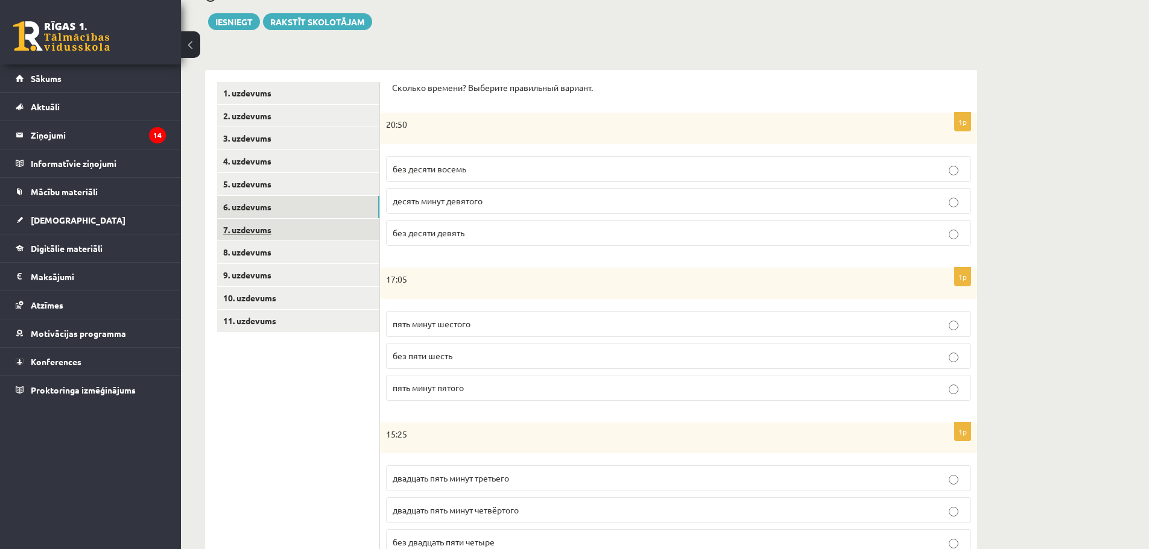
click at [260, 232] on link "7. uzdevums" at bounding box center [298, 230] width 162 height 22
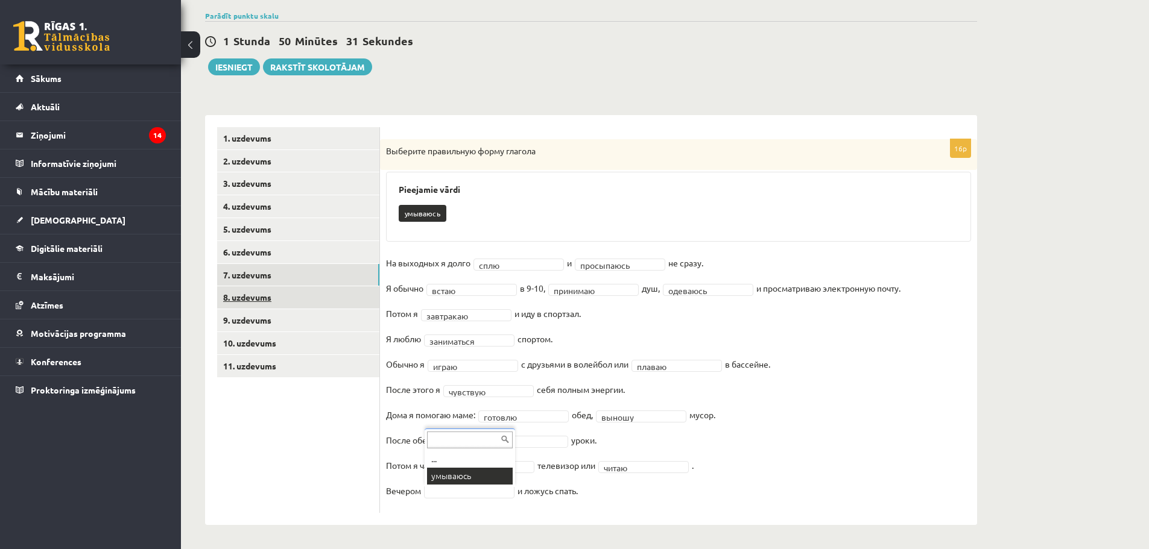
scroll to position [61, 0]
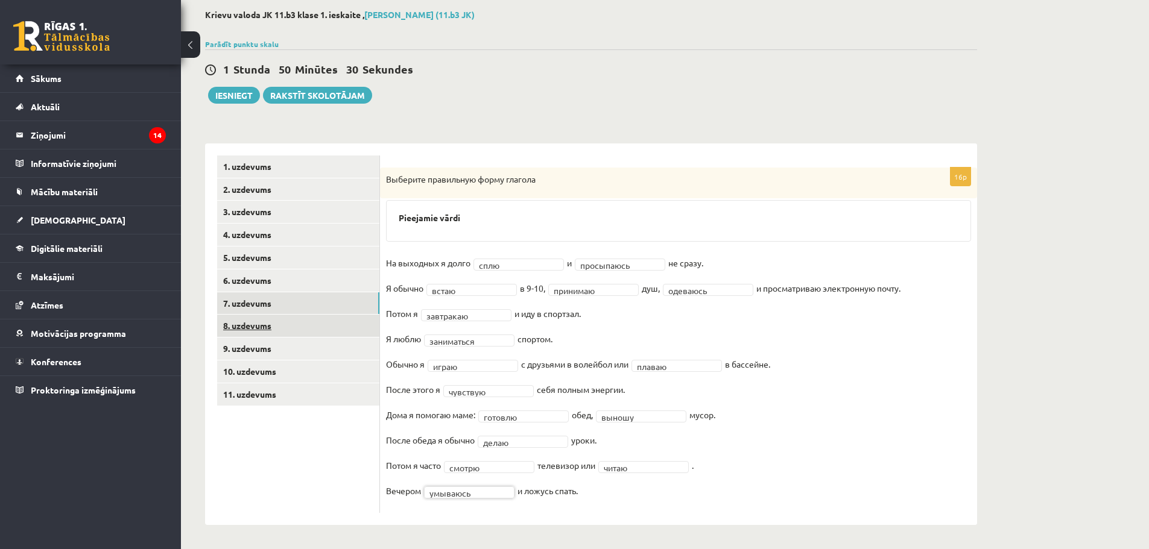
click at [245, 321] on link "8. uzdevums" at bounding box center [298, 326] width 162 height 22
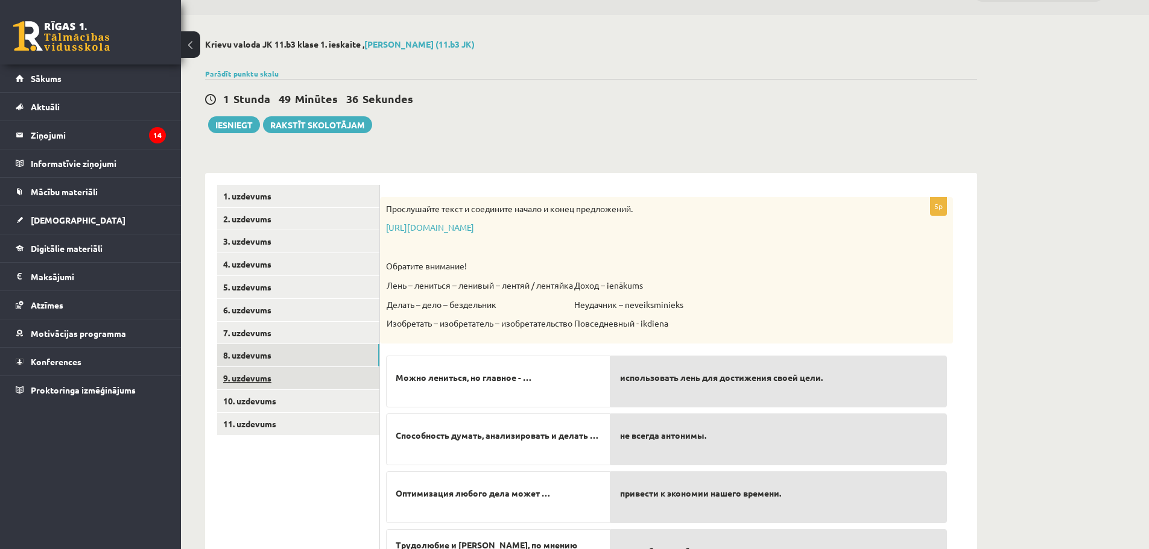
scroll to position [0, 0]
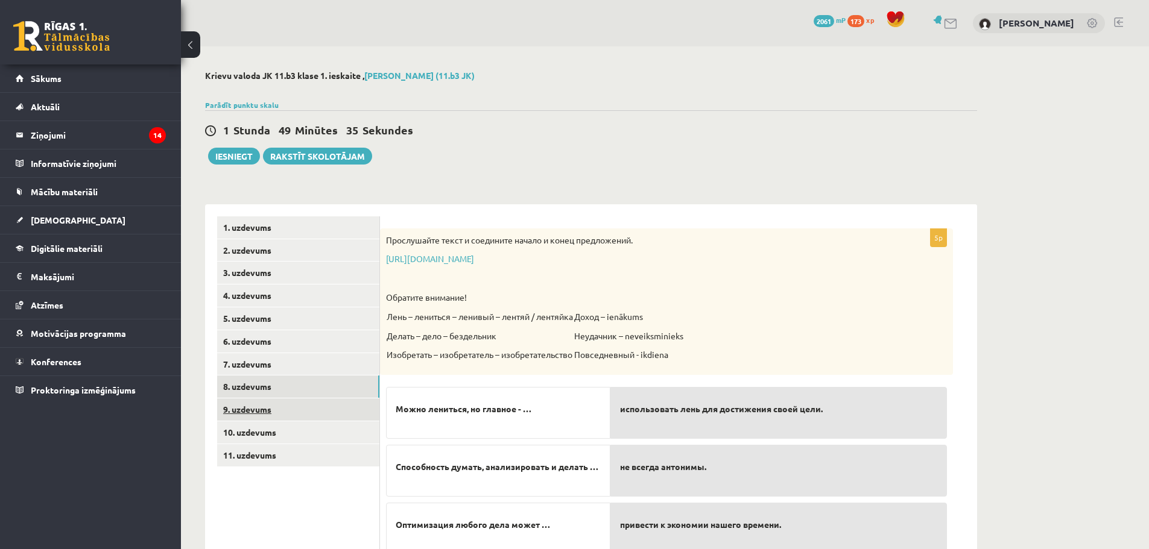
click at [256, 407] on link "9. uzdevums" at bounding box center [298, 410] width 162 height 22
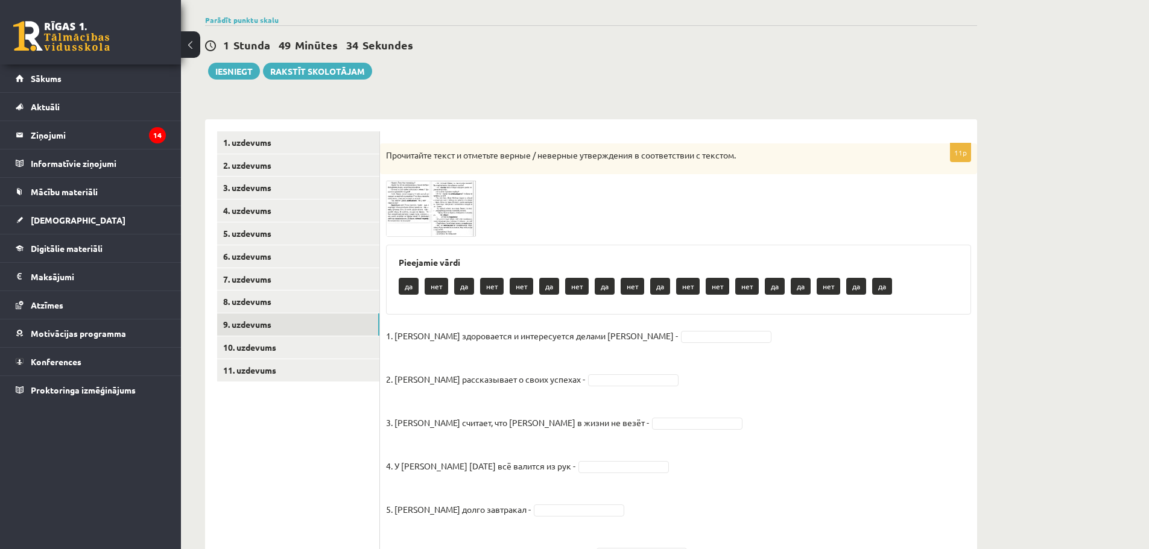
scroll to position [121, 0]
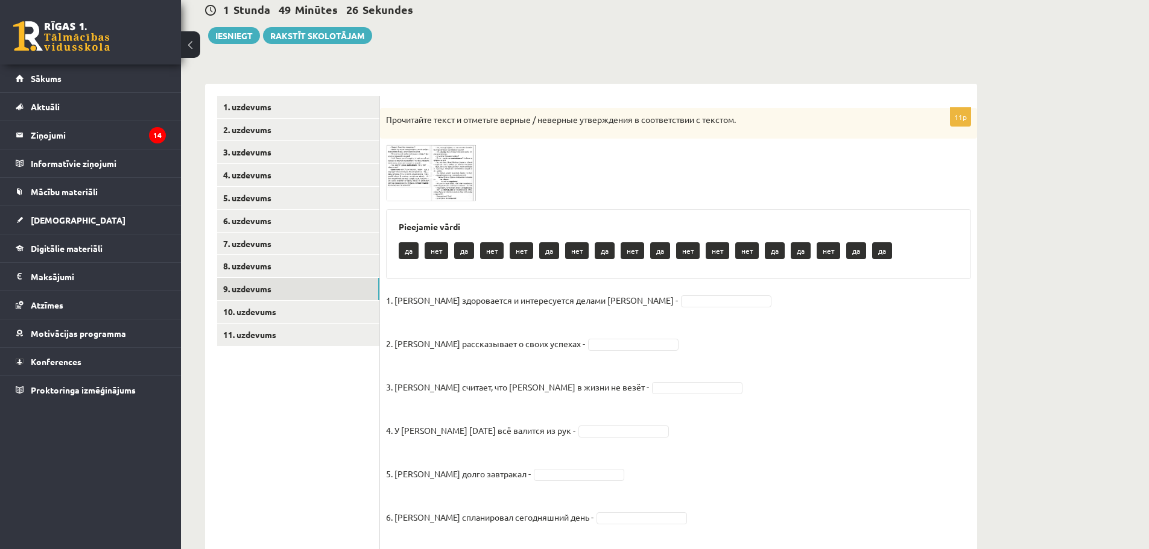
click at [426, 168] on span at bounding box center [431, 173] width 19 height 19
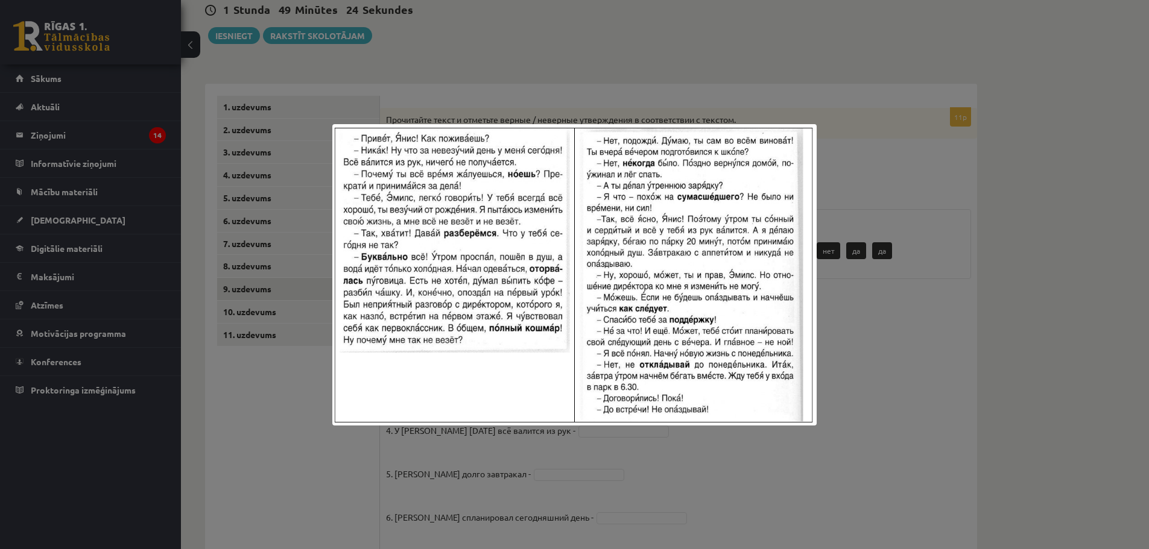
click at [920, 249] on div at bounding box center [574, 274] width 1149 height 549
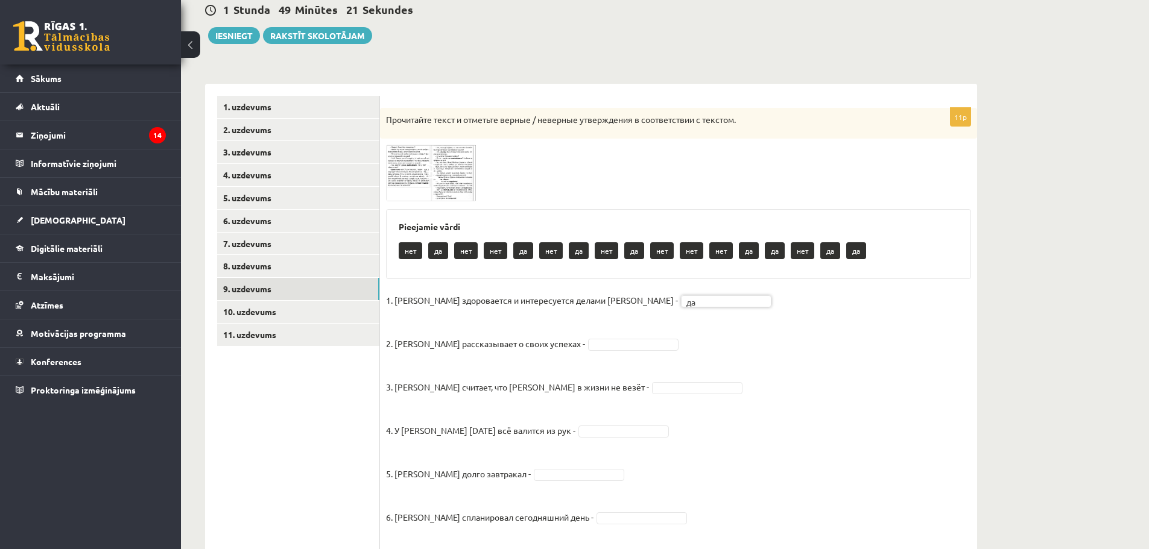
click at [429, 177] on span at bounding box center [431, 173] width 19 height 19
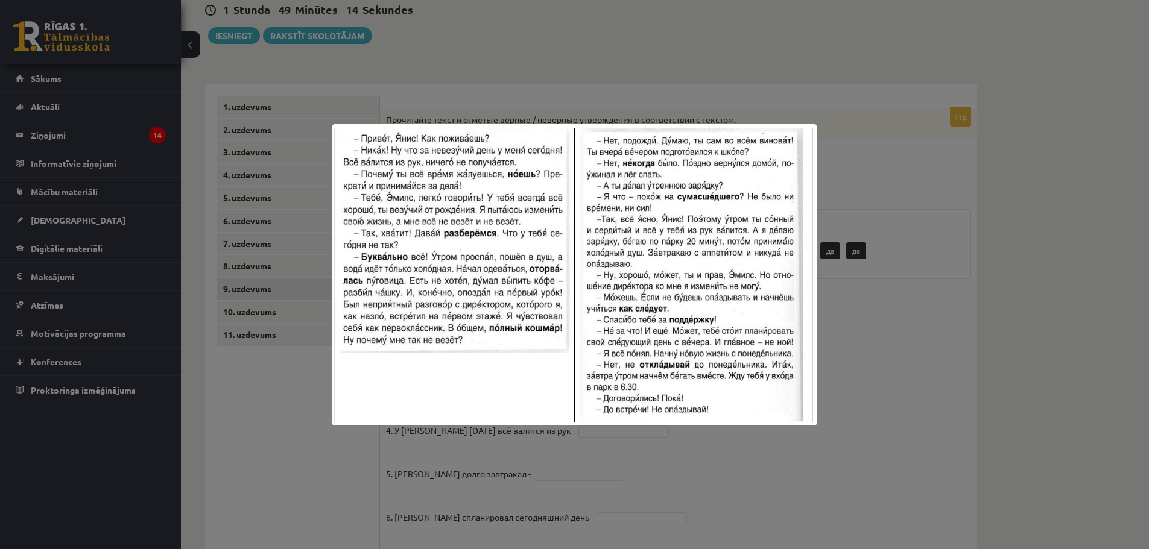
drag, startPoint x: 990, startPoint y: 253, endPoint x: 825, endPoint y: 311, distance: 174.5
click at [990, 254] on div at bounding box center [574, 274] width 1149 height 549
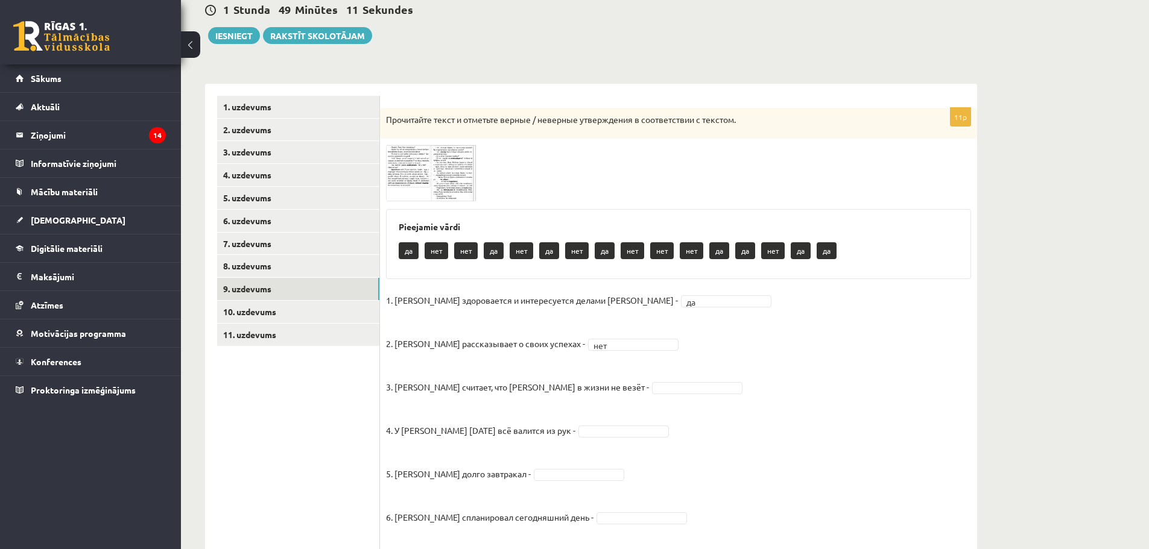
click at [450, 179] on img at bounding box center [431, 173] width 90 height 56
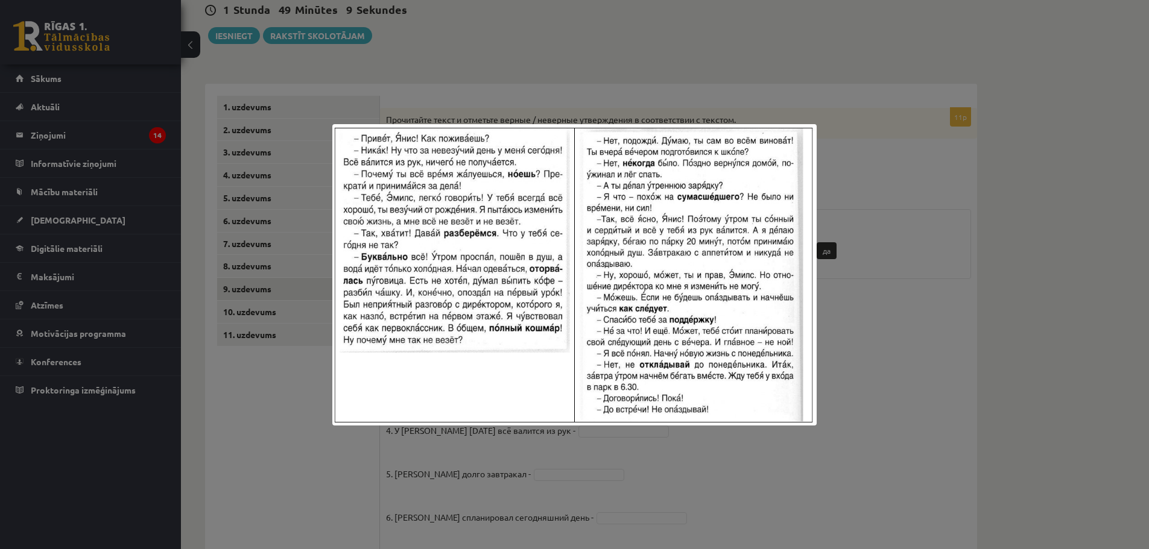
drag, startPoint x: 920, startPoint y: 218, endPoint x: 893, endPoint y: 222, distance: 27.5
click at [913, 220] on div at bounding box center [574, 274] width 1149 height 549
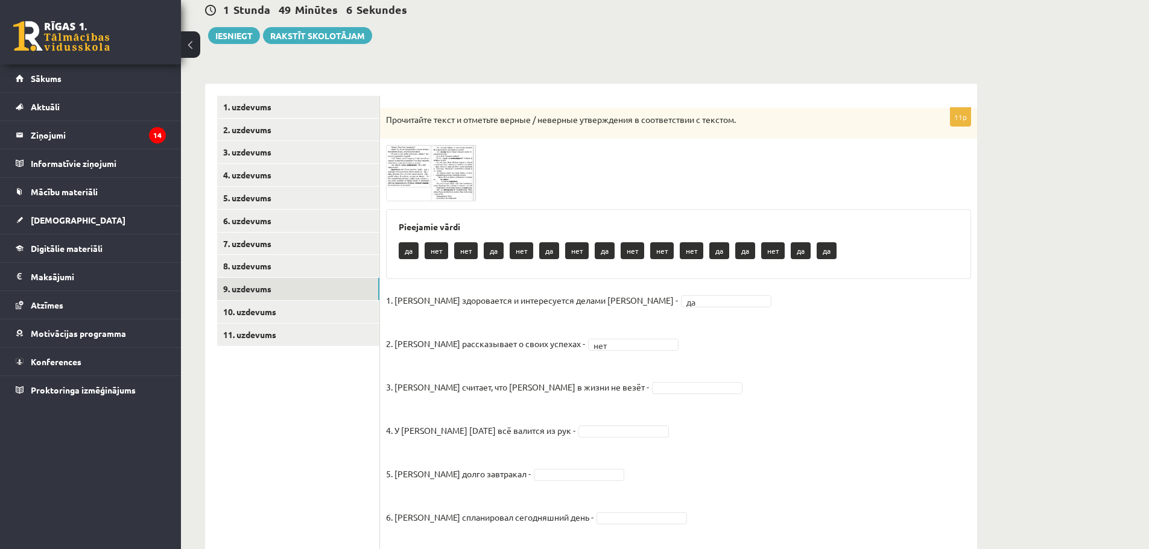
click at [438, 168] on span at bounding box center [431, 173] width 19 height 19
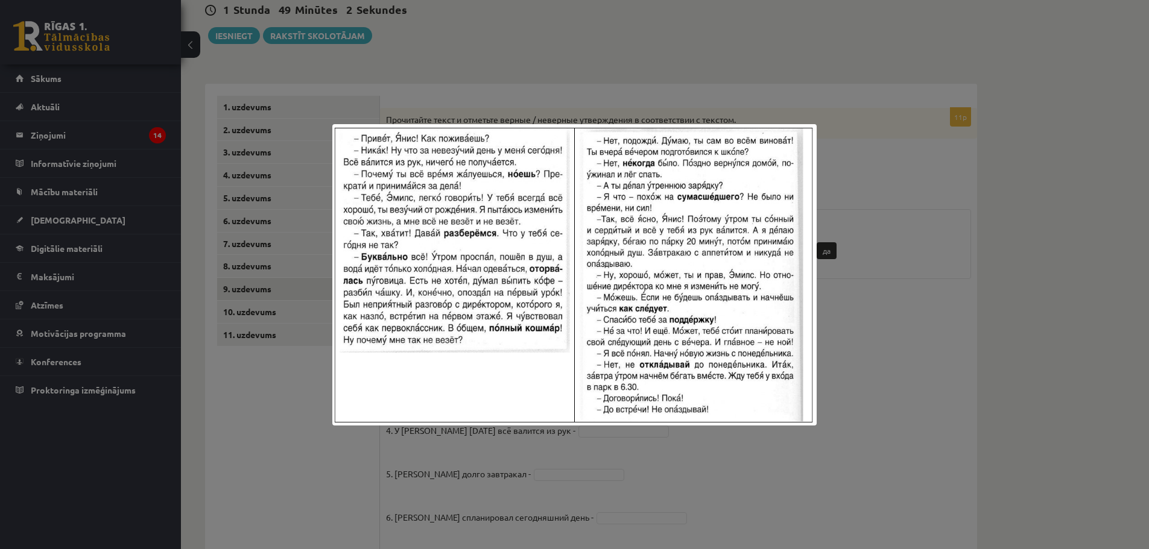
click at [932, 234] on div at bounding box center [574, 274] width 1149 height 549
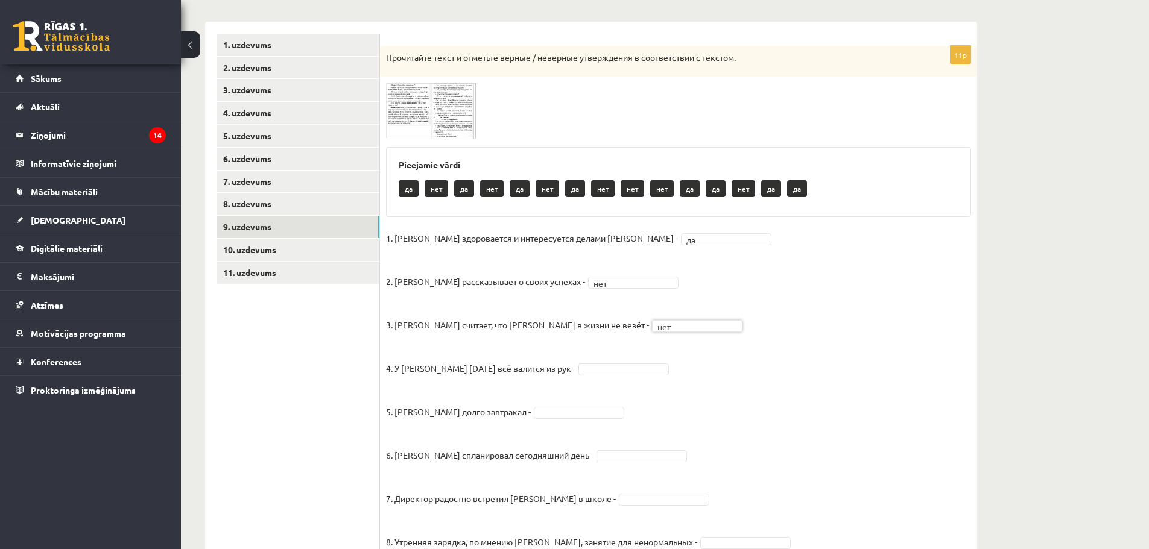
scroll to position [181, 0]
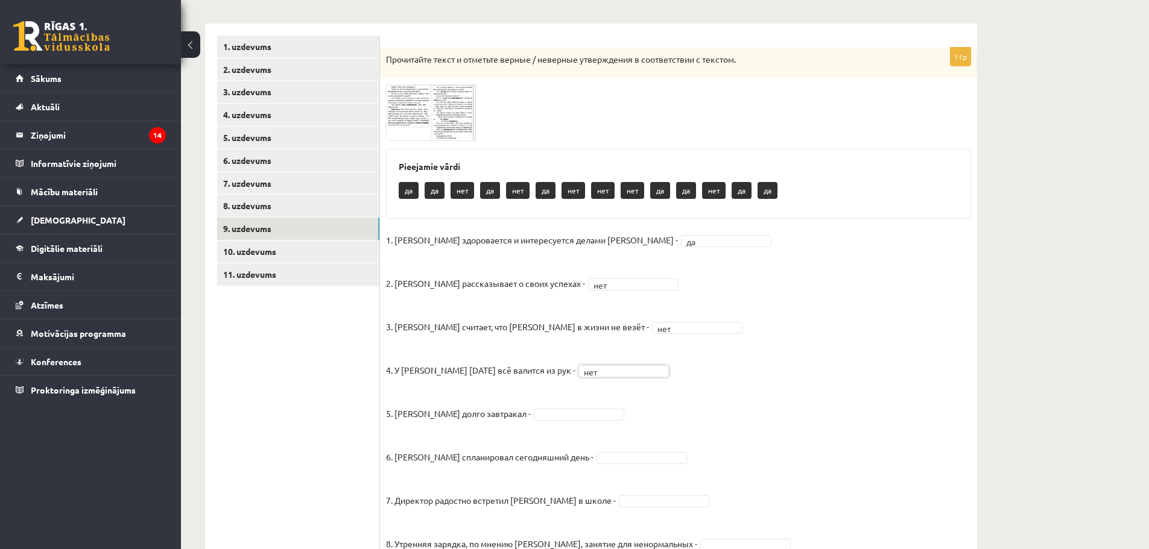
click at [437, 110] on span at bounding box center [431, 113] width 19 height 19
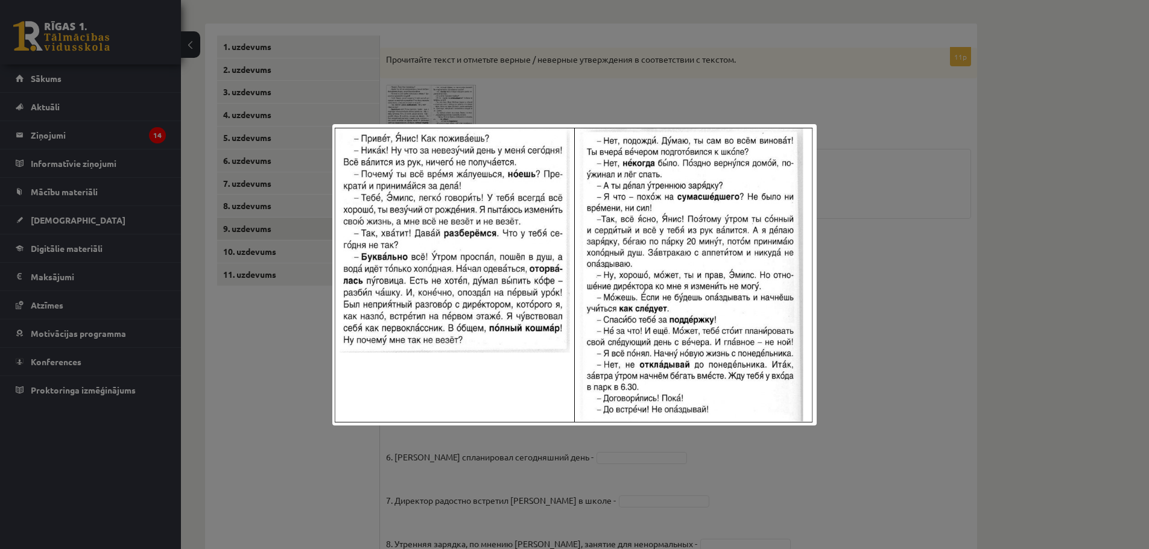
click at [898, 193] on div at bounding box center [574, 274] width 1149 height 549
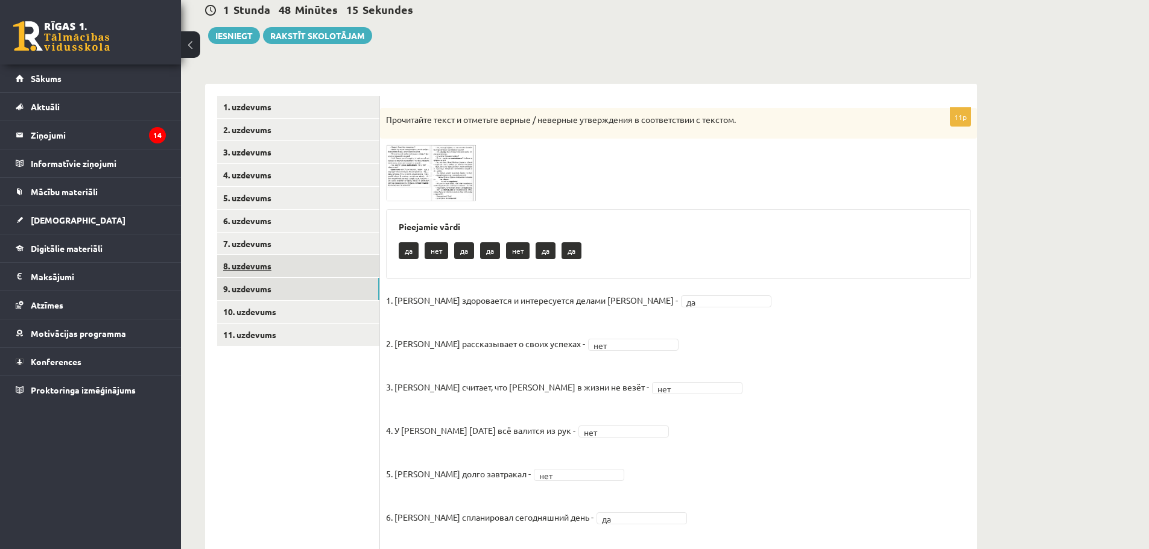
scroll to position [81, 0]
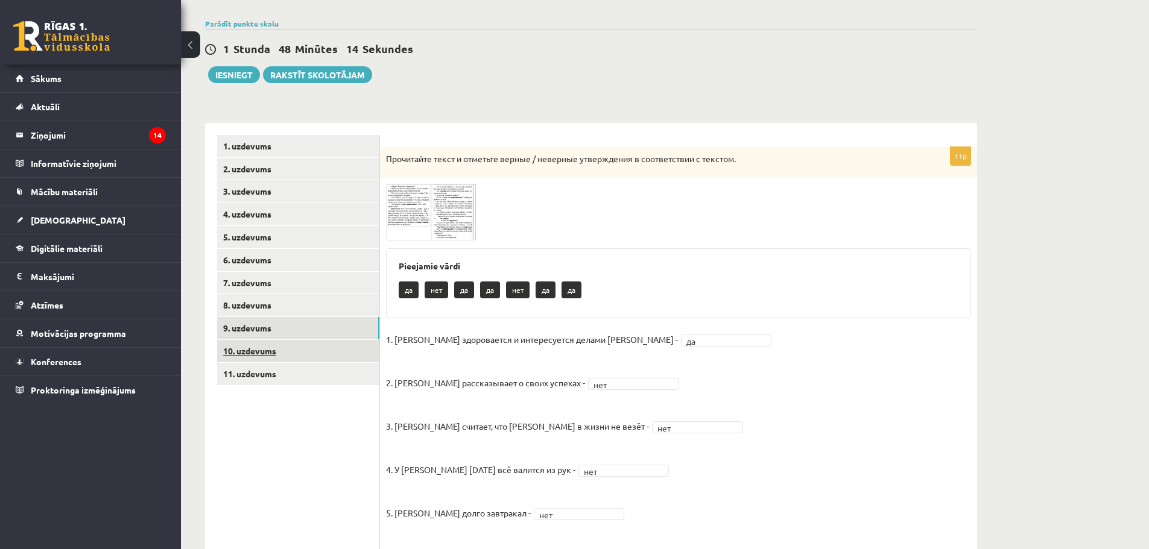
click at [247, 348] on link "10. uzdevums" at bounding box center [298, 351] width 162 height 22
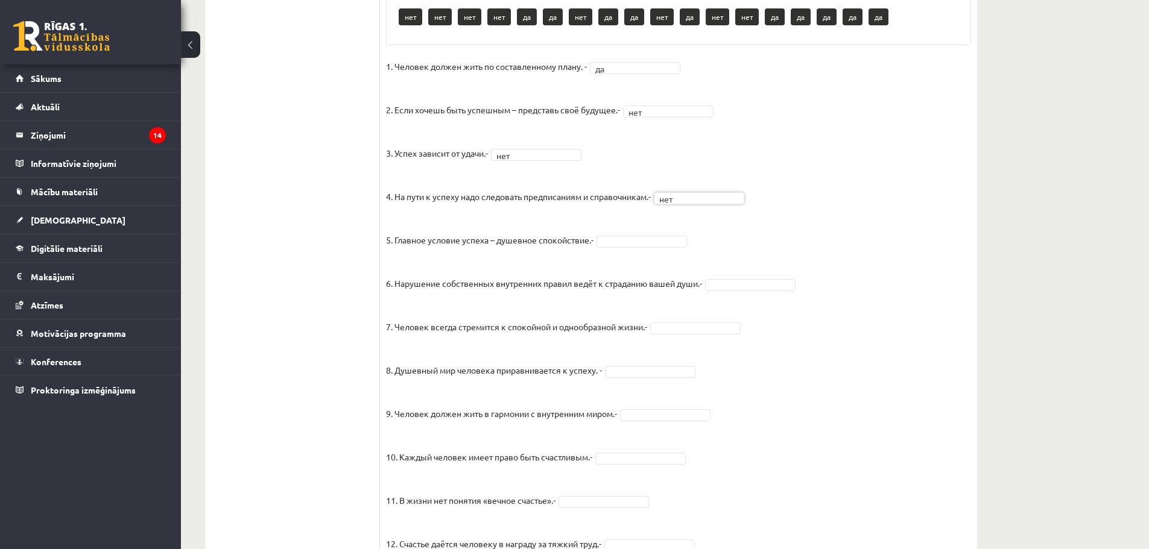
scroll to position [684, 0]
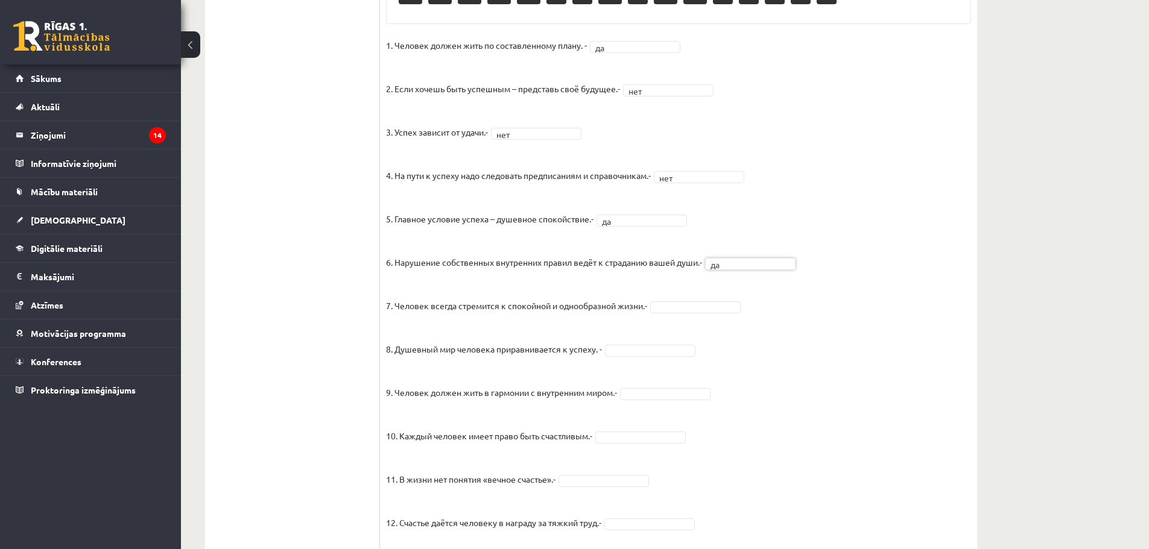
click at [733, 288] on fieldset "1. Человек должен жить по составленному плану. - да ** 2. Если хочешь быть успе…" at bounding box center [678, 352] width 585 height 633
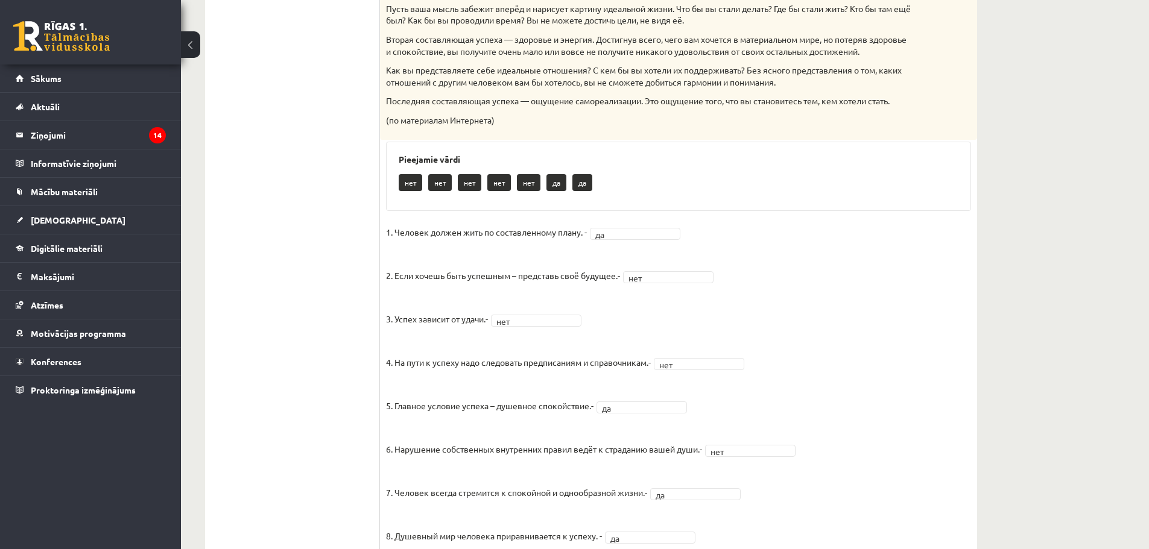
scroll to position [196, 0]
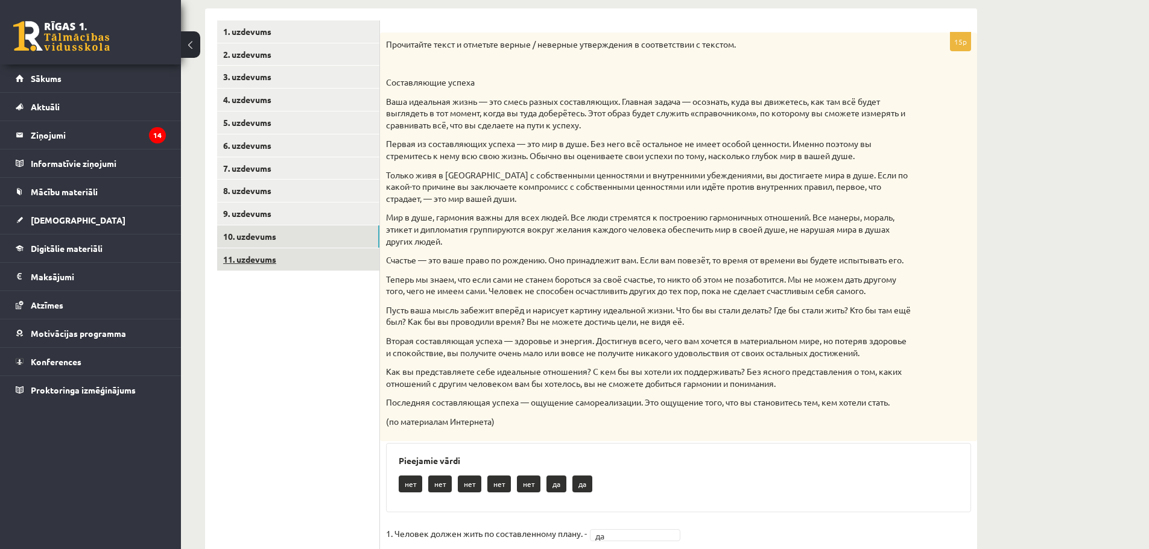
click at [267, 256] on link "11. uzdevums" at bounding box center [298, 259] width 162 height 22
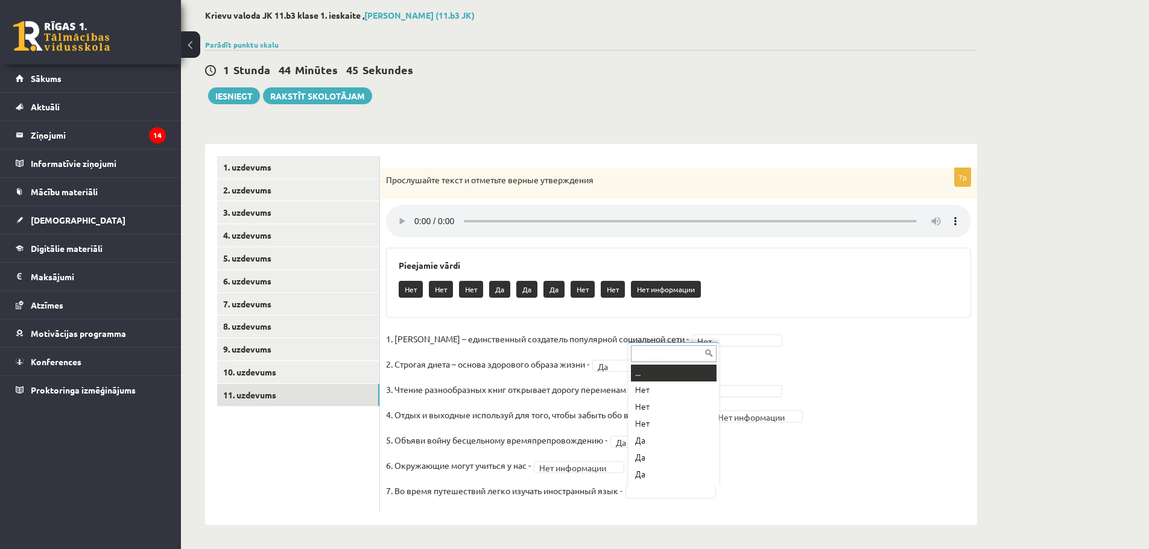
scroll to position [14, 0]
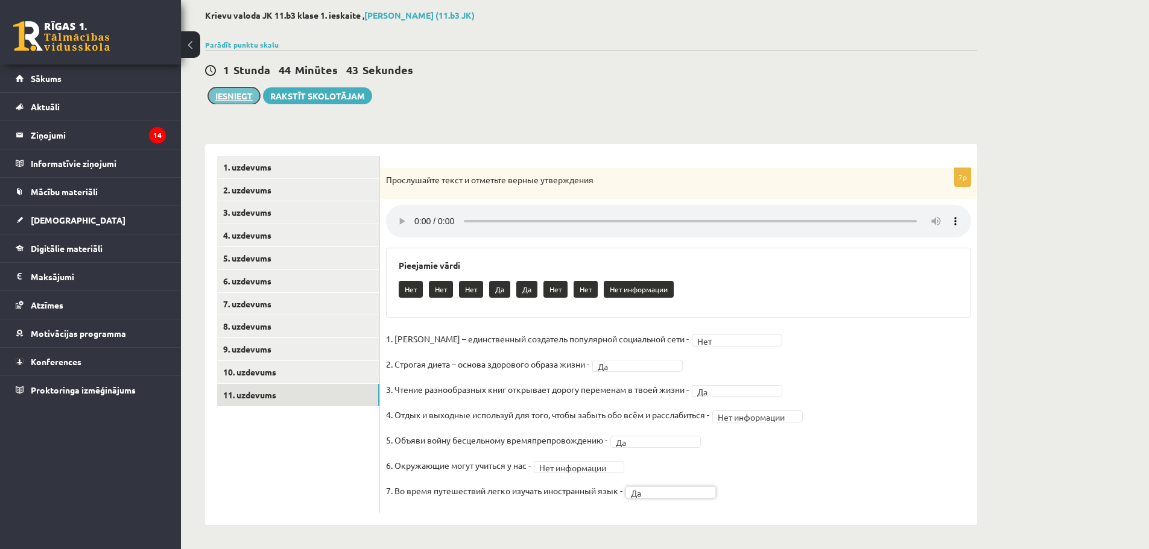
click at [238, 98] on button "Iesniegt" at bounding box center [234, 95] width 52 height 17
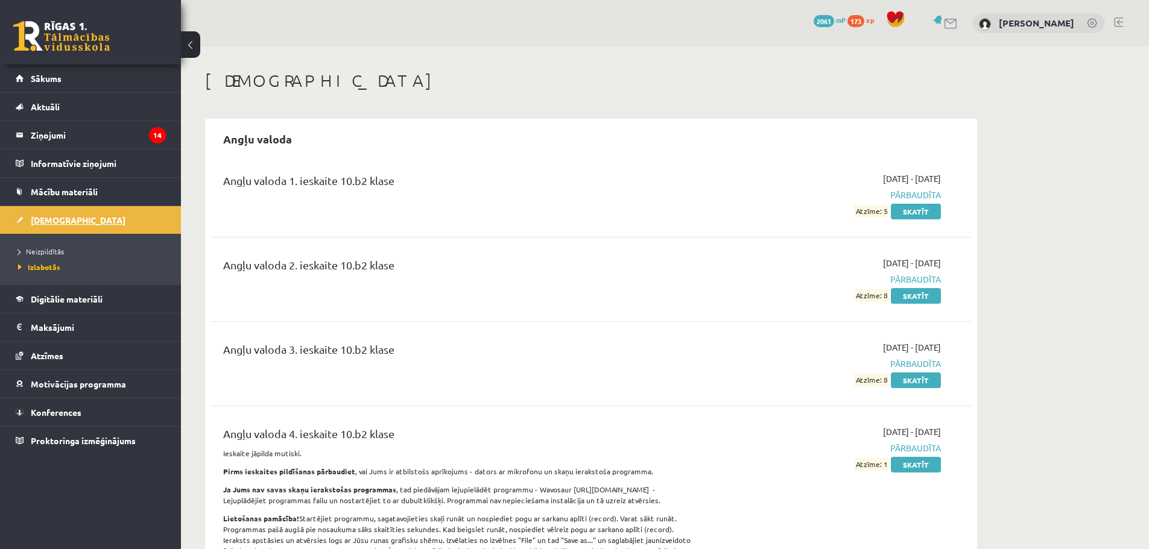
click at [51, 220] on span "[DEMOGRAPHIC_DATA]" at bounding box center [78, 220] width 95 height 11
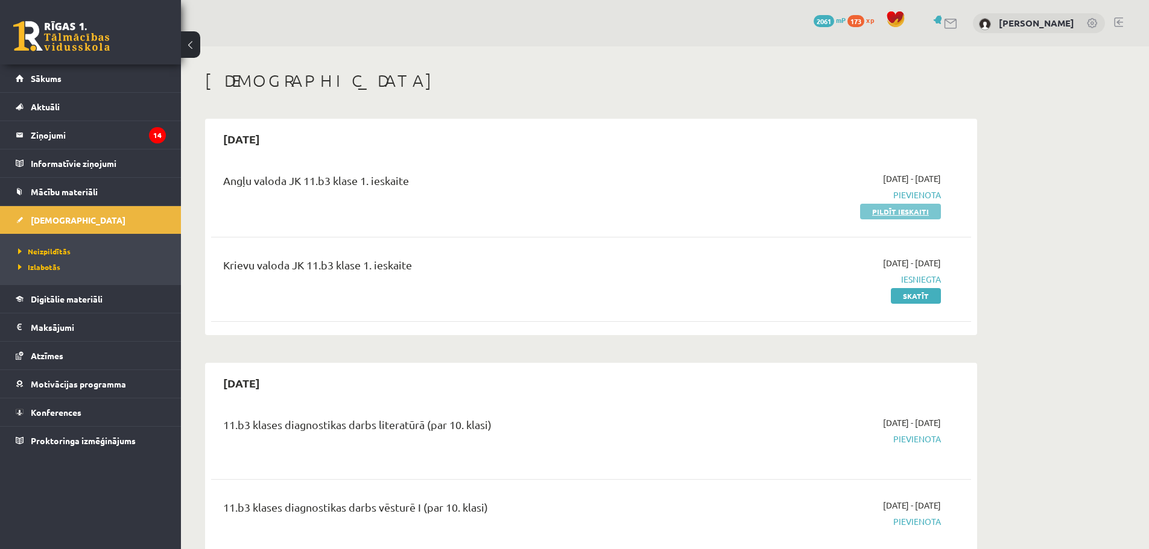
click at [898, 209] on link "Pildīt ieskaiti" at bounding box center [900, 212] width 81 height 16
